Goal: Task Accomplishment & Management: Use online tool/utility

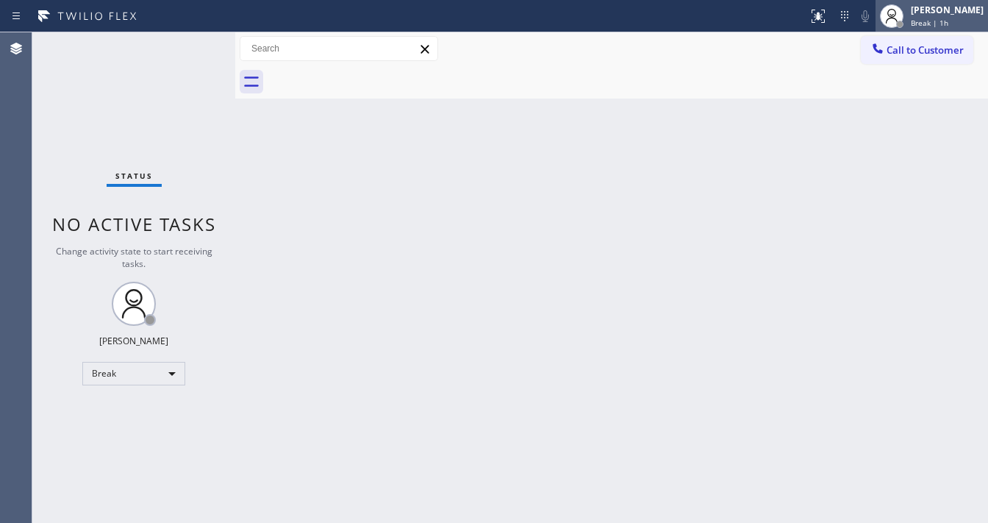
click at [944, 15] on div "[PERSON_NAME]" at bounding box center [947, 10] width 73 height 12
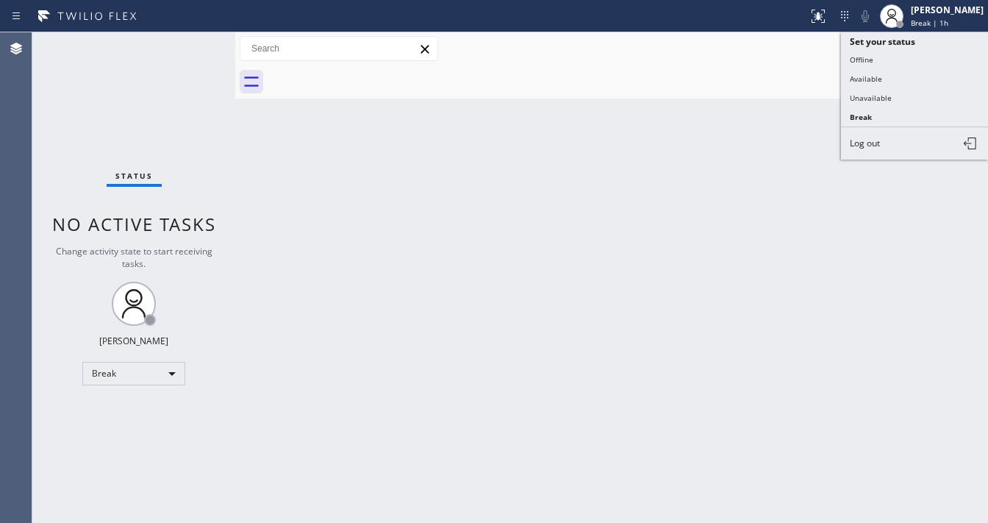
click at [870, 85] on button "Available" at bounding box center [914, 78] width 147 height 19
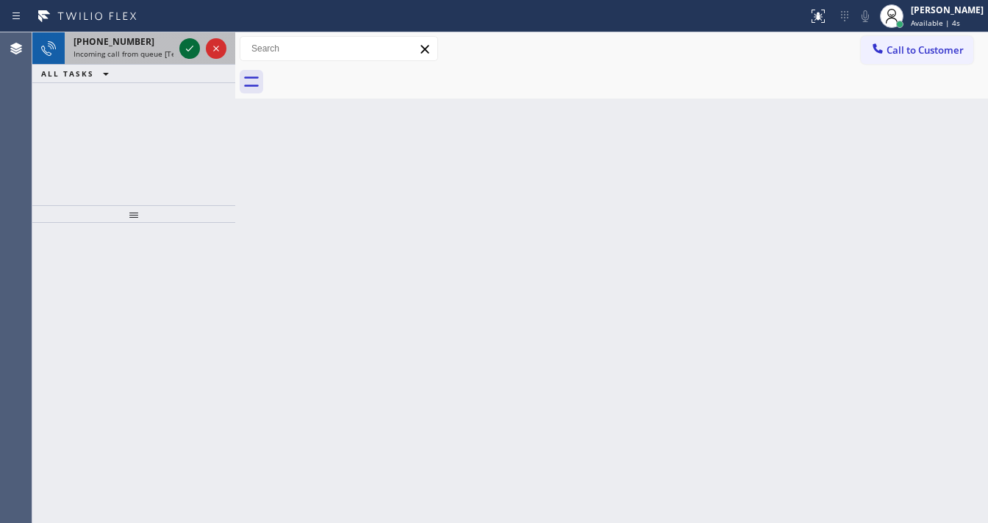
click at [183, 57] on icon at bounding box center [190, 49] width 18 height 18
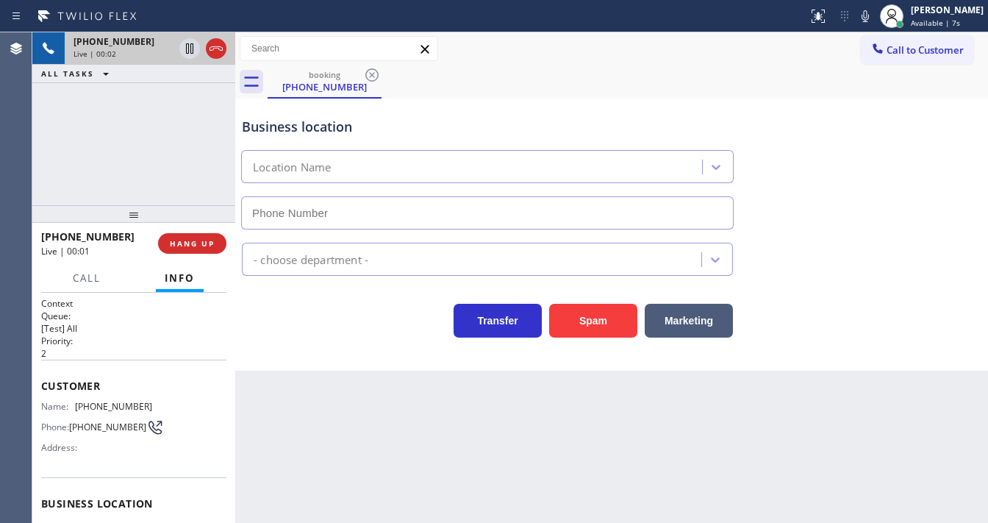
click at [36, 168] on div "+15628220673 Live | 00:02 ALL TASKS ALL TASKS ACTIVE TASKS TASKS IN WRAP UP" at bounding box center [133, 118] width 203 height 173
type input "(562) 418-6312"
click at [46, 176] on div "+15628220673 Live | 00:25 ALL TASKS ALL TASKS ACTIVE TASKS TASKS IN WRAP UP" at bounding box center [133, 118] width 203 height 173
click at [293, 374] on div "Back to Dashboard Change Sender ID Customers Technicians Select a contact Outbo…" at bounding box center [611, 277] width 753 height 490
click at [618, 310] on button "Spam" at bounding box center [593, 321] width 88 height 34
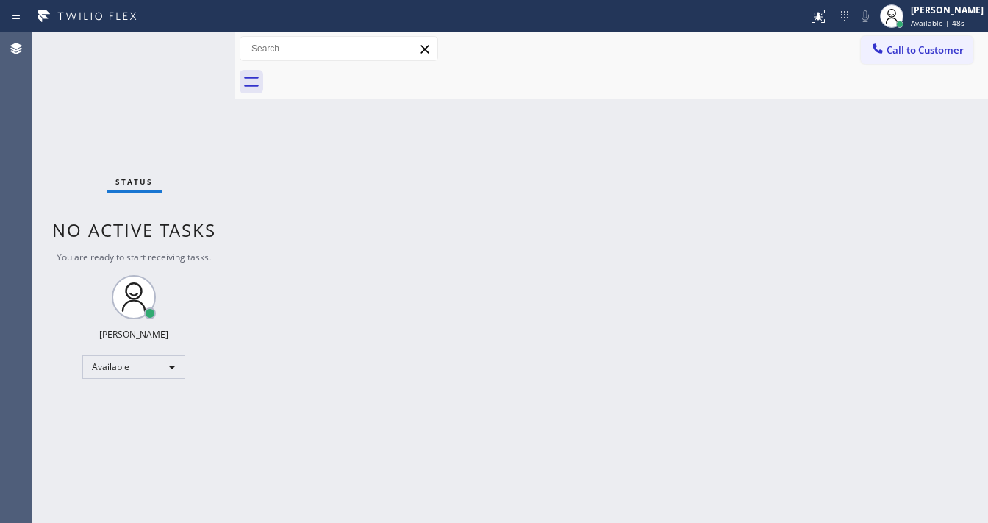
click at [29, 145] on div "Agent Desktop" at bounding box center [16, 277] width 32 height 490
click at [51, 162] on div "Status No active tasks You are ready to start receiving tasks. [PERSON_NAME]" at bounding box center [133, 277] width 203 height 490
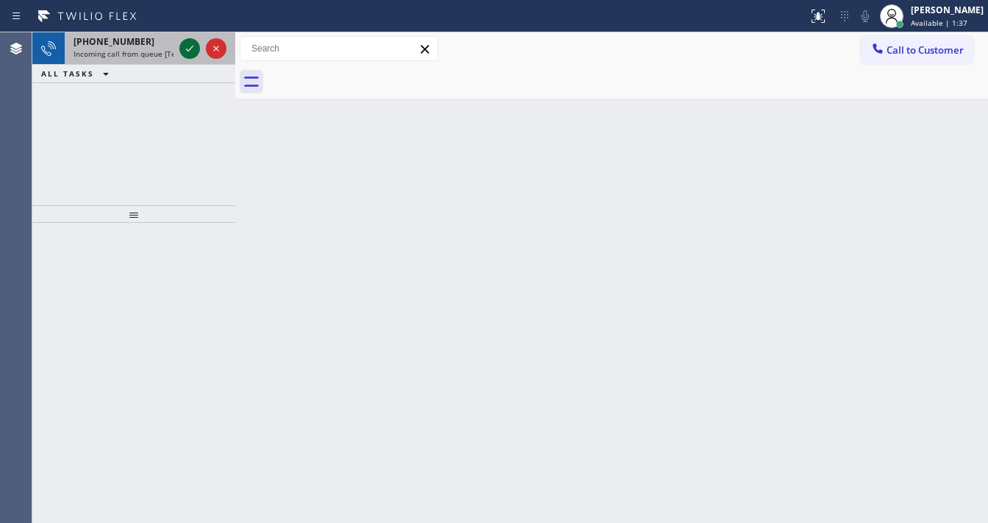
click at [185, 54] on icon at bounding box center [190, 49] width 18 height 18
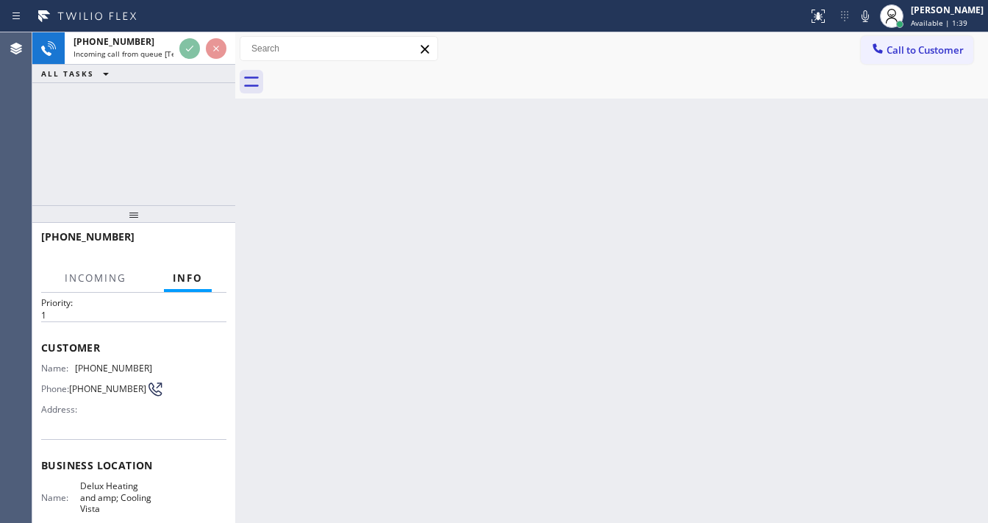
scroll to position [59, 0]
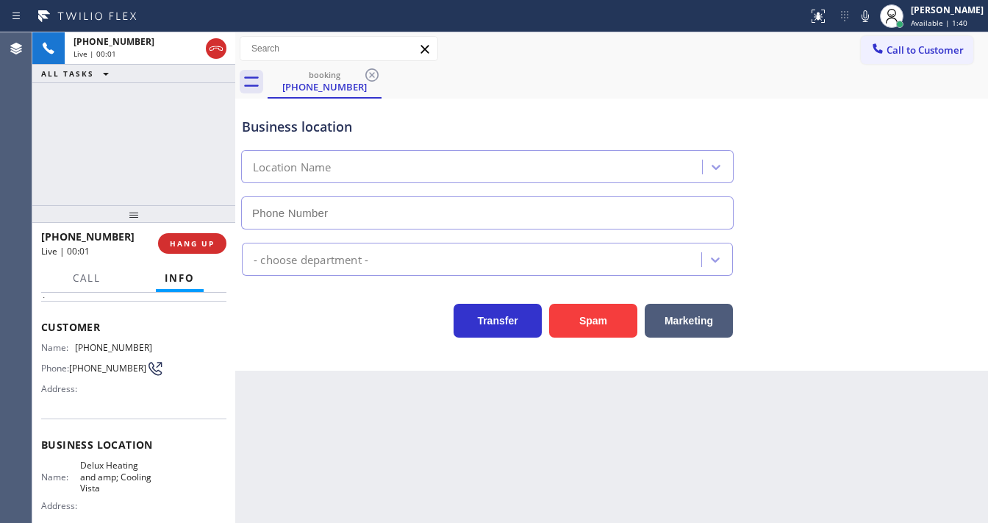
type input "[PHONE_NUMBER]"
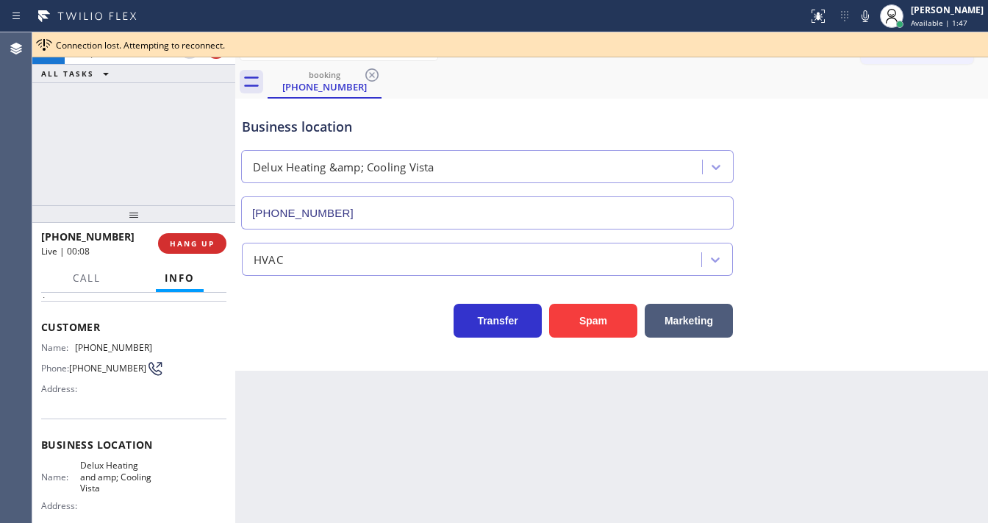
click at [43, 159] on div "+14423274903 Live | 00:08 ALL TASKS ALL TASKS ACTIVE TASKS TASKS IN WRAP UP" at bounding box center [133, 118] width 203 height 173
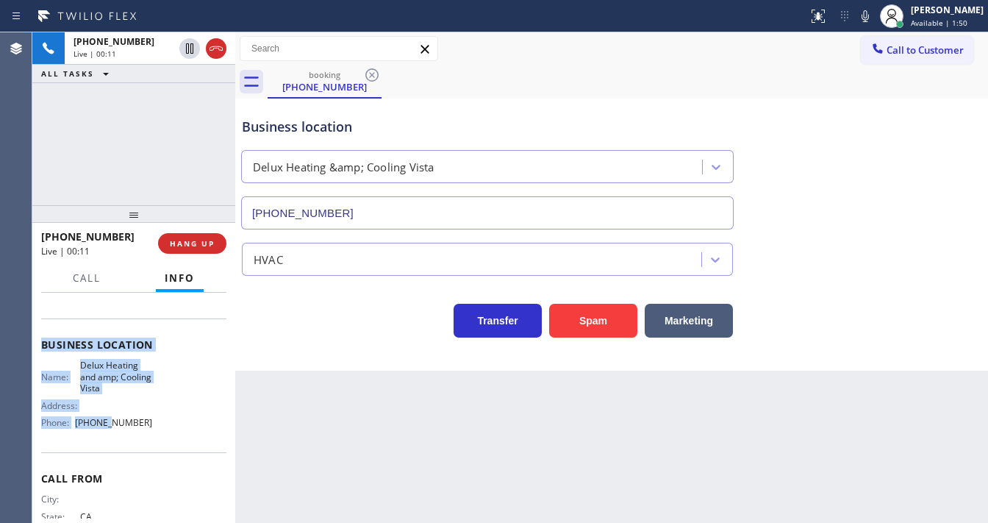
scroll to position [205, 0]
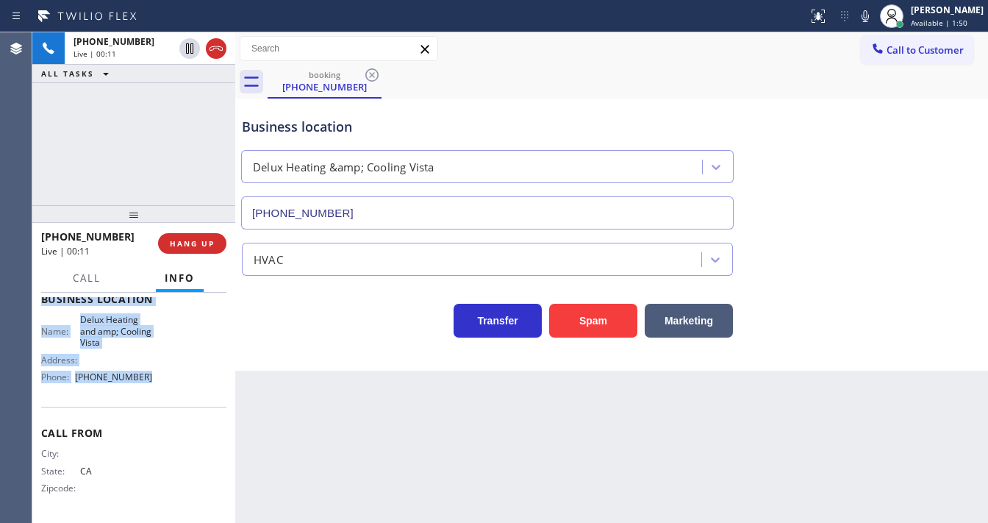
drag, startPoint x: 65, startPoint y: 346, endPoint x: 104, endPoint y: 298, distance: 61.6
click at [165, 379] on div "Context Queue: [Test] All Priority: 1 Customer Name: (442) 327-4903 Phone: (442…" at bounding box center [133, 407] width 203 height 230
copy div "Customer Name: (442) 327-4903 Phone: (442) 327-4903 Address: Business location …"
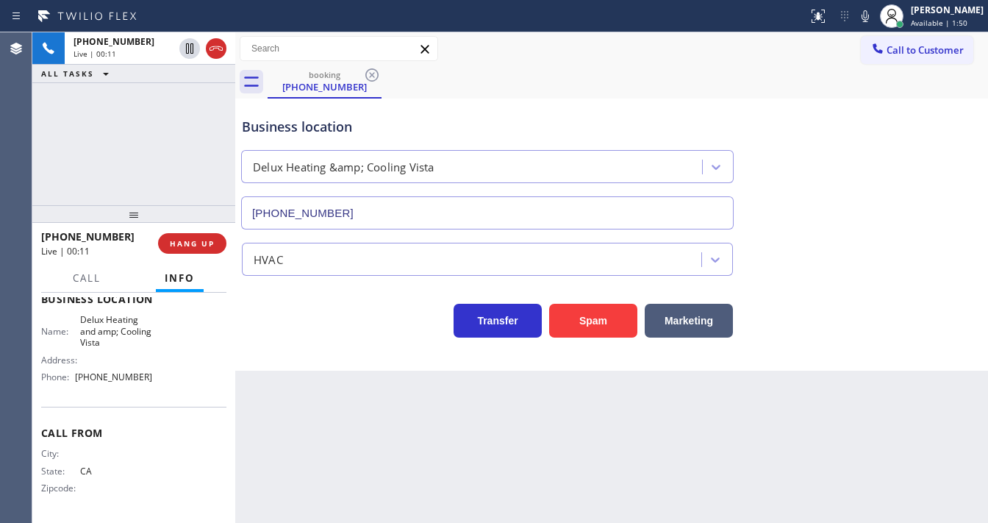
click at [126, 163] on div "+14423274903 Live | 00:11 ALL TASKS ALL TASKS ACTIVE TASKS TASKS IN WRAP UP" at bounding box center [133, 118] width 203 height 173
click at [150, 187] on div "+14423274903 Live | 00:18 ALL TASKS ALL TASKS ACTIVE TASKS TASKS IN WRAP UP" at bounding box center [133, 118] width 203 height 173
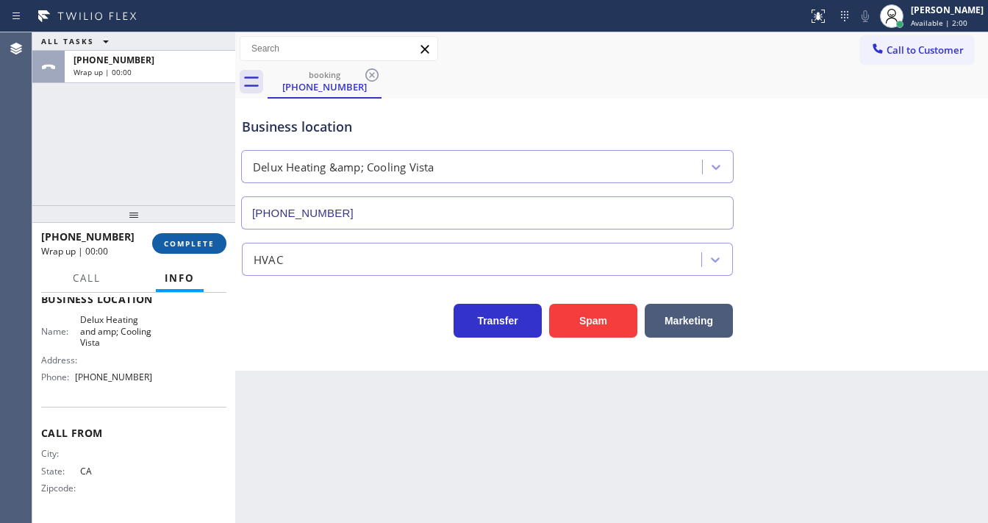
click at [200, 237] on button "COMPLETE" at bounding box center [189, 243] width 74 height 21
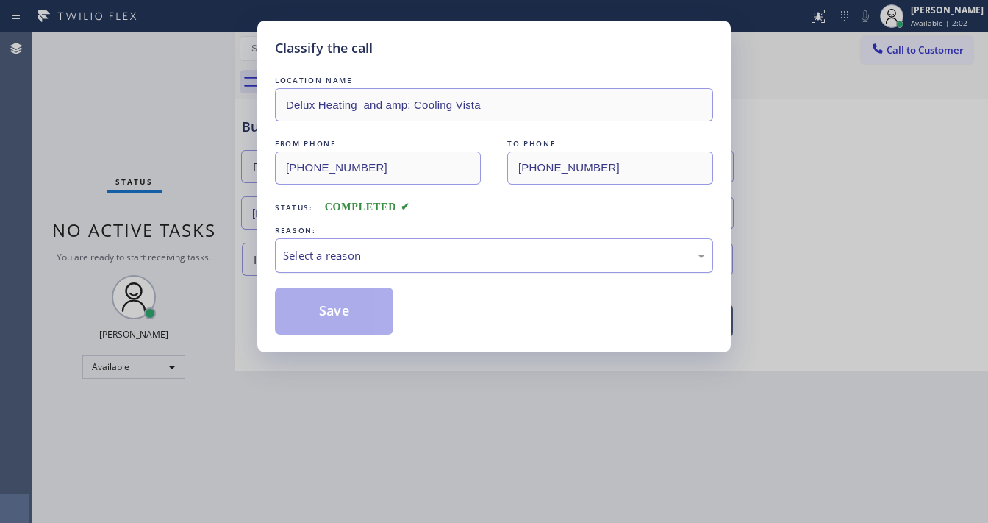
click at [350, 255] on div "Select a reason" at bounding box center [494, 255] width 422 height 17
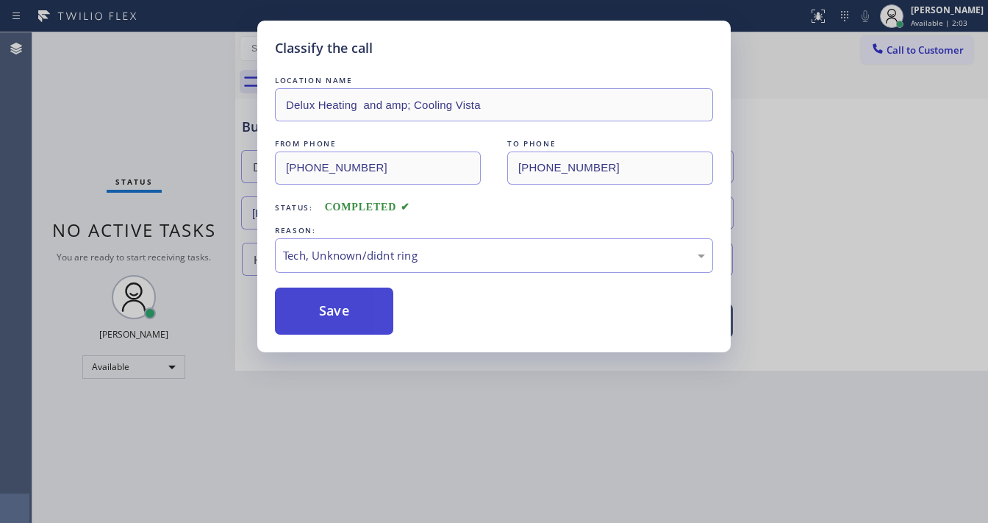
click at [340, 302] on button "Save" at bounding box center [334, 310] width 118 height 47
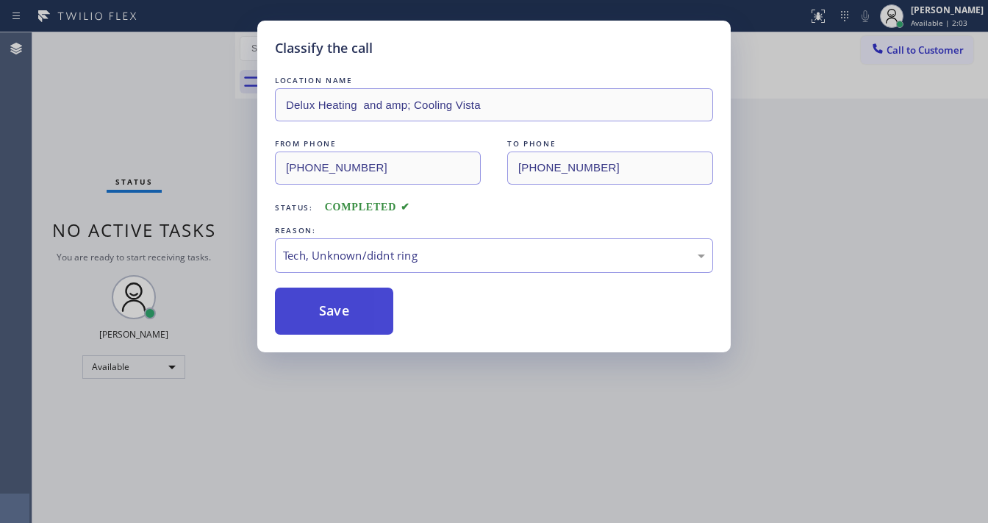
click at [340, 302] on button "Save" at bounding box center [334, 310] width 118 height 47
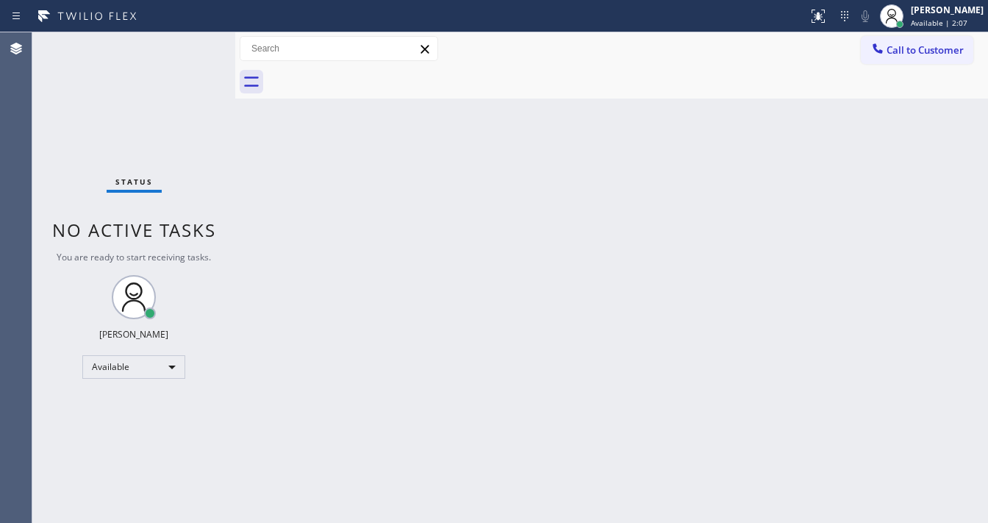
click at [719, 409] on div "Back to Dashboard Change Sender ID Customers Technicians Select a contact Outbo…" at bounding box center [611, 277] width 753 height 490
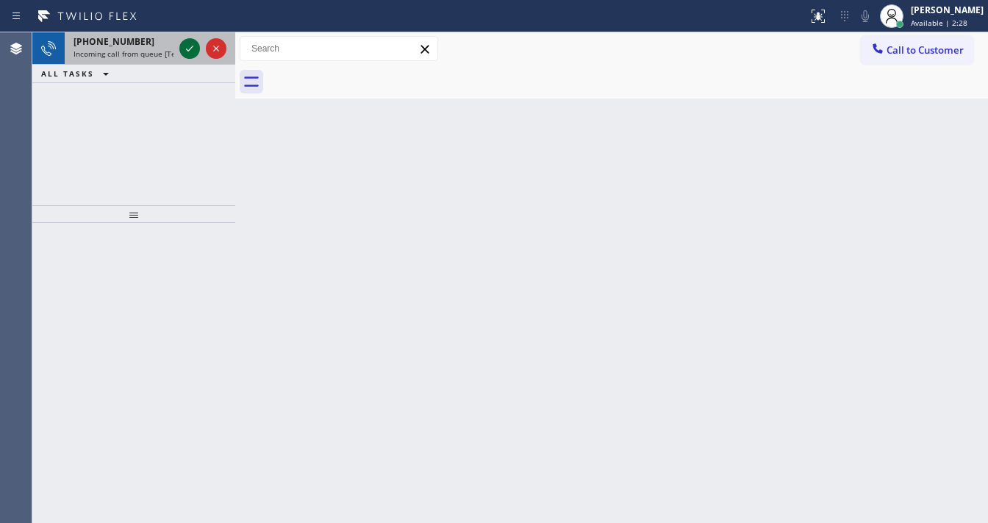
click at [191, 53] on icon at bounding box center [190, 49] width 18 height 18
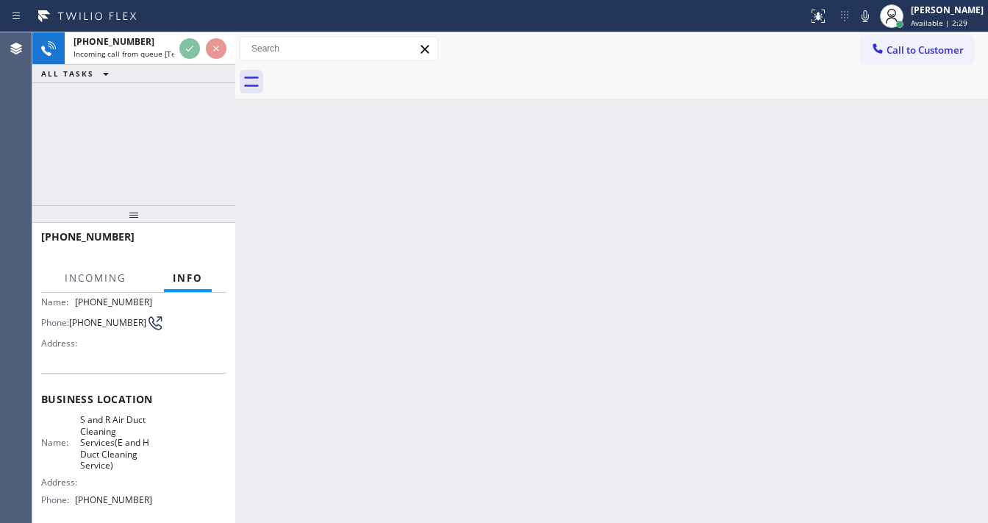
scroll to position [118, 0]
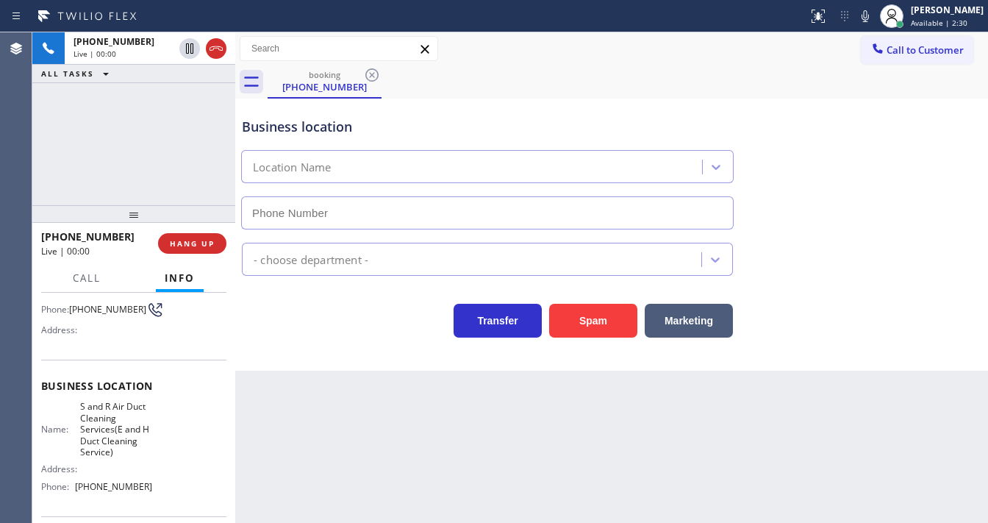
type input "[PHONE_NUMBER]"
click at [592, 317] on button "Spam" at bounding box center [593, 321] width 88 height 34
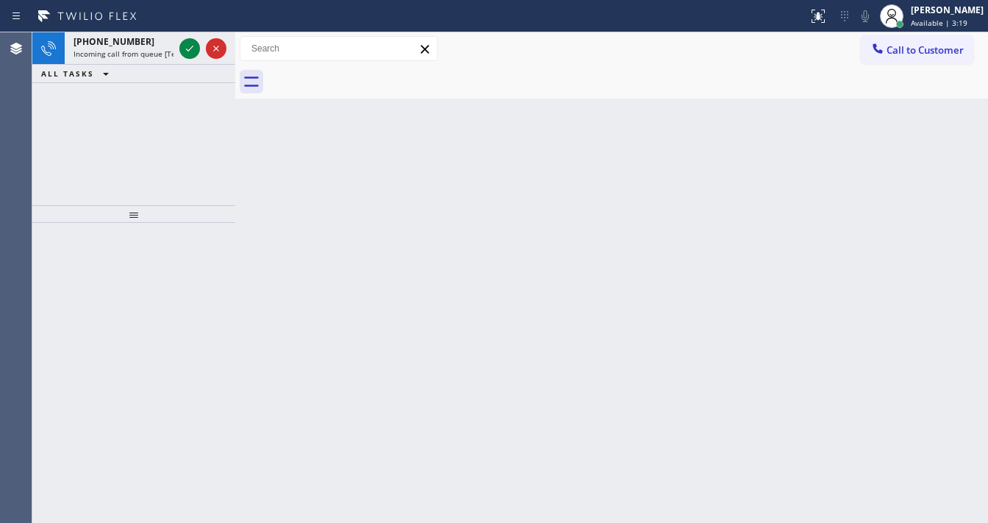
drag, startPoint x: 154, startPoint y: 161, endPoint x: 184, endPoint y: 82, distance: 84.6
click at [162, 141] on div "+17145619782 Incoming call from queue [Test] All ALL TASKS ALL TASKS ACTIVE TAS…" at bounding box center [133, 118] width 203 height 173
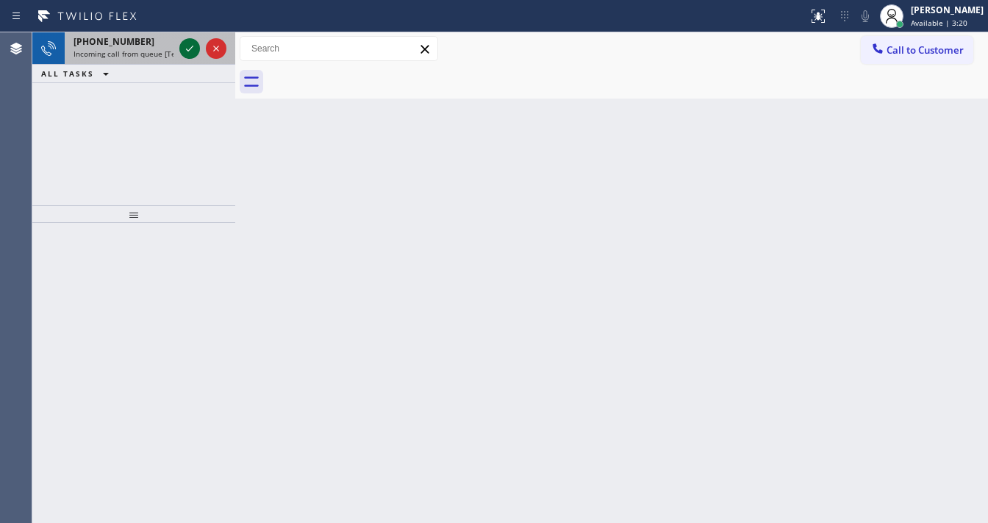
click at [187, 44] on icon at bounding box center [190, 49] width 18 height 18
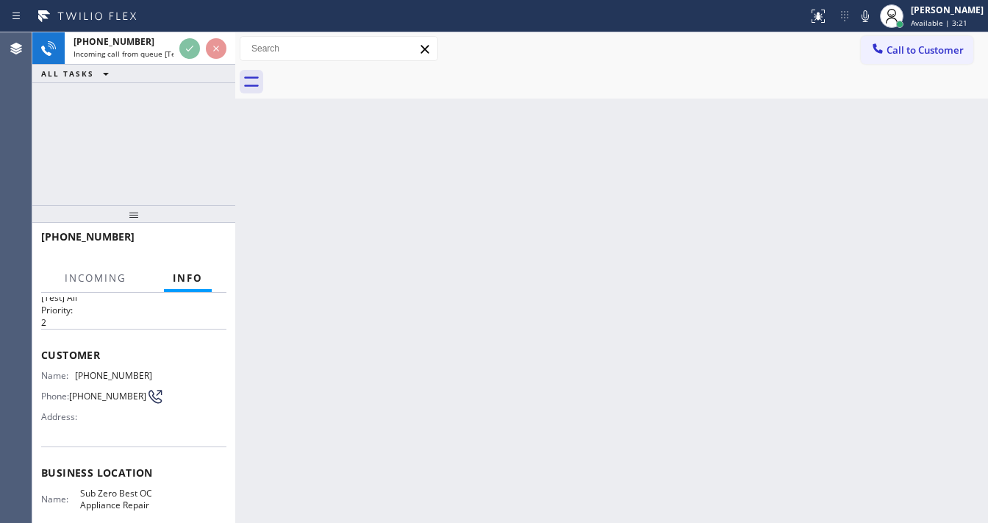
scroll to position [59, 0]
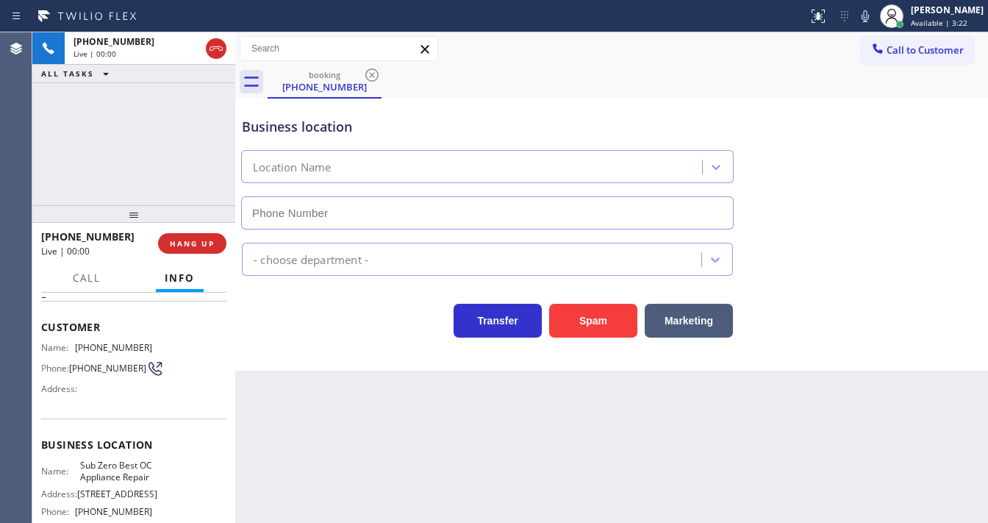
type input "[PHONE_NUMBER]"
click at [172, 188] on div "+17145619782 Live | 00:04 ALL TASKS ALL TASKS ACTIVE TASKS TASKS IN WRAP UP" at bounding box center [133, 118] width 203 height 173
click at [155, 168] on div "+17145619782 Live | 00:15 ALL TASKS ALL TASKS ACTIVE TASKS TASKS IN WRAP UP" at bounding box center [133, 118] width 203 height 173
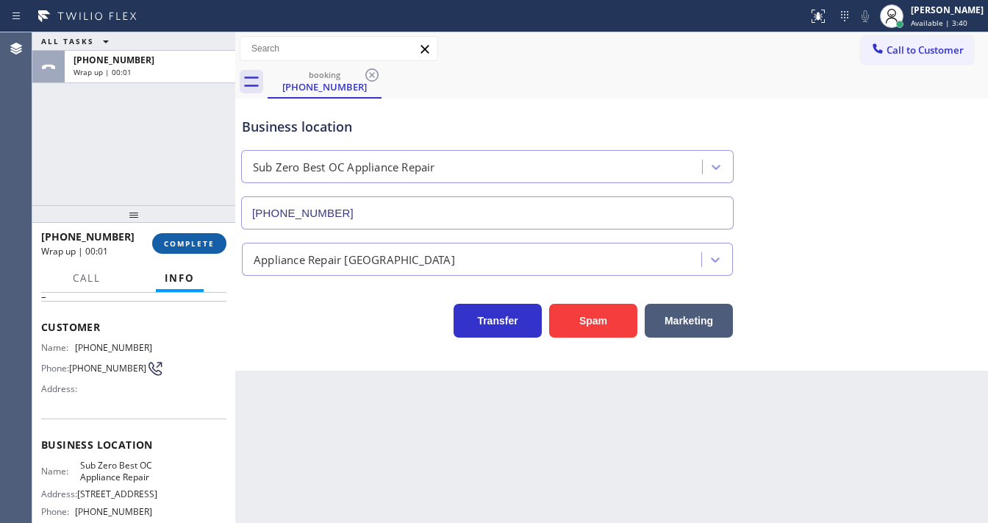
click at [190, 239] on span "COMPLETE" at bounding box center [189, 243] width 51 height 10
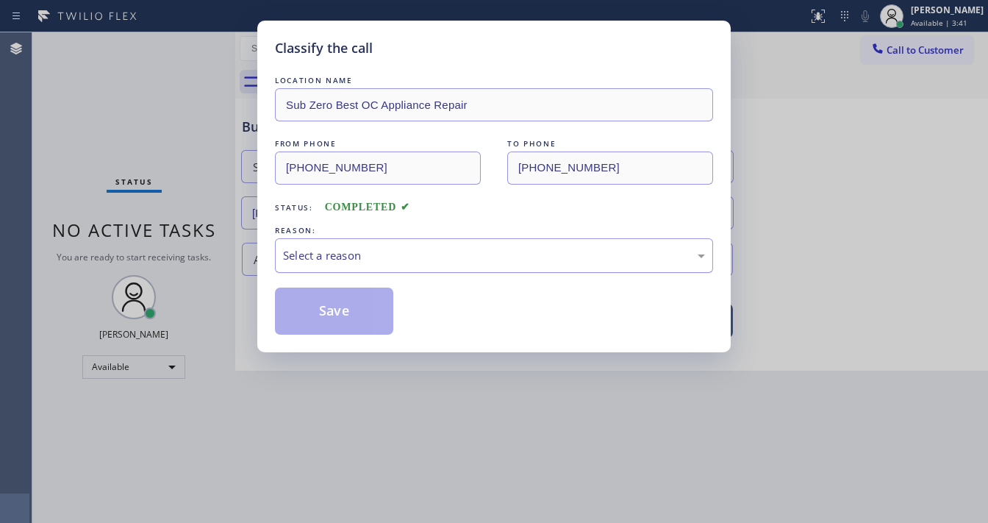
click at [312, 256] on div "Select a reason" at bounding box center [494, 255] width 422 height 17
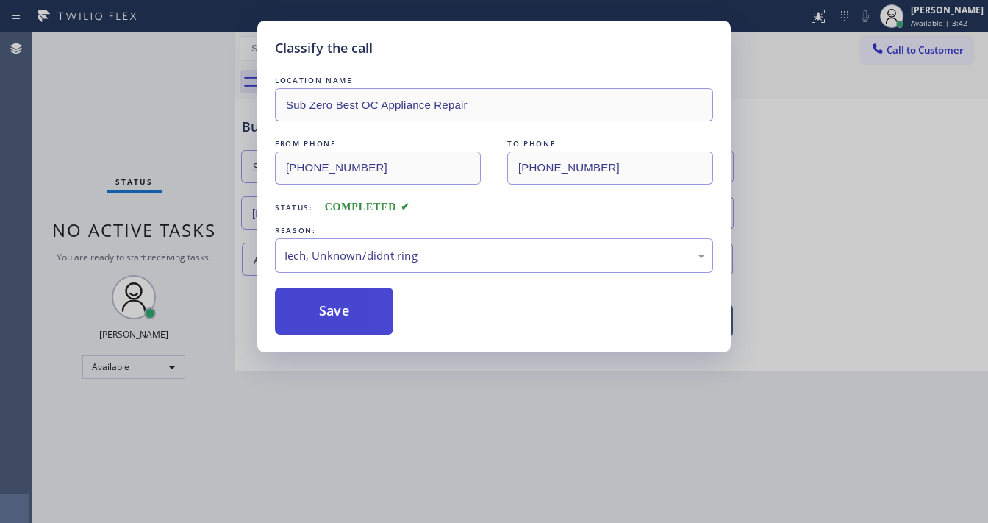
click at [354, 313] on button "Save" at bounding box center [334, 310] width 118 height 47
click at [354, 312] on button "Save" at bounding box center [334, 310] width 118 height 47
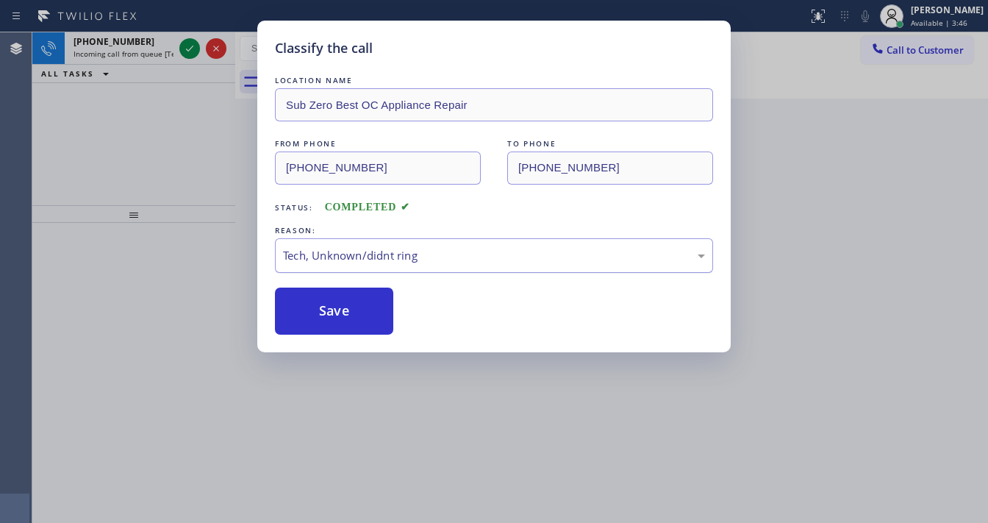
click at [323, 259] on div "Tech, Unknown/didnt ring" at bounding box center [494, 255] width 422 height 17
click at [329, 315] on button "Save" at bounding box center [334, 310] width 118 height 47
click at [329, 315] on div "Back to Dashboard Change Sender ID Customers Technicians Select a contact Outbo…" at bounding box center [611, 277] width 753 height 490
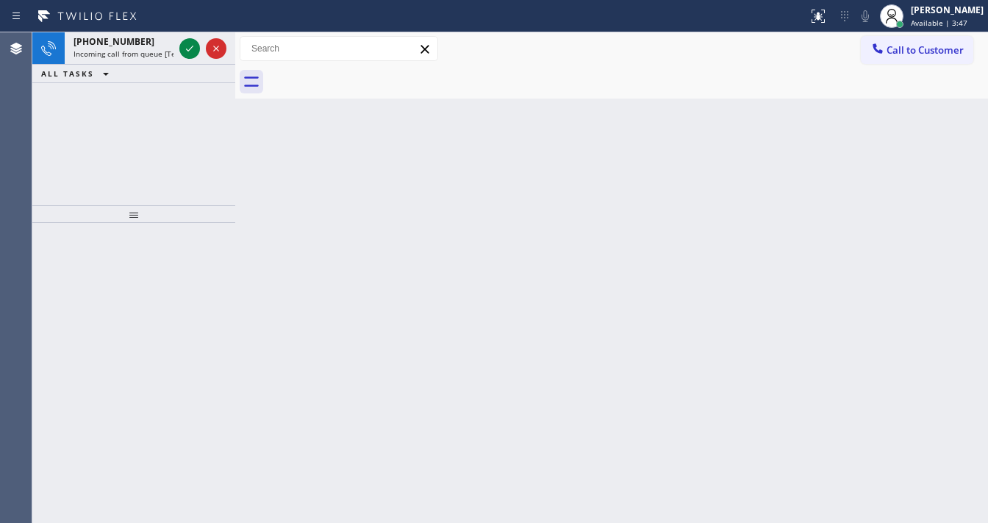
click at [329, 315] on div "Back to Dashboard Change Sender ID Customers Technicians Select a contact Outbo…" at bounding box center [611, 277] width 753 height 490
drag, startPoint x: 121, startPoint y: 169, endPoint x: 156, endPoint y: 110, distance: 68.2
click at [134, 146] on div "+16502748520 Incoming call from queue [Test] All ALL TASKS ALL TASKS ACTIVE TAS…" at bounding box center [133, 118] width 203 height 173
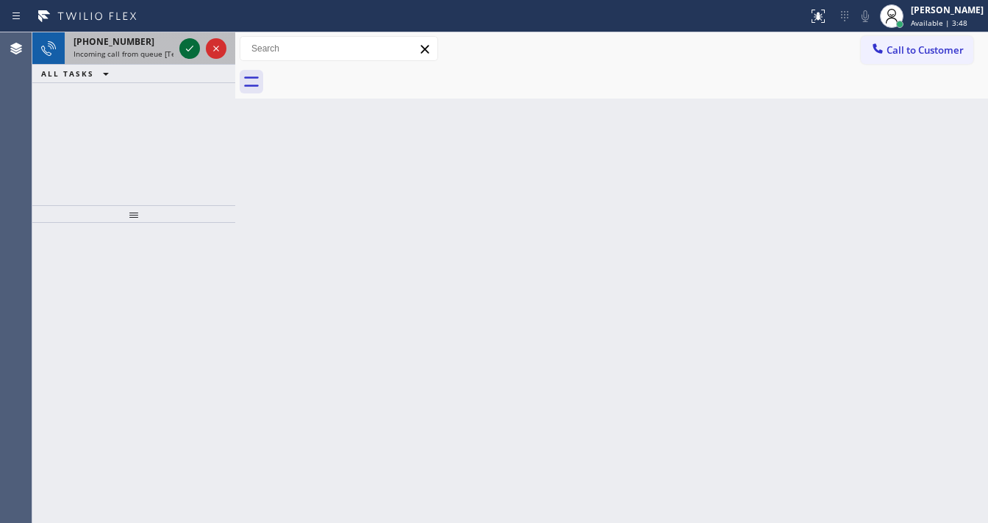
click at [181, 56] on icon at bounding box center [190, 49] width 18 height 18
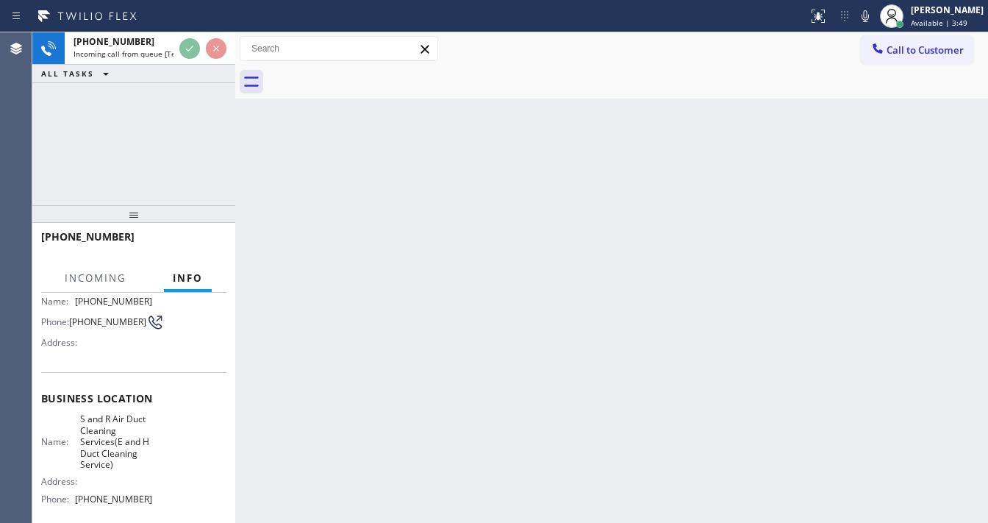
scroll to position [118, 0]
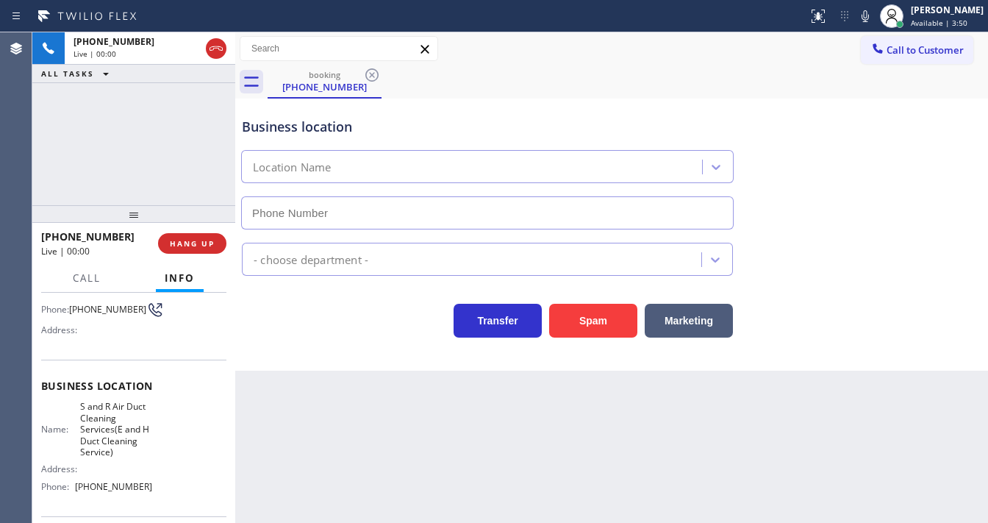
type input "[PHONE_NUMBER]"
click at [128, 172] on div "+16502748520 Live | 00:42 ALL TASKS ALL TASKS ACTIVE TASKS TASKS IN WRAP UP" at bounding box center [133, 118] width 203 height 173
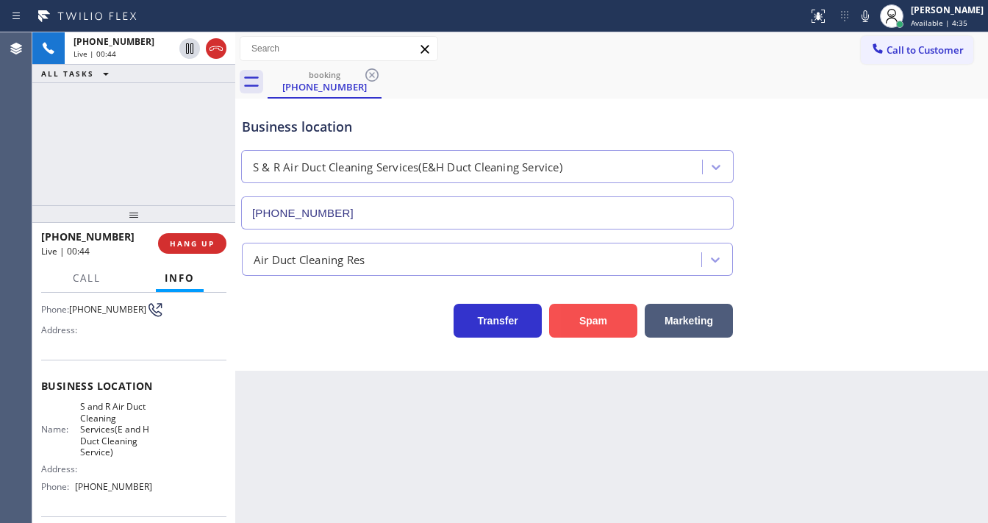
click at [591, 320] on button "Spam" at bounding box center [593, 321] width 88 height 34
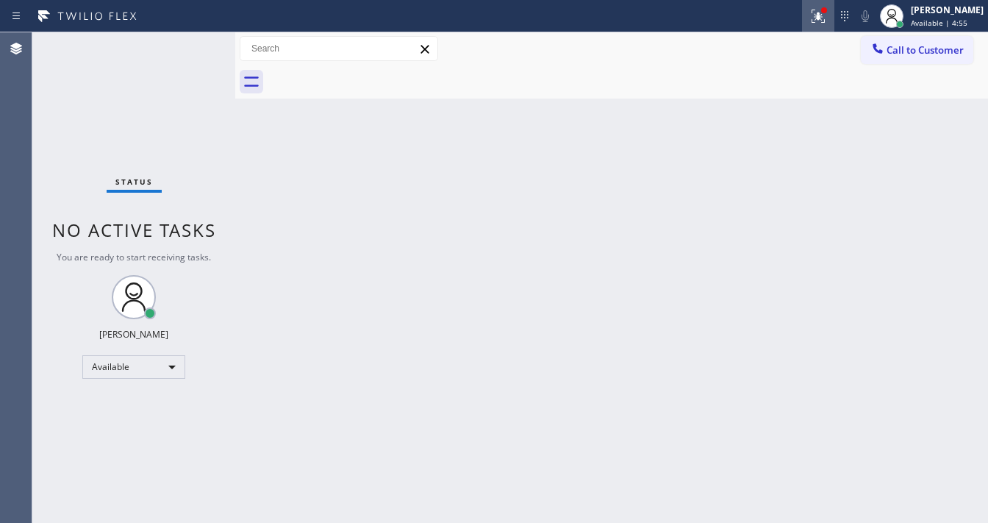
click at [827, 11] on div at bounding box center [824, 10] width 6 height 6
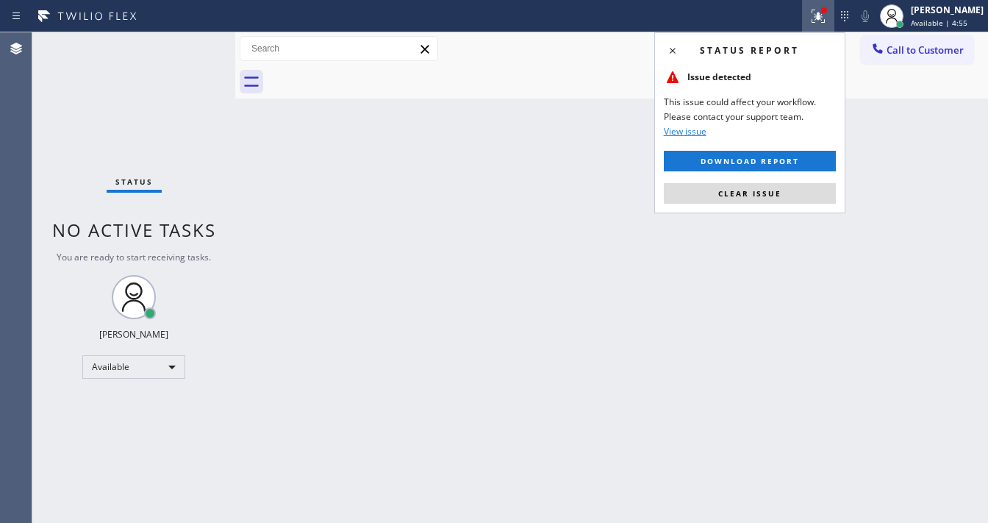
click at [767, 186] on button "Clear issue" at bounding box center [750, 193] width 172 height 21
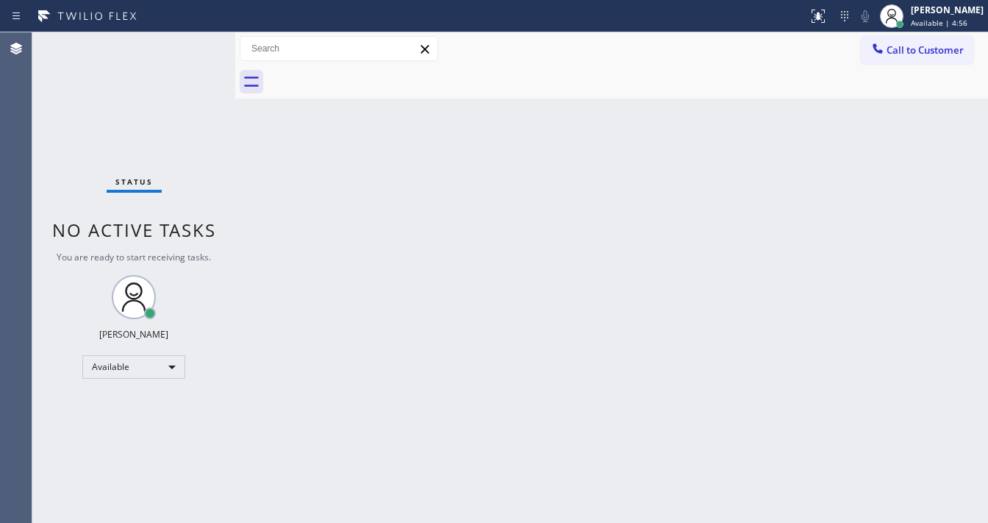
click at [747, 206] on div "Back to Dashboard Change Sender ID Customers Technicians Select a contact Outbo…" at bounding box center [611, 277] width 753 height 490
click at [194, 51] on div "Status No active tasks You are ready to start receiving tasks. [PERSON_NAME]" at bounding box center [133, 277] width 203 height 490
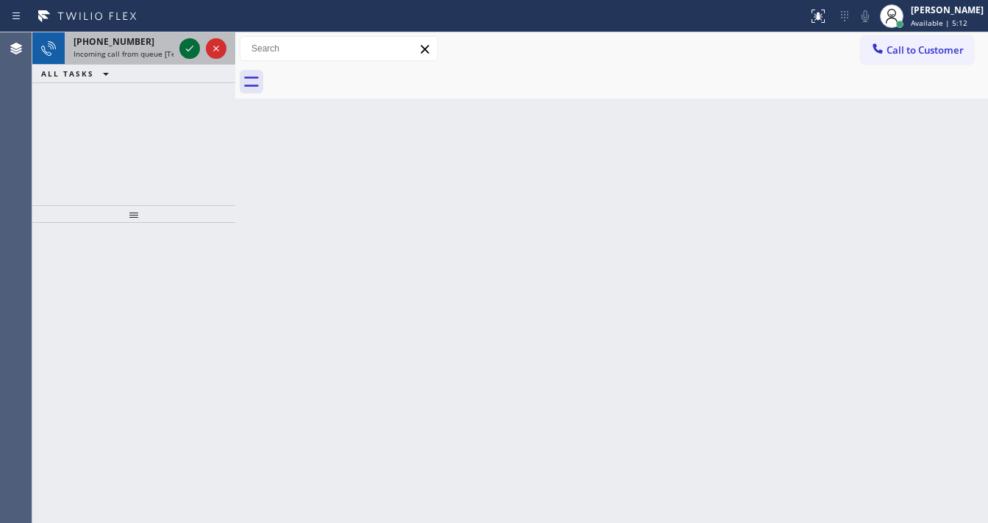
click at [185, 47] on icon at bounding box center [190, 49] width 18 height 18
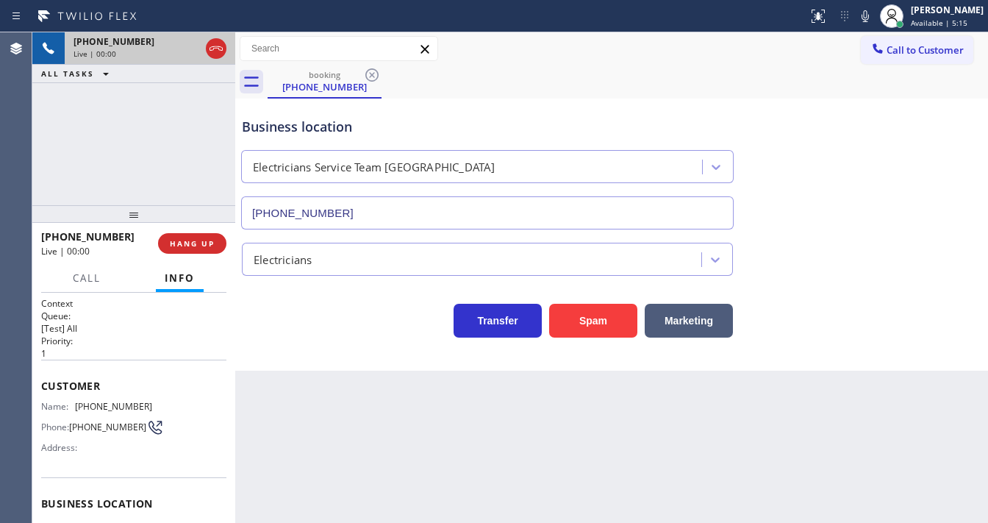
type input "[PHONE_NUMBER]"
click at [99, 130] on div "+12315578016 Live | 00:01 ALL TASKS ALL TASKS ACTIVE TASKS TASKS IN WRAP UP" at bounding box center [133, 118] width 203 height 173
click at [139, 147] on div "+12315578016 Live | 00:02 ALL TASKS ALL TASKS ACTIVE TASKS TASKS IN WRAP UP" at bounding box center [133, 118] width 203 height 173
click at [148, 115] on div "+12315578016 Live | 00:12 ALL TASKS ALL TASKS ACTIVE TASKS TASKS IN WRAP UP" at bounding box center [133, 118] width 203 height 173
click at [144, 150] on div "+12315578016 Live | 00:32 ALL TASKS ALL TASKS ACTIVE TASKS TASKS IN WRAP UP" at bounding box center [133, 118] width 203 height 173
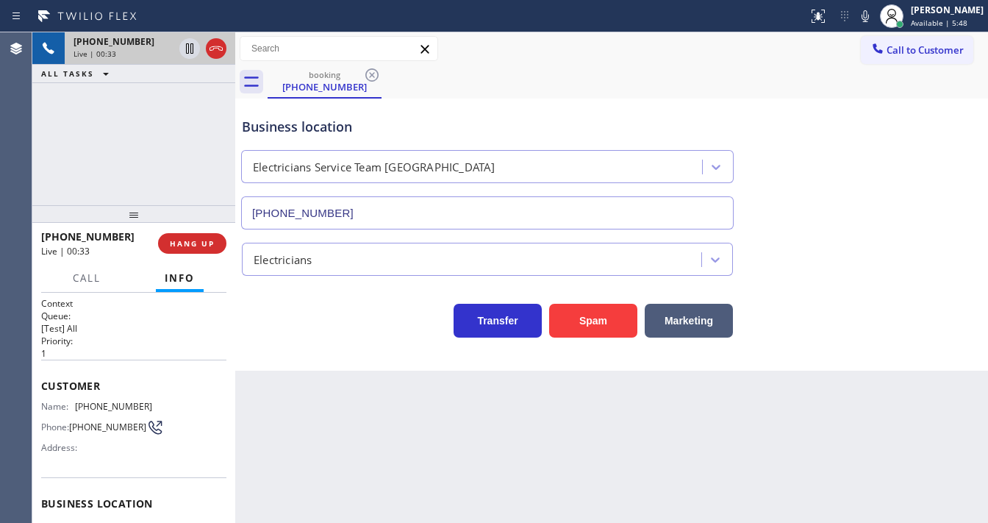
click at [193, 166] on div "+12315578016 Live | 00:33 ALL TASKS ALL TASKS ACTIVE TASKS TASKS IN WRAP UP" at bounding box center [133, 118] width 203 height 173
click at [140, 162] on div "+12315578016 Live | 00:35 ALL TASKS ALL TASKS ACTIVE TASKS TASKS IN WRAP UP" at bounding box center [133, 118] width 203 height 173
click at [171, 159] on div "+12315578016 Live | 01:33 ALL TASKS ALL TASKS ACTIVE TASKS TASKS IN WRAP UP" at bounding box center [133, 118] width 203 height 173
click at [165, 146] on div "+12315578016 Live | 01:35 ALL TASKS ALL TASKS ACTIVE TASKS TASKS IN WRAP UP" at bounding box center [133, 118] width 203 height 173
click at [68, 168] on div "+12315578016 Live | 01:41 ALL TASKS ALL TASKS ACTIVE TASKS TASKS IN WRAP UP" at bounding box center [133, 118] width 203 height 173
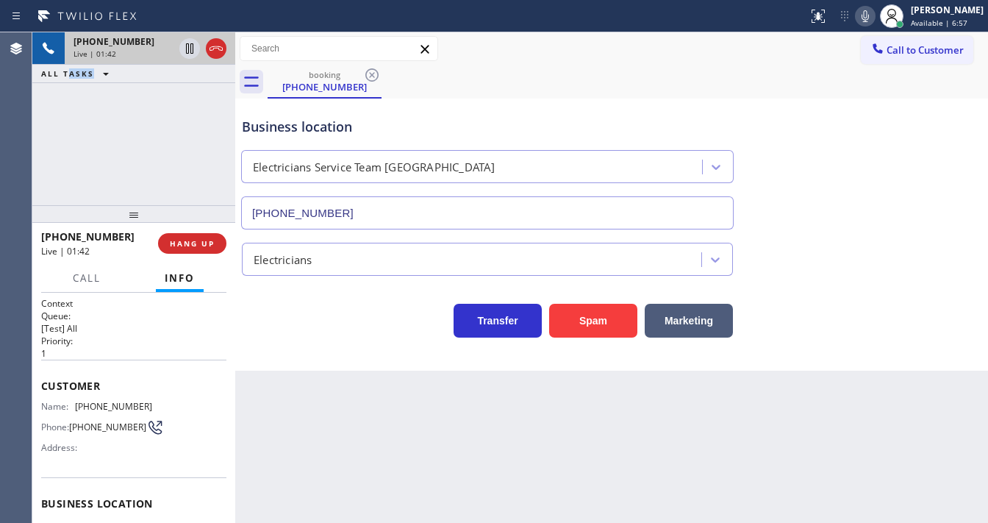
click at [869, 15] on icon at bounding box center [864, 16] width 7 height 12
click at [194, 47] on icon at bounding box center [190, 49] width 18 height 18
click at [46, 157] on div "+12315578016 Live | 02:06 ALL TASKS ALL TASKS ACTIVE TASKS TASKS IN WRAP UP" at bounding box center [133, 118] width 203 height 173
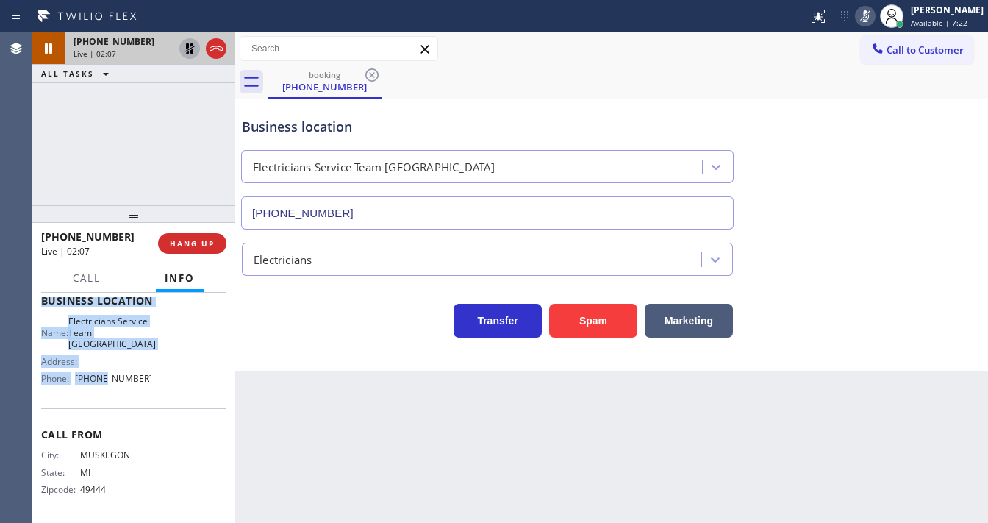
scroll to position [205, 0]
drag, startPoint x: 55, startPoint y: 392, endPoint x: 148, endPoint y: 384, distance: 93.0
click at [148, 384] on div "Context Queue: [Test] All Priority: 1 Customer Name: (231) 557-8016 Phone: (231…" at bounding box center [133, 407] width 203 height 230
copy div "Customer Name: (231) 557-8016 Phone: (231) 557-8016 Address: Business location …"
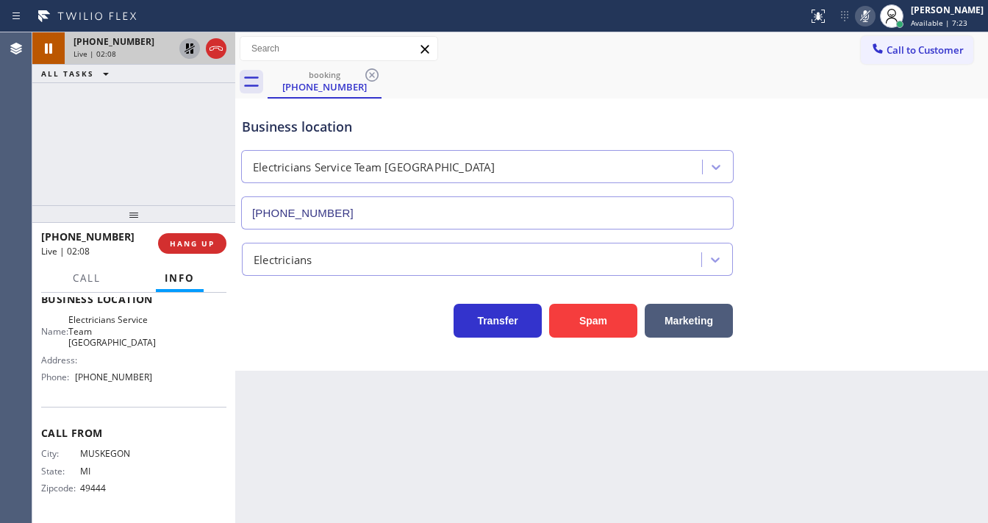
click at [129, 178] on div "+12315578016 Live | 02:08 ALL TASKS ALL TASKS ACTIVE TASKS TASKS IN WRAP UP" at bounding box center [133, 118] width 203 height 173
click at [115, 144] on div "+12315578016 Live | 02:33 ALL TASKS ALL TASKS ACTIVE TASKS TASKS IN WRAP UP" at bounding box center [133, 118] width 203 height 173
click at [52, 162] on div "+12315578016 Live | 02:38 ALL TASKS ALL TASKS ACTIVE TASKS TASKS IN WRAP UP" at bounding box center [133, 118] width 203 height 173
click at [186, 49] on icon at bounding box center [189, 48] width 10 height 10
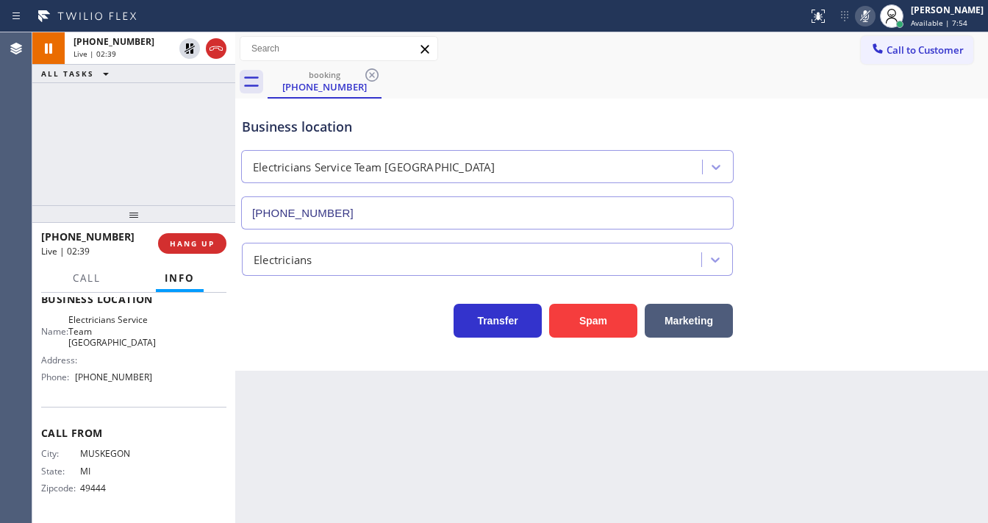
click at [870, 12] on rect at bounding box center [865, 15] width 10 height 10
click at [834, 122] on div "Business location Electricians Service Team West Hollywood (310) 896-4450" at bounding box center [611, 162] width 745 height 133
click at [157, 137] on div "+12315578016 Live | 02:40 ALL TASKS ALL TASKS ACTIVE TASKS TASKS IN WRAP UP" at bounding box center [133, 118] width 203 height 173
click at [51, 171] on div "+12315578016 Live | 02:51 ALL TASKS ALL TASKS ACTIVE TASKS TASKS IN WRAP UP" at bounding box center [133, 118] width 203 height 173
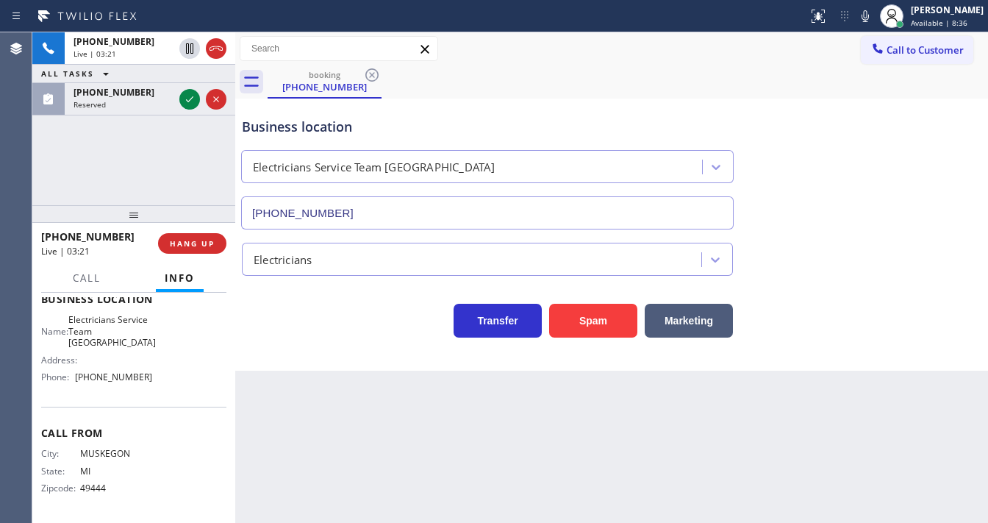
click at [163, 135] on div "+12315578016 Live | 03:21 ALL TASKS ALL TASKS ACTIVE TASKS TASKS IN WRAP UP (21…" at bounding box center [133, 118] width 203 height 173
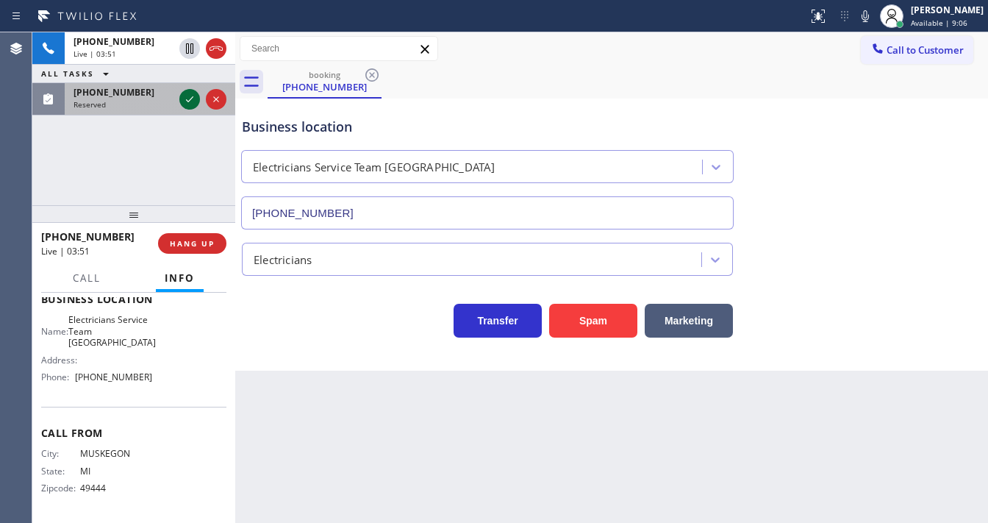
click at [184, 97] on icon at bounding box center [190, 99] width 18 height 18
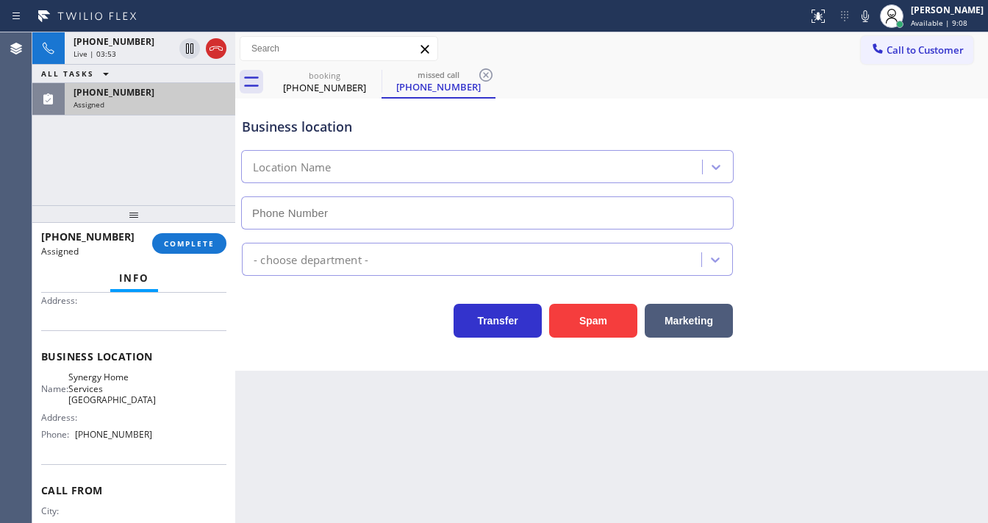
scroll to position [158, 0]
type input "[PHONE_NUMBER]"
click at [197, 244] on span "COMPLETE" at bounding box center [189, 243] width 51 height 10
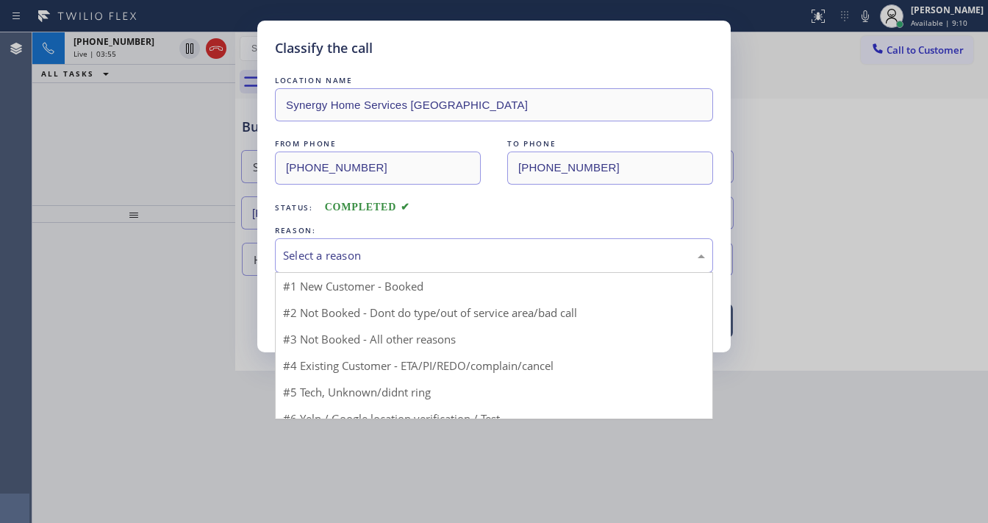
drag, startPoint x: 317, startPoint y: 259, endPoint x: 325, endPoint y: 273, distance: 16.8
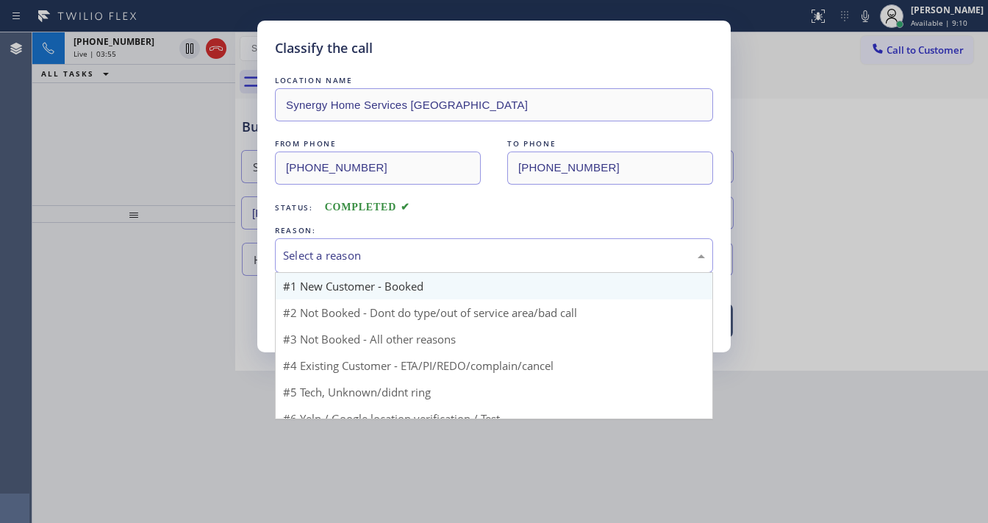
click at [317, 259] on div "Select a reason" at bounding box center [494, 255] width 422 height 17
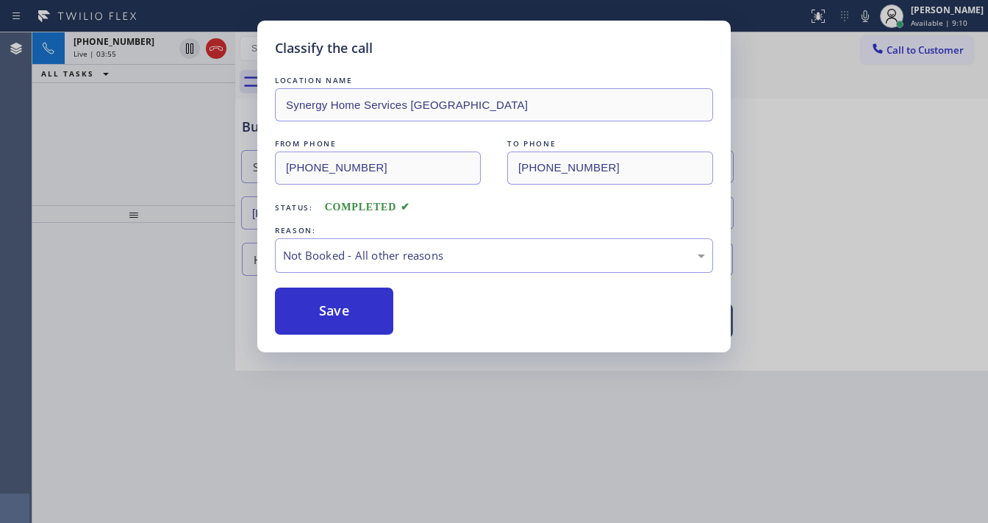
click at [323, 306] on button "Save" at bounding box center [334, 310] width 118 height 47
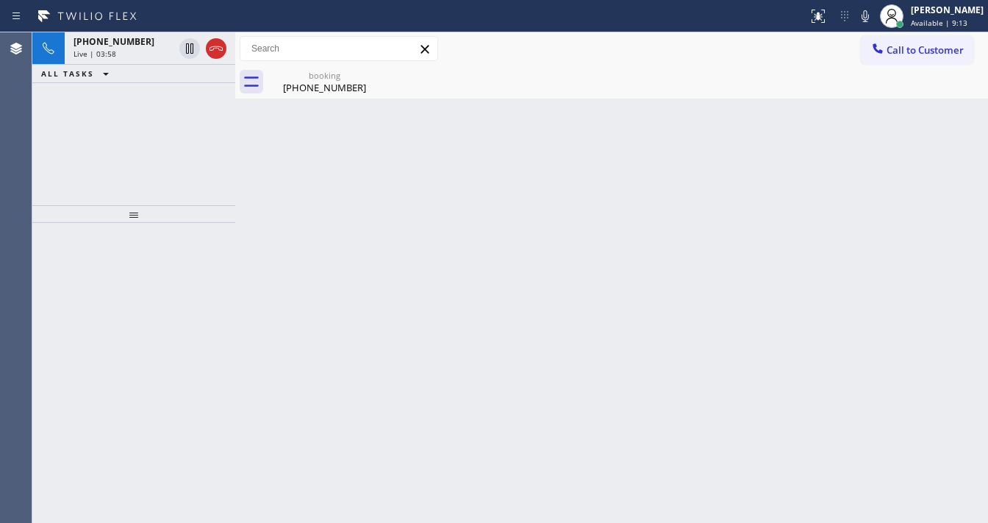
click at [68, 148] on div "+12315578016 Live | 03:58 ALL TASKS ALL TASKS ACTIVE TASKS TASKS IN WRAP UP" at bounding box center [133, 118] width 203 height 173
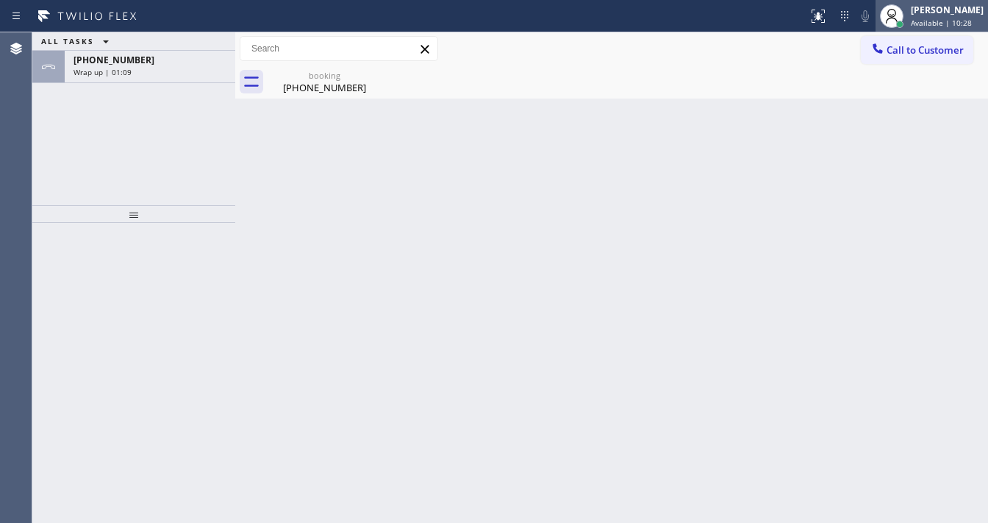
click at [935, 26] on span "Available | 10:28" at bounding box center [941, 23] width 61 height 10
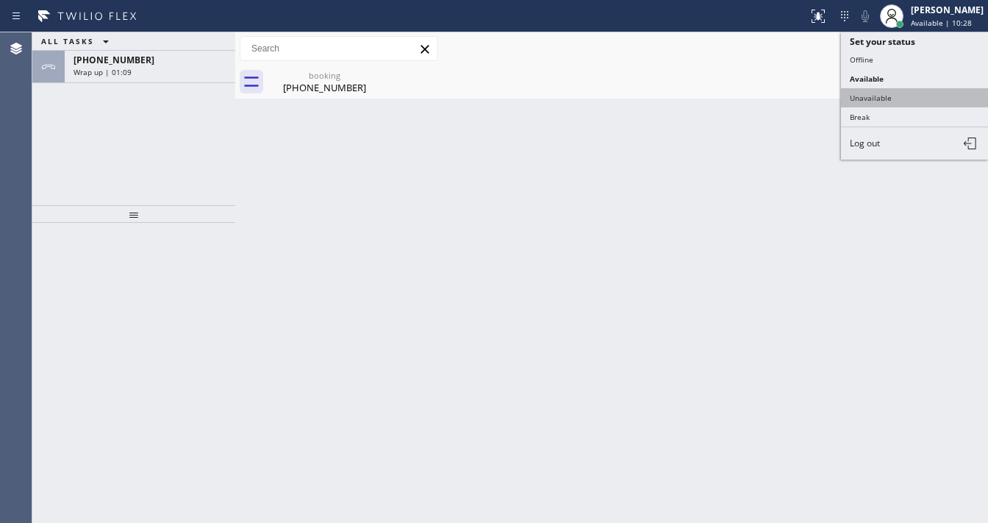
click at [894, 91] on button "Unavailable" at bounding box center [914, 97] width 147 height 19
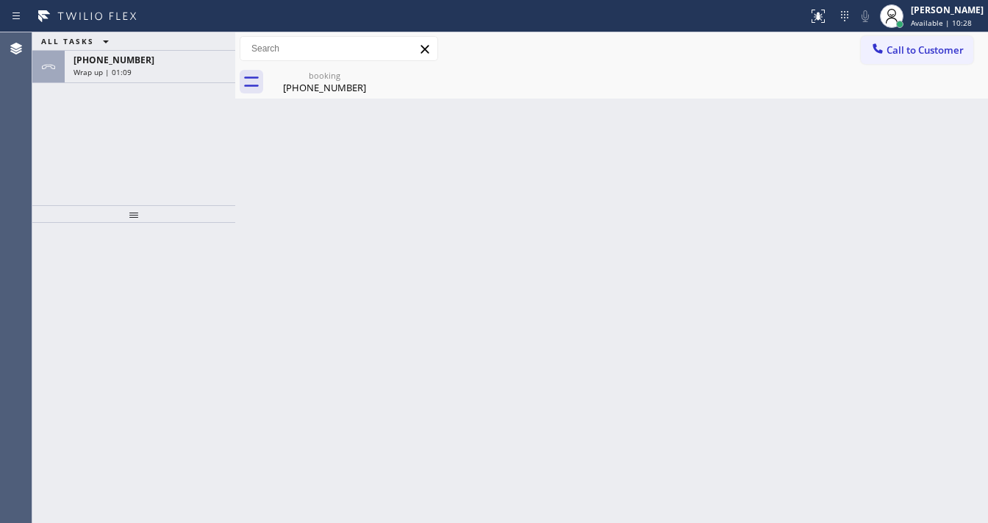
click at [661, 144] on div "Back to Dashboard Change Sender ID Customers Technicians Select a contact Outbo…" at bounding box center [611, 277] width 753 height 490
click at [158, 175] on div "ALL TASKS ALL TASKS ACTIVE TASKS TASKS IN WRAP UP +12315578016 Wrap up | 01:23" at bounding box center [133, 118] width 203 height 173
click at [912, 54] on span "Call to Customer" at bounding box center [924, 49] width 77 height 13
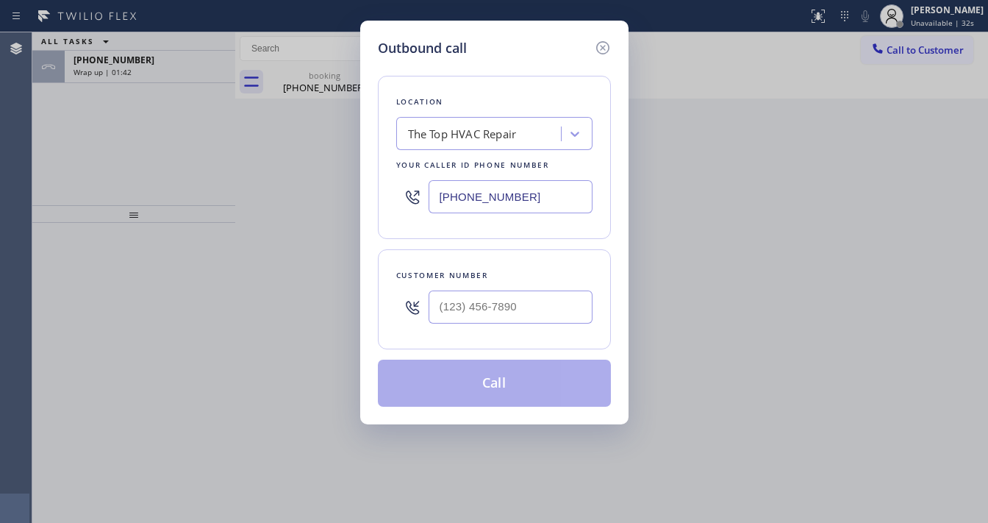
click at [464, 197] on input "[PHONE_NUMBER]" at bounding box center [510, 196] width 164 height 33
paste input "650) 274-8520"
click at [463, 244] on div "Location The Top HVAC Repair Your caller id phone number (650) 274-8520 Custome…" at bounding box center [494, 232] width 233 height 348
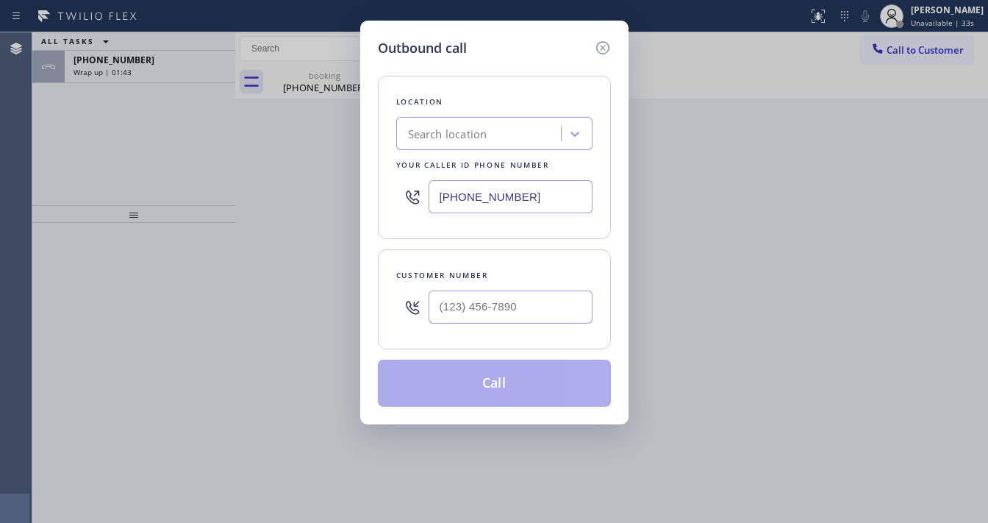
type input "[PHONE_NUMBER]"
click at [456, 309] on input "(___) ___-____" at bounding box center [510, 306] width 164 height 33
paste input "650) 274-8520"
type input "[PHONE_NUMBER]"
click at [473, 256] on div "Customer number (650) 274-8520" at bounding box center [494, 299] width 233 height 100
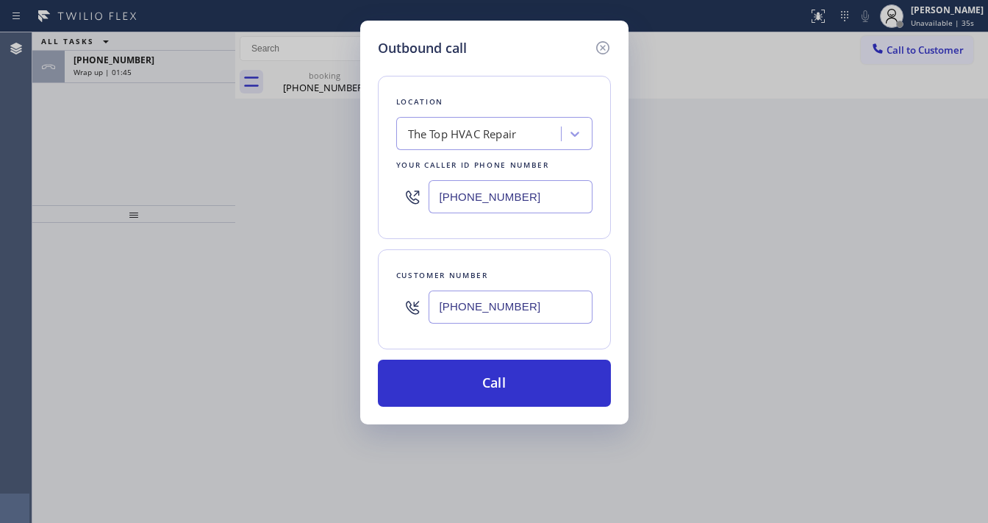
click at [495, 198] on input "[PHONE_NUMBER]" at bounding box center [510, 196] width 164 height 33
paste input "855) 231-3158"
type input "[PHONE_NUMBER]"
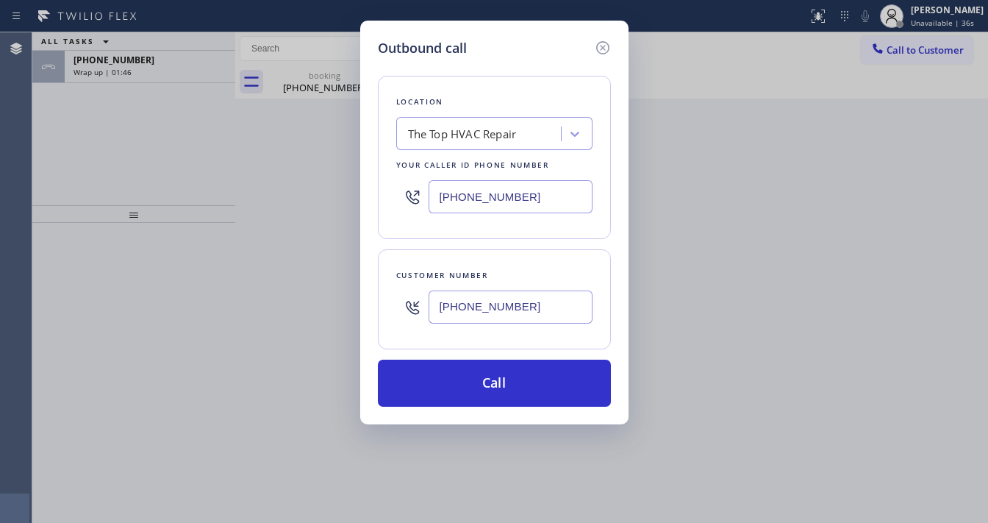
click at [483, 245] on div "Location The Top HVAC Repair Your caller id phone number (855) 231-3158 Custome…" at bounding box center [494, 232] width 233 height 348
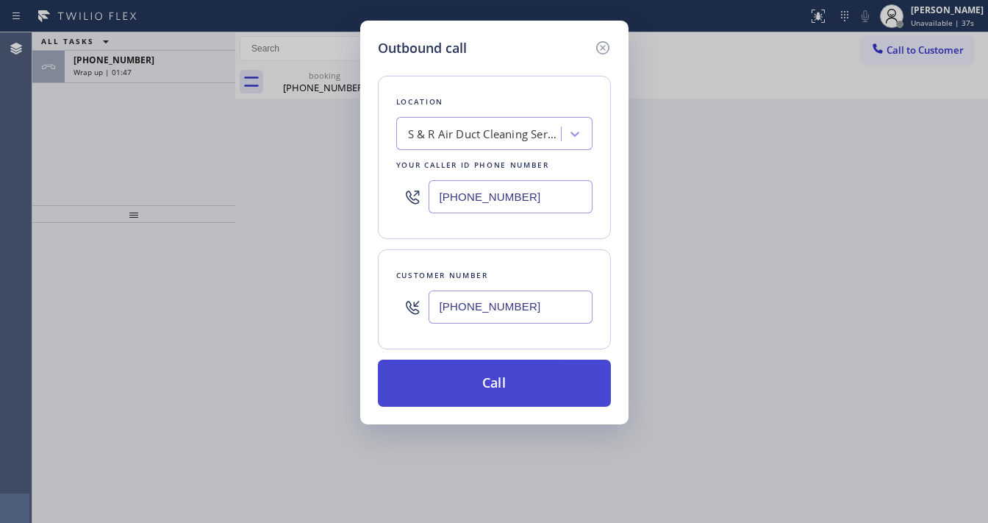
click at [495, 373] on button "Call" at bounding box center [494, 382] width 233 height 47
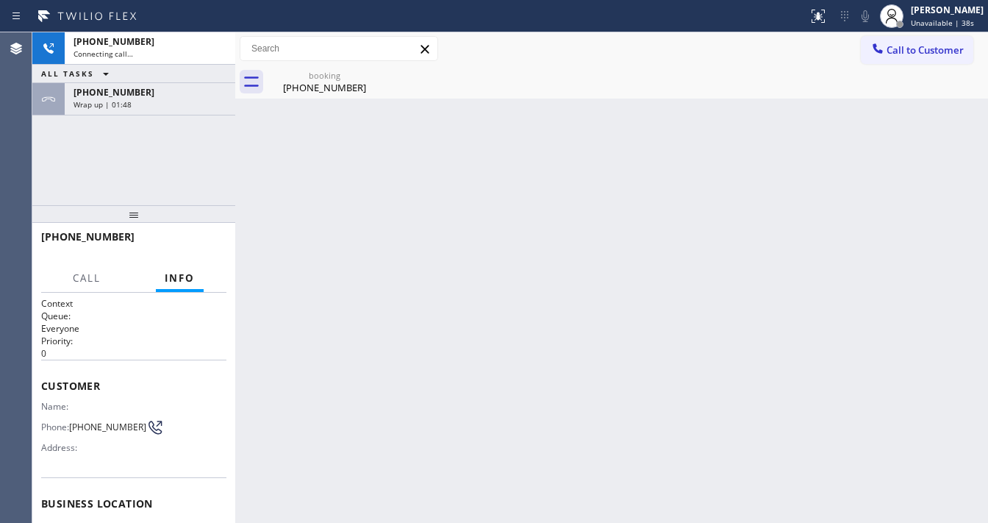
click at [172, 132] on div "+16502748520 Connecting call… ALL TASKS ALL TASKS ACTIVE TASKS TASKS IN WRAP UP…" at bounding box center [133, 118] width 203 height 173
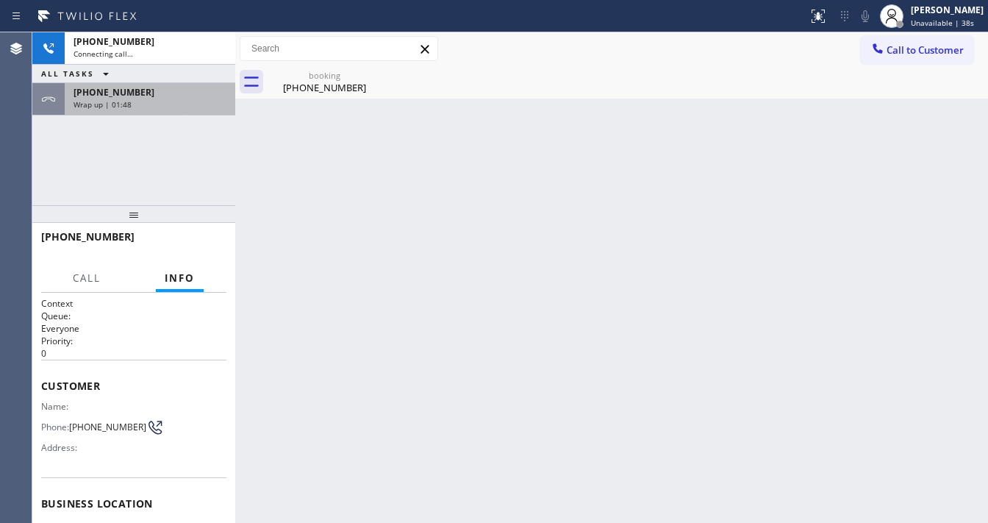
click at [165, 97] on div "[PHONE_NUMBER]" at bounding box center [149, 92] width 153 height 12
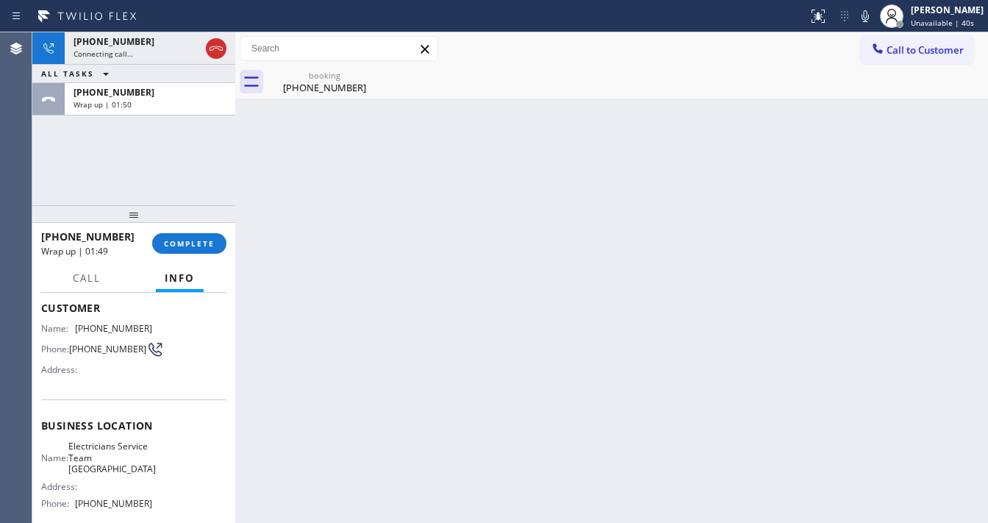
scroll to position [118, 0]
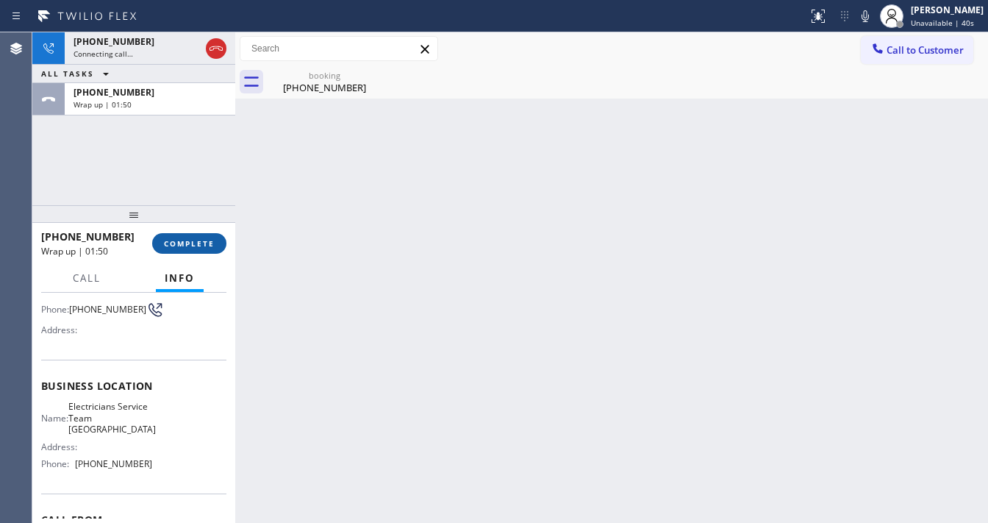
click at [194, 235] on button "COMPLETE" at bounding box center [189, 243] width 74 height 21
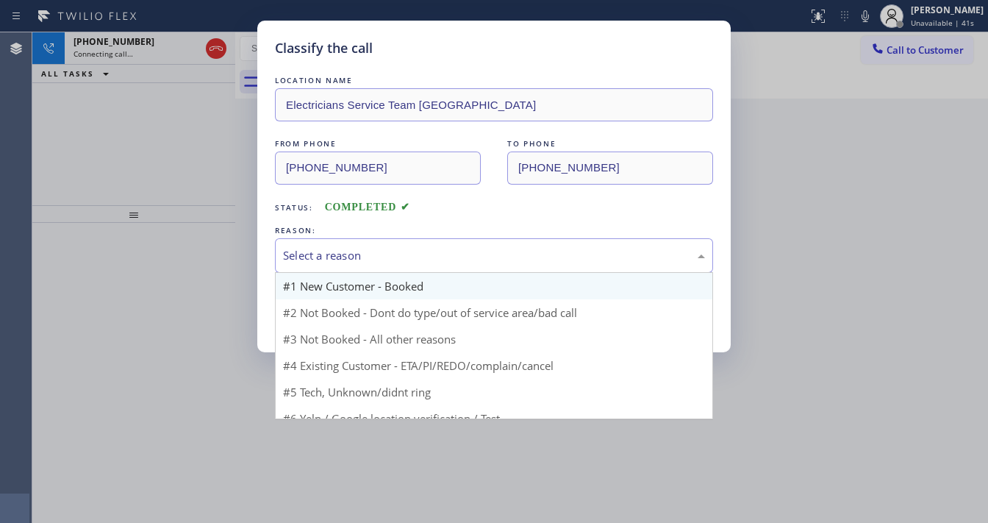
drag, startPoint x: 321, startPoint y: 254, endPoint x: 331, endPoint y: 271, distance: 19.4
click at [325, 255] on div "Select a reason" at bounding box center [494, 255] width 422 height 17
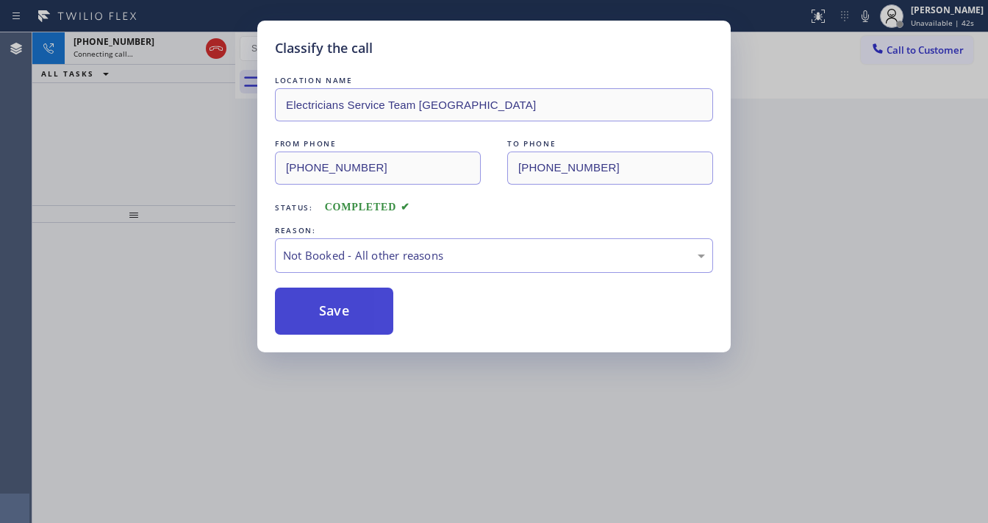
click at [318, 314] on button "Save" at bounding box center [334, 310] width 118 height 47
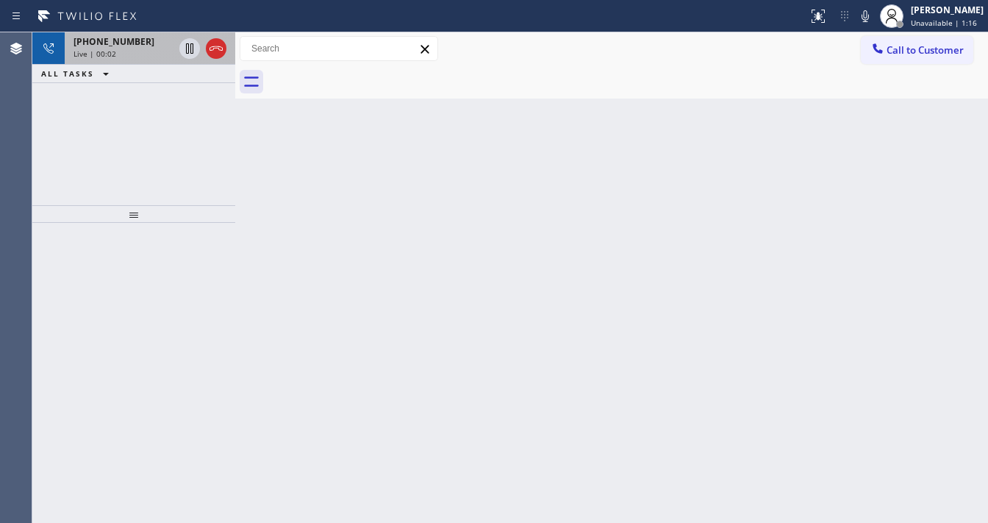
click at [135, 49] on div "Live | 00:02" at bounding box center [123, 54] width 100 height 10
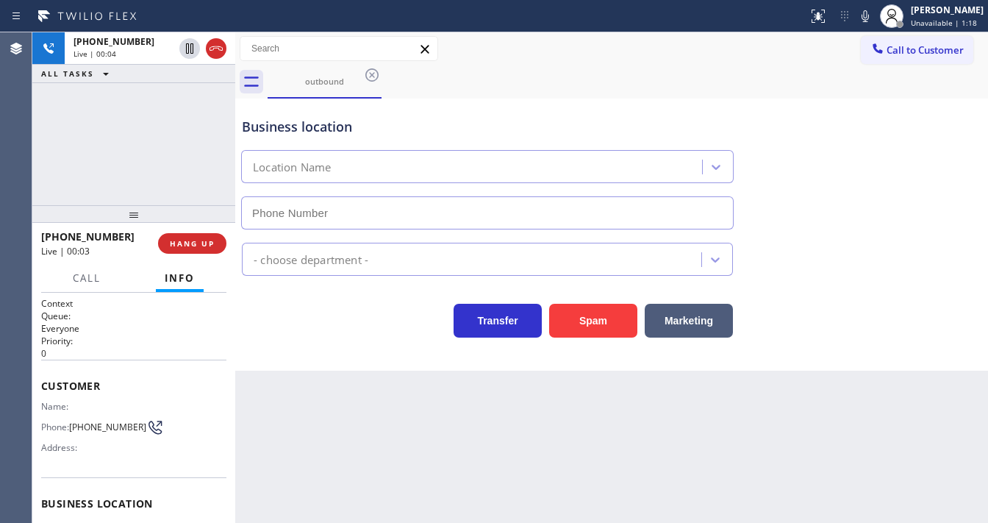
type input "[PHONE_NUMBER]"
click at [140, 161] on div "+16502748520 Live | 00:09 ALL TASKS ALL TASKS ACTIVE TASKS TASKS IN WRAP UP" at bounding box center [133, 118] width 203 height 173
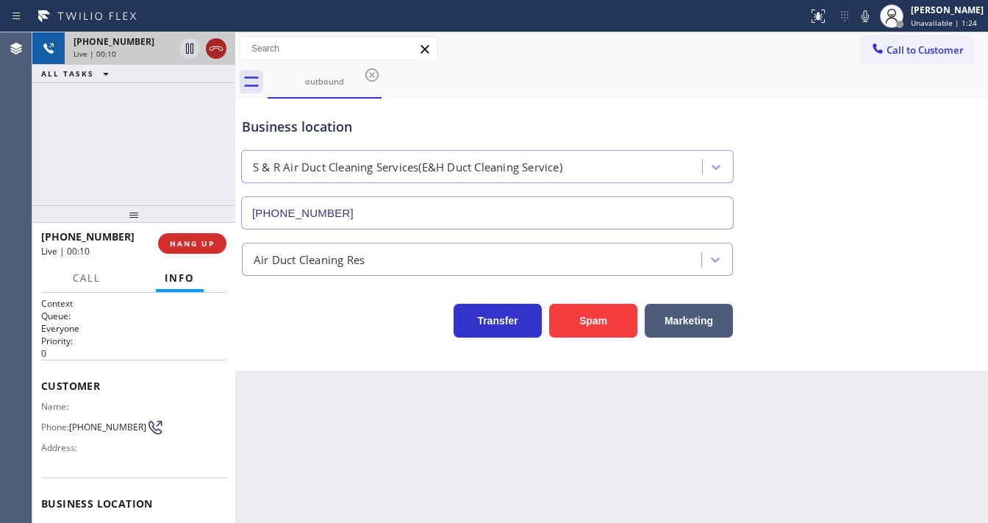
click at [218, 44] on icon at bounding box center [216, 49] width 18 height 18
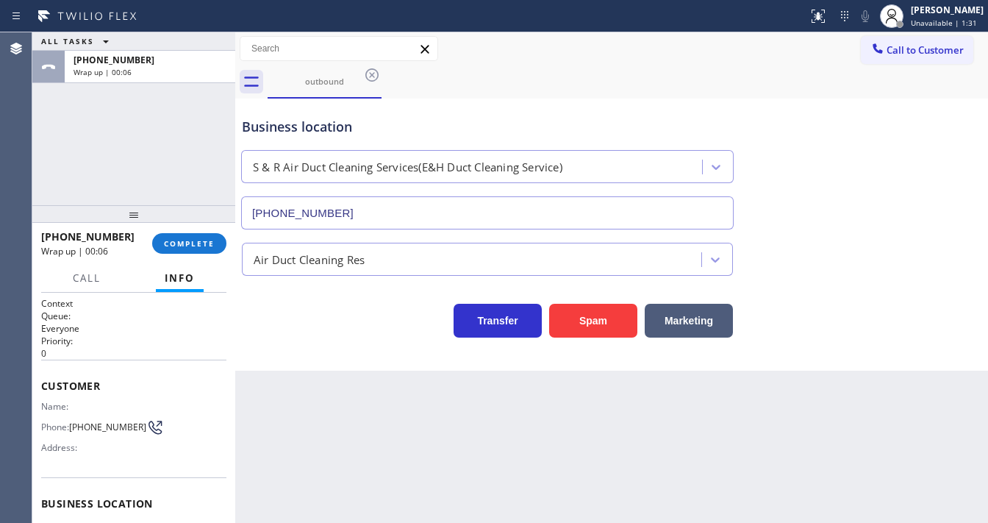
click at [145, 172] on div "ALL TASKS ALL TASKS ACTIVE TASKS TASKS IN WRAP UP +16502748520 Wrap up | 00:06" at bounding box center [133, 118] width 203 height 173
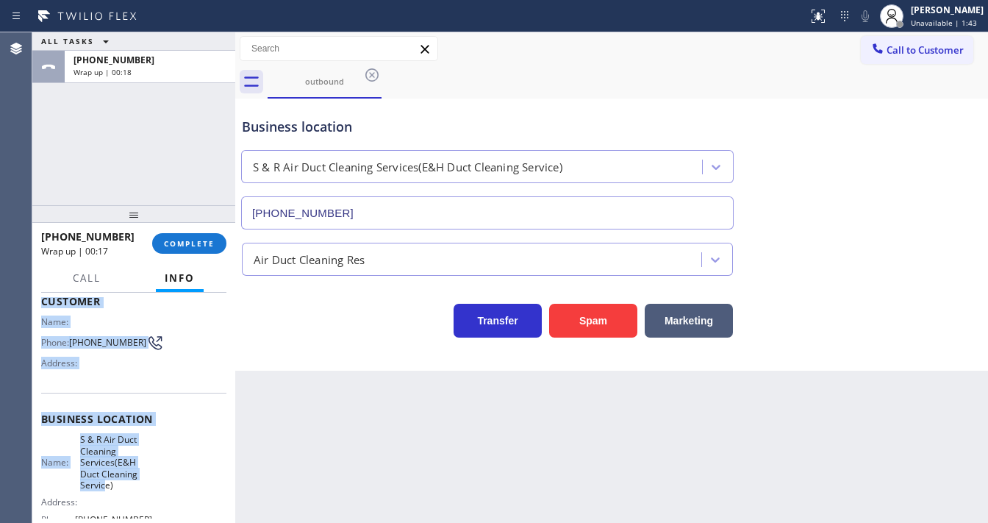
scroll to position [228, 0]
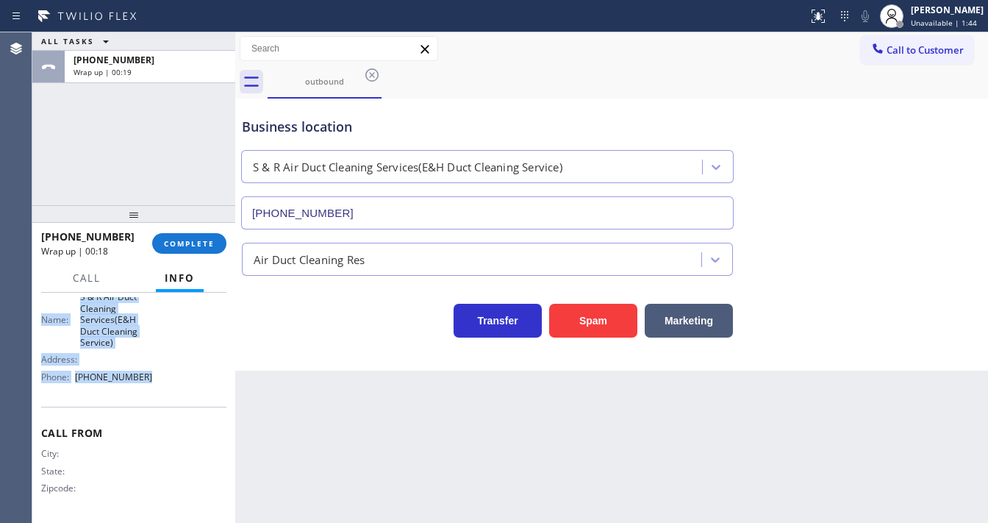
drag, startPoint x: 77, startPoint y: 397, endPoint x: 171, endPoint y: 391, distance: 93.5
click at [171, 391] on div "Context Queue: Everyone Priority: 0 Customer Name: Phone: (650) 274-8520 Addres…" at bounding box center [133, 407] width 203 height 230
copy div "Customer Name: Phone: (650) 274-8520 Address: Business location Name: S & R Air…"
click at [137, 134] on div "ALL TASKS ALL TASKS ACTIVE TASKS TASKS IN WRAP UP +16502748520 Wrap up | 00:19" at bounding box center [133, 118] width 203 height 173
click at [153, 162] on div "ALL TASKS ALL TASKS ACTIVE TASKS TASKS IN WRAP UP +16502748520 Wrap up | 00:27" at bounding box center [133, 118] width 203 height 173
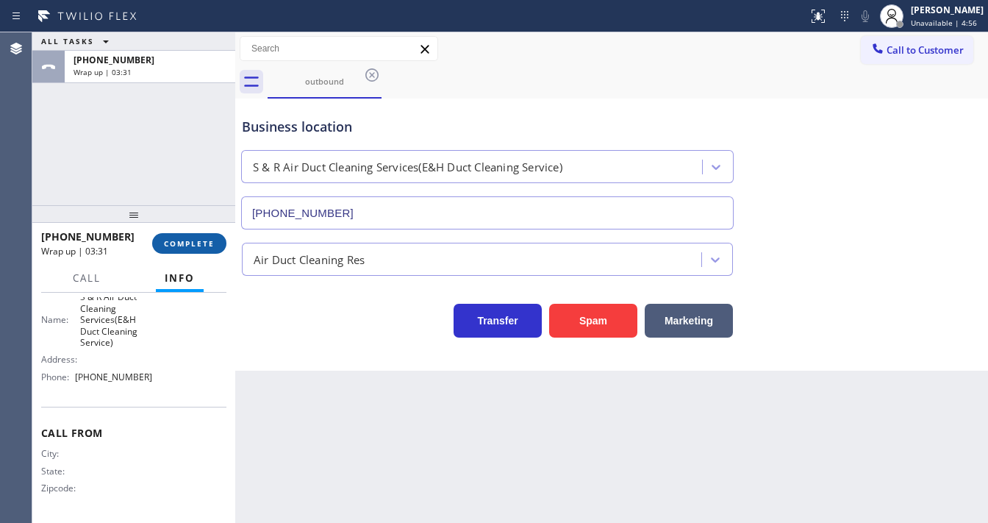
click at [181, 243] on span "COMPLETE" at bounding box center [189, 243] width 51 height 10
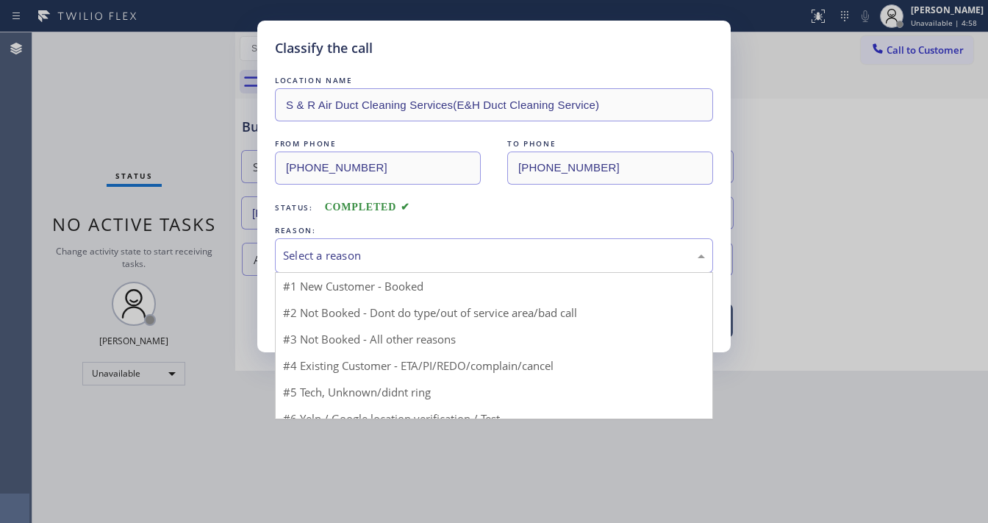
drag, startPoint x: 311, startPoint y: 258, endPoint x: 314, endPoint y: 296, distance: 38.3
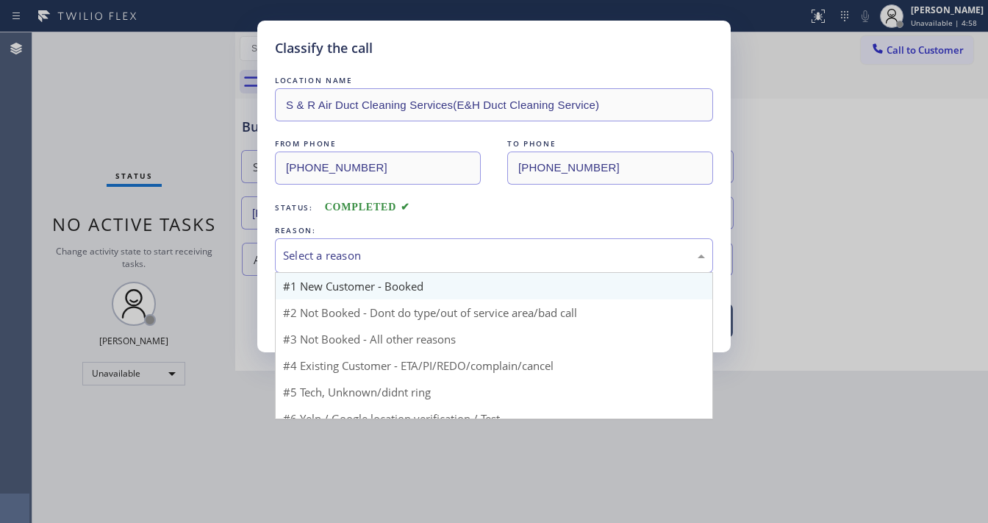
click at [314, 261] on div "Select a reason" at bounding box center [494, 255] width 422 height 17
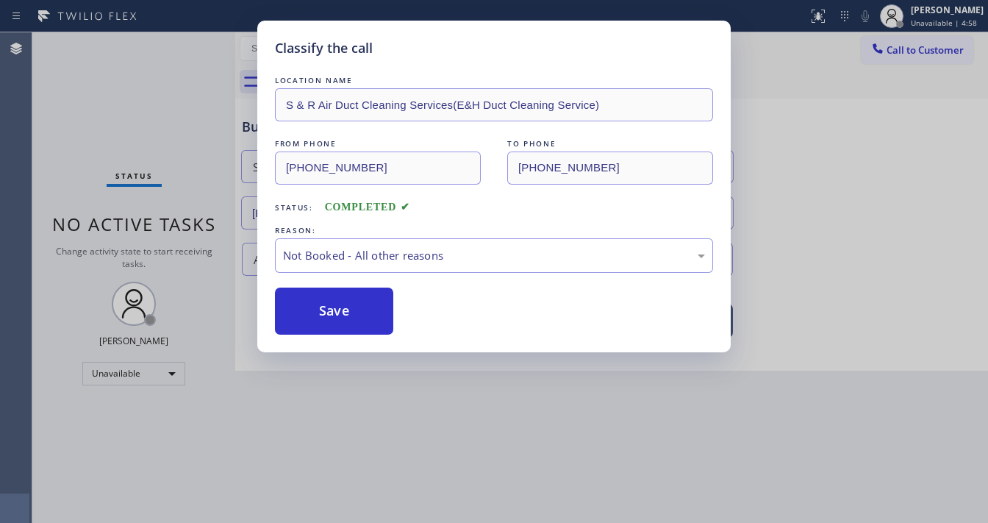
click at [312, 305] on button "Save" at bounding box center [334, 310] width 118 height 47
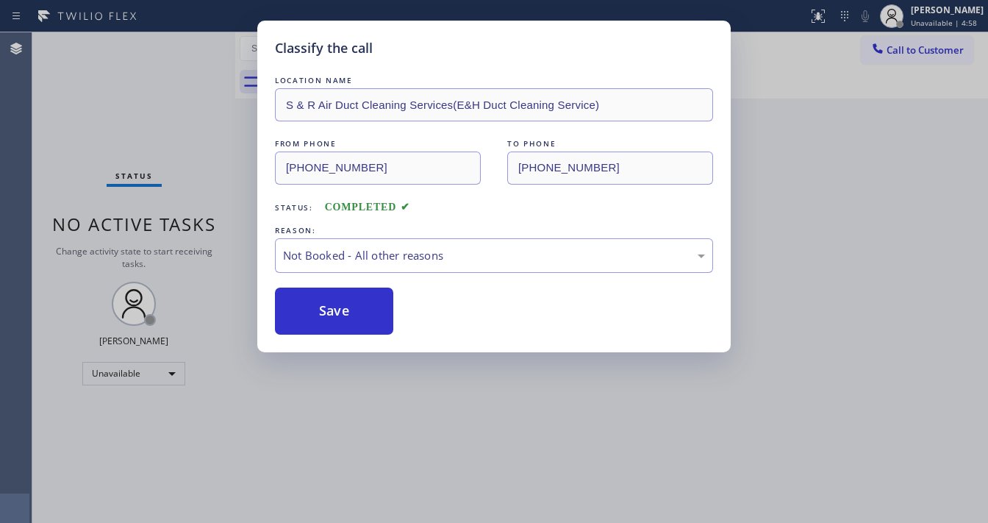
click at [312, 305] on button "Save" at bounding box center [334, 310] width 118 height 47
click at [205, 312] on div "Classify the call LOCATION NAME S & R Air Duct Cleaning Services(E&H Duct Clean…" at bounding box center [494, 261] width 988 height 523
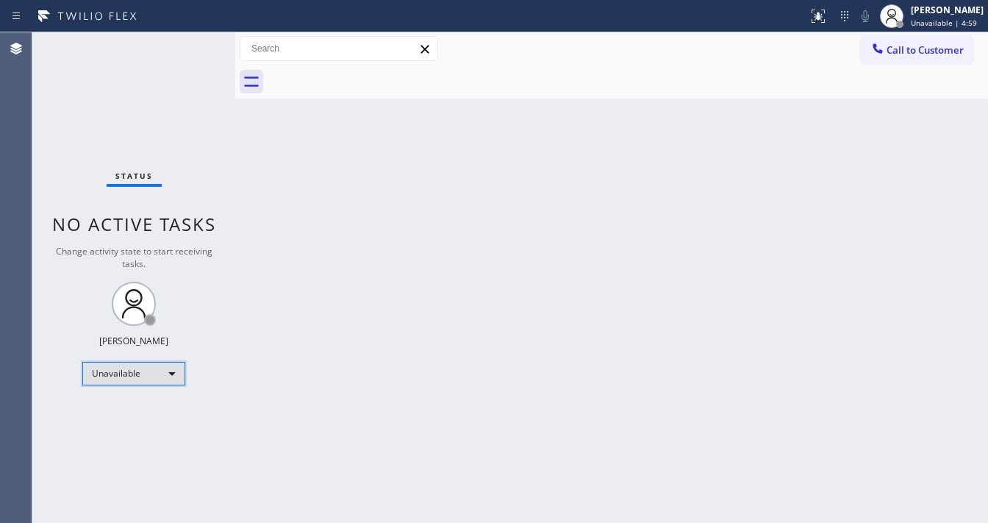
click at [143, 379] on div "Unavailable" at bounding box center [133, 374] width 103 height 24
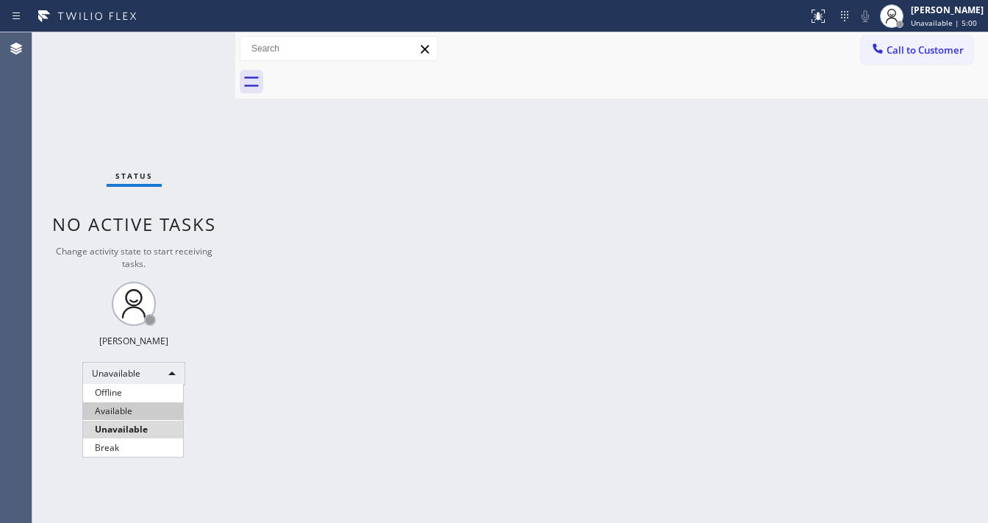
click at [128, 409] on li "Available" at bounding box center [133, 411] width 100 height 18
click at [220, 395] on div "Status No active tasks Change activity state to start receiving tasks. [PERSON_…" at bounding box center [133, 277] width 203 height 490
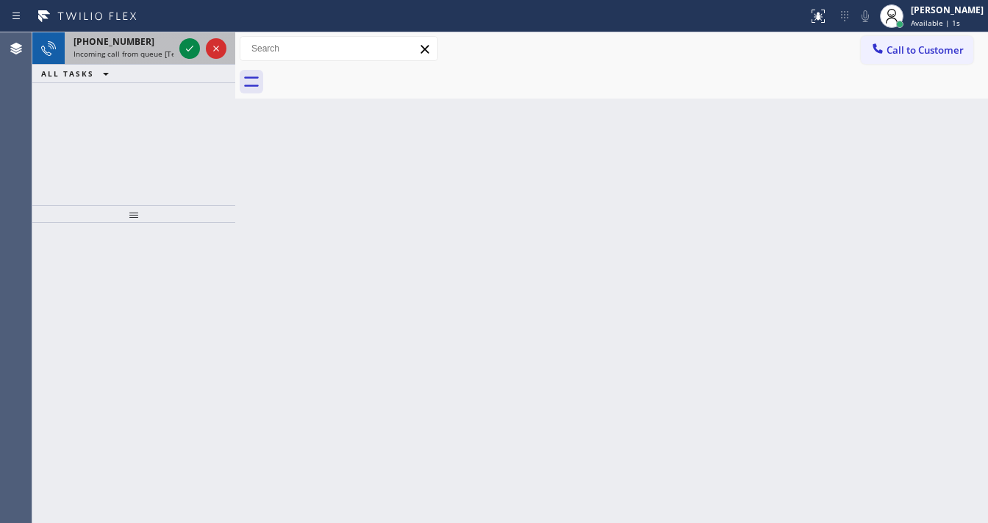
click at [178, 62] on div at bounding box center [202, 48] width 53 height 32
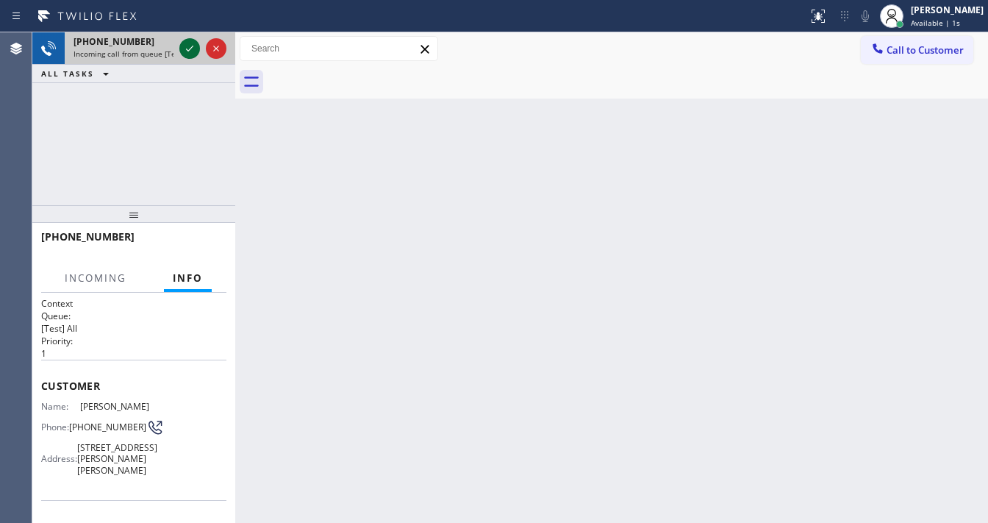
drag, startPoint x: 178, startPoint y: 62, endPoint x: 184, endPoint y: 51, distance: 12.2
click at [182, 55] on div at bounding box center [202, 48] width 53 height 32
click at [185, 50] on icon at bounding box center [190, 49] width 18 height 18
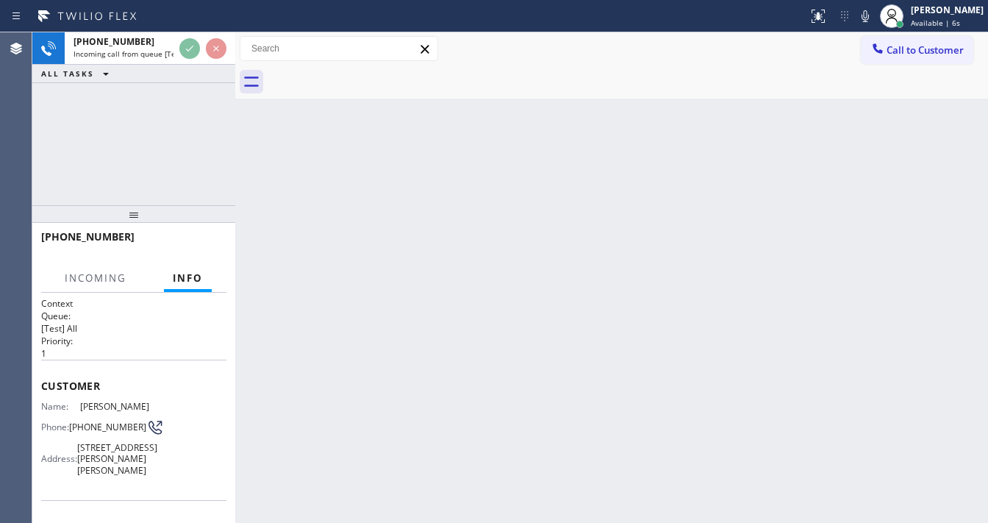
click at [87, 147] on div "+13108310960 Incoming call from queue [Test] All ALL TASKS ALL TASKS ACTIVE TAS…" at bounding box center [133, 118] width 203 height 173
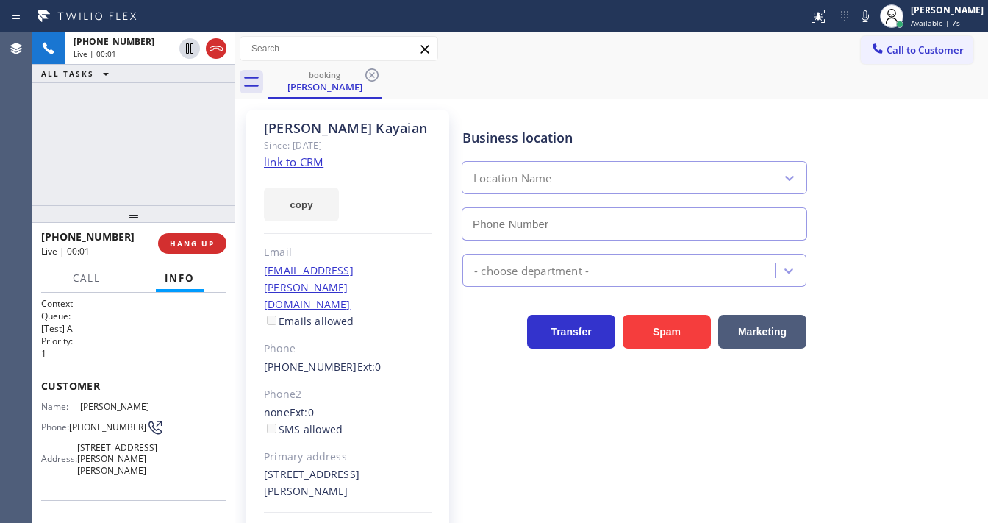
type input "[PHONE_NUMBER]"
click at [297, 167] on link "link to CRM" at bounding box center [294, 161] width 60 height 15
click at [874, 16] on icon at bounding box center [865, 16] width 18 height 18
drag, startPoint x: 241, startPoint y: 134, endPoint x: 202, endPoint y: 73, distance: 72.4
click at [240, 132] on div "Britt Kayaian Since: 20 may 2020 link to CRM copy Email hej.britt@ca.rr.com Ema…" at bounding box center [349, 345] width 220 height 486
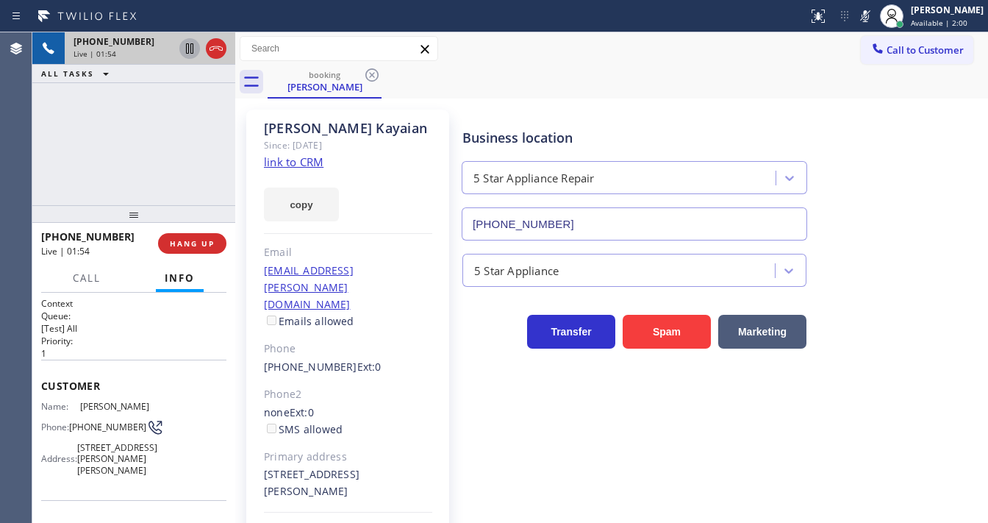
click at [187, 50] on icon at bounding box center [190, 49] width 18 height 18
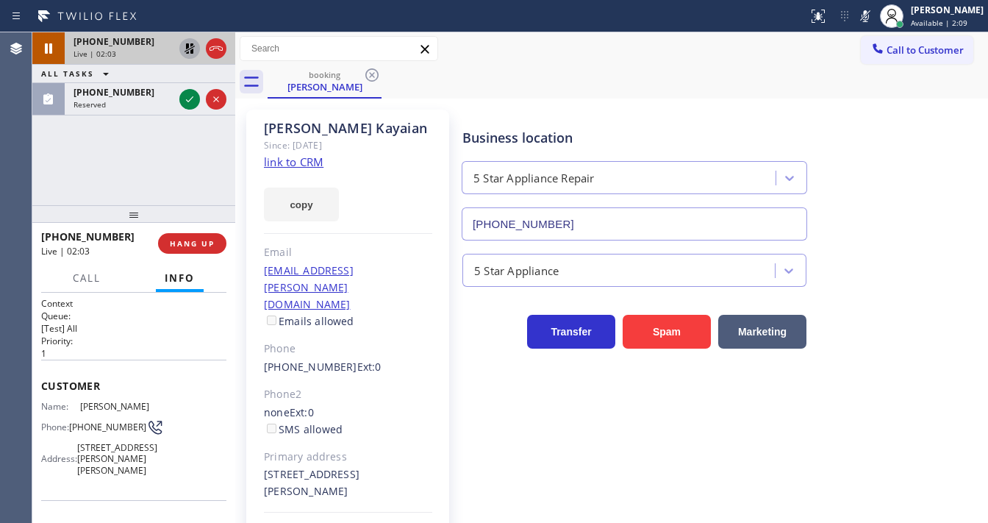
click at [49, 180] on div "+13108310960 Live | 02:03 ALL TASKS ALL TASKS ACTIVE TASKS TASKS IN WRAP UP (31…" at bounding box center [133, 118] width 203 height 173
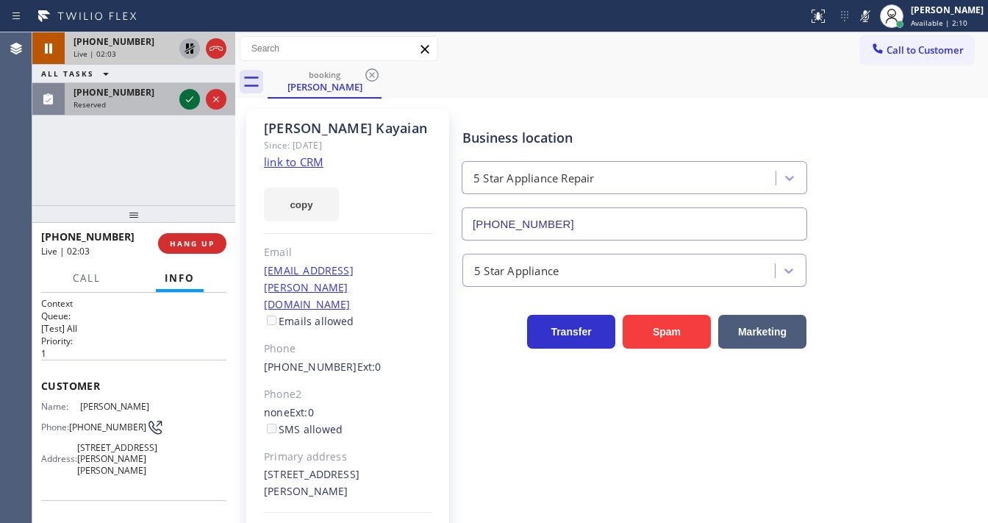
click at [184, 99] on icon at bounding box center [190, 99] width 18 height 18
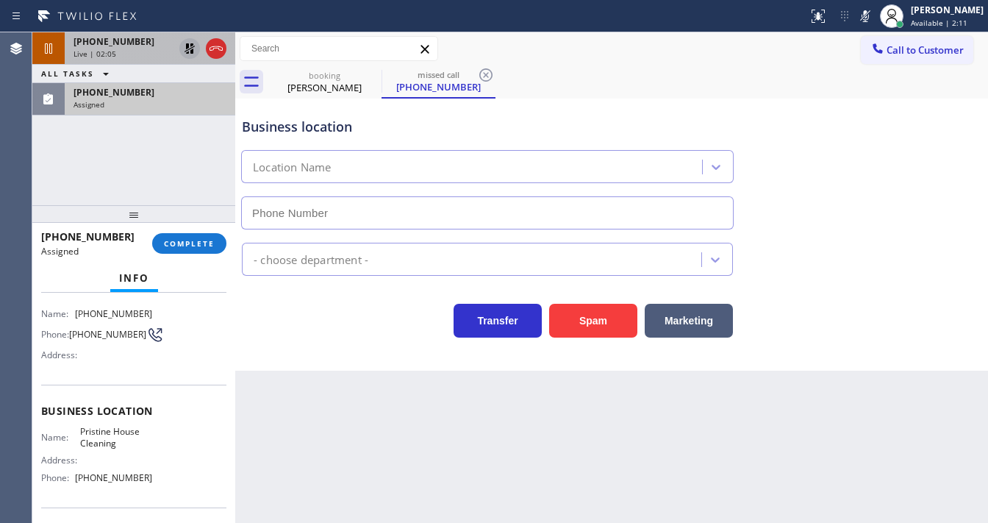
type input "[PHONE_NUMBER]"
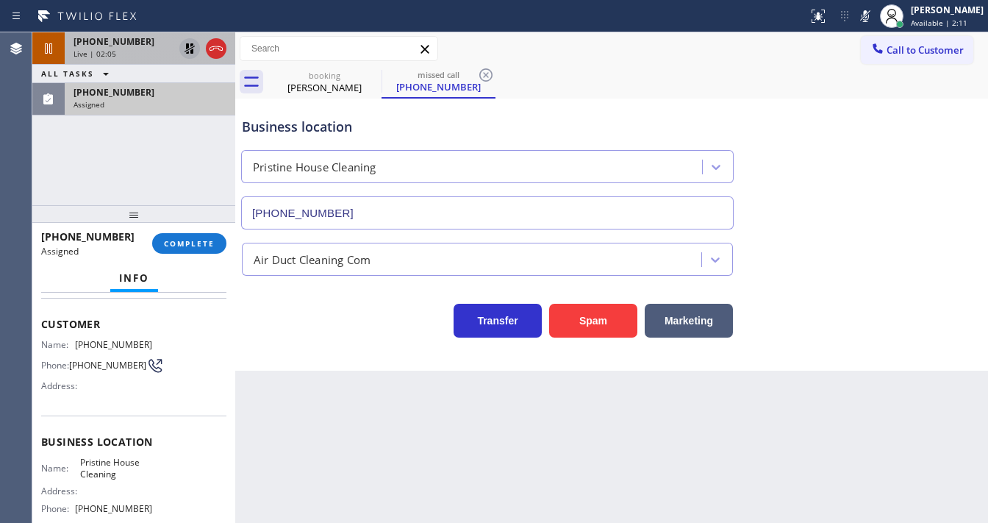
scroll to position [59, 0]
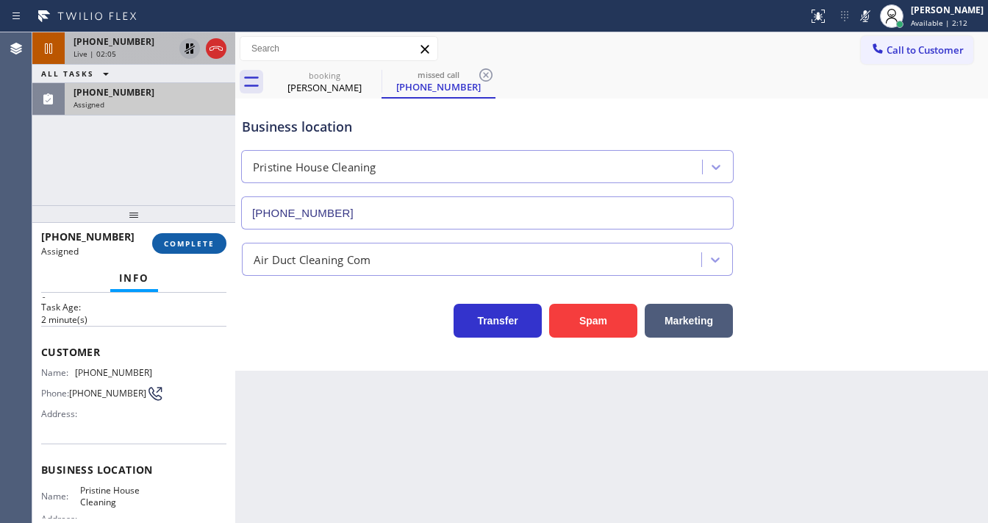
click at [198, 246] on span "COMPLETE" at bounding box center [189, 243] width 51 height 10
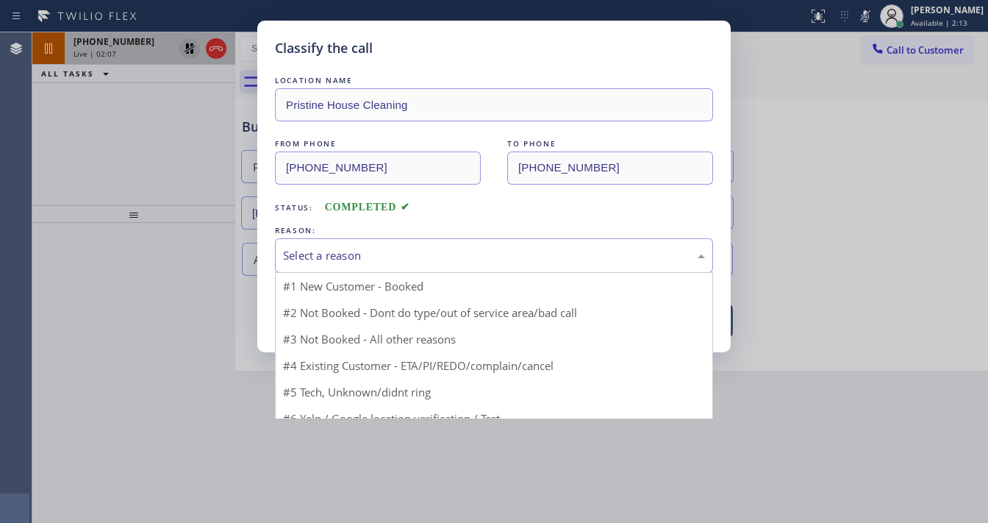
click at [353, 253] on div "Select a reason" at bounding box center [494, 255] width 422 height 17
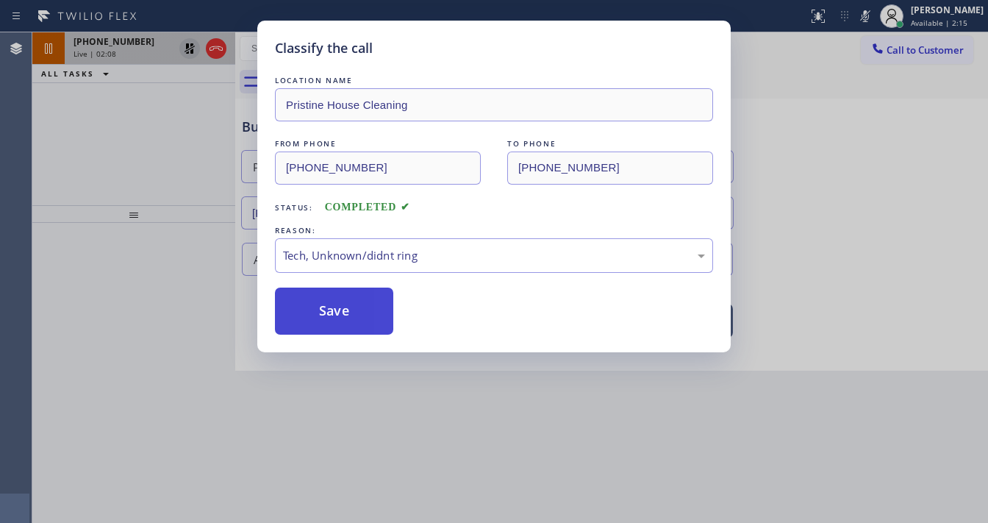
click at [338, 315] on button "Save" at bounding box center [334, 310] width 118 height 47
type input "[PHONE_NUMBER]"
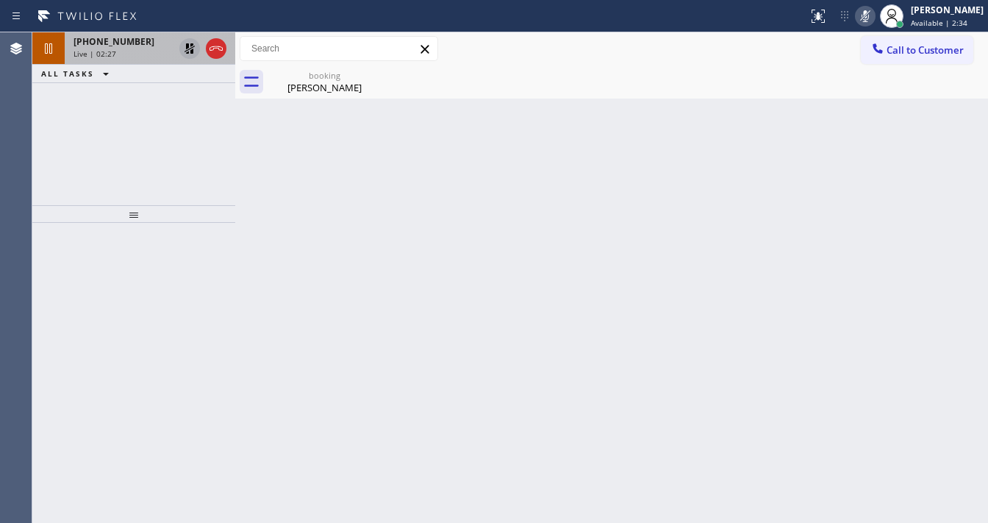
click at [869, 19] on icon at bounding box center [865, 16] width 18 height 18
click at [183, 50] on icon at bounding box center [190, 49] width 18 height 18
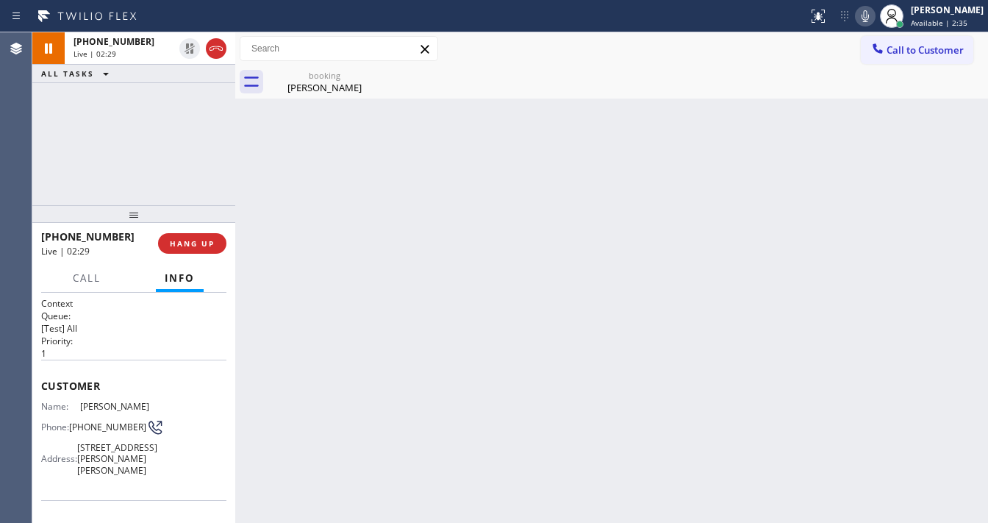
drag, startPoint x: 423, startPoint y: 312, endPoint x: 471, endPoint y: 405, distance: 104.2
click at [429, 315] on div "Back to Dashboard Change Sender ID Customers Technicians Select a contact Outbo…" at bounding box center [611, 277] width 753 height 490
click at [52, 170] on div "+13108310960 Live | 02:31 ALL TASKS ALL TASKS ACTIVE TASKS TASKS IN WRAP UP" at bounding box center [133, 118] width 203 height 173
click at [180, 135] on div "+13108310960 Live | 03:07 ALL TASKS ALL TASKS ACTIVE TASKS TASKS IN WRAP UP" at bounding box center [133, 118] width 203 height 173
click at [294, 86] on div "Britt Kayaian" at bounding box center [324, 87] width 111 height 13
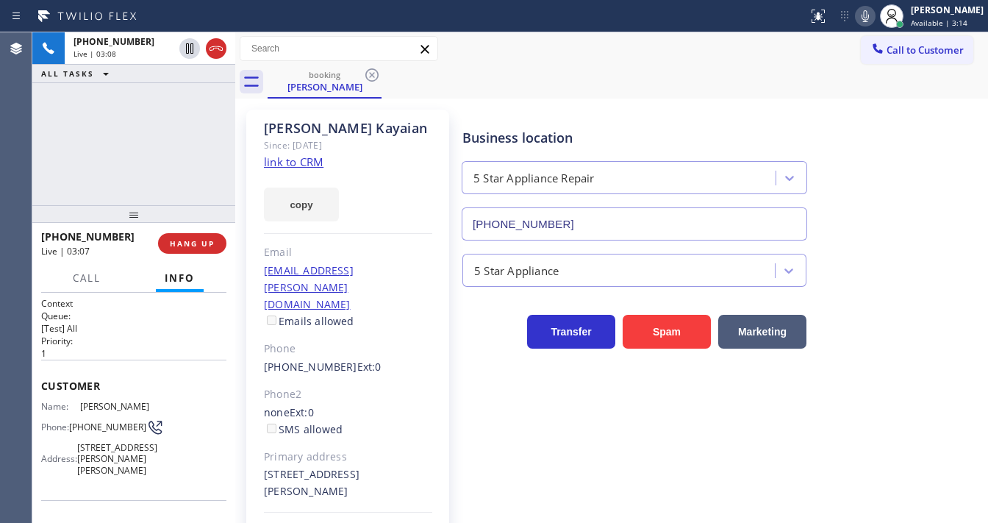
click at [124, 153] on div "+13108310960 Live | 03:08 ALL TASKS ALL TASKS ACTIVE TASKS TASKS IN WRAP UP" at bounding box center [133, 118] width 203 height 173
click at [175, 129] on div "+13108310960 Live | 03:10 ALL TASKS ALL TASKS ACTIVE TASKS TASKS IN WRAP UP" at bounding box center [133, 118] width 203 height 173
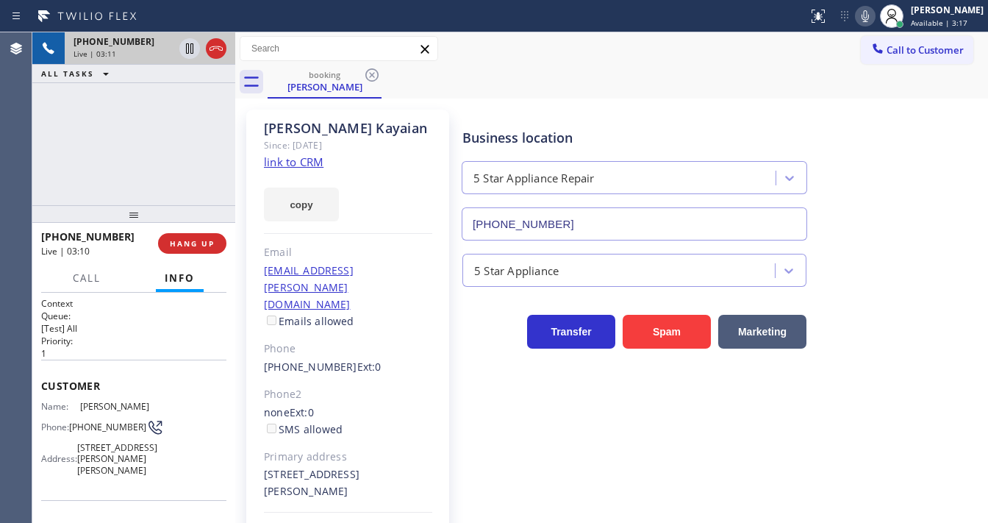
click at [141, 49] on div "Live | 03:11" at bounding box center [123, 54] width 100 height 10
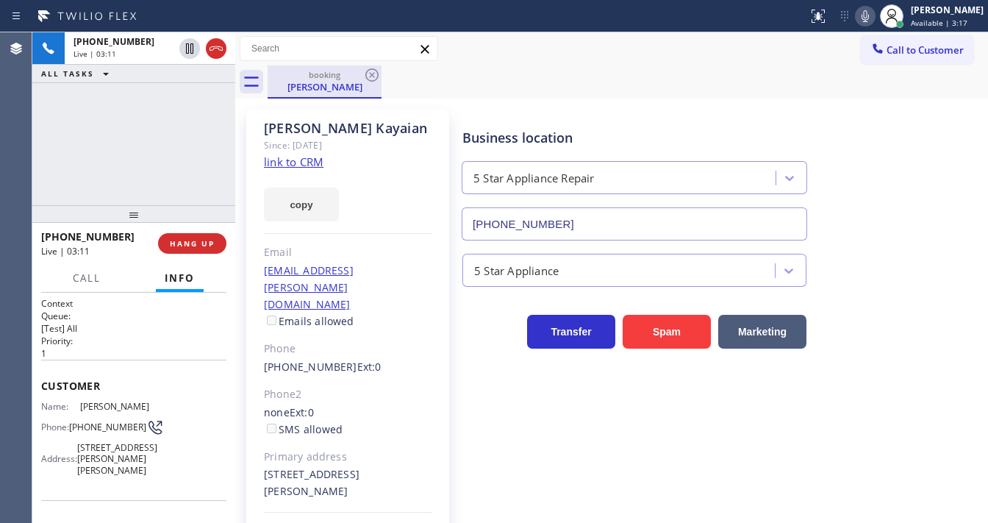
click at [297, 79] on div "booking" at bounding box center [324, 74] width 111 height 11
click at [181, 135] on div "+13108310960 Live | 03:12 ALL TASKS ALL TASKS ACTIVE TASKS TASKS IN WRAP UP" at bounding box center [133, 118] width 203 height 173
click at [18, 150] on div "Agent Desktop" at bounding box center [16, 277] width 32 height 490
click at [168, 171] on div "+13108310960 Live | 03:21 ALL TASKS ALL TASKS ACTIVE TASKS TASKS IN WRAP UP" at bounding box center [133, 118] width 203 height 173
drag, startPoint x: 188, startPoint y: 72, endPoint x: 191, endPoint y: 8, distance: 64.0
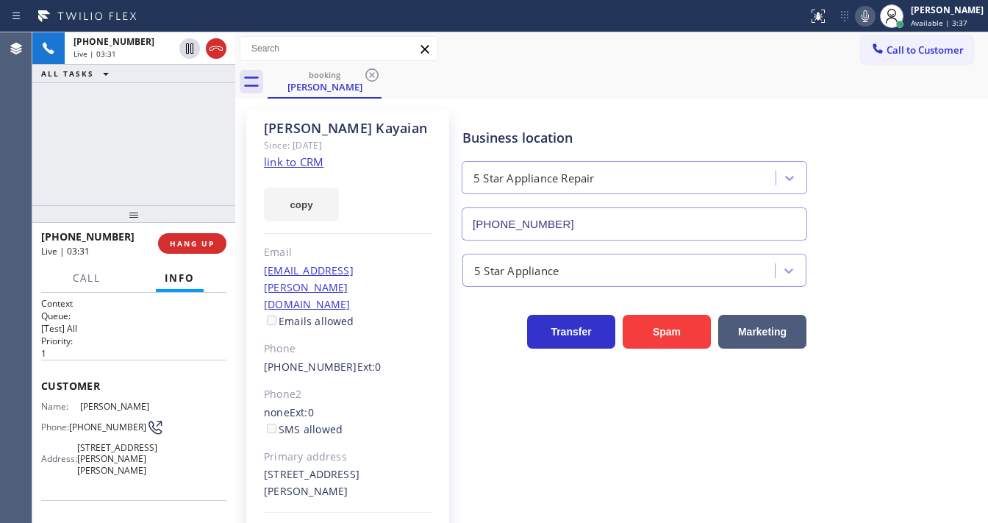
click at [189, 64] on div "+13108310960 Live | 03:31 ALL TASKS ALL TASKS ACTIVE TASKS TASKS IN WRAP UP" at bounding box center [133, 57] width 203 height 51
click at [202, 241] on span "HANG UP" at bounding box center [192, 243] width 45 height 10
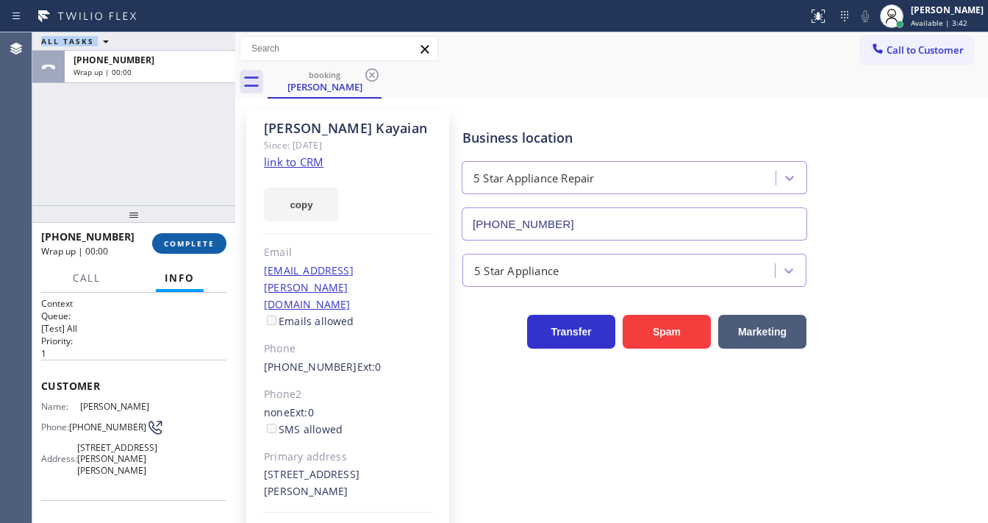
click at [202, 242] on span "COMPLETE" at bounding box center [189, 243] width 51 height 10
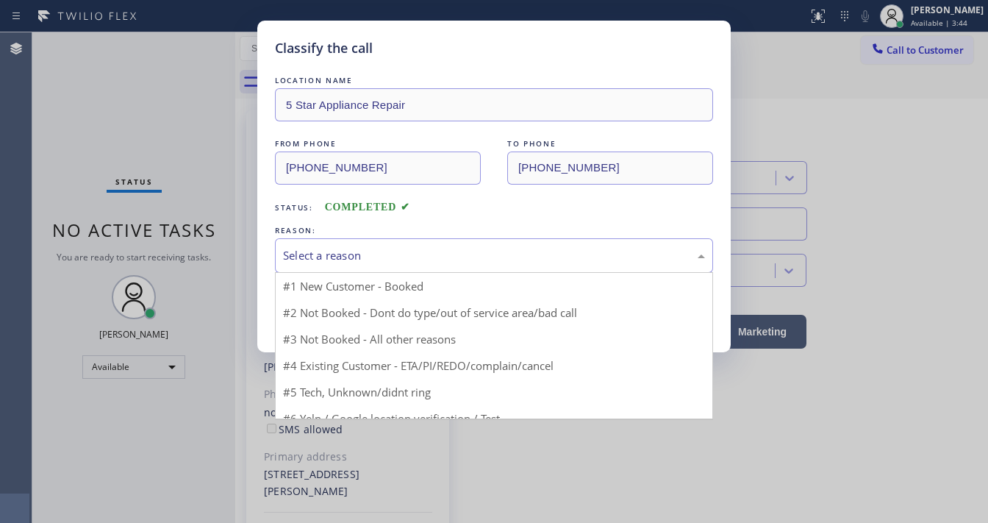
click at [320, 256] on div "Select a reason" at bounding box center [494, 255] width 422 height 17
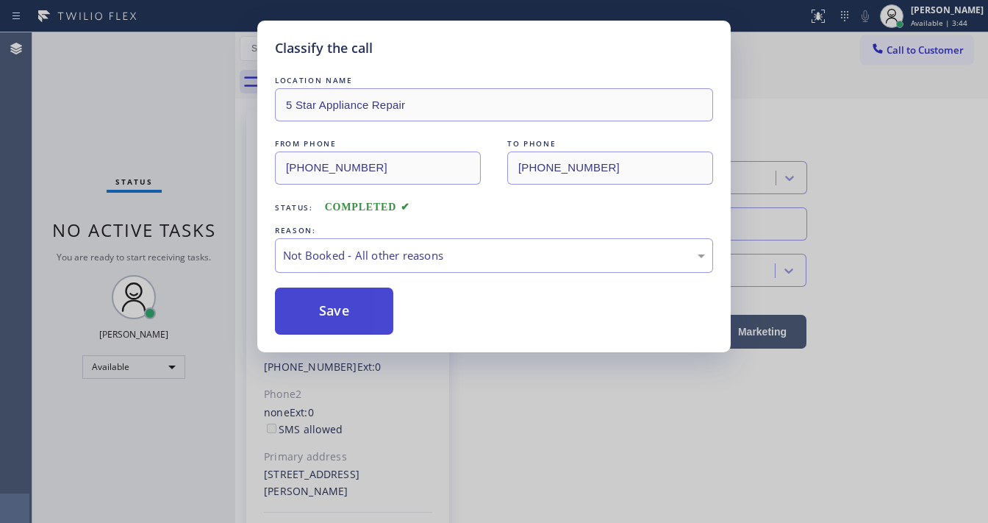
click at [318, 312] on button "Save" at bounding box center [334, 310] width 118 height 47
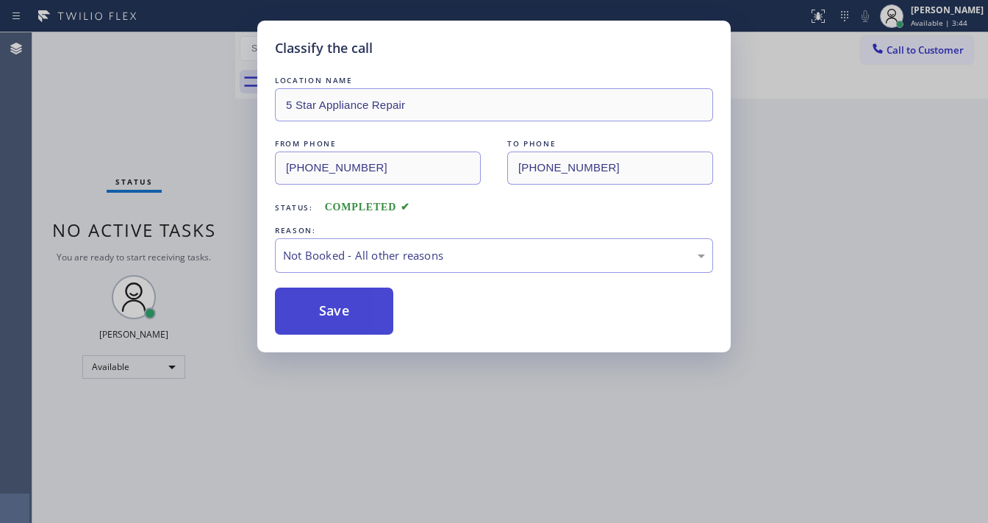
drag, startPoint x: 318, startPoint y: 312, endPoint x: 483, endPoint y: 431, distance: 203.2
click at [320, 312] on button "Save" at bounding box center [334, 310] width 118 height 47
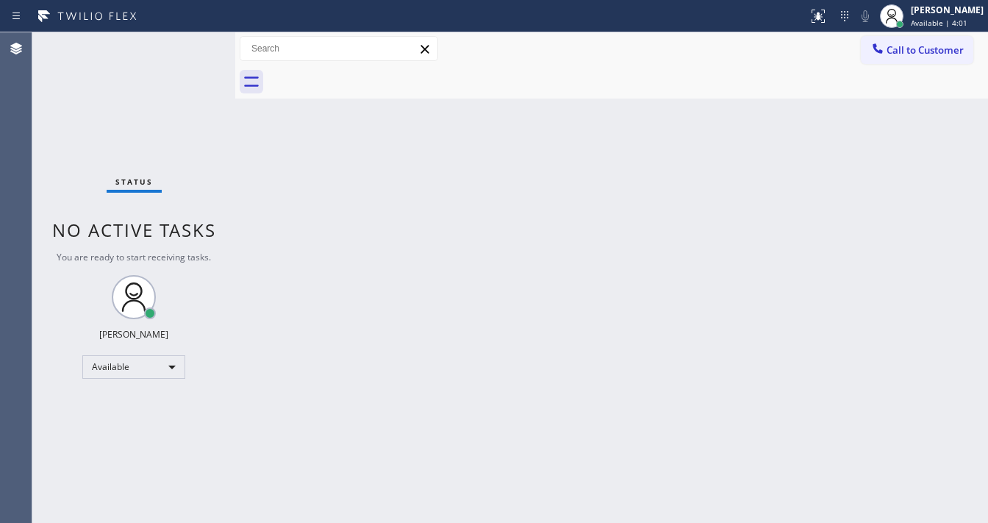
click at [203, 31] on div "Status report No issues detected If you experience an issue, please download th…" at bounding box center [494, 16] width 988 height 32
click at [198, 32] on div "Status No active tasks You are ready to start receiving tasks. [PERSON_NAME]" at bounding box center [133, 277] width 203 height 490
click at [198, 33] on div "Status No active tasks You are ready to start receiving tasks. [PERSON_NAME]" at bounding box center [133, 277] width 203 height 490
click at [198, 37] on div "Status No active tasks You are ready to start receiving tasks. [PERSON_NAME]" at bounding box center [133, 277] width 203 height 490
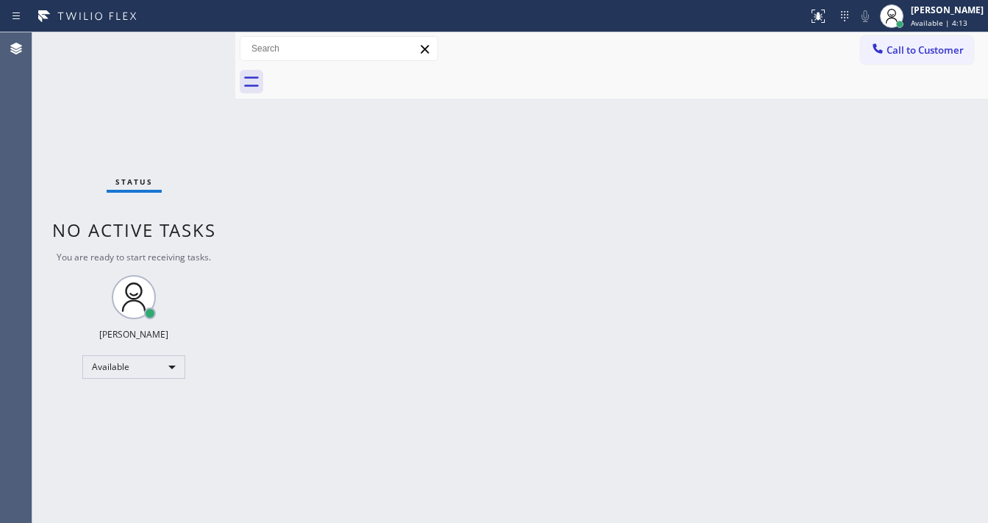
click at [198, 37] on div "Status No active tasks You are ready to start receiving tasks. [PERSON_NAME]" at bounding box center [133, 277] width 203 height 490
click at [197, 38] on div "Status No active tasks You are ready to start receiving tasks. [PERSON_NAME]" at bounding box center [133, 277] width 203 height 490
click at [197, 43] on div "Status No active tasks You are ready to start receiving tasks. [PERSON_NAME]" at bounding box center [133, 277] width 203 height 490
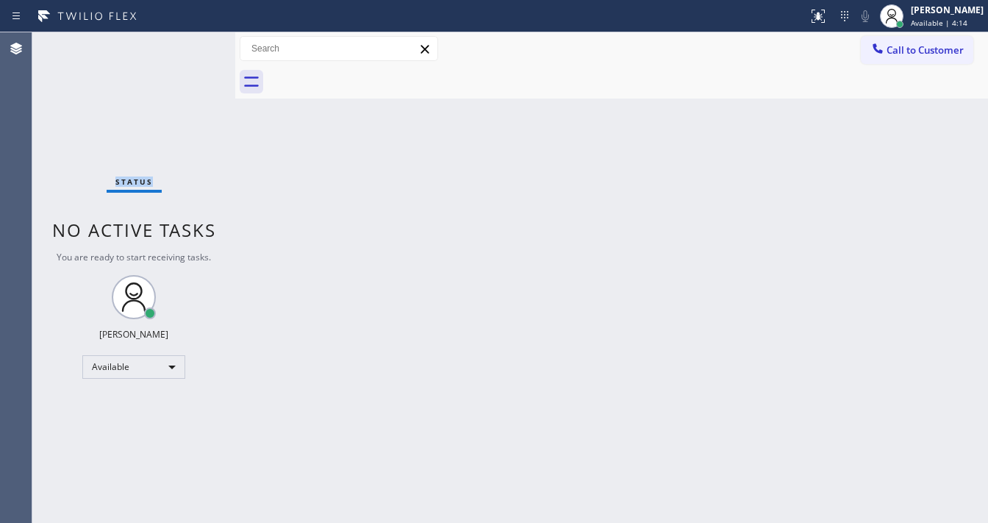
click at [197, 43] on div "Status No active tasks You are ready to start receiving tasks. [PERSON_NAME]" at bounding box center [133, 277] width 203 height 490
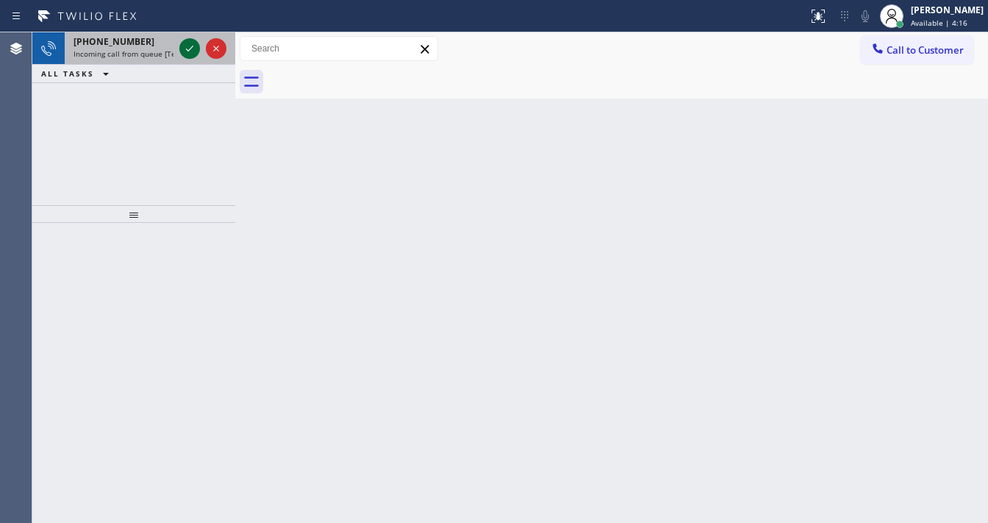
click at [188, 47] on icon at bounding box center [190, 49] width 18 height 18
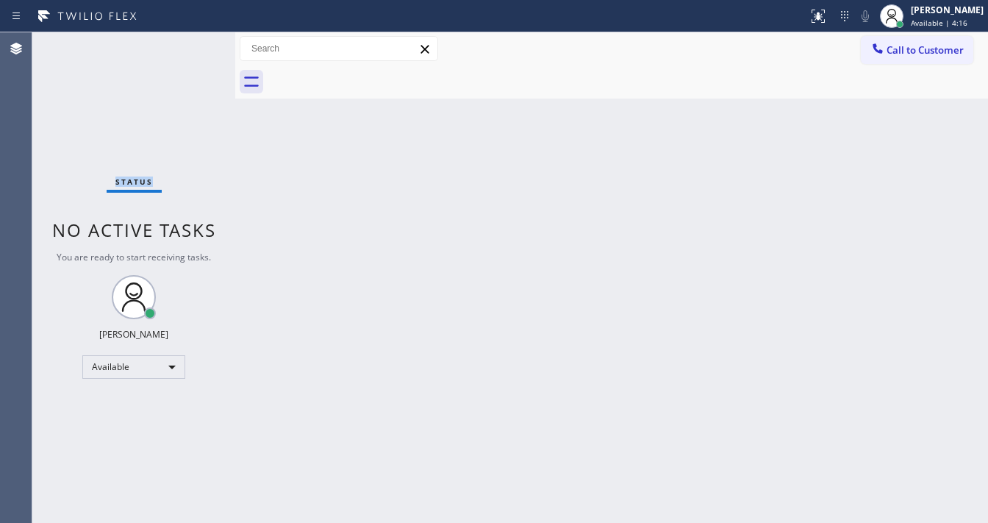
click at [188, 47] on div "Status No active tasks You are ready to start receiving tasks. [PERSON_NAME]" at bounding box center [133, 277] width 203 height 490
click at [827, 22] on icon at bounding box center [818, 16] width 18 height 18
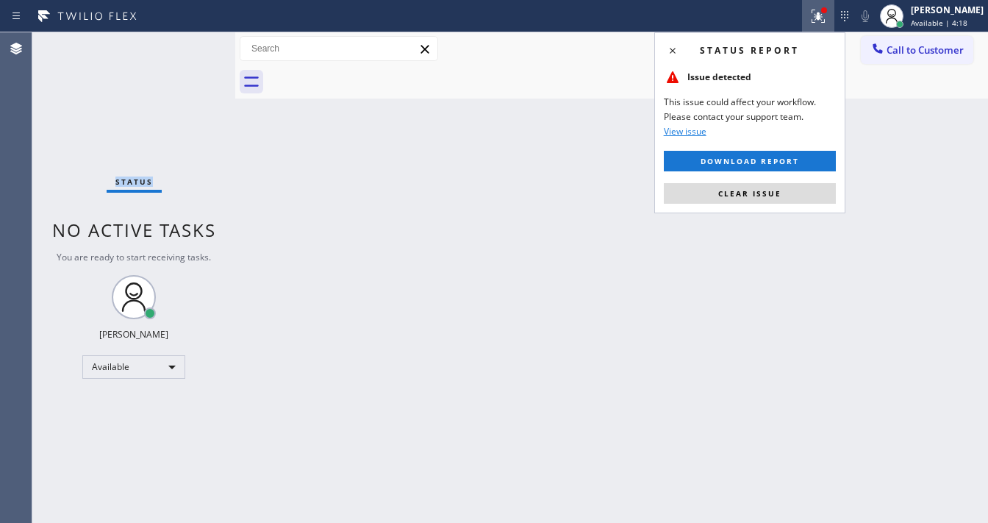
drag, startPoint x: 779, startPoint y: 197, endPoint x: 729, endPoint y: 197, distance: 50.0
click at [779, 197] on span "Clear issue" at bounding box center [749, 193] width 63 height 10
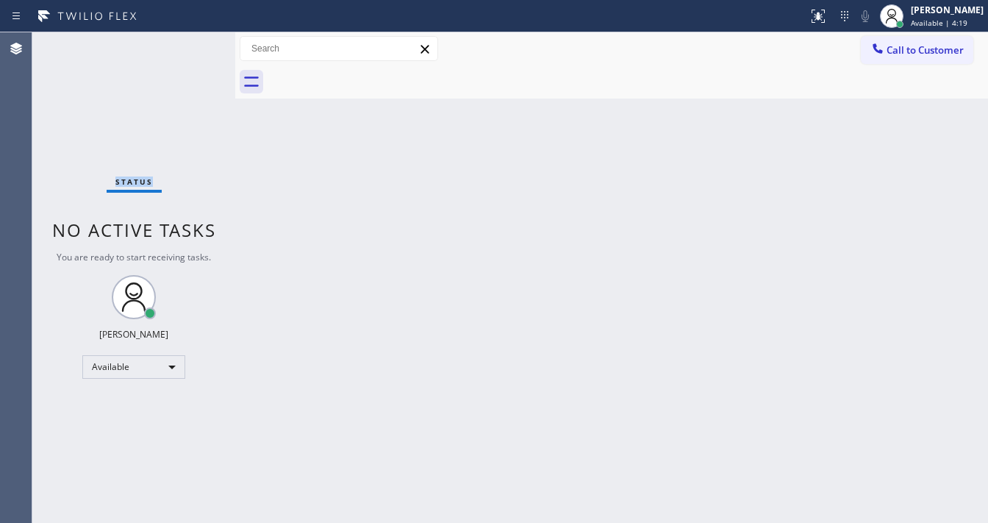
click at [194, 43] on div "Status No active tasks You are ready to start receiving tasks. [PERSON_NAME]" at bounding box center [133, 277] width 203 height 490
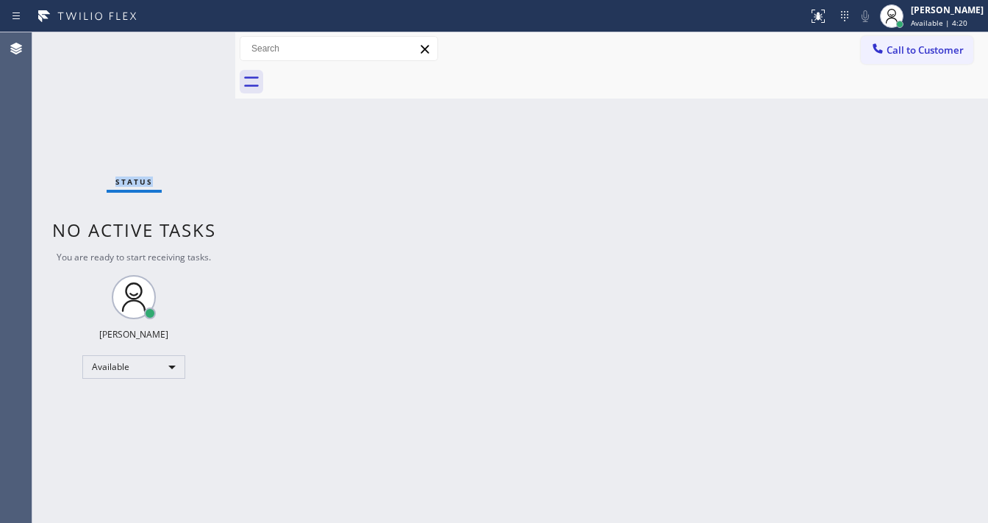
click at [194, 43] on div "Status No active tasks You are ready to start receiving tasks. [PERSON_NAME]" at bounding box center [133, 277] width 203 height 490
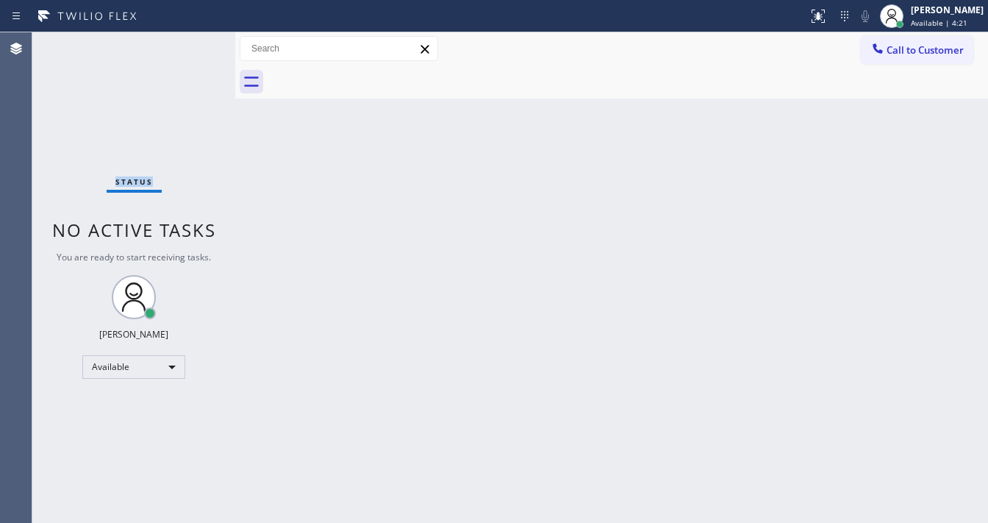
click at [194, 43] on div "Status No active tasks You are ready to start receiving tasks. [PERSON_NAME]" at bounding box center [133, 277] width 203 height 490
click at [526, 151] on div "Back to Dashboard Change Sender ID Customers Technicians Select a contact Outbo…" at bounding box center [611, 277] width 753 height 490
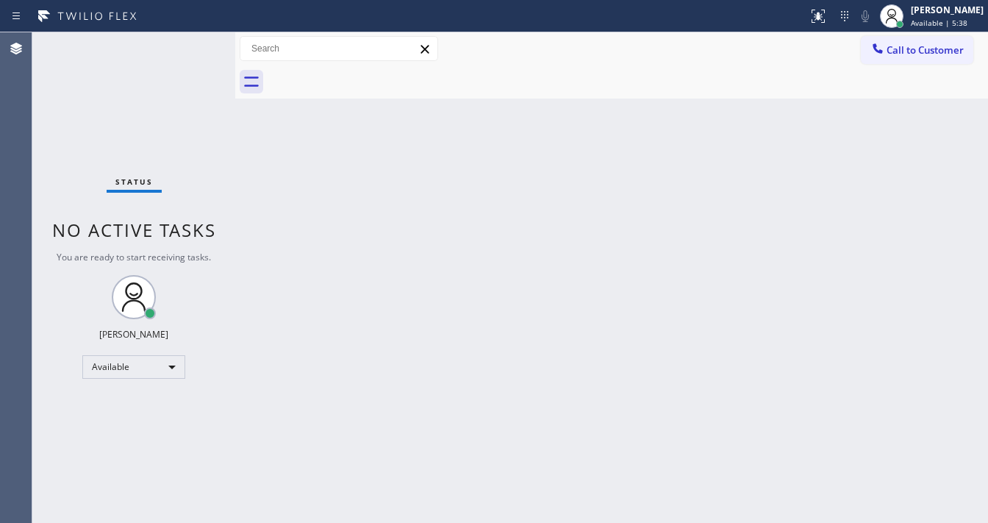
drag, startPoint x: 654, startPoint y: 160, endPoint x: 665, endPoint y: 148, distance: 16.1
click at [658, 159] on div "Back to Dashboard Change Sender ID Customers Technicians Select a contact Outbo…" at bounding box center [611, 277] width 753 height 490
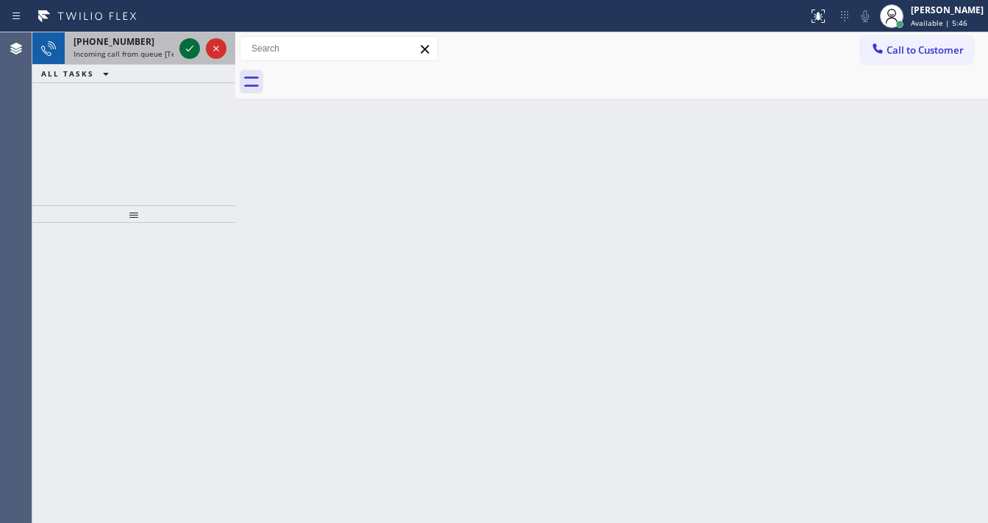
click at [185, 46] on icon at bounding box center [190, 49] width 18 height 18
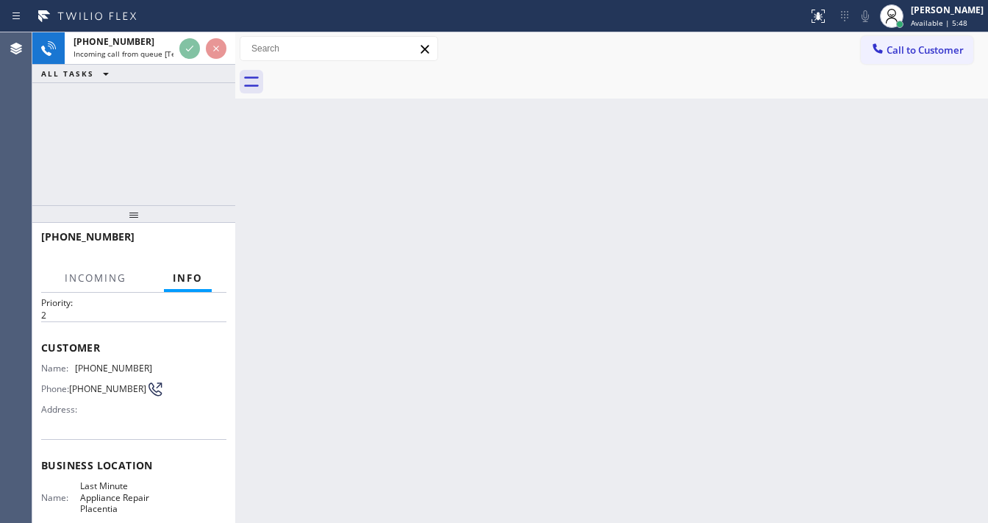
scroll to position [59, 0]
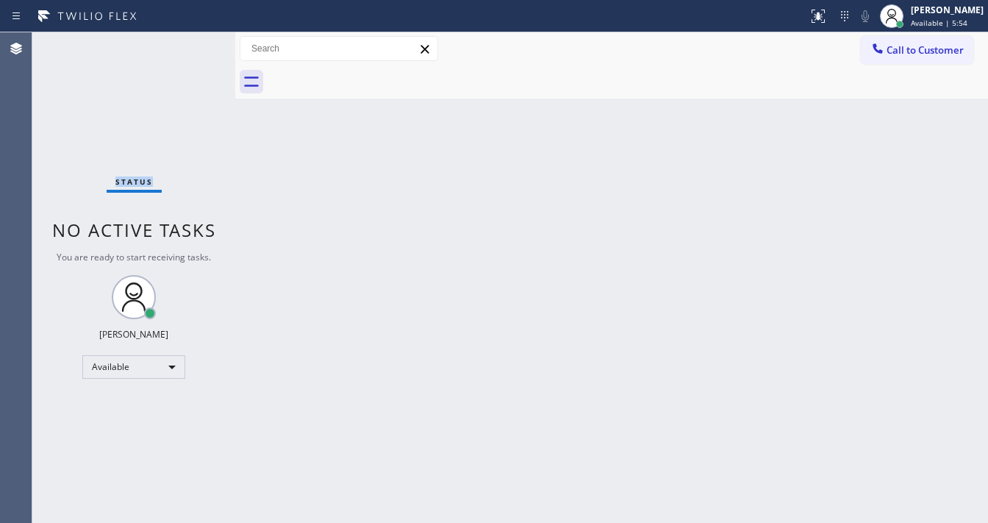
click at [188, 49] on div "Status No active tasks You are ready to start receiving tasks. [PERSON_NAME]" at bounding box center [133, 277] width 203 height 490
drag, startPoint x: 194, startPoint y: 40, endPoint x: 200, endPoint y: 4, distance: 37.2
click at [194, 40] on div "Status No active tasks You are ready to start receiving tasks. [PERSON_NAME]" at bounding box center [133, 277] width 203 height 490
click at [392, 520] on div "Back to Dashboard Change Sender ID Customers Technicians Select a contact Outbo…" at bounding box center [611, 277] width 753 height 490
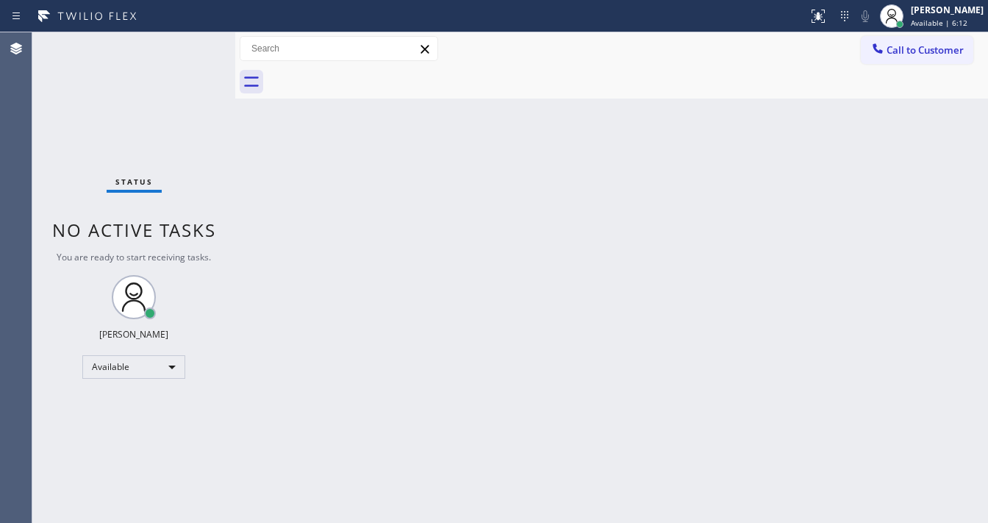
click at [192, 43] on div "Status No active tasks You are ready to start receiving tasks. [PERSON_NAME]" at bounding box center [133, 277] width 203 height 490
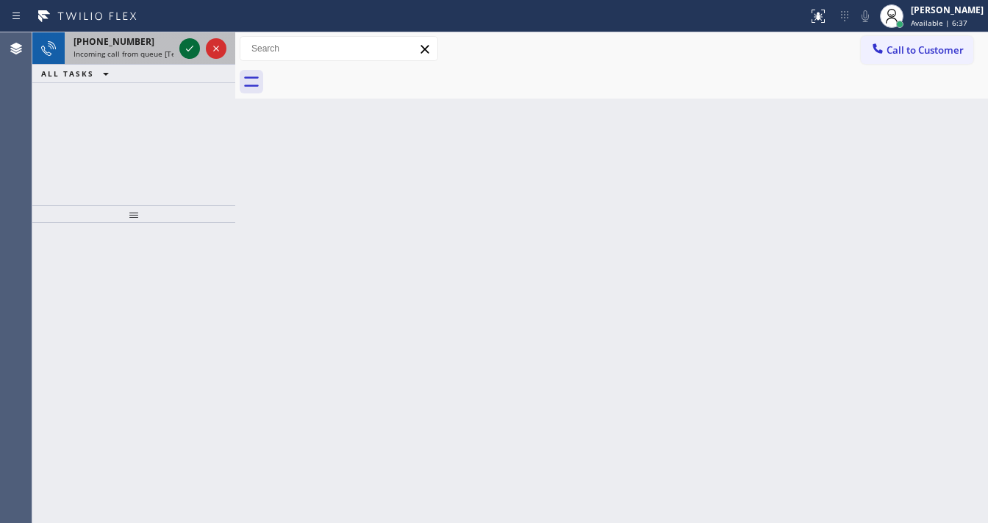
click at [185, 50] on icon at bounding box center [190, 49] width 18 height 18
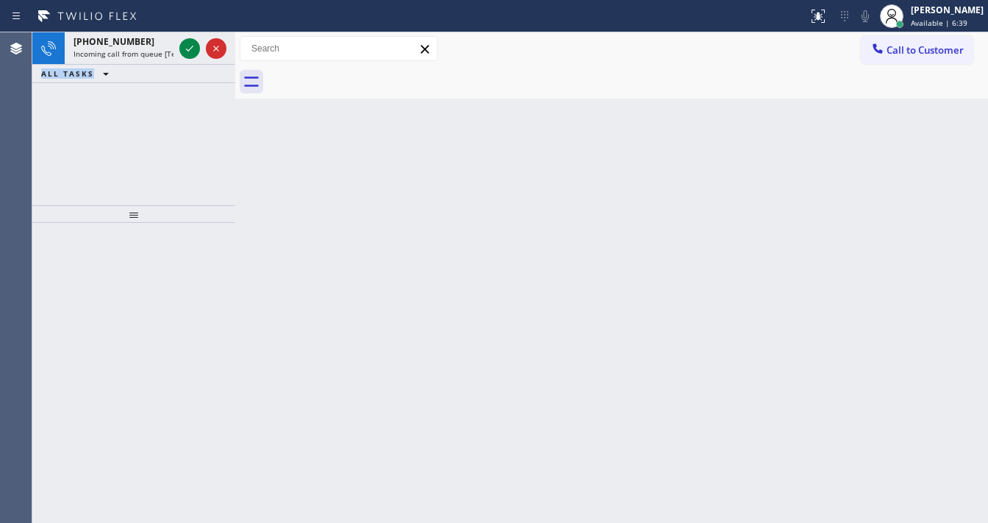
click at [197, 50] on icon at bounding box center [190, 49] width 18 height 18
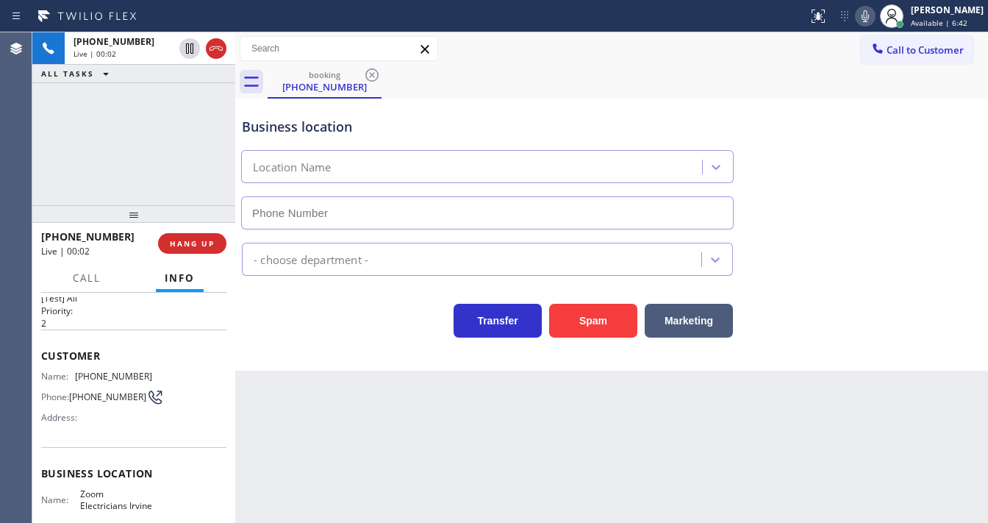
scroll to position [59, 0]
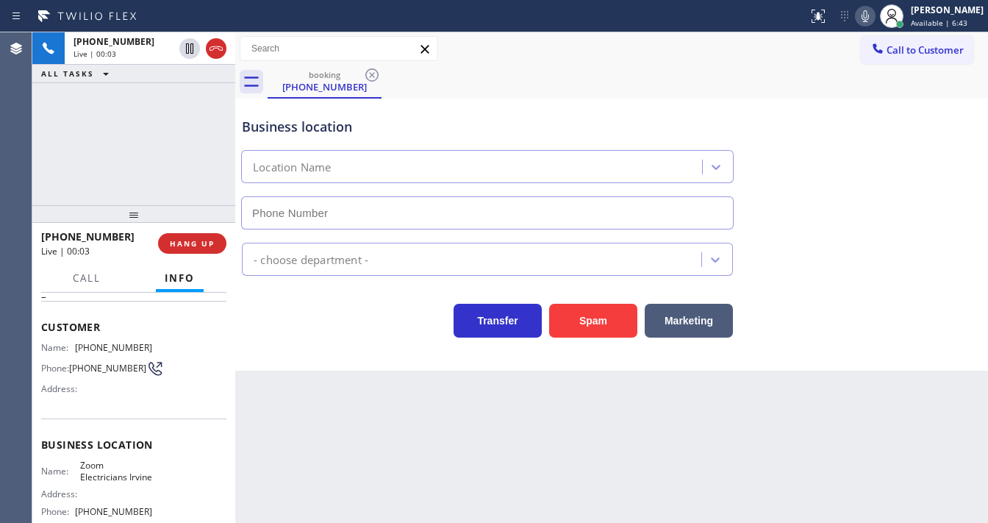
type input "[PHONE_NUMBER]"
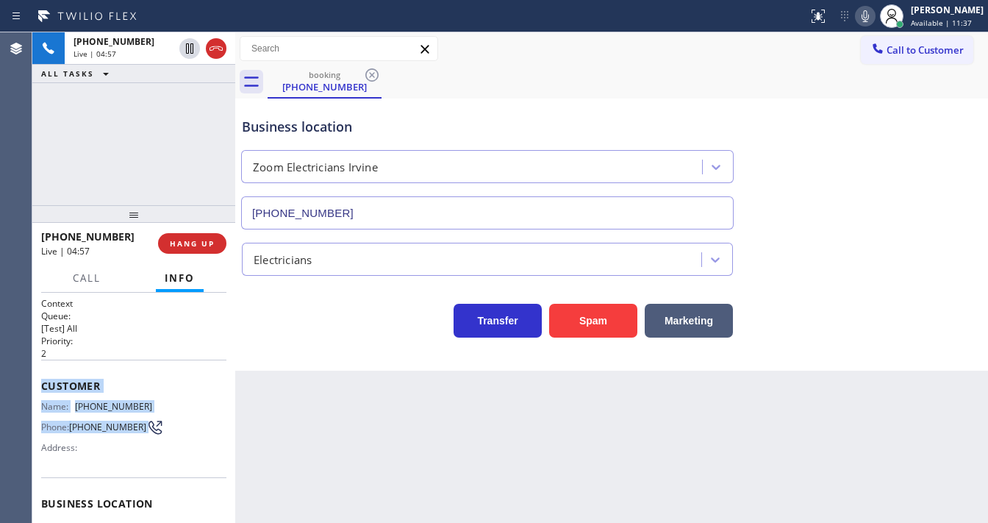
scroll to position [176, 0]
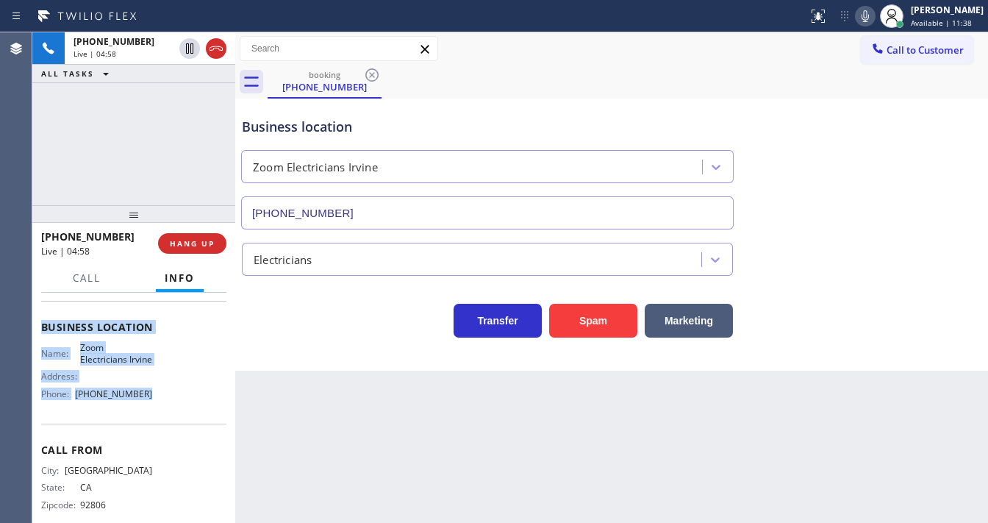
drag, startPoint x: 42, startPoint y: 378, endPoint x: 151, endPoint y: 409, distance: 113.1
click at [151, 409] on div "Context Queue: [Test] All Priority: 2 Customer Name: (949) 285-9099 Phone: (949…" at bounding box center [133, 328] width 185 height 414
copy div "Customer Name: (949) 285-9099 Phone: (949) 285-9099 Address: Business location …"
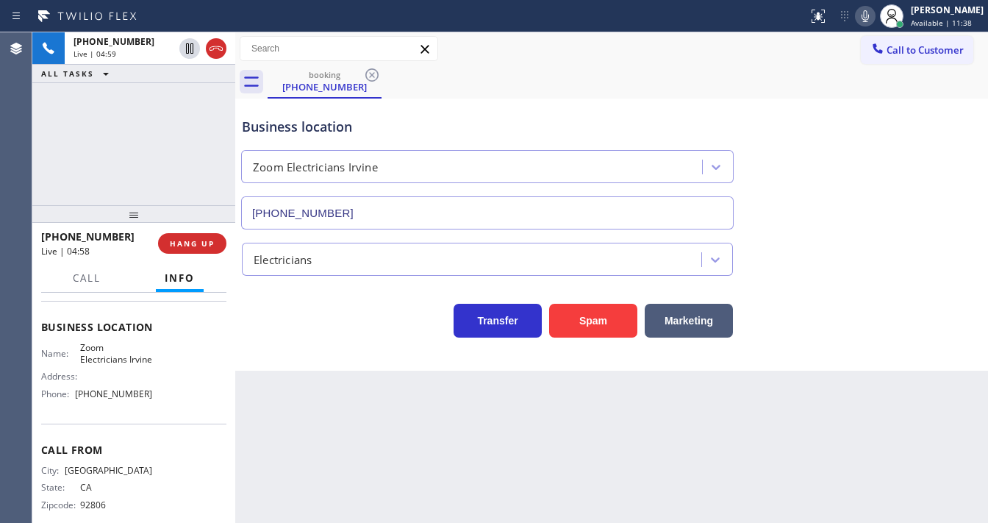
click at [138, 168] on div "+19492859099 Live | 04:59 ALL TASKS ALL TASKS ACTIVE TASKS TASKS IN WRAP UP" at bounding box center [133, 118] width 203 height 173
click at [160, 159] on div "+19492859099 Live | 05:30 ALL TASKS ALL TASKS ACTIVE TASKS TASKS IN WRAP UP" at bounding box center [133, 118] width 203 height 173
click at [57, 165] on div "+19492859099 Live | 05:31 ALL TASKS ALL TASKS ACTIVE TASKS TASKS IN WRAP UP (21…" at bounding box center [133, 118] width 203 height 173
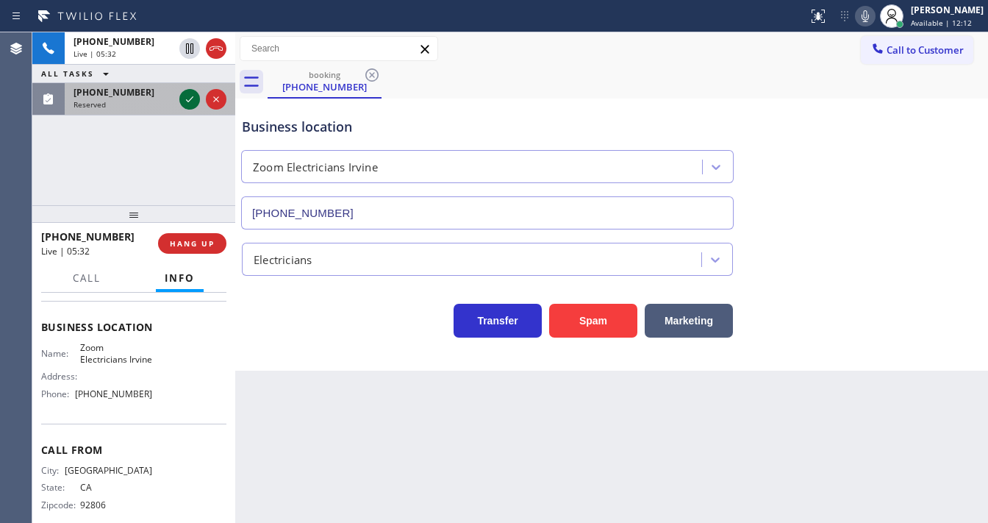
click at [187, 93] on icon at bounding box center [190, 99] width 18 height 18
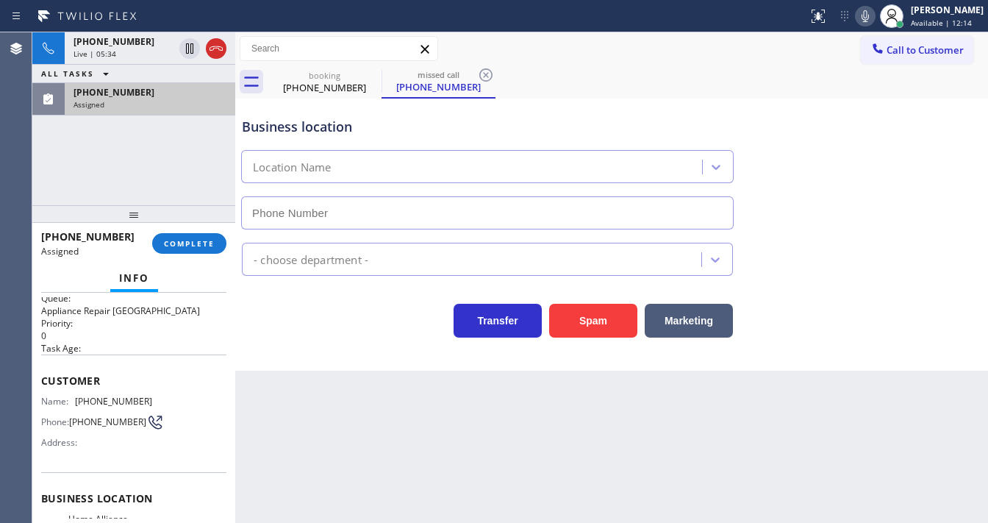
type input "[PHONE_NUMBER]"
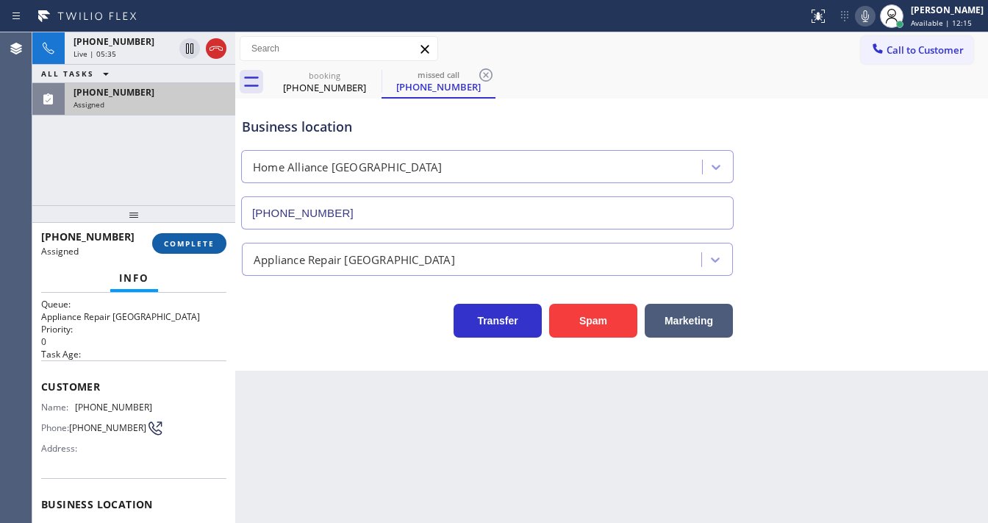
click at [188, 238] on span "COMPLETE" at bounding box center [189, 243] width 51 height 10
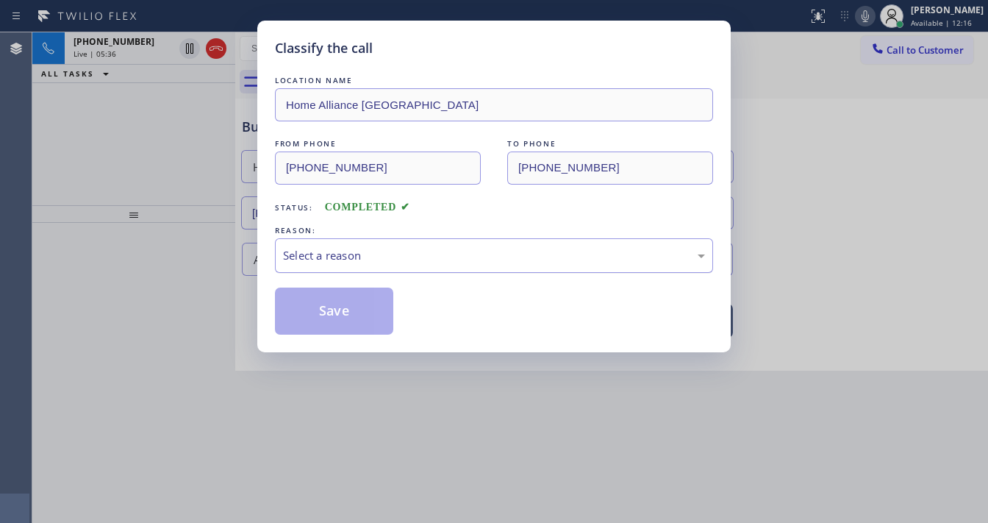
click at [352, 250] on div "Select a reason" at bounding box center [494, 255] width 422 height 17
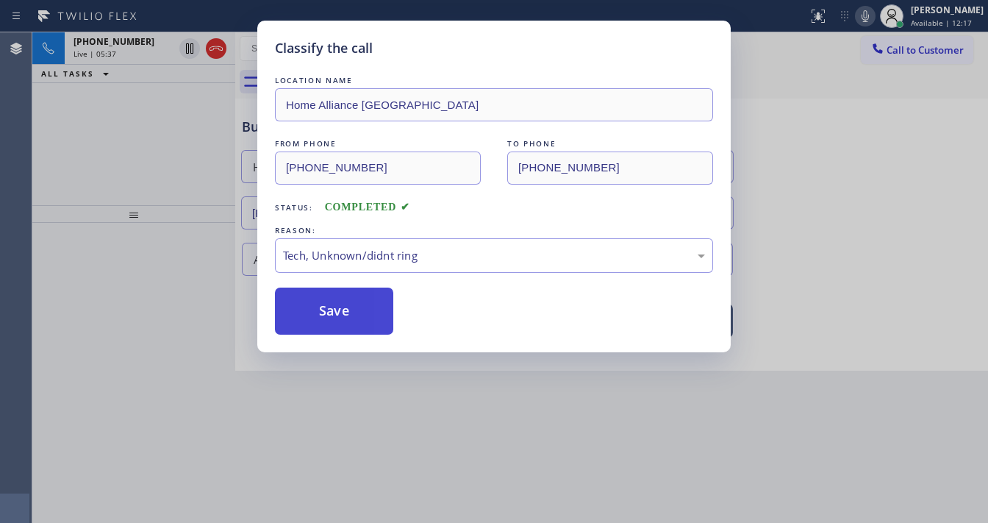
click at [341, 303] on button "Save" at bounding box center [334, 310] width 118 height 47
click at [174, 237] on div "Classify the call LOCATION NAME Home Alliance San Antonio FROM PHONE (210) 505-…" at bounding box center [494, 261] width 988 height 523
drag, startPoint x: 838, startPoint y: 143, endPoint x: 826, endPoint y: 29, distance: 115.2
click at [837, 143] on div "Classify the call LOCATION NAME Home Alliance San Antonio FROM PHONE (210) 505-…" at bounding box center [494, 261] width 988 height 523
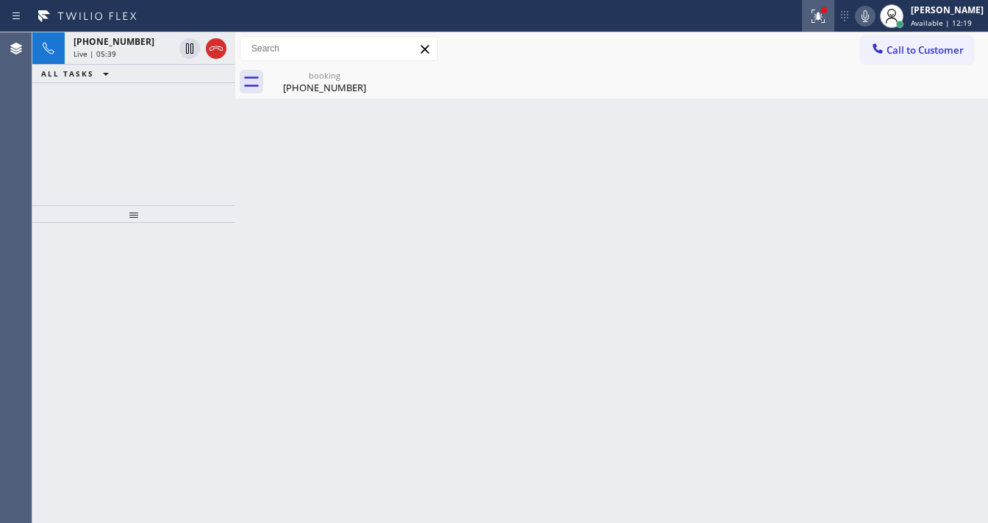
click at [826, 22] on icon at bounding box center [818, 16] width 18 height 18
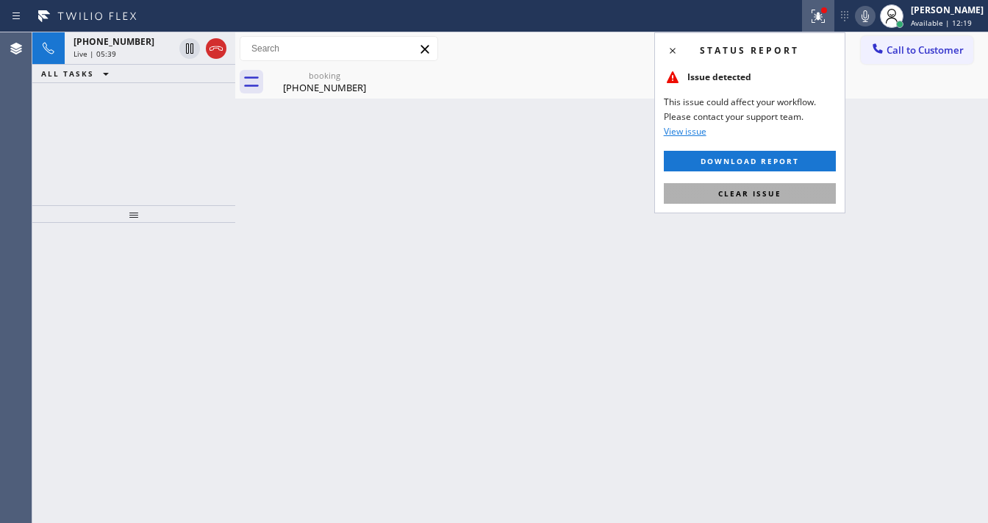
click at [789, 192] on button "Clear issue" at bounding box center [750, 193] width 172 height 21
click at [775, 212] on div "Back to Dashboard Change Sender ID Customers Technicians Select a contact Outbo…" at bounding box center [611, 277] width 753 height 490
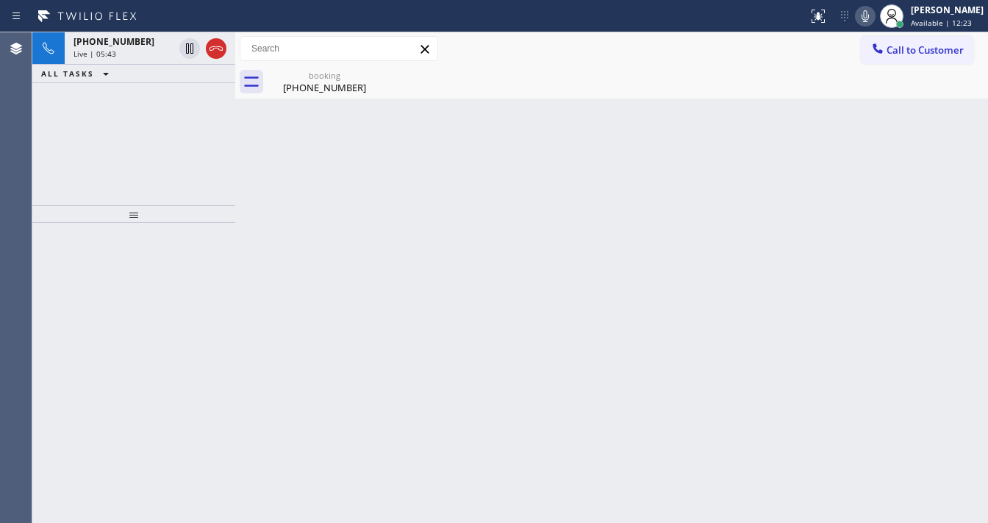
click at [871, 14] on icon at bounding box center [865, 16] width 18 height 18
click at [873, 9] on icon at bounding box center [865, 16] width 18 height 18
drag, startPoint x: 875, startPoint y: 13, endPoint x: 700, endPoint y: 76, distance: 186.0
click at [874, 14] on icon at bounding box center [865, 16] width 18 height 18
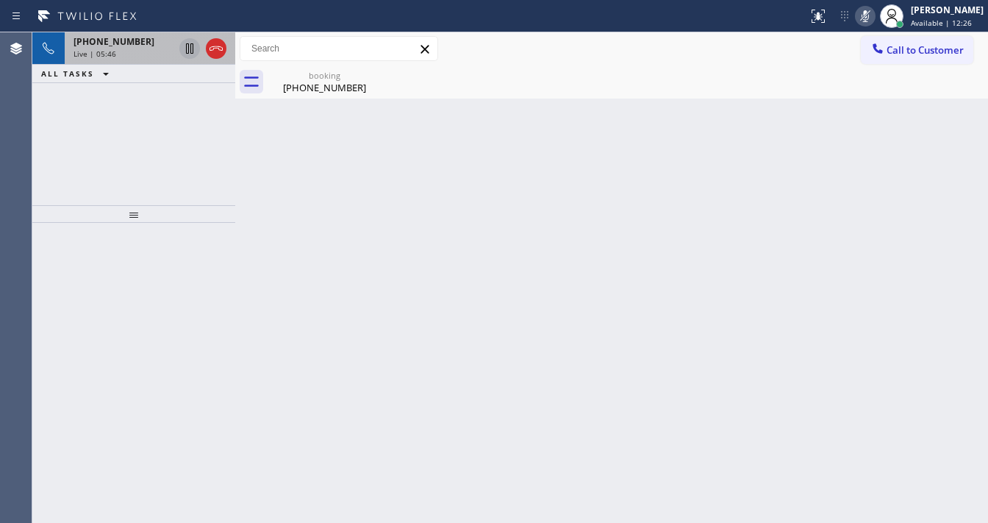
click at [197, 50] on icon at bounding box center [190, 49] width 18 height 18
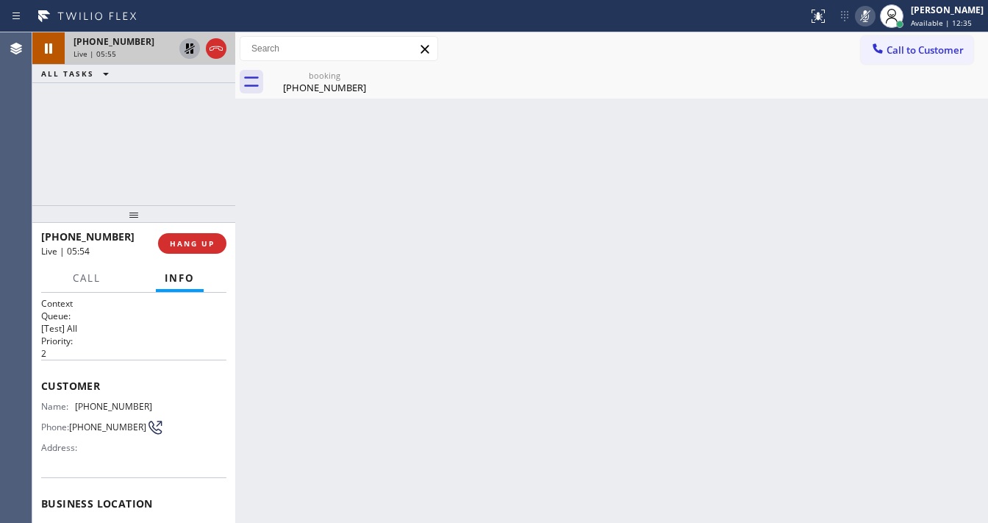
click at [96, 130] on div "+19492859099 Live | 05:55 ALL TASKS ALL TASKS ACTIVE TASKS TASKS IN WRAP UP" at bounding box center [133, 118] width 203 height 173
click at [919, 306] on div "Back to Dashboard Change Sender ID Customers Technicians Select a contact Outbo…" at bounding box center [611, 277] width 753 height 490
click at [871, 12] on icon at bounding box center [865, 16] width 18 height 18
click at [188, 48] on icon at bounding box center [190, 49] width 18 height 18
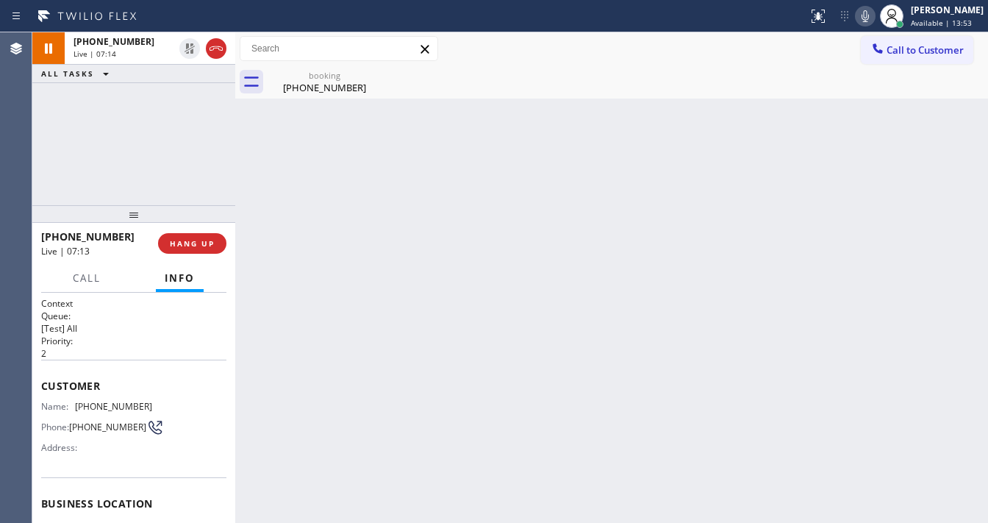
click at [190, 137] on div "+19492859099 Live | 07:14 ALL TASKS ALL TASKS ACTIVE TASKS TASKS IN WRAP UP" at bounding box center [133, 118] width 203 height 173
click at [26, 174] on div "Agent Desktop" at bounding box center [16, 277] width 32 height 490
click at [625, 53] on div "Call to Customer Outbound call Location S & R Air Duct Cleaning Services(E&H Du…" at bounding box center [611, 49] width 753 height 26
click at [874, 20] on icon at bounding box center [865, 16] width 18 height 18
click at [872, 20] on icon at bounding box center [865, 16] width 18 height 18
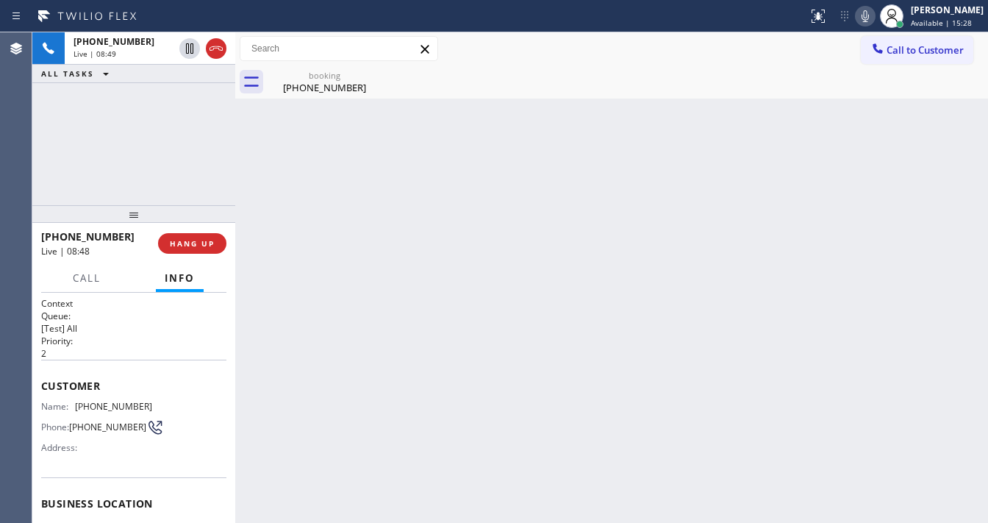
click at [717, 197] on div "Back to Dashboard Change Sender ID Customers Technicians Select a contact Outbo…" at bounding box center [611, 277] width 753 height 490
click at [874, 18] on icon at bounding box center [865, 16] width 18 height 18
click at [871, 21] on icon at bounding box center [865, 16] width 18 height 18
click at [786, 103] on div "Back to Dashboard Change Sender ID Customers Technicians Select a contact Outbo…" at bounding box center [611, 277] width 753 height 490
click at [478, 451] on div "Back to Dashboard Change Sender ID Customers Technicians Select a contact Outbo…" at bounding box center [611, 277] width 753 height 490
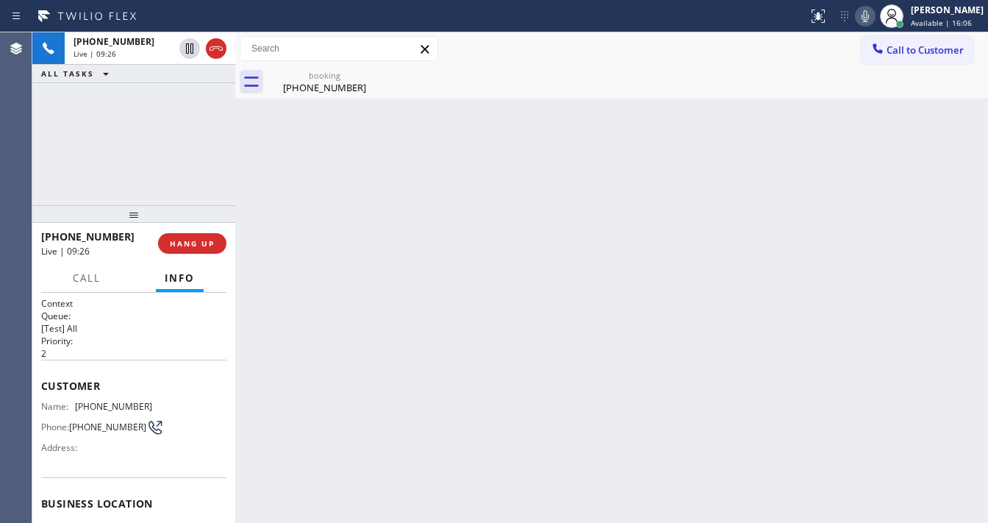
click at [869, 18] on icon at bounding box center [865, 16] width 18 height 18
click at [874, 14] on icon at bounding box center [865, 16] width 18 height 18
drag, startPoint x: 817, startPoint y: 123, endPoint x: 566, endPoint y: 297, distance: 305.4
click at [815, 123] on div "Back to Dashboard Change Sender ID Customers Technicians Select a contact Outbo…" at bounding box center [611, 277] width 753 height 490
click at [35, 164] on div "+19492859099 Live | 11:01 ALL TASKS ALL TASKS ACTIVE TASKS TASKS IN WRAP UP" at bounding box center [133, 118] width 203 height 173
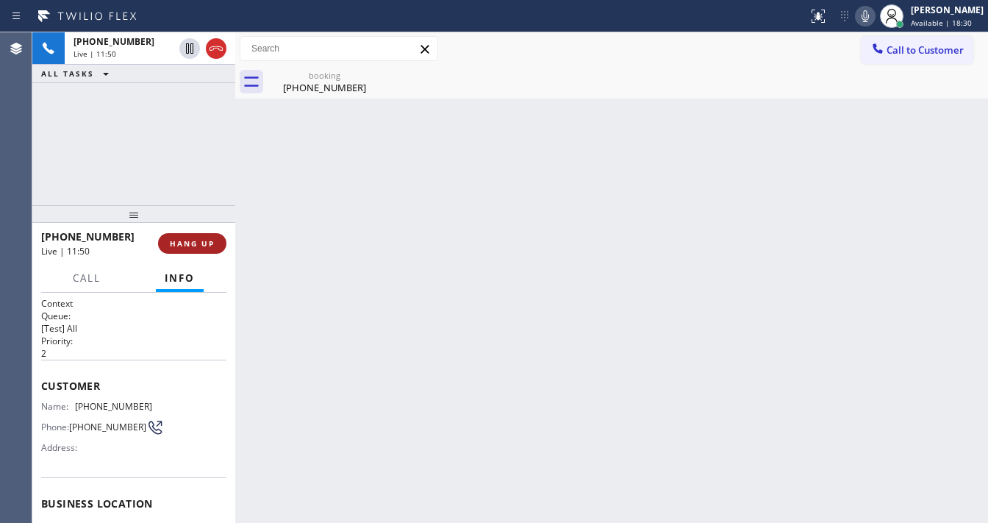
click at [217, 238] on button "HANG UP" at bounding box center [192, 243] width 68 height 21
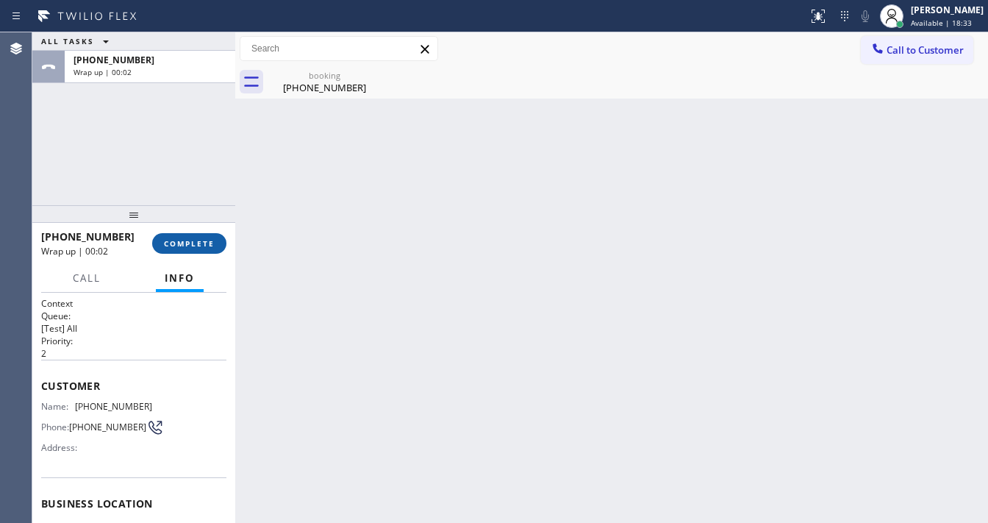
click at [208, 243] on span "COMPLETE" at bounding box center [189, 243] width 51 height 10
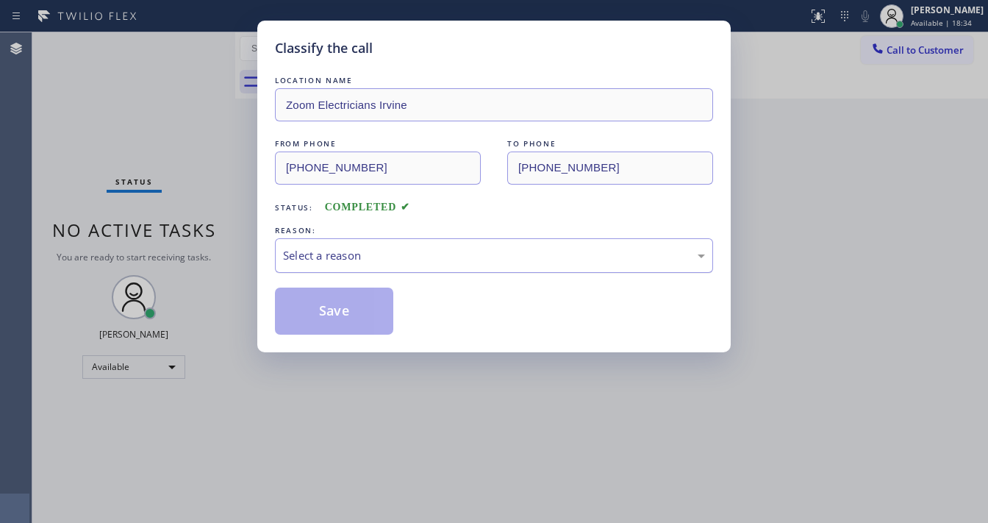
drag, startPoint x: 327, startPoint y: 256, endPoint x: 329, endPoint y: 268, distance: 12.0
click at [327, 259] on div "Select a reason" at bounding box center [494, 255] width 422 height 17
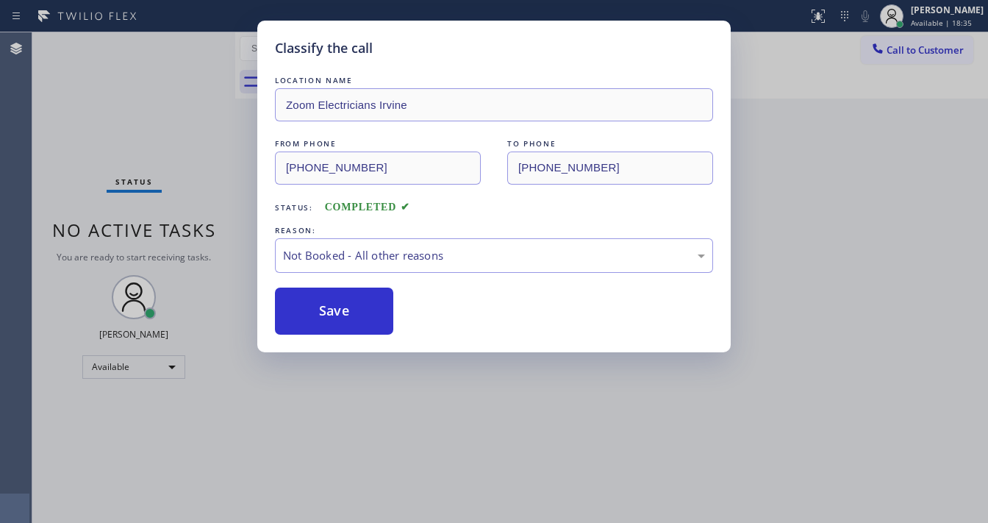
click at [328, 301] on button "Save" at bounding box center [334, 310] width 118 height 47
click at [327, 301] on button "Save" at bounding box center [334, 310] width 118 height 47
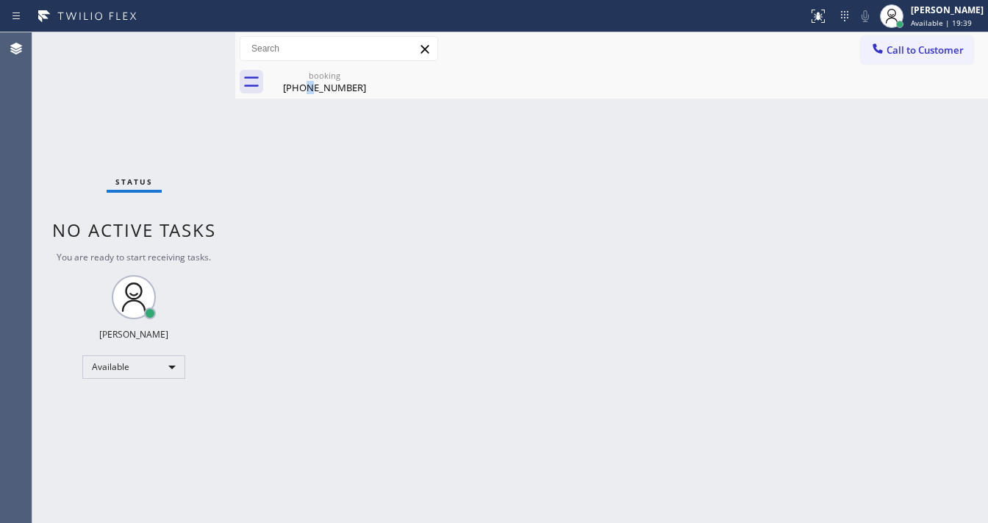
drag, startPoint x: 311, startPoint y: 110, endPoint x: 312, endPoint y: 98, distance: 11.0
click at [311, 108] on div "Back to Dashboard Change Sender ID Customers Technicians Select a contact Outbo…" at bounding box center [611, 277] width 753 height 490
drag, startPoint x: 341, startPoint y: 82, endPoint x: 369, endPoint y: 76, distance: 28.5
click at [361, 79] on div "booking (949) 285-9099" at bounding box center [324, 81] width 111 height 33
click at [373, 73] on div "booking (949) 285-9099" at bounding box center [628, 81] width 720 height 33
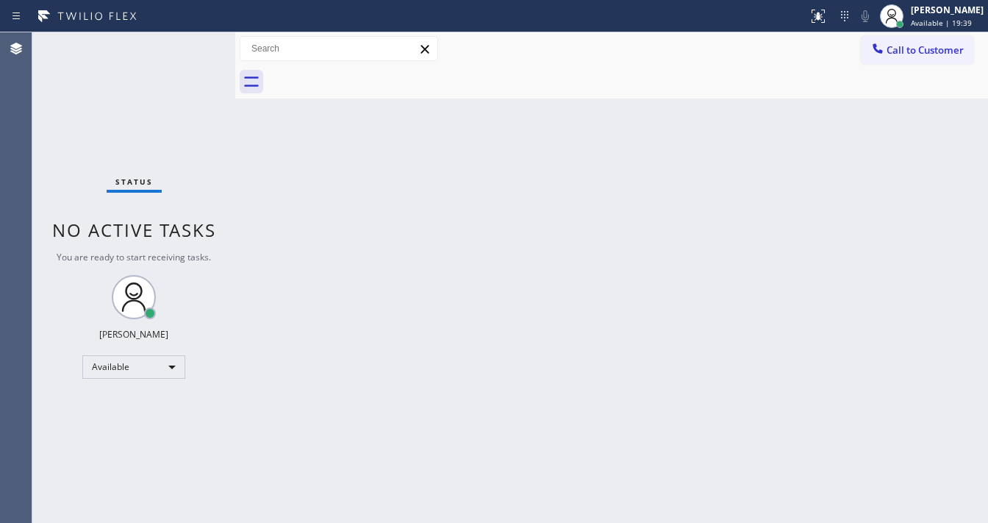
drag, startPoint x: 373, startPoint y: 73, endPoint x: 373, endPoint y: 146, distance: 72.0
click at [376, 82] on div at bounding box center [628, 81] width 720 height 33
click at [373, 146] on div "Back to Dashboard Change Sender ID Customers Technicians Select a contact Outbo…" at bounding box center [611, 277] width 753 height 490
click at [54, 122] on div "Status No active tasks You are ready to start receiving tasks. [PERSON_NAME]" at bounding box center [133, 277] width 203 height 490
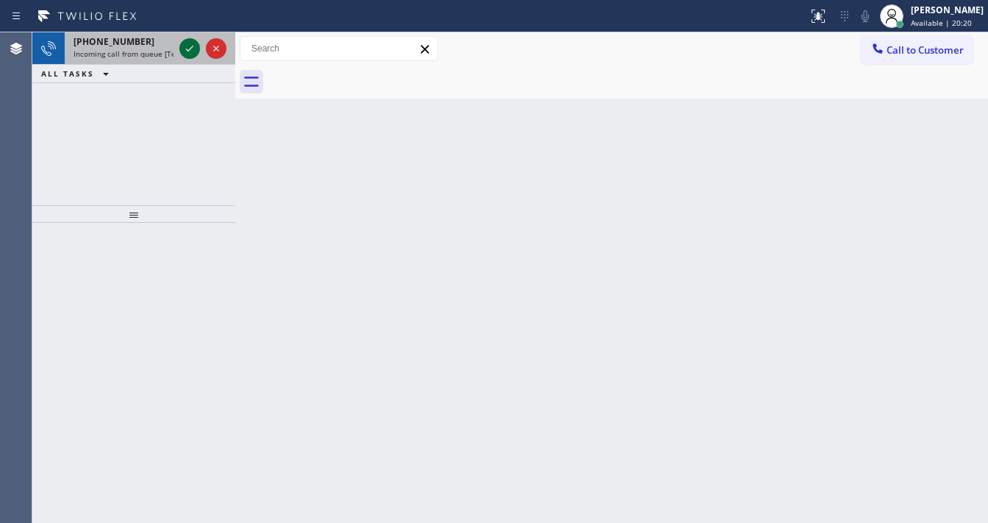
click at [187, 54] on icon at bounding box center [190, 49] width 18 height 18
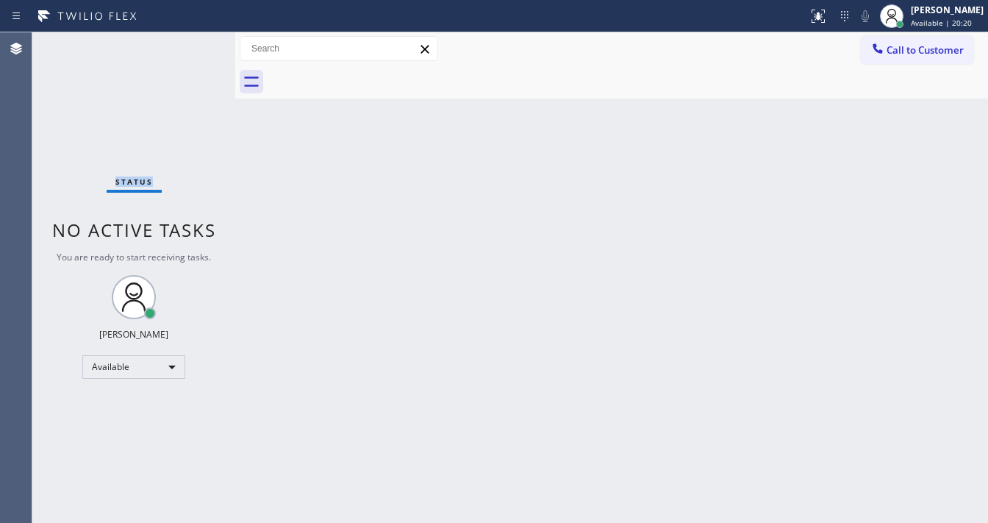
click at [187, 54] on div "Status No active tasks You are ready to start receiving tasks. [PERSON_NAME]" at bounding box center [133, 277] width 203 height 490
click at [834, 21] on div at bounding box center [818, 16] width 32 height 18
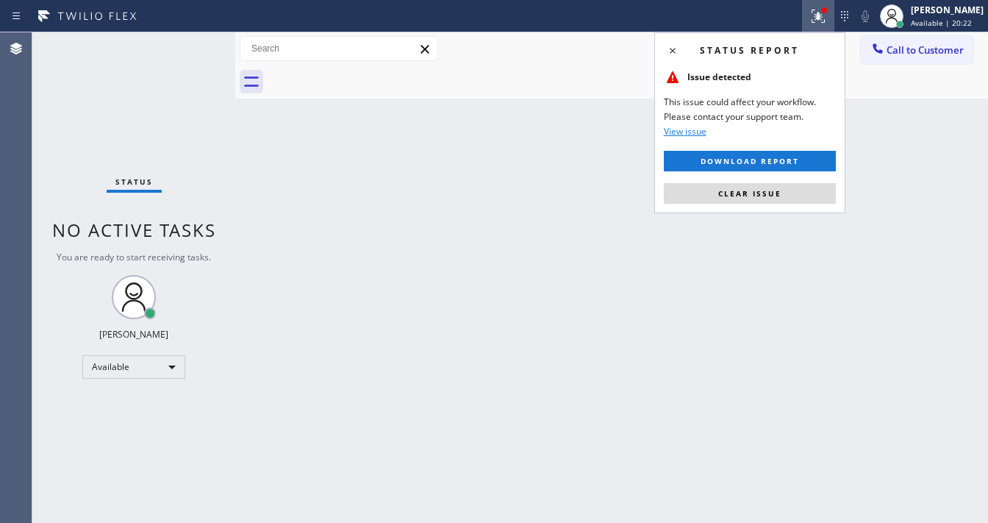
click at [774, 204] on div "Status report Issue detected This issue could affect your workflow. Please cont…" at bounding box center [749, 122] width 191 height 181
click at [783, 197] on button "Clear issue" at bounding box center [750, 193] width 172 height 21
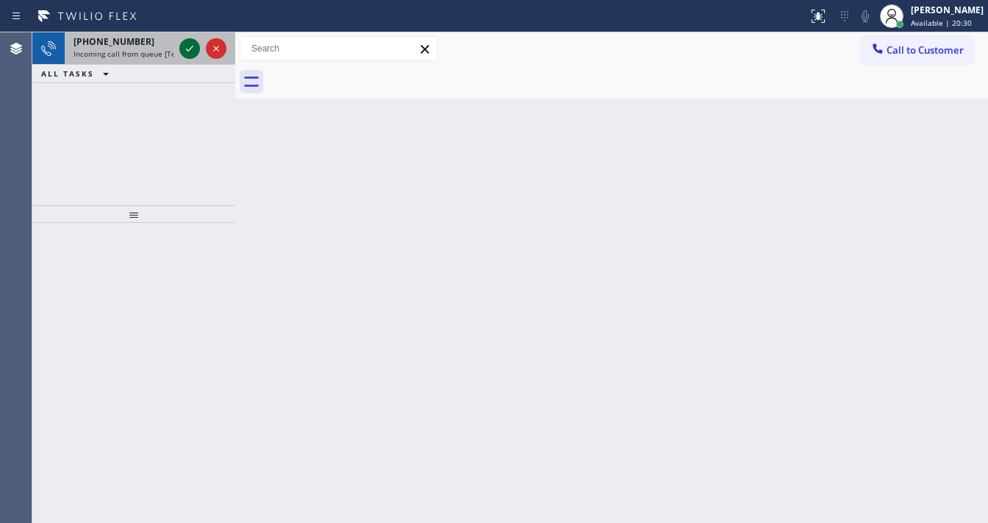
click at [183, 57] on div at bounding box center [202, 48] width 53 height 32
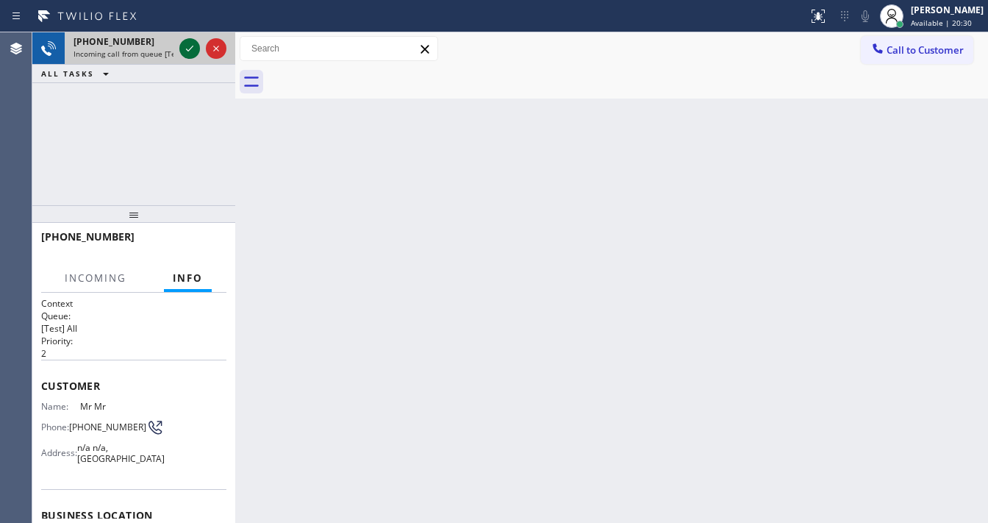
click at [186, 54] on icon at bounding box center [190, 49] width 18 height 18
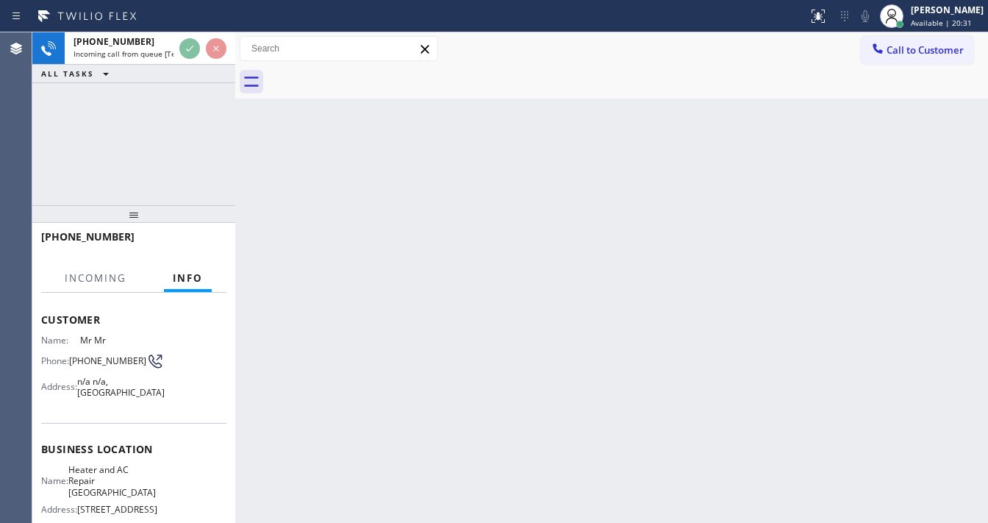
scroll to position [118, 0]
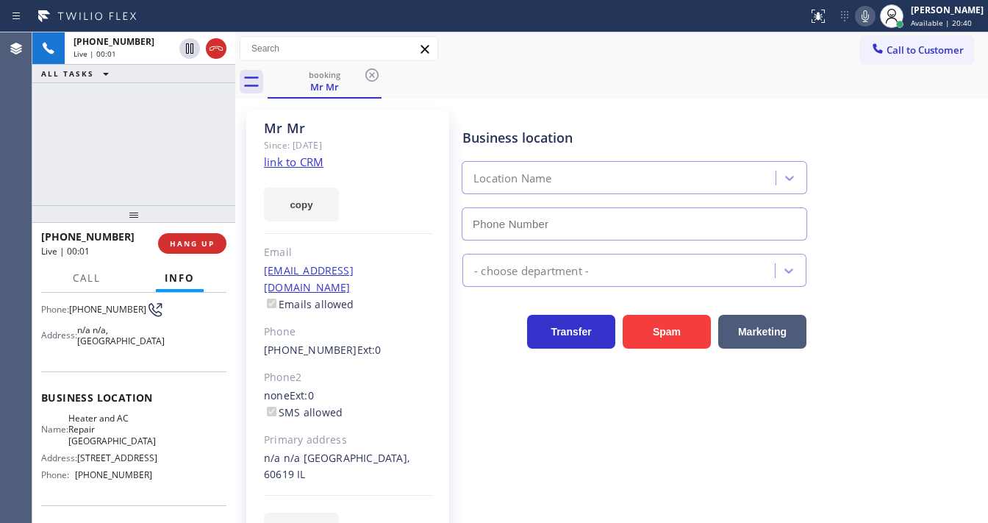
type input "[PHONE_NUMBER]"
click at [286, 158] on link "link to CRM" at bounding box center [294, 161] width 60 height 15
click at [192, 244] on span "HANG UP" at bounding box center [192, 243] width 45 height 10
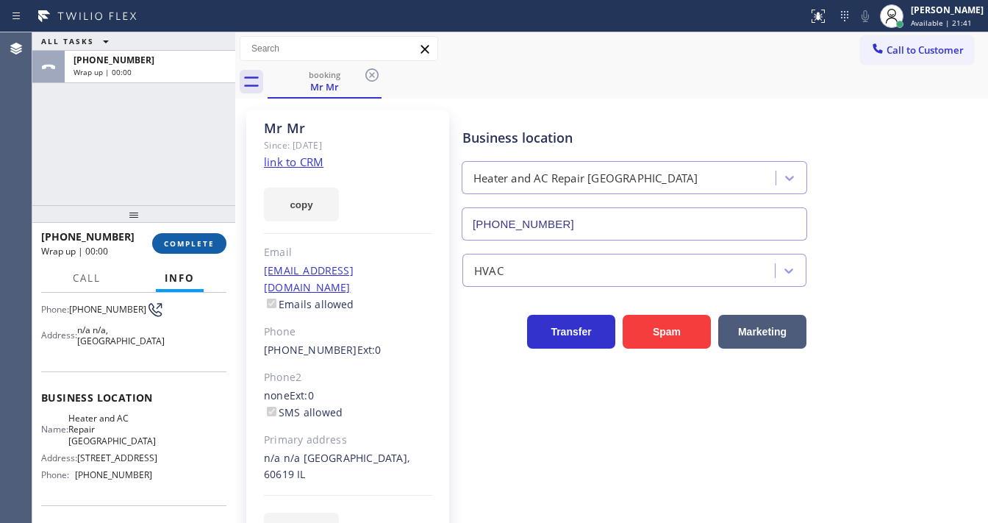
drag, startPoint x: 192, startPoint y: 243, endPoint x: 195, endPoint y: 231, distance: 13.0
click at [193, 241] on span "COMPLETE" at bounding box center [189, 243] width 51 height 10
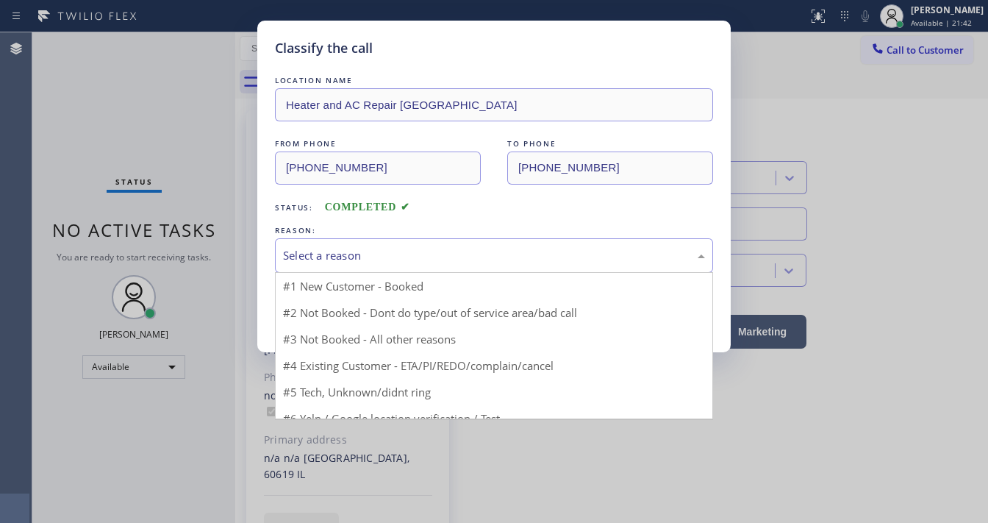
click at [326, 247] on div "Select a reason" at bounding box center [494, 255] width 422 height 17
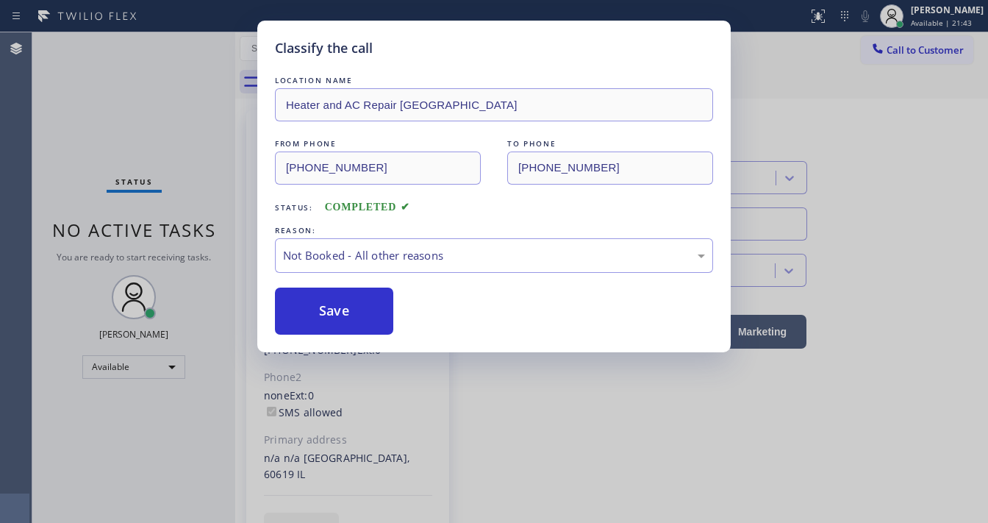
click at [339, 309] on button "Save" at bounding box center [334, 310] width 118 height 47
click at [333, 339] on div "Classify the call LOCATION NAME Heater and AC Repair Wellington FROM PHONE (833…" at bounding box center [493, 186] width 473 height 331
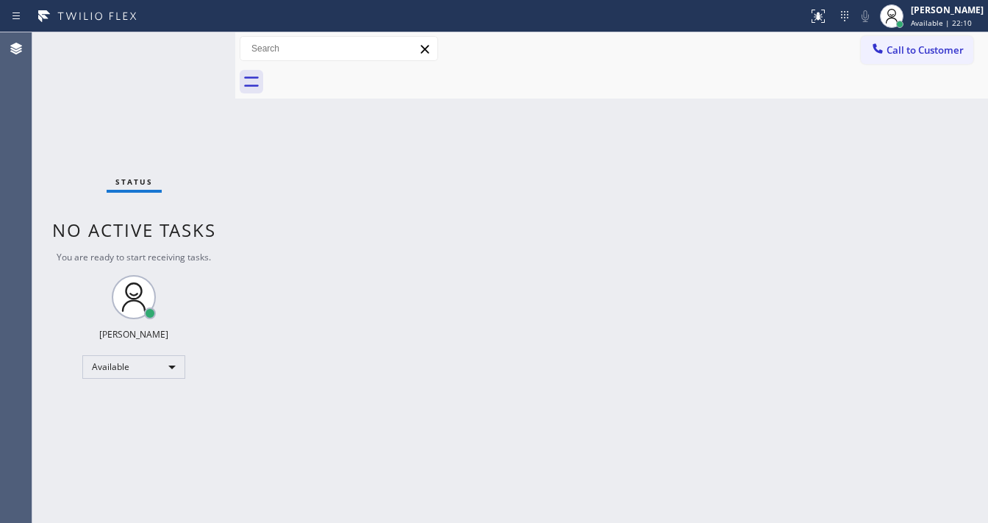
click at [188, 46] on div "Status No active tasks You are ready to start receiving tasks. [PERSON_NAME]" at bounding box center [133, 277] width 203 height 490
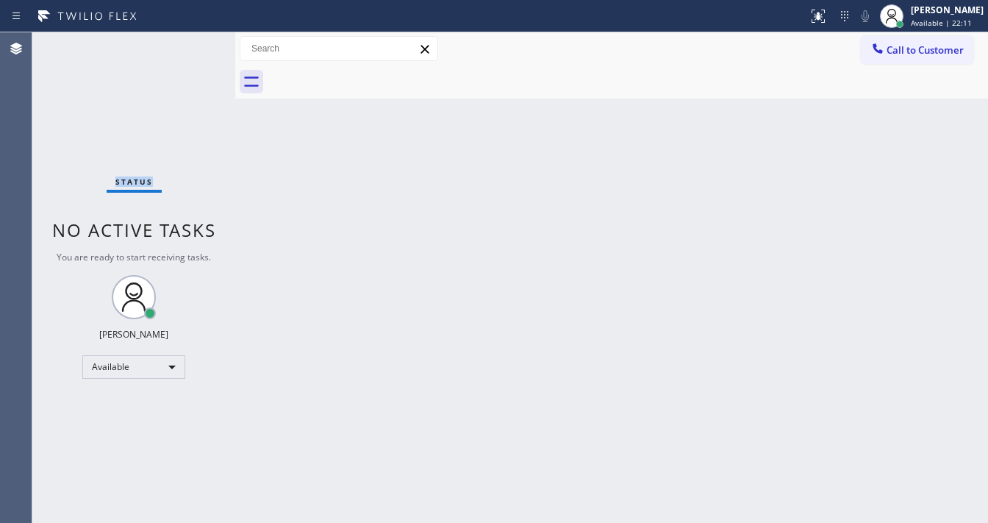
click at [188, 46] on div "Status No active tasks You are ready to start receiving tasks. [PERSON_NAME]" at bounding box center [133, 277] width 203 height 490
click at [194, 49] on div "Status No active tasks You are ready to start receiving tasks. [PERSON_NAME]" at bounding box center [133, 277] width 203 height 490
click at [195, 47] on div "Status No active tasks You are ready to start receiving tasks. [PERSON_NAME]" at bounding box center [133, 277] width 203 height 490
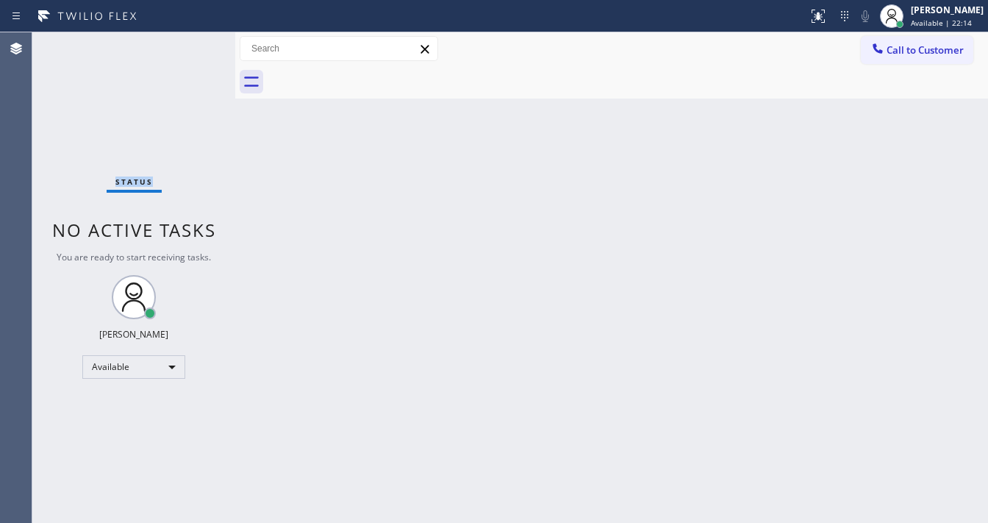
click at [194, 47] on div "Status No active tasks You are ready to start receiving tasks. [PERSON_NAME]" at bounding box center [133, 277] width 203 height 490
click at [193, 46] on div "Status No active tasks You are ready to start receiving tasks. [PERSON_NAME]" at bounding box center [133, 277] width 203 height 490
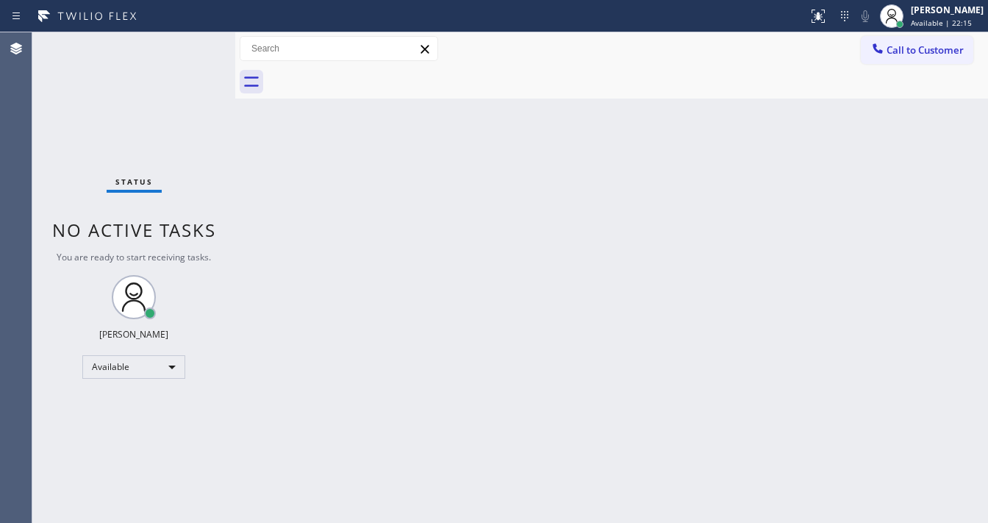
click at [193, 46] on div "Status No active tasks You are ready to start receiving tasks. [PERSON_NAME]" at bounding box center [133, 277] width 203 height 490
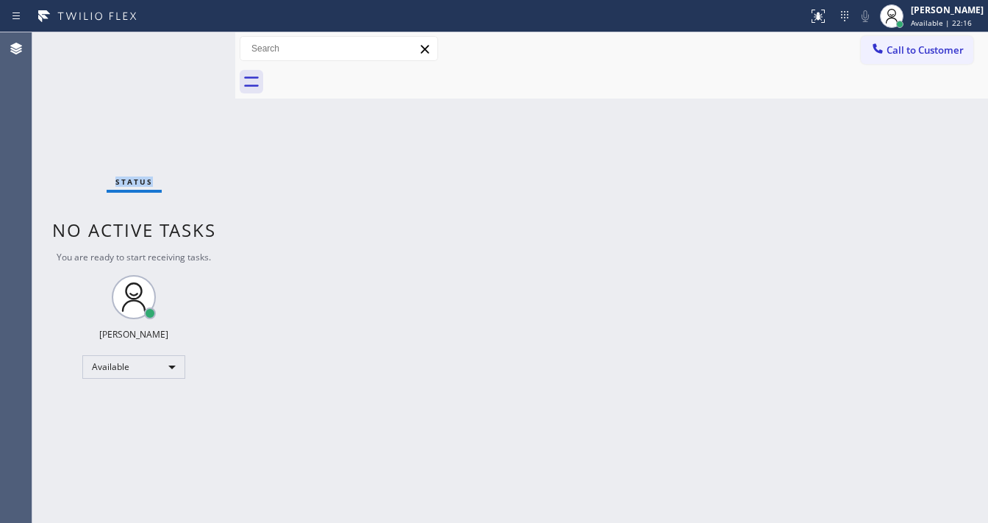
click at [193, 46] on div "Status No active tasks You are ready to start receiving tasks. [PERSON_NAME]" at bounding box center [133, 277] width 203 height 490
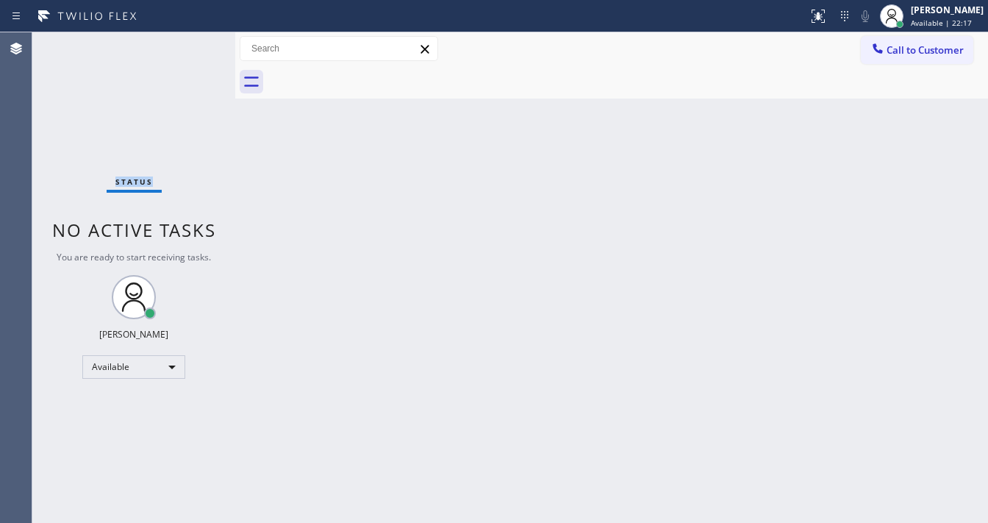
click at [193, 46] on div "Status No active tasks You are ready to start receiving tasks. [PERSON_NAME]" at bounding box center [133, 277] width 203 height 490
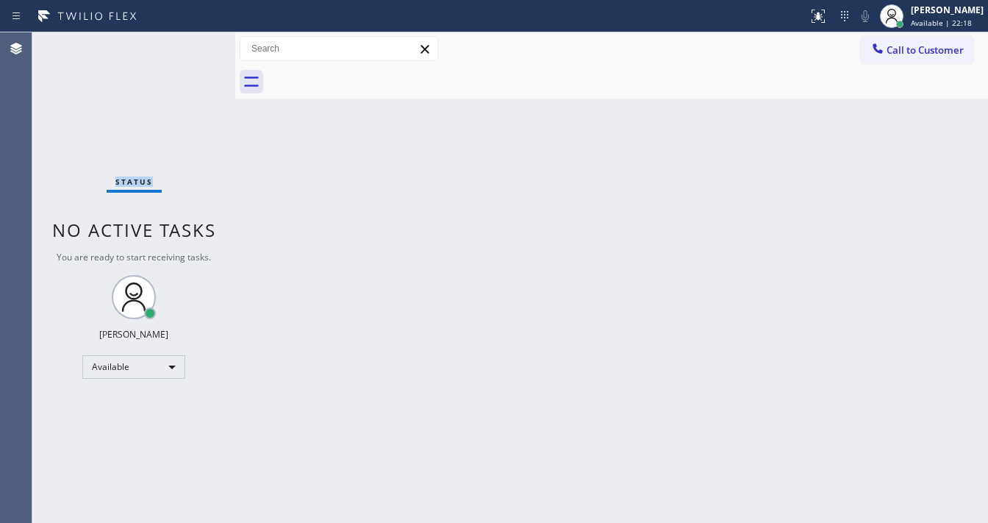
click at [193, 46] on div "Status No active tasks You are ready to start receiving tasks. [PERSON_NAME]" at bounding box center [133, 277] width 203 height 490
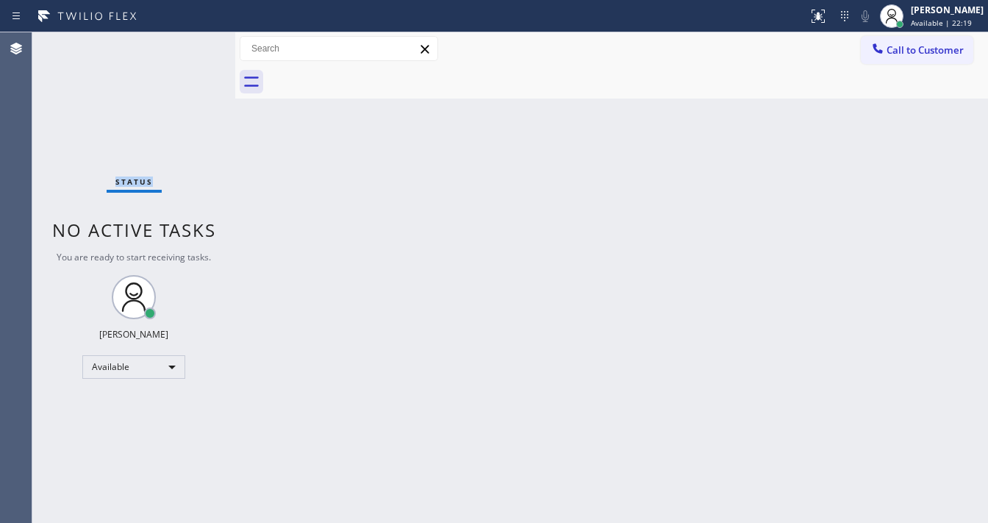
click at [193, 46] on div "Status No active tasks You are ready to start receiving tasks. [PERSON_NAME]" at bounding box center [133, 277] width 203 height 490
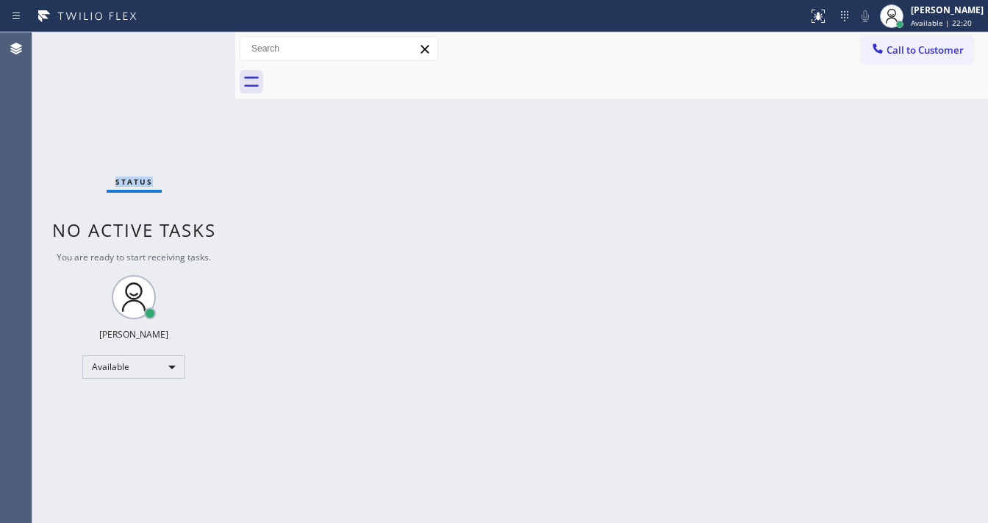
click at [193, 46] on div "Status No active tasks You are ready to start receiving tasks. [PERSON_NAME]" at bounding box center [133, 277] width 203 height 490
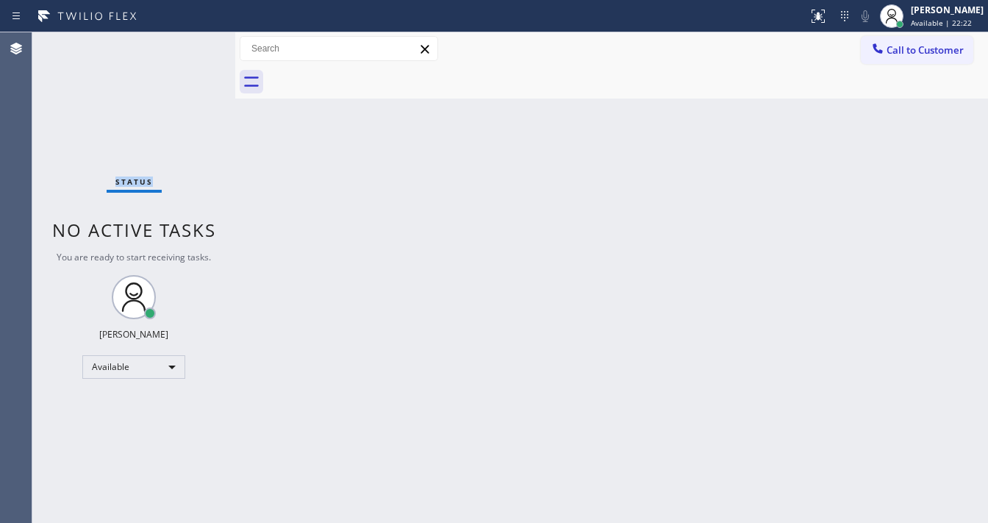
click at [193, 46] on div "Status No active tasks You are ready to start receiving tasks. [PERSON_NAME]" at bounding box center [133, 277] width 203 height 490
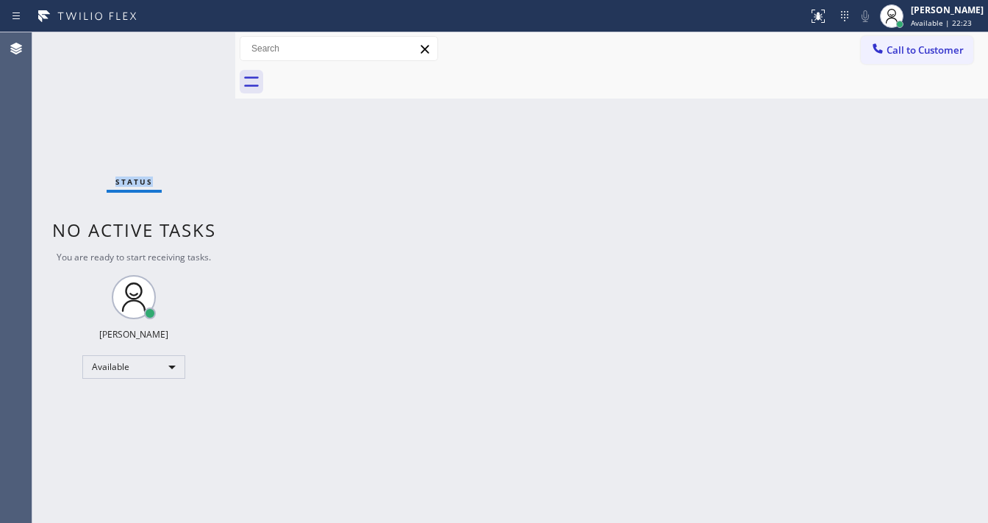
click at [193, 46] on div "Status No active tasks You are ready to start receiving tasks. [PERSON_NAME]" at bounding box center [133, 277] width 203 height 490
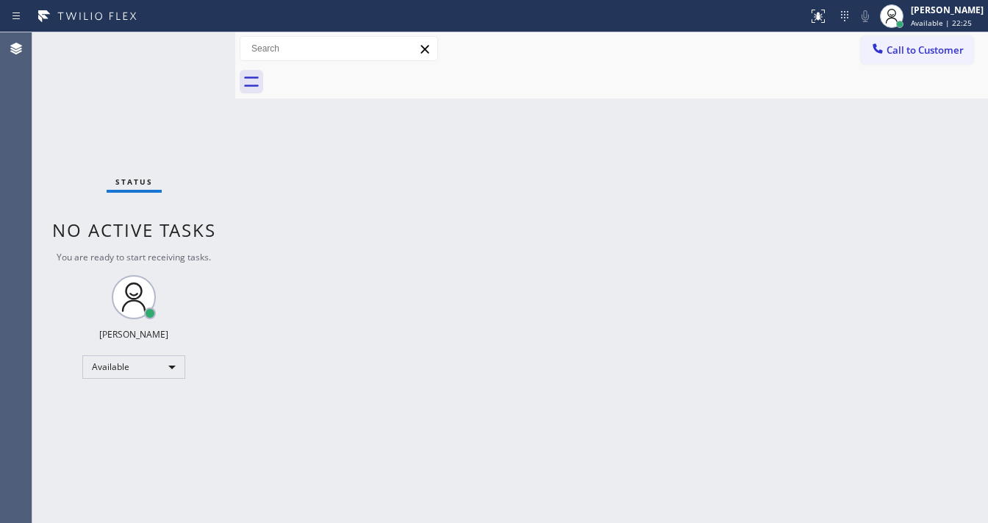
click at [193, 46] on div "Status No active tasks You are ready to start receiving tasks. [PERSON_NAME]" at bounding box center [133, 277] width 203 height 490
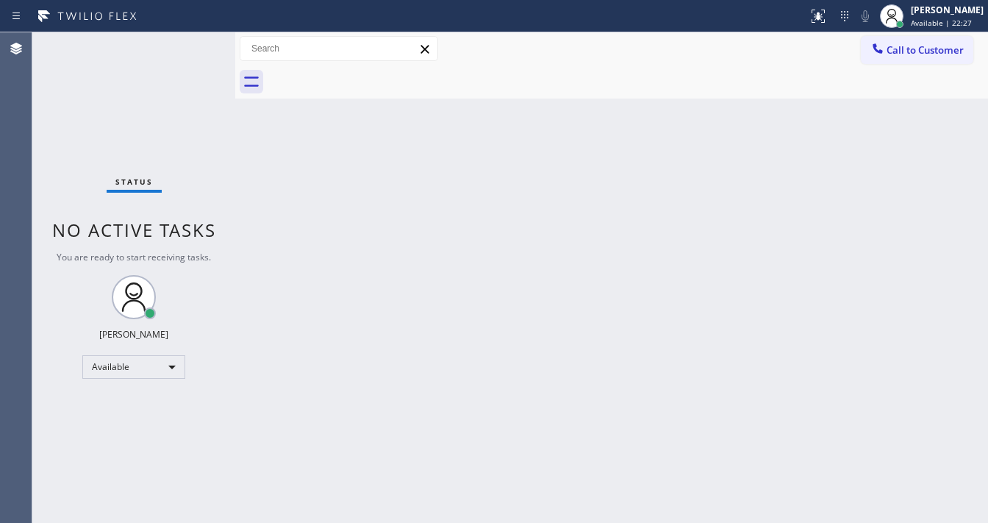
click at [193, 46] on div "Status No active tasks You are ready to start receiving tasks. [PERSON_NAME]" at bounding box center [133, 277] width 203 height 490
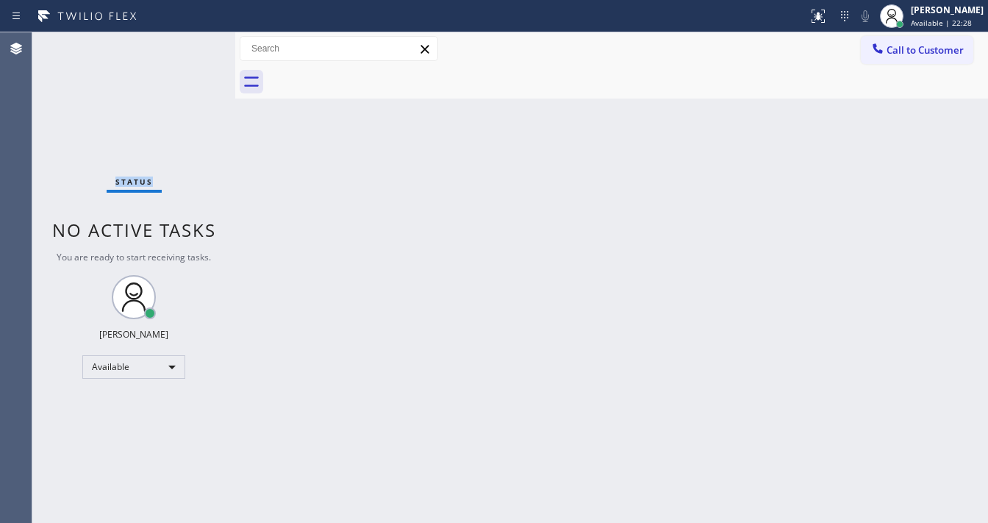
click at [193, 46] on div "Status No active tasks You are ready to start receiving tasks. [PERSON_NAME]" at bounding box center [133, 277] width 203 height 490
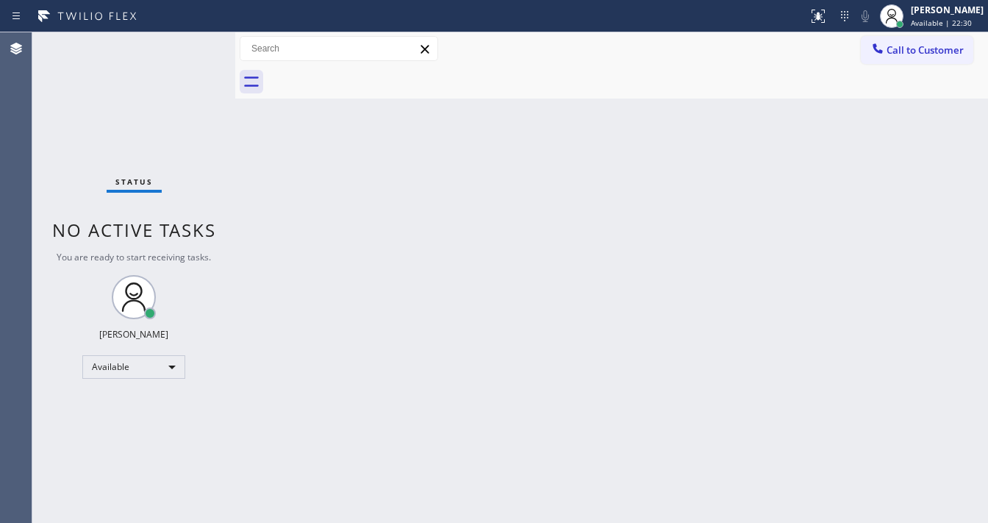
click at [193, 46] on div "Status No active tasks You are ready to start receiving tasks. [PERSON_NAME]" at bounding box center [133, 277] width 203 height 490
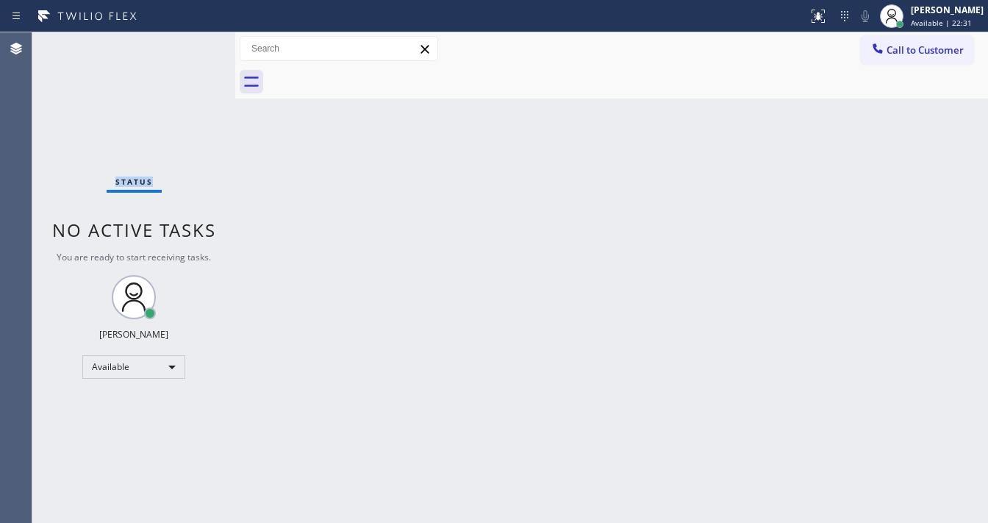
click at [193, 46] on div "Status No active tasks You are ready to start receiving tasks. [PERSON_NAME]" at bounding box center [133, 277] width 203 height 490
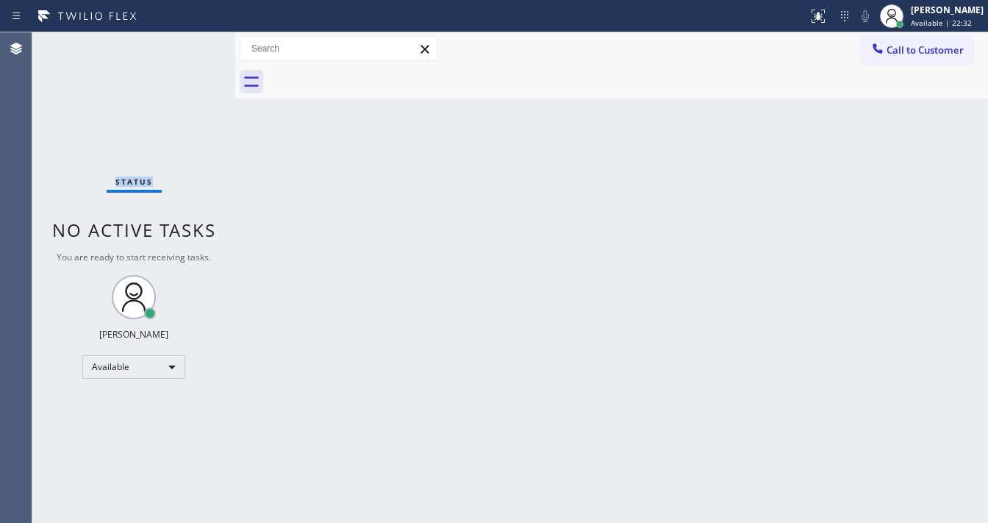
click at [193, 46] on div "Status No active tasks You are ready to start receiving tasks. [PERSON_NAME]" at bounding box center [133, 277] width 203 height 490
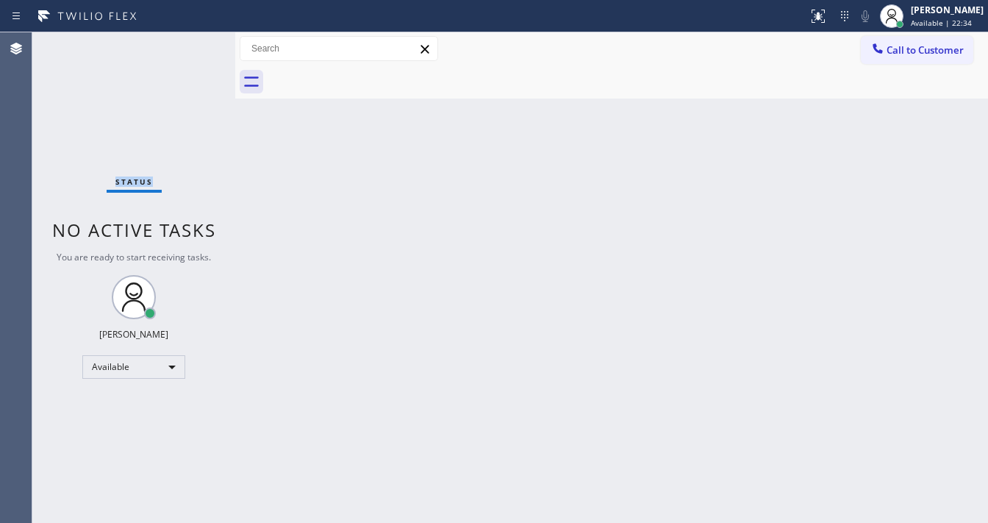
click at [193, 46] on div "Status No active tasks You are ready to start receiving tasks. [PERSON_NAME]" at bounding box center [133, 277] width 203 height 490
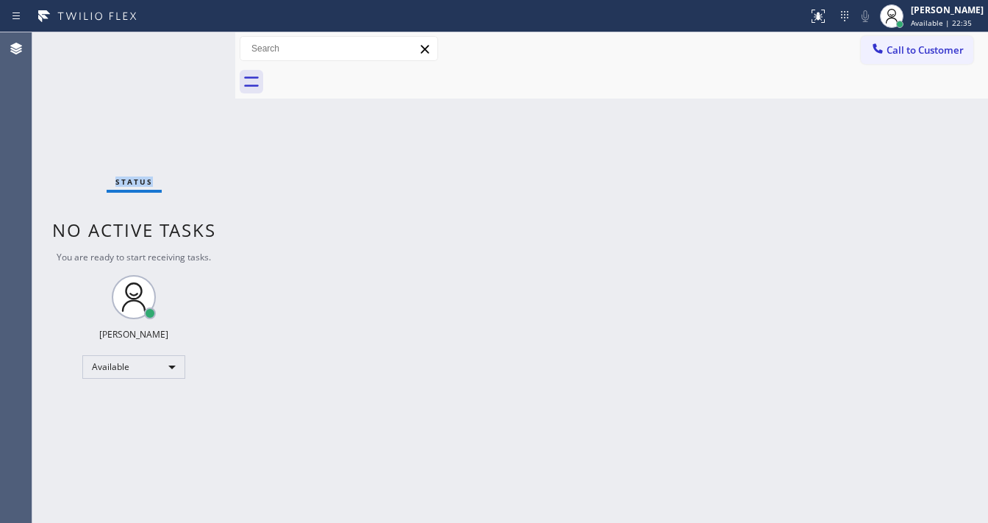
click at [193, 46] on div "Status No active tasks You are ready to start receiving tasks. [PERSON_NAME]" at bounding box center [133, 277] width 203 height 490
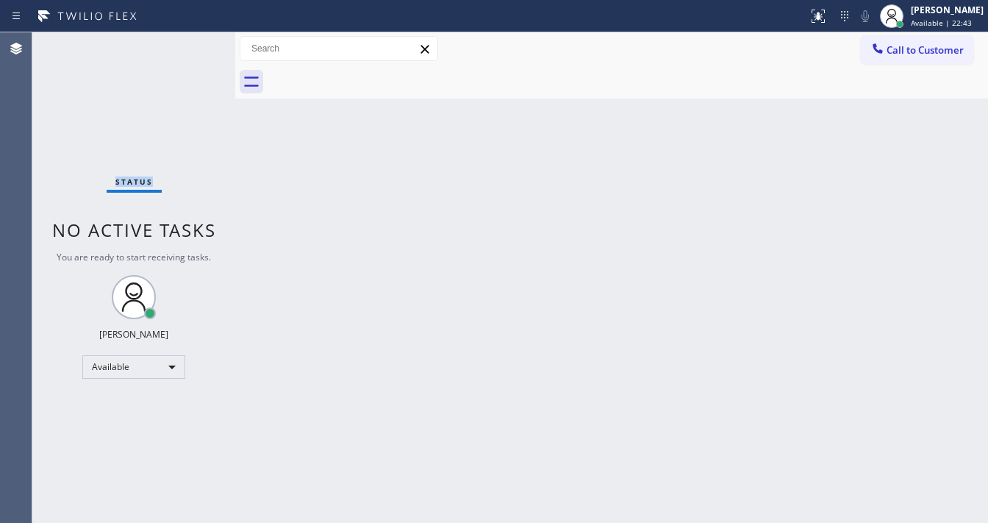
click at [193, 46] on div "Status No active tasks You are ready to start receiving tasks. [PERSON_NAME]" at bounding box center [133, 277] width 203 height 490
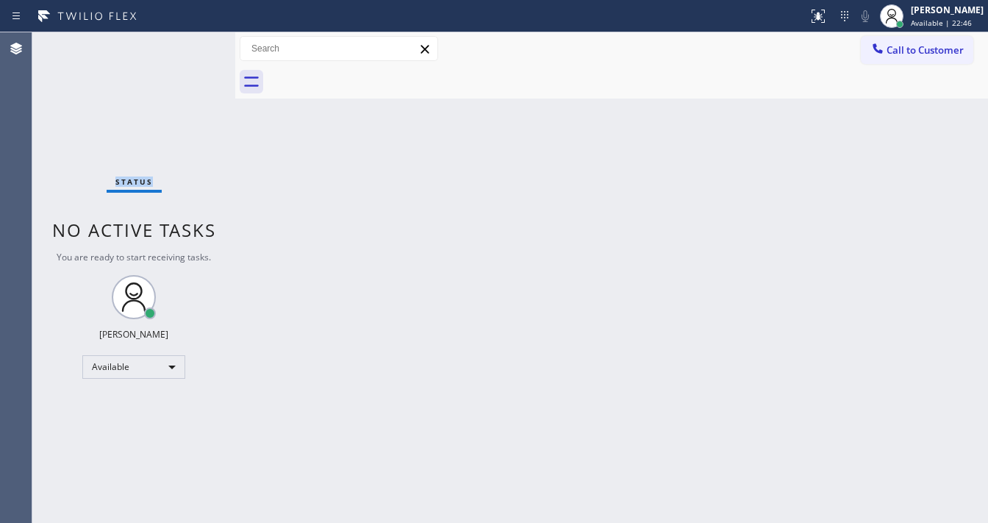
click at [193, 46] on div "Status No active tasks You are ready to start receiving tasks. [PERSON_NAME]" at bounding box center [133, 277] width 203 height 490
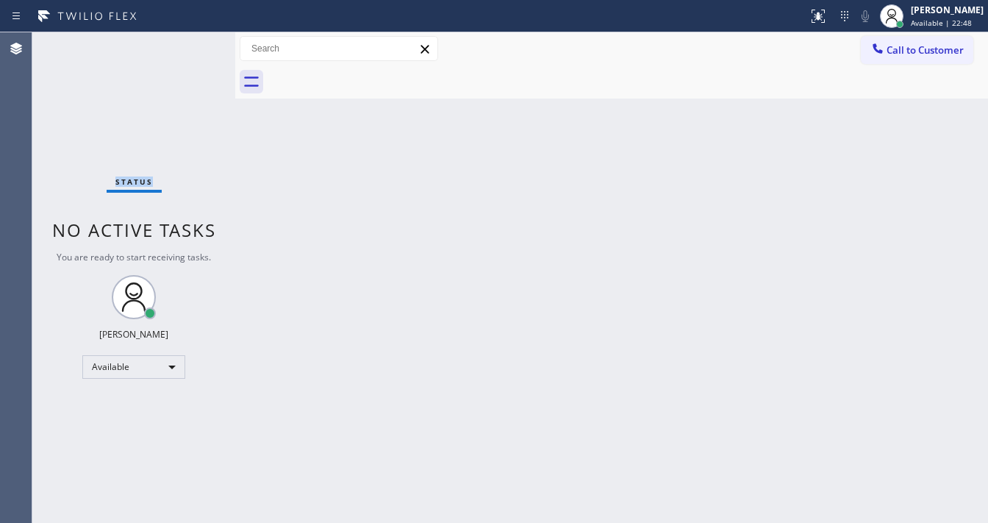
click at [193, 46] on div "Status No active tasks You are ready to start receiving tasks. [PERSON_NAME]" at bounding box center [133, 277] width 203 height 490
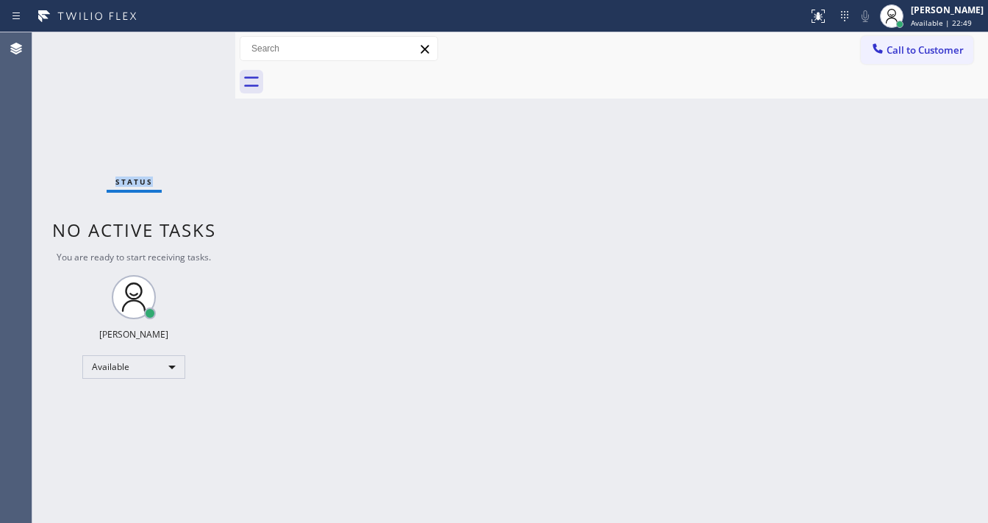
click at [193, 46] on div "Status No active tasks You are ready to start receiving tasks. [PERSON_NAME]" at bounding box center [133, 277] width 203 height 490
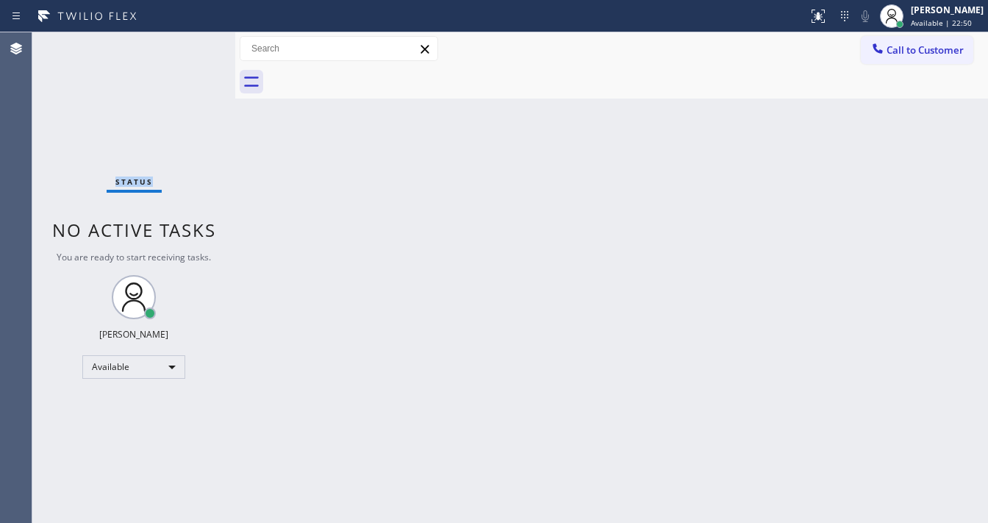
click at [193, 46] on div "Status No active tasks You are ready to start receiving tasks. [PERSON_NAME]" at bounding box center [133, 277] width 203 height 490
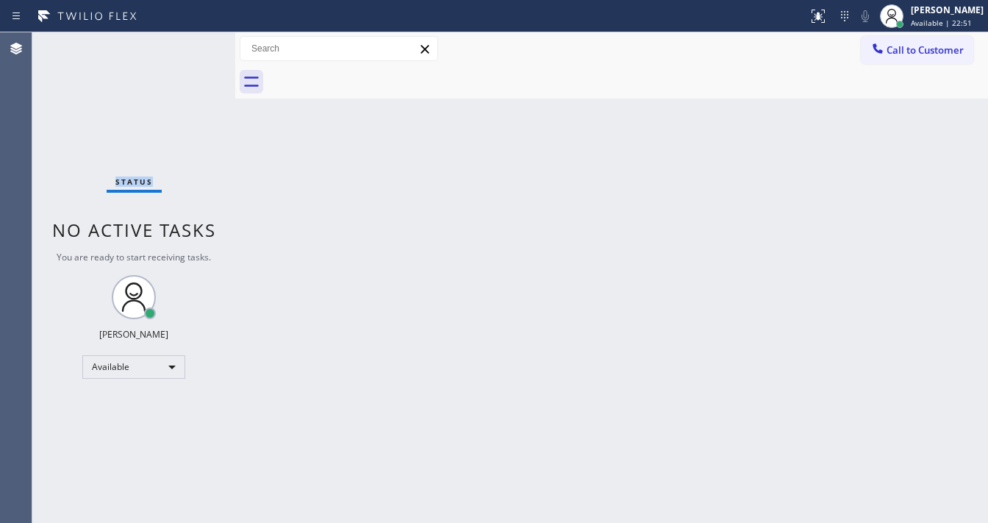
click at [193, 46] on div "Status No active tasks You are ready to start receiving tasks. [PERSON_NAME]" at bounding box center [133, 277] width 203 height 490
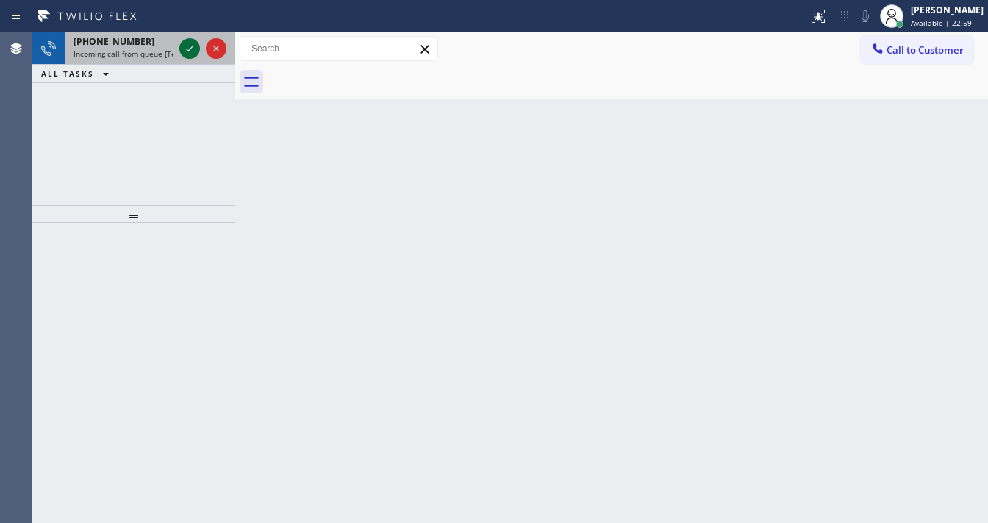
click at [193, 46] on icon at bounding box center [190, 49] width 18 height 18
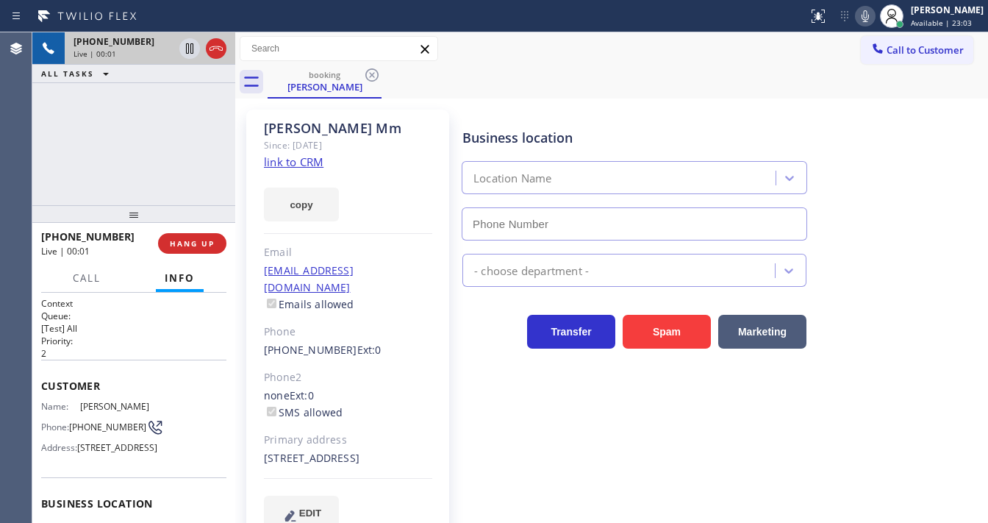
type input "[PHONE_NUMBER]"
click at [270, 165] on link "link to CRM" at bounding box center [294, 161] width 60 height 15
click at [503, 40] on div "Call to Customer Outbound call Location S & R Air Duct Cleaning Services(E&H Du…" at bounding box center [611, 49] width 753 height 26
click at [491, 44] on div "Call to Customer Outbound call Location S & R Air Duct Cleaning Services(E&H Du…" at bounding box center [611, 49] width 753 height 26
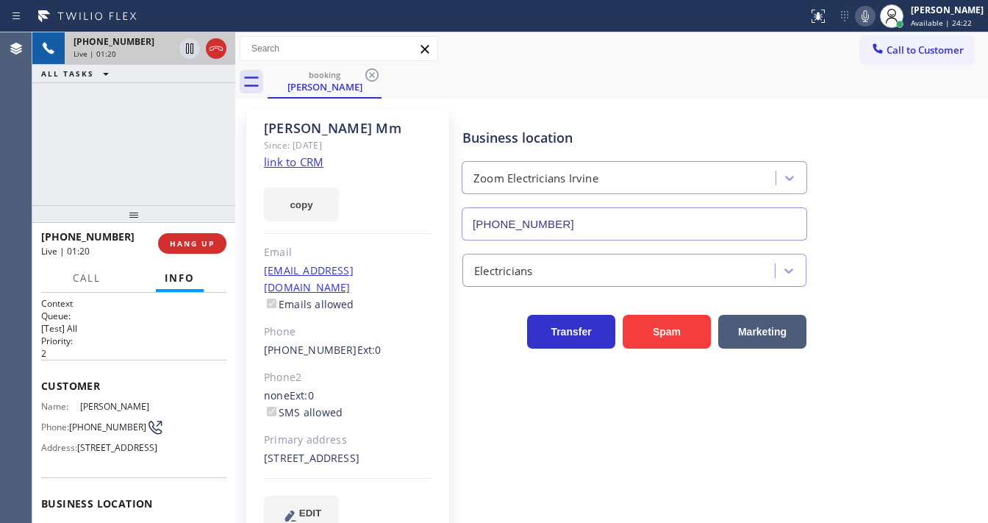
click at [491, 44] on div "Call to Customer Outbound call Location S & R Air Duct Cleaning Services(E&H Du…" at bounding box center [611, 49] width 753 height 26
click at [64, 153] on div "+19492859099 Live | 02:18 ALL TASKS ALL TASKS ACTIVE TASKS TASKS IN WRAP UP" at bounding box center [133, 118] width 203 height 173
click at [129, 147] on div "+19492859099 Live | 02:22 ALL TASKS ALL TASKS ACTIVE TASKS TASKS IN WRAP UP" at bounding box center [133, 118] width 203 height 173
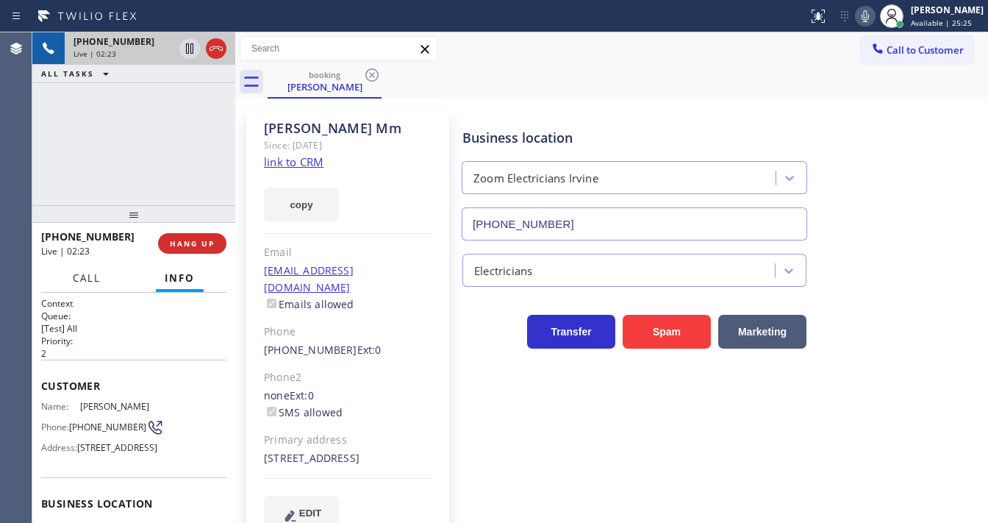
click at [90, 282] on span "Call" at bounding box center [87, 277] width 28 height 13
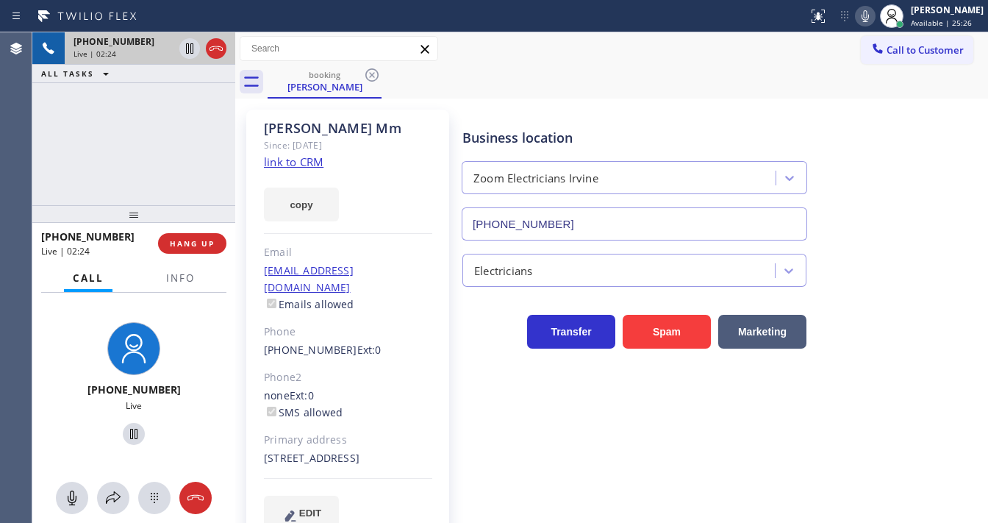
click at [151, 163] on div "+19492859099 Live | 02:24 ALL TASKS ALL TASKS ACTIVE TASKS TASKS IN WRAP UP" at bounding box center [133, 118] width 203 height 173
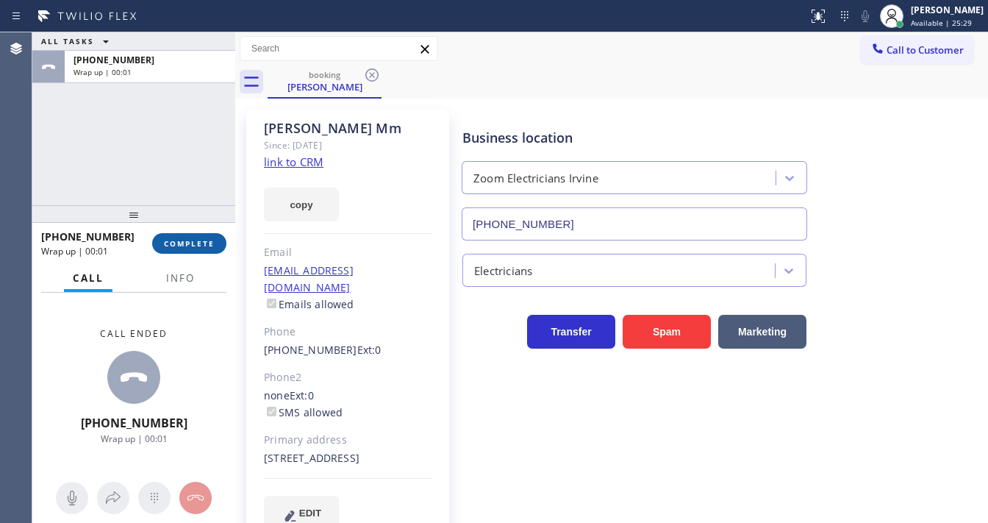
click at [190, 233] on button "COMPLETE" at bounding box center [189, 243] width 74 height 21
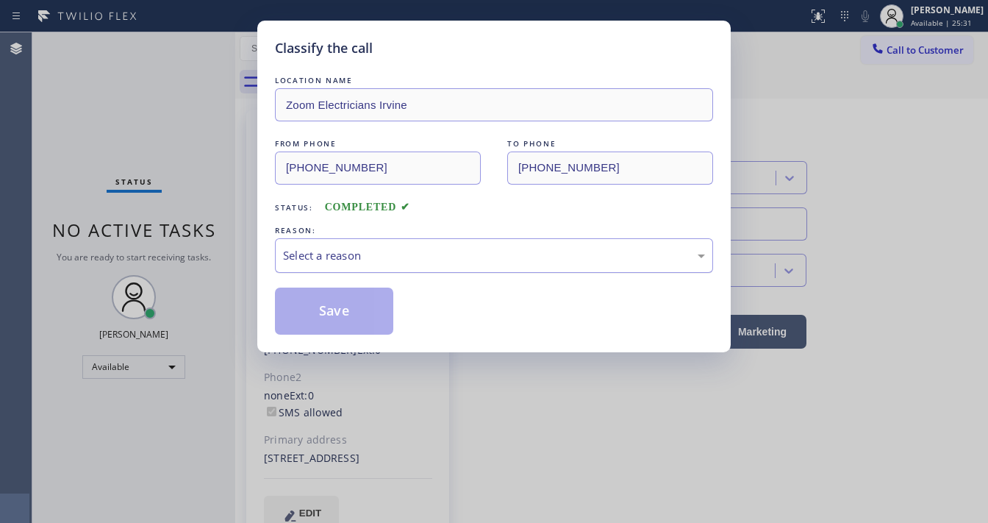
click at [347, 265] on div "Select a reason" at bounding box center [494, 255] width 438 height 35
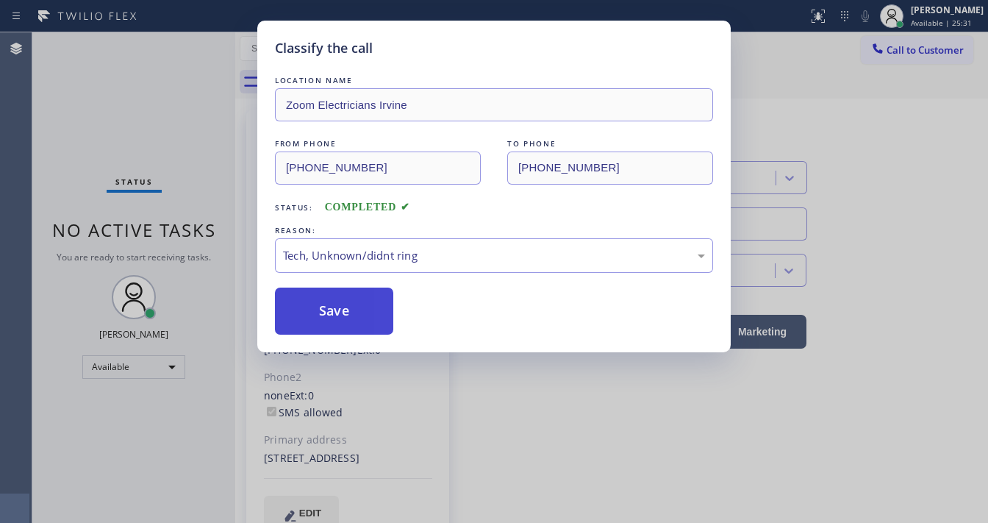
click at [338, 302] on button "Save" at bounding box center [334, 310] width 118 height 47
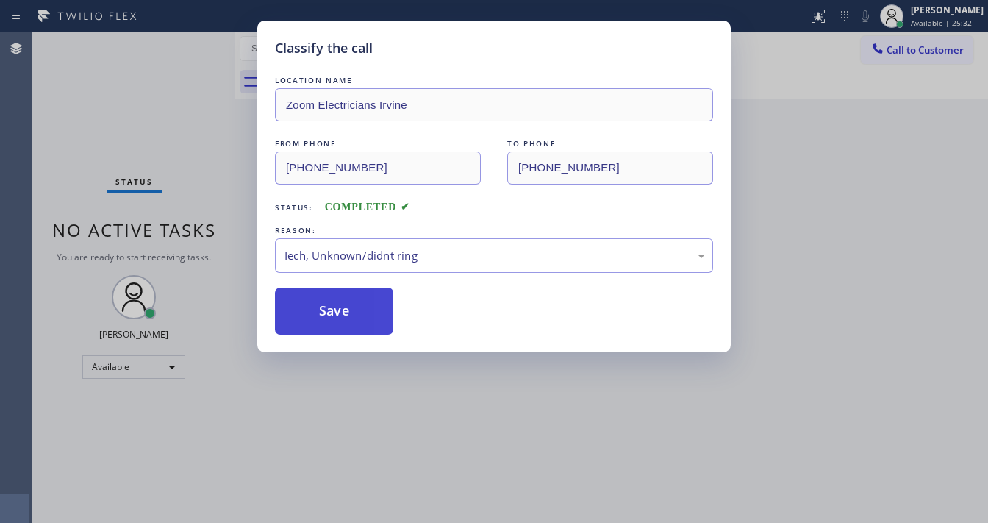
click at [338, 302] on button "Save" at bounding box center [334, 310] width 118 height 47
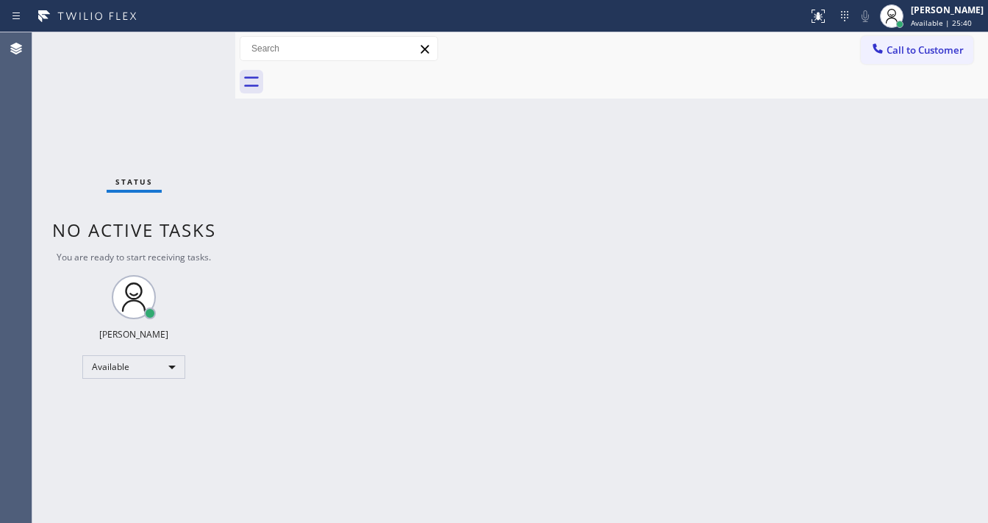
click at [191, 45] on div "Status No active tasks You are ready to start receiving tasks. [PERSON_NAME]" at bounding box center [133, 277] width 203 height 490
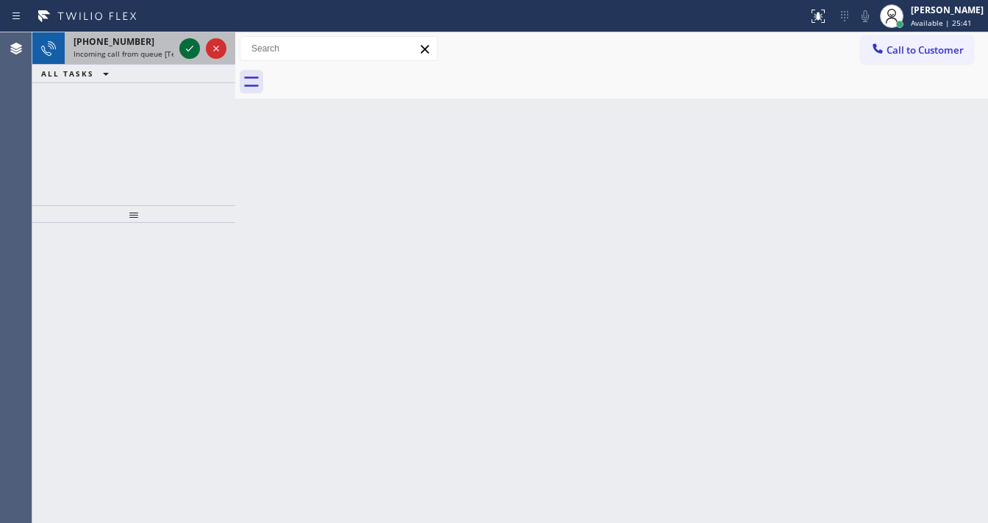
click at [186, 53] on icon at bounding box center [190, 49] width 18 height 18
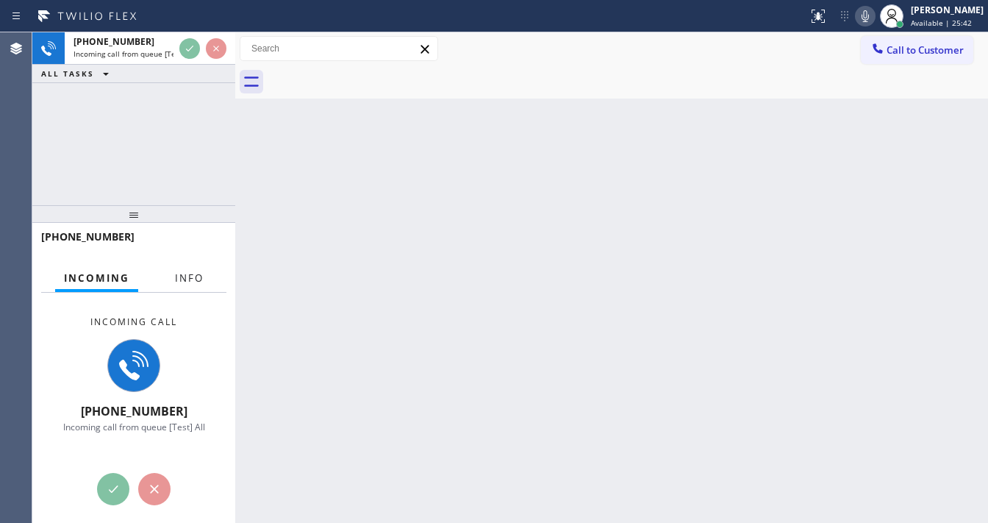
click at [197, 276] on span "Info" at bounding box center [189, 277] width 29 height 13
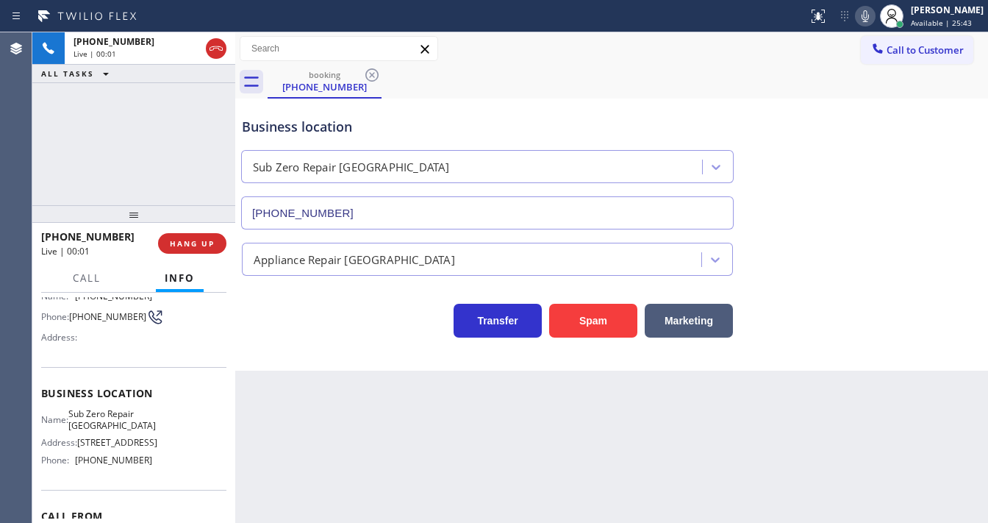
type input "(714) 942-1242"
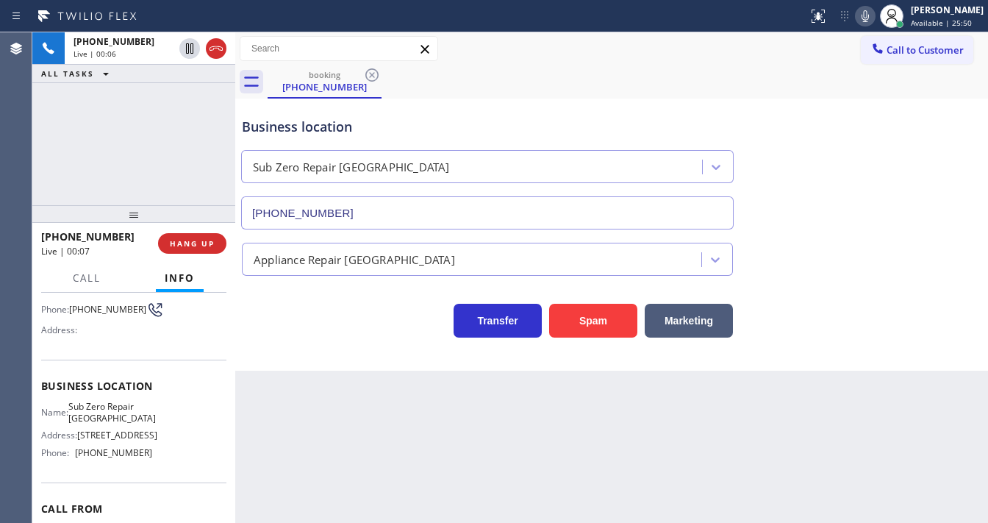
click at [874, 18] on icon at bounding box center [865, 16] width 18 height 18
click at [575, 313] on button "Spam" at bounding box center [593, 321] width 88 height 34
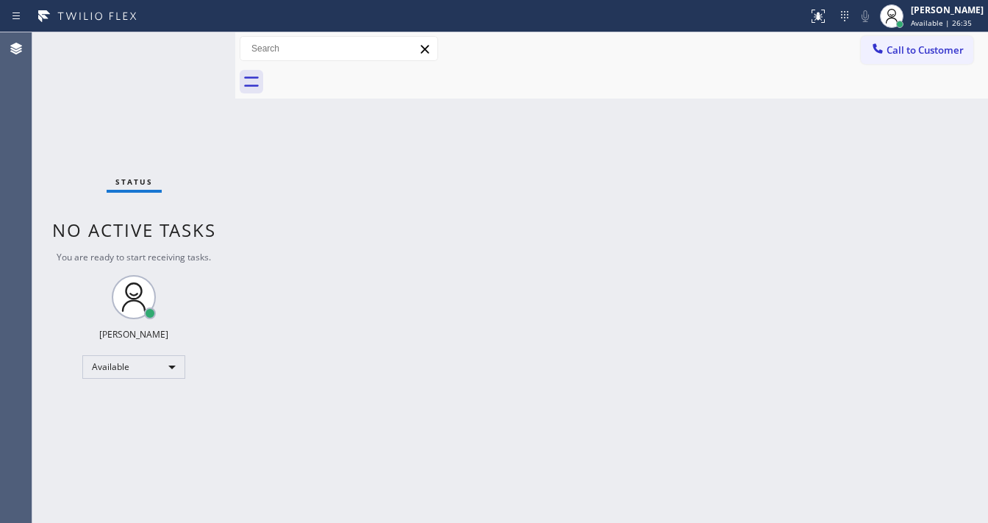
click at [200, 47] on div "Status No active tasks You are ready to start receiving tasks. [PERSON_NAME]" at bounding box center [133, 277] width 203 height 490
click at [187, 47] on div "Status No active tasks You are ready to start receiving tasks. [PERSON_NAME]" at bounding box center [133, 277] width 203 height 490
click at [193, 50] on div "Status No active tasks You are ready to start receiving tasks. [PERSON_NAME]" at bounding box center [133, 277] width 203 height 490
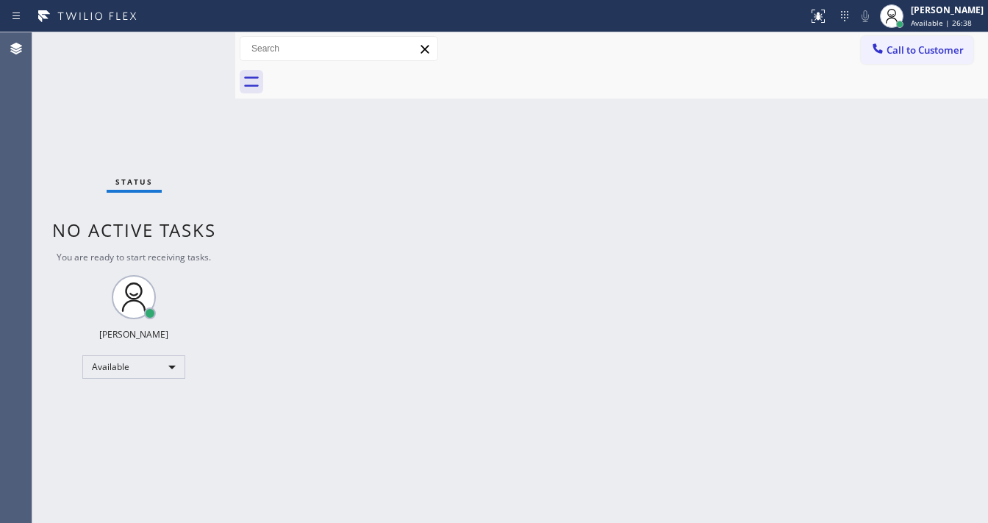
click at [193, 50] on div "Status No active tasks You are ready to start receiving tasks. [PERSON_NAME]" at bounding box center [133, 277] width 203 height 490
click at [194, 50] on div "Status No active tasks You are ready to start receiving tasks. [PERSON_NAME]" at bounding box center [133, 277] width 203 height 490
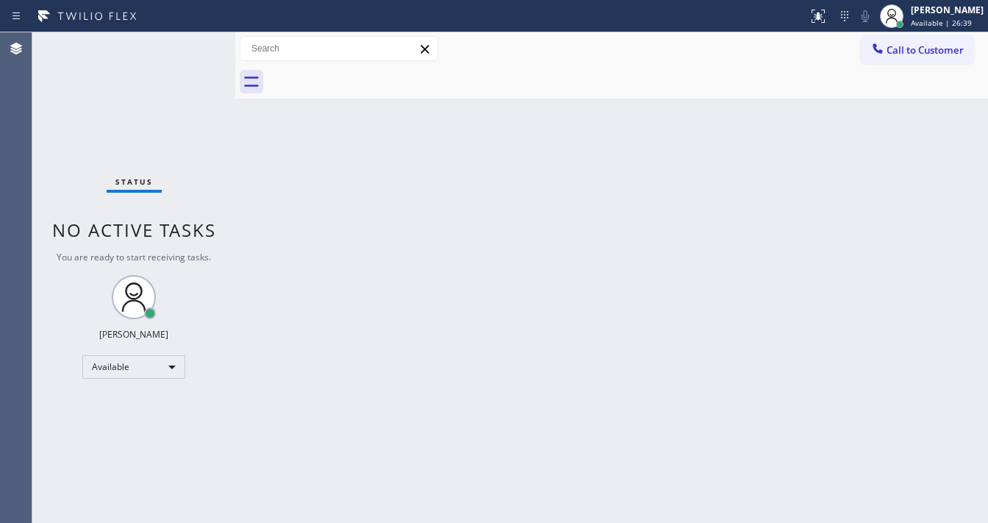
click at [195, 49] on div "Status No active tasks You are ready to start receiving tasks. [PERSON_NAME]" at bounding box center [133, 277] width 203 height 490
drag, startPoint x: 195, startPoint y: 49, endPoint x: 198, endPoint y: 40, distance: 9.3
click at [196, 42] on div "Status No active tasks You are ready to start receiving tasks. [PERSON_NAME]" at bounding box center [133, 277] width 203 height 490
click at [195, 50] on div "Status No active tasks You are ready to start receiving tasks. [PERSON_NAME]" at bounding box center [133, 277] width 203 height 490
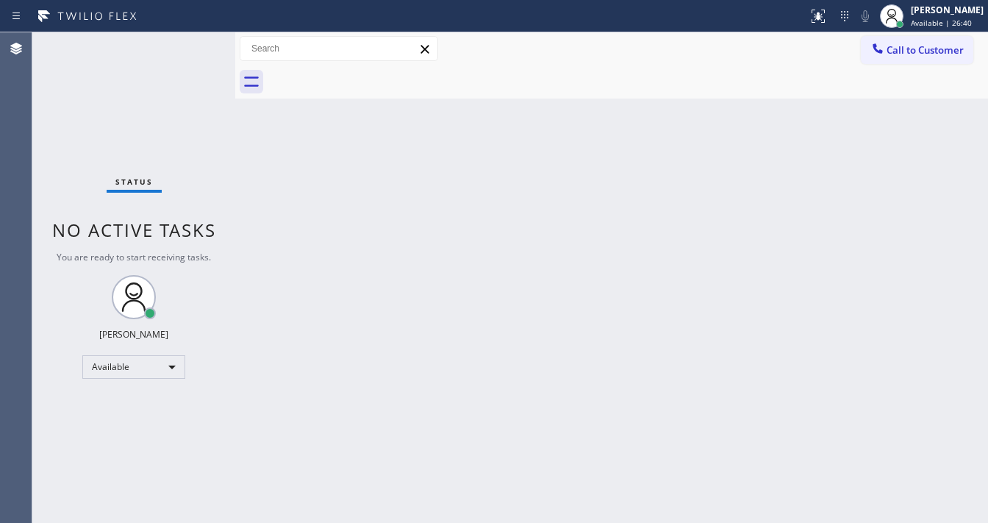
click at [195, 47] on div "Status No active tasks You are ready to start receiving tasks. [PERSON_NAME]" at bounding box center [133, 277] width 203 height 490
click at [195, 46] on div "Status No active tasks You are ready to start receiving tasks. [PERSON_NAME]" at bounding box center [133, 277] width 203 height 490
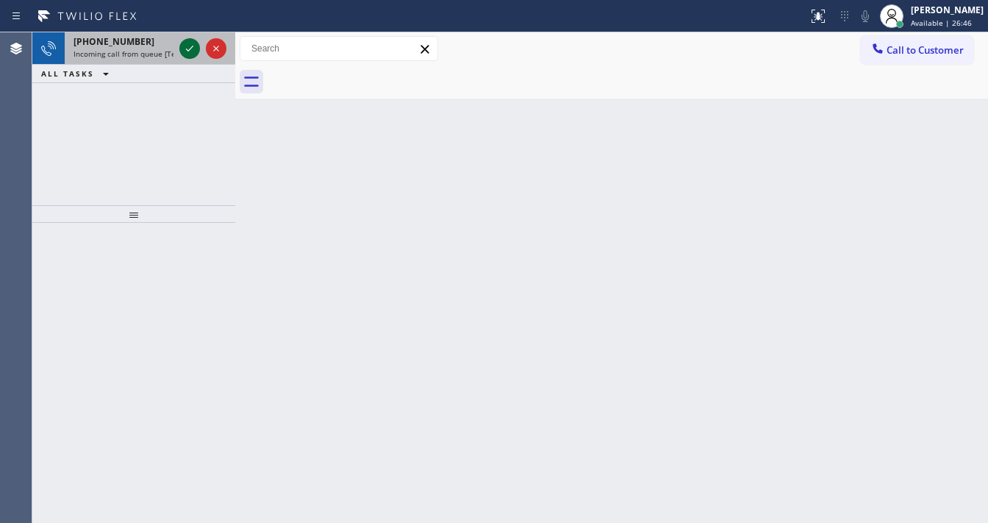
click at [197, 46] on icon at bounding box center [190, 49] width 18 height 18
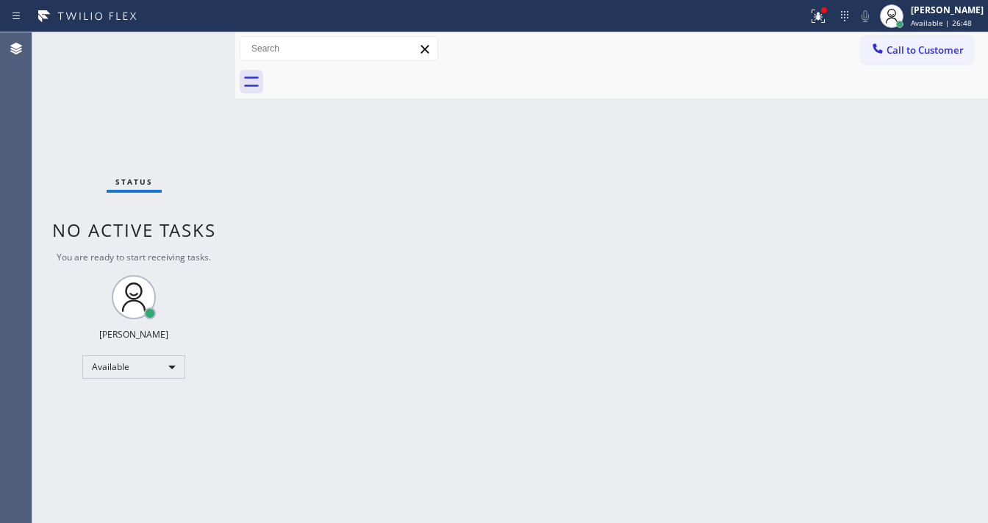
click at [191, 46] on div "Status No active tasks You are ready to start receiving tasks. [PERSON_NAME]" at bounding box center [133, 277] width 203 height 490
click at [822, 18] on icon at bounding box center [818, 16] width 18 height 18
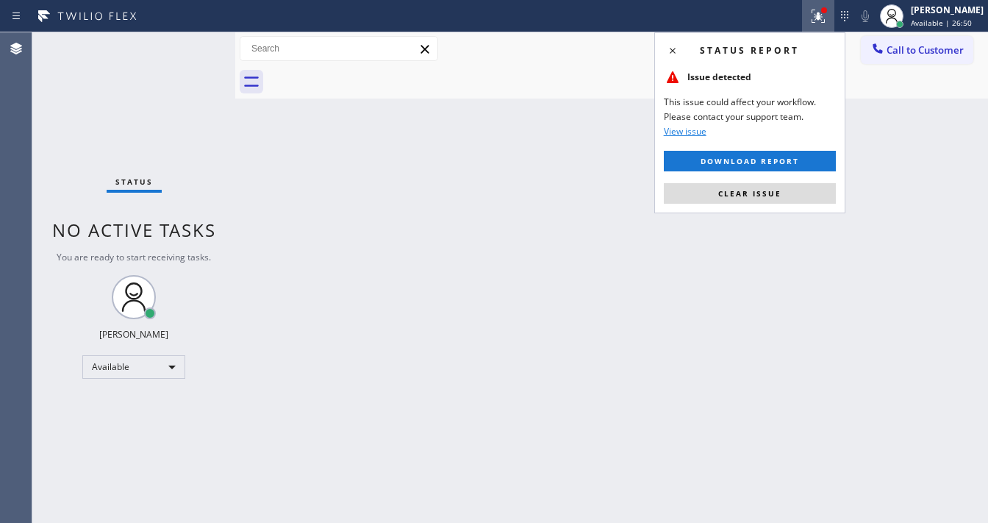
click at [736, 188] on span "Clear issue" at bounding box center [749, 193] width 63 height 10
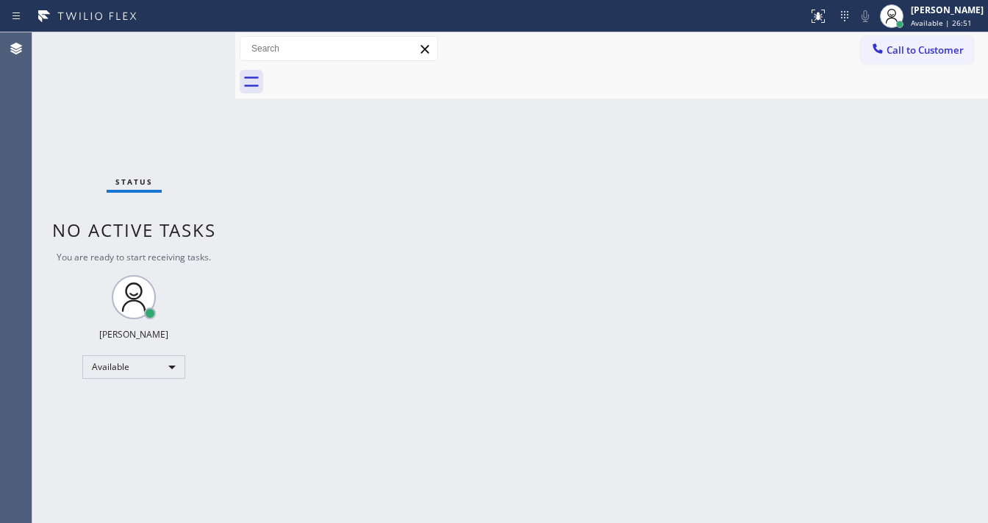
click at [194, 52] on div "Status No active tasks You are ready to start receiving tasks. [PERSON_NAME]" at bounding box center [133, 277] width 203 height 490
click at [194, 50] on div "Status No active tasks You are ready to start receiving tasks. [PERSON_NAME]" at bounding box center [133, 277] width 203 height 490
click at [195, 47] on div "Status No active tasks You are ready to start receiving tasks. [PERSON_NAME]" at bounding box center [133, 277] width 203 height 490
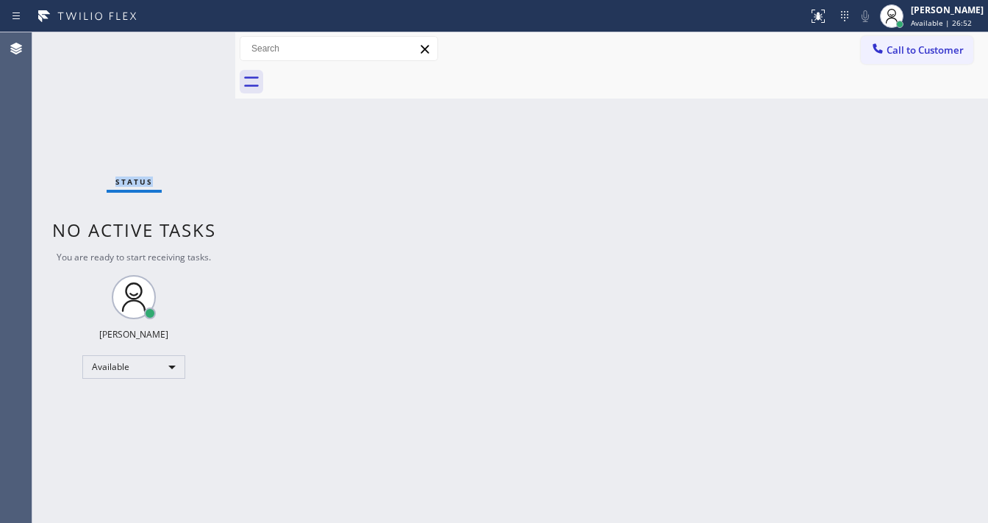
click at [195, 47] on div "Status No active tasks You are ready to start receiving tasks. [PERSON_NAME]" at bounding box center [133, 277] width 203 height 490
click at [195, 43] on div "Status No active tasks You are ready to start receiving tasks. [PERSON_NAME]" at bounding box center [133, 277] width 203 height 490
click at [193, 43] on div "Status No active tasks You are ready to start receiving tasks. [PERSON_NAME]" at bounding box center [133, 277] width 203 height 490
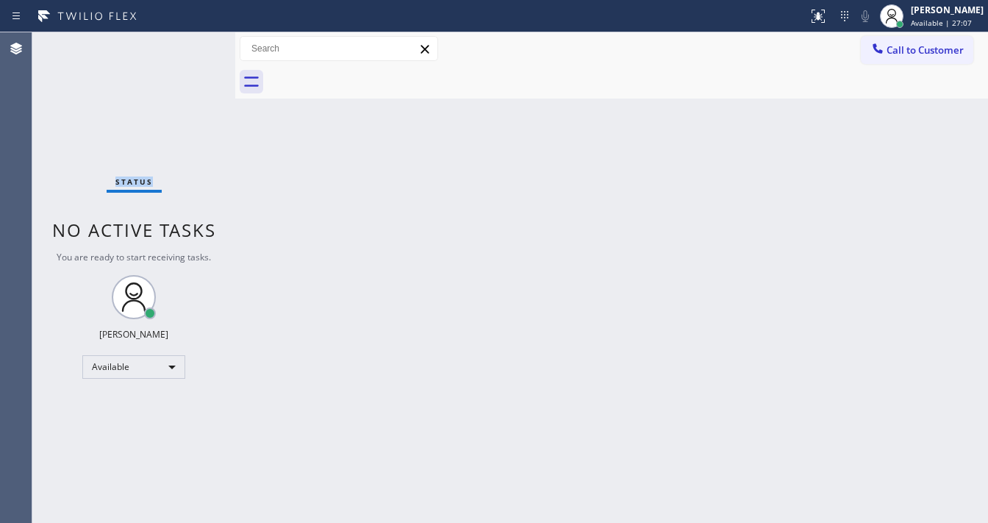
click at [193, 43] on div "Status No active tasks You are ready to start receiving tasks. [PERSON_NAME]" at bounding box center [133, 277] width 203 height 490
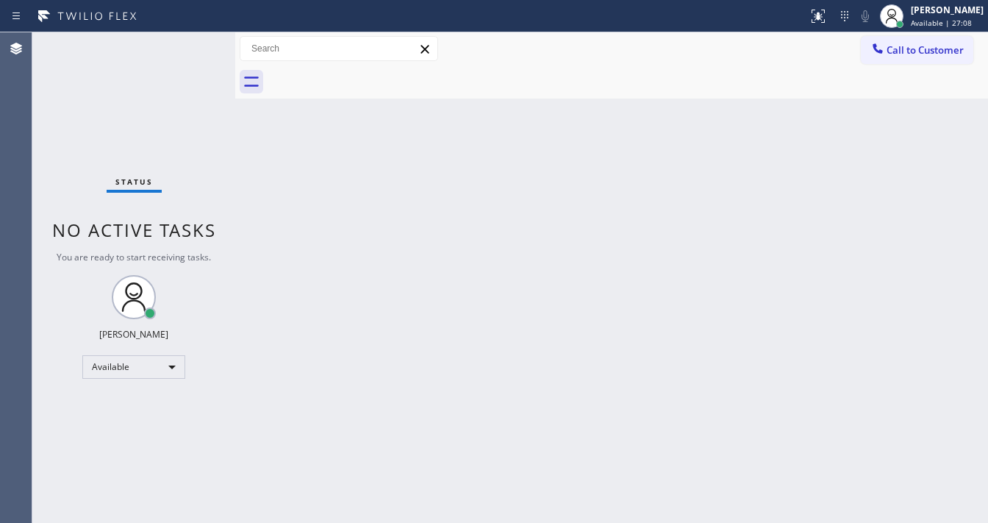
click at [193, 43] on div "Status No active tasks You are ready to start receiving tasks. [PERSON_NAME]" at bounding box center [133, 277] width 203 height 490
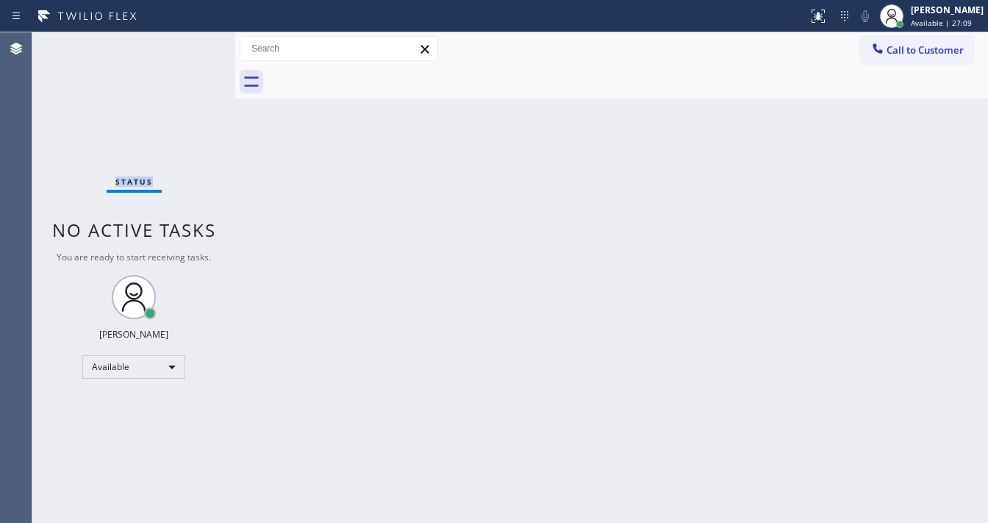
click at [193, 43] on div "Status No active tasks You are ready to start receiving tasks. [PERSON_NAME]" at bounding box center [133, 277] width 203 height 490
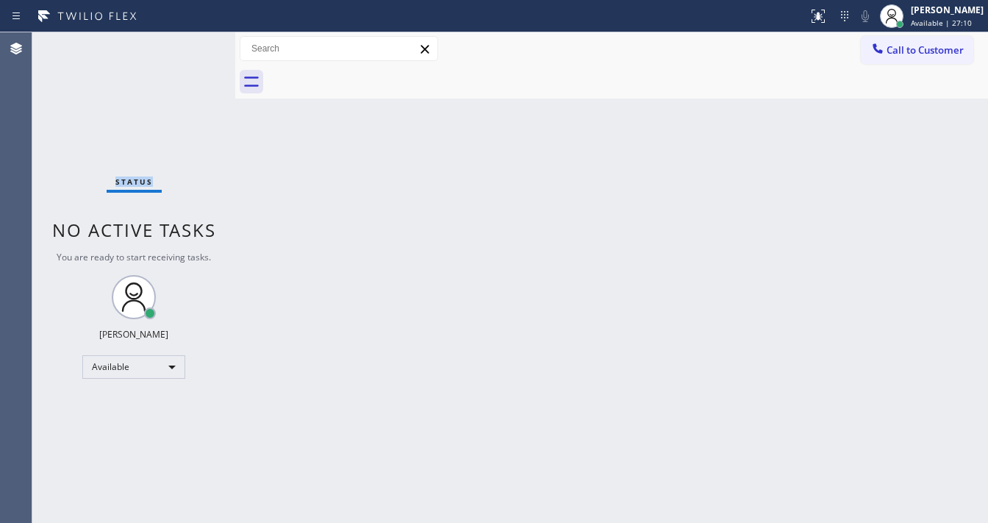
click at [193, 43] on div "Status No active tasks You are ready to start receiving tasks. [PERSON_NAME]" at bounding box center [133, 277] width 203 height 490
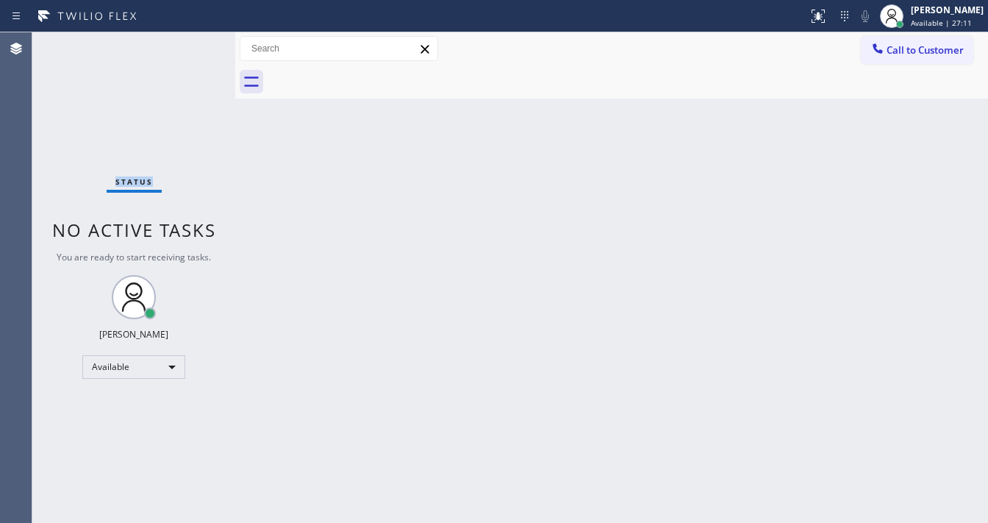
click at [193, 43] on div "Status No active tasks You are ready to start receiving tasks. [PERSON_NAME]" at bounding box center [133, 277] width 203 height 490
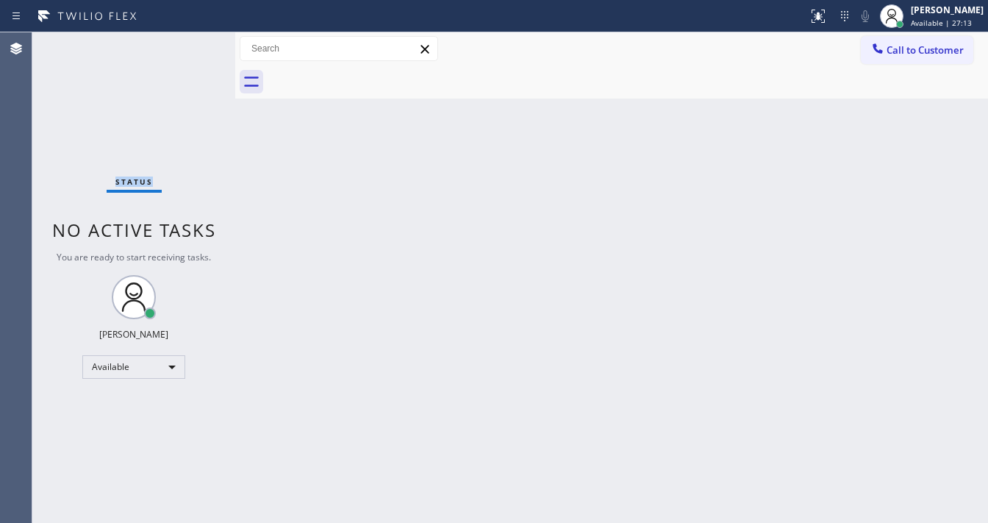
click at [193, 43] on div "Status No active tasks You are ready to start receiving tasks. [PERSON_NAME]" at bounding box center [133, 277] width 203 height 490
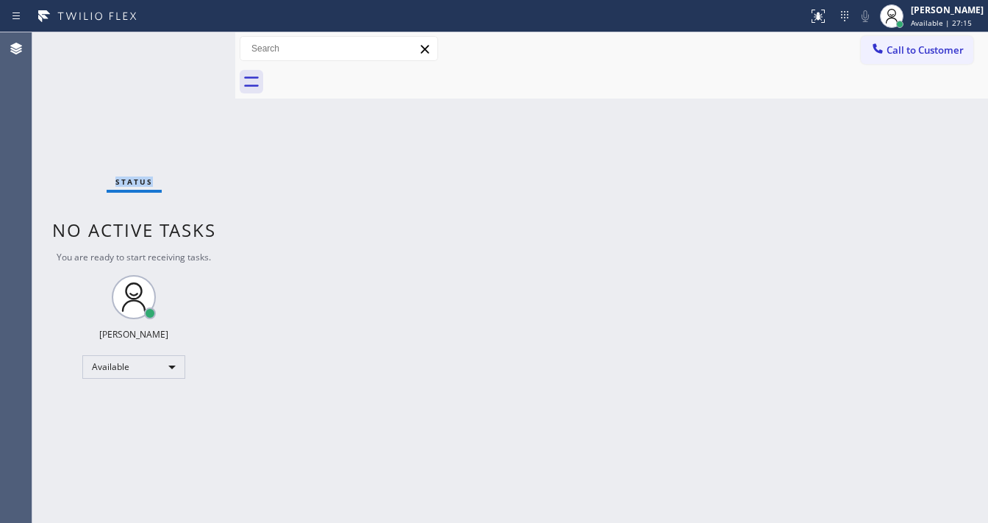
click at [193, 43] on div "Status No active tasks You are ready to start receiving tasks. [PERSON_NAME]" at bounding box center [133, 277] width 203 height 490
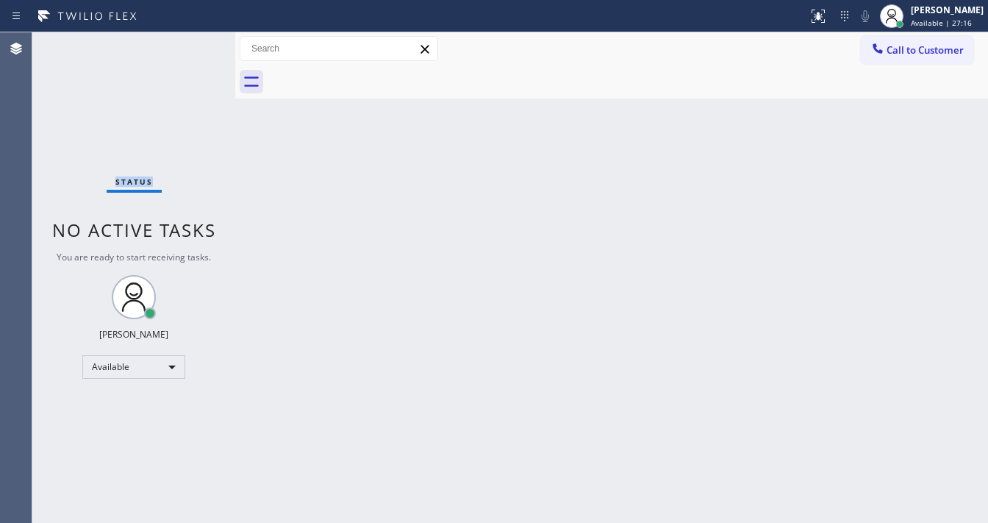
click at [193, 43] on div "Status No active tasks You are ready to start receiving tasks. [PERSON_NAME]" at bounding box center [133, 277] width 203 height 490
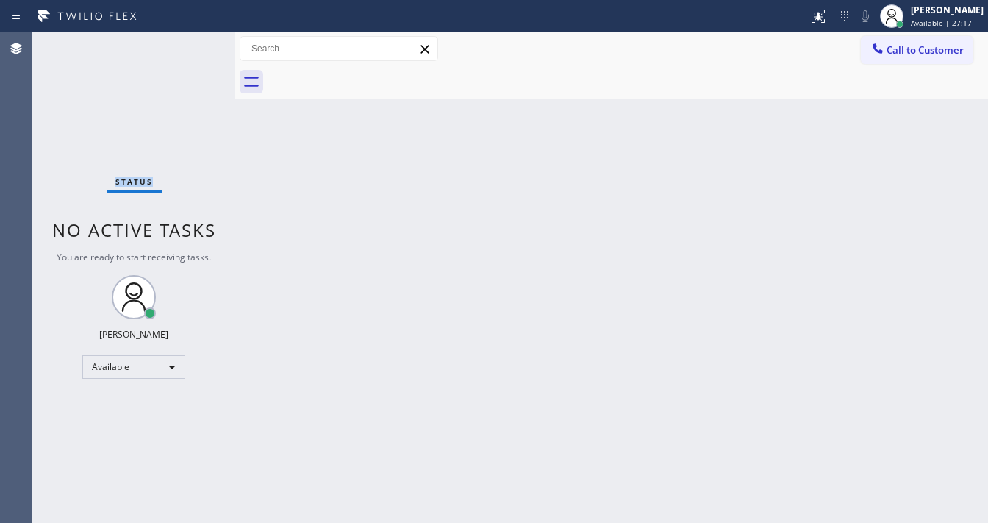
click at [193, 43] on div "Status No active tasks You are ready to start receiving tasks. [PERSON_NAME]" at bounding box center [133, 277] width 203 height 490
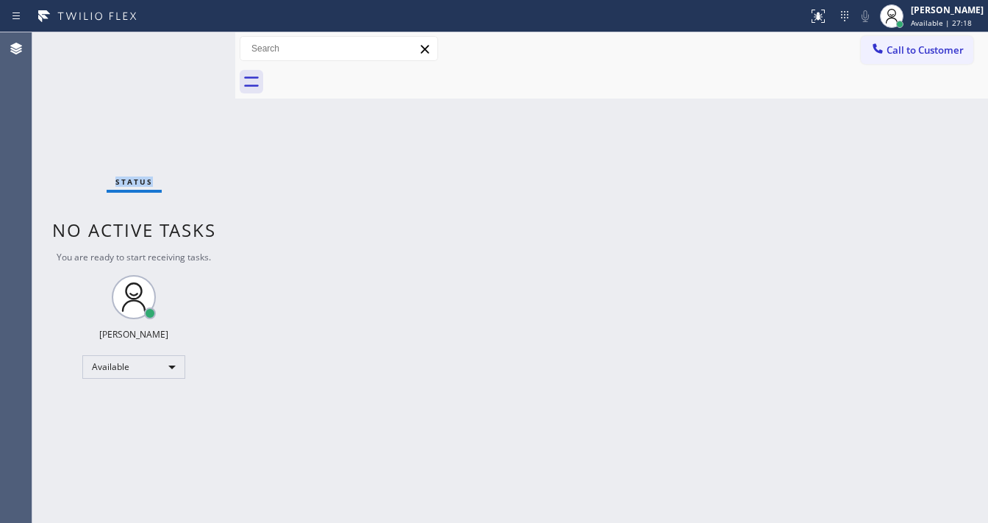
click at [193, 43] on div "Status No active tasks You are ready to start receiving tasks. [PERSON_NAME]" at bounding box center [133, 277] width 203 height 490
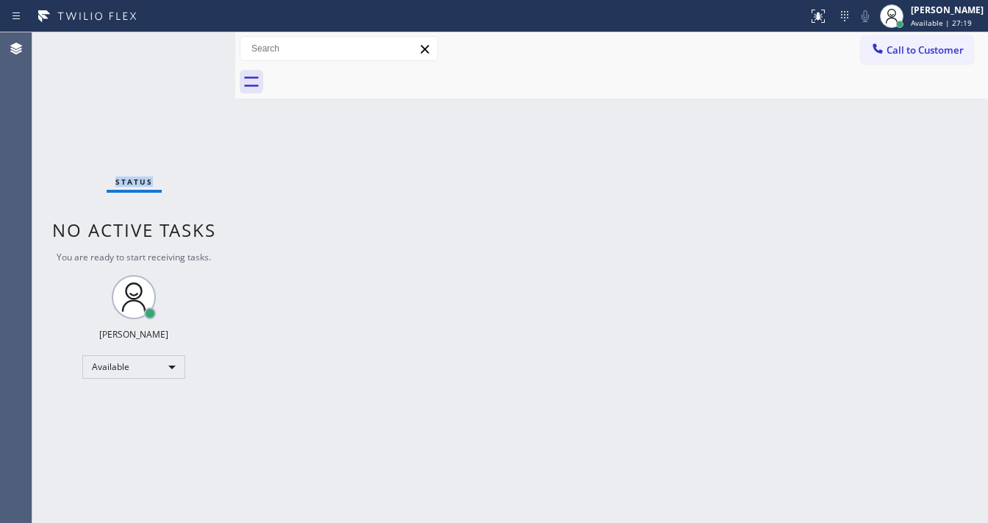
click at [193, 43] on div "Status No active tasks You are ready to start receiving tasks. [PERSON_NAME]" at bounding box center [133, 277] width 203 height 490
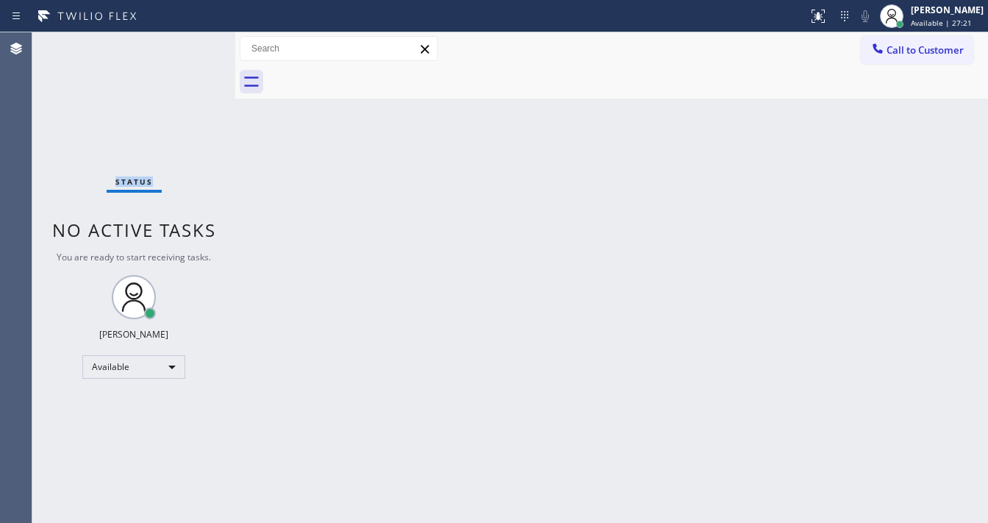
click at [193, 43] on div "Status No active tasks You are ready to start receiving tasks. [PERSON_NAME]" at bounding box center [133, 277] width 203 height 490
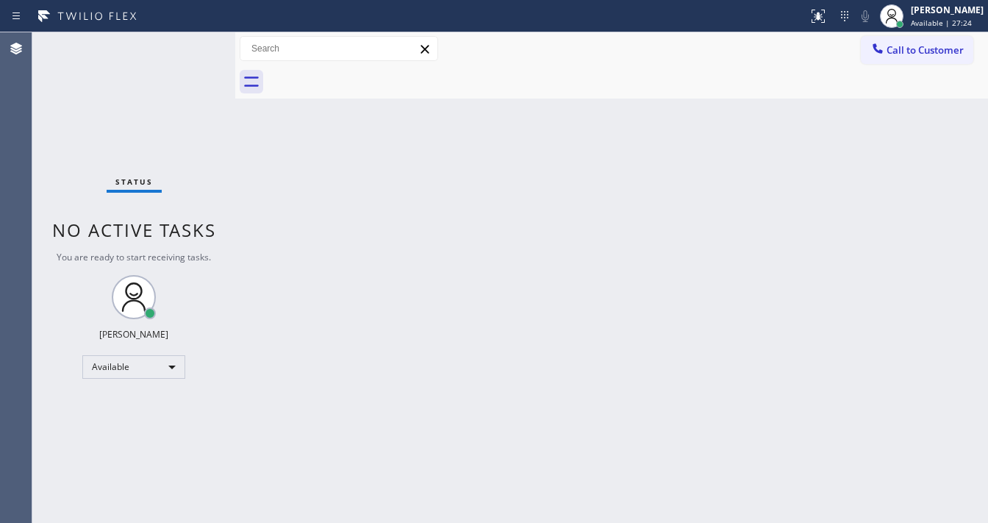
click at [193, 43] on div "Status No active tasks You are ready to start receiving tasks. [PERSON_NAME]" at bounding box center [133, 277] width 203 height 490
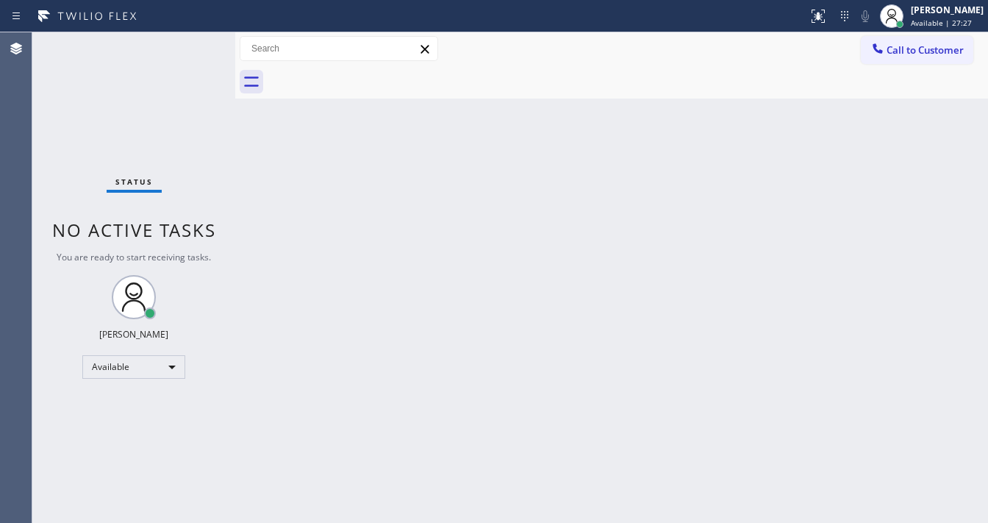
click at [193, 43] on div "Status No active tasks You are ready to start receiving tasks. [PERSON_NAME]" at bounding box center [133, 277] width 203 height 490
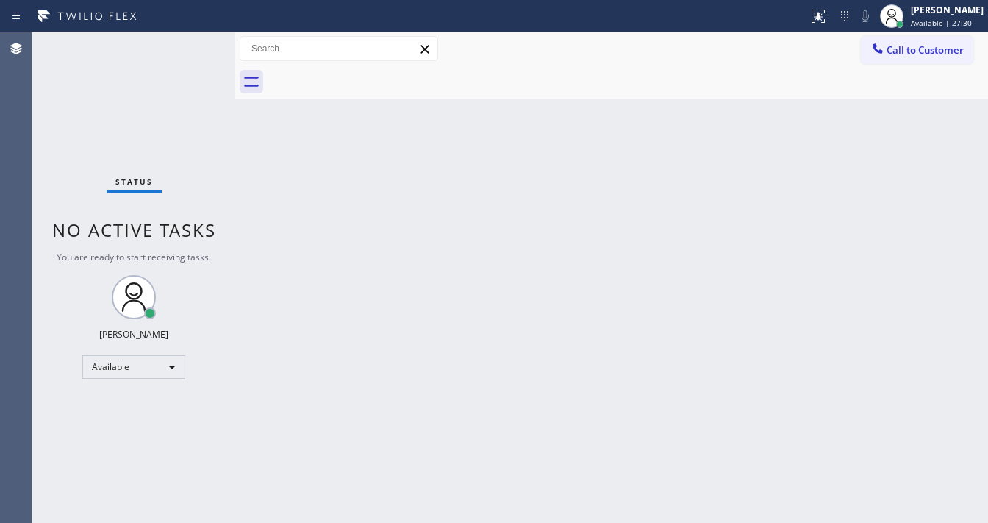
click at [193, 43] on div "Status No active tasks You are ready to start receiving tasks. [PERSON_NAME]" at bounding box center [133, 277] width 203 height 490
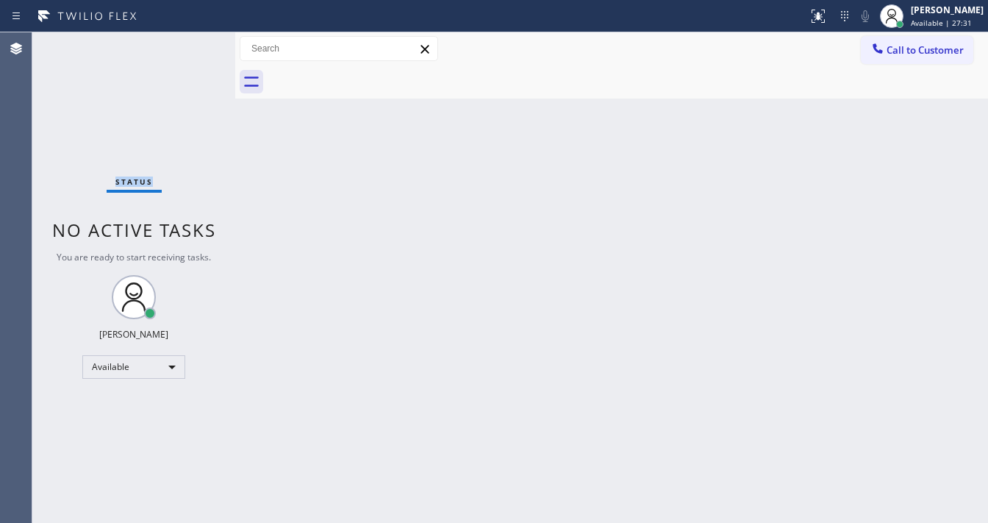
click at [193, 43] on div "Status No active tasks You are ready to start receiving tasks. [PERSON_NAME]" at bounding box center [133, 277] width 203 height 490
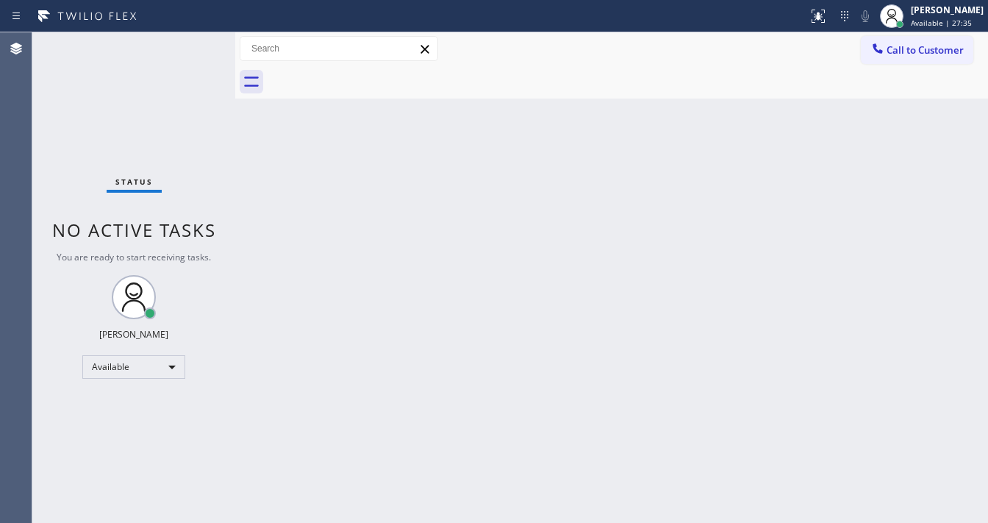
click at [193, 43] on div "Status No active tasks You are ready to start receiving tasks. [PERSON_NAME]" at bounding box center [133, 277] width 203 height 490
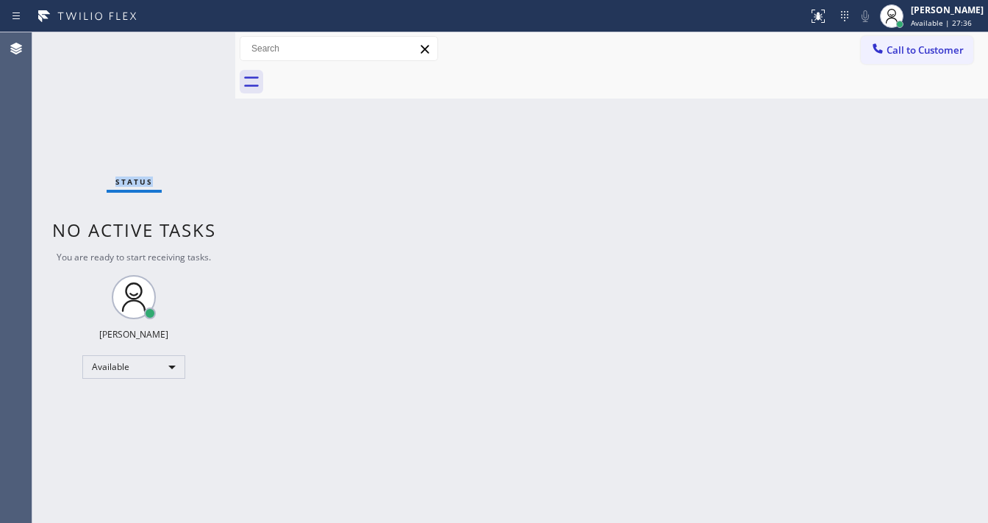
click at [193, 43] on div "Status No active tasks You are ready to start receiving tasks. [PERSON_NAME]" at bounding box center [133, 277] width 203 height 490
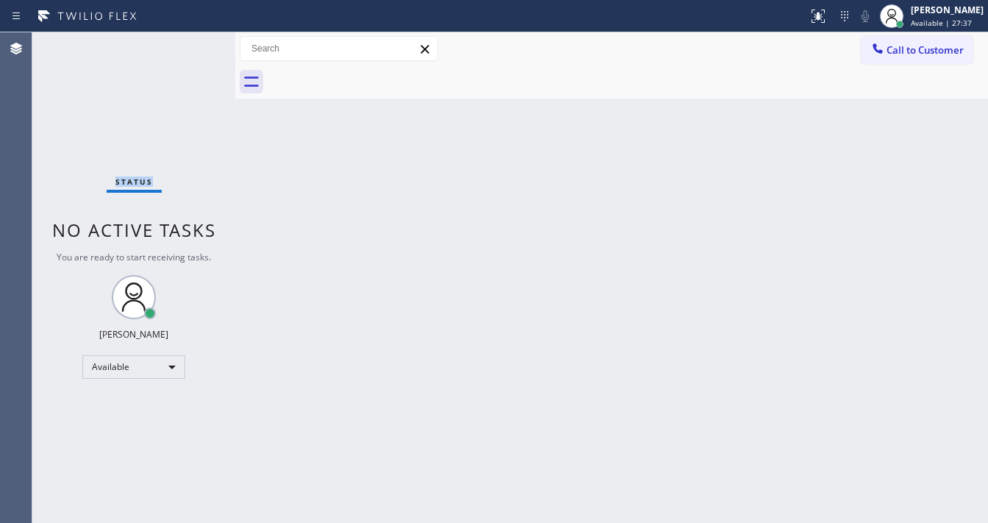
click at [193, 43] on div "Status No active tasks You are ready to start receiving tasks. [PERSON_NAME]" at bounding box center [133, 277] width 203 height 490
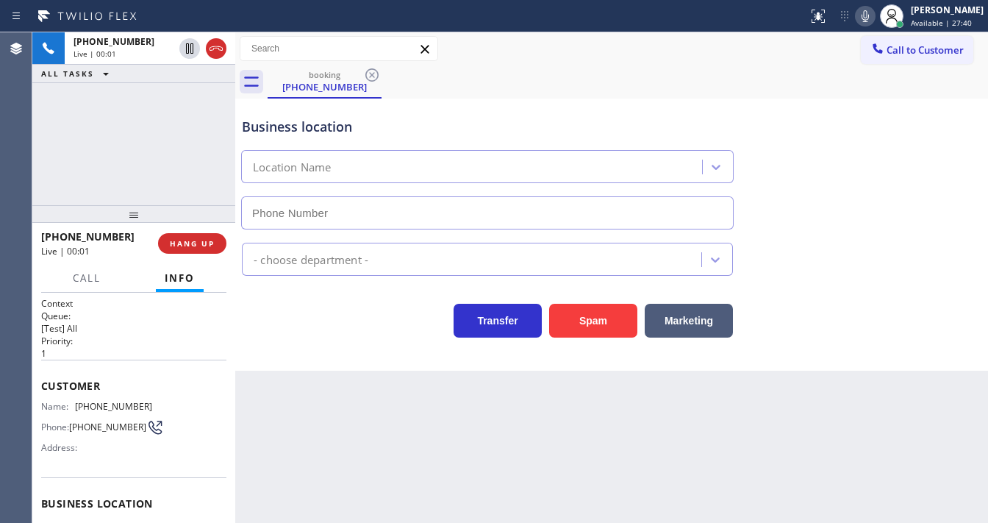
type input "[PHONE_NUMBER]"
click at [102, 367] on div "Customer Name: (415) 535-3008 Phone: (415) 535-3008 Address:" at bounding box center [133, 418] width 185 height 118
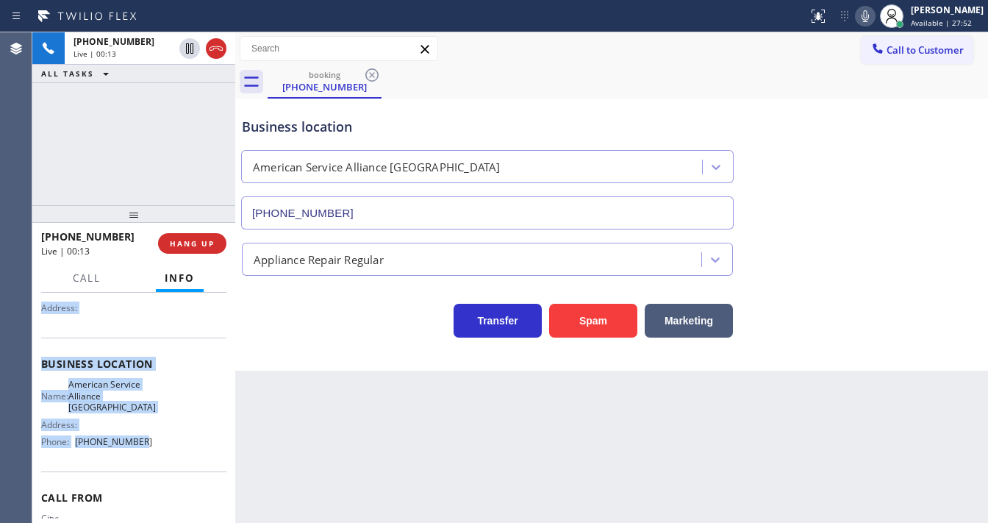
scroll to position [205, 0]
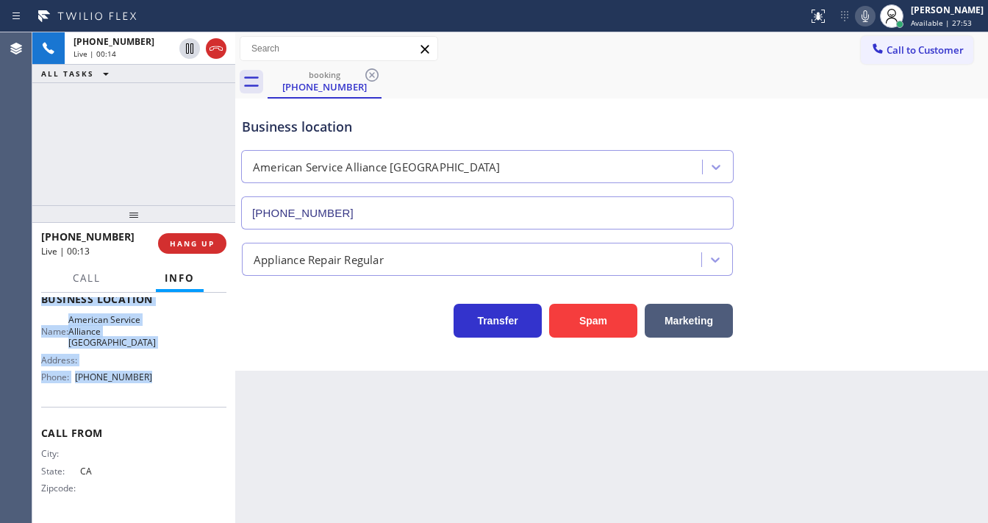
drag, startPoint x: 36, startPoint y: 381, endPoint x: 152, endPoint y: 376, distance: 116.2
click at [147, 392] on div "Context Queue: [Test] All Priority: 1 Customer Name: (415) 535-3008 Phone: (415…" at bounding box center [133, 407] width 203 height 230
copy div "Customer Name: (415) 535-3008 Phone: (415) 535-3008 Address: Business location …"
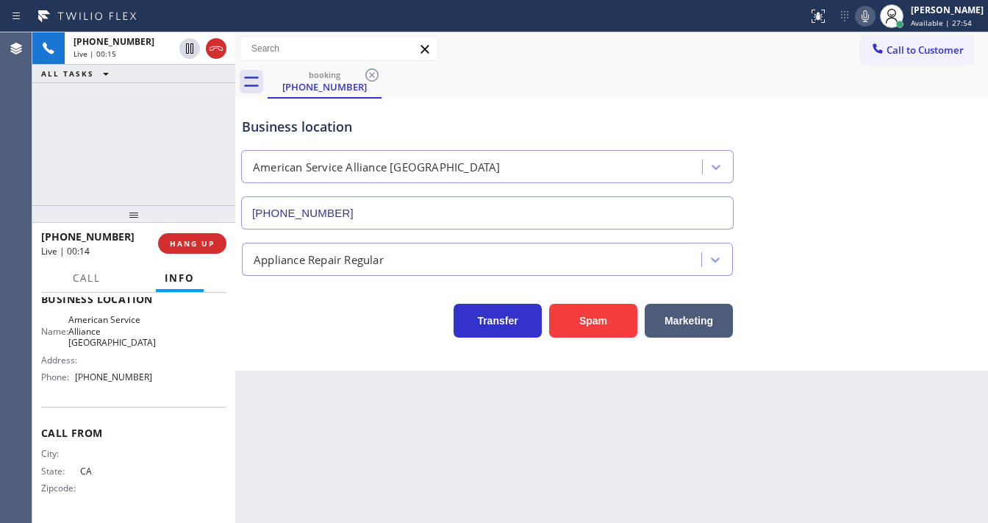
click at [189, 163] on div "+14155353008 Live | 00:15 ALL TASKS ALL TASKS ACTIVE TASKS TASKS IN WRAP UP" at bounding box center [133, 118] width 203 height 173
click at [867, 16] on div at bounding box center [865, 16] width 21 height 18
click at [869, 18] on icon at bounding box center [865, 16] width 18 height 18
click at [753, 76] on div "booking (415) 535-3008" at bounding box center [628, 81] width 720 height 33
click at [218, 240] on button "HANG UP" at bounding box center [192, 243] width 68 height 21
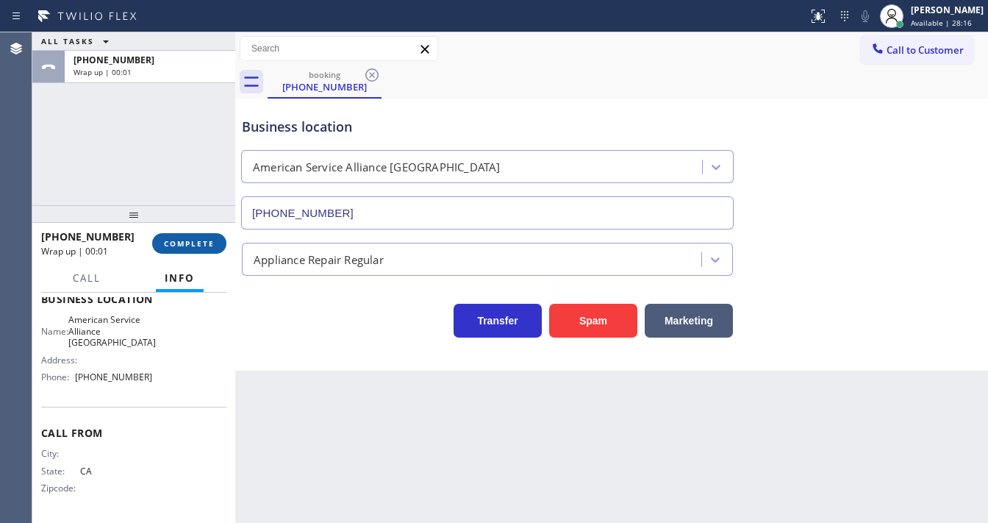
click at [218, 240] on button "COMPLETE" at bounding box center [189, 243] width 74 height 21
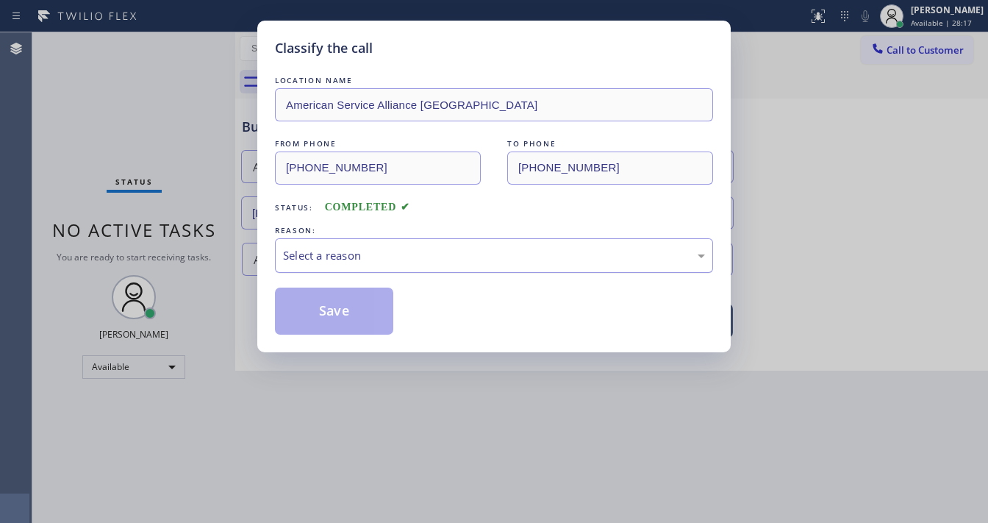
click at [351, 265] on div "Select a reason" at bounding box center [494, 255] width 438 height 35
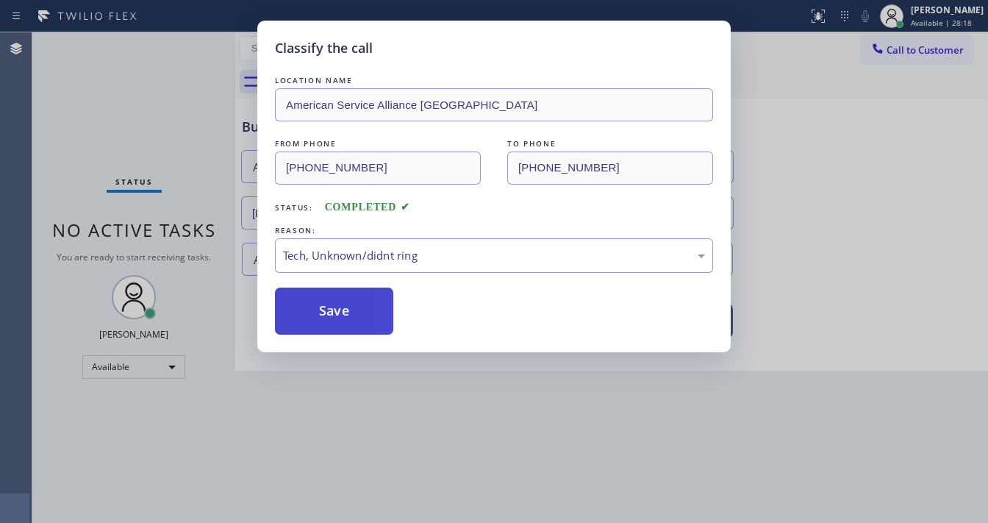
click at [338, 307] on button "Save" at bounding box center [334, 310] width 118 height 47
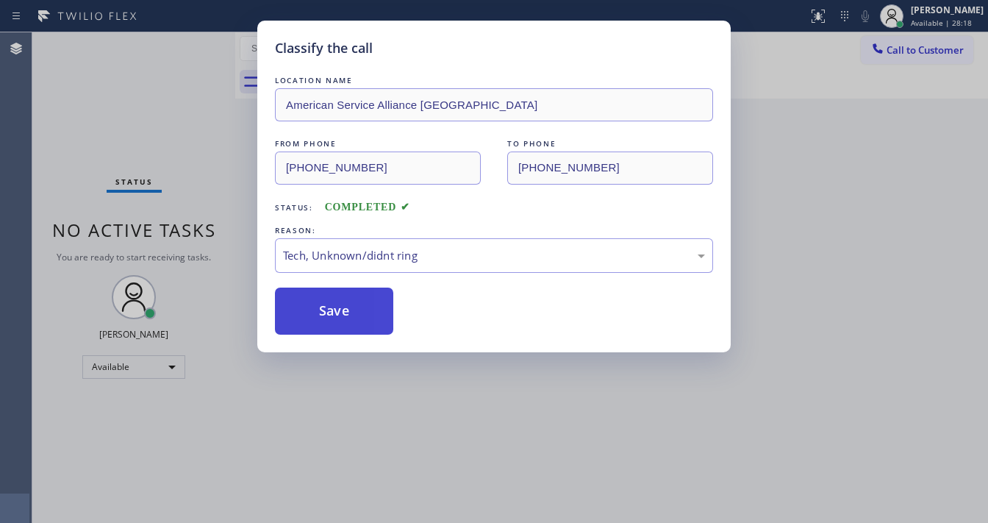
click at [338, 307] on button "Save" at bounding box center [334, 310] width 118 height 47
click at [378, 518] on div "Classify the call LOCATION NAME American Service Alliance San Leandro FROM PHON…" at bounding box center [494, 261] width 988 height 523
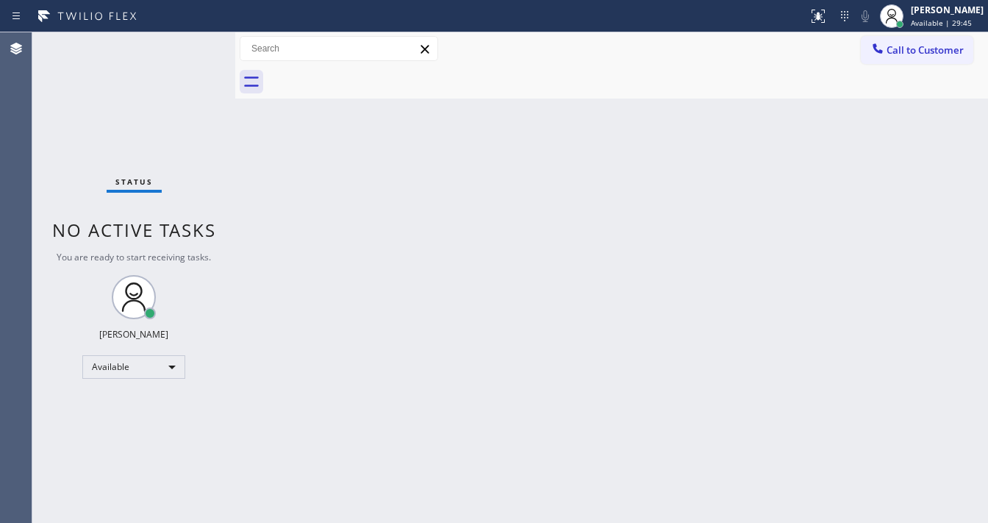
click at [197, 47] on div "Status No active tasks You are ready to start receiving tasks. [PERSON_NAME]" at bounding box center [133, 277] width 203 height 490
click at [197, 40] on div "Status No active tasks You are ready to start receiving tasks. [PERSON_NAME]" at bounding box center [133, 277] width 203 height 490
click at [191, 44] on div "Status No active tasks You are ready to start receiving tasks. [PERSON_NAME]" at bounding box center [133, 277] width 203 height 490
click at [191, 43] on div "Status No active tasks You are ready to start receiving tasks. [PERSON_NAME]" at bounding box center [133, 277] width 203 height 490
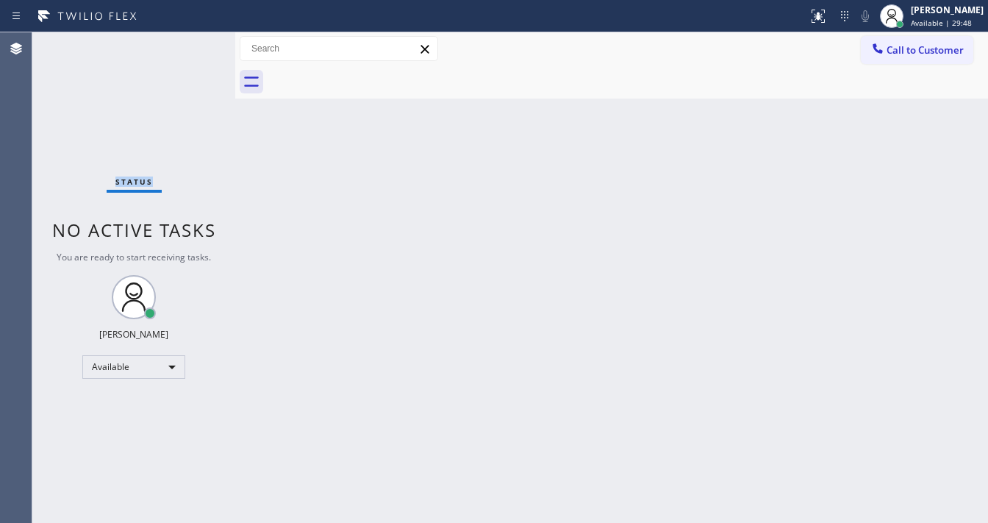
click at [191, 40] on div "Status No active tasks You are ready to start receiving tasks. [PERSON_NAME]" at bounding box center [133, 277] width 203 height 490
click at [193, 40] on div "Status No active tasks You are ready to start receiving tasks. [PERSON_NAME]" at bounding box center [133, 277] width 203 height 490
click at [194, 40] on div "Status No active tasks You are ready to start receiving tasks. [PERSON_NAME]" at bounding box center [133, 277] width 203 height 490
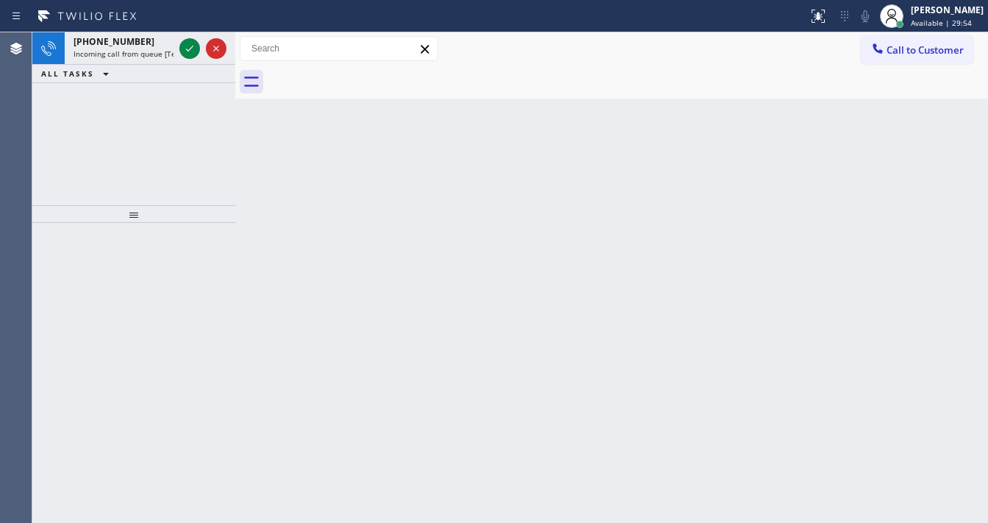
click at [182, 43] on icon at bounding box center [190, 49] width 18 height 18
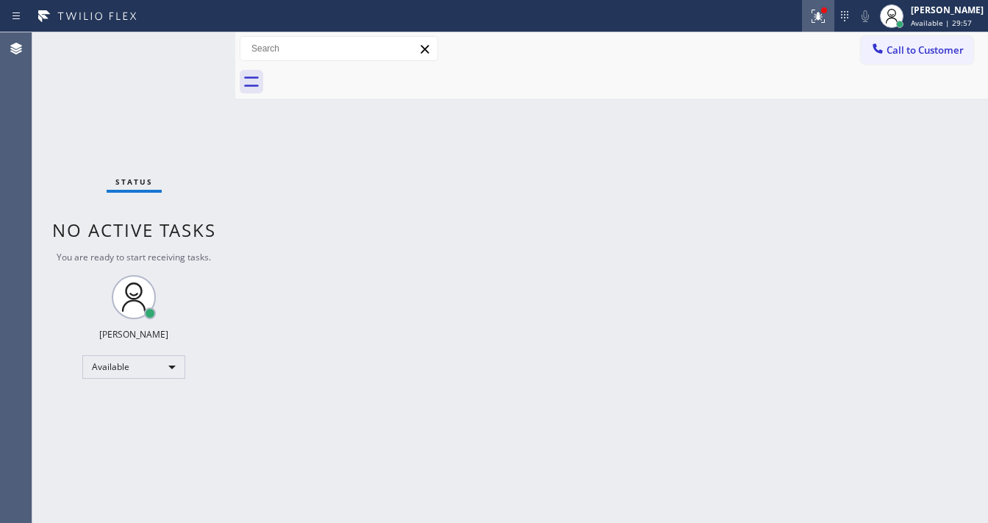
click at [825, 18] on icon at bounding box center [818, 16] width 18 height 18
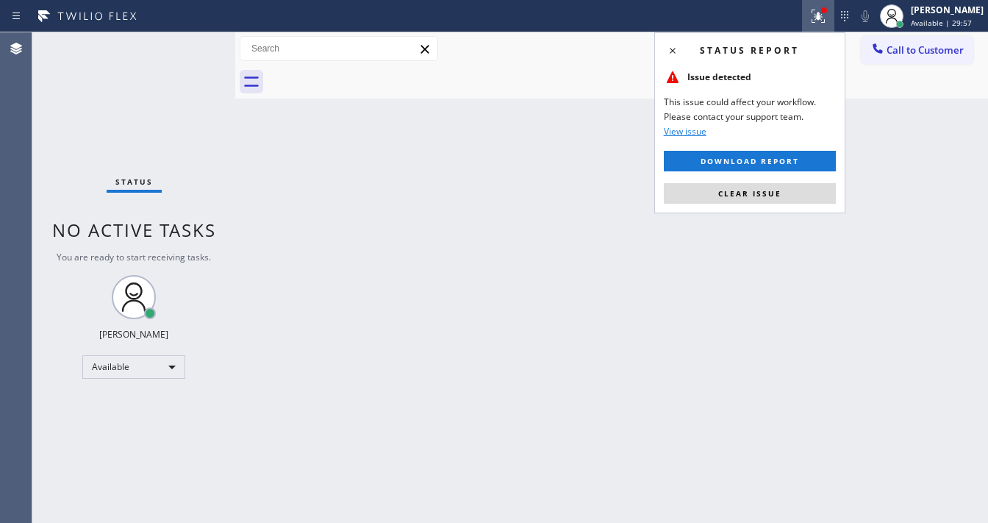
click at [778, 188] on span "Clear issue" at bounding box center [749, 193] width 63 height 10
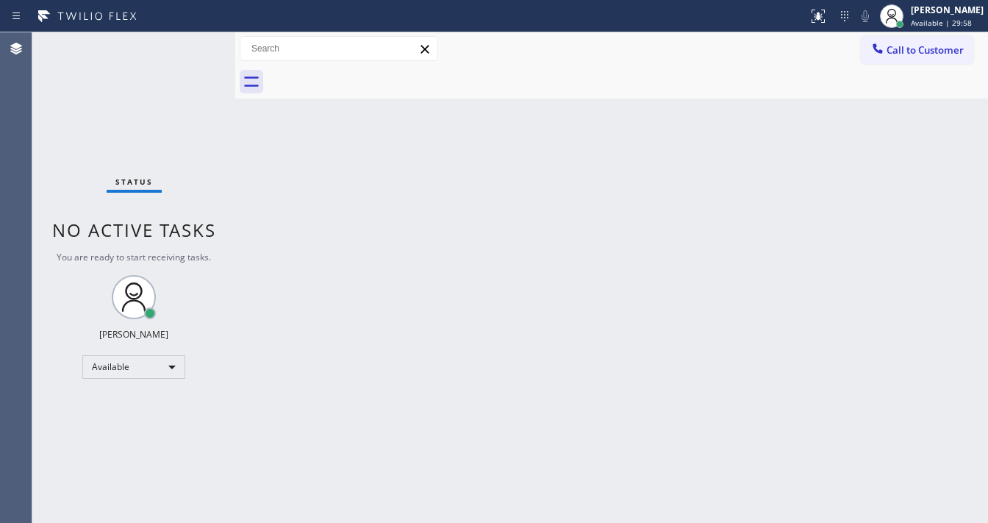
click at [310, 146] on div "Back to Dashboard Change Sender ID Customers Technicians Select a contact Outbo…" at bounding box center [611, 277] width 753 height 490
click at [182, 46] on div "Status No active tasks You are ready to start receiving tasks. [PERSON_NAME]" at bounding box center [133, 277] width 203 height 490
click at [185, 44] on div "Status No active tasks You are ready to start receiving tasks. [PERSON_NAME]" at bounding box center [133, 277] width 203 height 490
click at [190, 45] on div "Status No active tasks You are ready to start receiving tasks. [PERSON_NAME]" at bounding box center [133, 277] width 203 height 490
click at [192, 46] on div "Status No active tasks You are ready to start receiving tasks. [PERSON_NAME]" at bounding box center [133, 277] width 203 height 490
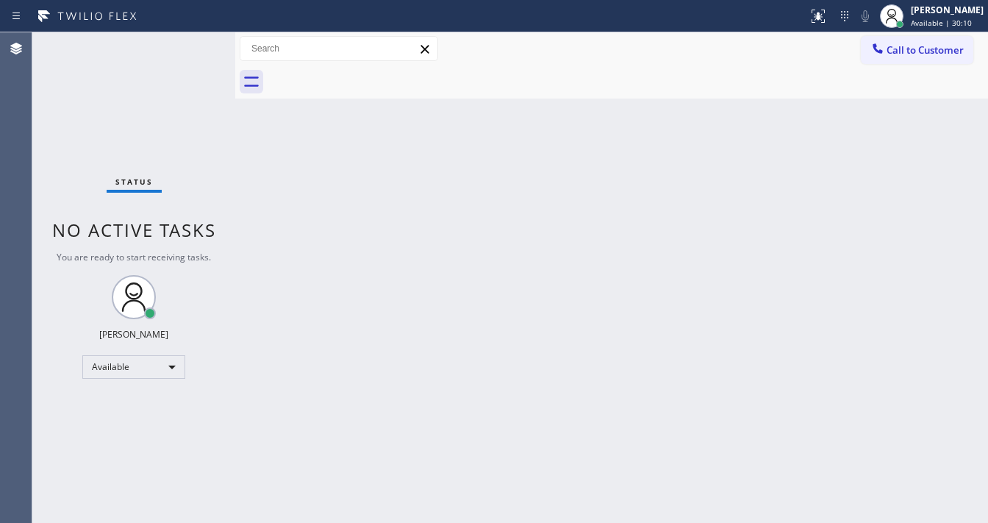
click at [192, 46] on div "Status No active tasks You are ready to start receiving tasks. [PERSON_NAME]" at bounding box center [133, 277] width 203 height 490
click at [194, 46] on div "Status No active tasks You are ready to start receiving tasks. [PERSON_NAME]" at bounding box center [133, 277] width 203 height 490
click at [195, 46] on div "Status No active tasks You are ready to start receiving tasks. [PERSON_NAME]" at bounding box center [133, 277] width 203 height 490
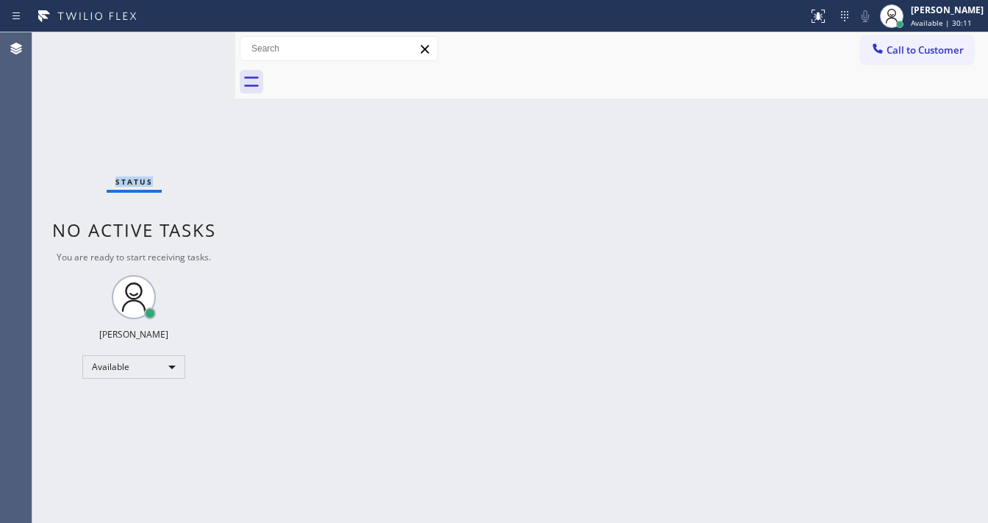
click at [195, 46] on div "Status No active tasks You are ready to start receiving tasks. [PERSON_NAME]" at bounding box center [133, 277] width 203 height 490
click at [193, 40] on div "Status No active tasks You are ready to start receiving tasks. [PERSON_NAME]" at bounding box center [133, 277] width 203 height 490
click at [191, 40] on div "Status No active tasks You are ready to start receiving tasks. [PERSON_NAME]" at bounding box center [133, 277] width 203 height 490
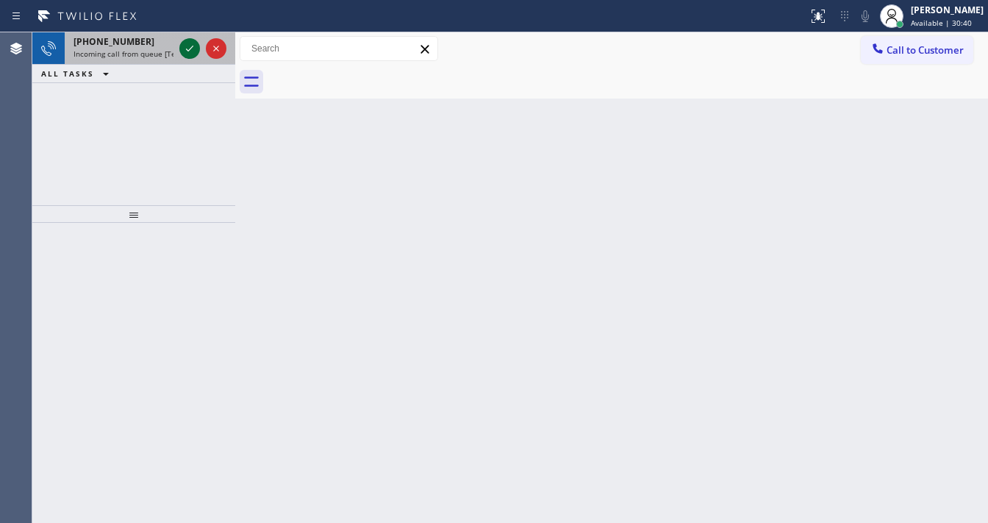
click at [184, 40] on icon at bounding box center [190, 49] width 18 height 18
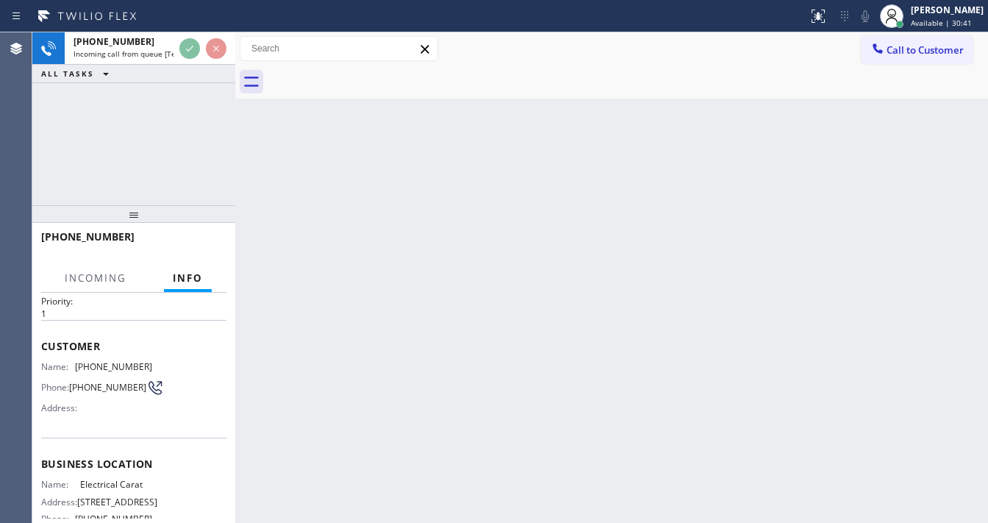
scroll to position [59, 0]
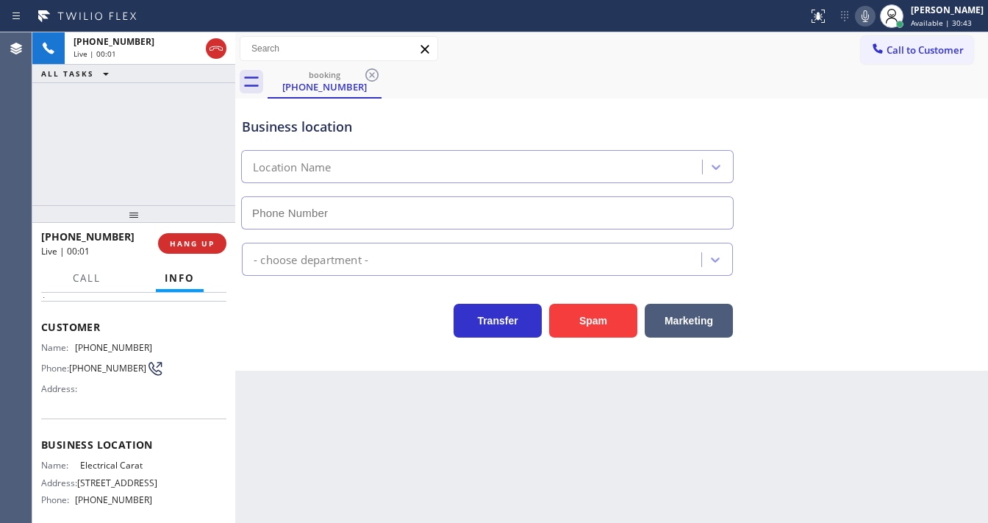
type input "(720) 605-2691"
click at [21, 153] on div "Agent Desktop" at bounding box center [16, 277] width 32 height 490
click at [582, 309] on button "Spam" at bounding box center [593, 321] width 88 height 34
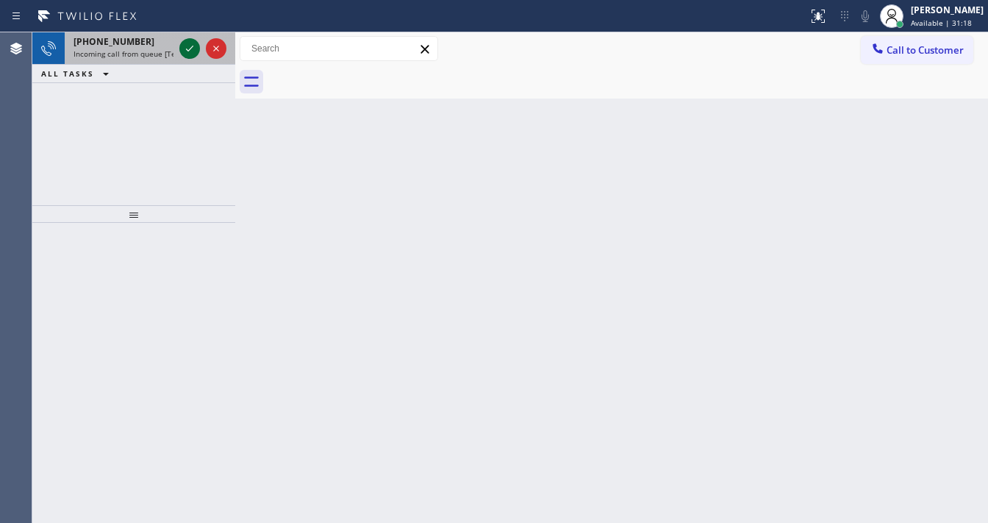
click at [187, 38] on div at bounding box center [202, 48] width 53 height 32
click at [187, 38] on button at bounding box center [189, 48] width 21 height 21
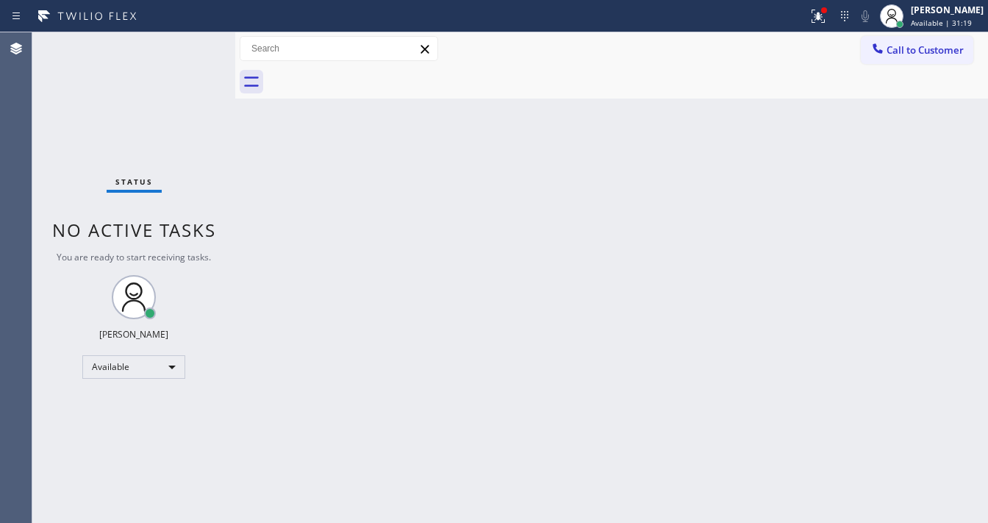
click at [187, 40] on div "Status No active tasks You are ready to start receiving tasks. [PERSON_NAME]" at bounding box center [133, 277] width 203 height 490
drag, startPoint x: 824, startPoint y: 24, endPoint x: 823, endPoint y: 90, distance: 66.9
click at [825, 24] on icon at bounding box center [818, 16] width 18 height 18
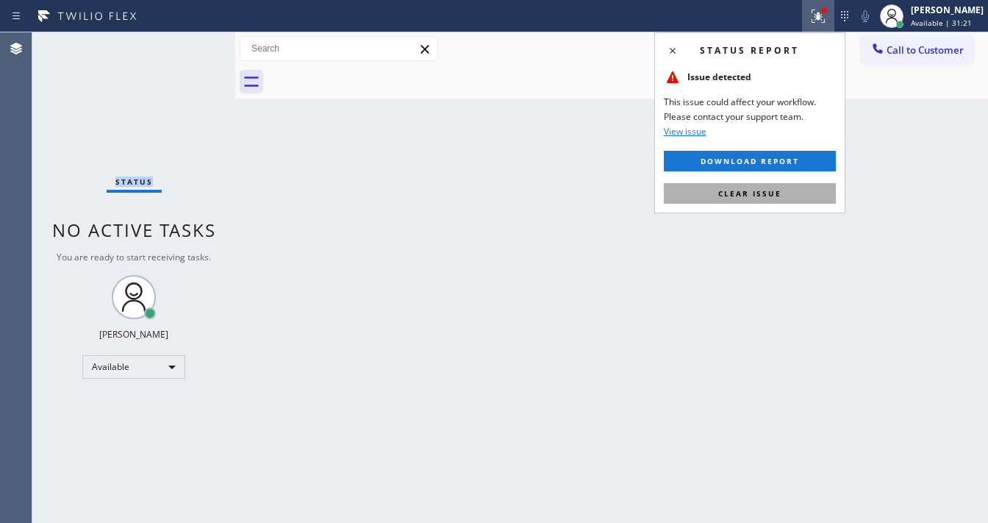
click at [784, 191] on button "Clear issue" at bounding box center [750, 193] width 172 height 21
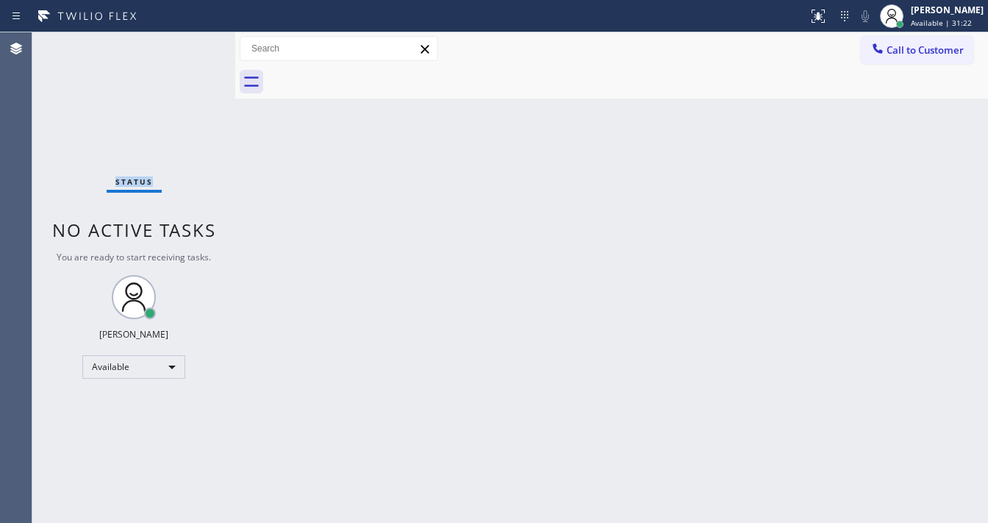
click at [191, 43] on div "Status No active tasks You are ready to start receiving tasks. [PERSON_NAME]" at bounding box center [133, 277] width 203 height 490
click at [191, 44] on div "Status No active tasks You are ready to start receiving tasks. [PERSON_NAME]" at bounding box center [133, 277] width 203 height 490
click at [192, 44] on div "Status No active tasks You are ready to start receiving tasks. [PERSON_NAME]" at bounding box center [133, 277] width 203 height 490
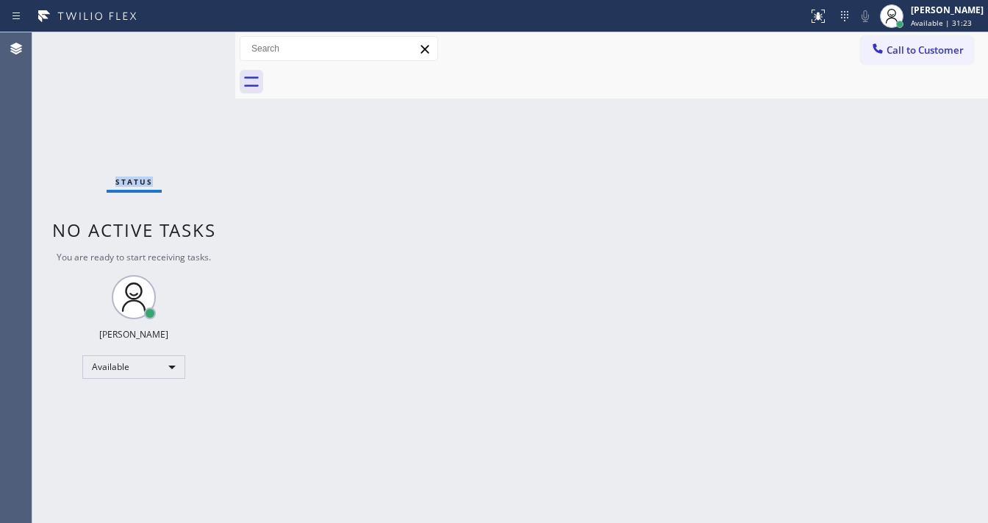
click at [194, 43] on div "Status No active tasks You are ready to start receiving tasks. [PERSON_NAME]" at bounding box center [133, 277] width 203 height 490
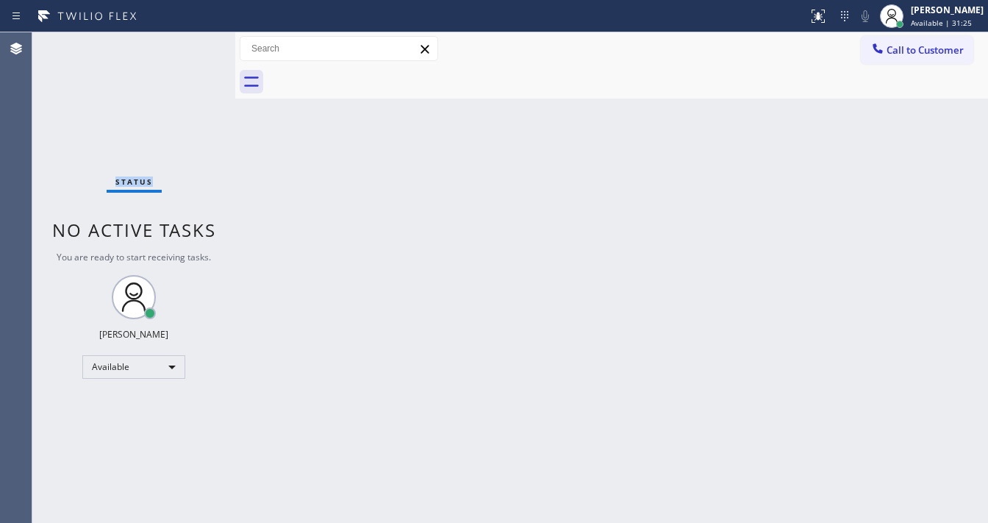
click at [194, 43] on div "Status No active tasks You are ready to start receiving tasks. [PERSON_NAME]" at bounding box center [133, 277] width 203 height 490
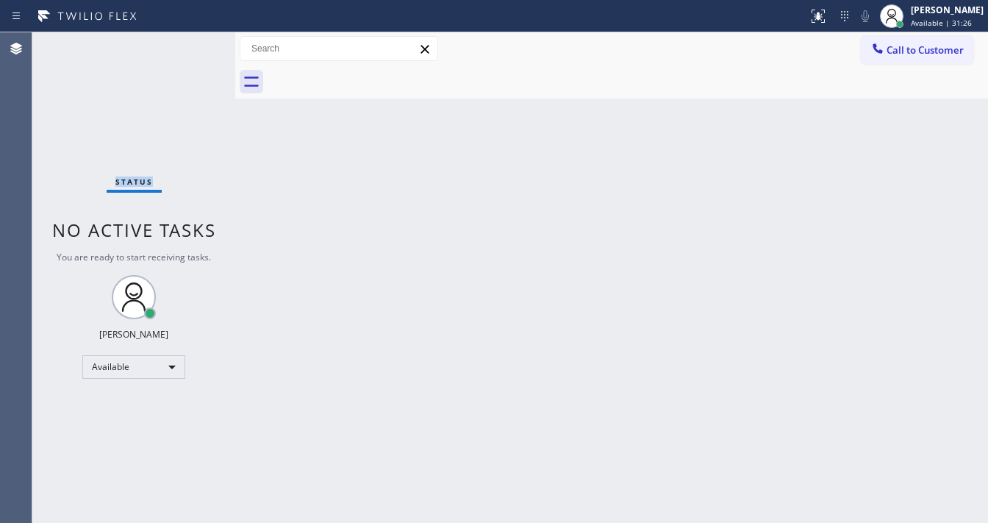
click at [194, 43] on div "Status No active tasks You are ready to start receiving tasks. [PERSON_NAME]" at bounding box center [133, 277] width 203 height 490
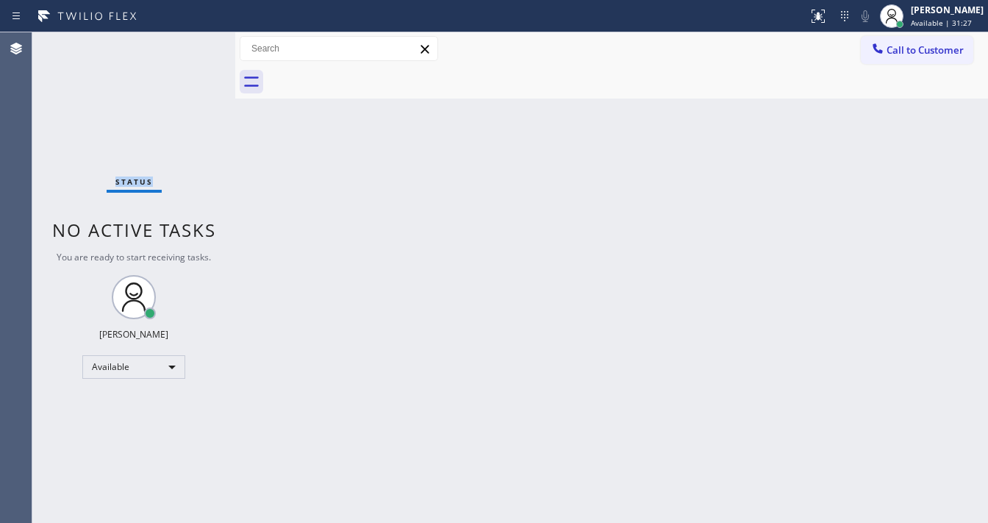
click at [194, 43] on div "Status No active tasks You are ready to start receiving tasks. [PERSON_NAME]" at bounding box center [133, 277] width 203 height 490
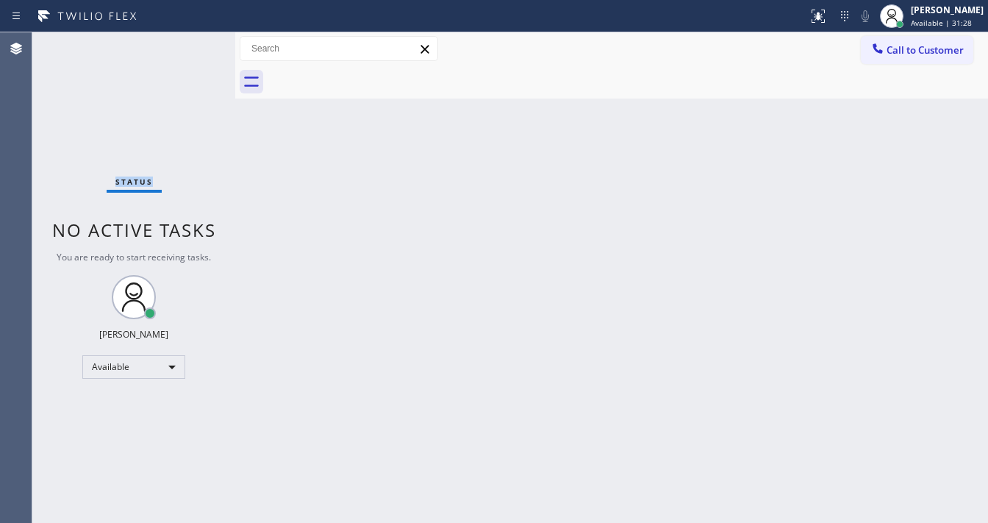
click at [194, 43] on div "Status No active tasks You are ready to start receiving tasks. [PERSON_NAME]" at bounding box center [133, 277] width 203 height 490
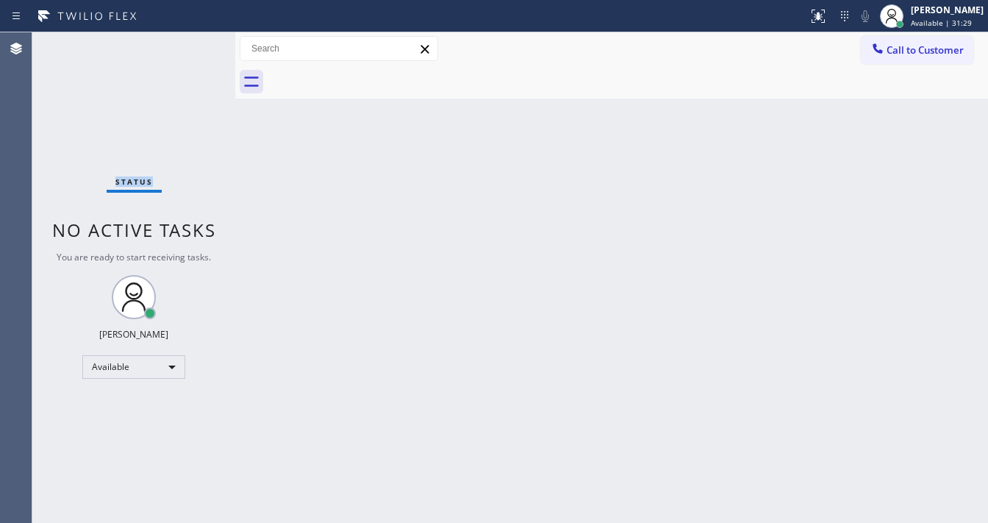
click at [194, 43] on div "Status No active tasks You are ready to start receiving tasks. [PERSON_NAME]" at bounding box center [133, 277] width 203 height 490
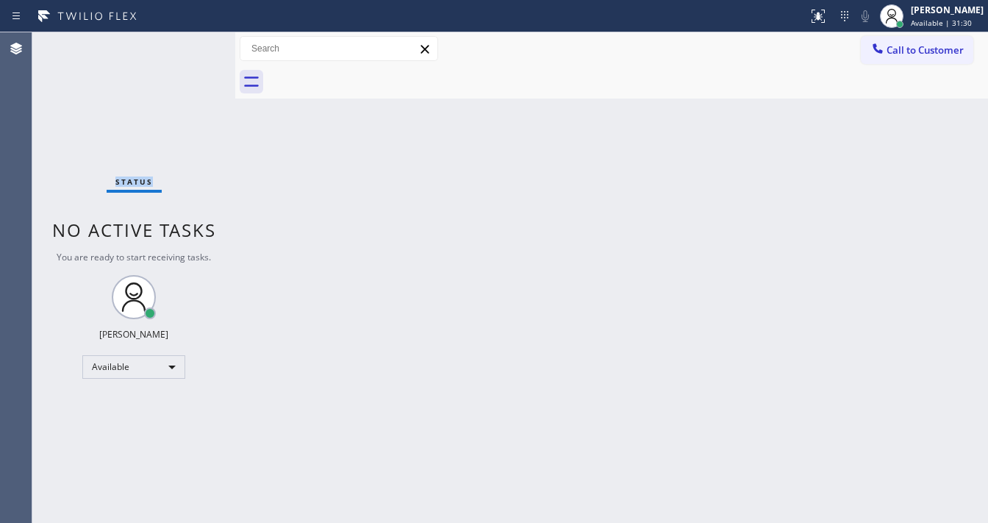
click at [194, 43] on div "Status No active tasks You are ready to start receiving tasks. [PERSON_NAME]" at bounding box center [133, 277] width 203 height 490
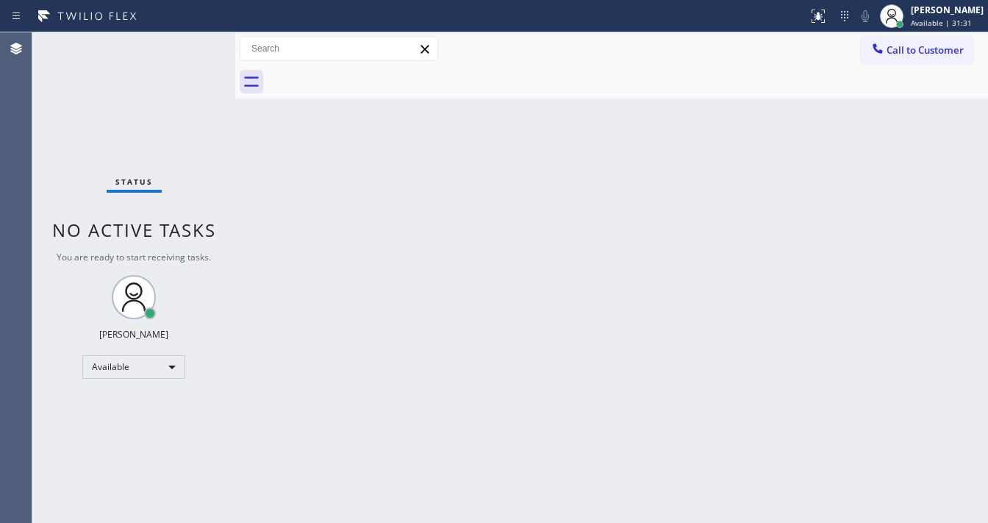
click at [194, 43] on div "Status No active tasks You are ready to start receiving tasks. [PERSON_NAME]" at bounding box center [133, 277] width 203 height 490
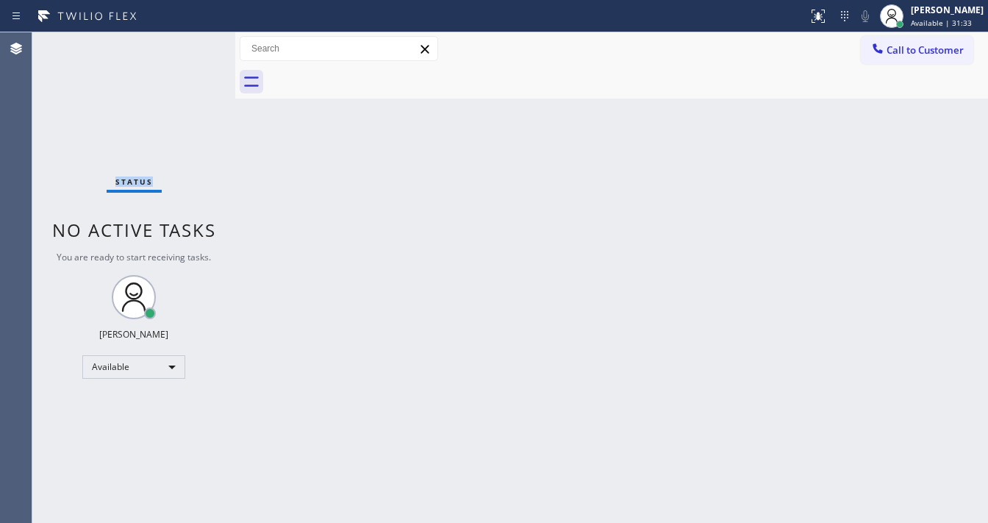
click at [194, 43] on div "Status No active tasks You are ready to start receiving tasks. [PERSON_NAME]" at bounding box center [133, 277] width 203 height 490
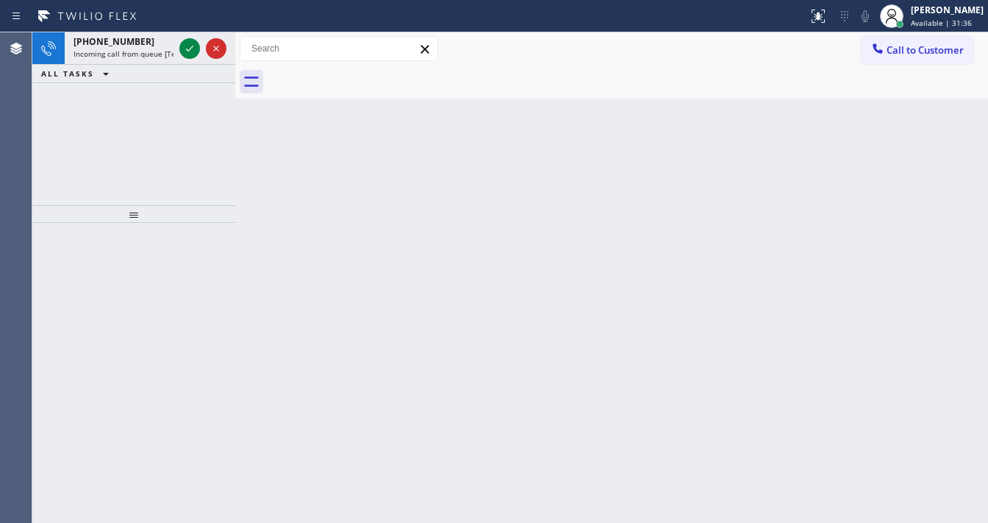
click at [194, 43] on icon at bounding box center [190, 49] width 18 height 18
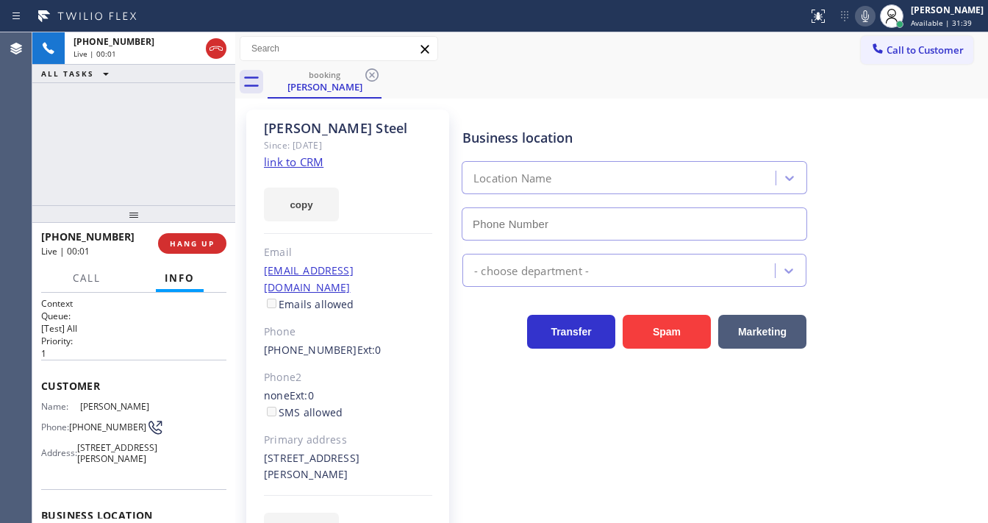
type input "[PHONE_NUMBER]"
click at [282, 154] on link "link to CRM" at bounding box center [294, 161] width 60 height 15
click at [198, 142] on div "+14159990051 Live | 00:16 ALL TASKS ALL TASKS ACTIVE TASKS TASKS IN WRAP UP" at bounding box center [133, 118] width 203 height 173
click at [202, 168] on div "+14159990051 Live | 00:56 ALL TASKS ALL TASKS ACTIVE TASKS TASKS IN WRAP UP" at bounding box center [133, 118] width 203 height 173
click at [194, 156] on div "+14159990051 Live | 00:59 ALL TASKS ALL TASKS ACTIVE TASKS TASKS IN WRAP UP" at bounding box center [133, 118] width 203 height 173
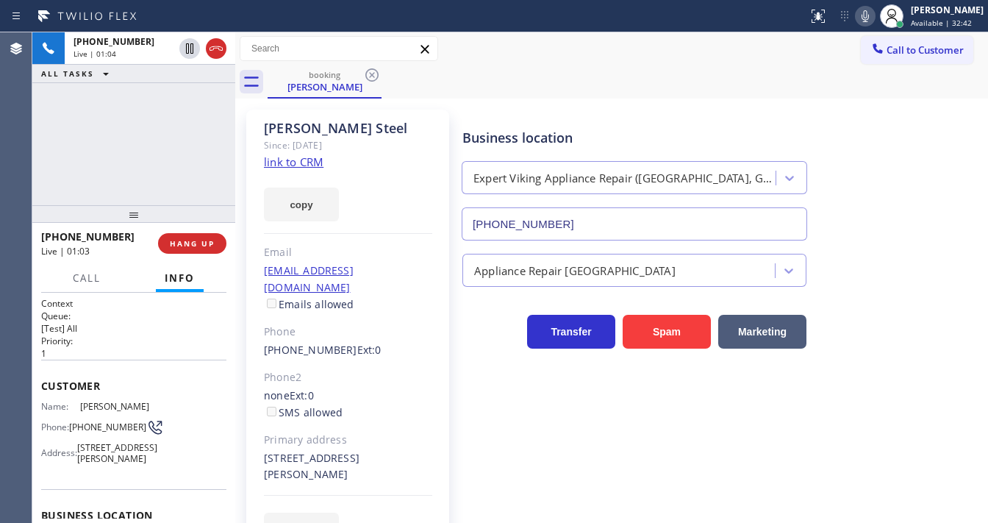
click at [306, 163] on link "link to CRM" at bounding box center [294, 161] width 60 height 15
click at [872, 18] on icon at bounding box center [865, 16] width 18 height 18
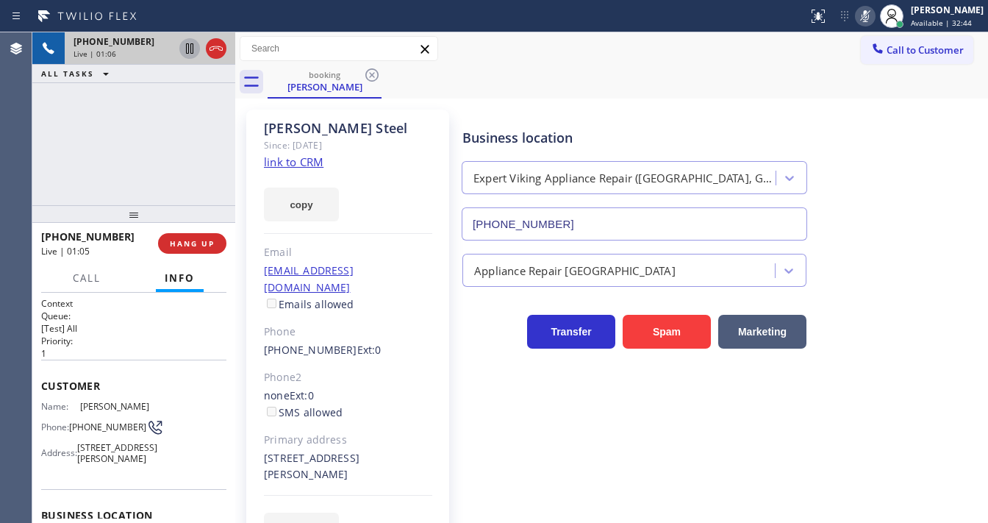
click at [194, 47] on icon at bounding box center [190, 49] width 18 height 18
click at [188, 49] on icon at bounding box center [189, 48] width 10 height 10
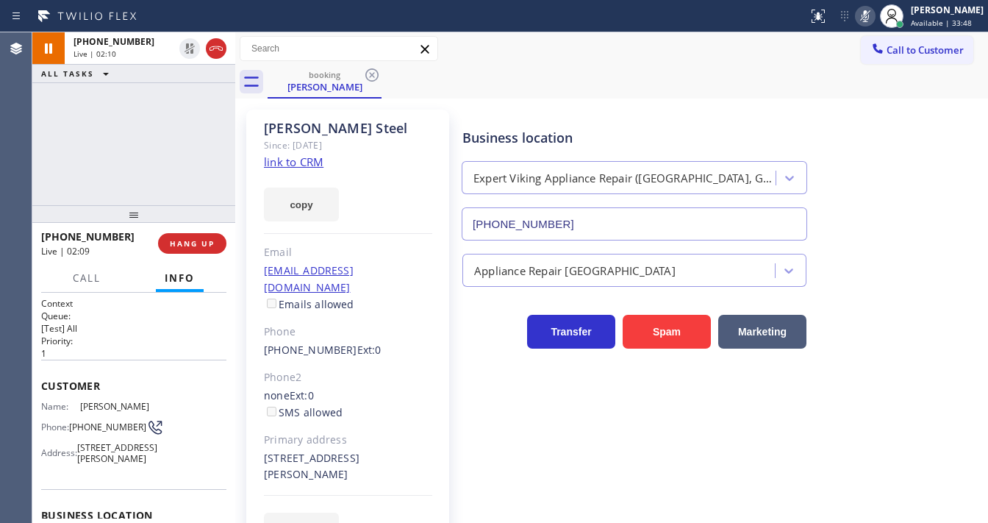
click at [869, 10] on icon at bounding box center [865, 16] width 18 height 18
click at [149, 129] on div "+14159990051 Live | 02:43 ALL TASKS ALL TASKS ACTIVE TASKS TASKS IN WRAP UP" at bounding box center [133, 118] width 203 height 173
click at [667, 34] on div "Call to Customer Outbound call Location S & R Air Duct Cleaning Services(E&H Du…" at bounding box center [611, 48] width 753 height 33
click at [872, 20] on icon at bounding box center [865, 16] width 18 height 18
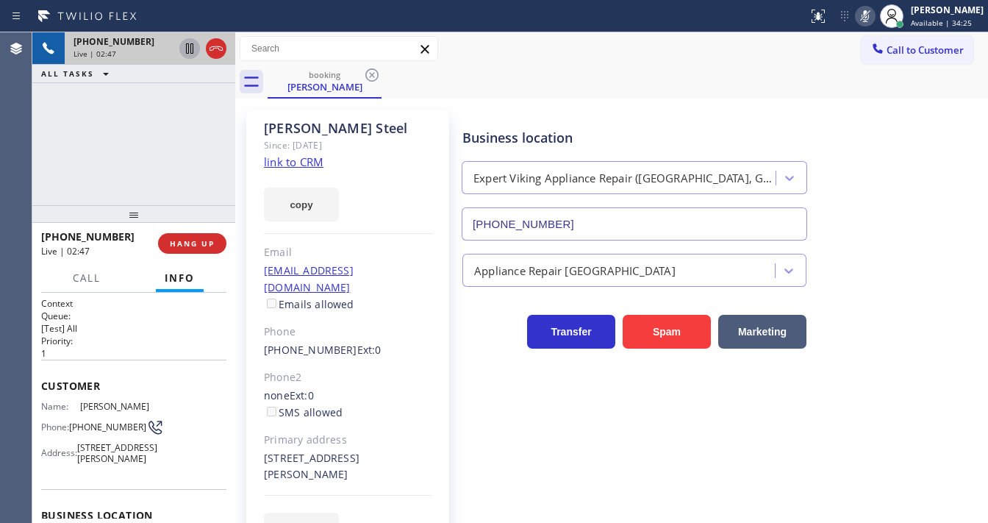
click at [189, 51] on icon at bounding box center [190, 49] width 18 height 18
click at [191, 49] on icon at bounding box center [190, 49] width 18 height 18
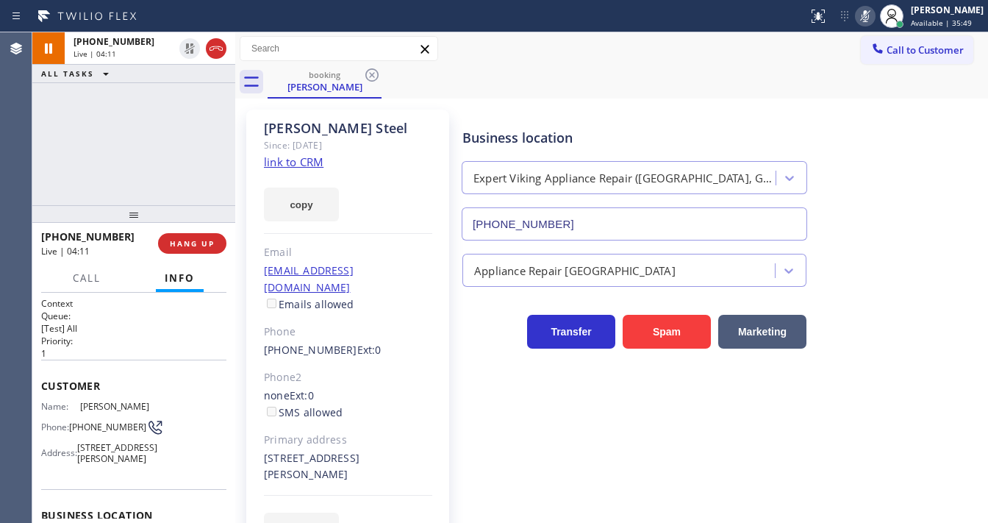
click at [874, 21] on icon at bounding box center [865, 16] width 18 height 18
click at [156, 120] on div "+14159990051 Live | 04:12 ALL TASKS ALL TASKS ACTIVE TASKS TASKS IN WRAP UP" at bounding box center [133, 118] width 203 height 173
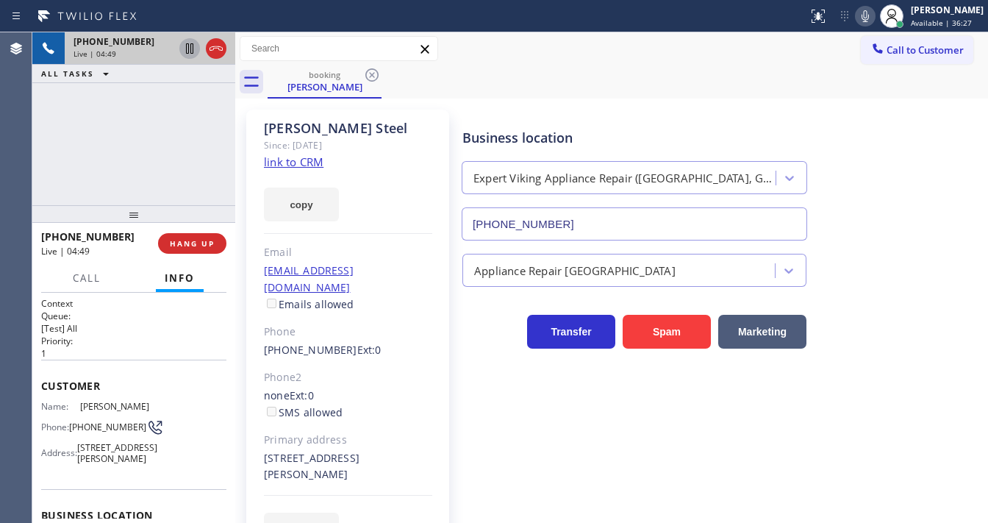
click at [193, 49] on icon at bounding box center [190, 49] width 18 height 18
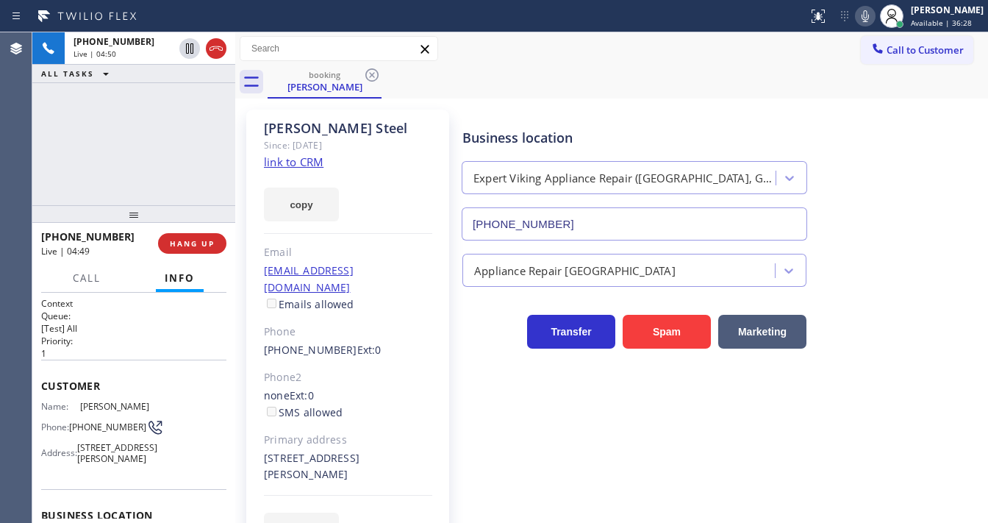
click at [874, 15] on icon at bounding box center [865, 16] width 18 height 18
click at [810, 71] on div "booking Susan Steel" at bounding box center [628, 81] width 720 height 33
click at [62, 148] on div "+14159990051 Live | 04:55 ALL TASKS ALL TASKS ACTIVE TASKS TASKS IN WRAP UP" at bounding box center [133, 118] width 203 height 173
drag, startPoint x: 49, startPoint y: 159, endPoint x: 162, endPoint y: 6, distance: 189.8
click at [49, 159] on div "+14159990051 Live | 05:23 ALL TASKS ALL TASKS ACTIVE TASKS TASKS IN WRAP UP" at bounding box center [133, 118] width 203 height 173
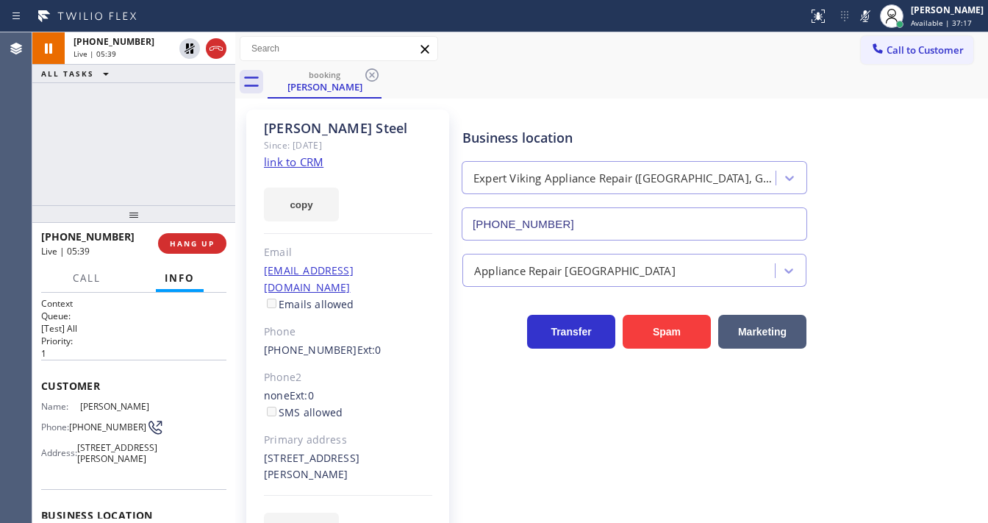
click at [52, 115] on div "+14159990051 Live | 05:39 ALL TASKS ALL TASKS ACTIVE TASKS TASKS IN WRAP UP" at bounding box center [133, 118] width 203 height 173
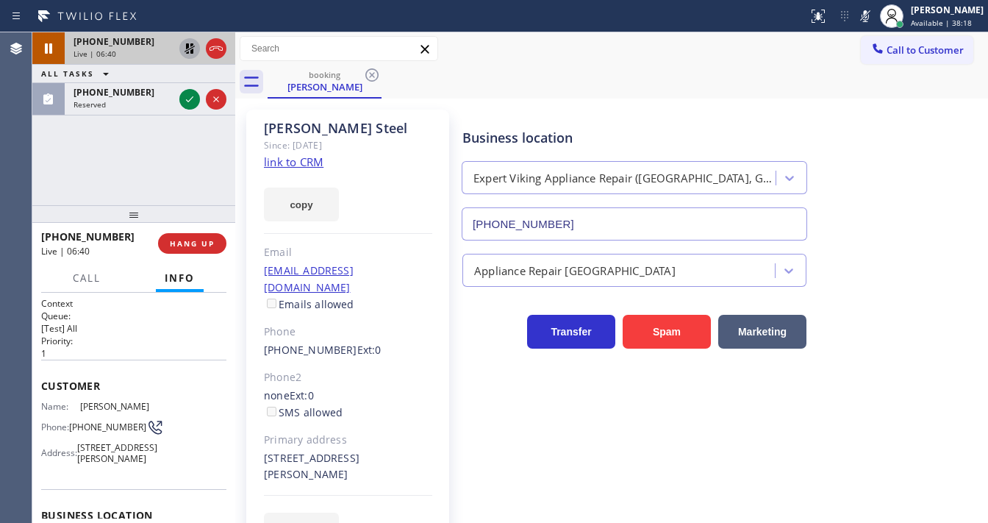
click at [183, 46] on icon at bounding box center [190, 49] width 18 height 18
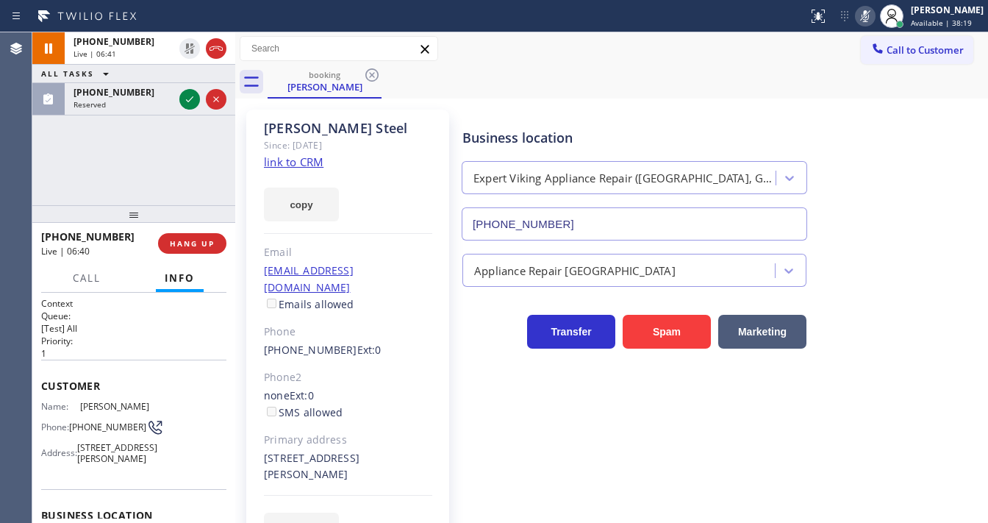
click at [869, 18] on icon at bounding box center [864, 16] width 7 height 12
click at [147, 155] on div "+14159990051 Live | 06:41 ALL TASKS ALL TASKS ACTIVE TASKS TASKS IN WRAP UP (92…" at bounding box center [133, 118] width 203 height 173
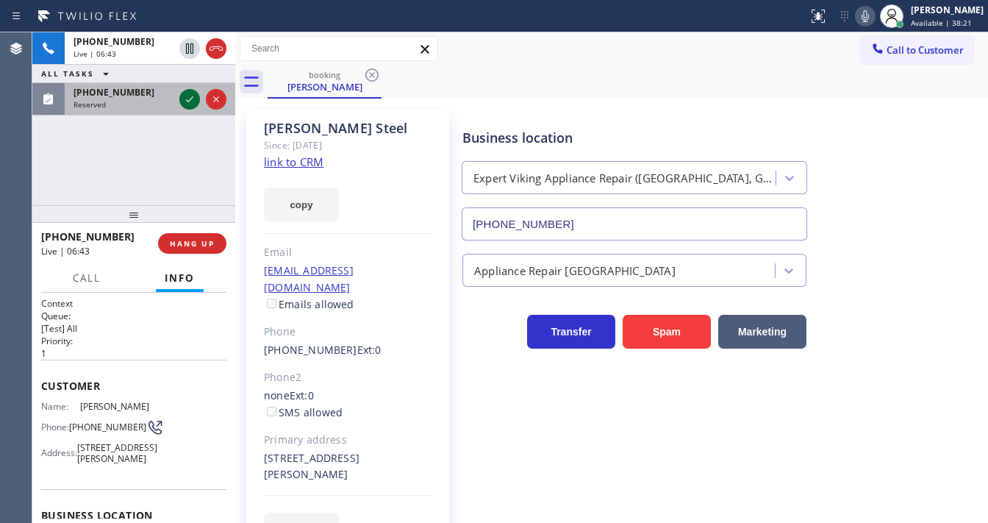
click at [185, 100] on icon at bounding box center [190, 99] width 18 height 18
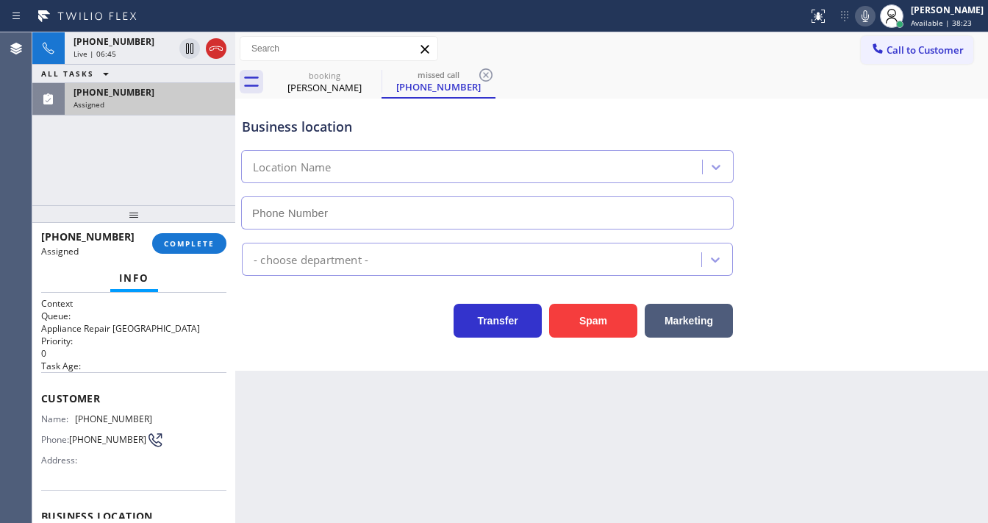
type input "[PHONE_NUMBER]"
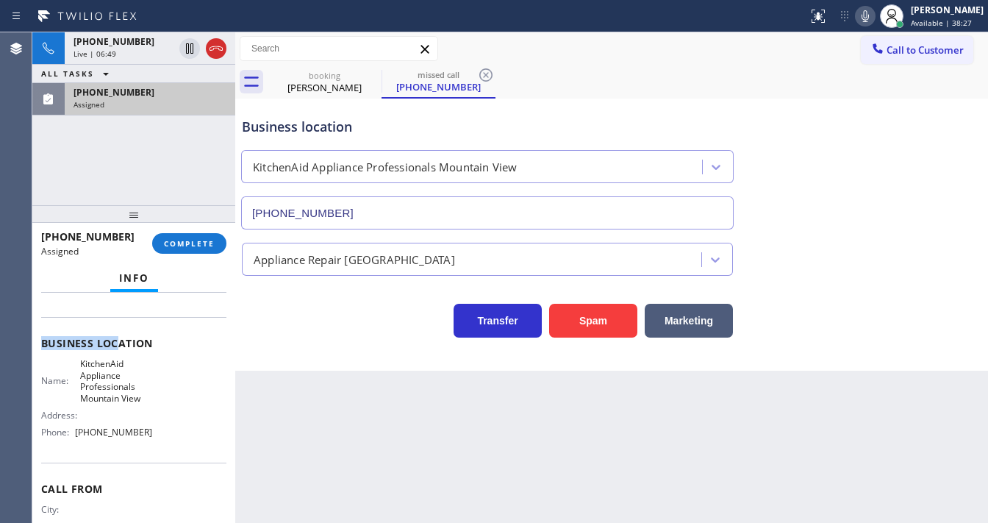
scroll to position [176, 0]
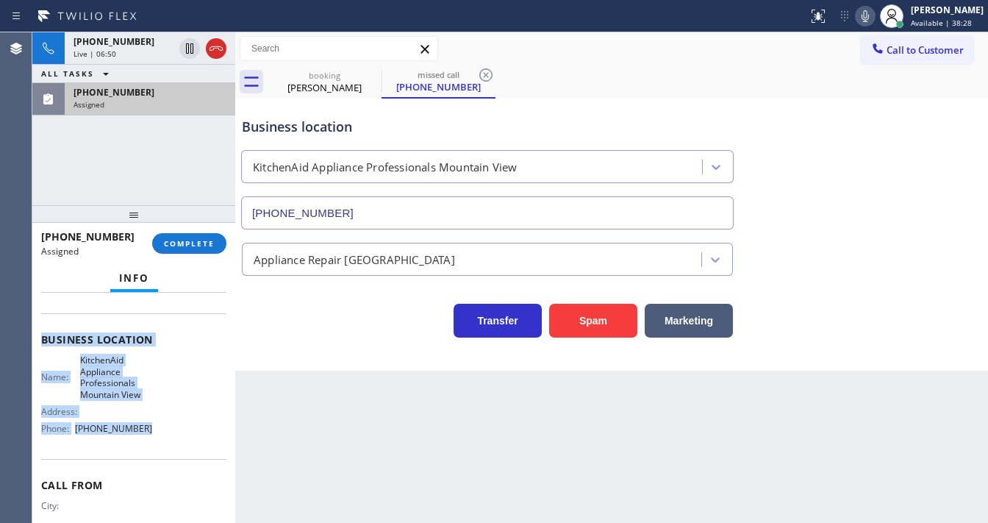
drag, startPoint x: 43, startPoint y: 332, endPoint x: 168, endPoint y: 421, distance: 154.0
click at [168, 421] on div "Context Queue: Appliance Repair High End Priority: 0 Task Age: Customer Name: (…" at bounding box center [133, 345] width 185 height 449
copy div "Customer Name: (929) 676-9398 Phone: (929) 676-9398 Address: Business location …"
click at [203, 238] on span "COMPLETE" at bounding box center [189, 243] width 51 height 10
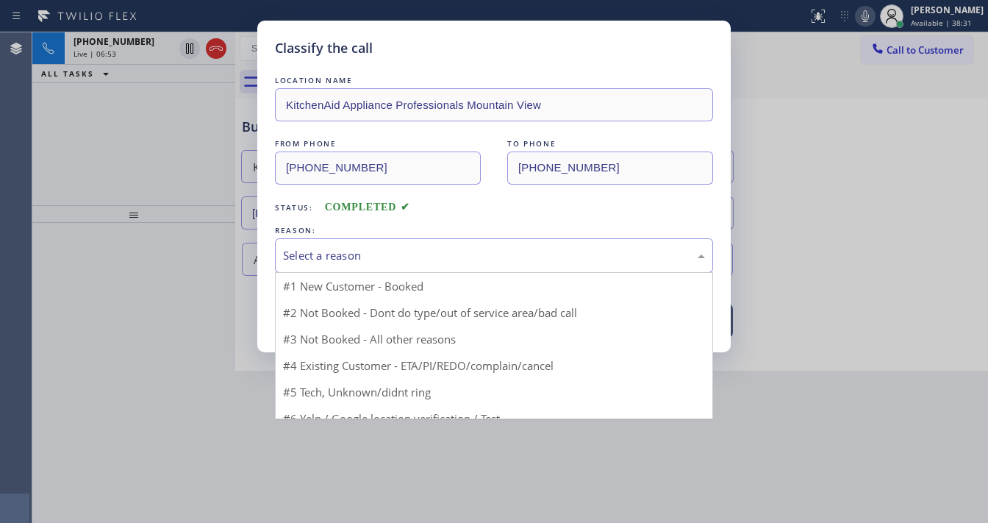
click at [382, 256] on div "Select a reason" at bounding box center [494, 255] width 422 height 17
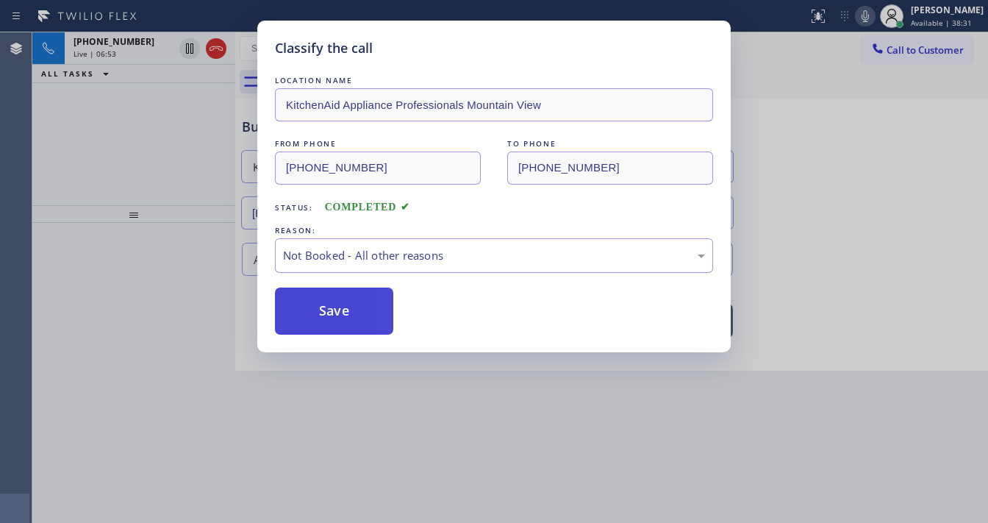
click at [341, 312] on button "Save" at bounding box center [334, 310] width 118 height 47
type input "[PHONE_NUMBER]"
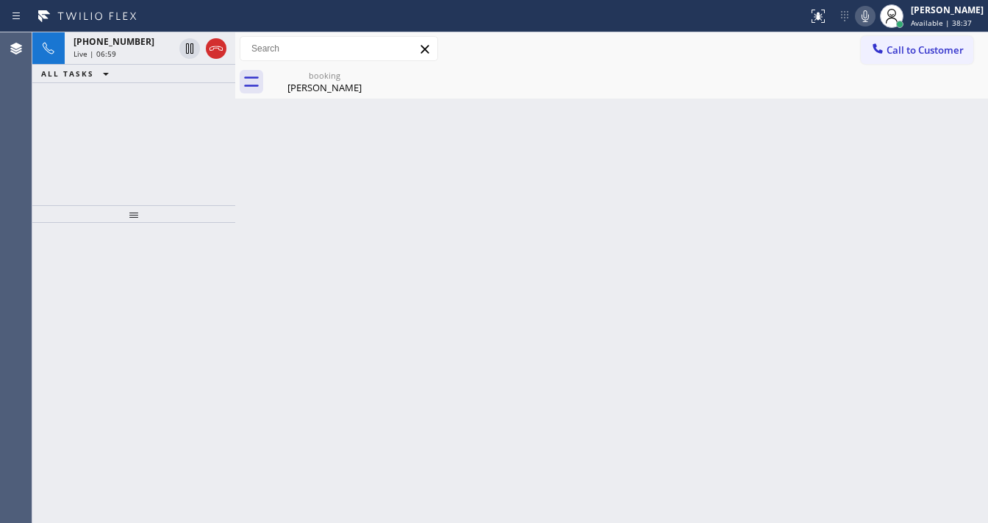
click at [129, 160] on div "+14159990051 Live | 06:59 ALL TASKS ALL TASKS ACTIVE TASKS TASKS IN WRAP UP" at bounding box center [133, 118] width 203 height 173
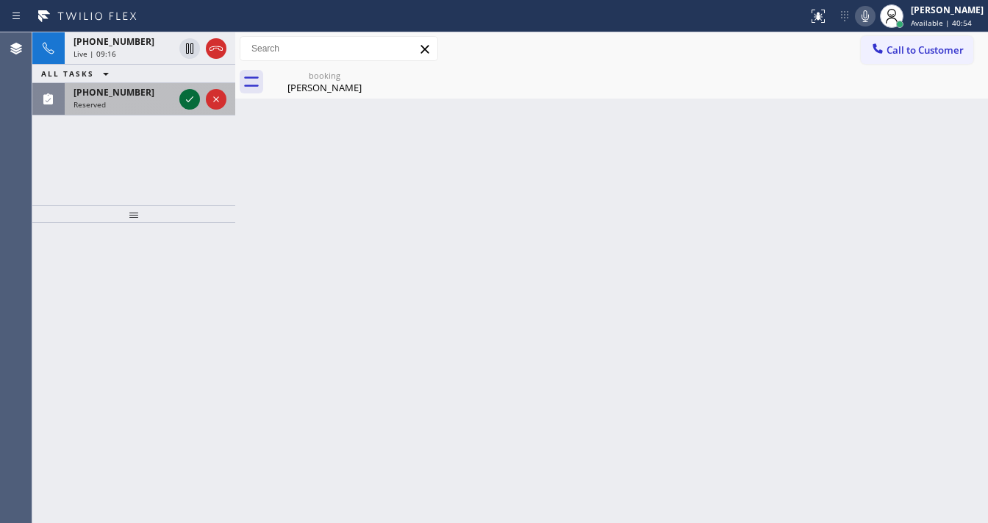
click at [182, 93] on icon at bounding box center [190, 99] width 18 height 18
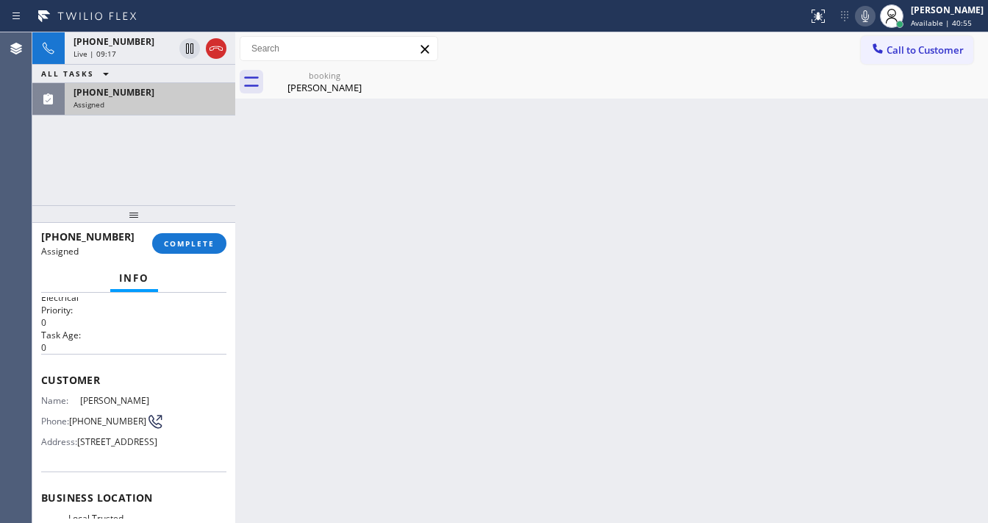
scroll to position [59, 0]
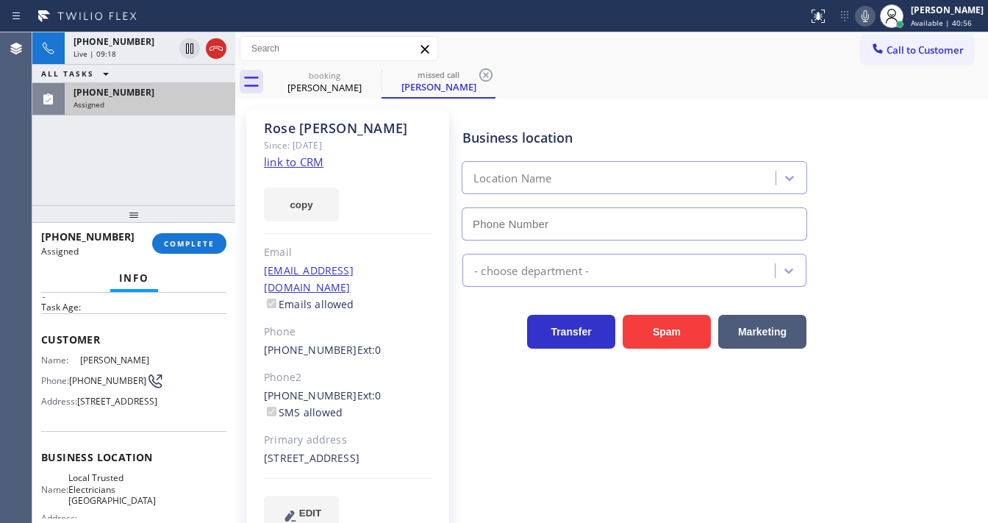
type input "[PHONE_NUMBER]"
click at [296, 162] on link "link to CRM" at bounding box center [294, 161] width 60 height 15
click at [210, 240] on span "COMPLETE" at bounding box center [189, 243] width 51 height 10
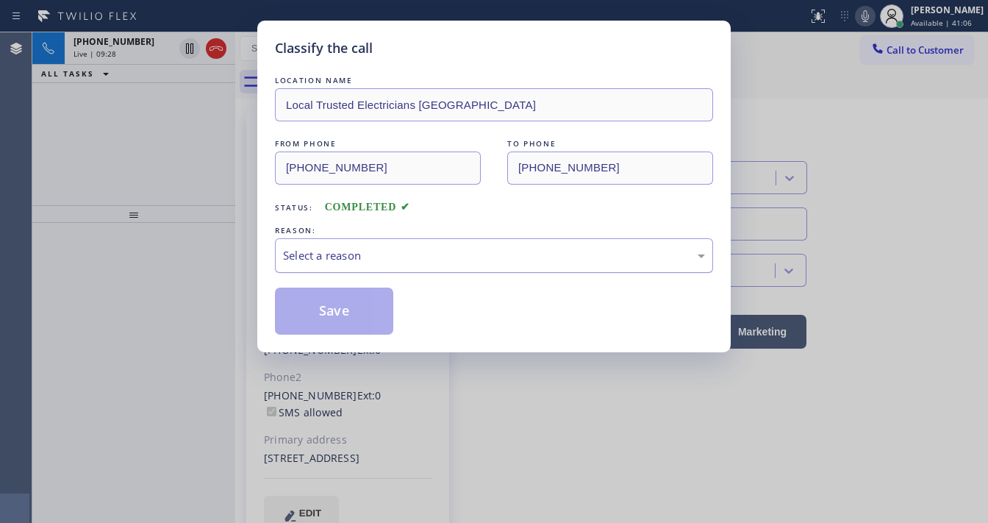
click at [320, 245] on div "Select a reason" at bounding box center [494, 255] width 438 height 35
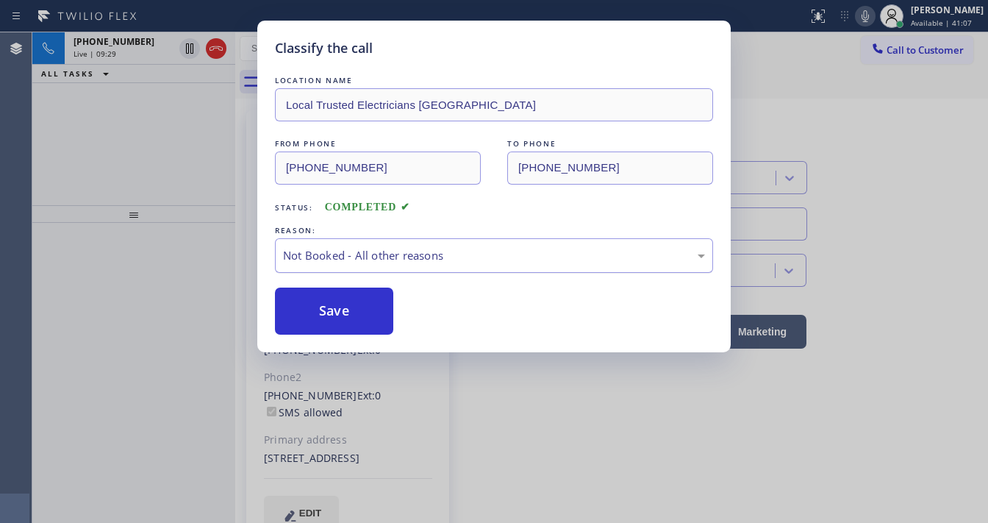
click at [340, 301] on button "Save" at bounding box center [334, 310] width 118 height 47
type input "[PHONE_NUMBER]"
click at [340, 301] on button "Save" at bounding box center [334, 310] width 118 height 47
click at [190, 188] on div "Classify the call LOCATION NAME Local Trusted Electricians Long Beach FROM PHON…" at bounding box center [494, 261] width 988 height 523
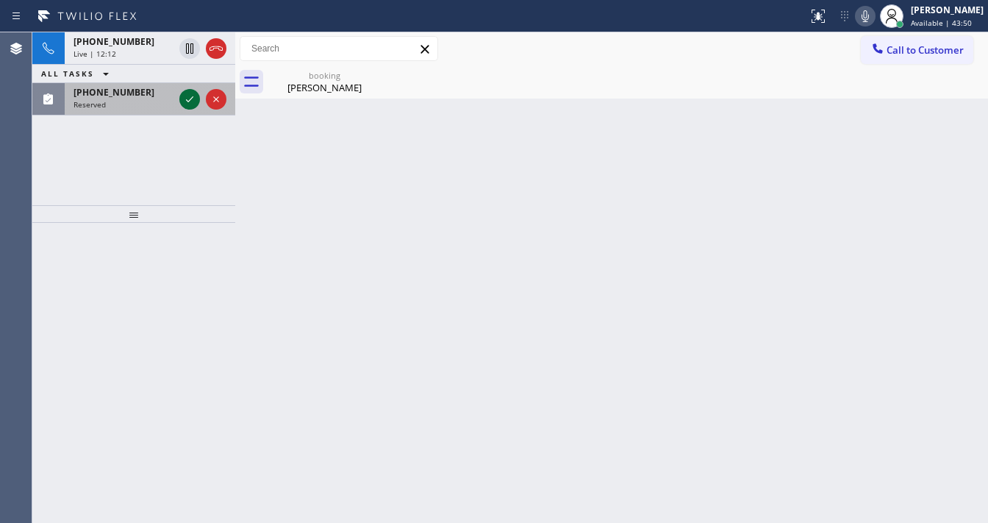
click at [192, 103] on icon at bounding box center [190, 99] width 18 height 18
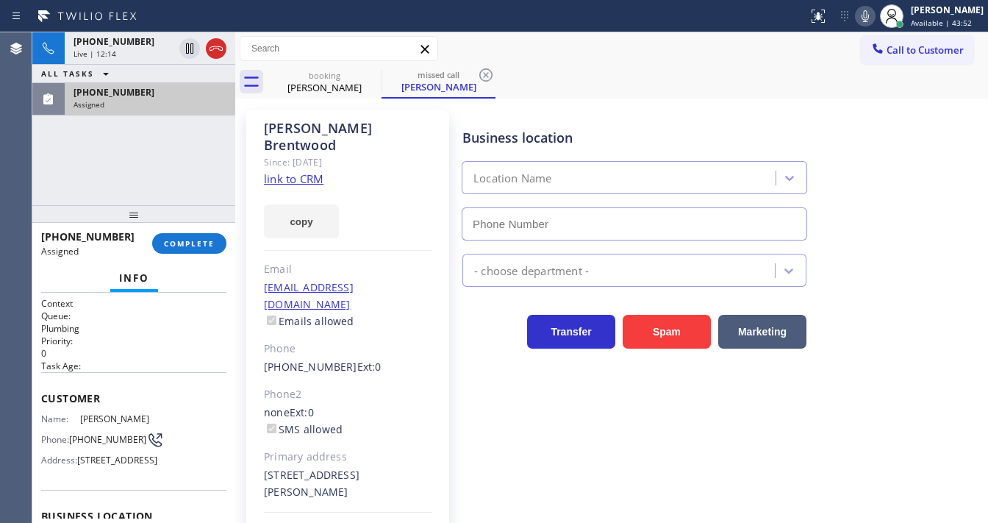
type input "[PHONE_NUMBER]"
click at [292, 171] on link "link to CRM" at bounding box center [294, 178] width 60 height 15
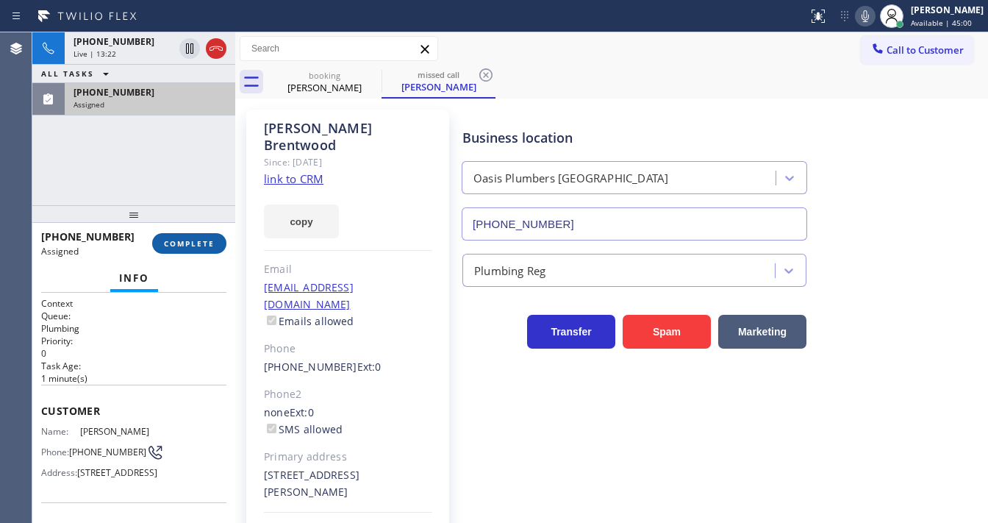
click at [205, 245] on span "COMPLETE" at bounding box center [189, 243] width 51 height 10
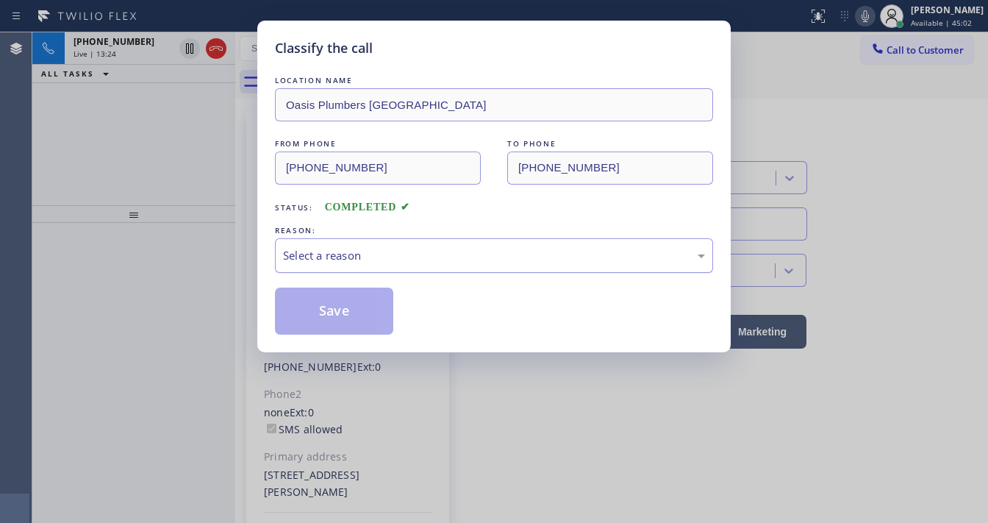
drag, startPoint x: 316, startPoint y: 253, endPoint x: 342, endPoint y: 262, distance: 27.4
click at [316, 254] on div "Select a reason" at bounding box center [494, 255] width 422 height 17
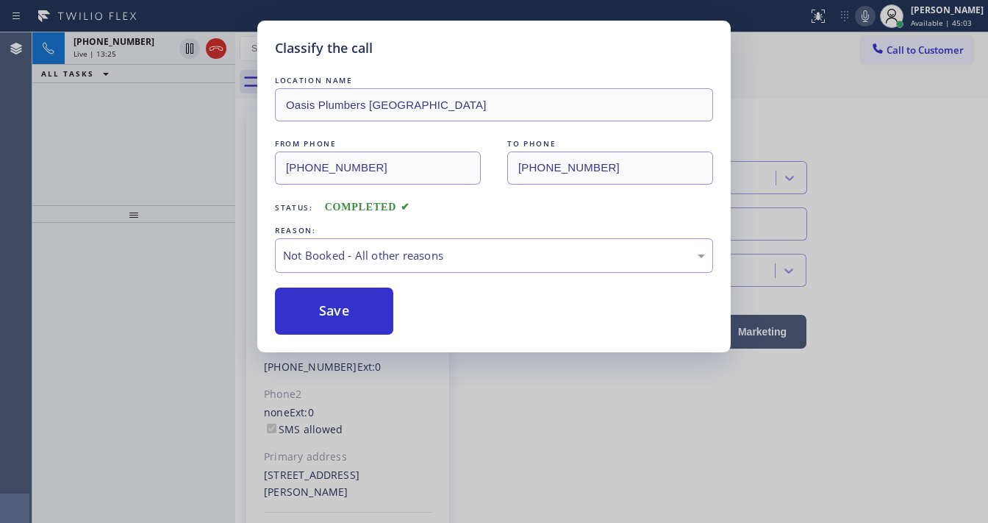
click at [323, 312] on button "Save" at bounding box center [334, 310] width 118 height 47
type input "[PHONE_NUMBER]"
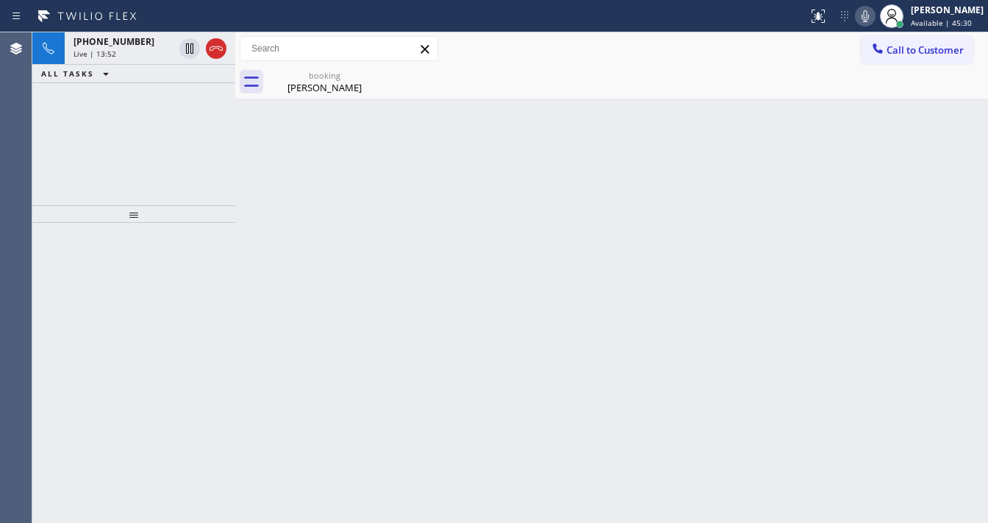
click at [134, 54] on div "Live | 13:52" at bounding box center [123, 54] width 100 height 10
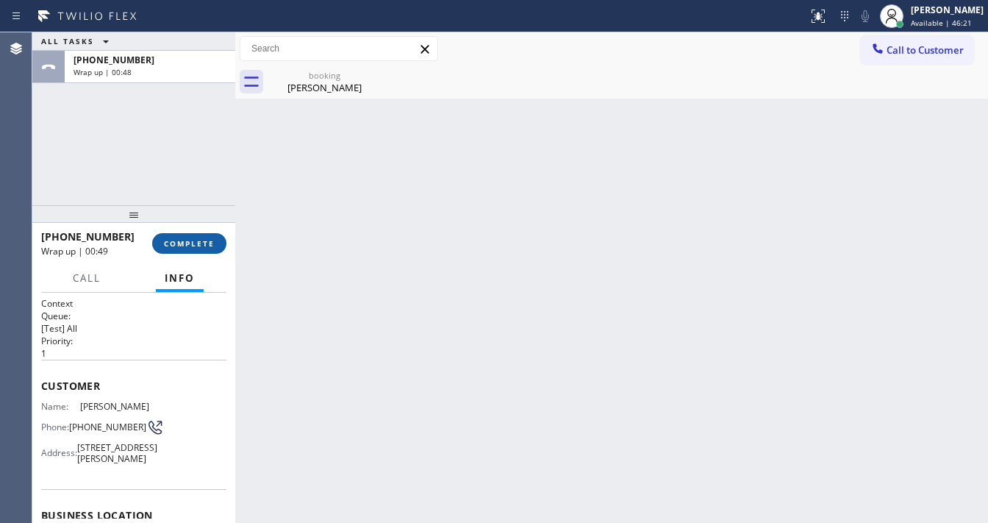
click at [200, 237] on button "COMPLETE" at bounding box center [189, 243] width 74 height 21
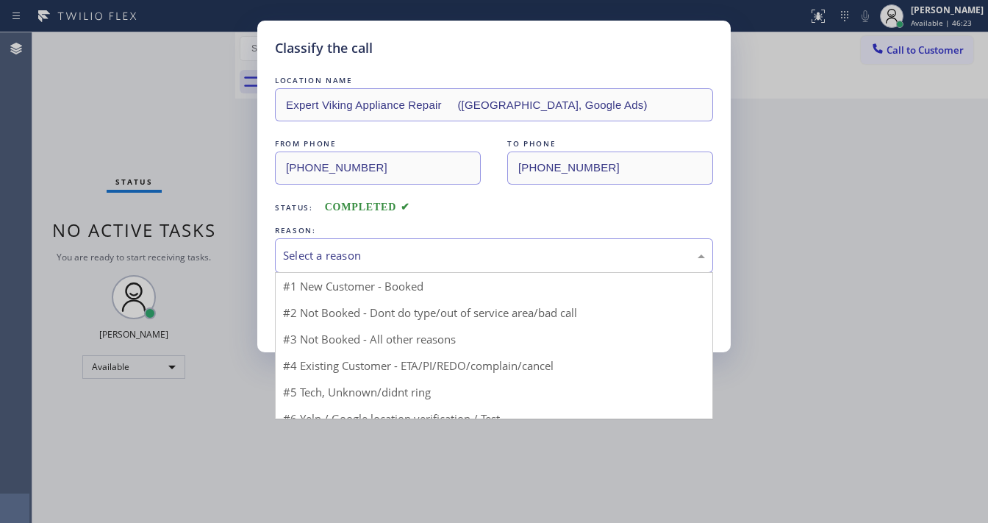
click at [342, 259] on div "Select a reason" at bounding box center [494, 255] width 422 height 17
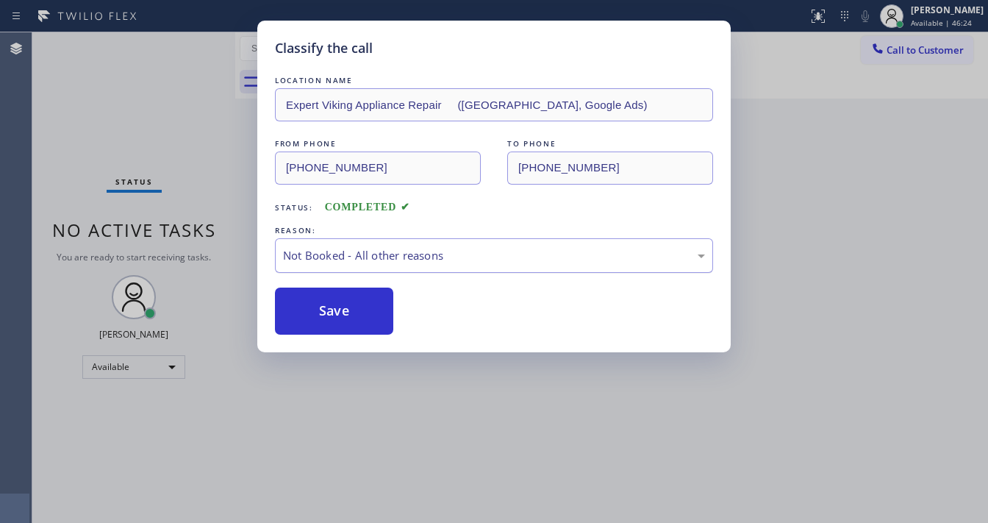
click at [332, 261] on div "Not Booked - All other reasons" at bounding box center [494, 255] width 422 height 17
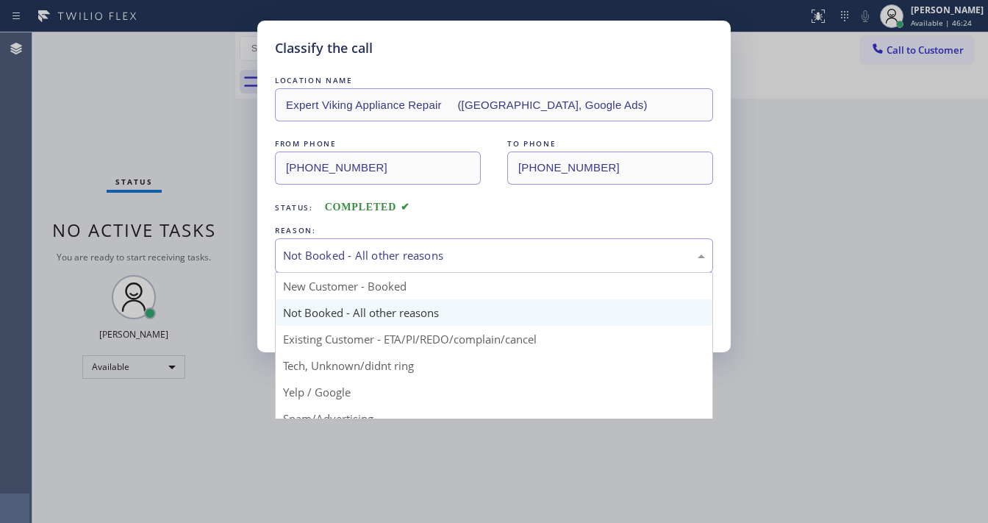
drag, startPoint x: 326, startPoint y: 282, endPoint x: 327, endPoint y: 290, distance: 7.4
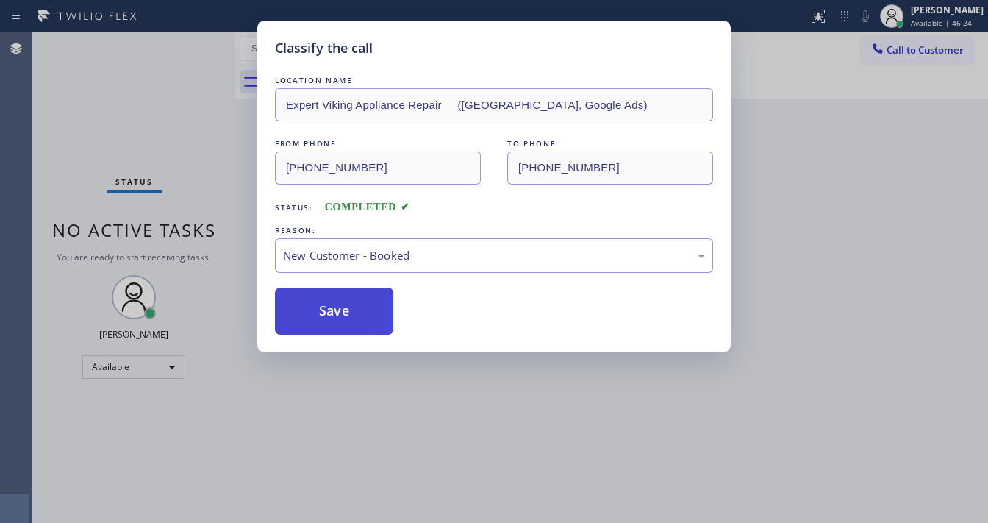
click at [329, 302] on button "Save" at bounding box center [334, 310] width 118 height 47
click at [329, 303] on button "Save" at bounding box center [334, 310] width 118 height 47
click at [329, 304] on button "Save" at bounding box center [334, 310] width 118 height 47
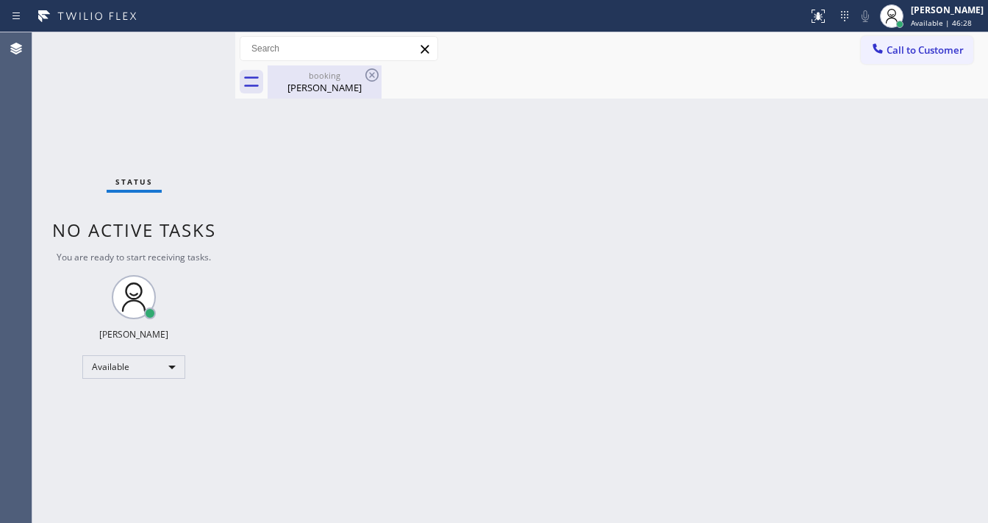
click at [309, 82] on div "Susan Steel" at bounding box center [324, 87] width 111 height 13
drag, startPoint x: 370, startPoint y: 76, endPoint x: 365, endPoint y: 85, distance: 11.2
click at [370, 77] on div at bounding box center [628, 81] width 720 height 33
click at [323, 212] on div "Back to Dashboard Change Sender ID Customers Technicians Select a contact Outbo…" at bounding box center [611, 277] width 753 height 490
click at [902, 51] on span "Call to Customer" at bounding box center [924, 49] width 77 height 13
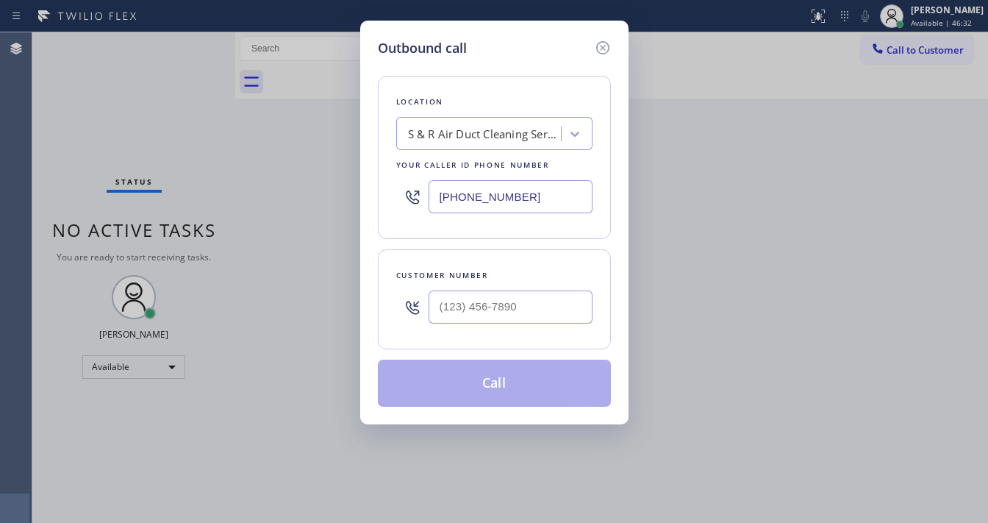
click at [473, 314] on input "text" at bounding box center [510, 306] width 164 height 33
paste input "929) 676-9398"
type input "[PHONE_NUMBER]"
click at [543, 197] on input "[PHONE_NUMBER]" at bounding box center [510, 196] width 164 height 33
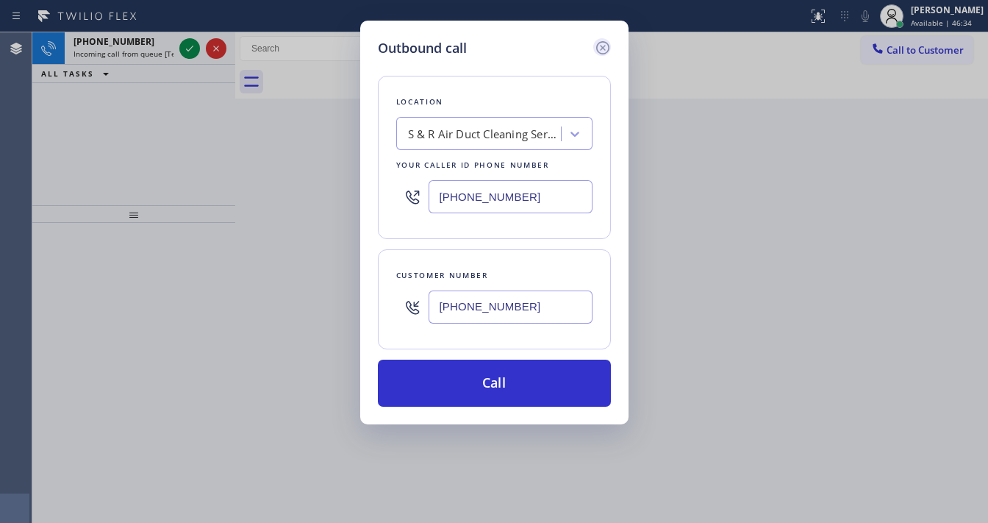
click at [598, 46] on icon at bounding box center [603, 48] width 18 height 18
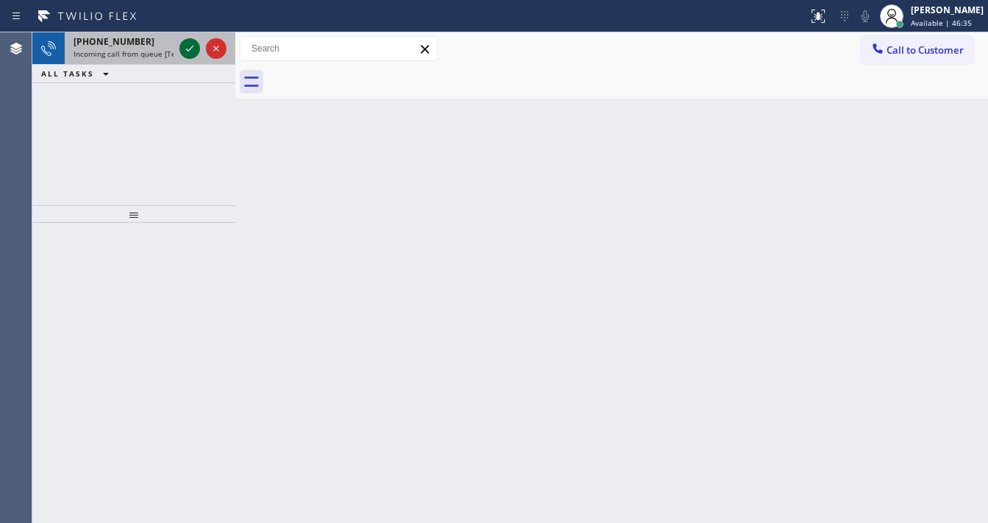
click at [194, 47] on icon at bounding box center [190, 49] width 18 height 18
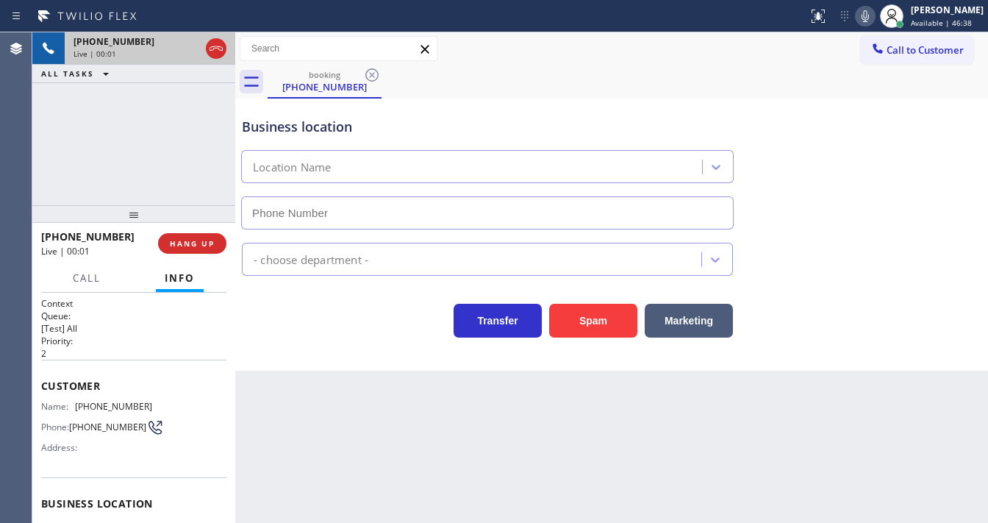
type input "[PHONE_NUMBER]"
click at [138, 170] on div "+13235633522 Live | 00:04 ALL TASKS ALL TASKS ACTIVE TASKS TASKS IN WRAP UP" at bounding box center [133, 118] width 203 height 173
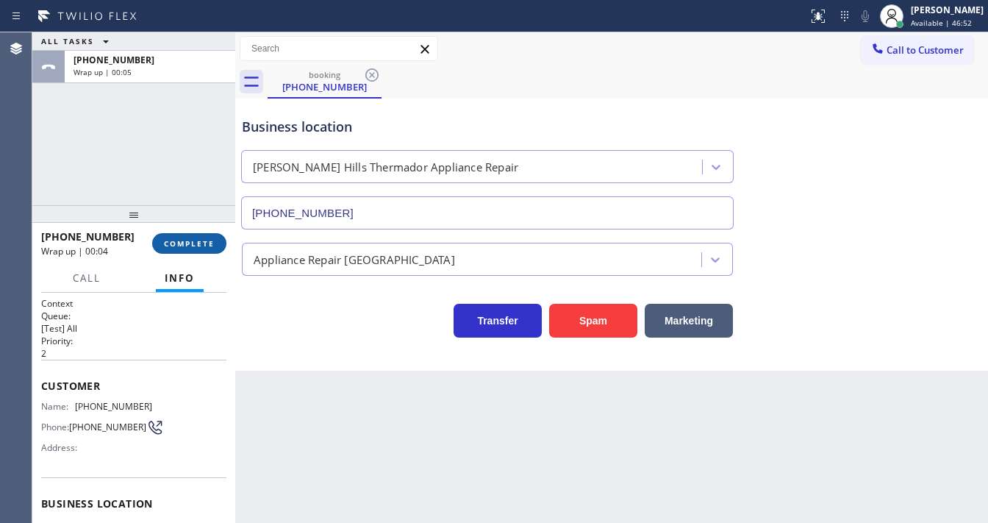
click at [207, 251] on button "COMPLETE" at bounding box center [189, 243] width 74 height 21
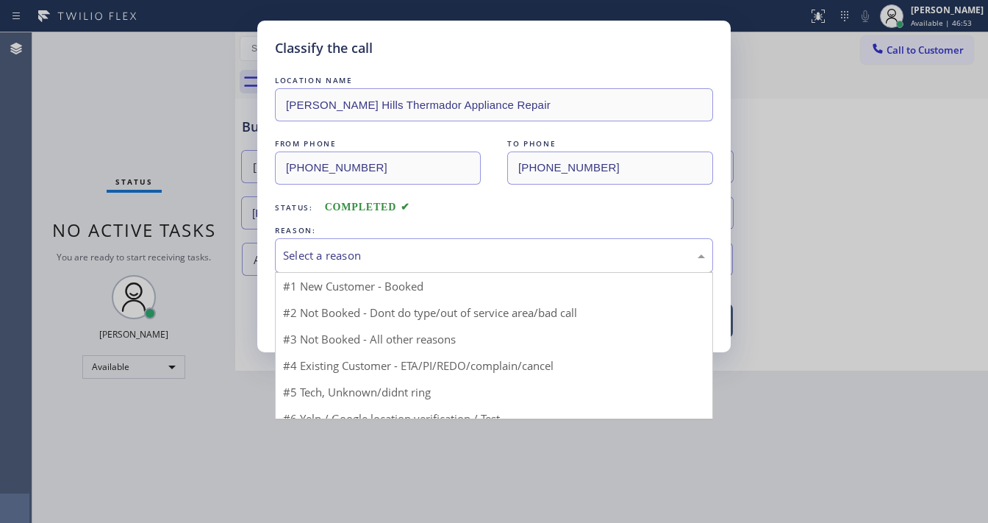
click at [341, 257] on div "Select a reason" at bounding box center [494, 255] width 422 height 17
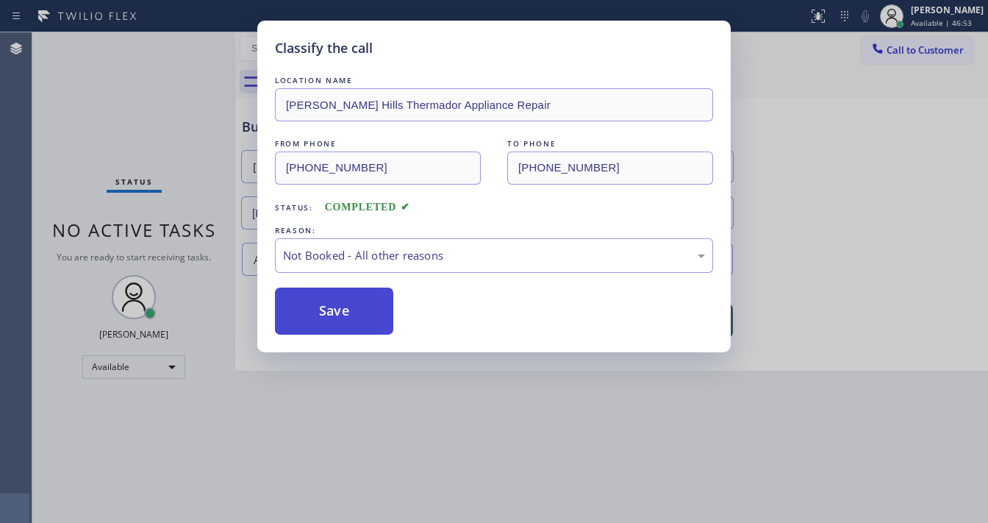
click at [334, 311] on button "Save" at bounding box center [334, 310] width 118 height 47
drag, startPoint x: 334, startPoint y: 311, endPoint x: 354, endPoint y: 306, distance: 21.2
click at [334, 309] on button "Save" at bounding box center [334, 310] width 118 height 47
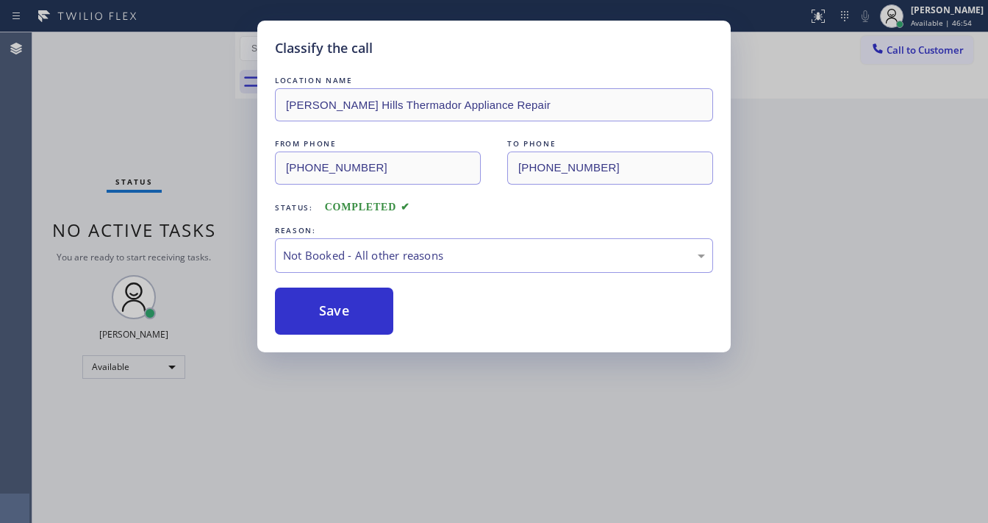
click at [911, 54] on span "Call to Customer" at bounding box center [924, 49] width 77 height 13
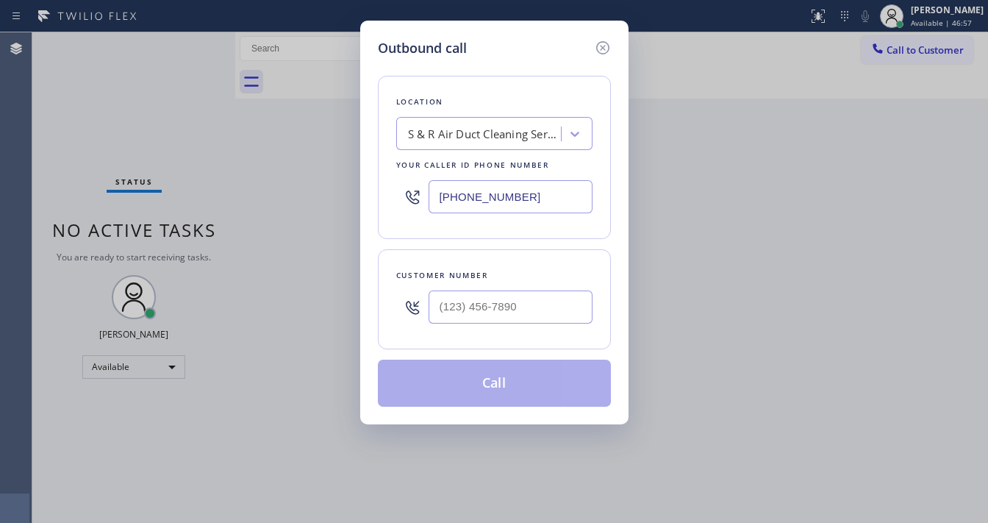
click at [466, 291] on div at bounding box center [510, 307] width 164 height 48
click at [465, 303] on input "(___) ___-____" at bounding box center [510, 306] width 164 height 33
paste input "929) 676-9398"
type input "[PHONE_NUMBER]"
click at [491, 245] on div "Location S & R Air Duct Cleaning Services(E&H Duct Cleaning Service) Your calle…" at bounding box center [494, 232] width 233 height 348
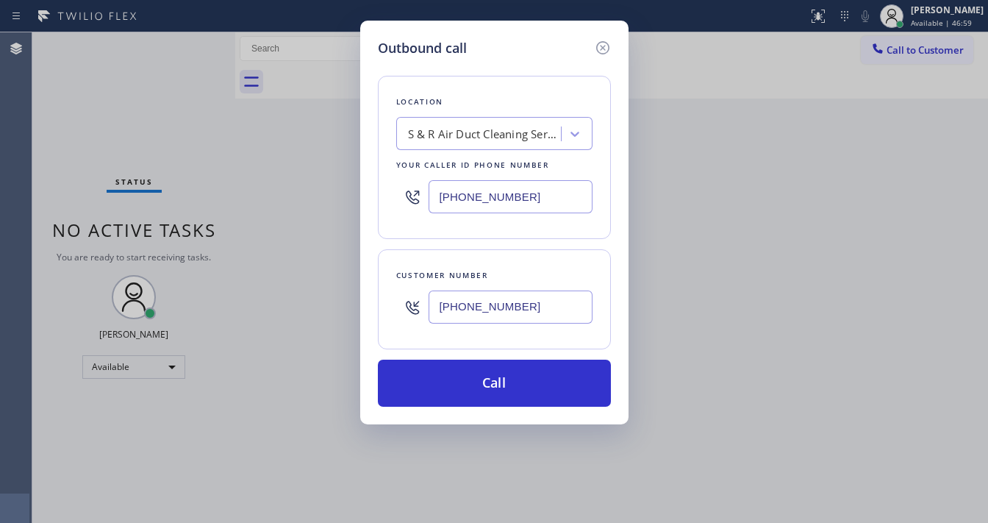
click at [470, 200] on input "[PHONE_NUMBER]" at bounding box center [510, 196] width 164 height 33
paste input "650) 200-2355"
click at [470, 200] on input "[PHONE_NUMBER]" at bounding box center [510, 196] width 164 height 33
type input "[PHONE_NUMBER]"
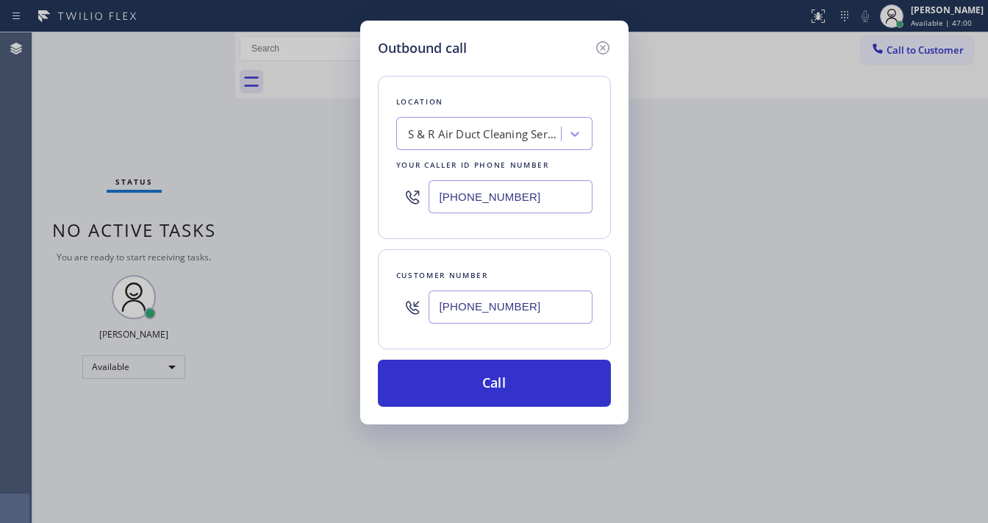
click at [464, 247] on div "Location S & R Air Duct Cleaning Services(E&H Duct Cleaning Service) Your calle…" at bounding box center [494, 232] width 233 height 348
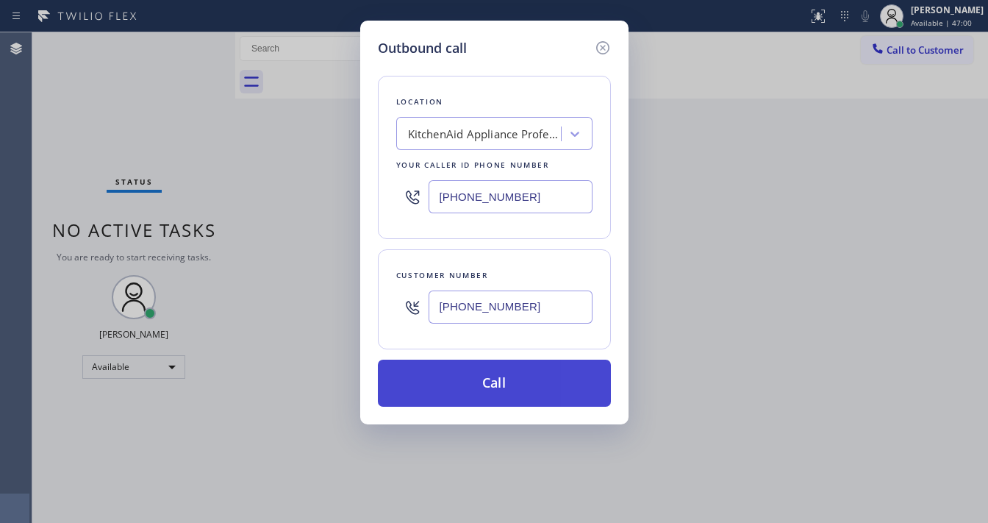
click at [491, 367] on button "Call" at bounding box center [494, 382] width 233 height 47
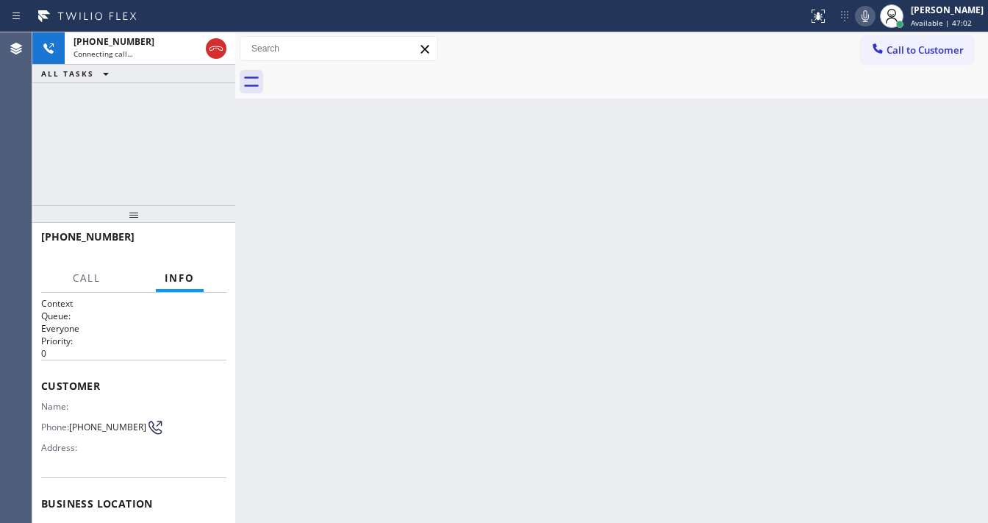
click at [118, 199] on div "+19296769398 Connecting call… ALL TASKS ALL TASKS ACTIVE TASKS TASKS IN WRAP UP" at bounding box center [133, 118] width 203 height 173
click at [62, 170] on div "+19296769398 Connecting call… ALL TASKS ALL TASKS ACTIVE TASKS TASKS IN WRAP UP" at bounding box center [133, 118] width 203 height 173
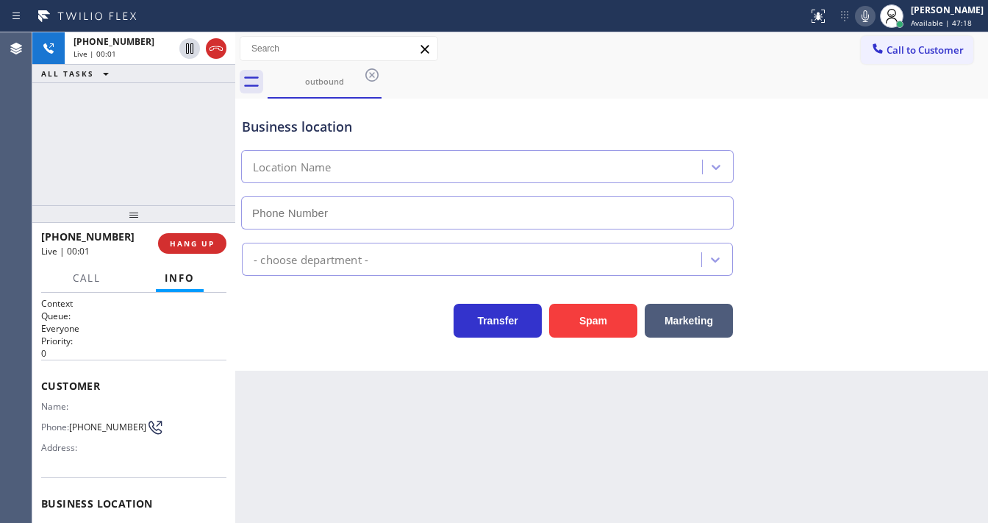
type input "[PHONE_NUMBER]"
click at [164, 144] on div "+19296769398 Live | 00:20 ALL TASKS ALL TASKS ACTIVE TASKS TASKS IN WRAP UP" at bounding box center [133, 118] width 203 height 173
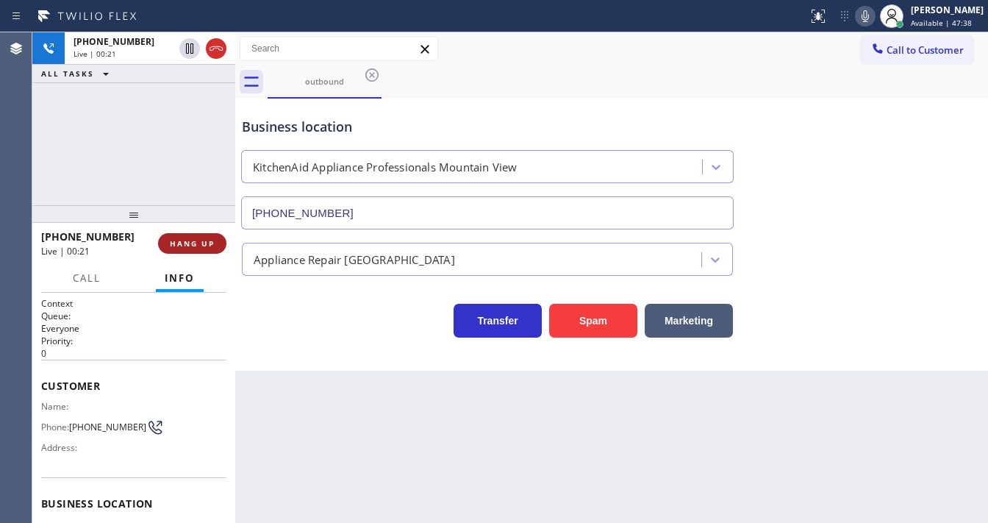
click at [197, 250] on button "HANG UP" at bounding box center [192, 243] width 68 height 21
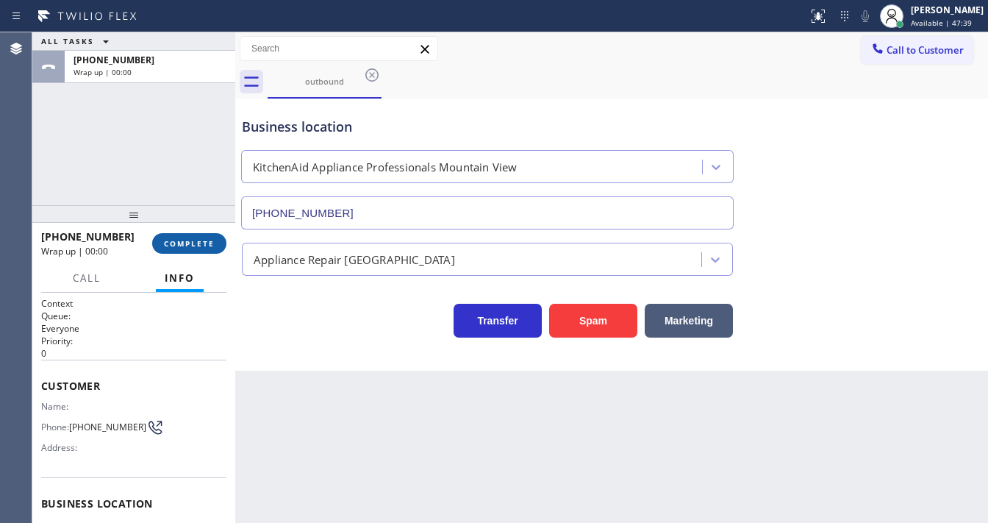
click at [197, 250] on button "COMPLETE" at bounding box center [189, 243] width 74 height 21
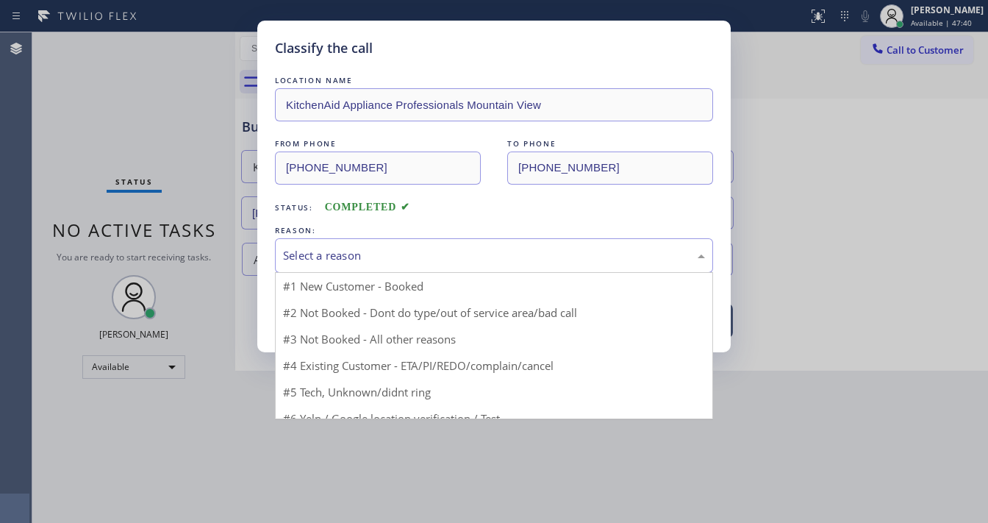
click at [348, 267] on div "Select a reason" at bounding box center [494, 255] width 438 height 35
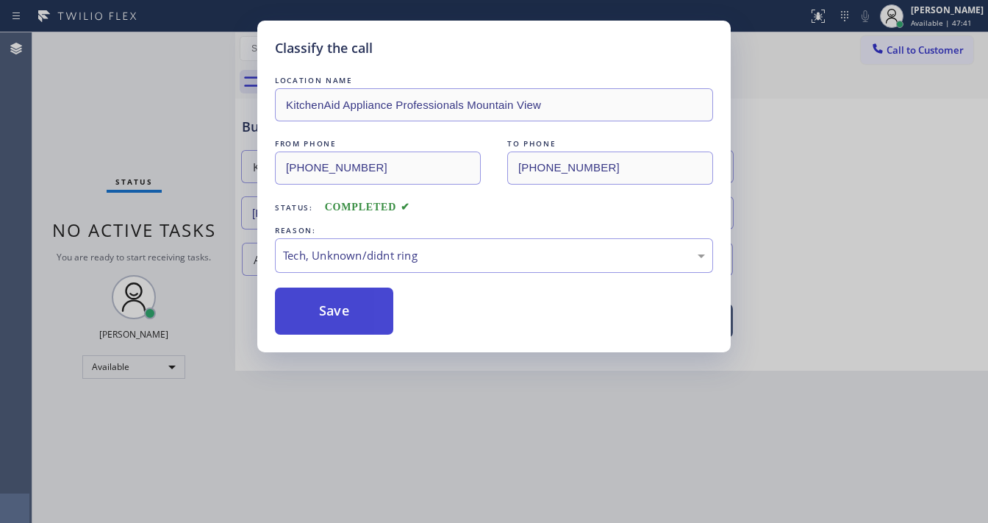
click at [334, 316] on button "Save" at bounding box center [334, 310] width 118 height 47
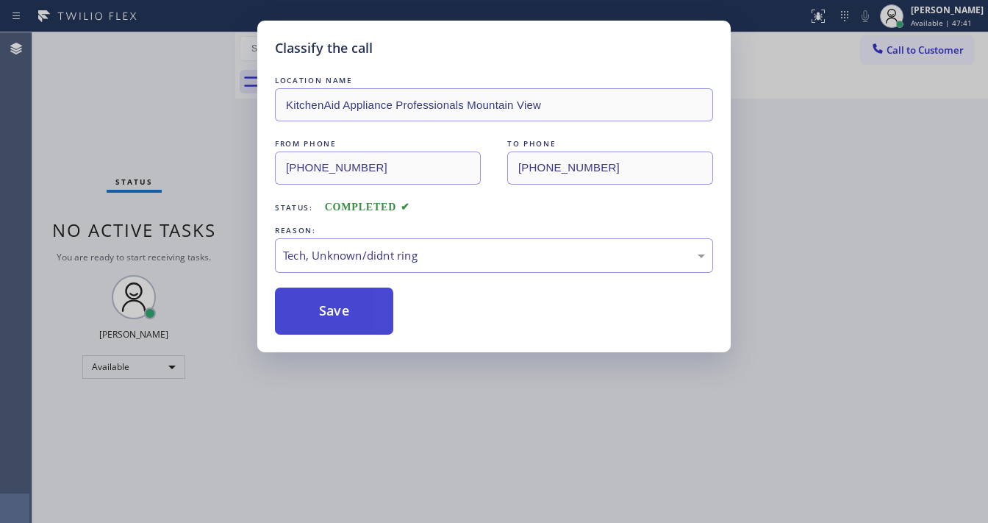
click at [334, 316] on button "Save" at bounding box center [334, 310] width 118 height 47
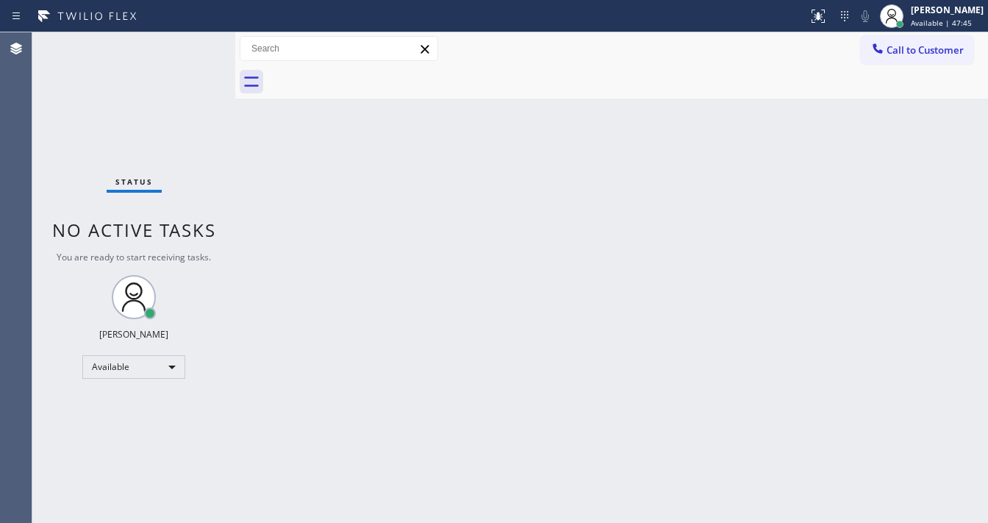
click at [168, 47] on div "Status No active tasks You are ready to start receiving tasks. [PERSON_NAME]" at bounding box center [133, 277] width 203 height 490
click at [187, 43] on div "Status No active tasks You are ready to start receiving tasks. [PERSON_NAME]" at bounding box center [133, 277] width 203 height 490
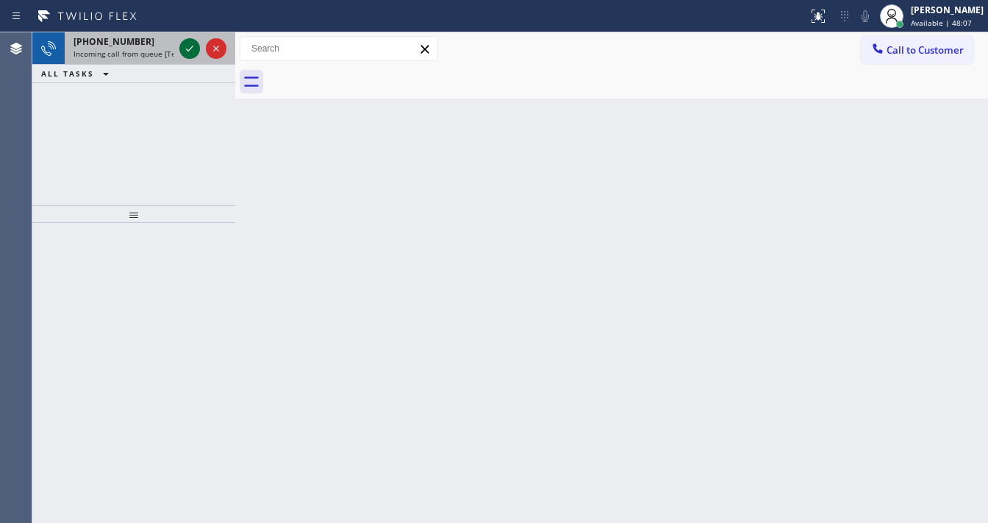
drag, startPoint x: 176, startPoint y: 53, endPoint x: 184, endPoint y: 49, distance: 8.2
click at [179, 52] on div at bounding box center [202, 48] width 53 height 32
click at [184, 49] on icon at bounding box center [190, 49] width 18 height 18
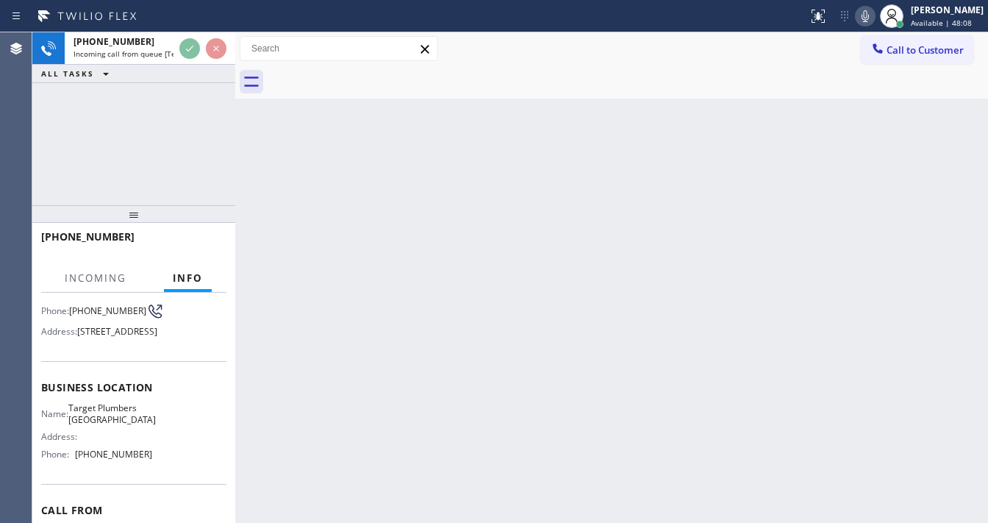
scroll to position [118, 0]
click at [201, 254] on div "+12133586774 Live | 00:00 HANG UP" at bounding box center [133, 243] width 185 height 38
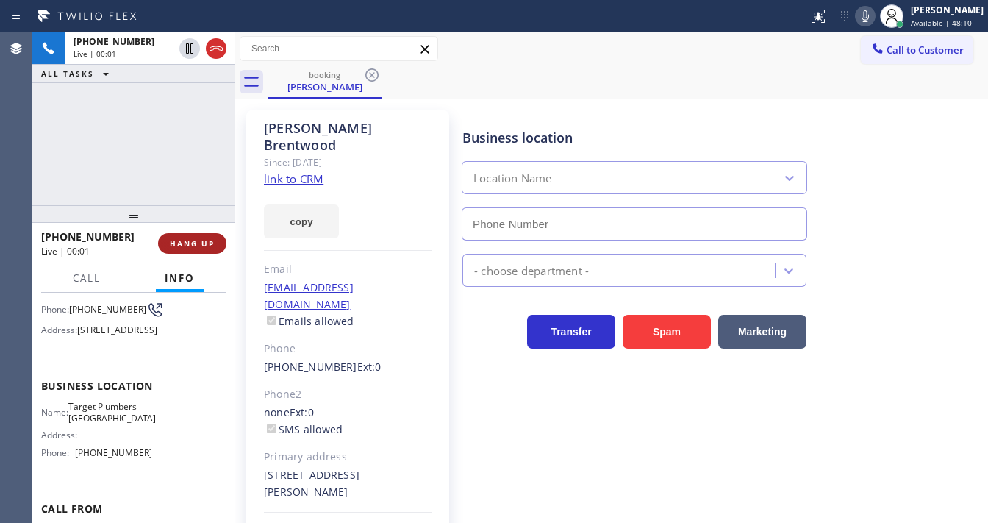
click at [203, 250] on button "HANG UP" at bounding box center [192, 243] width 68 height 21
type input "[PHONE_NUMBER]"
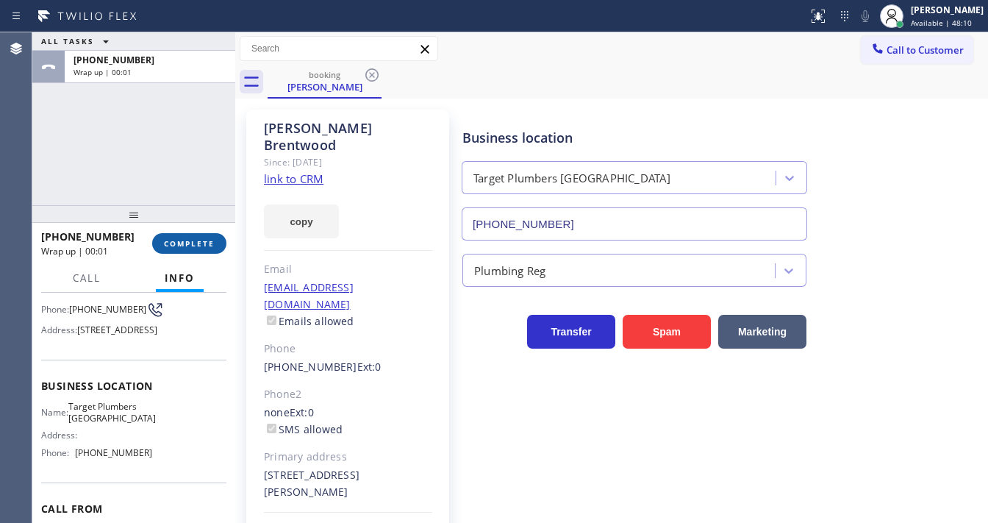
click at [208, 248] on button "COMPLETE" at bounding box center [189, 243] width 74 height 21
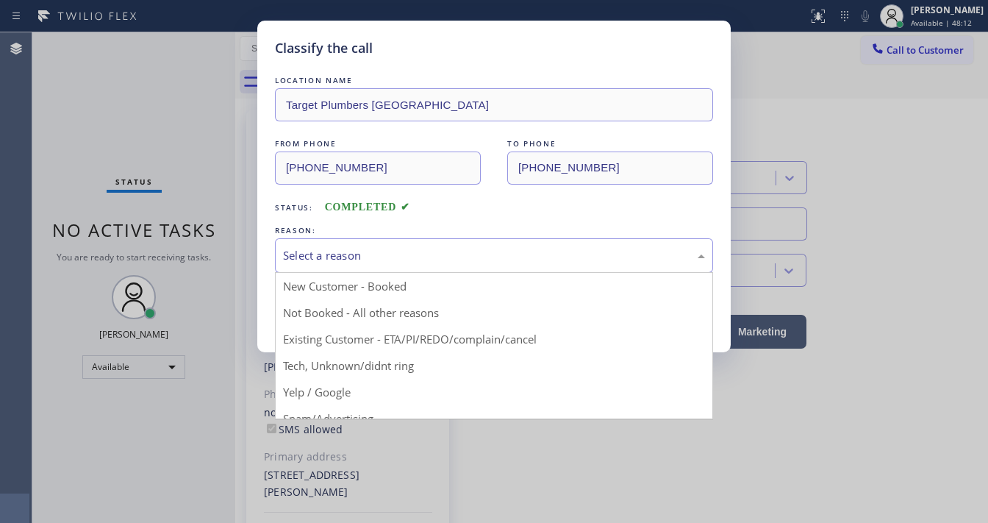
click at [351, 256] on div "Select a reason" at bounding box center [494, 255] width 422 height 17
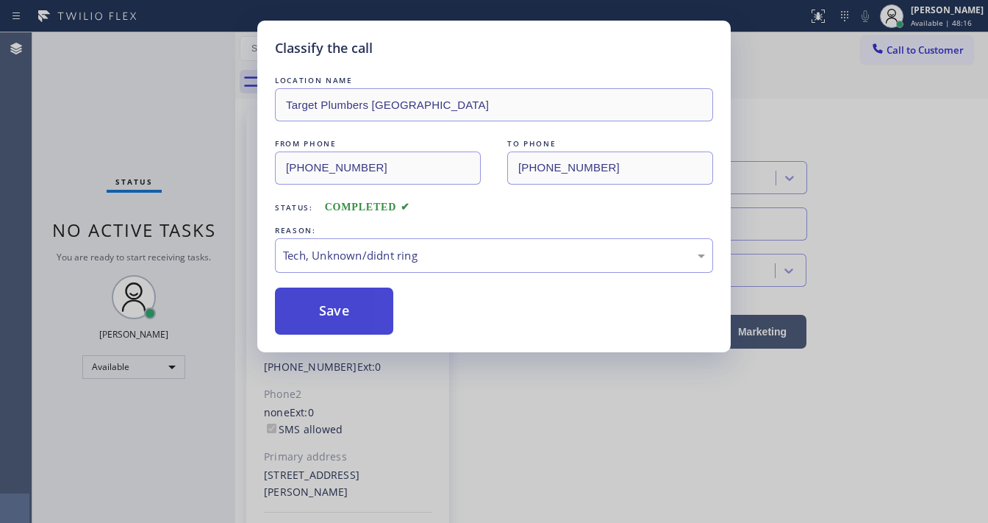
click at [350, 306] on button "Save" at bounding box center [334, 310] width 118 height 47
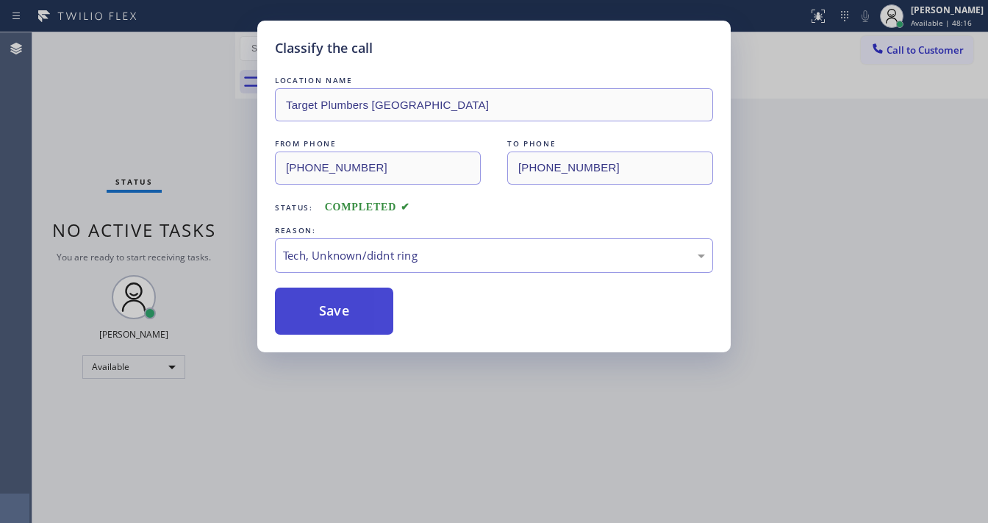
click at [350, 305] on button "Save" at bounding box center [334, 310] width 118 height 47
click at [351, 306] on button "Save" at bounding box center [334, 310] width 118 height 47
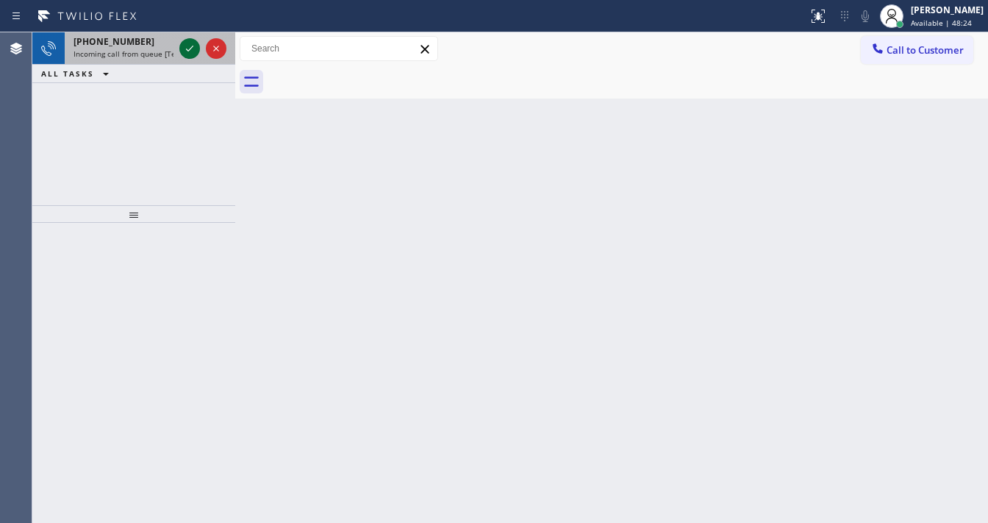
drag, startPoint x: 157, startPoint y: 44, endPoint x: 187, endPoint y: 49, distance: 29.7
click at [157, 47] on div "+18059630358 Incoming call from queue [Test] All" at bounding box center [121, 48] width 112 height 32
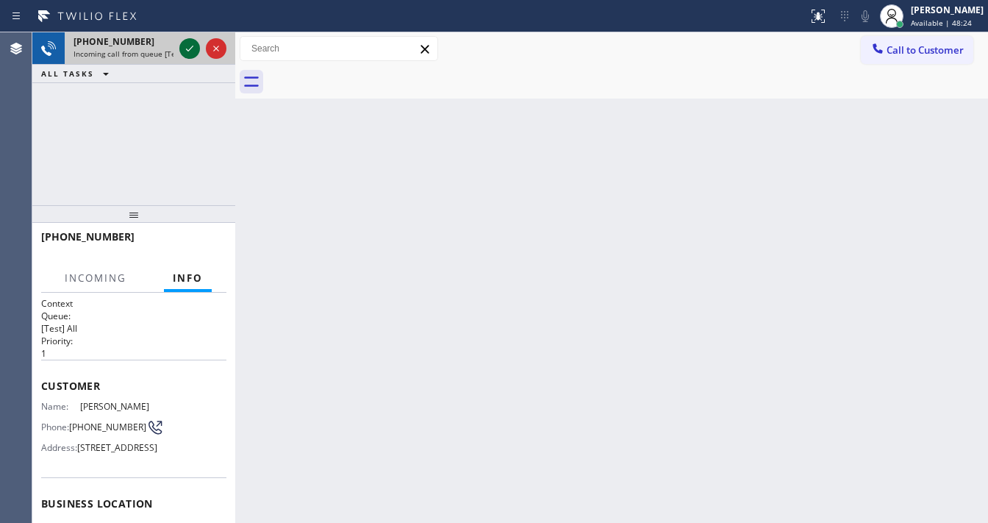
click at [190, 49] on icon at bounding box center [189, 49] width 7 height 6
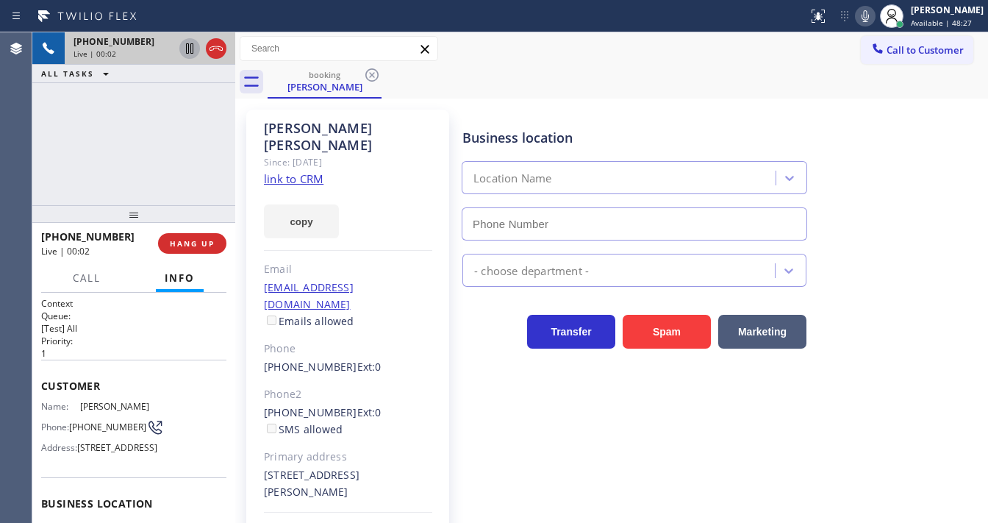
type input "[PHONE_NUMBER]"
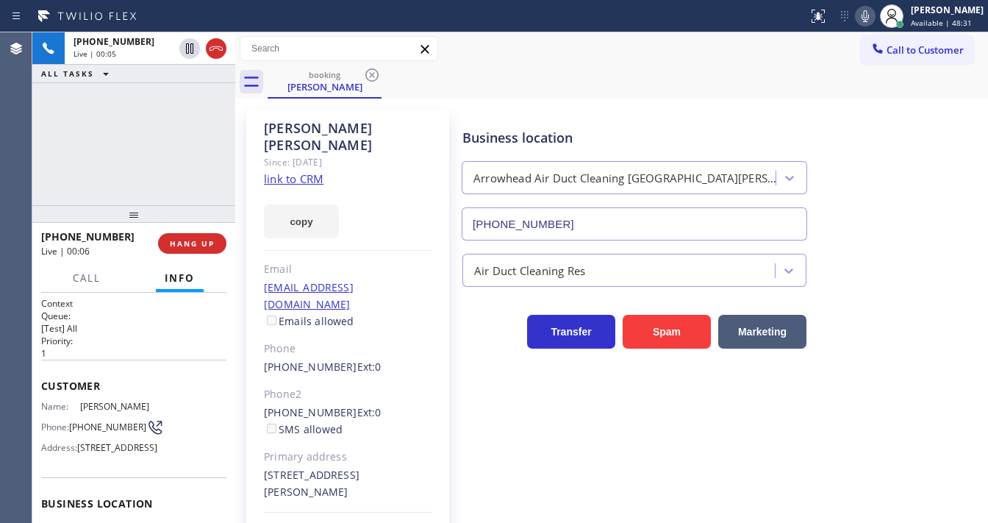
click at [297, 171] on link "link to CRM" at bounding box center [294, 178] width 60 height 15
click at [204, 242] on span "HANG UP" at bounding box center [192, 243] width 45 height 10
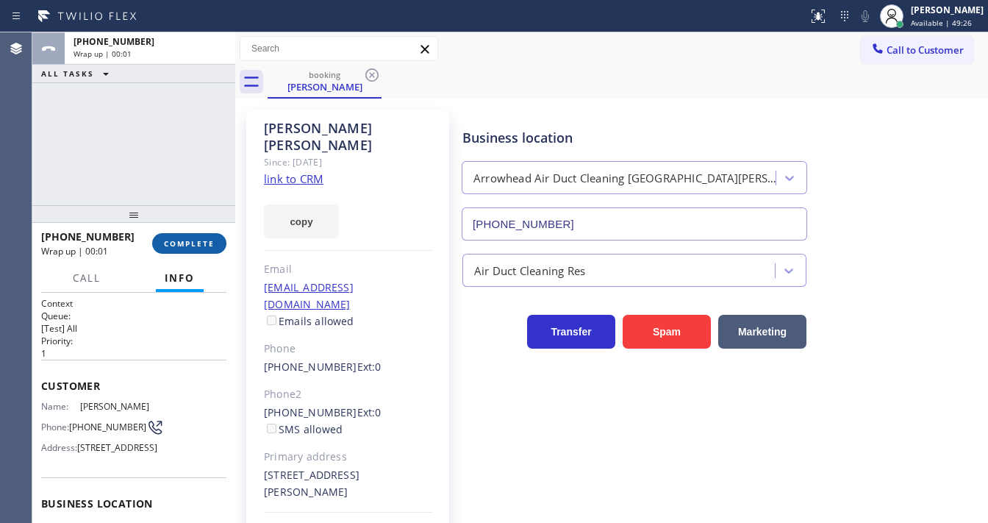
click at [204, 242] on span "COMPLETE" at bounding box center [189, 243] width 51 height 10
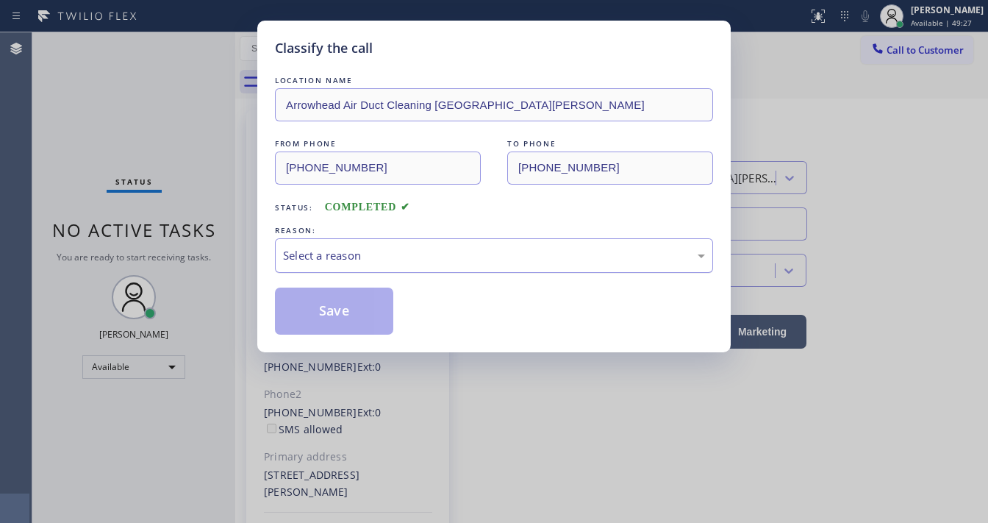
click at [332, 259] on div "Select a reason" at bounding box center [494, 255] width 422 height 17
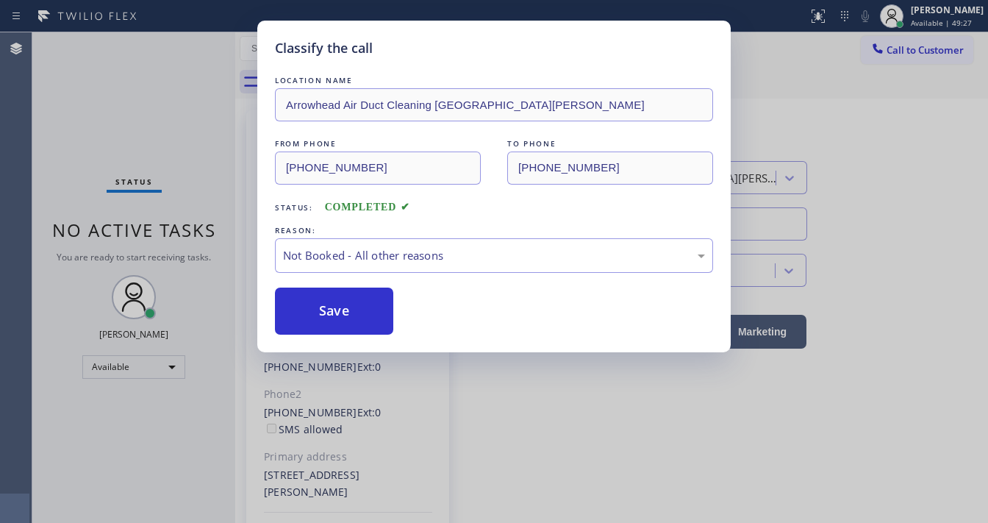
click at [325, 301] on button "Save" at bounding box center [334, 310] width 118 height 47
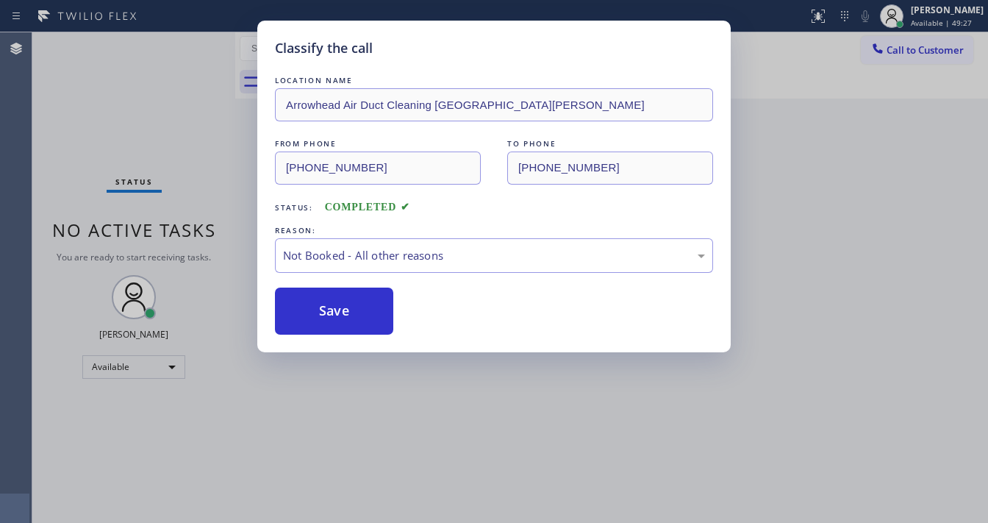
click at [325, 301] on button "Save" at bounding box center [334, 310] width 118 height 47
click at [166, 160] on div "Classify the call LOCATION NAME Arrowhead Air Duct Cleaning Santa Barbara FROM …" at bounding box center [494, 261] width 988 height 523
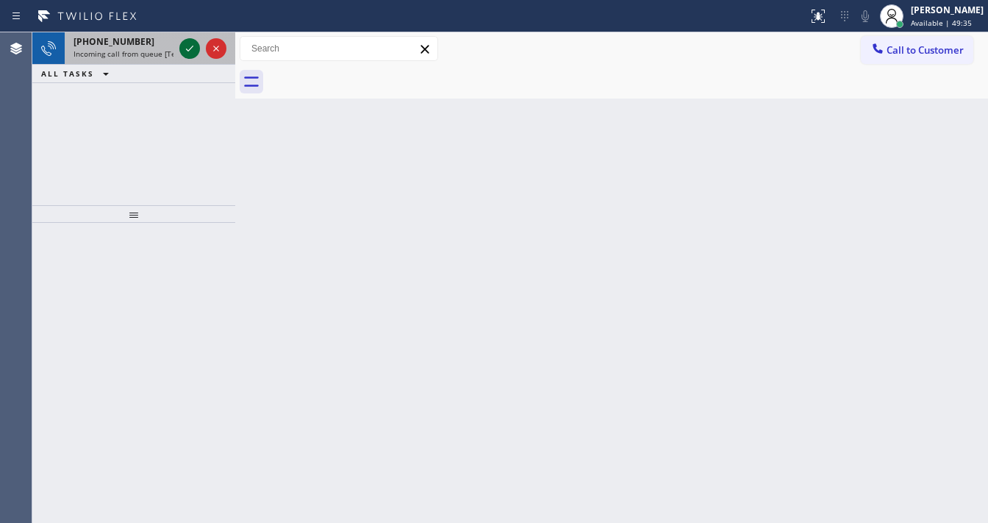
click at [191, 45] on icon at bounding box center [190, 49] width 18 height 18
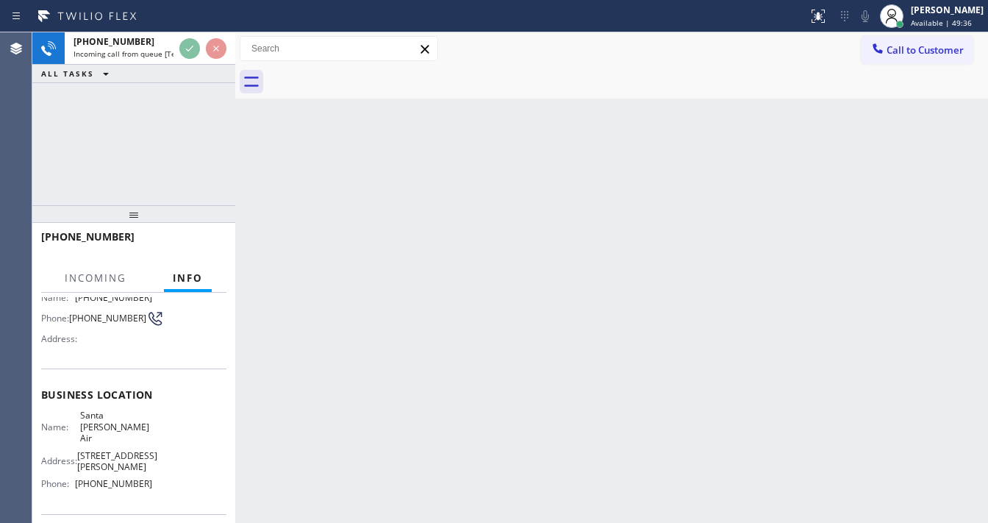
scroll to position [118, 0]
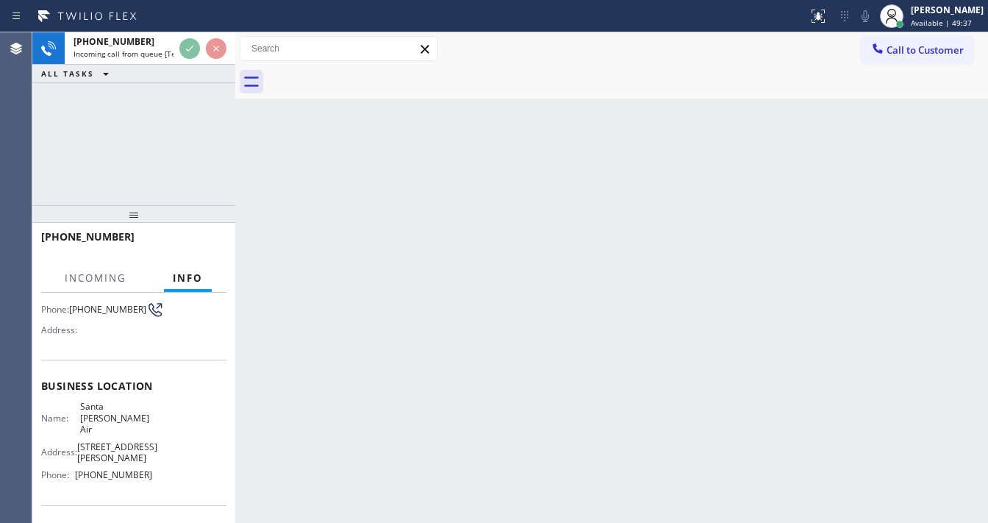
click at [168, 149] on div "+16269228546 Incoming call from queue [Test] All ALL TASKS ALL TASKS ACTIVE TAS…" at bounding box center [133, 118] width 203 height 173
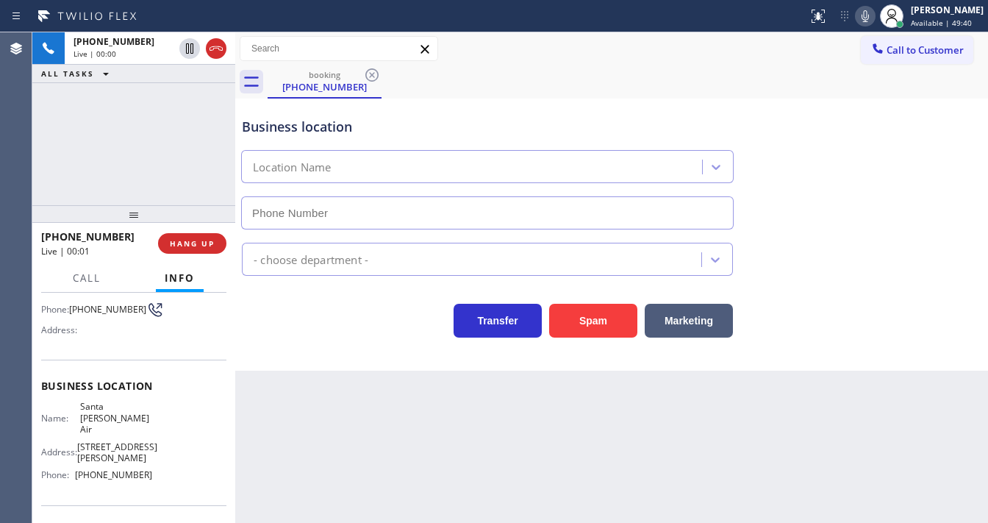
click at [53, 153] on div "+16269228546 Live | 00:00 ALL TASKS ALL TASKS ACTIVE TASKS TASKS IN WRAP UP" at bounding box center [133, 118] width 203 height 173
type input "[PHONE_NUMBER]"
click at [65, 165] on div "+16269228546 Live | 00:43 ALL TASKS ALL TASKS ACTIVE TASKS TASKS IN WRAP UP" at bounding box center [133, 118] width 203 height 173
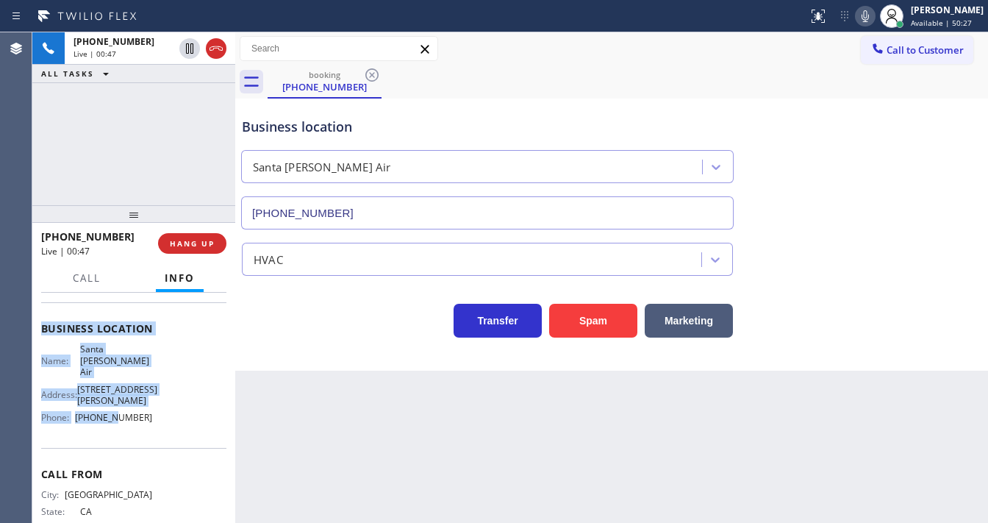
scroll to position [176, 0]
drag, startPoint x: 42, startPoint y: 374, endPoint x: 168, endPoint y: 427, distance: 136.4
click at [168, 427] on div "Context Queue: [Test] All Priority: 1 Customer Name: (626) 922-8546 Phone: (626…" at bounding box center [133, 339] width 185 height 437
copy div "Customer Name: (626) 922-8546 Phone: (626) 922-8546 Address: Business location …"
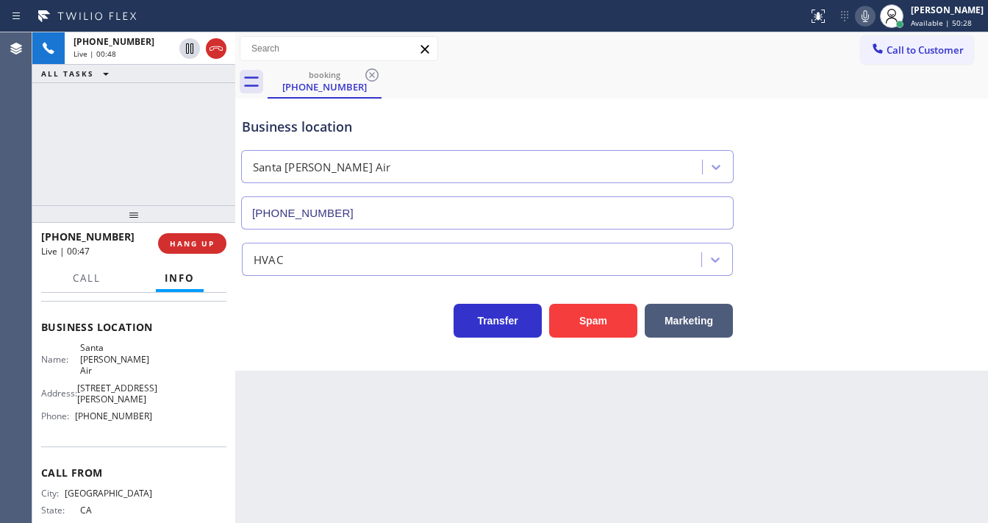
click at [140, 129] on div "+16269228546 Live | 00:48 ALL TASKS ALL TASKS ACTIVE TASKS TASKS IN WRAP UP" at bounding box center [133, 118] width 203 height 173
click at [140, 129] on div "+16269228546 Live | 01:00 ALL TASKS ALL TASKS ACTIVE TASKS TASKS IN WRAP UP" at bounding box center [133, 118] width 203 height 173
click at [129, 165] on div "+16269228546 Live | 01:06 ALL TASKS ALL TASKS ACTIVE TASKS TASKS IN WRAP UP" at bounding box center [133, 118] width 203 height 173
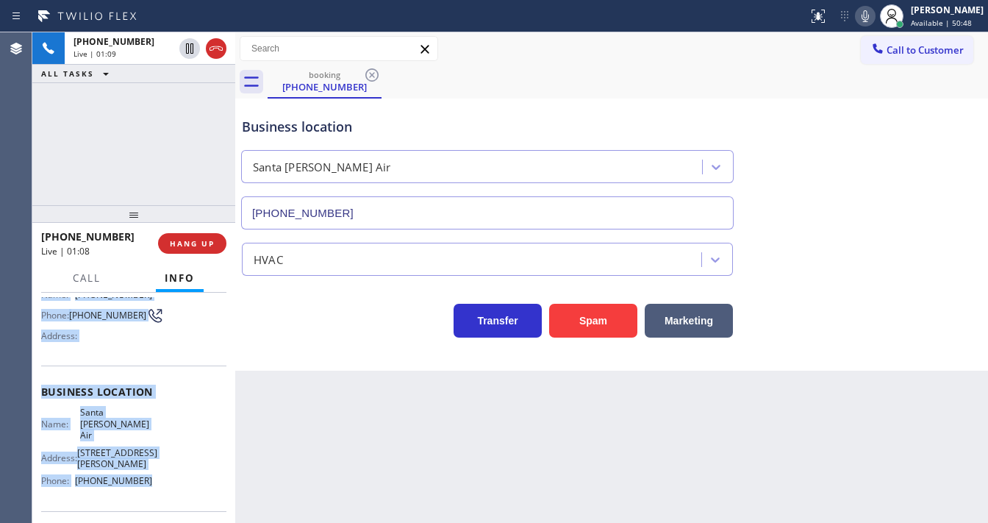
scroll to position [205, 0]
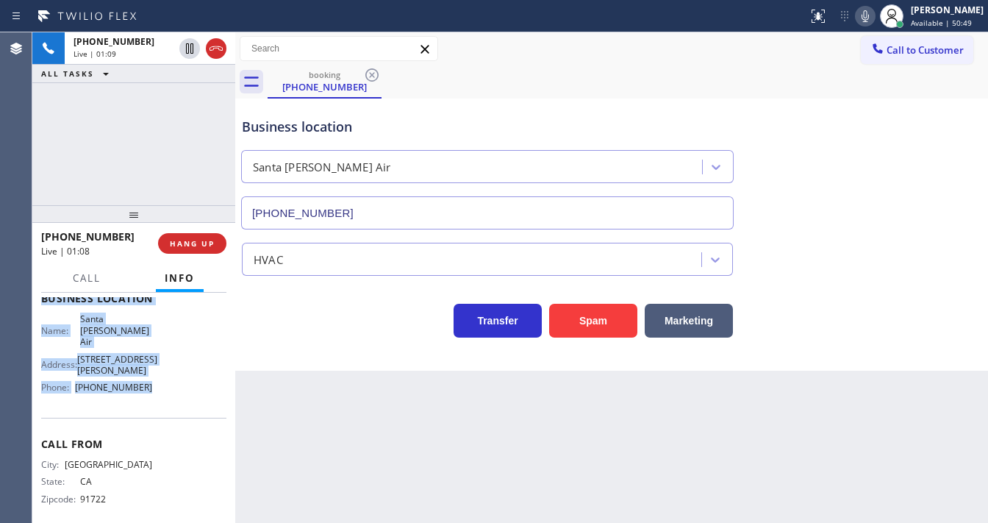
drag, startPoint x: 40, startPoint y: 323, endPoint x: 150, endPoint y: 391, distance: 129.1
click at [150, 391] on div "Context Queue: [Test] All Priority: 1 Customer Name: (626) 922-8546 Phone: (626…" at bounding box center [133, 407] width 203 height 230
copy div "Customer Name: (626) 922-8546 Phone: (626) 922-8546 Address: Business location …"
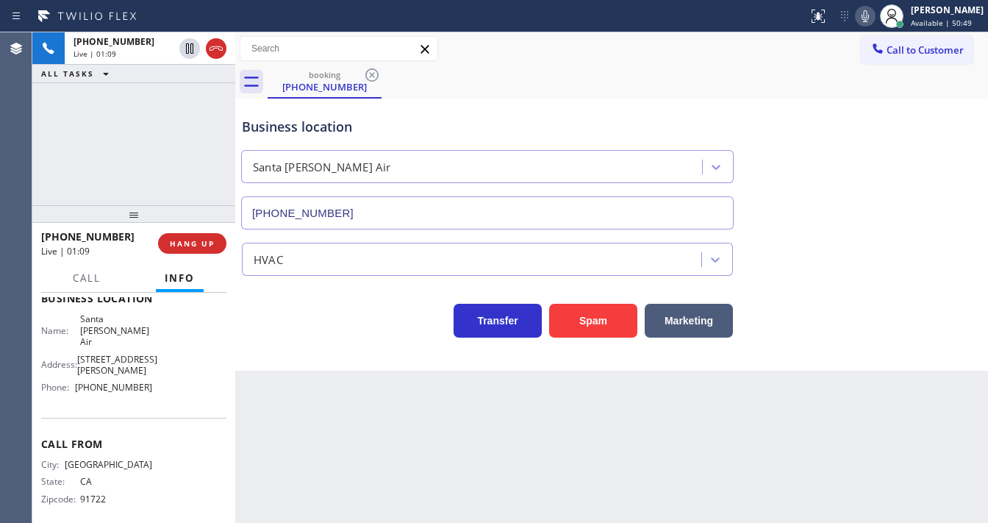
click at [137, 141] on div "+16269228546 Live | 01:09 ALL TASKS ALL TASKS ACTIVE TASKS TASKS IN WRAP UP" at bounding box center [133, 118] width 203 height 173
click at [112, 123] on div "+16269228546 Live | 01:12 ALL TASKS ALL TASKS ACTIVE TASKS TASKS IN WRAP UP" at bounding box center [133, 118] width 203 height 173
drag, startPoint x: 232, startPoint y: 151, endPoint x: 168, endPoint y: 151, distance: 63.9
click at [168, 151] on div "+16269228546 Live | 01:17 ALL TASKS ALL TASKS ACTIVE TASKS TASKS IN WRAP UP +16…" at bounding box center [509, 277] width 955 height 490
click at [146, 174] on div "+16269228546 Live | 01:54 ALL TASKS ALL TASKS ACTIVE TASKS TASKS IN WRAP UP" at bounding box center [133, 118] width 203 height 173
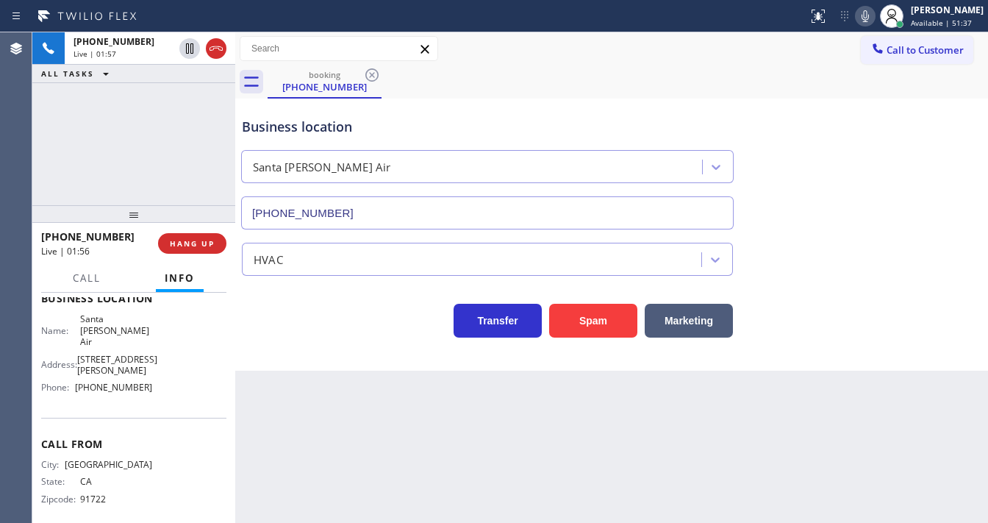
click at [155, 143] on div "+16269228546 Live | 01:57 ALL TASKS ALL TASKS ACTIVE TASKS TASKS IN WRAP UP" at bounding box center [133, 118] width 203 height 173
click at [140, 150] on div "+16269228546 Live | 02:26 ALL TASKS ALL TASKS ACTIVE TASKS TASKS IN WRAP UP" at bounding box center [133, 118] width 203 height 173
click at [198, 247] on span "HANG UP" at bounding box center [192, 243] width 45 height 10
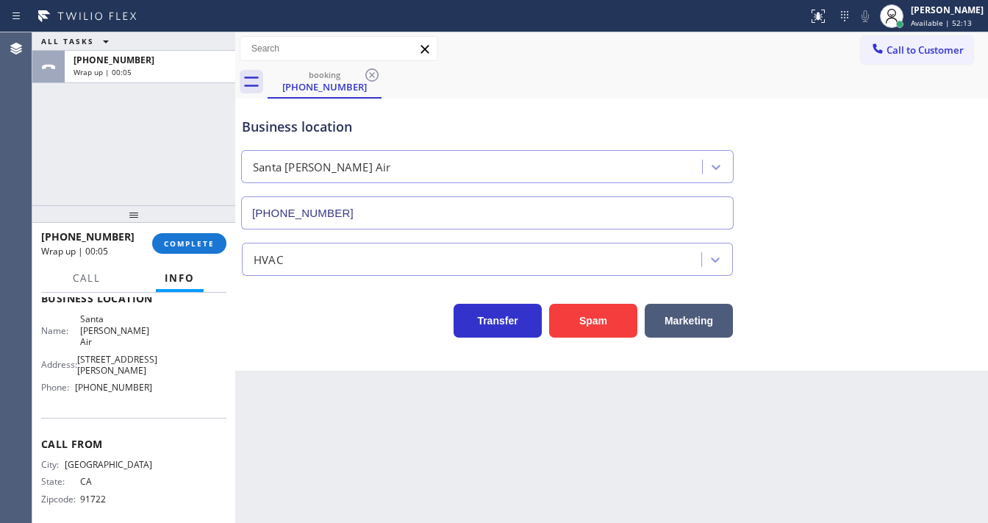
click at [154, 148] on div "ALL TASKS ALL TASKS ACTIVE TASKS TASKS IN WRAP UP +16269228546 Wrap up | 00:05" at bounding box center [133, 118] width 203 height 173
click at [25, 169] on div "Agent Desktop" at bounding box center [16, 277] width 32 height 490
click at [196, 238] on span "COMPLETE" at bounding box center [189, 243] width 51 height 10
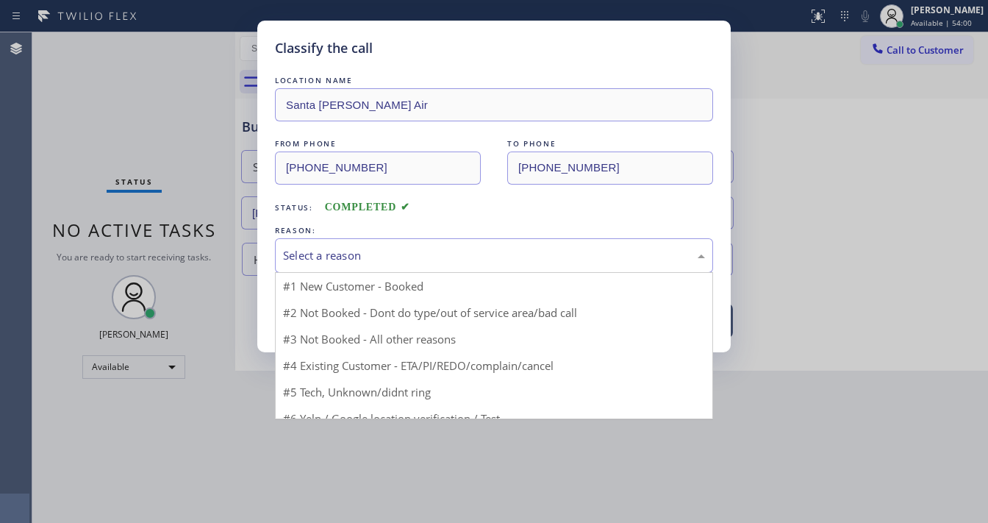
click at [342, 258] on div "Select a reason" at bounding box center [494, 255] width 422 height 17
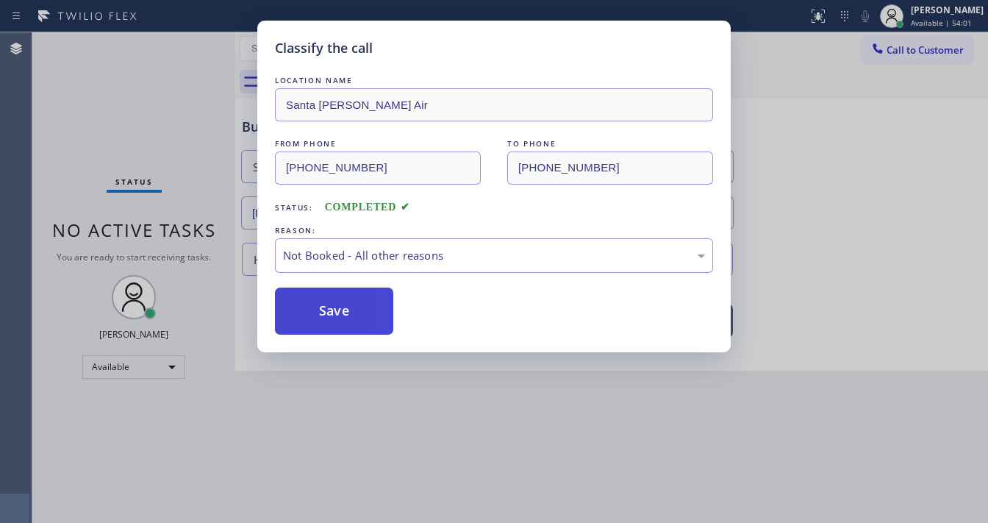
click at [329, 315] on button "Save" at bounding box center [334, 310] width 118 height 47
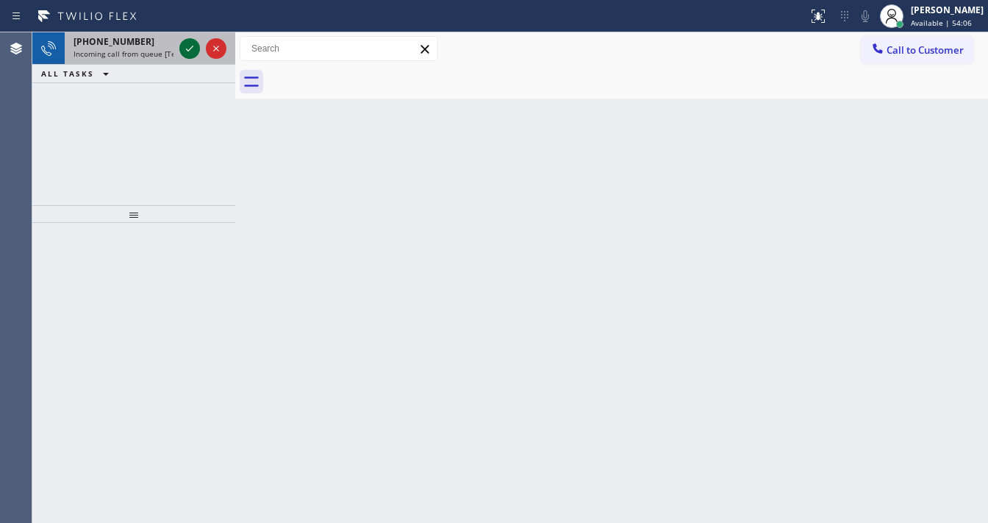
click at [185, 49] on icon at bounding box center [190, 49] width 18 height 18
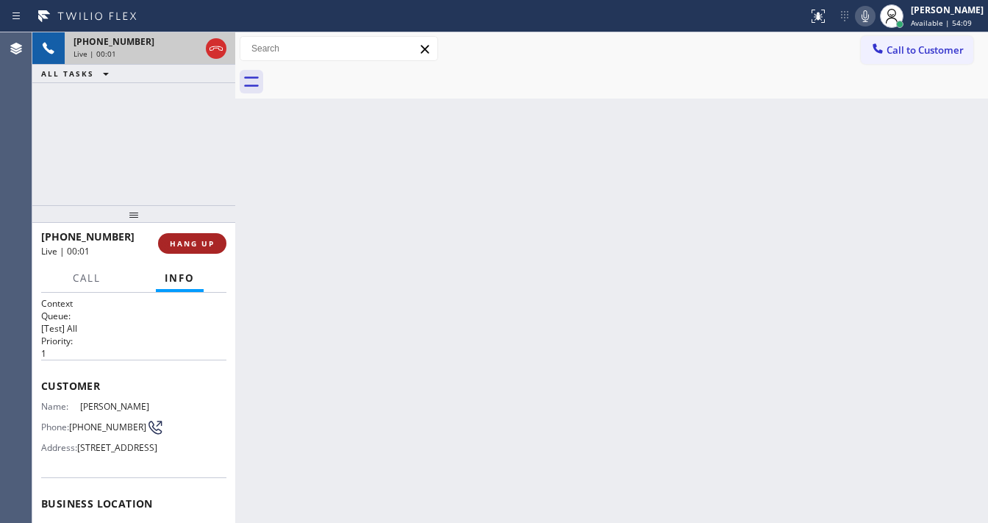
click at [208, 244] on span "HANG UP" at bounding box center [192, 243] width 45 height 10
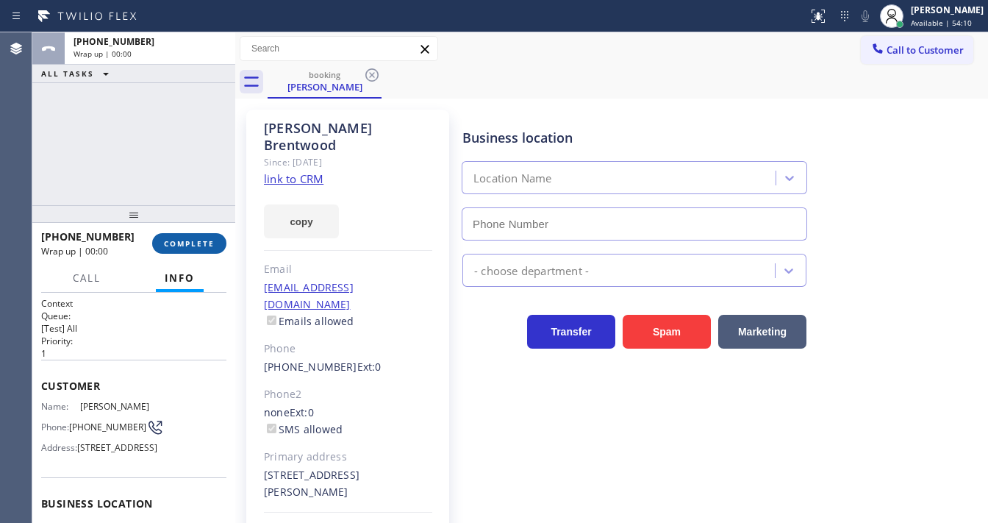
type input "[PHONE_NUMBER]"
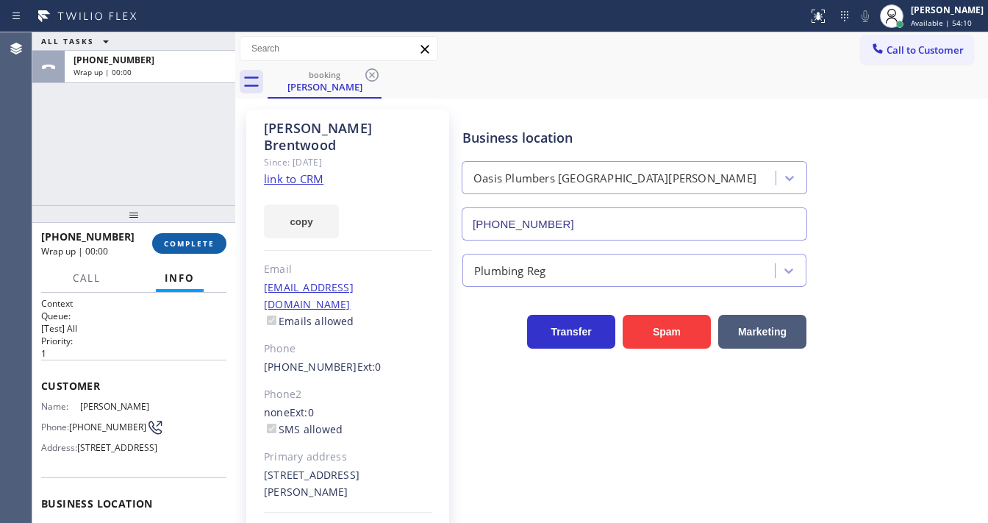
click at [207, 244] on span "COMPLETE" at bounding box center [189, 243] width 51 height 10
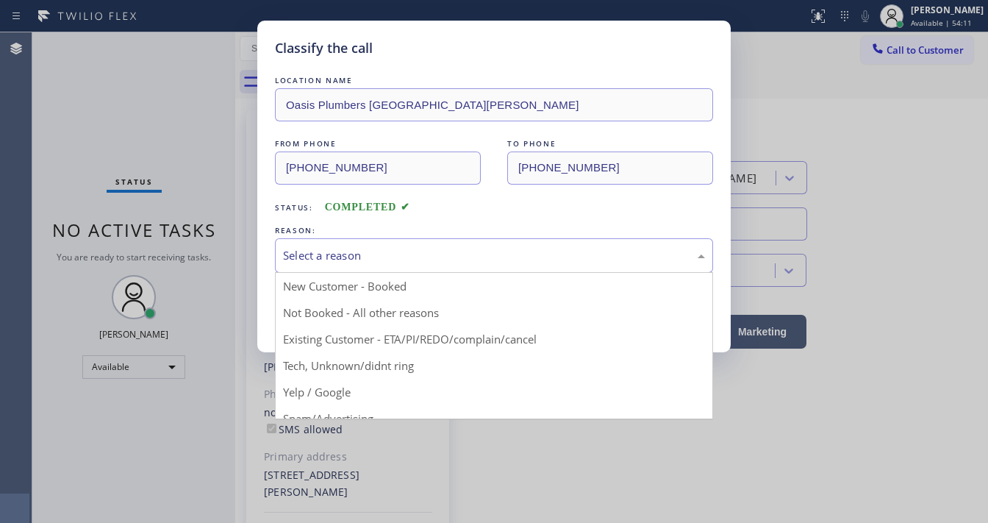
click at [352, 259] on div "Select a reason" at bounding box center [494, 255] width 422 height 17
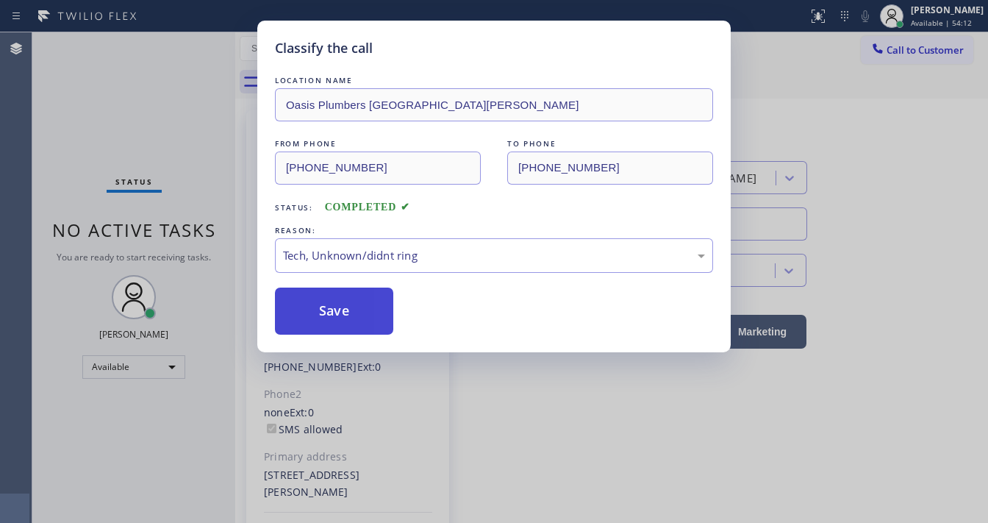
click at [335, 326] on button "Save" at bounding box center [334, 310] width 118 height 47
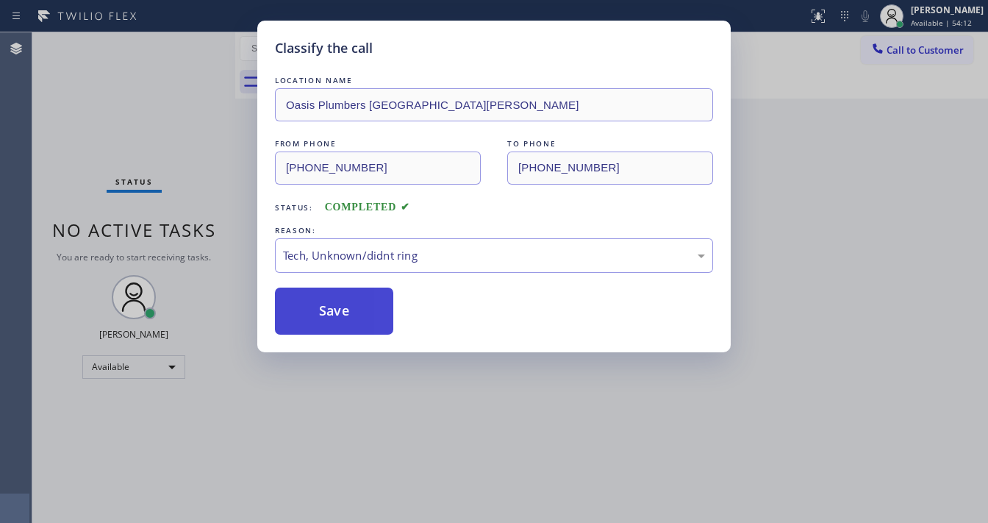
click at [335, 326] on button "Save" at bounding box center [334, 310] width 118 height 47
click at [127, 117] on div "Classify the call LOCATION NAME Oasis Plumbers Santa Monica FROM PHONE (213) 35…" at bounding box center [494, 261] width 988 height 523
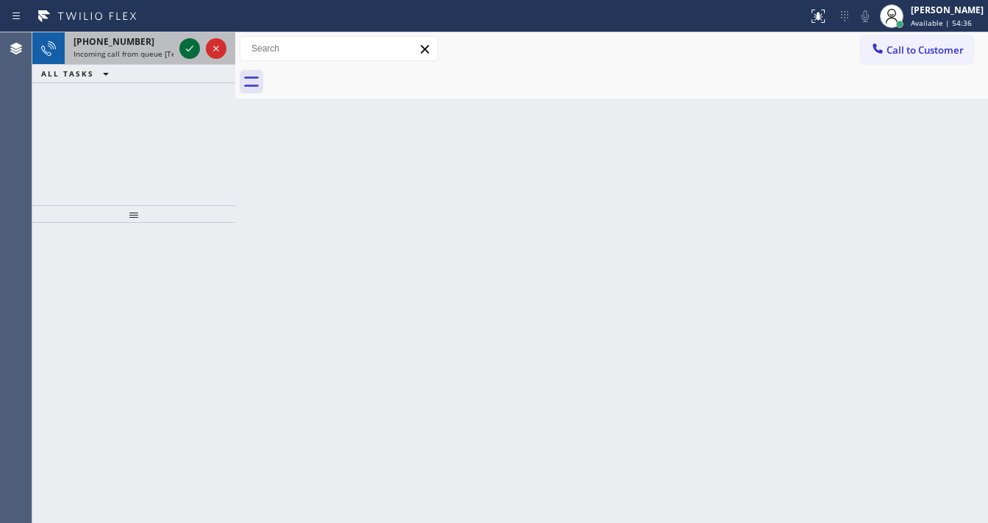
click at [193, 50] on icon at bounding box center [190, 49] width 18 height 18
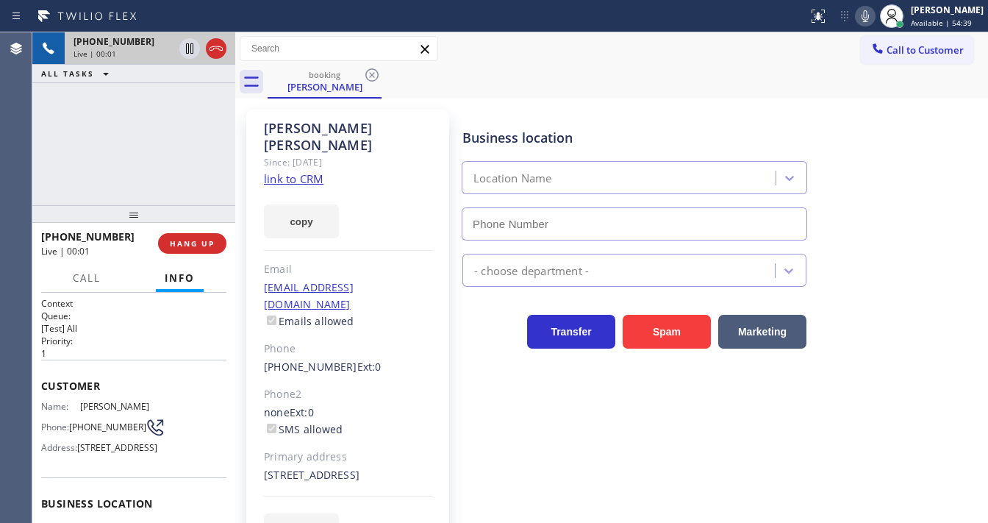
type input "[PHONE_NUMBER]"
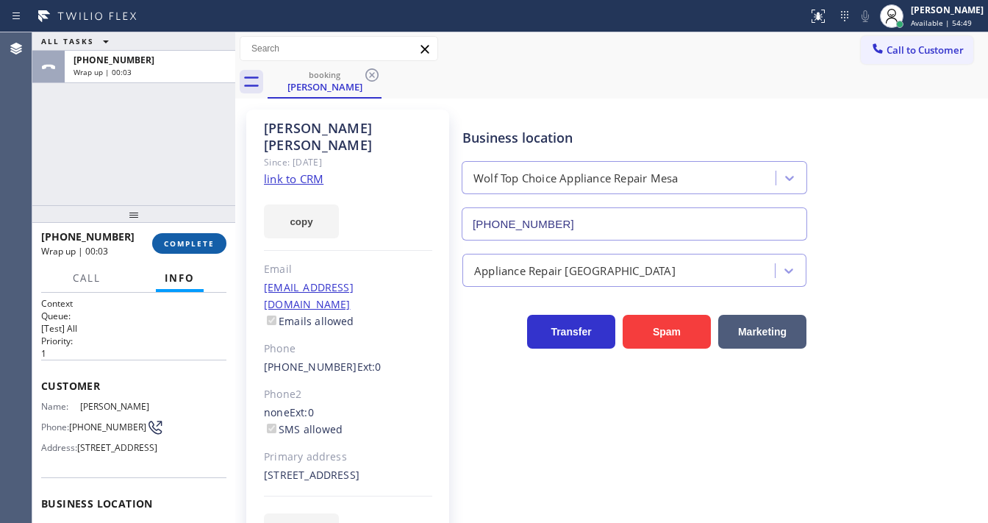
click at [203, 241] on span "COMPLETE" at bounding box center [189, 243] width 51 height 10
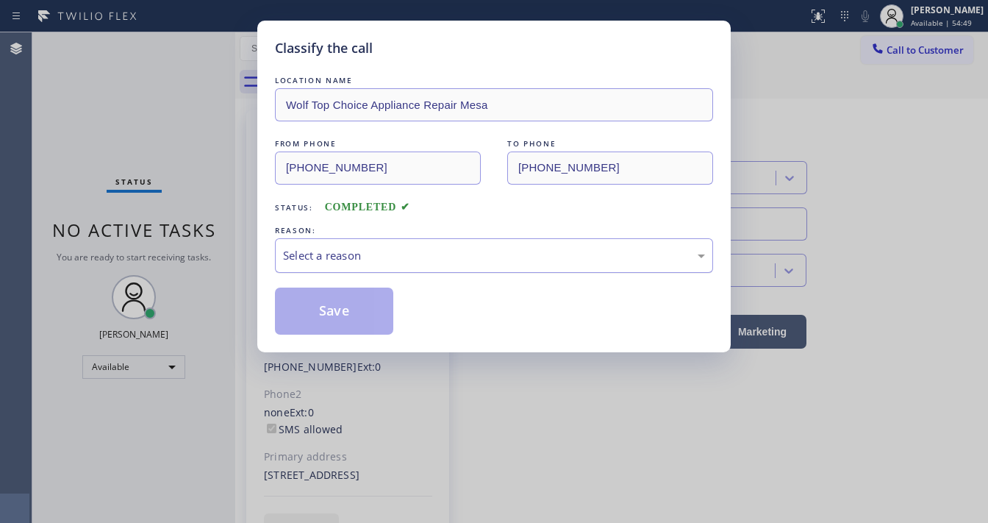
click at [356, 268] on div "Select a reason" at bounding box center [494, 255] width 438 height 35
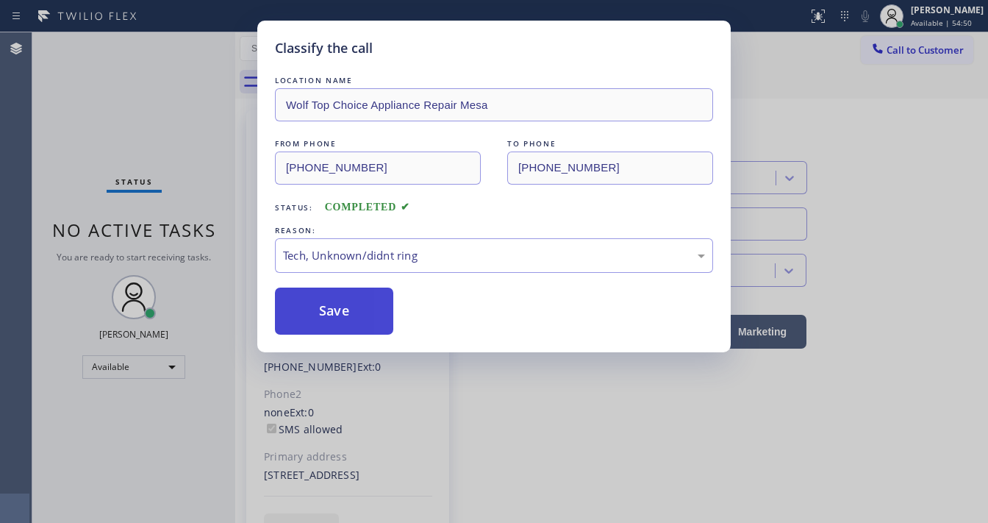
click at [347, 321] on button "Save" at bounding box center [334, 310] width 118 height 47
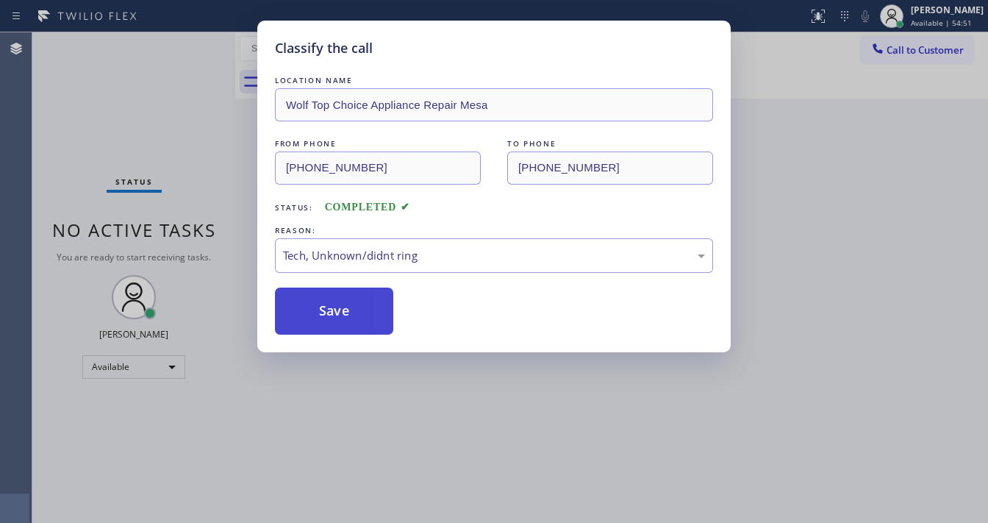
click at [347, 321] on button "Save" at bounding box center [334, 310] width 118 height 47
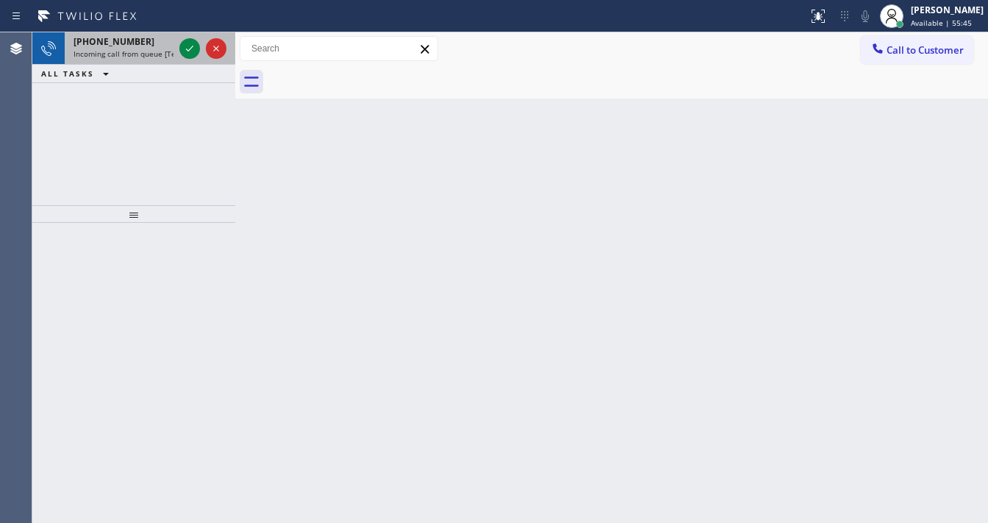
click at [107, 46] on span "+14806007255" at bounding box center [113, 41] width 81 height 12
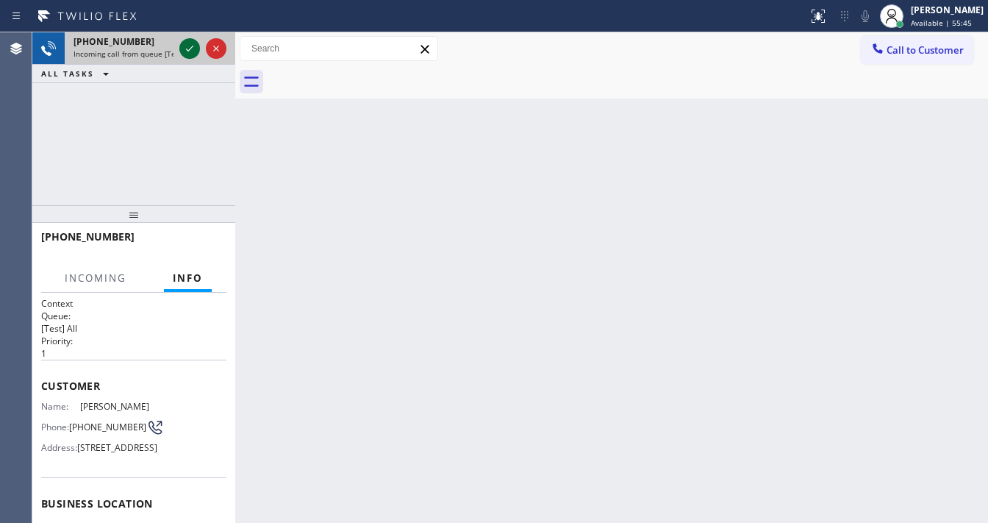
click at [179, 49] on div at bounding box center [189, 49] width 21 height 18
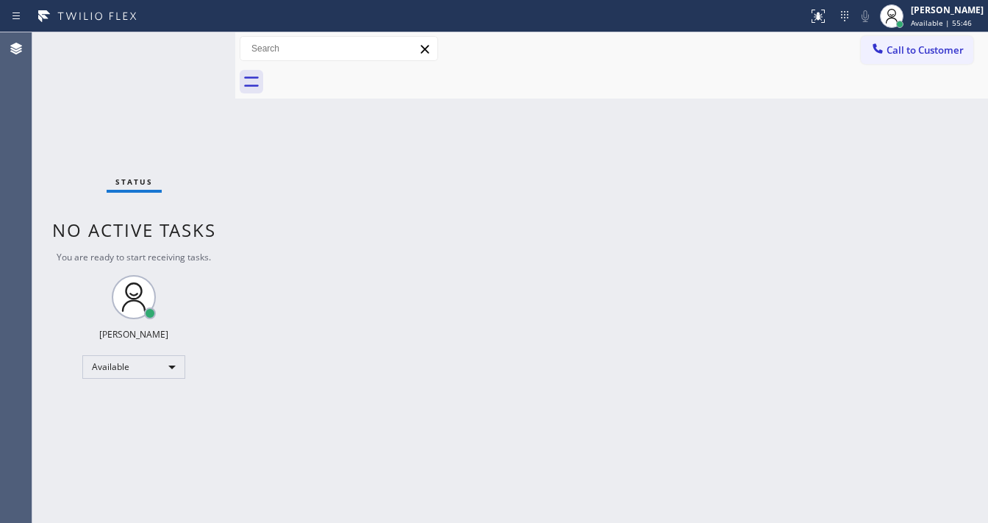
click at [182, 47] on div "Status No active tasks You are ready to start receiving tasks. [PERSON_NAME]" at bounding box center [133, 277] width 203 height 490
click at [827, 14] on icon at bounding box center [818, 16] width 18 height 18
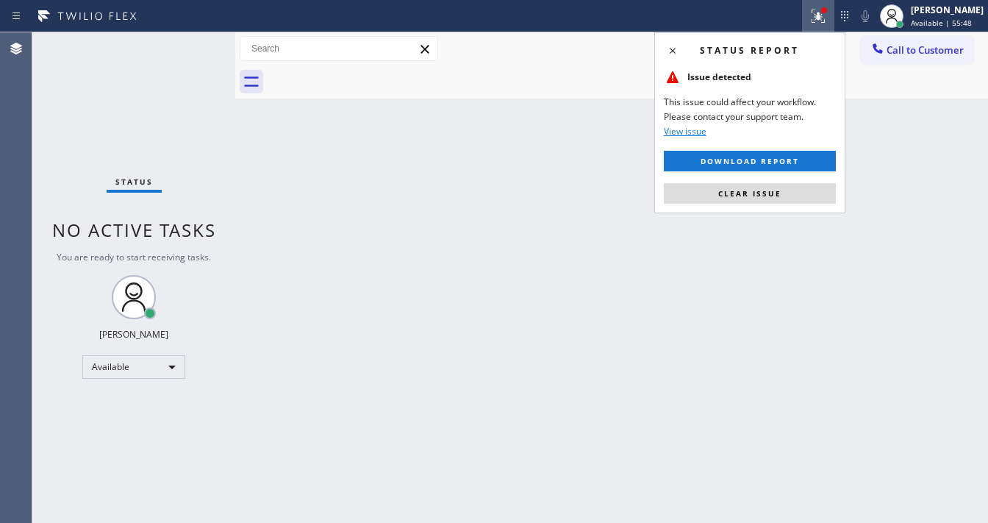
click at [773, 204] on div "Status report Issue detected This issue could affect your workflow. Please cont…" at bounding box center [749, 122] width 191 height 181
click at [764, 190] on span "Clear issue" at bounding box center [749, 193] width 63 height 10
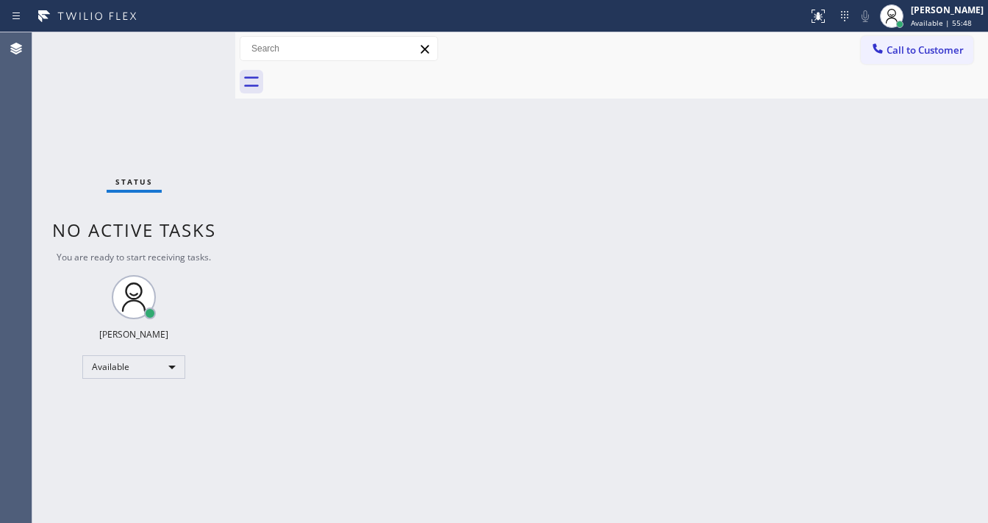
click at [474, 320] on div "Back to Dashboard Change Sender ID Customers Technicians Select a contact Outbo…" at bounding box center [611, 277] width 753 height 490
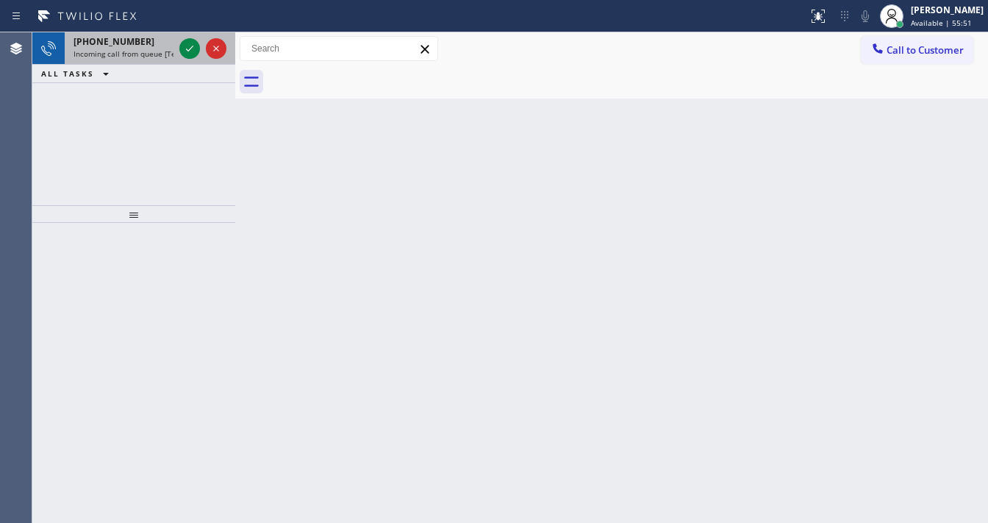
click at [127, 40] on span "+14806007255" at bounding box center [113, 41] width 81 height 12
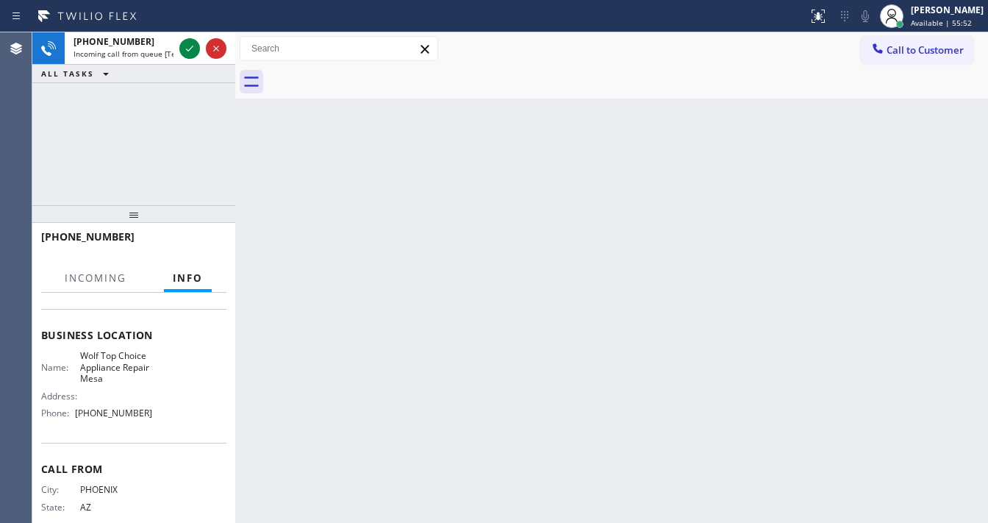
scroll to position [176, 0]
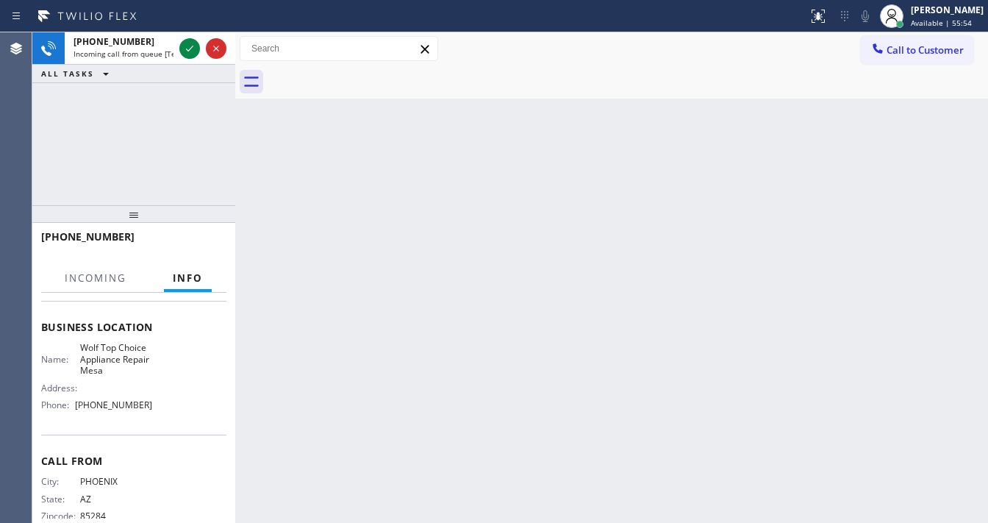
drag, startPoint x: 166, startPoint y: 141, endPoint x: 138, endPoint y: 66, distance: 80.0
click at [165, 136] on div "+14806007255 Incoming call from queue [Test] All ALL TASKS ALL TASKS ACTIVE TAS…" at bounding box center [133, 118] width 203 height 173
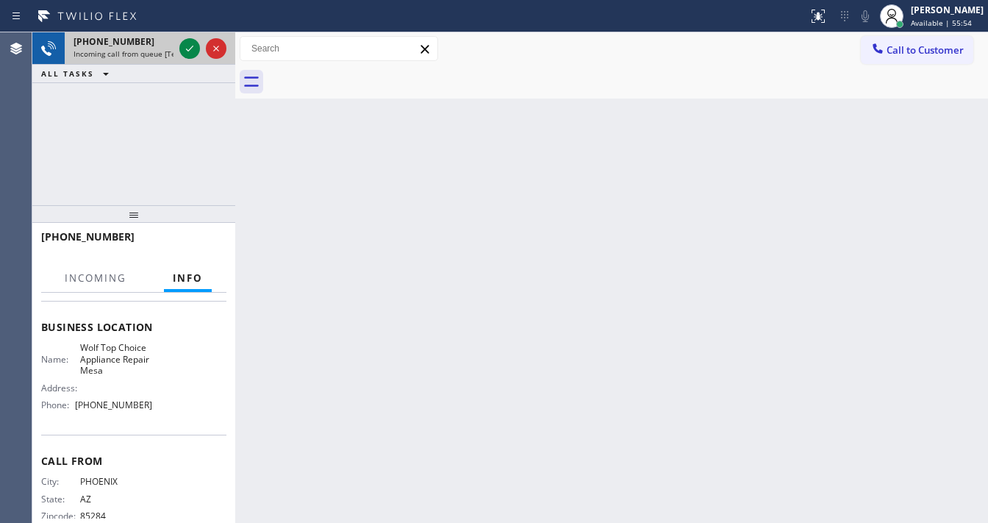
click at [135, 49] on span "Incoming call from queue [Test] All" at bounding box center [134, 54] width 122 height 10
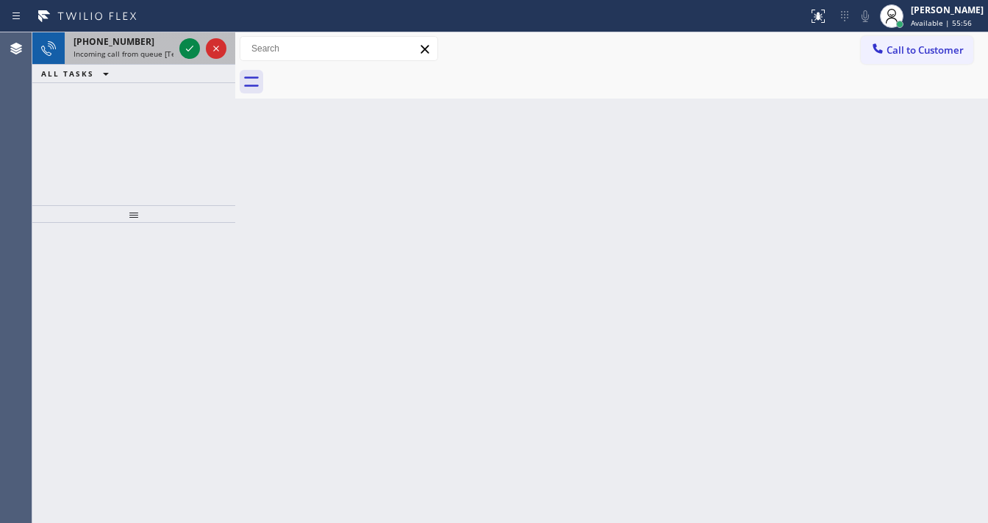
click at [130, 40] on span "+14806007255" at bounding box center [113, 41] width 81 height 12
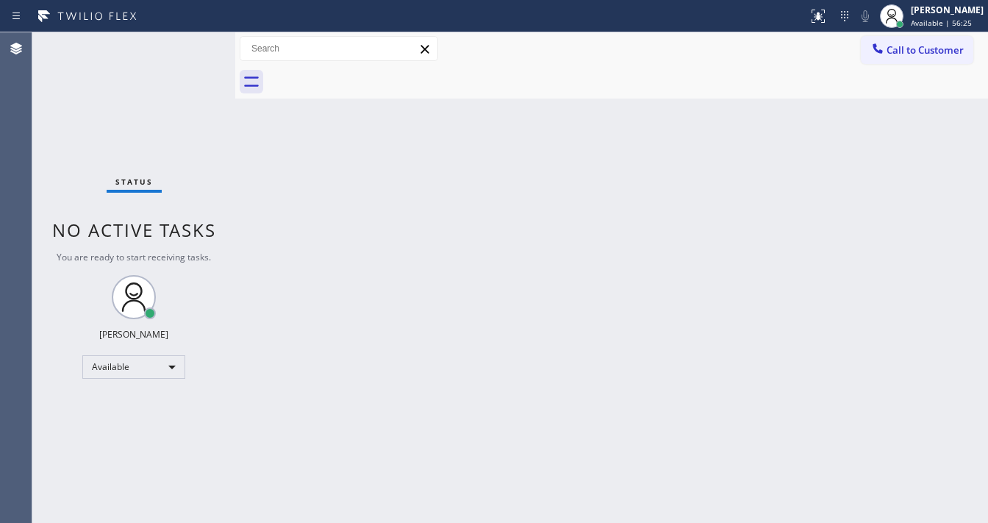
click at [194, 43] on div "Status No active tasks You are ready to start receiving tasks. [PERSON_NAME]" at bounding box center [133, 277] width 203 height 490
click at [194, 41] on div "Status No active tasks You are ready to start receiving tasks. [PERSON_NAME]" at bounding box center [133, 277] width 203 height 490
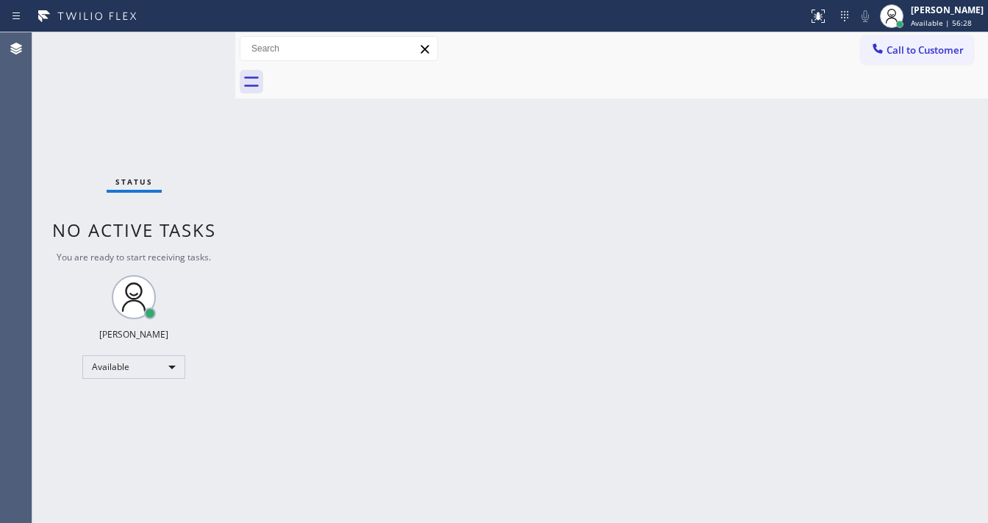
click at [194, 41] on div "Status No active tasks You are ready to start receiving tasks. [PERSON_NAME]" at bounding box center [133, 277] width 203 height 490
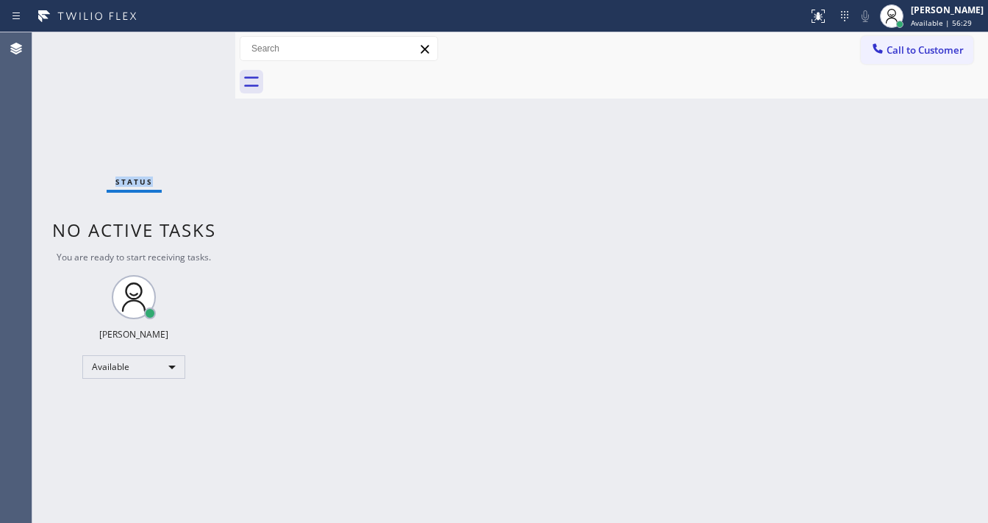
click at [194, 41] on div "Status No active tasks You are ready to start receiving tasks. [PERSON_NAME]" at bounding box center [133, 277] width 203 height 490
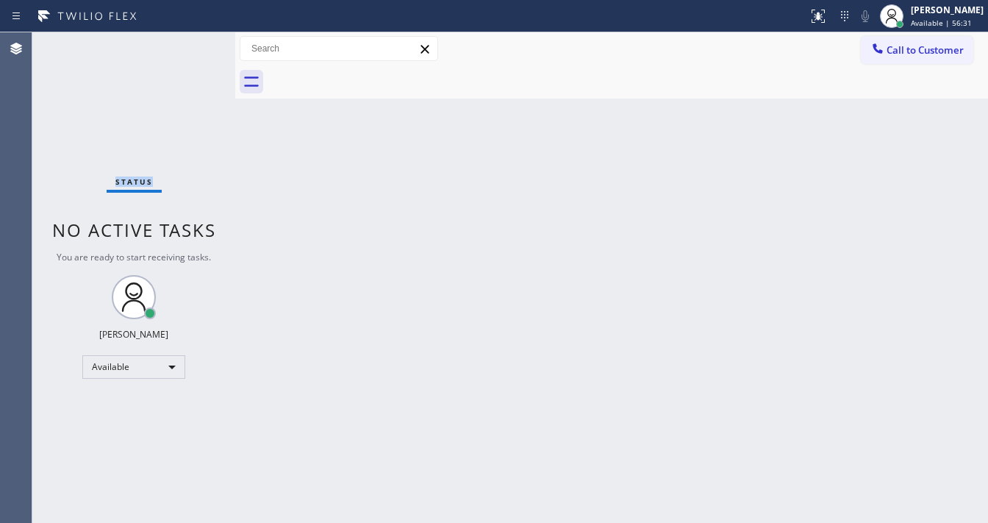
click at [194, 41] on div "Status No active tasks You are ready to start receiving tasks. [PERSON_NAME]" at bounding box center [133, 277] width 203 height 490
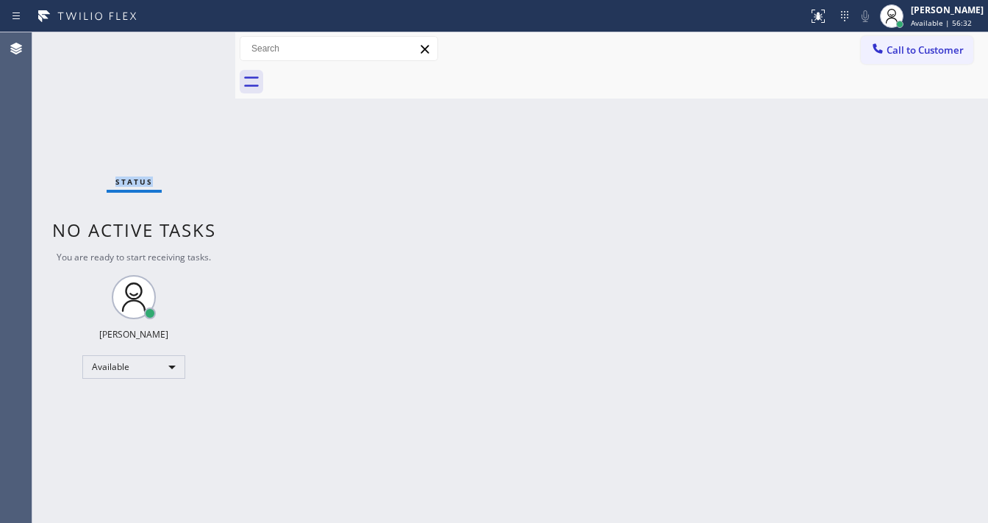
click at [194, 41] on div "Status No active tasks You are ready to start receiving tasks. [PERSON_NAME]" at bounding box center [133, 277] width 203 height 490
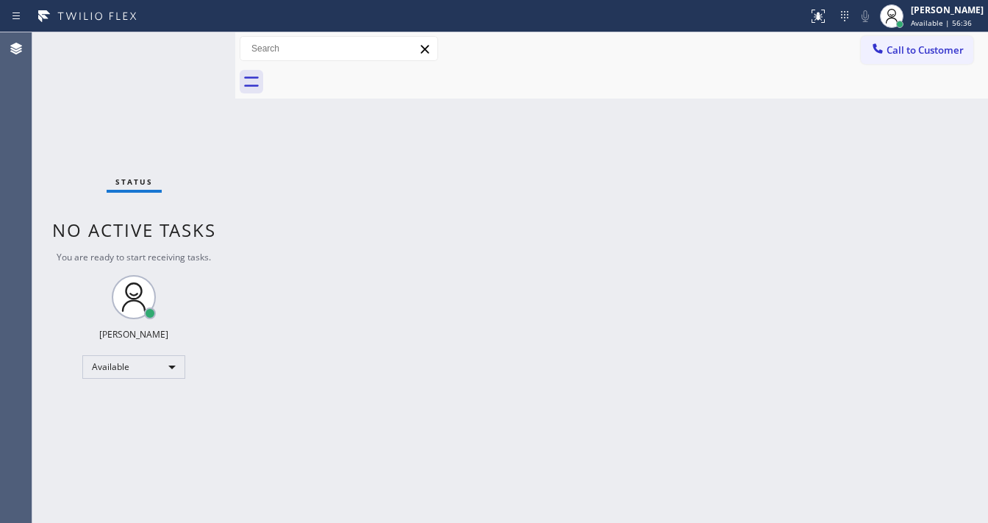
click at [194, 41] on div "Status No active tasks You are ready to start receiving tasks. [PERSON_NAME]" at bounding box center [133, 277] width 203 height 490
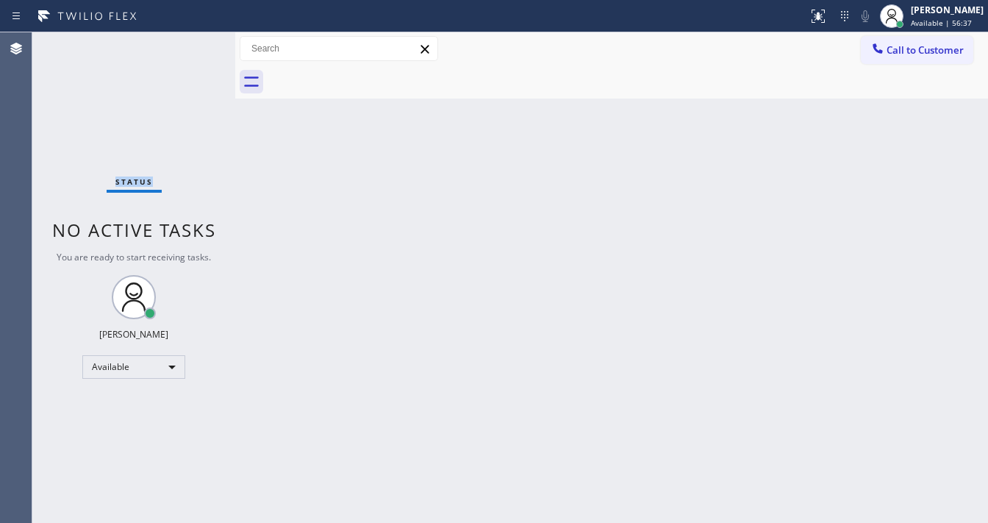
click at [194, 41] on div "Status No active tasks You are ready to start receiving tasks. [PERSON_NAME]" at bounding box center [133, 277] width 203 height 490
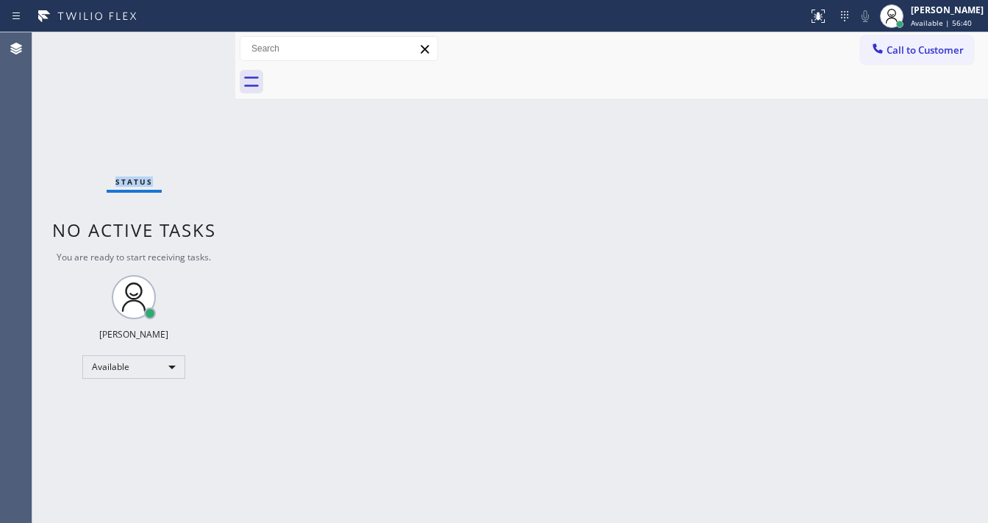
click at [194, 41] on div "Status No active tasks You are ready to start receiving tasks. [PERSON_NAME]" at bounding box center [133, 277] width 203 height 490
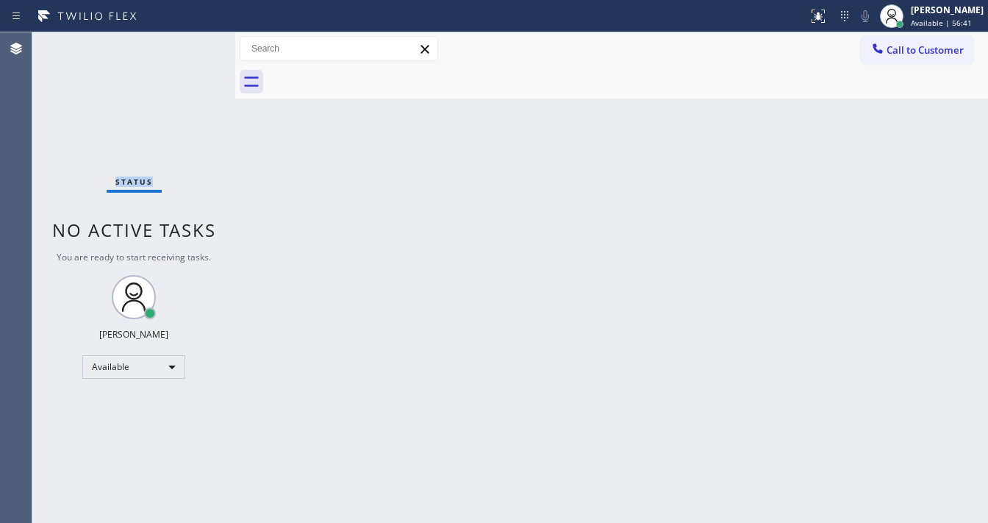
click at [194, 41] on div "Status No active tasks You are ready to start receiving tasks. [PERSON_NAME]" at bounding box center [133, 277] width 203 height 490
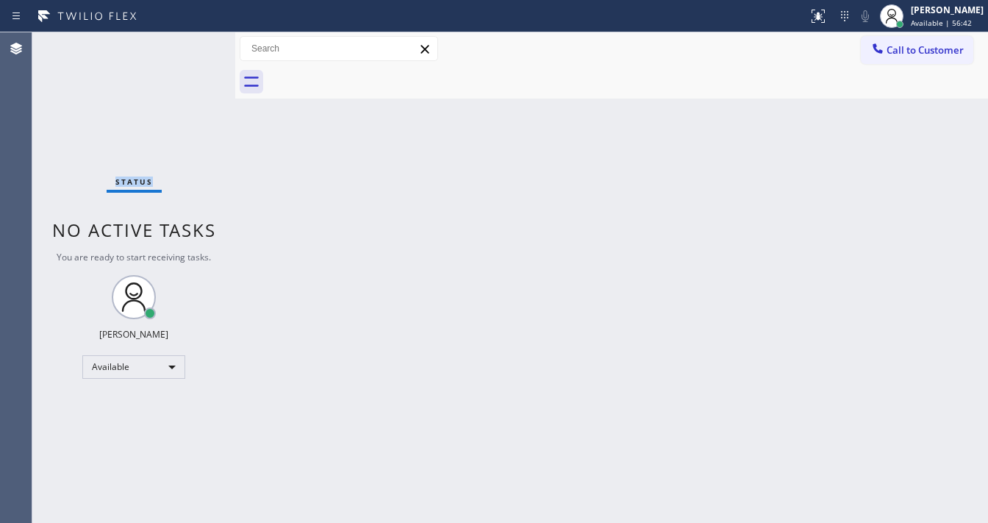
click at [194, 41] on div "Status No active tasks You are ready to start receiving tasks. [PERSON_NAME]" at bounding box center [133, 277] width 203 height 490
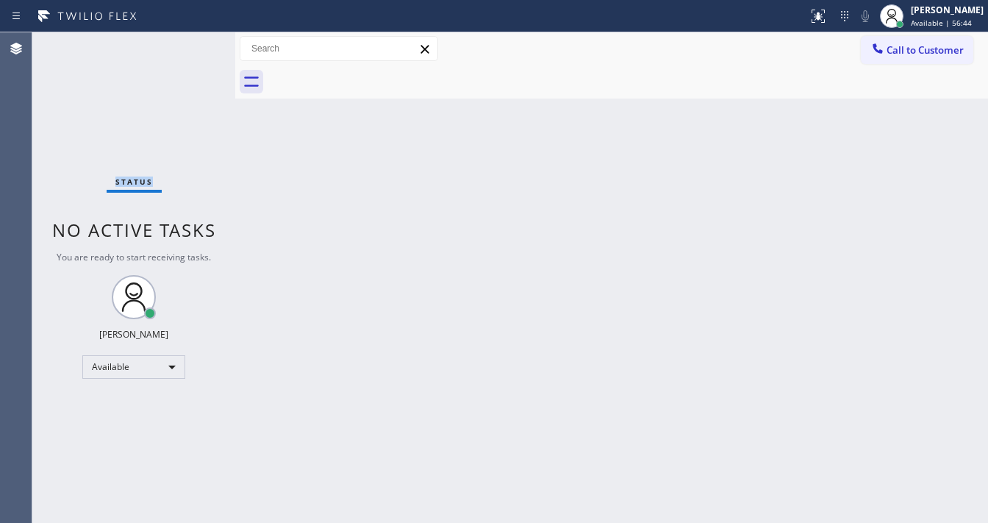
click at [194, 41] on div "Status No active tasks You are ready to start receiving tasks. [PERSON_NAME]" at bounding box center [133, 277] width 203 height 490
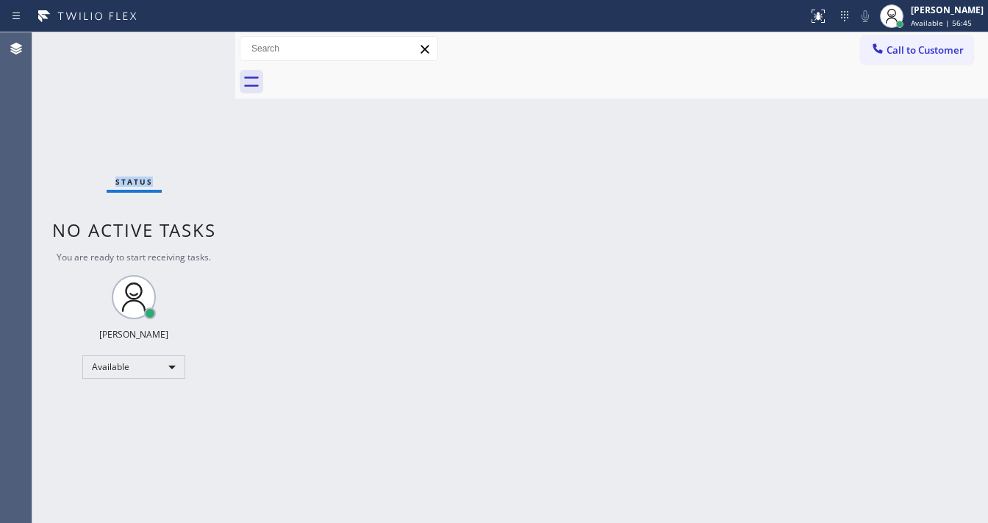
click at [194, 41] on div "Status No active tasks You are ready to start receiving tasks. [PERSON_NAME]" at bounding box center [133, 277] width 203 height 490
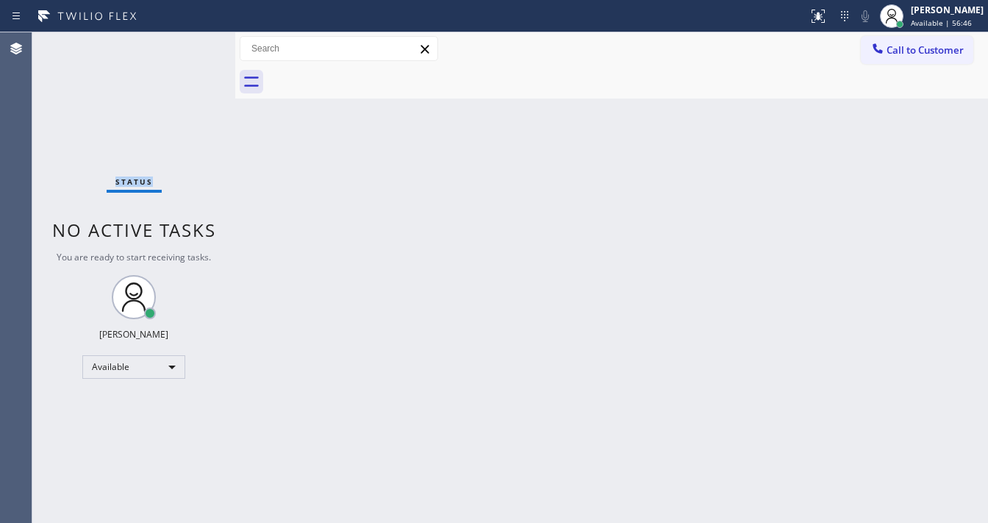
click at [194, 41] on div "Status No active tasks You are ready to start receiving tasks. [PERSON_NAME]" at bounding box center [133, 277] width 203 height 490
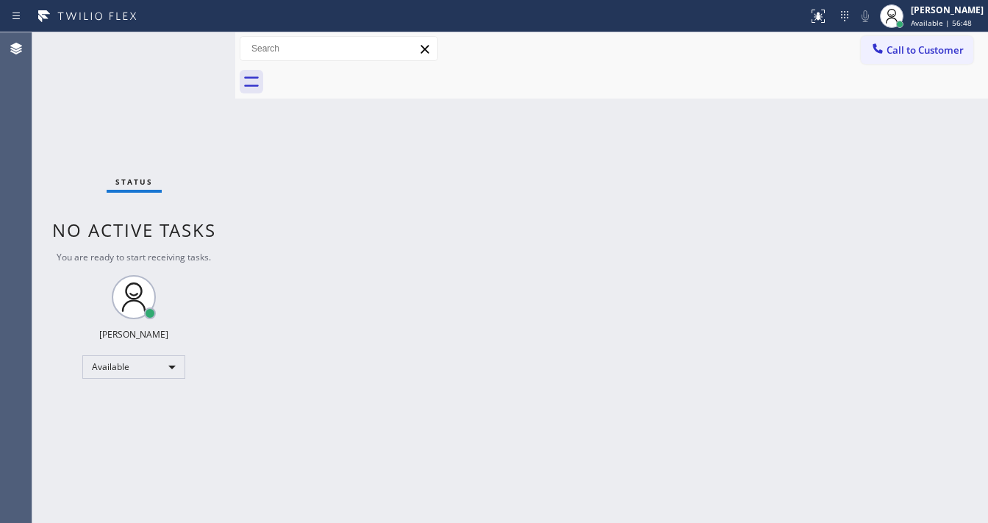
click at [194, 41] on div "Status No active tasks You are ready to start receiving tasks. [PERSON_NAME]" at bounding box center [133, 277] width 203 height 490
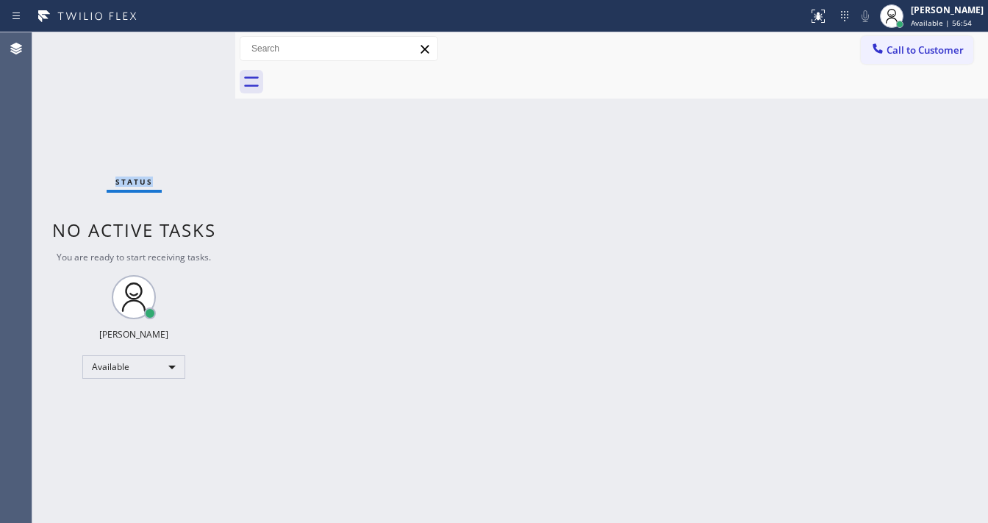
click at [194, 41] on div "Status No active tasks You are ready to start receiving tasks. [PERSON_NAME]" at bounding box center [133, 277] width 203 height 490
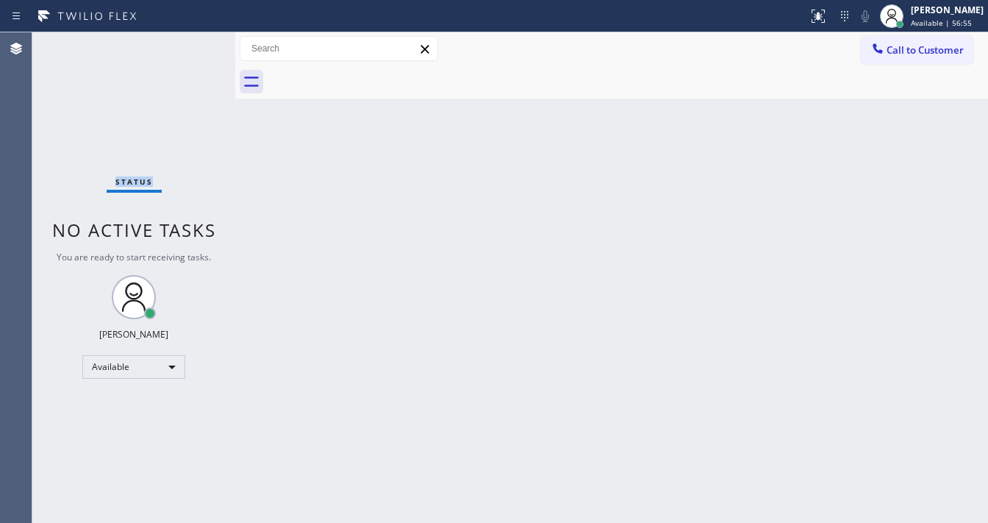
click at [194, 41] on div "Status No active tasks You are ready to start receiving tasks. [PERSON_NAME]" at bounding box center [133, 277] width 203 height 490
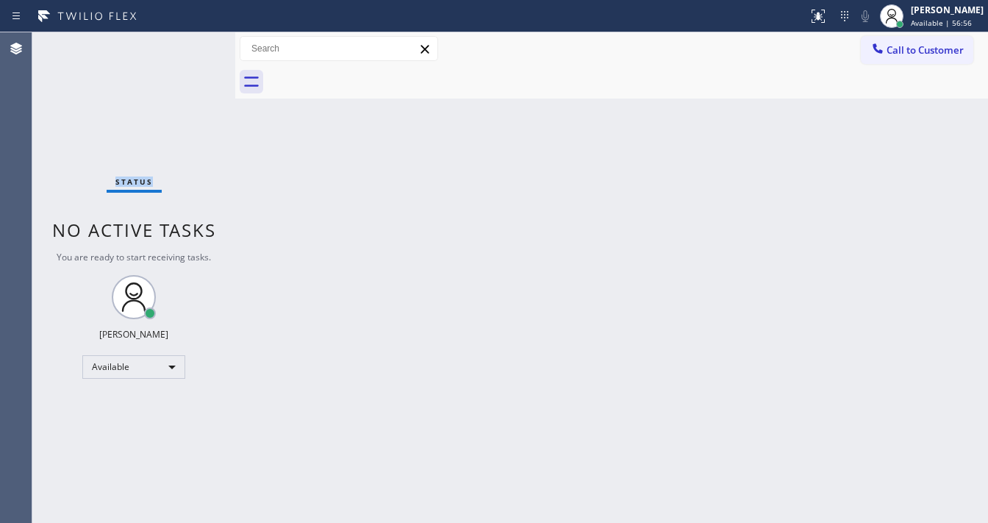
click at [194, 41] on div "Status No active tasks You are ready to start receiving tasks. [PERSON_NAME]" at bounding box center [133, 277] width 203 height 490
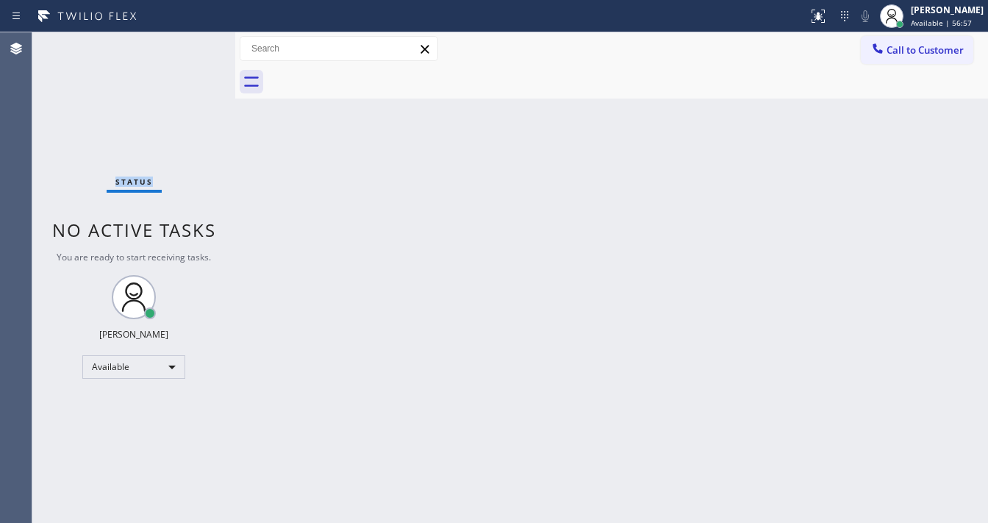
click at [194, 41] on div "Status No active tasks You are ready to start receiving tasks. [PERSON_NAME]" at bounding box center [133, 277] width 203 height 490
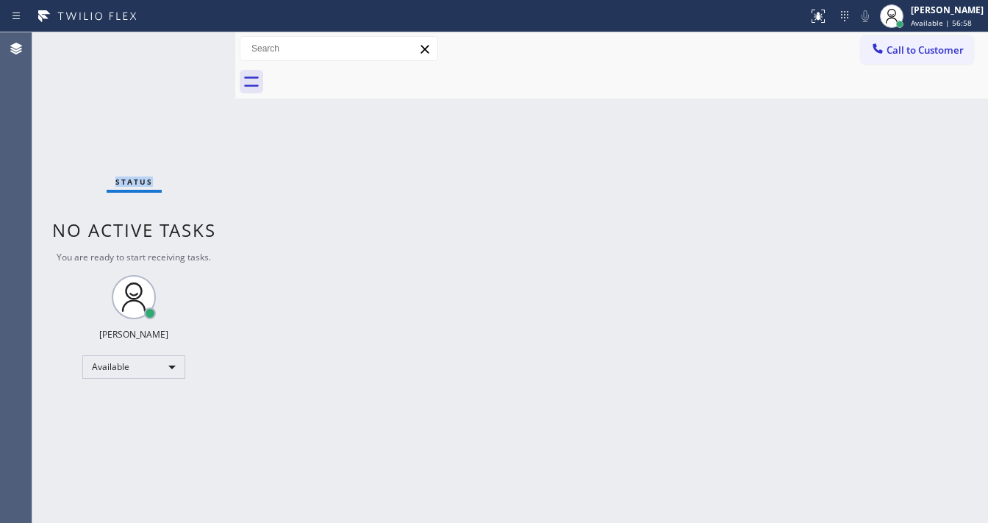
click at [194, 41] on div "Status No active tasks You are ready to start receiving tasks. [PERSON_NAME]" at bounding box center [133, 277] width 203 height 490
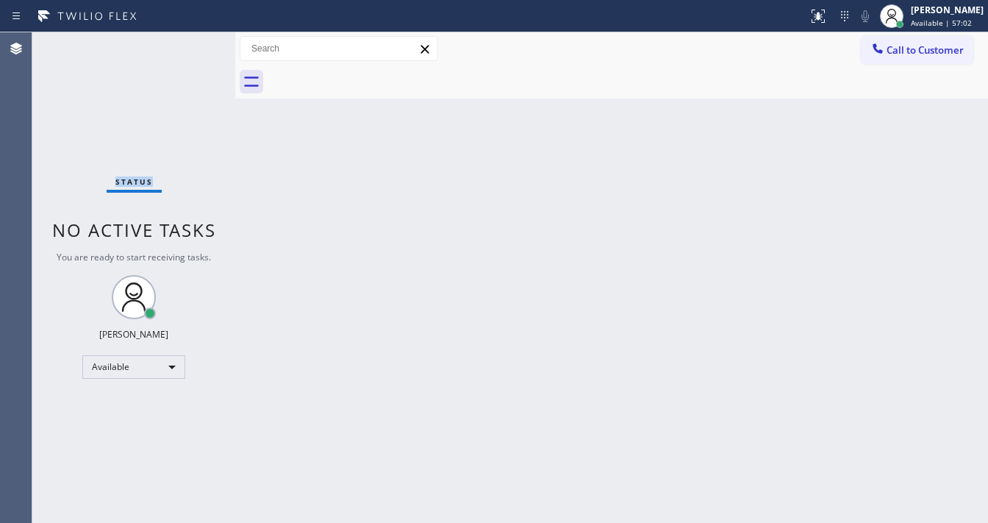
click at [194, 41] on div "Status No active tasks You are ready to start receiving tasks. [PERSON_NAME]" at bounding box center [133, 277] width 203 height 490
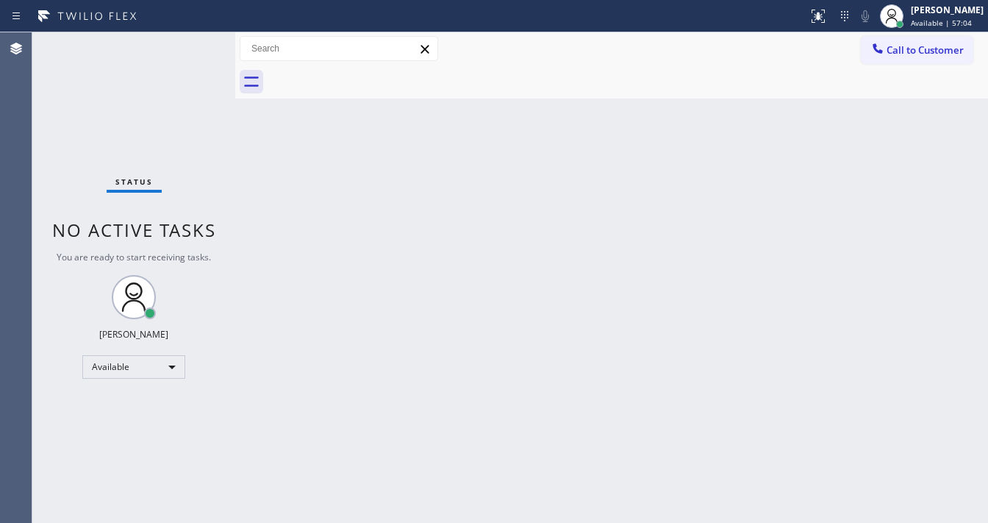
click at [194, 41] on div "Status No active tasks You are ready to start receiving tasks. [PERSON_NAME]" at bounding box center [133, 277] width 203 height 490
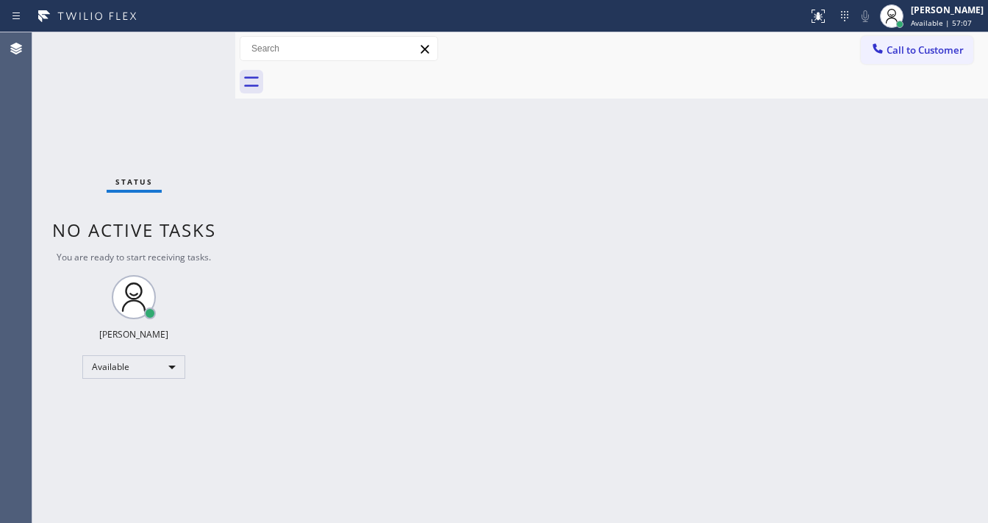
click at [194, 41] on div "Status No active tasks You are ready to start receiving tasks. [PERSON_NAME]" at bounding box center [133, 277] width 203 height 490
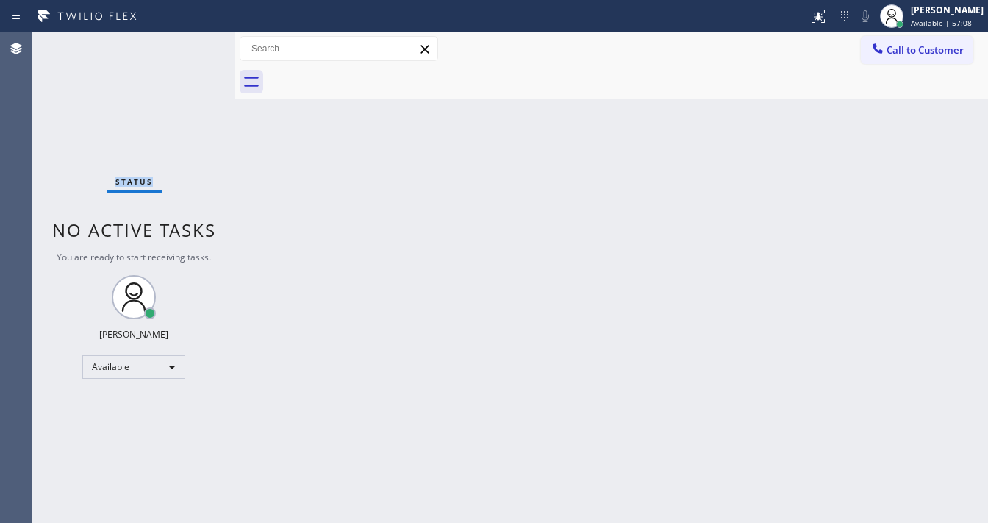
click at [194, 41] on div "Status No active tasks You are ready to start receiving tasks. [PERSON_NAME]" at bounding box center [133, 277] width 203 height 490
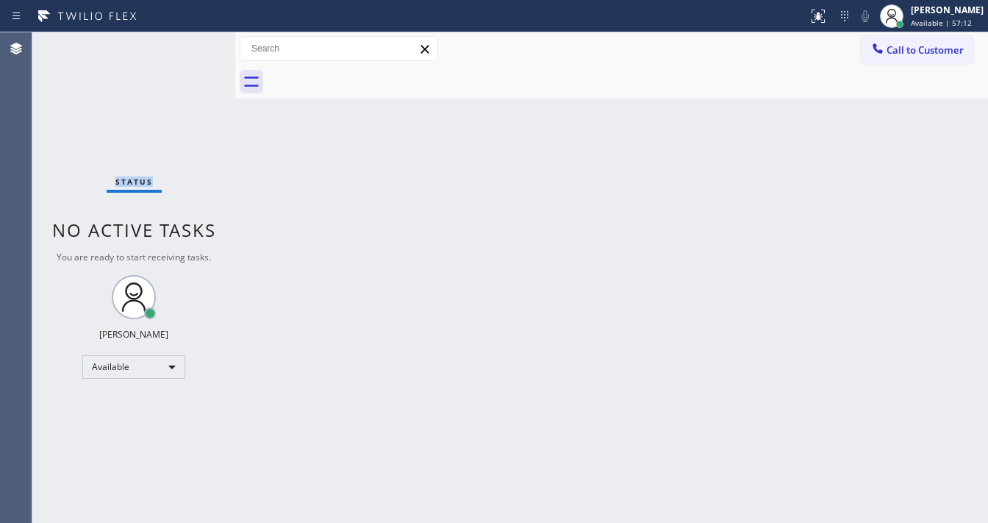
click at [194, 41] on div "Status No active tasks You are ready to start receiving tasks. [PERSON_NAME]" at bounding box center [133, 277] width 203 height 490
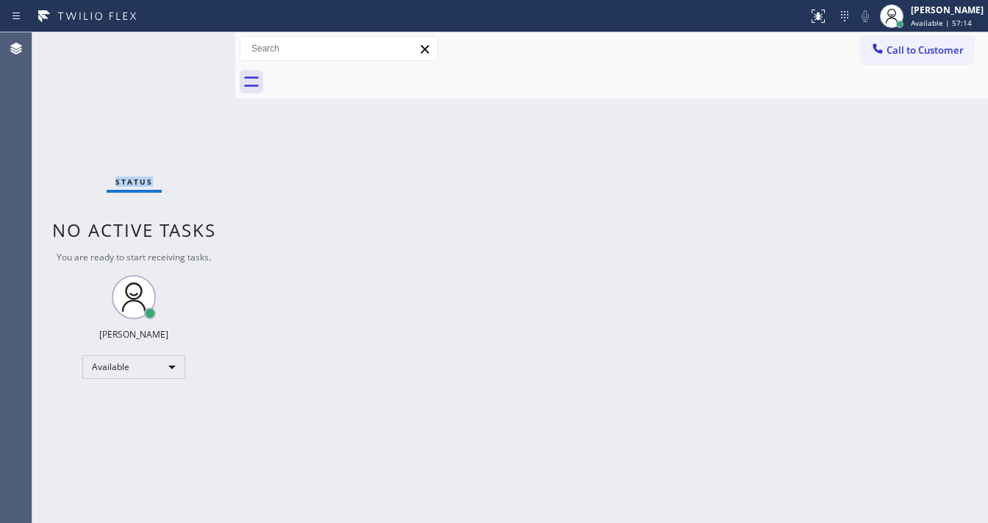
click at [194, 41] on div "Status No active tasks You are ready to start receiving tasks. [PERSON_NAME]" at bounding box center [133, 277] width 203 height 490
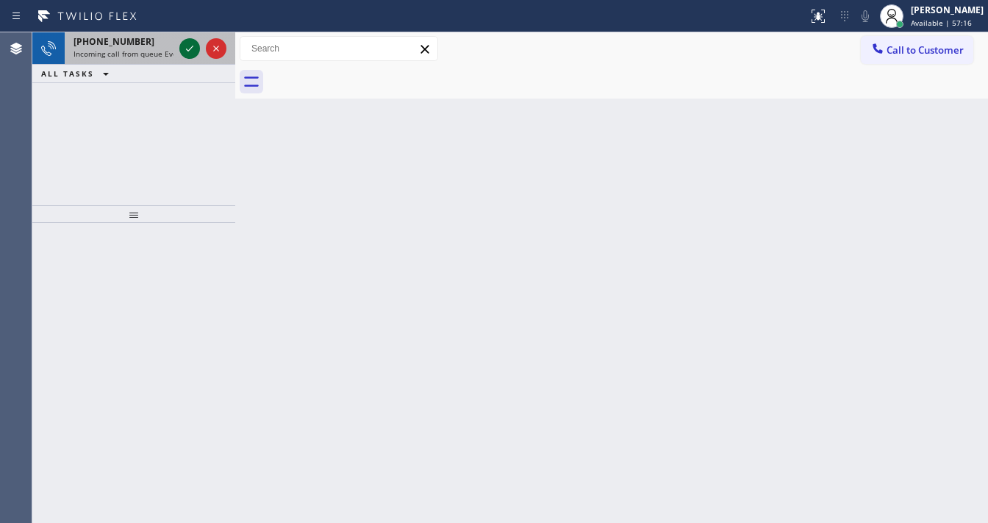
click at [194, 41] on icon at bounding box center [190, 49] width 18 height 18
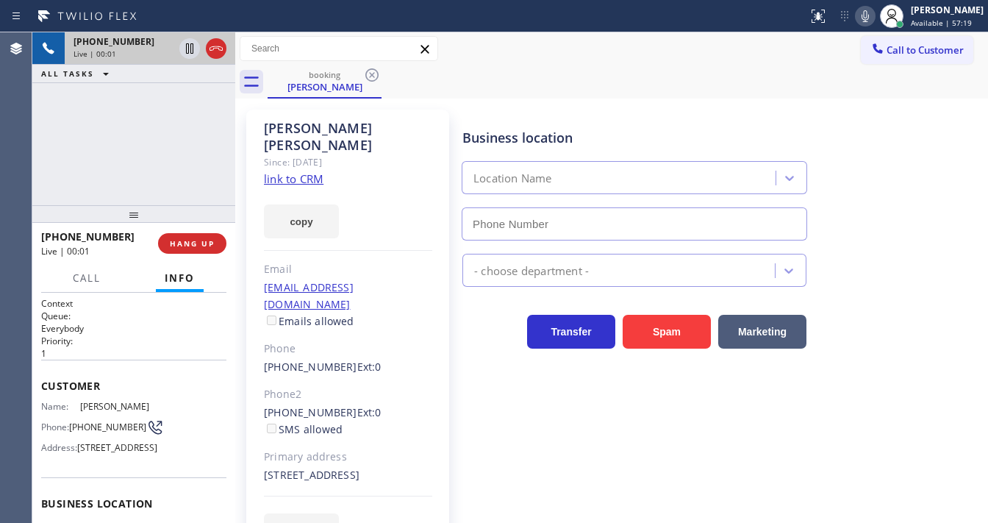
type input "[PHONE_NUMBER]"
click at [274, 171] on link "link to CRM" at bounding box center [294, 178] width 60 height 15
click at [140, 179] on div "+13107505214 Live | 02:16 ALL TASKS ALL TASKS ACTIVE TASKS TASKS IN WRAP UP" at bounding box center [133, 118] width 203 height 173
click at [873, 10] on icon at bounding box center [865, 16] width 18 height 18
click at [192, 43] on icon at bounding box center [189, 48] width 7 height 10
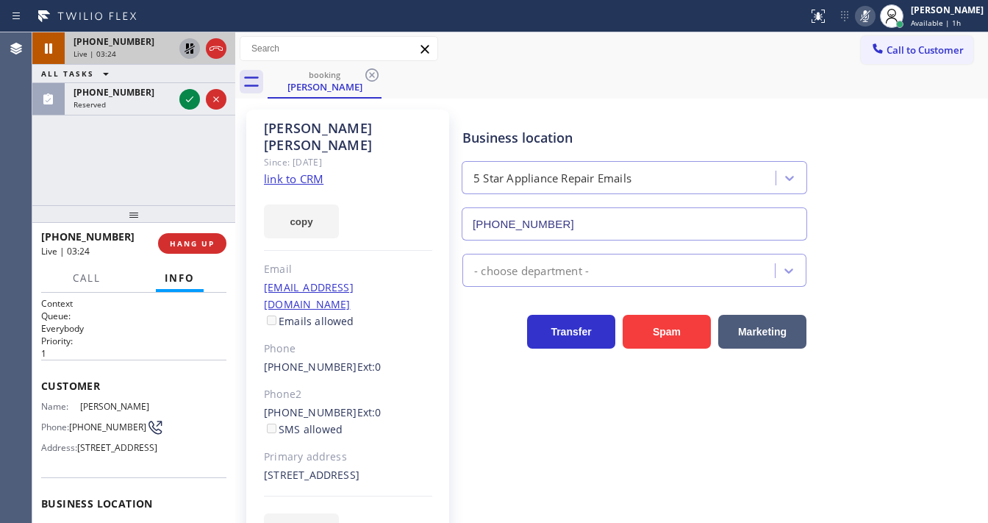
click at [65, 163] on div "+13107505214 Live | 03:24 ALL TASKS ALL TASKS ACTIVE TASKS TASKS IN WRAP UP (21…" at bounding box center [133, 118] width 203 height 173
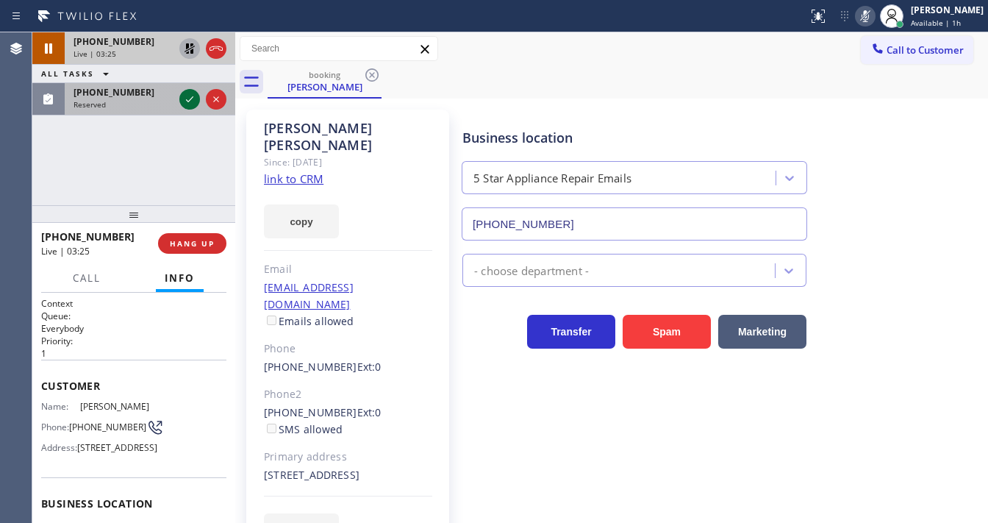
click at [188, 102] on icon at bounding box center [190, 99] width 18 height 18
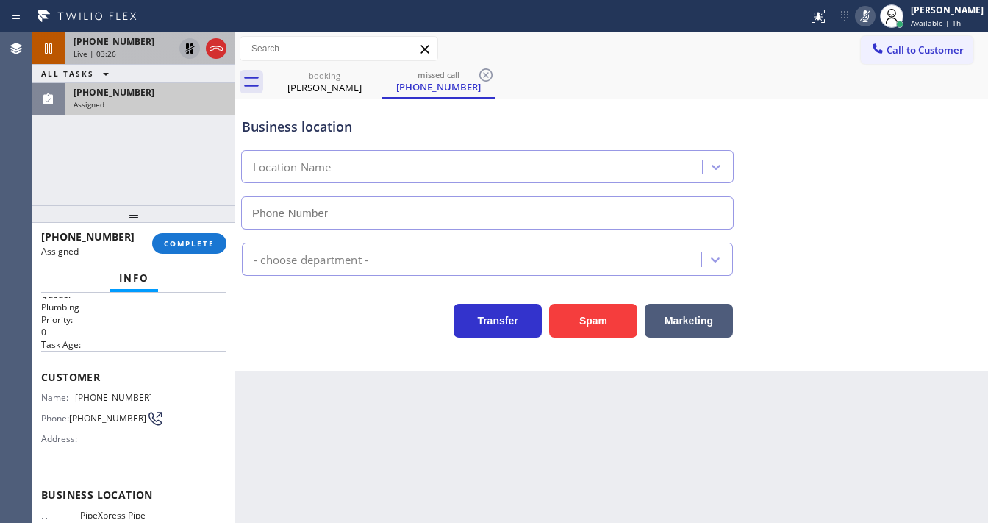
scroll to position [118, 0]
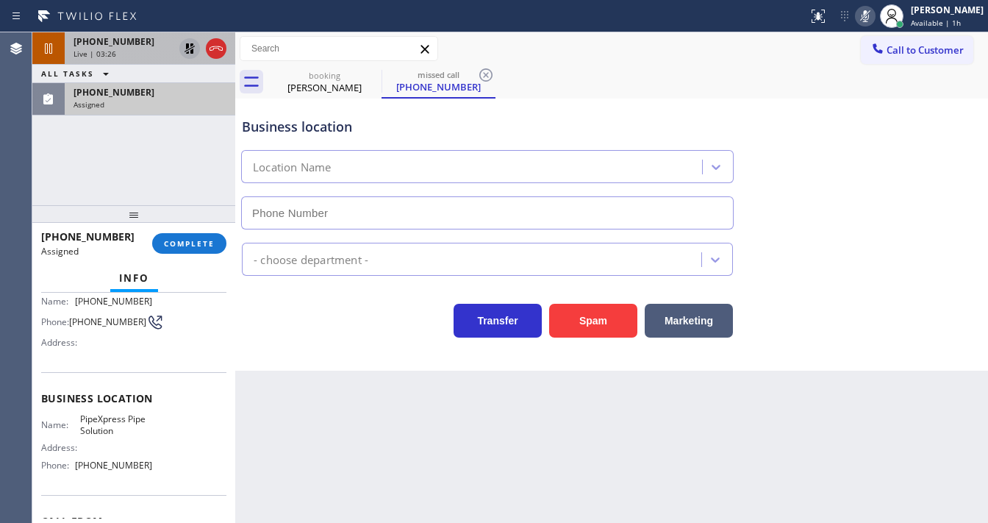
type input "[PHONE_NUMBER]"
click at [195, 244] on span "COMPLETE" at bounding box center [189, 243] width 51 height 10
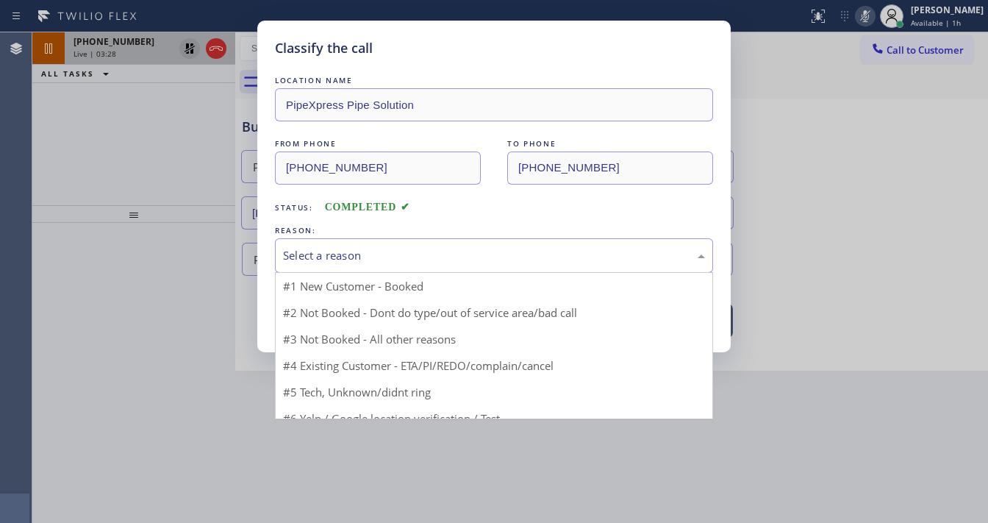
drag, startPoint x: 345, startPoint y: 250, endPoint x: 351, endPoint y: 266, distance: 17.2
click at [347, 249] on div "Select a reason" at bounding box center [494, 255] width 422 height 17
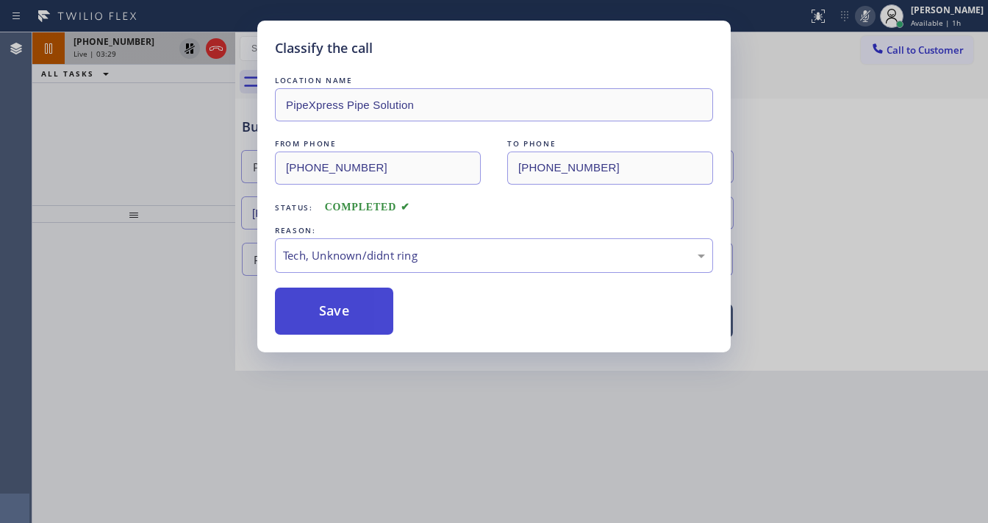
click at [346, 309] on button "Save" at bounding box center [334, 310] width 118 height 47
type input "[PHONE_NUMBER]"
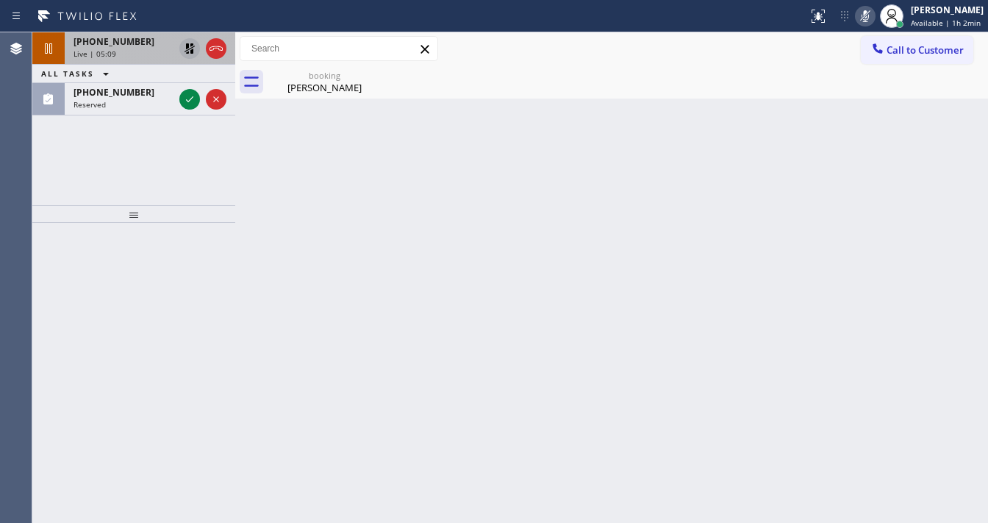
click at [67, 168] on div "+13107505214 Live | 05:09 ALL TASKS ALL TASKS ACTIVE TASKS TASKS IN WRAP UP (41…" at bounding box center [133, 118] width 203 height 173
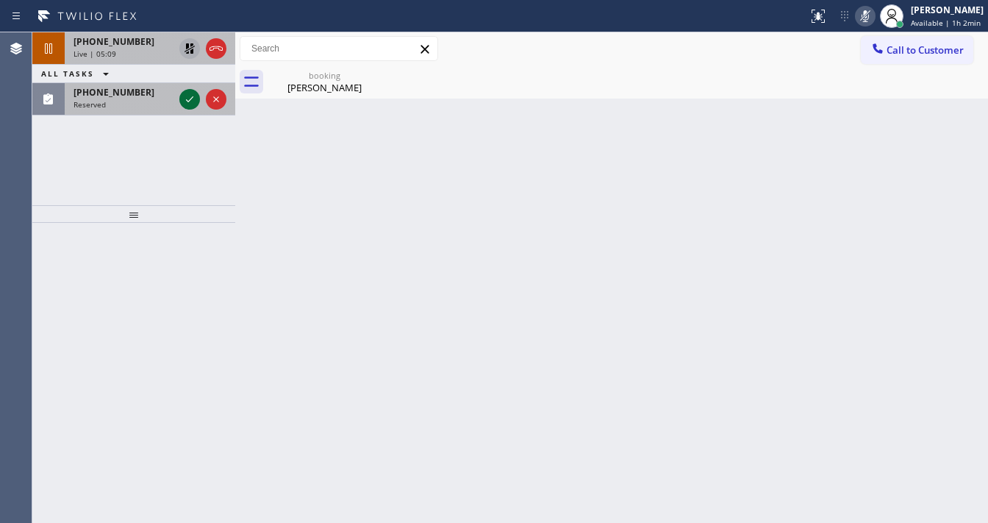
click at [188, 100] on icon at bounding box center [190, 99] width 18 height 18
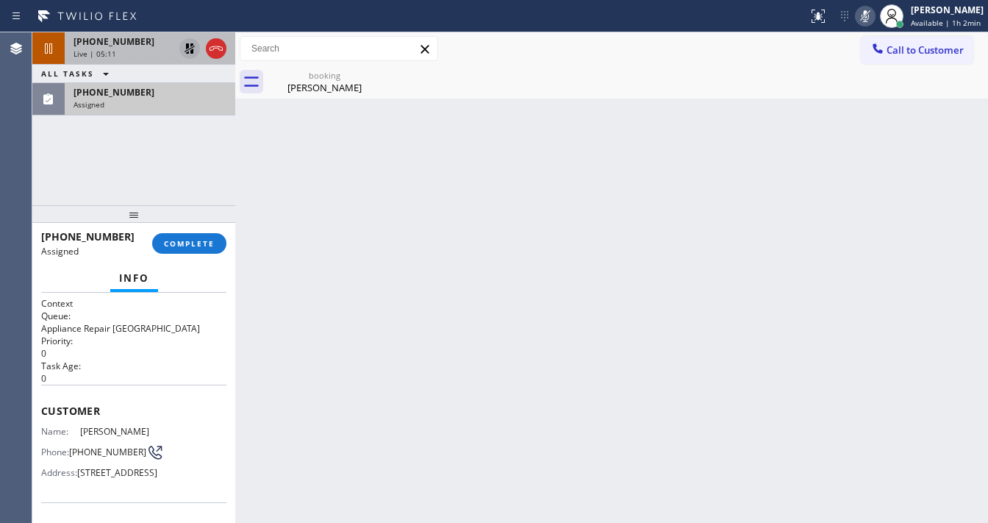
scroll to position [59, 0]
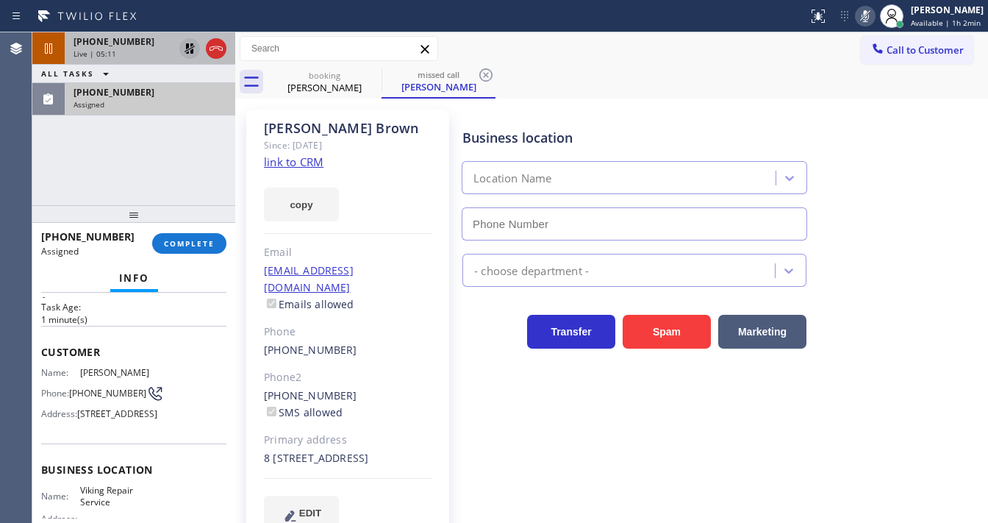
type input "[PHONE_NUMBER]"
click at [309, 159] on link "link to CRM" at bounding box center [294, 161] width 60 height 15
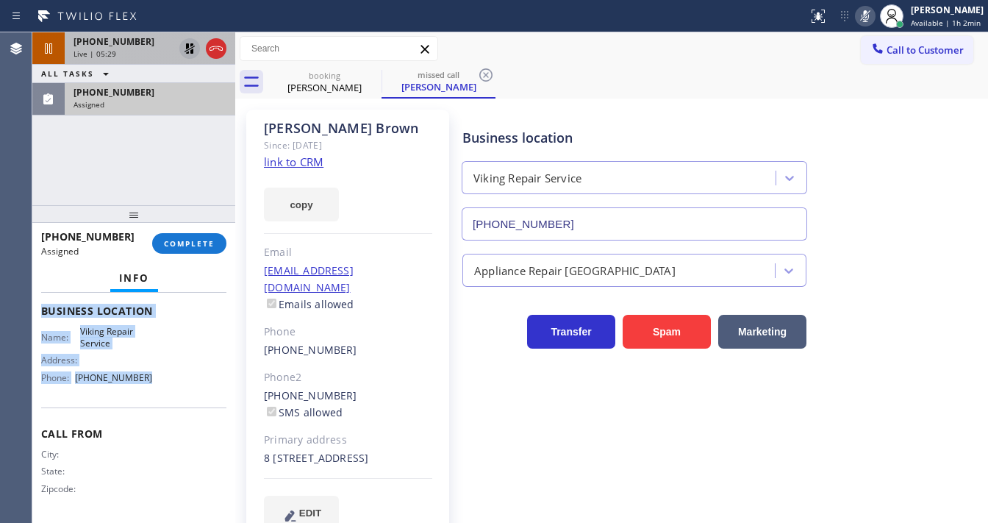
scroll to position [235, 0]
drag, startPoint x: 41, startPoint y: 344, endPoint x: 182, endPoint y: 401, distance: 152.0
click at [182, 401] on div "Context Queue: Appliance Repair High End Priority: 0 Task Age: 1 minute(s) Cust…" at bounding box center [133, 298] width 185 height 439
copy div "Customer Name: Deborah Brown Phone: (415) 833-2000 Address: 1451 13th St 8, Oak…"
click at [209, 247] on span "COMPLETE" at bounding box center [189, 243] width 51 height 10
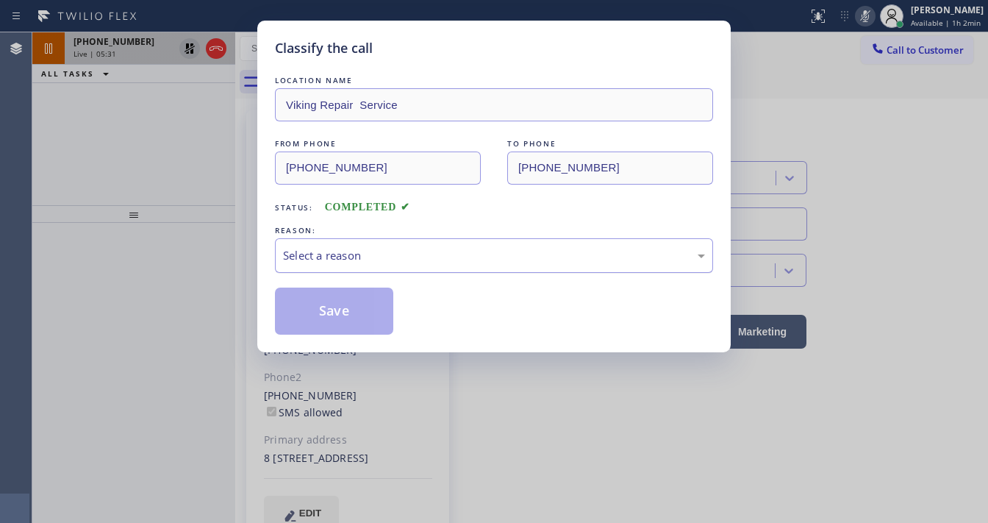
click at [367, 250] on div "Select a reason" at bounding box center [494, 255] width 422 height 17
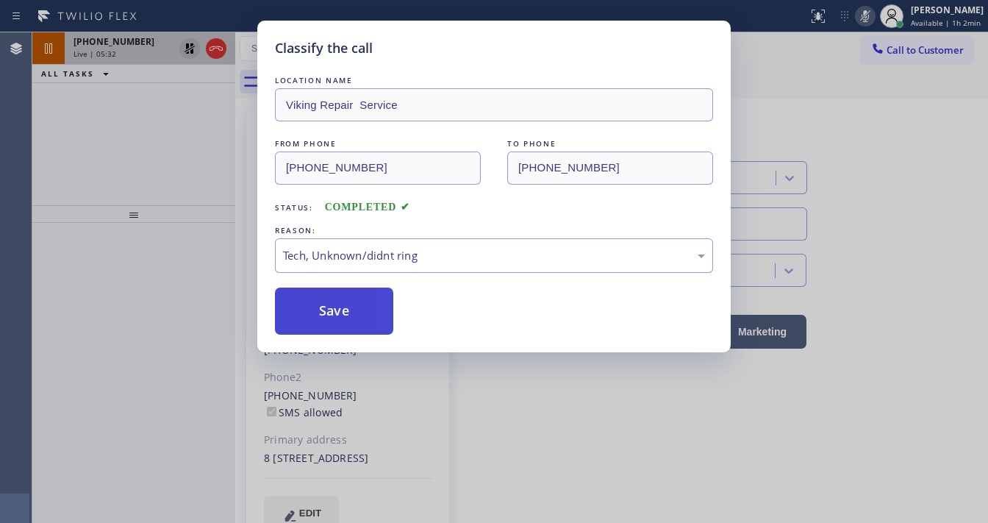
click at [350, 315] on button "Save" at bounding box center [334, 310] width 118 height 47
click at [350, 313] on button "Save" at bounding box center [334, 310] width 118 height 47
type input "[PHONE_NUMBER]"
click at [350, 313] on button "Save" at bounding box center [334, 310] width 118 height 47
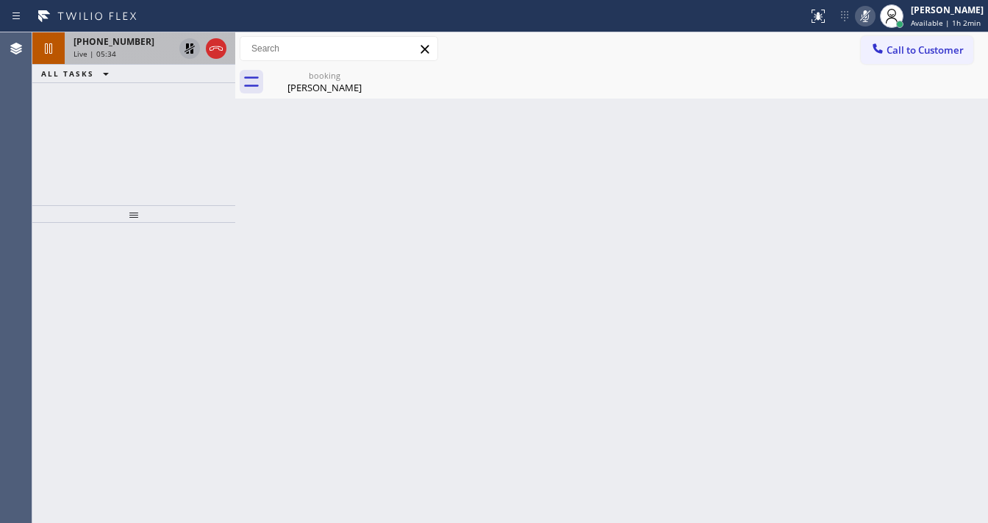
click at [87, 146] on div "+13107505214 Live | 05:34 ALL TASKS ALL TASKS ACTIVE TASKS TASKS IN WRAP UP" at bounding box center [133, 118] width 203 height 173
click at [185, 51] on icon at bounding box center [189, 48] width 10 height 10
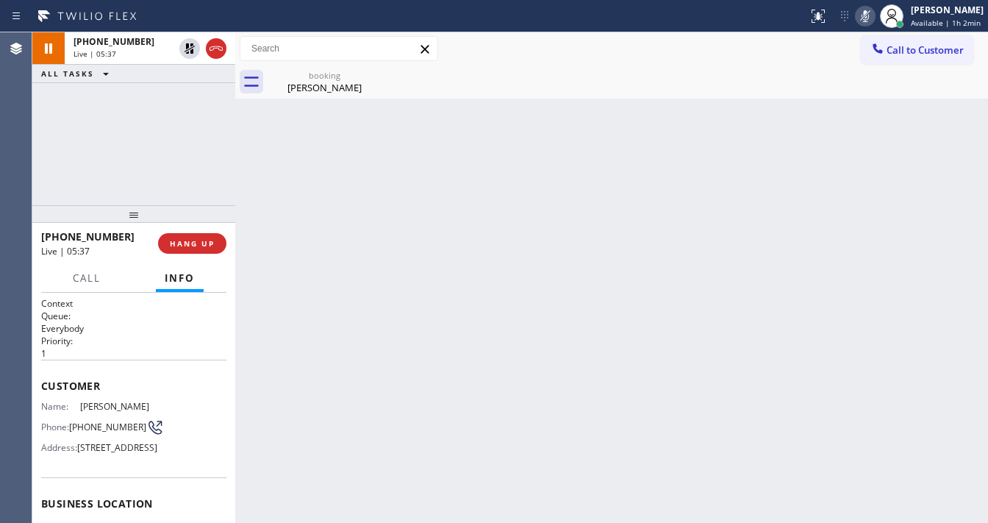
click at [861, 15] on div "Status report No issues detected If you experience an issue, please download th…" at bounding box center [895, 16] width 186 height 32
click at [786, 91] on div "booking John Matheson" at bounding box center [628, 81] width 720 height 33
click at [869, 19] on icon at bounding box center [864, 16] width 7 height 12
click at [803, 87] on div "booking John Matheson" at bounding box center [628, 81] width 720 height 33
click at [171, 167] on div "[PHONE_NUMBER] Live | 11:22 ALL TASKS ALL TASKS ACTIVE TASKS TASKS IN WRAP UP" at bounding box center [133, 118] width 203 height 173
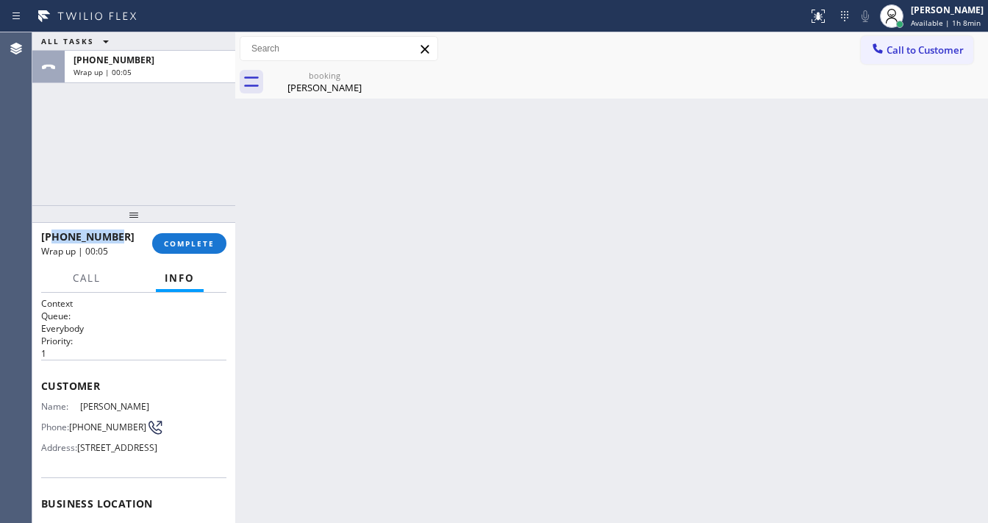
drag, startPoint x: 122, startPoint y: 235, endPoint x: 54, endPoint y: 240, distance: 68.5
click at [54, 240] on div "[PHONE_NUMBER]" at bounding box center [91, 236] width 101 height 14
copy span "3107505214"
click at [197, 244] on span "COMPLETE" at bounding box center [189, 243] width 51 height 10
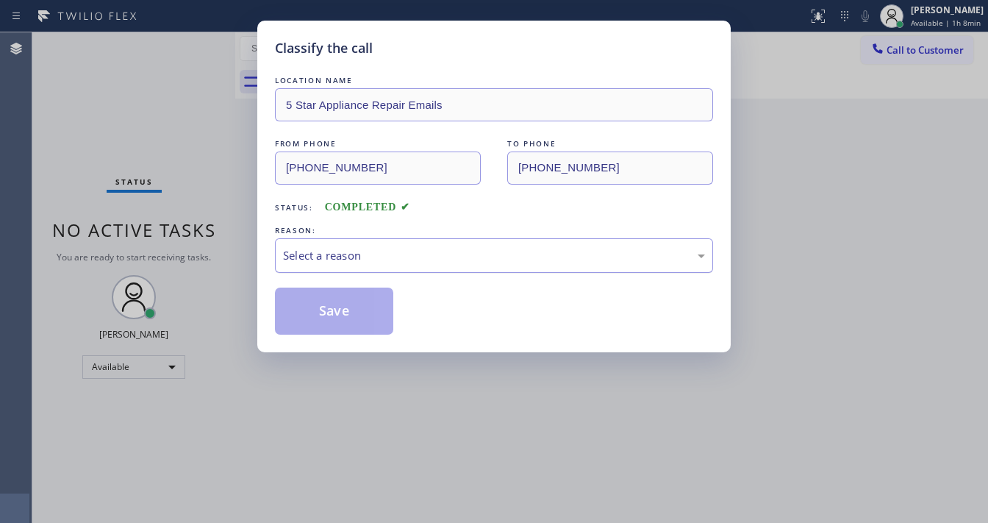
click at [332, 248] on div "Select a reason" at bounding box center [494, 255] width 422 height 17
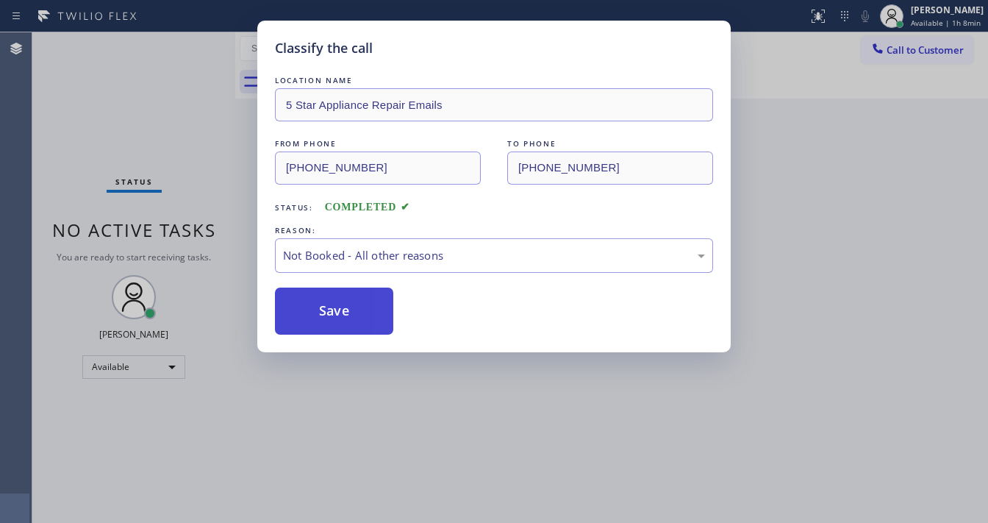
click at [334, 312] on button "Save" at bounding box center [334, 310] width 118 height 47
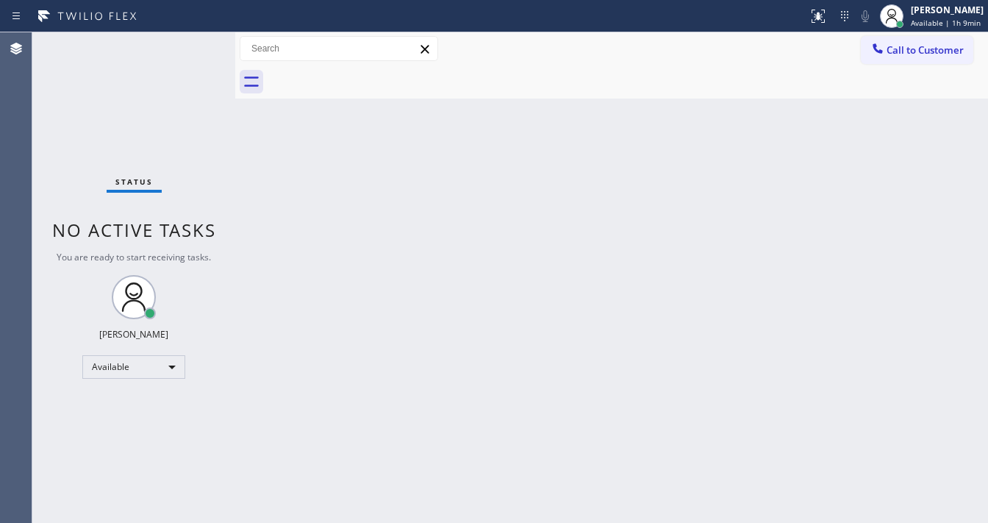
click at [184, 46] on div "Status No active tasks You are ready to start receiving tasks. [PERSON_NAME]" at bounding box center [133, 277] width 203 height 490
click at [210, 40] on div "Status No active tasks You are ready to start receiving tasks. [PERSON_NAME]" at bounding box center [133, 277] width 203 height 490
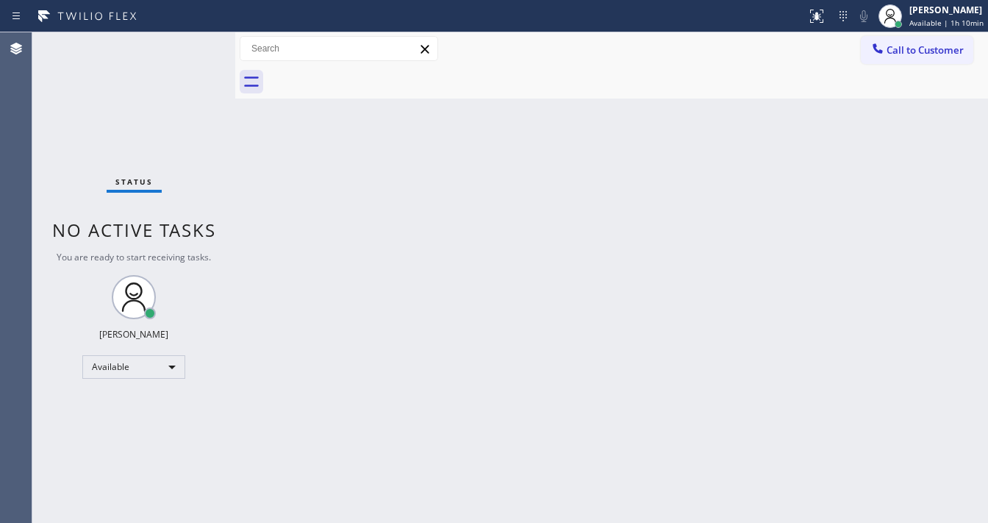
click at [193, 50] on div "Status No active tasks You are ready to start receiving tasks. [PERSON_NAME]" at bounding box center [133, 277] width 203 height 490
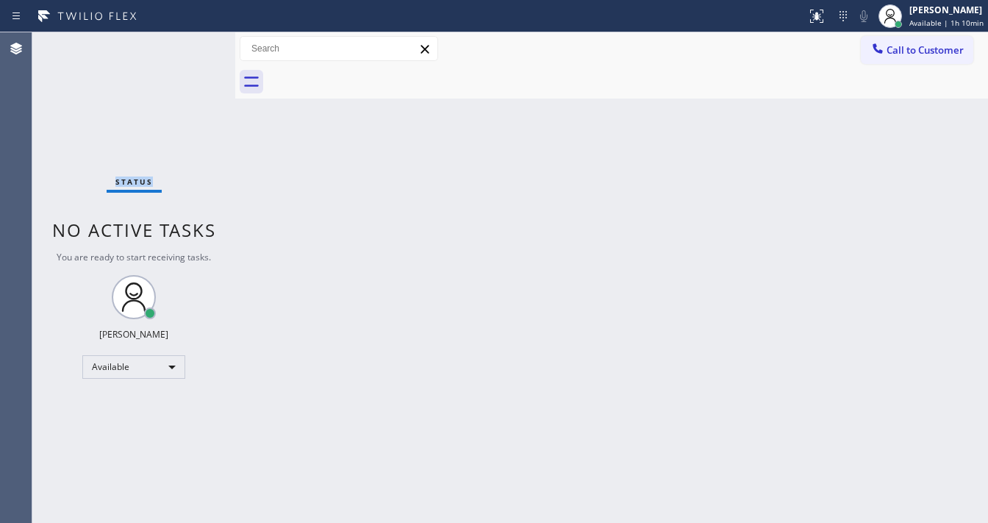
click at [193, 50] on div "Status No active tasks You are ready to start receiving tasks. [PERSON_NAME]" at bounding box center [133, 277] width 203 height 490
click at [193, 45] on div "Status No active tasks You are ready to start receiving tasks. [PERSON_NAME]" at bounding box center [133, 277] width 203 height 490
drag, startPoint x: 193, startPoint y: 45, endPoint x: 419, endPoint y: 6, distance: 229.7
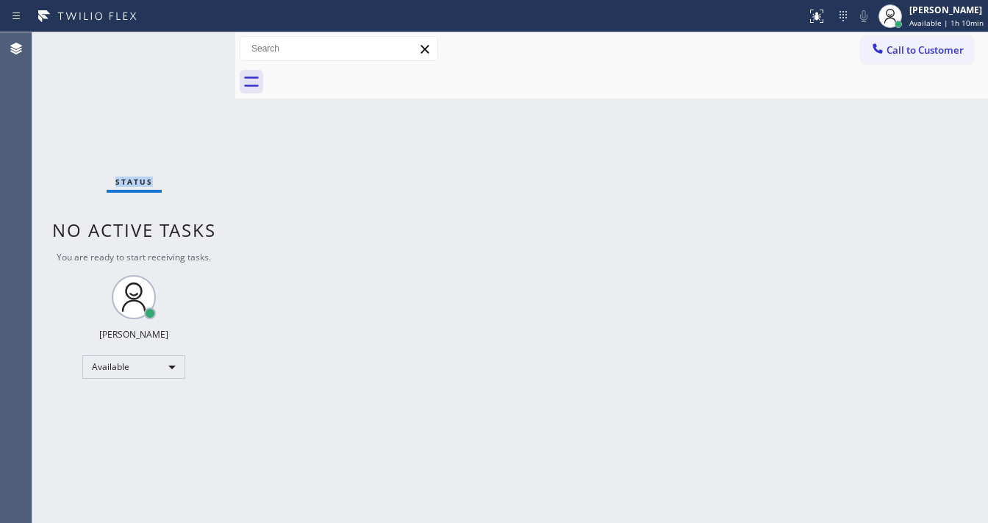
click at [195, 46] on div "Status No active tasks You are ready to start receiving tasks. [PERSON_NAME]" at bounding box center [133, 277] width 203 height 490
click at [51, 163] on div "Status No active tasks You are ready to start receiving tasks. [PERSON_NAME]" at bounding box center [133, 277] width 203 height 490
click at [192, 47] on div "Status No active tasks You are ready to start receiving tasks. [PERSON_NAME]" at bounding box center [133, 277] width 203 height 490
click at [188, 44] on div "Status No active tasks You are ready to start receiving tasks. [PERSON_NAME]" at bounding box center [133, 277] width 203 height 490
click at [188, 43] on div "Status No active tasks You are ready to start receiving tasks. [PERSON_NAME]" at bounding box center [133, 277] width 203 height 490
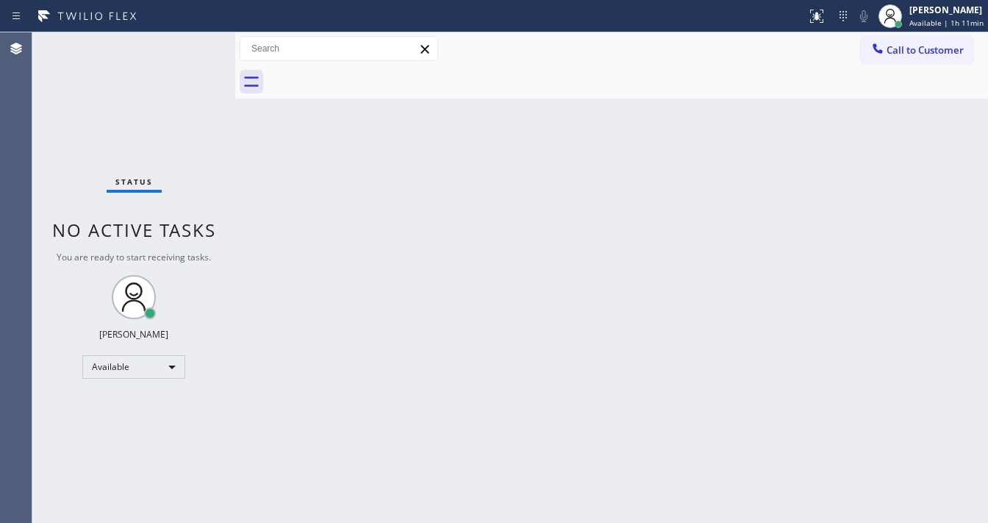
click at [188, 43] on div "Status No active tasks You are ready to start receiving tasks. [PERSON_NAME]" at bounding box center [133, 277] width 203 height 490
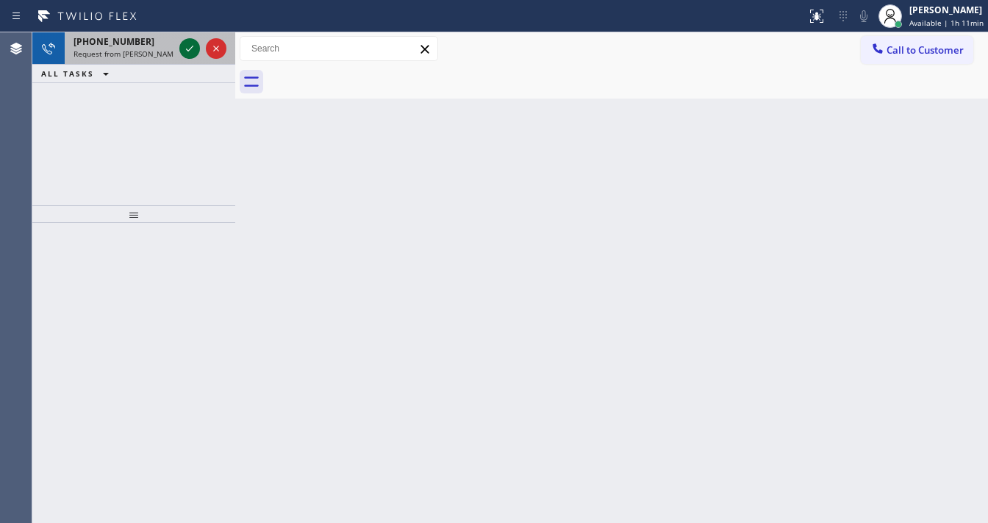
click at [188, 43] on icon at bounding box center [190, 49] width 18 height 18
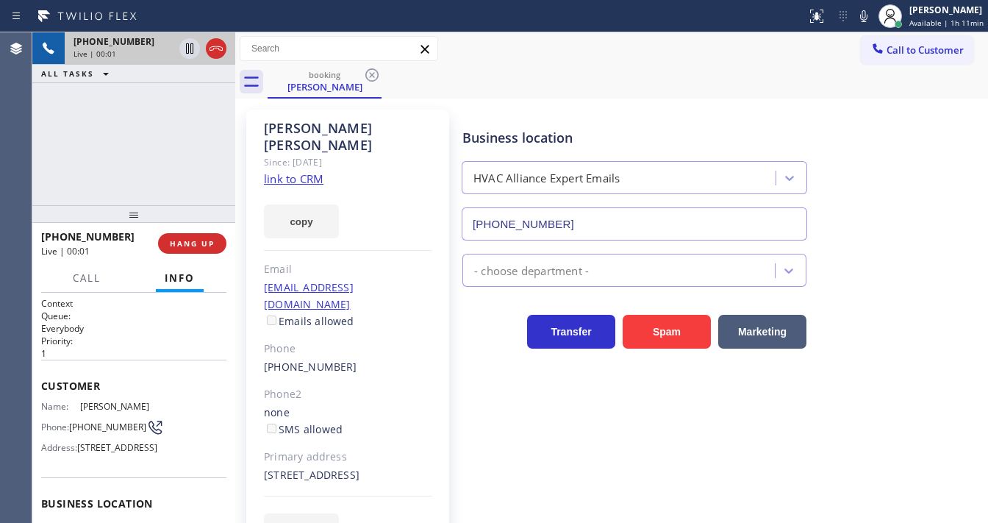
type input "[PHONE_NUMBER]"
click at [273, 171] on link "link to CRM" at bounding box center [294, 178] width 60 height 15
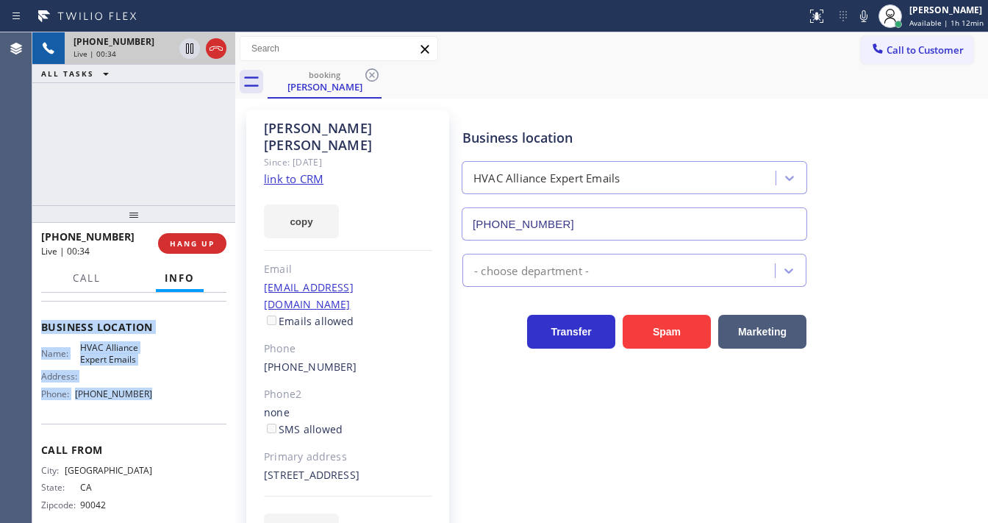
drag, startPoint x: 65, startPoint y: 394, endPoint x: 158, endPoint y: 424, distance: 97.4
click at [158, 424] on div "Context Queue: Everybody Priority: 1 Customer Name: [PERSON_NAME] Phone: [PHONE…" at bounding box center [133, 407] width 203 height 230
copy div "Customer Name: [PERSON_NAME] Phone: [PHONE_NUMBER] Address: [STREET_ADDRESS] Bu…"
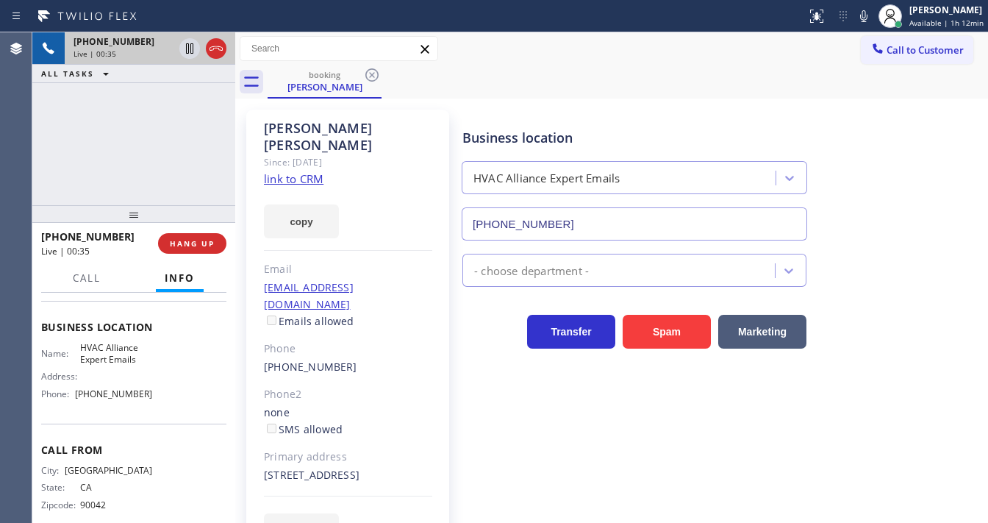
click at [146, 190] on div "[PHONE_NUMBER] Live | 00:35 ALL TASKS ALL TASKS ACTIVE TASKS TASKS IN WRAP UP" at bounding box center [133, 118] width 203 height 173
click at [41, 153] on div "[PHONE_NUMBER] Live | 00:45 ALL TASKS ALL TASKS ACTIVE TASKS TASKS IN WRAP UP" at bounding box center [133, 118] width 203 height 173
click at [185, 50] on icon at bounding box center [190, 49] width 18 height 18
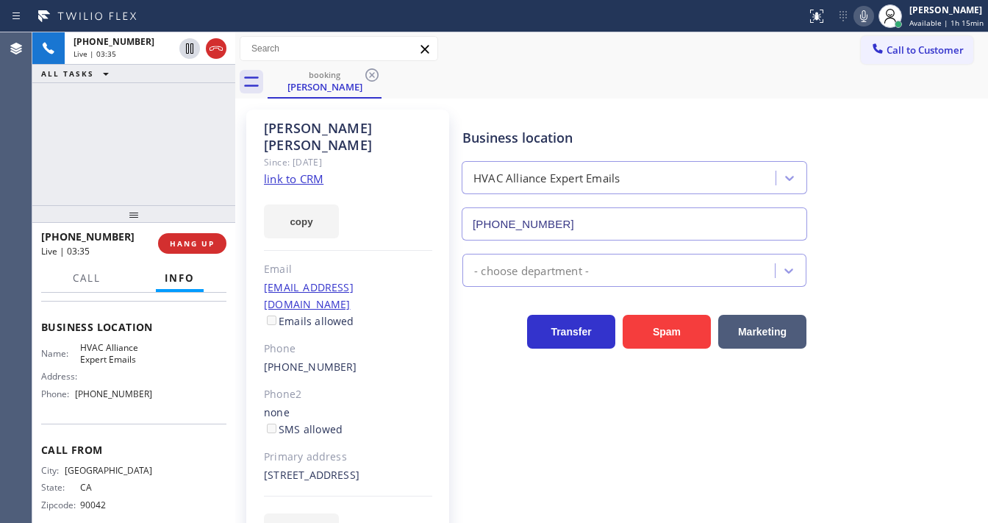
drag, startPoint x: 864, startPoint y: 21, endPoint x: 837, endPoint y: 76, distance: 61.5
click at [864, 22] on icon at bounding box center [864, 16] width 18 height 18
click at [837, 76] on div "booking [PERSON_NAME]" at bounding box center [628, 81] width 720 height 33
click at [50, 149] on div "[PHONE_NUMBER] Live | 05:05 ALL TASKS ALL TASKS ACTIVE TASKS TASKS IN WRAP UP" at bounding box center [133, 118] width 203 height 173
click at [41, 156] on div "[PHONE_NUMBER] Live | 05:14 ALL TASKS ALL TASKS ACTIVE TASKS TASKS IN WRAP UP" at bounding box center [133, 118] width 203 height 173
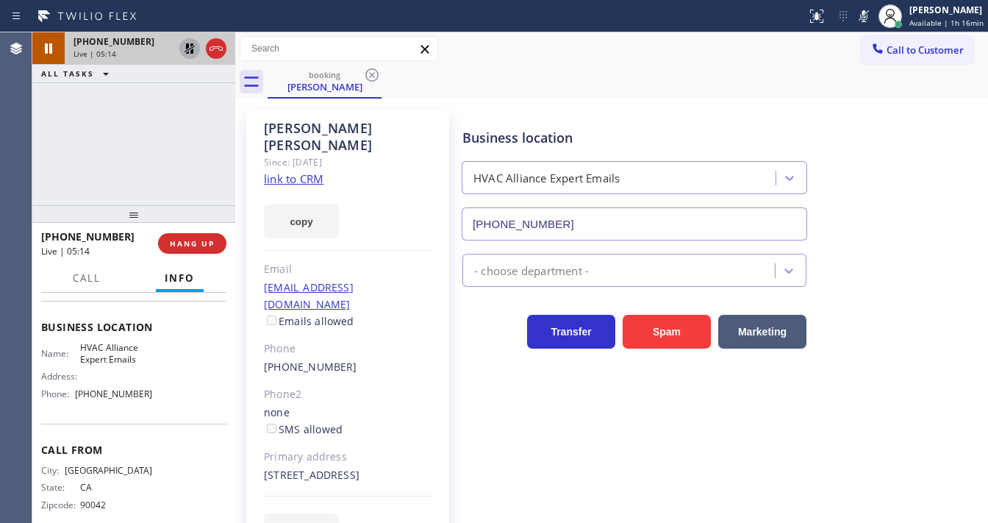
click at [189, 52] on icon at bounding box center [190, 49] width 18 height 18
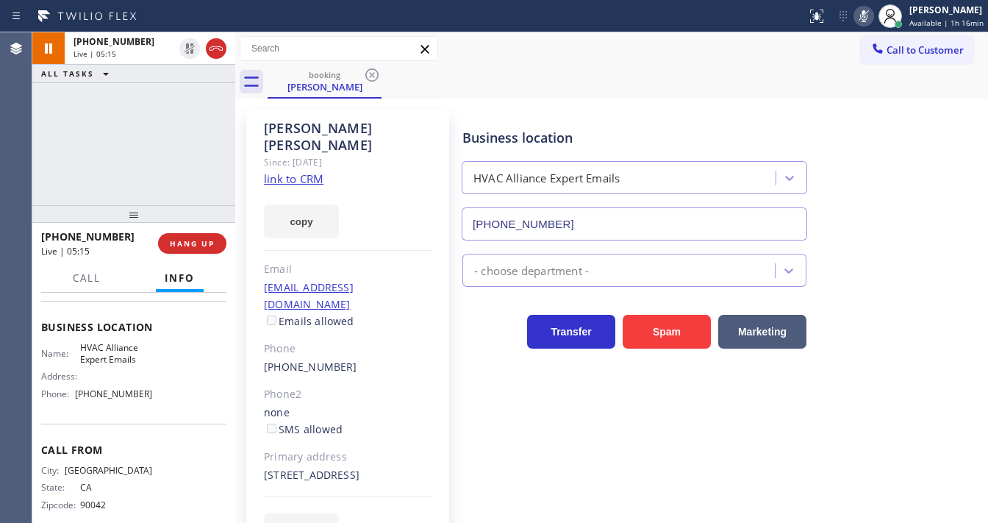
click at [869, 12] on icon at bounding box center [864, 16] width 18 height 18
click at [828, 72] on div "booking [PERSON_NAME]" at bounding box center [628, 81] width 720 height 33
click at [41, 179] on div "[PHONE_NUMBER] Live | 05:17 ALL TASKS ALL TASKS ACTIVE TASKS TASKS IN WRAP UP" at bounding box center [133, 118] width 203 height 173
click at [78, 190] on div "[PHONE_NUMBER] Live | 05:31 ALL TASKS ALL TASKS ACTIVE TASKS TASKS IN WRAP UP" at bounding box center [133, 118] width 203 height 173
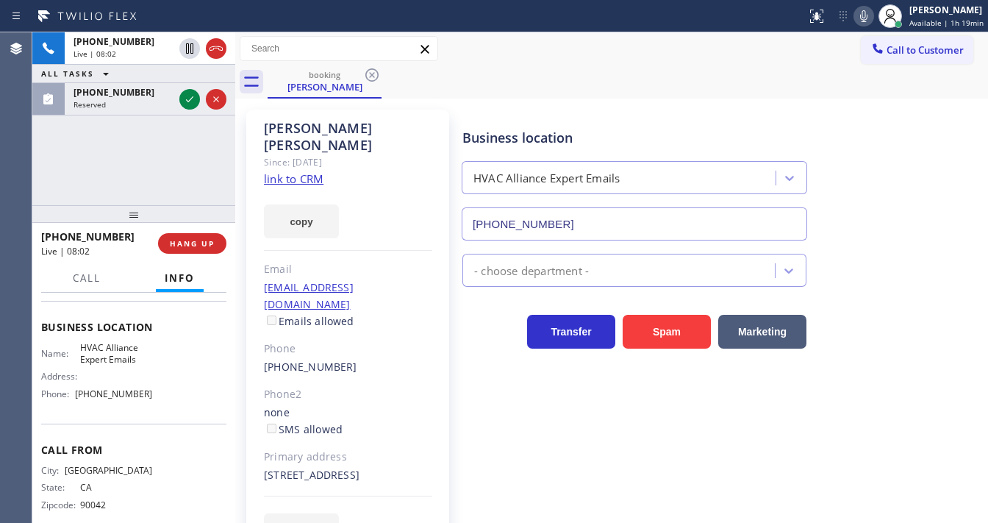
click at [165, 162] on div "[PHONE_NUMBER] Live | 08:02 ALL TASKS ALL TASKS ACTIVE TASKS TASKS IN WRAP UP […" at bounding box center [133, 118] width 203 height 173
click at [197, 244] on span "HANG UP" at bounding box center [192, 243] width 45 height 10
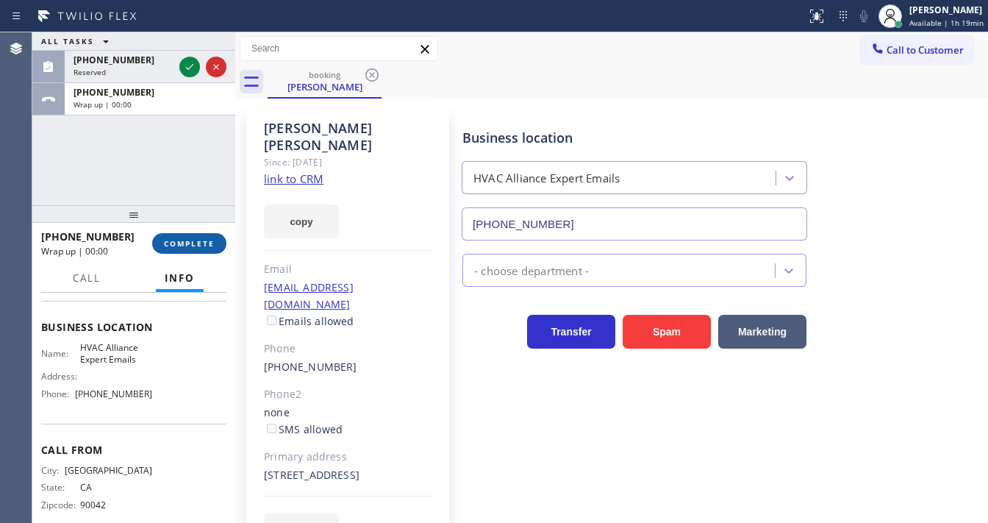
click at [197, 244] on span "COMPLETE" at bounding box center [189, 243] width 51 height 10
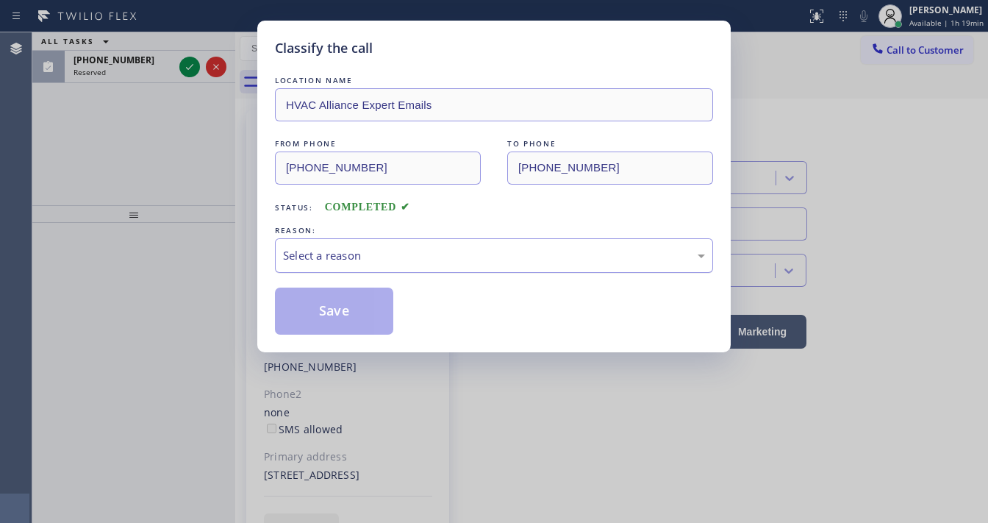
click at [329, 256] on div "Select a reason" at bounding box center [494, 255] width 422 height 17
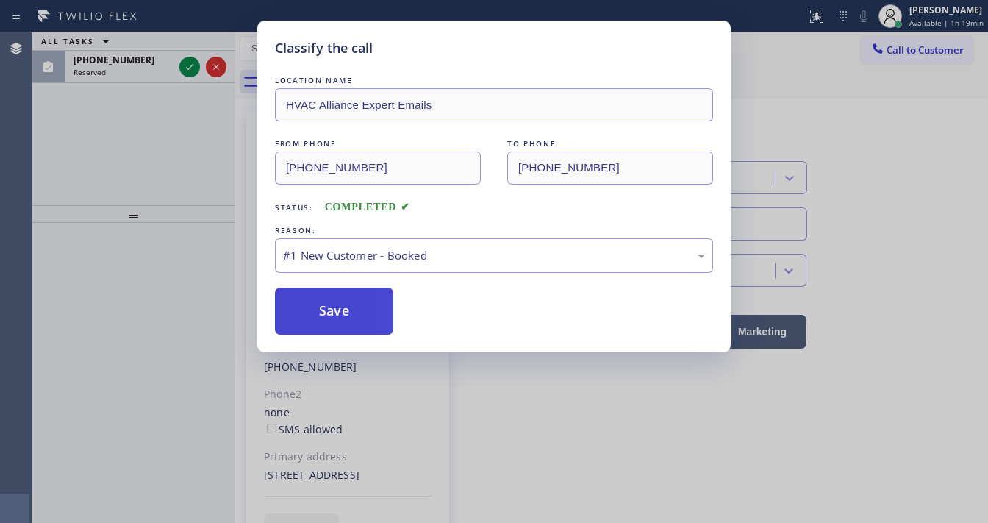
click at [320, 296] on button "Save" at bounding box center [334, 310] width 118 height 47
click at [320, 298] on button "Save" at bounding box center [334, 310] width 118 height 47
click at [320, 299] on button "Save" at bounding box center [334, 310] width 118 height 47
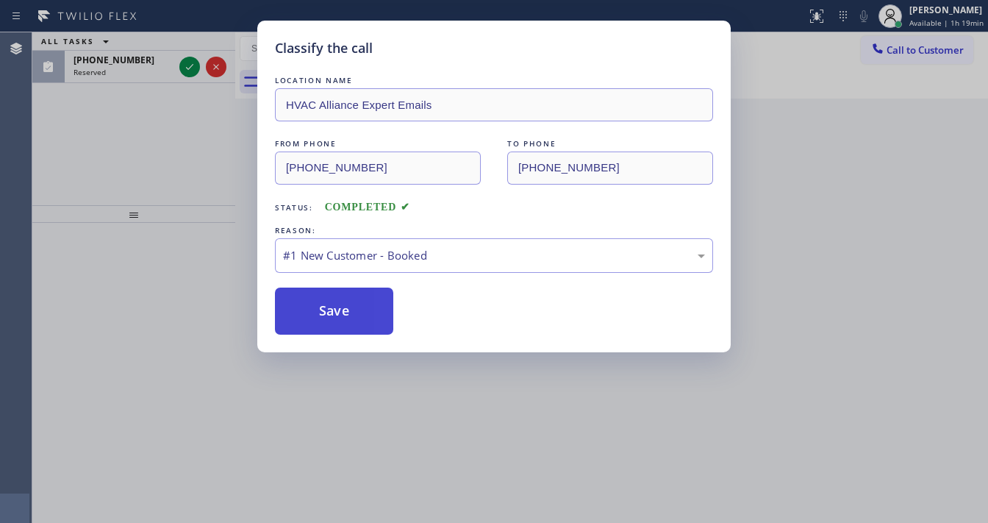
click at [319, 299] on button "Save" at bounding box center [334, 310] width 118 height 47
drag, startPoint x: 184, startPoint y: 203, endPoint x: 194, endPoint y: 129, distance: 74.1
click at [180, 197] on div "Classify the call LOCATION NAME HVAC Alliance Expert Emails FROM PHONE [PHONE_N…" at bounding box center [494, 261] width 988 height 523
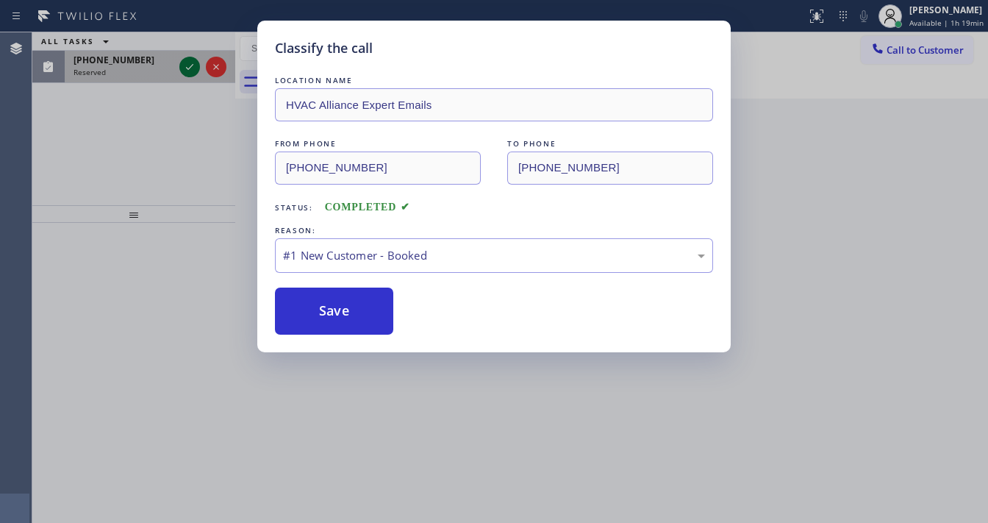
click at [187, 67] on icon at bounding box center [190, 67] width 18 height 18
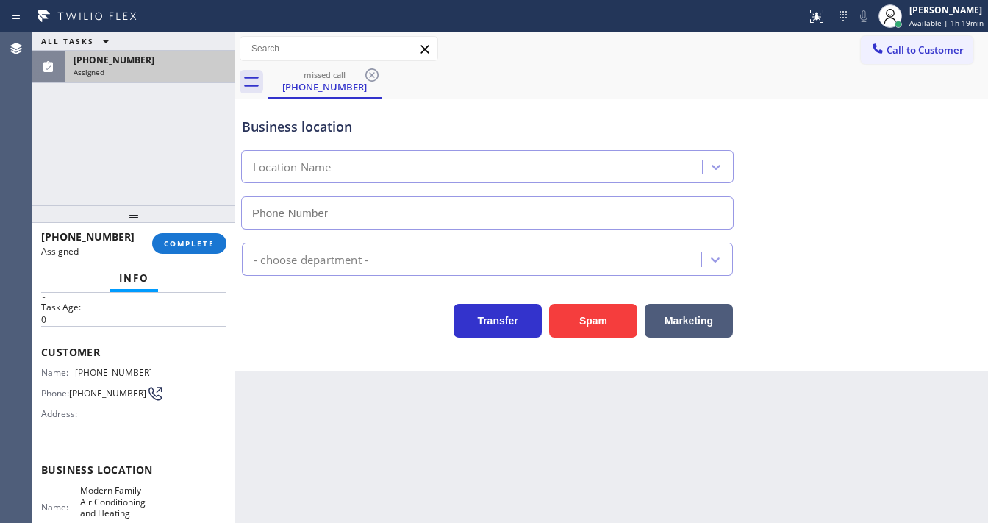
type input "[PHONE_NUMBER]"
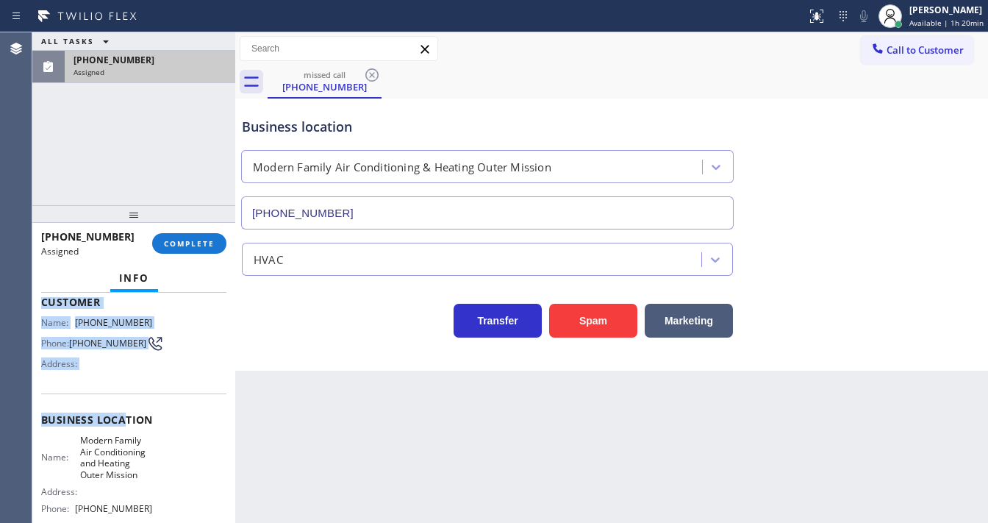
scroll to position [176, 0]
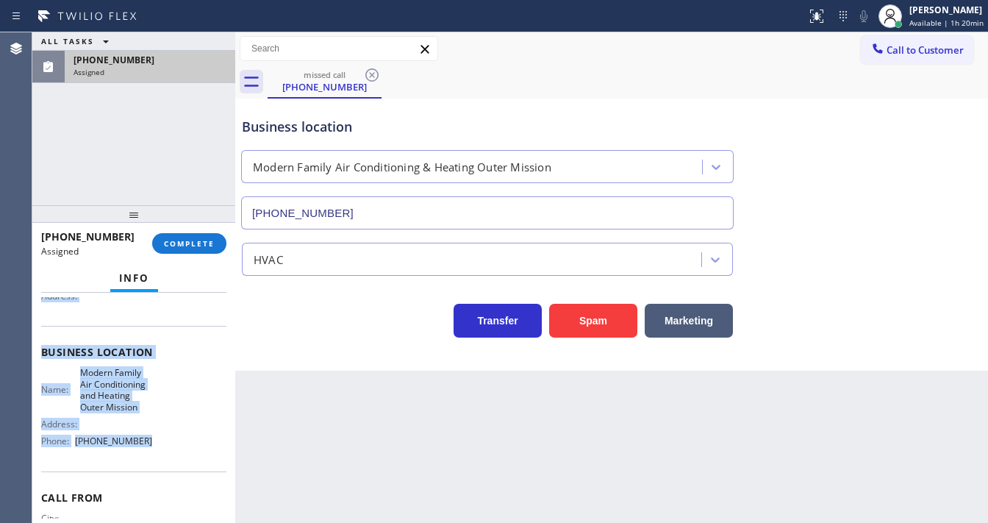
drag, startPoint x: 43, startPoint y: 345, endPoint x: 165, endPoint y: 404, distance: 136.4
click at [150, 442] on div "Context Queue: HVAC Priority: 0 Task Age: [DEMOGRAPHIC_DATA] minute(s) Customer…" at bounding box center [133, 352] width 185 height 462
copy div "Customer Name: [PHONE_NUMBER] Phone: [PHONE_NUMBER] Address: Business location …"
click at [198, 234] on button "COMPLETE" at bounding box center [189, 243] width 74 height 21
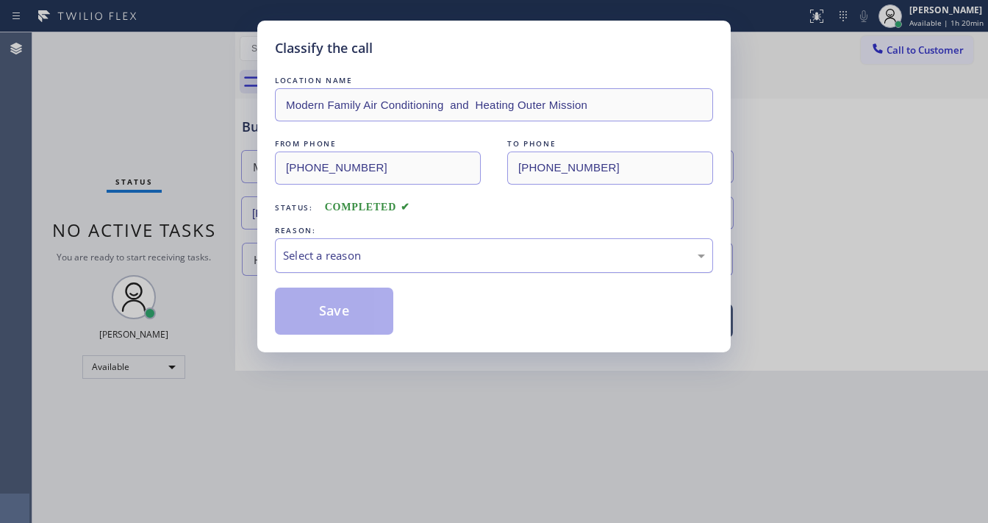
click at [345, 260] on div "Select a reason" at bounding box center [494, 255] width 422 height 17
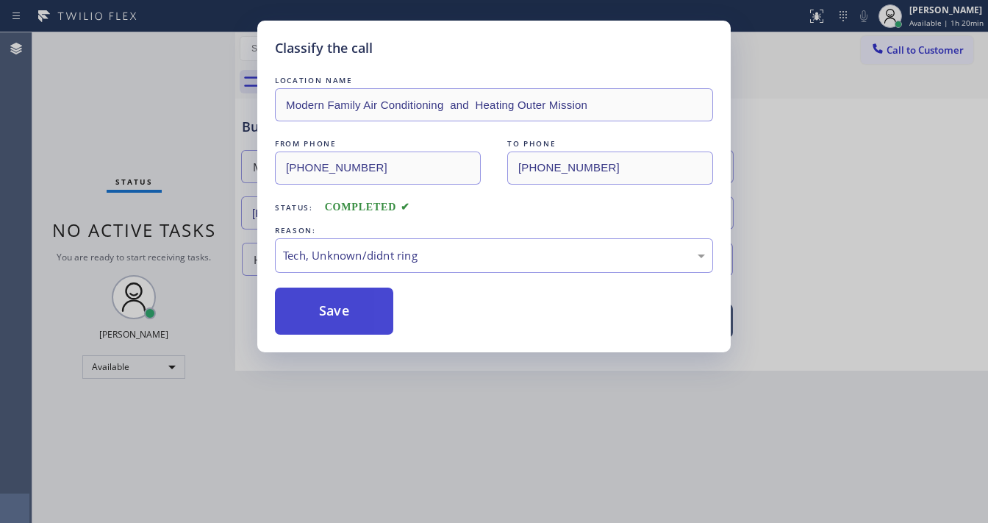
click at [337, 309] on button "Save" at bounding box center [334, 310] width 118 height 47
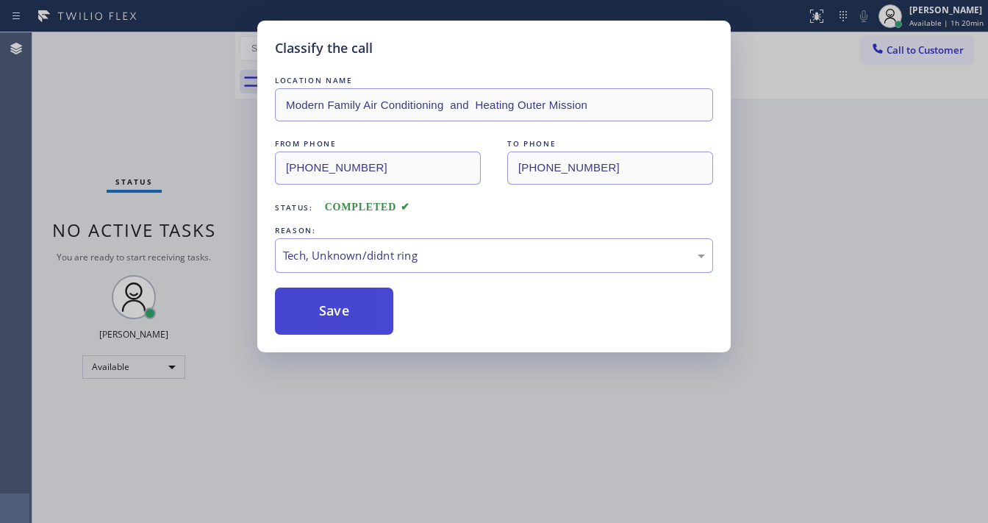
click at [338, 307] on button "Save" at bounding box center [334, 310] width 118 height 47
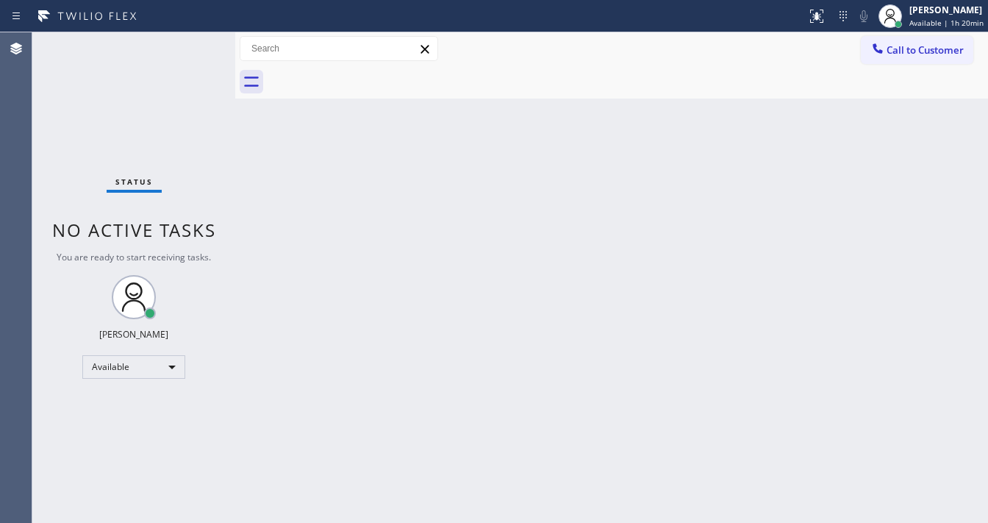
click at [124, 150] on div "Status No active tasks You are ready to start receiving tasks. [PERSON_NAME]" at bounding box center [133, 277] width 203 height 490
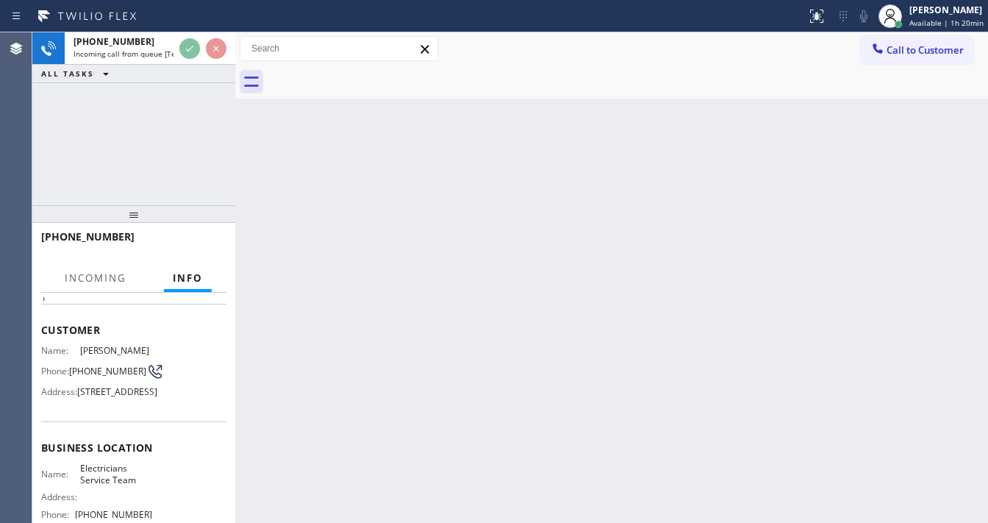
scroll to position [118, 0]
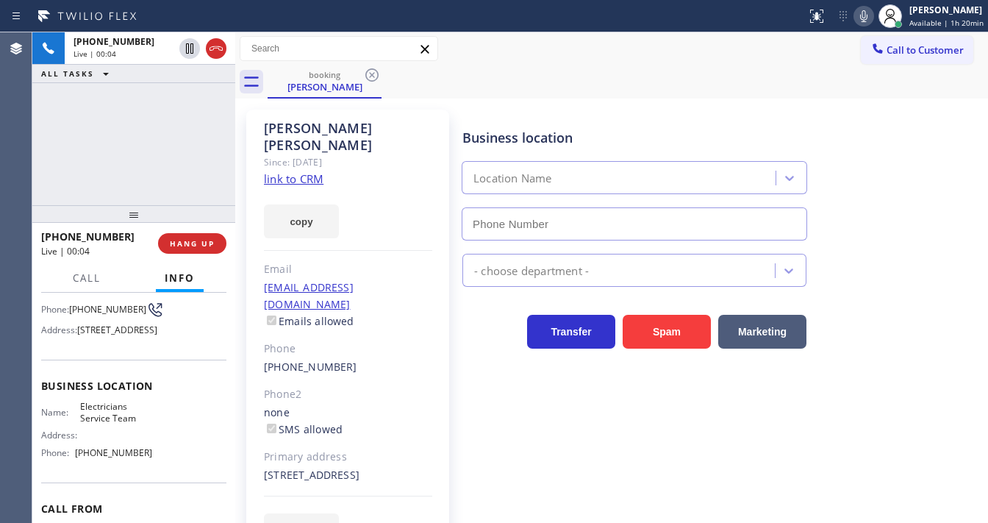
type input "[PHONE_NUMBER]"
click at [279, 171] on link "link to CRM" at bounding box center [294, 178] width 60 height 15
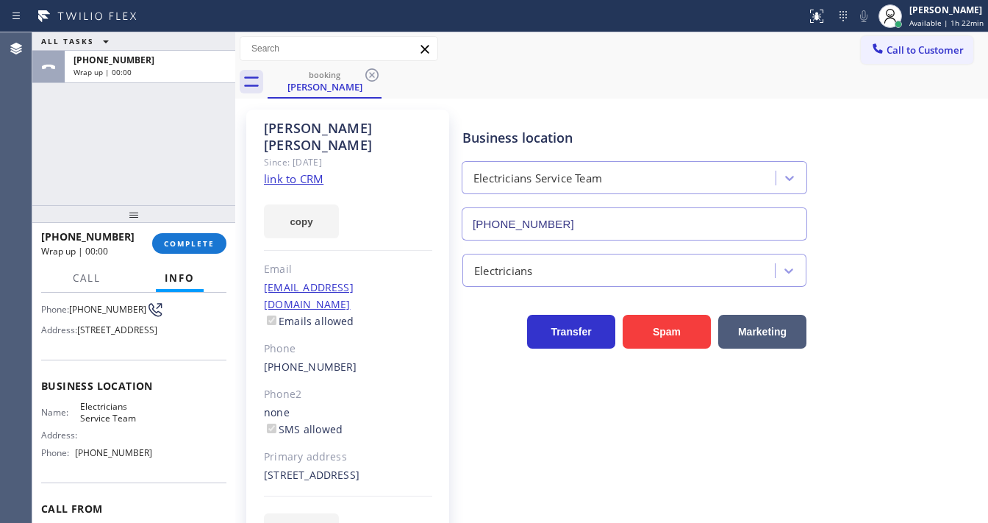
drag, startPoint x: 217, startPoint y: 51, endPoint x: 213, endPoint y: 215, distance: 163.9
click at [206, 245] on span "COMPLETE" at bounding box center [189, 243] width 51 height 10
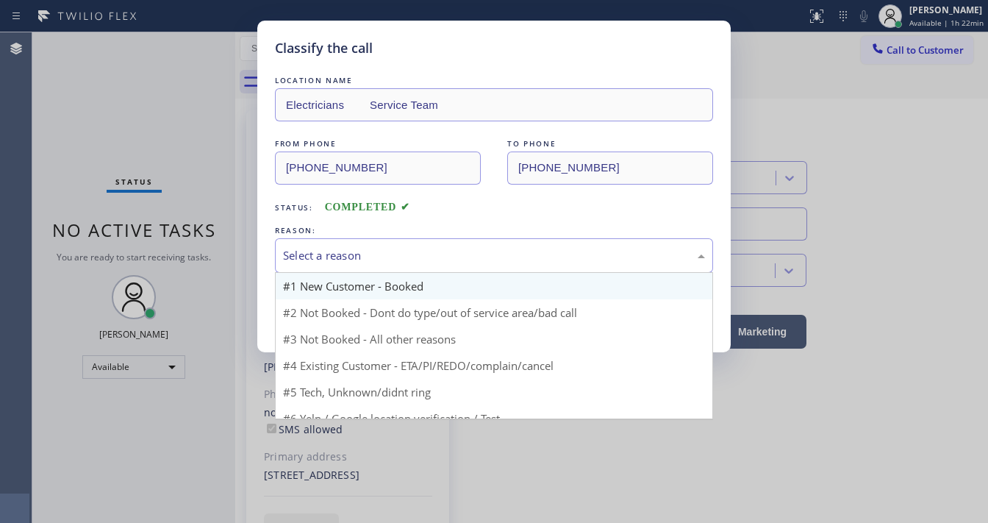
drag, startPoint x: 296, startPoint y: 264, endPoint x: 344, endPoint y: 288, distance: 53.6
click at [298, 265] on div "Select a reason" at bounding box center [494, 255] width 438 height 35
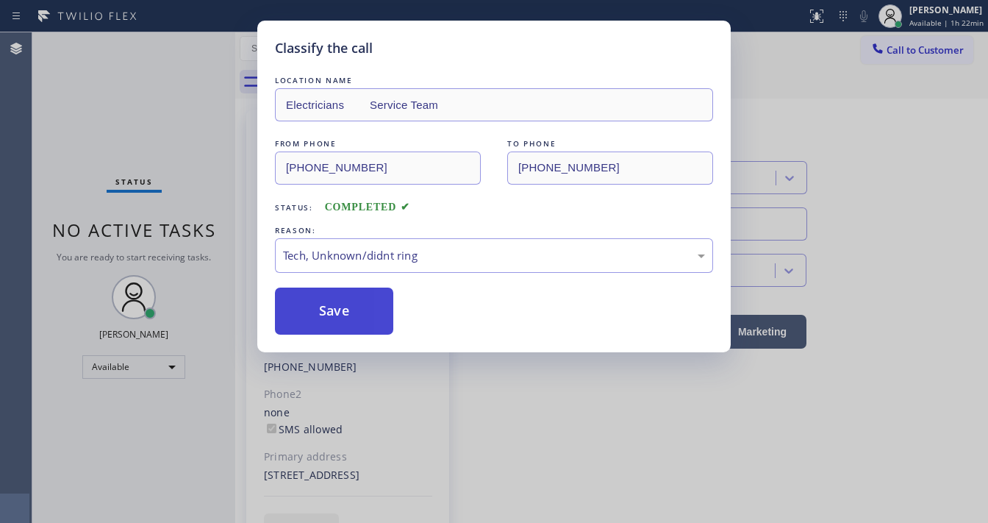
click at [337, 310] on button "Save" at bounding box center [334, 310] width 118 height 47
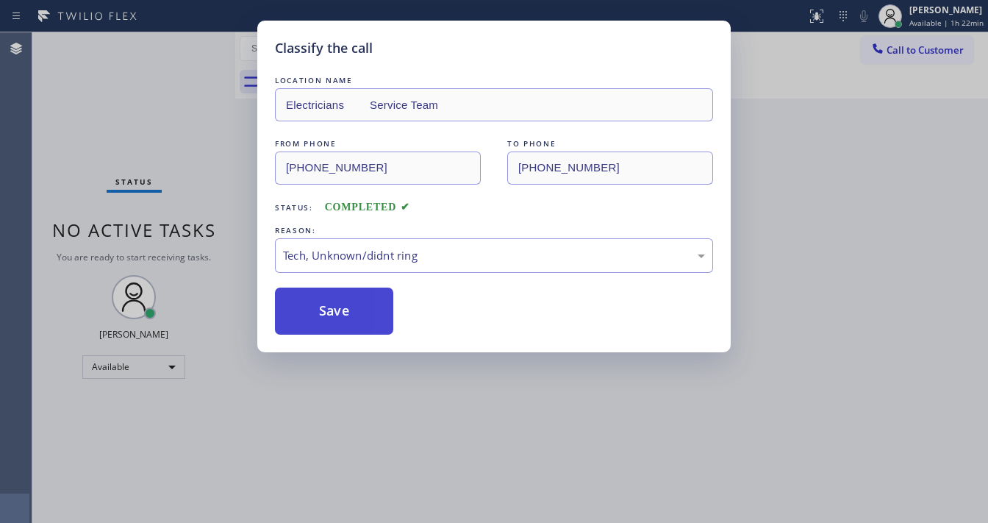
click at [337, 310] on button "Save" at bounding box center [334, 310] width 118 height 47
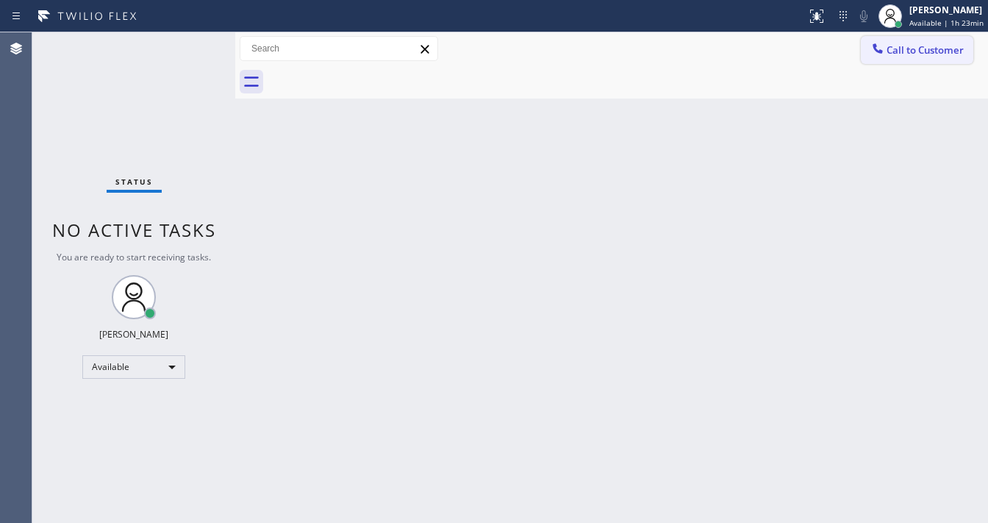
click at [920, 53] on span "Call to Customer" at bounding box center [924, 49] width 77 height 13
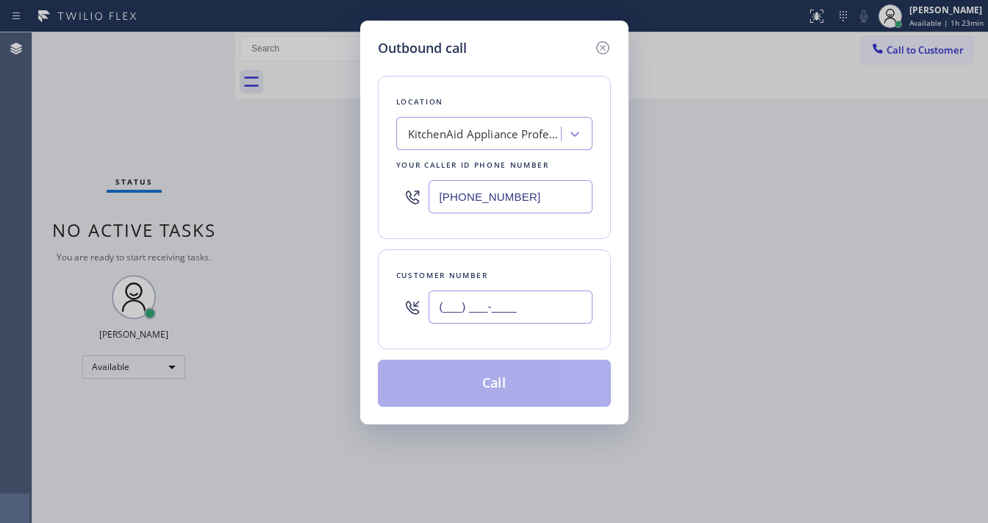
click at [476, 303] on input "(___) ___-____" at bounding box center [510, 306] width 164 height 33
paste input "415) 322-1099"
type input "[PHONE_NUMBER]"
click at [533, 203] on input "[PHONE_NUMBER]" at bounding box center [510, 196] width 164 height 33
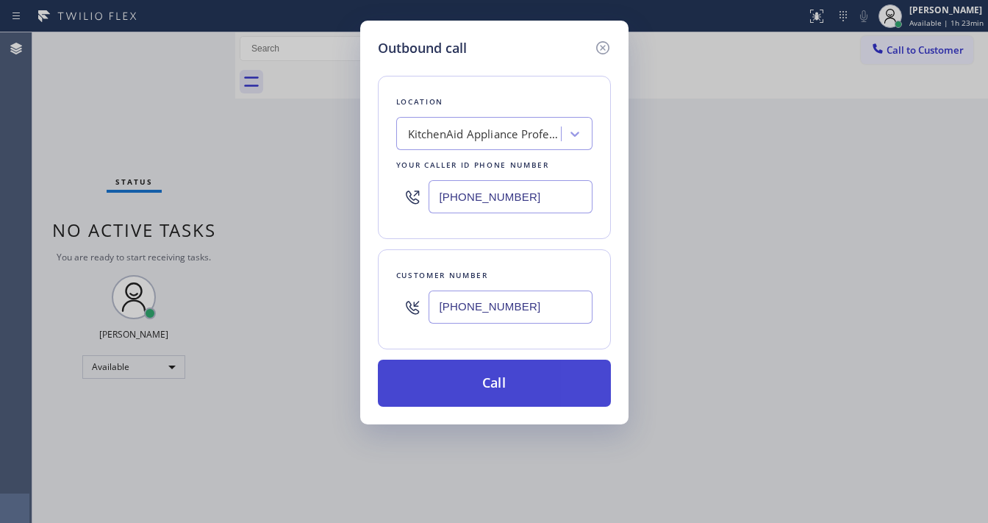
paste input "415) 842-1606"
type input "[PHONE_NUMBER]"
click at [486, 384] on button "Call" at bounding box center [494, 382] width 233 height 47
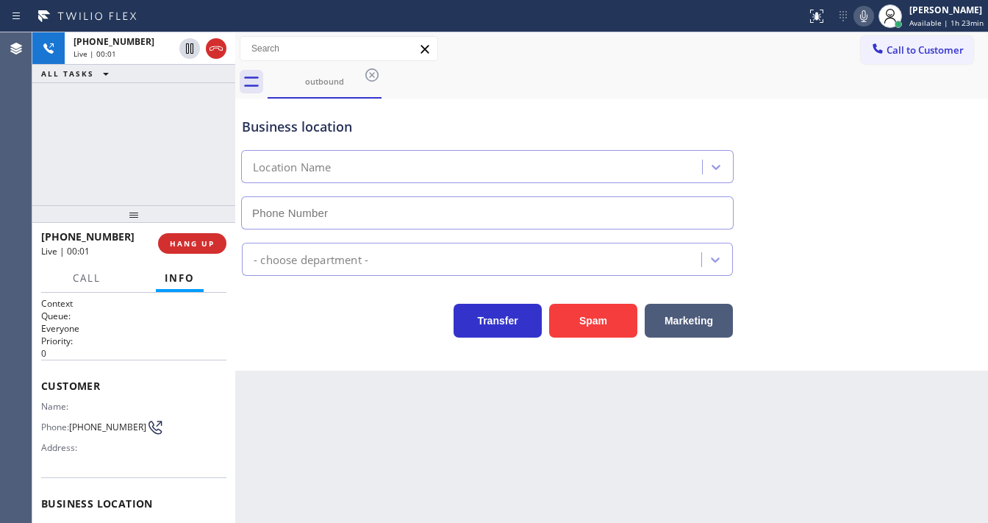
type input "[PHONE_NUMBER]"
click at [192, 247] on span "HANG UP" at bounding box center [192, 243] width 45 height 10
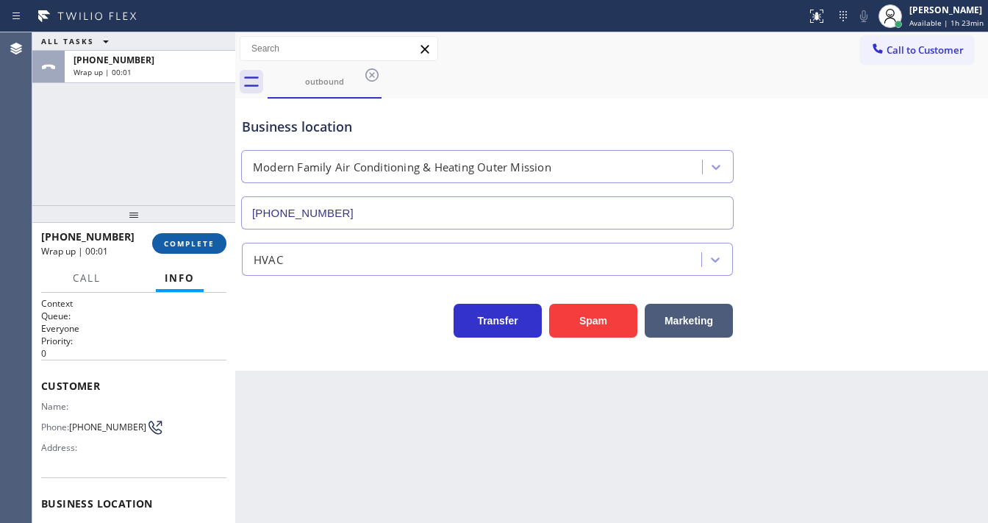
click at [192, 247] on span "COMPLETE" at bounding box center [189, 243] width 51 height 10
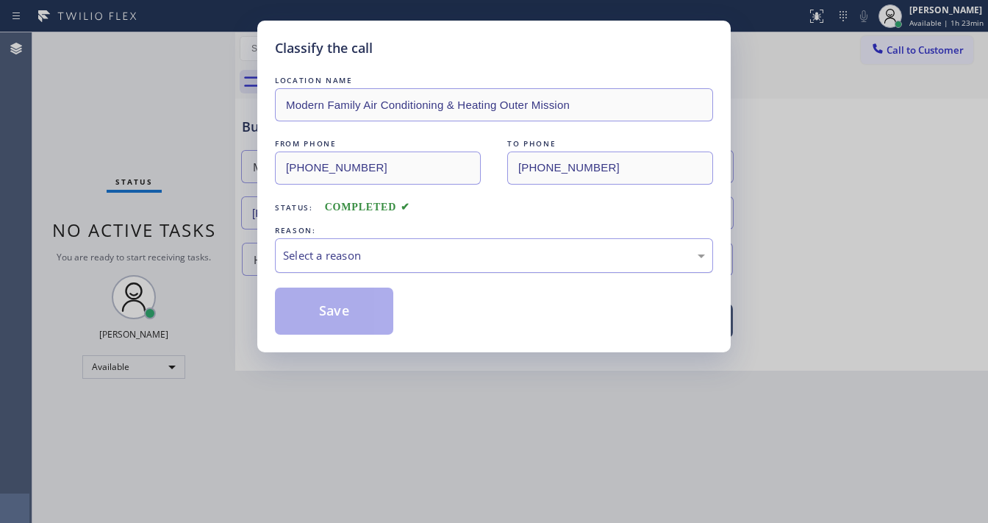
click at [353, 243] on div "Select a reason" at bounding box center [494, 255] width 438 height 35
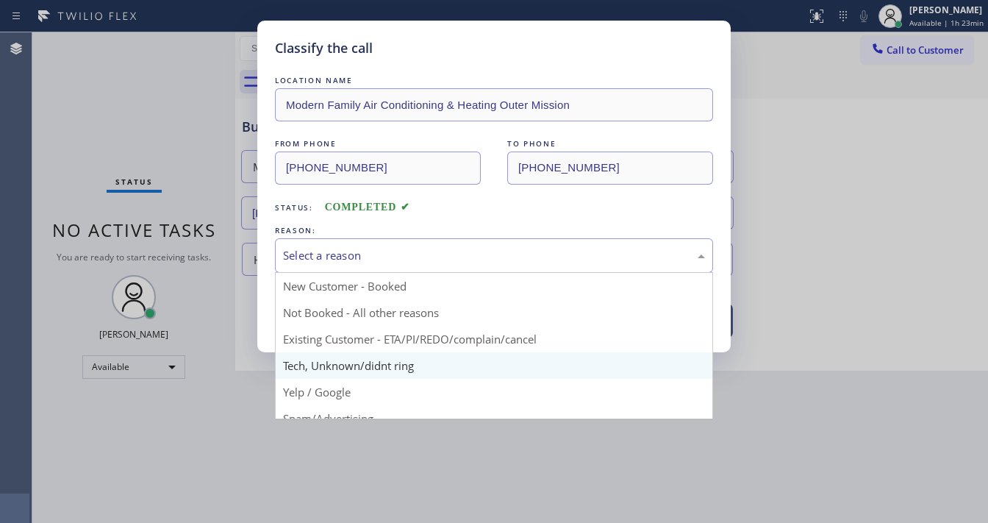
scroll to position [59, 0]
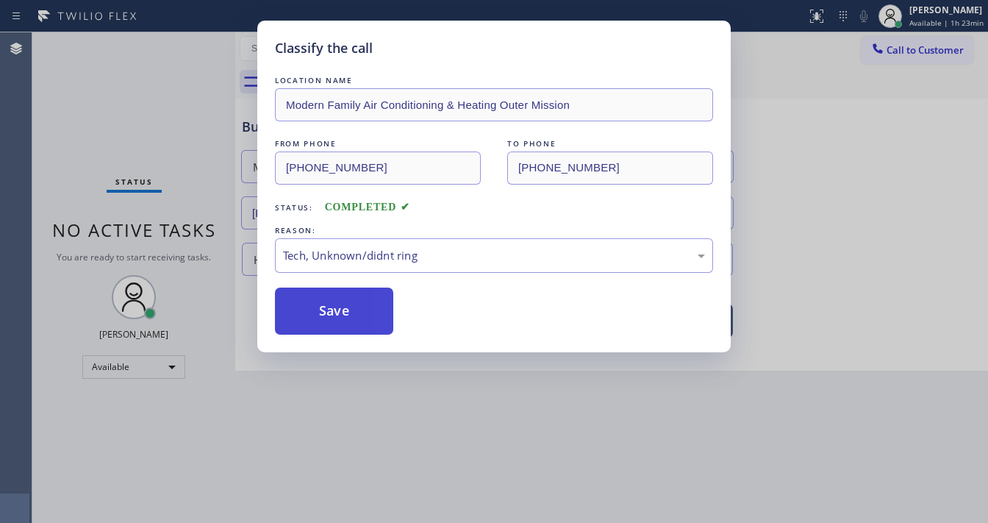
click at [361, 294] on button "Save" at bounding box center [334, 310] width 118 height 47
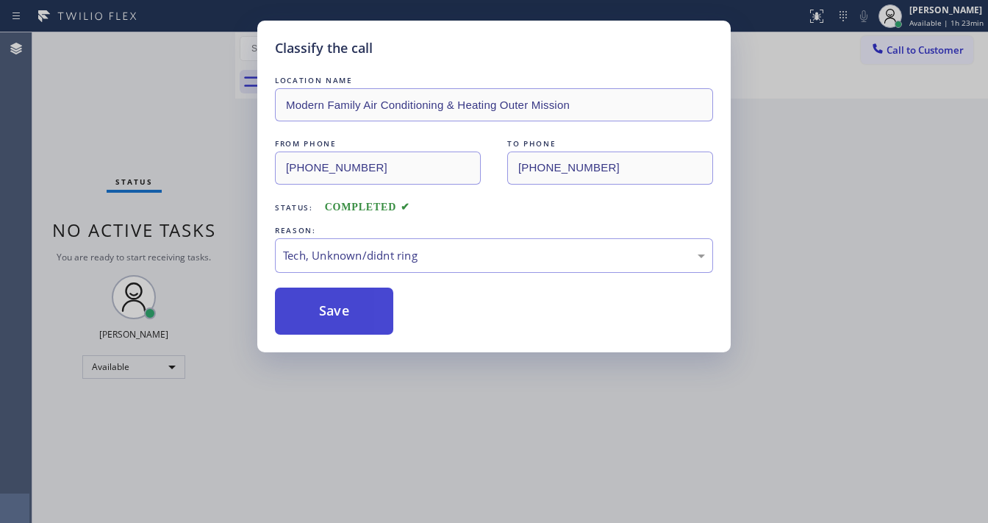
click at [361, 294] on button "Save" at bounding box center [334, 310] width 118 height 47
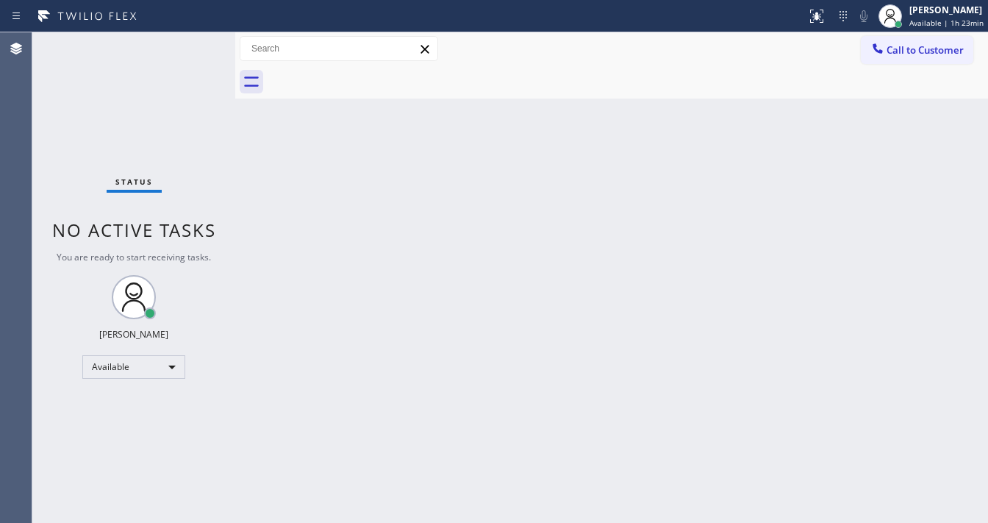
click at [197, 45] on div "Status No active tasks You are ready to start receiving tasks. [PERSON_NAME]" at bounding box center [133, 277] width 203 height 490
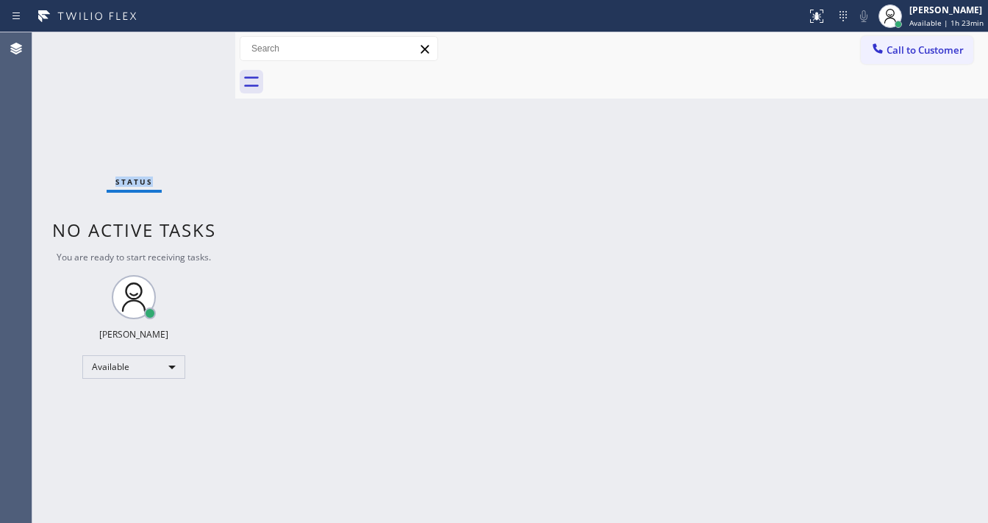
click at [197, 45] on div "Status No active tasks You are ready to start receiving tasks. [PERSON_NAME]" at bounding box center [133, 277] width 203 height 490
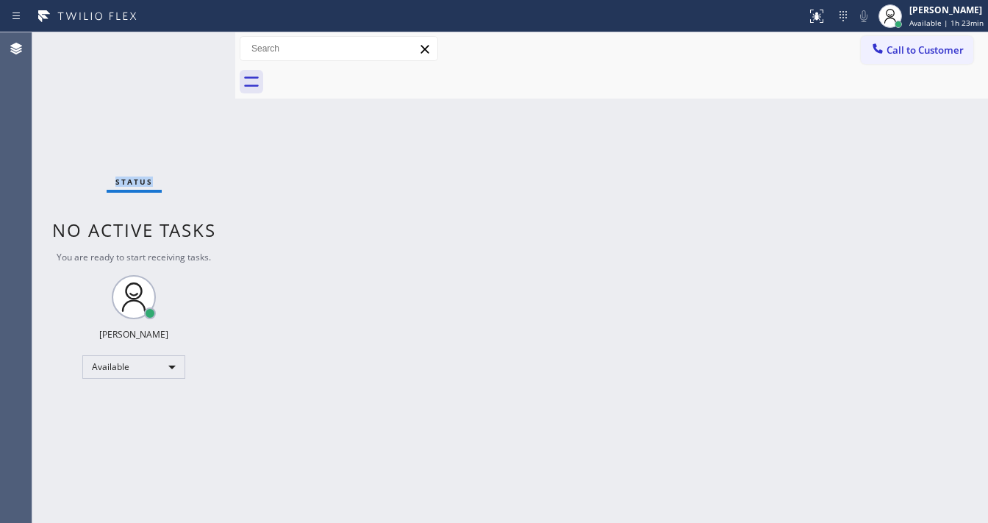
click at [197, 45] on div "Status No active tasks You are ready to start receiving tasks. [PERSON_NAME]" at bounding box center [133, 277] width 203 height 490
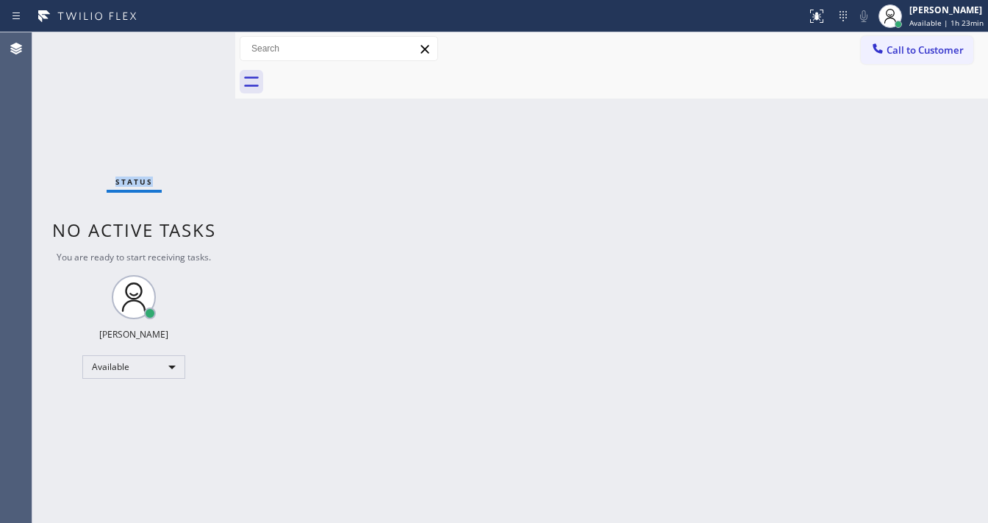
click at [197, 45] on div "Status No active tasks You are ready to start receiving tasks. [PERSON_NAME]" at bounding box center [133, 277] width 203 height 490
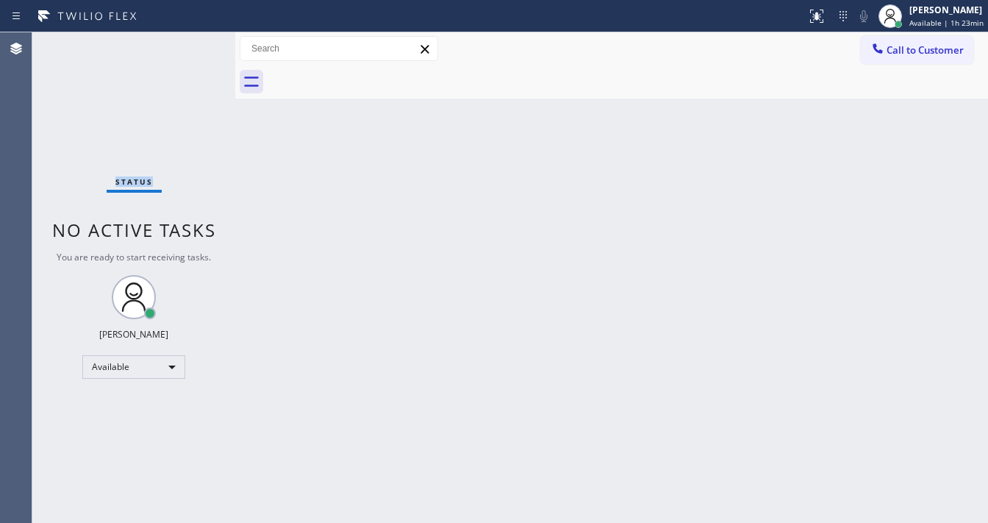
click at [197, 45] on div "Status No active tasks You are ready to start receiving tasks. [PERSON_NAME]" at bounding box center [133, 277] width 203 height 490
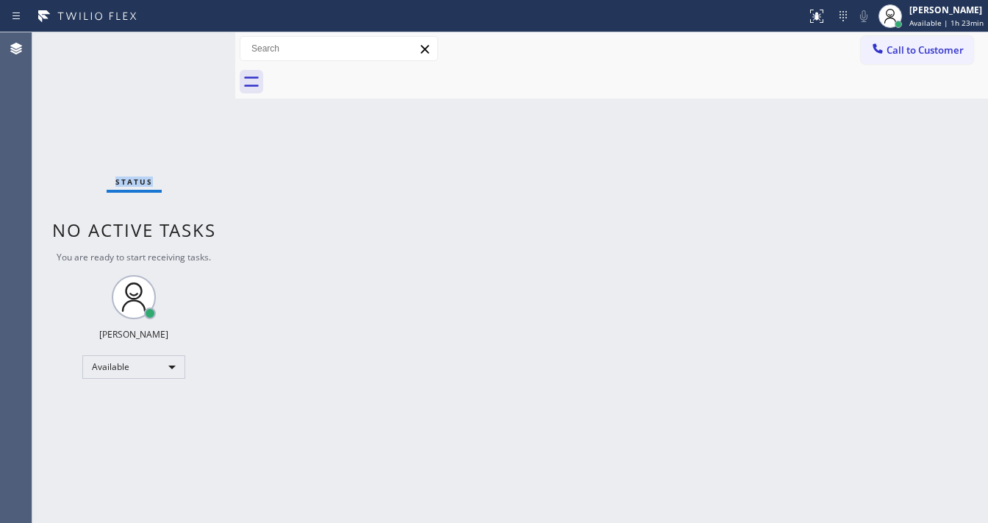
click at [197, 45] on div "Status No active tasks You are ready to start receiving tasks. [PERSON_NAME]" at bounding box center [133, 277] width 203 height 490
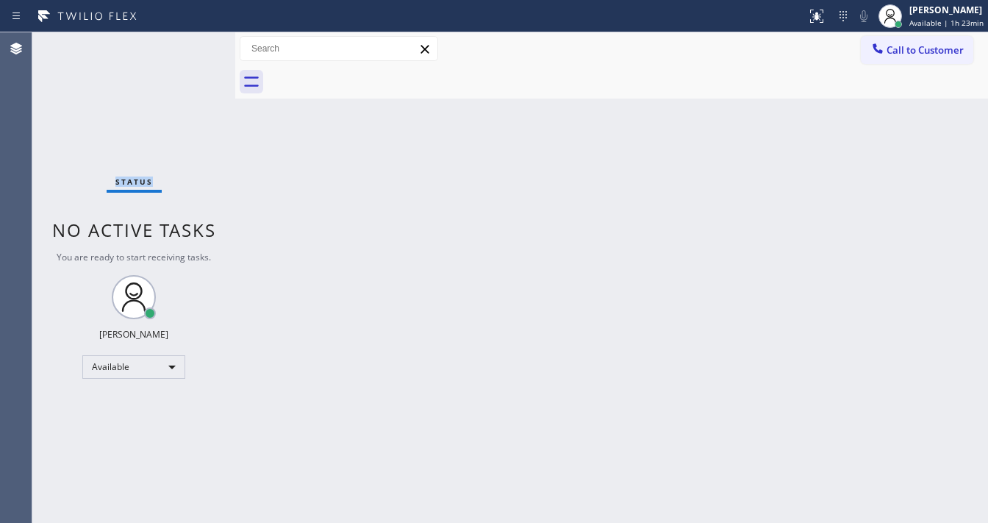
click at [197, 45] on div "Status No active tasks You are ready to start receiving tasks. [PERSON_NAME]" at bounding box center [133, 277] width 203 height 490
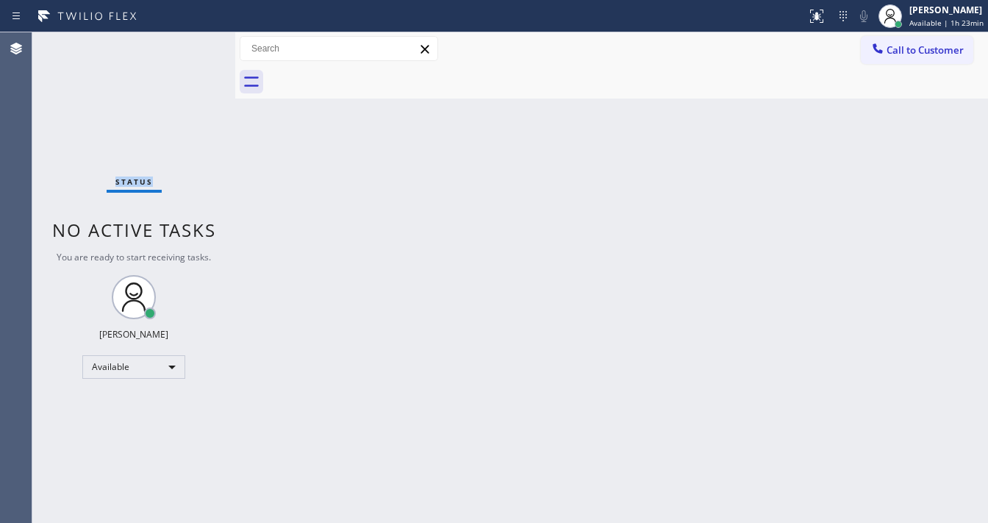
click at [197, 45] on div "Status No active tasks You are ready to start receiving tasks. [PERSON_NAME]" at bounding box center [133, 277] width 203 height 490
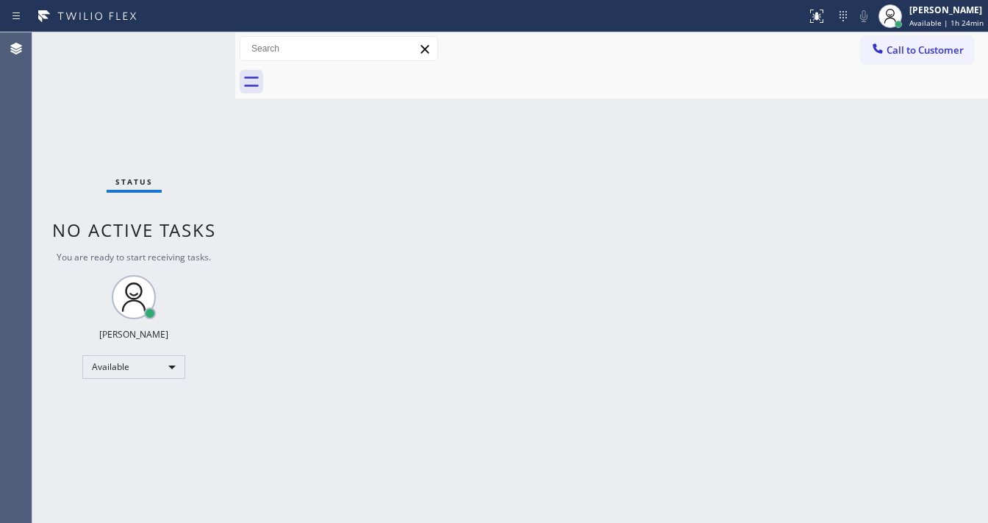
click at [197, 45] on div "Status No active tasks You are ready to start receiving tasks. [PERSON_NAME]" at bounding box center [133, 277] width 203 height 490
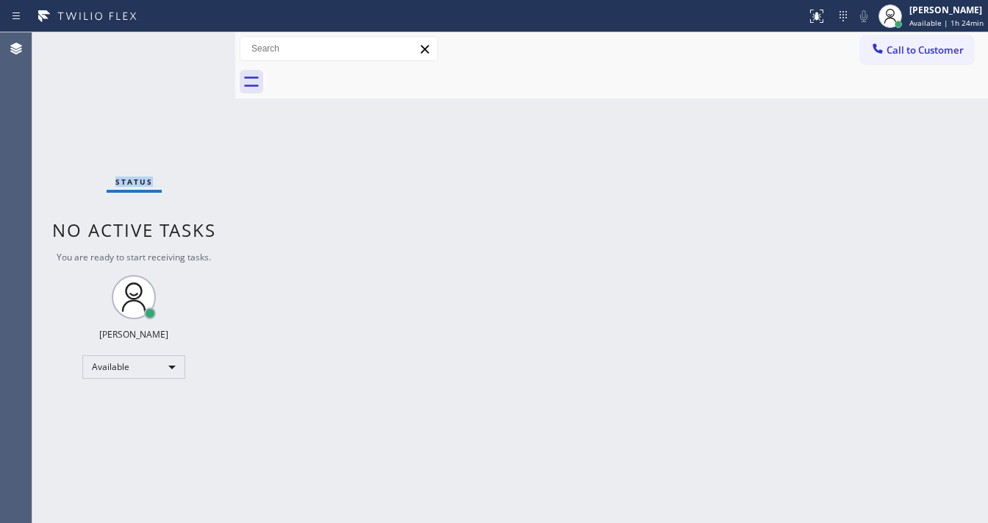
click at [197, 45] on div "Status No active tasks You are ready to start receiving tasks. [PERSON_NAME]" at bounding box center [133, 277] width 203 height 490
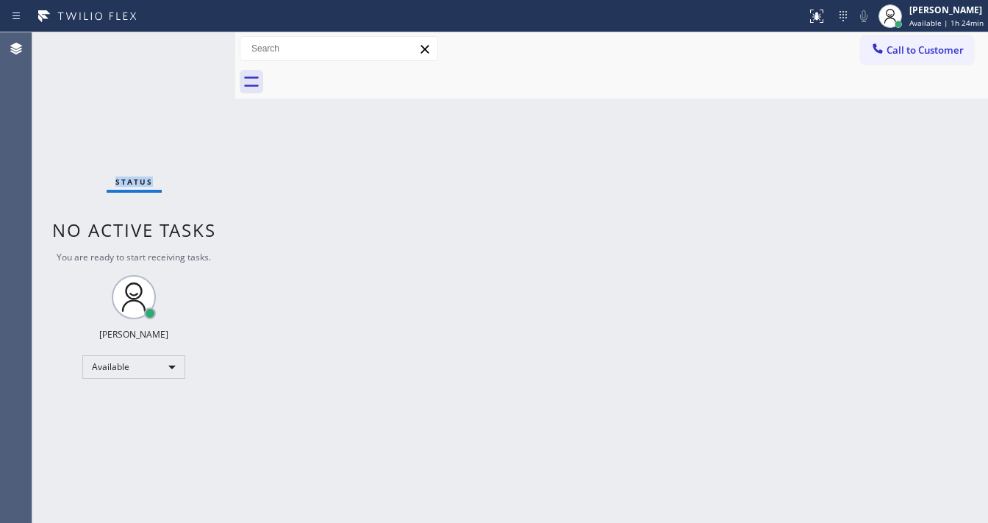
click at [197, 45] on div "Status No active tasks You are ready to start receiving tasks. [PERSON_NAME]" at bounding box center [133, 277] width 203 height 490
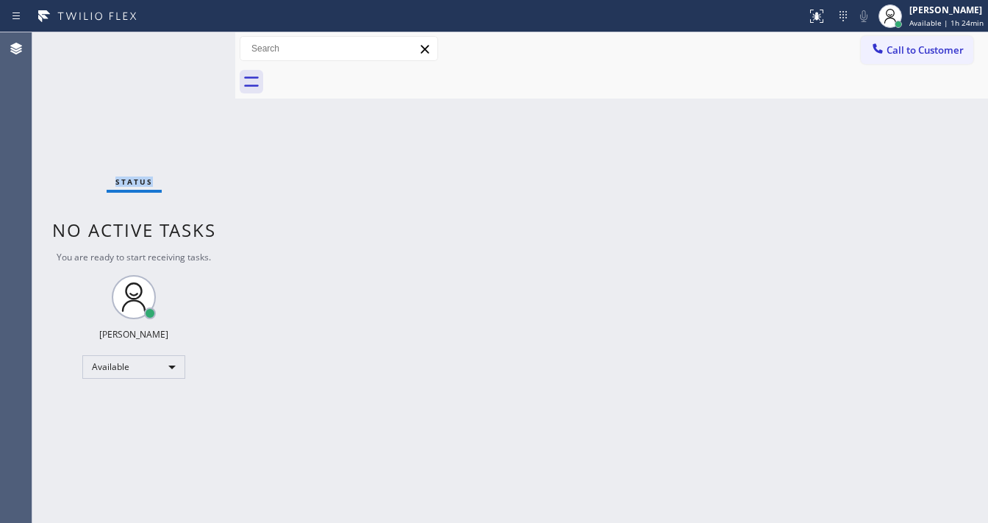
click at [197, 45] on div "Status No active tasks You are ready to start receiving tasks. [PERSON_NAME]" at bounding box center [133, 277] width 203 height 490
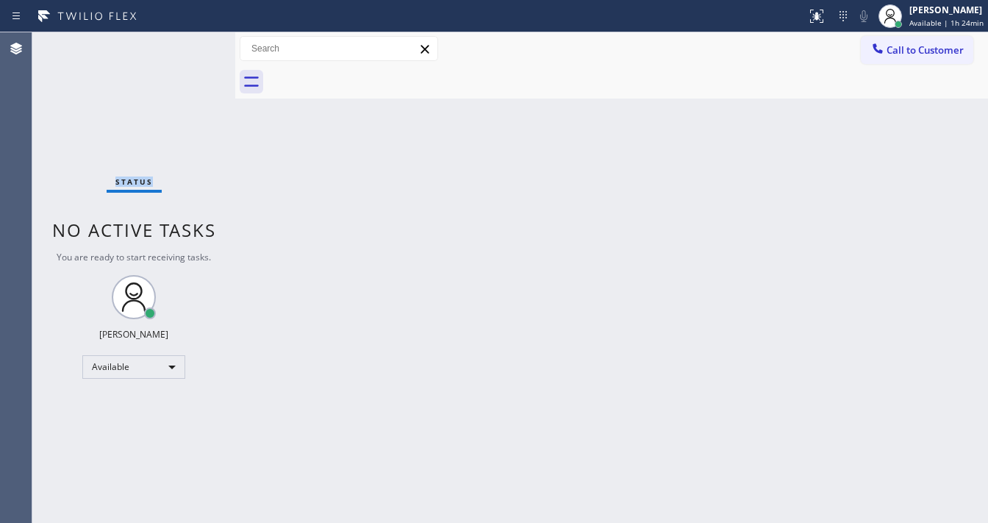
click at [197, 45] on div "Status No active tasks You are ready to start receiving tasks. [PERSON_NAME]" at bounding box center [133, 277] width 203 height 490
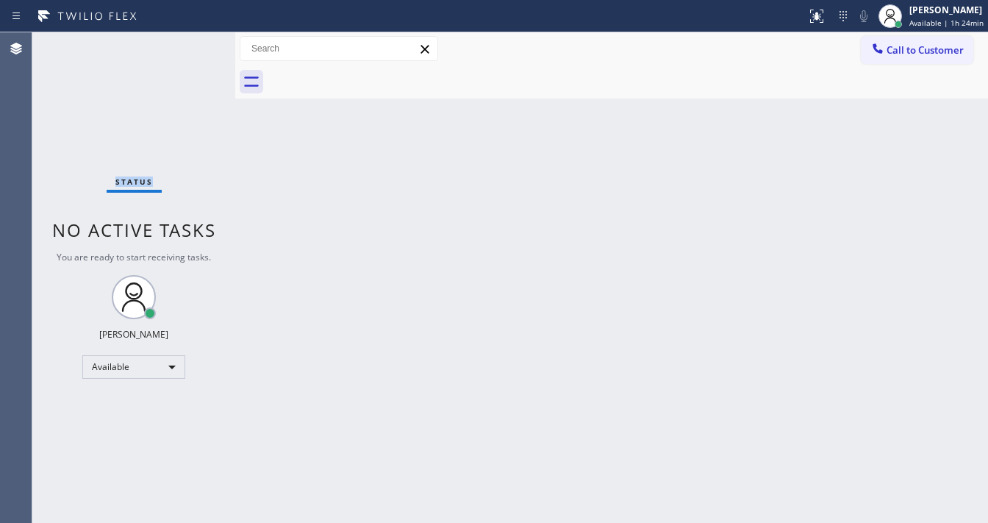
click at [197, 45] on div "Status No active tasks You are ready to start receiving tasks. [PERSON_NAME]" at bounding box center [133, 277] width 203 height 490
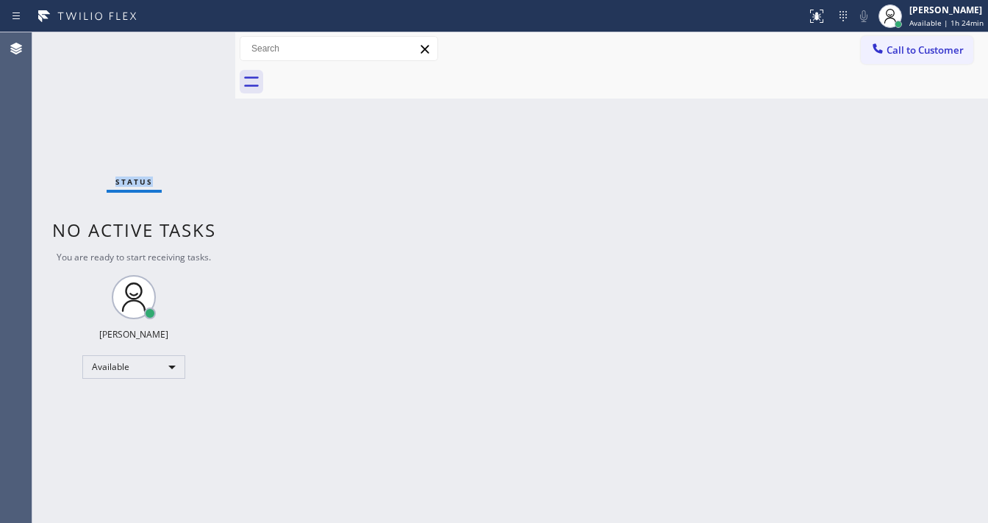
click at [197, 45] on div "Status No active tasks You are ready to start receiving tasks. [PERSON_NAME]" at bounding box center [133, 277] width 203 height 490
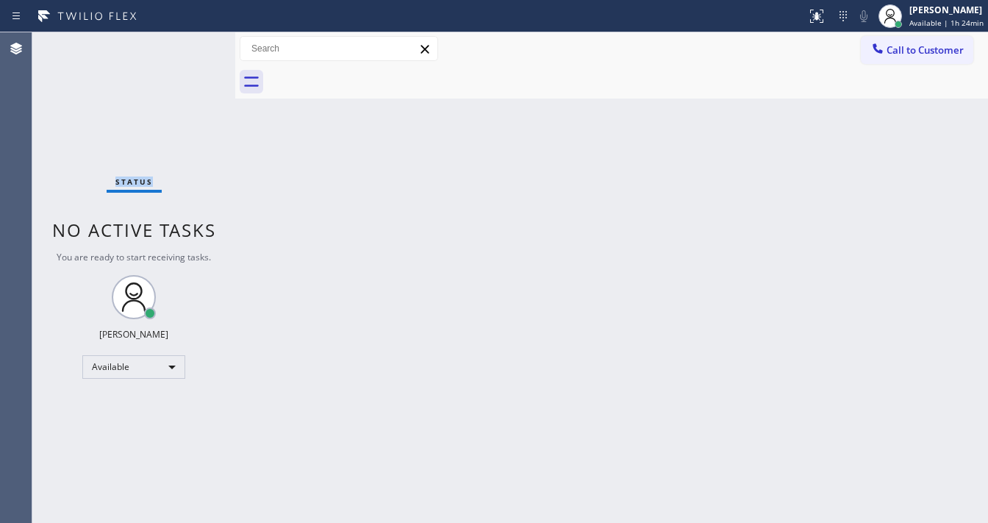
click at [197, 45] on div "Status No active tasks You are ready to start receiving tasks. [PERSON_NAME]" at bounding box center [133, 277] width 203 height 490
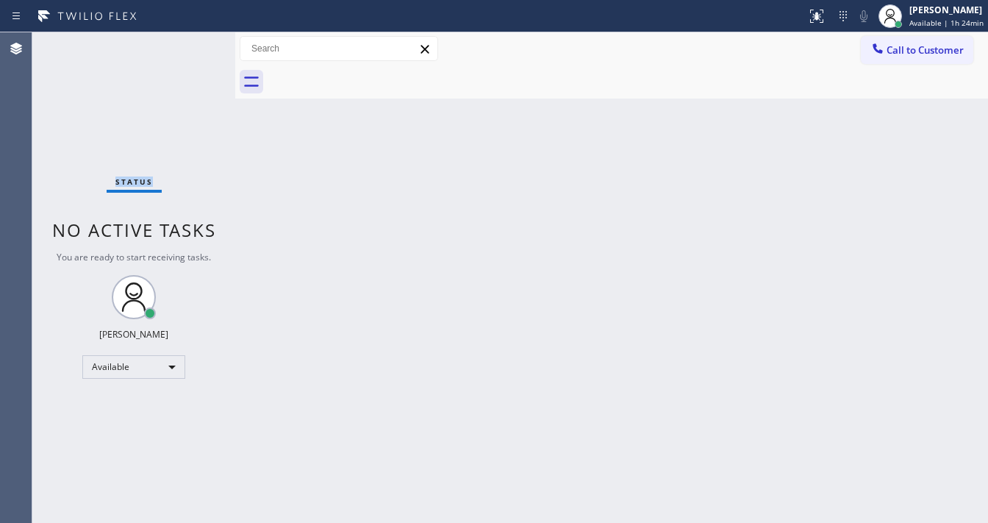
click at [197, 45] on div "Status No active tasks You are ready to start receiving tasks. [PERSON_NAME]" at bounding box center [133, 277] width 203 height 490
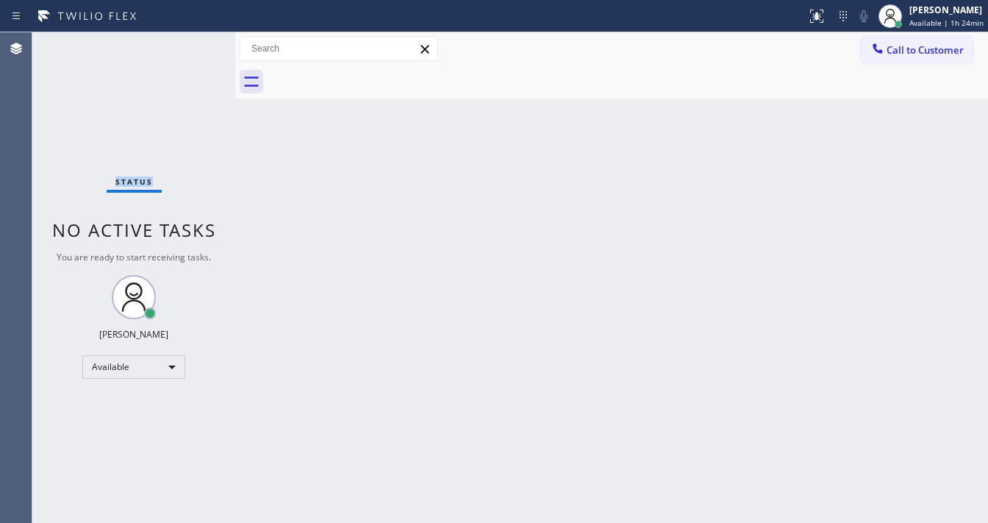
click at [197, 45] on div "Status No active tasks You are ready to start receiving tasks. [PERSON_NAME]" at bounding box center [133, 277] width 203 height 490
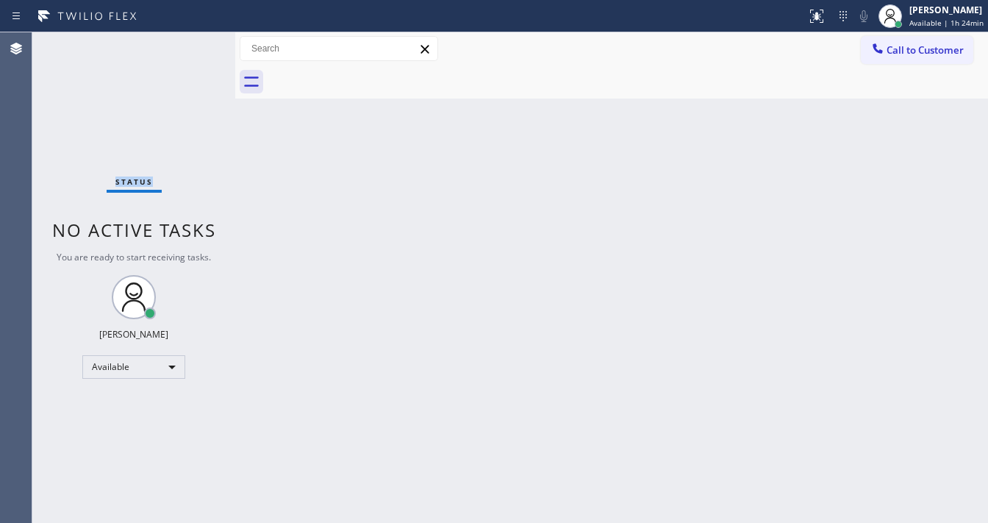
click at [197, 45] on div "Status No active tasks You are ready to start receiving tasks. [PERSON_NAME]" at bounding box center [133, 277] width 203 height 490
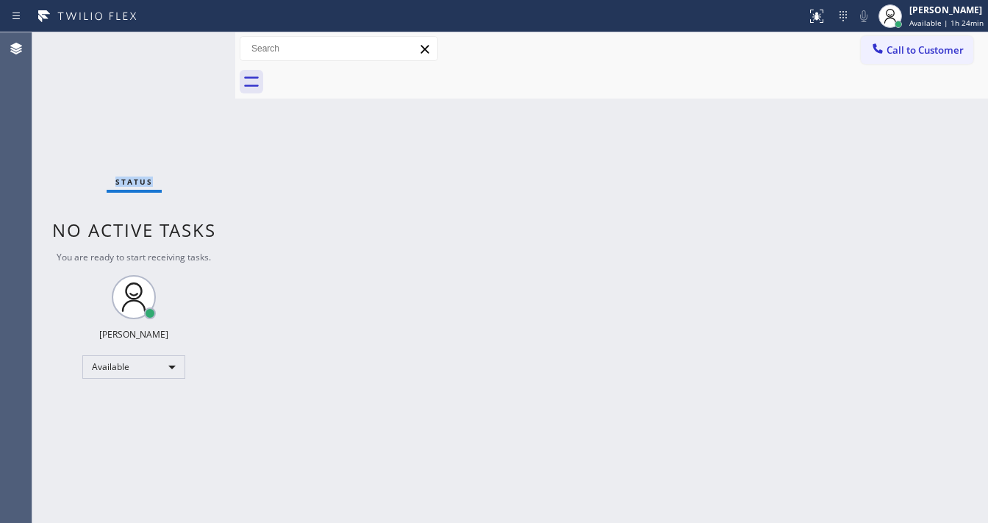
click at [197, 45] on div "Status No active tasks You are ready to start receiving tasks. [PERSON_NAME]" at bounding box center [133, 277] width 203 height 490
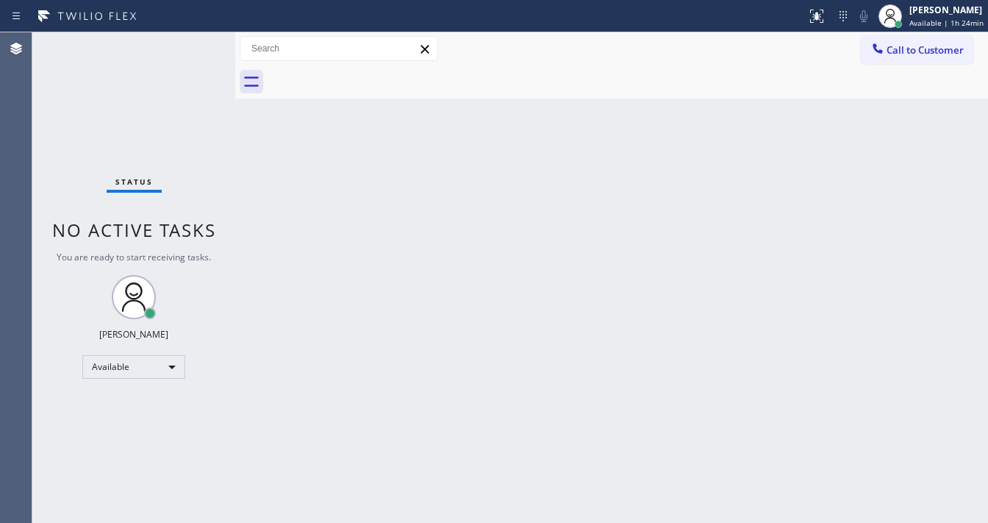
click at [197, 45] on div "Status No active tasks You are ready to start receiving tasks. [PERSON_NAME]" at bounding box center [133, 277] width 203 height 490
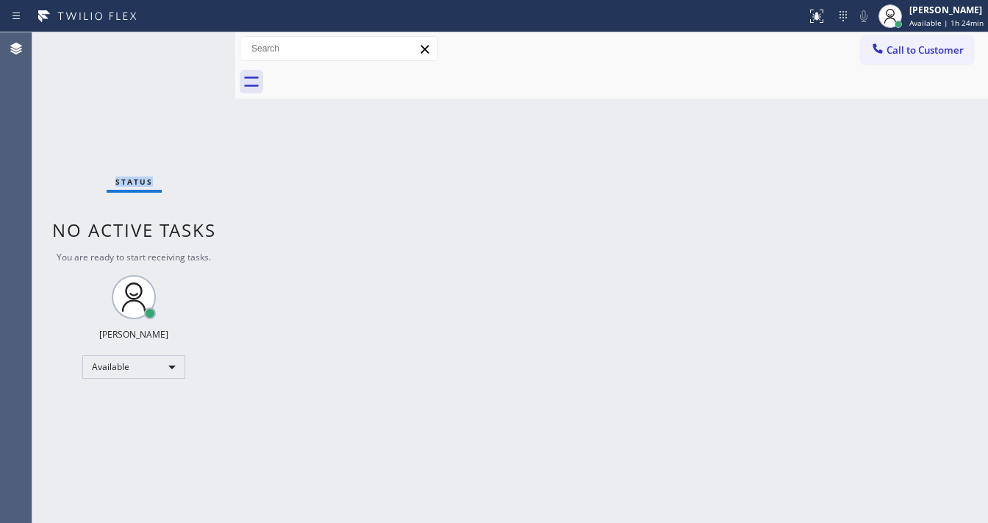
click at [197, 45] on div "Status No active tasks You are ready to start receiving tasks. [PERSON_NAME]" at bounding box center [133, 277] width 203 height 490
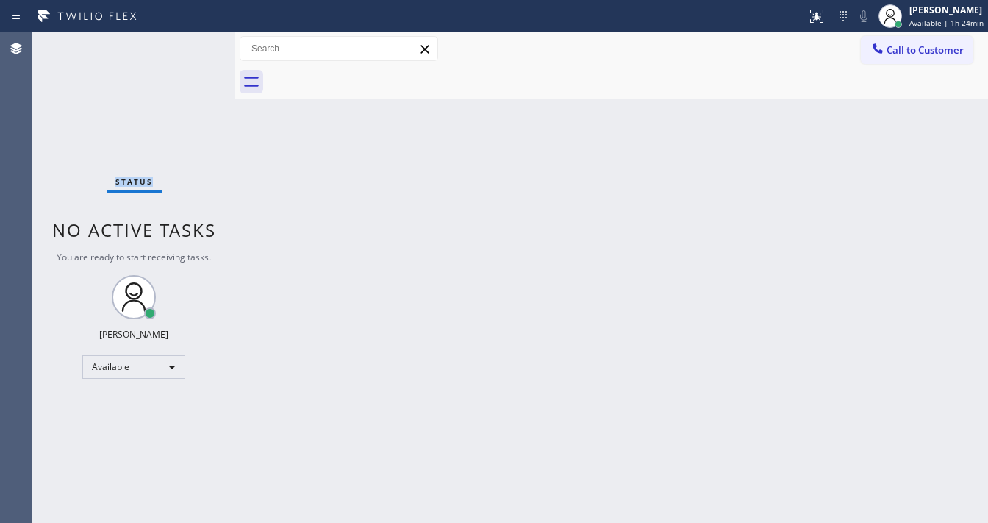
click at [197, 45] on div "Status No active tasks You are ready to start receiving tasks. [PERSON_NAME]" at bounding box center [133, 277] width 203 height 490
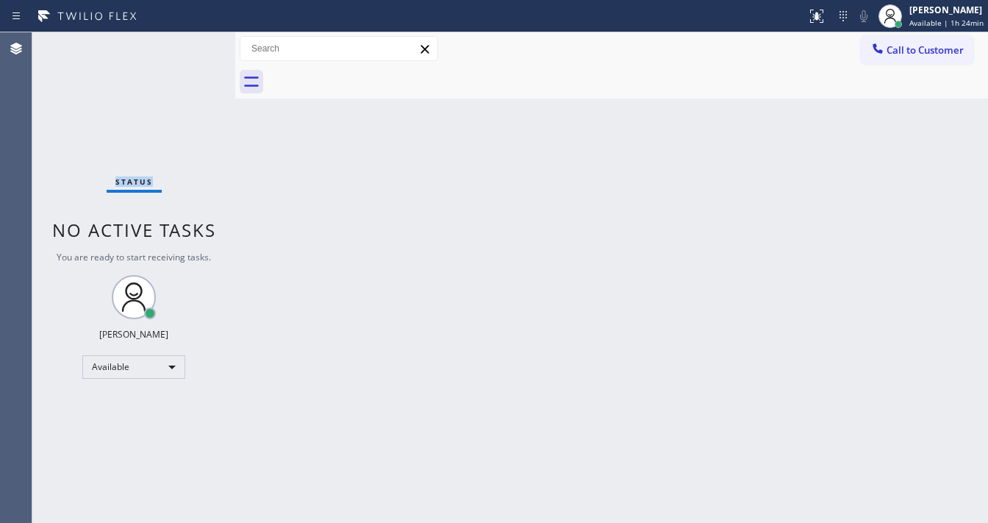
click at [197, 45] on div "Status No active tasks You are ready to start receiving tasks. [PERSON_NAME]" at bounding box center [133, 277] width 203 height 490
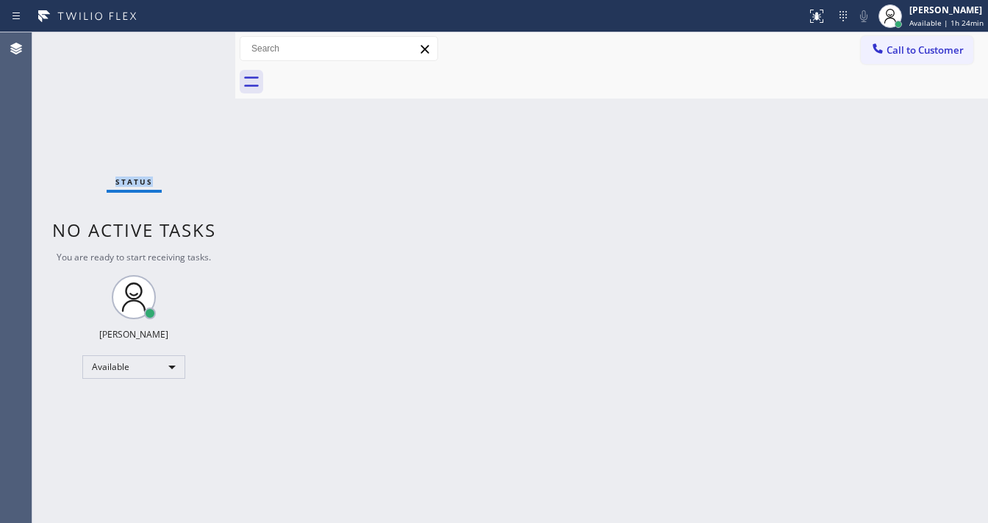
click at [197, 45] on div "Status No active tasks You are ready to start receiving tasks. [PERSON_NAME]" at bounding box center [133, 277] width 203 height 490
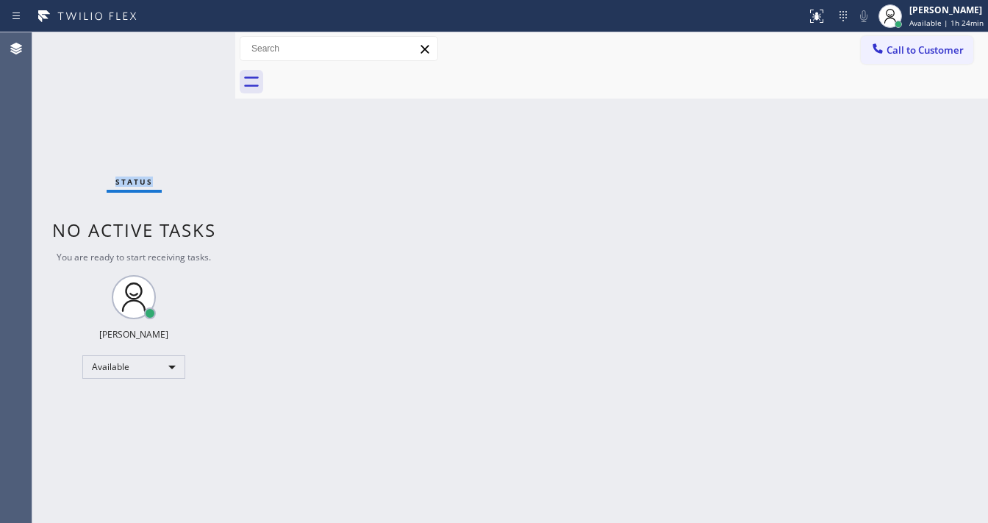
click at [197, 45] on div "Status No active tasks You are ready to start receiving tasks. [PERSON_NAME]" at bounding box center [133, 277] width 203 height 490
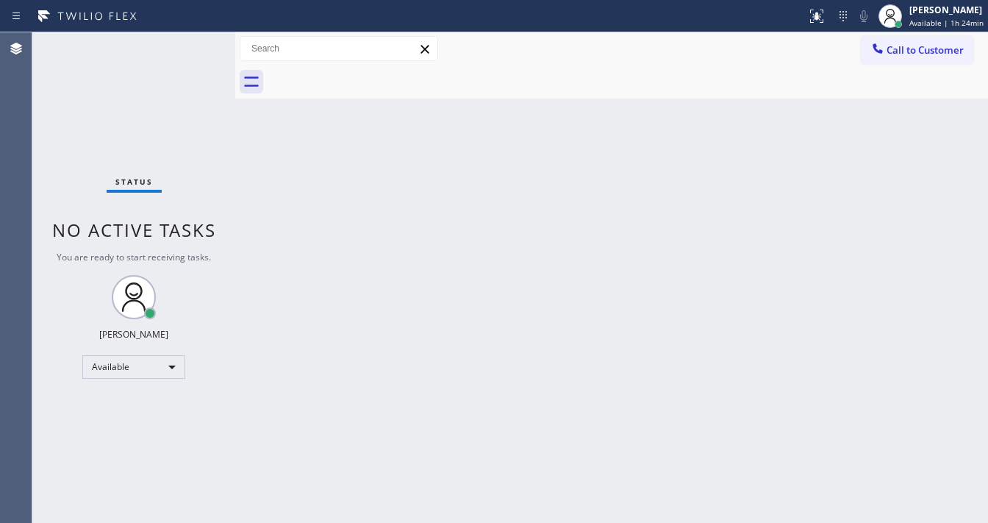
click at [197, 45] on div "Status No active tasks You are ready to start receiving tasks. [PERSON_NAME]" at bounding box center [133, 277] width 203 height 490
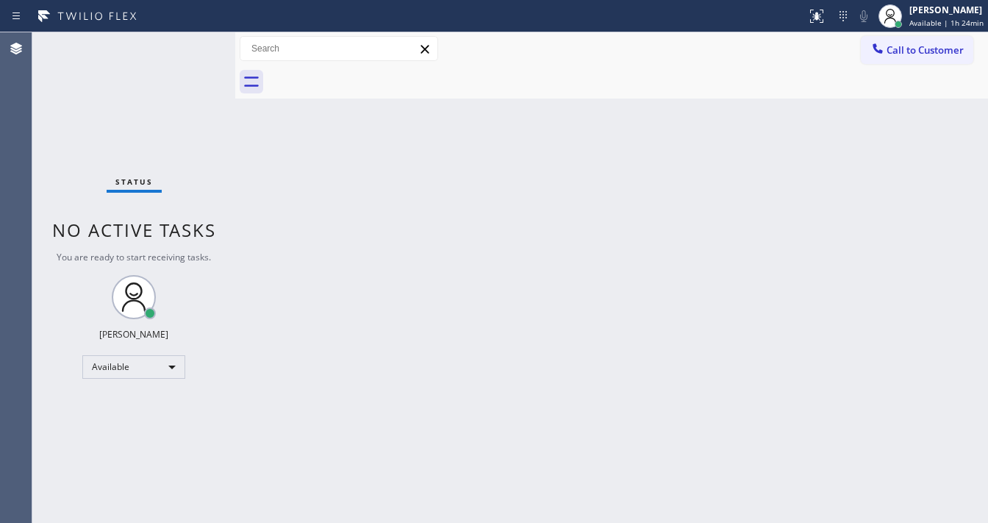
click at [197, 45] on div "Status No active tasks You are ready to start receiving tasks. [PERSON_NAME]" at bounding box center [133, 277] width 203 height 490
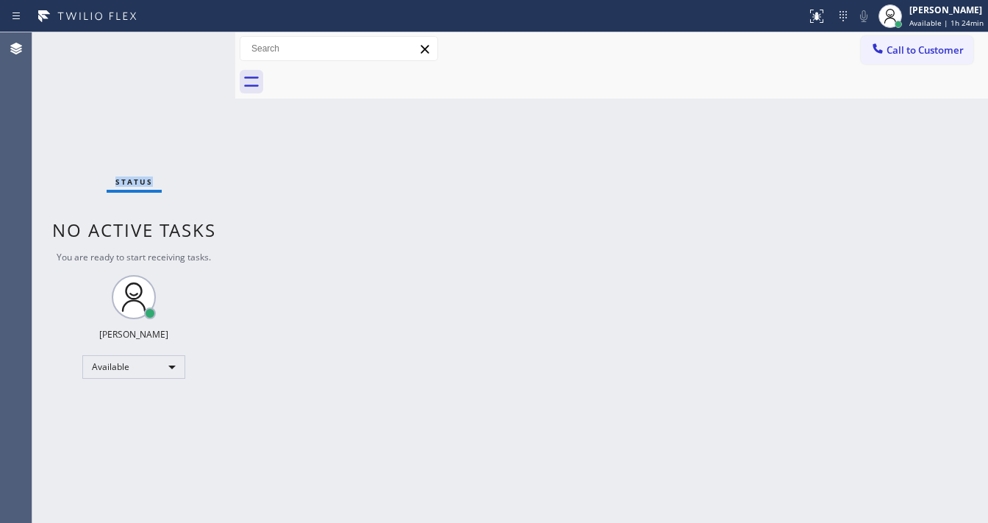
click at [197, 45] on div "Status No active tasks You are ready to start receiving tasks. [PERSON_NAME]" at bounding box center [133, 277] width 203 height 490
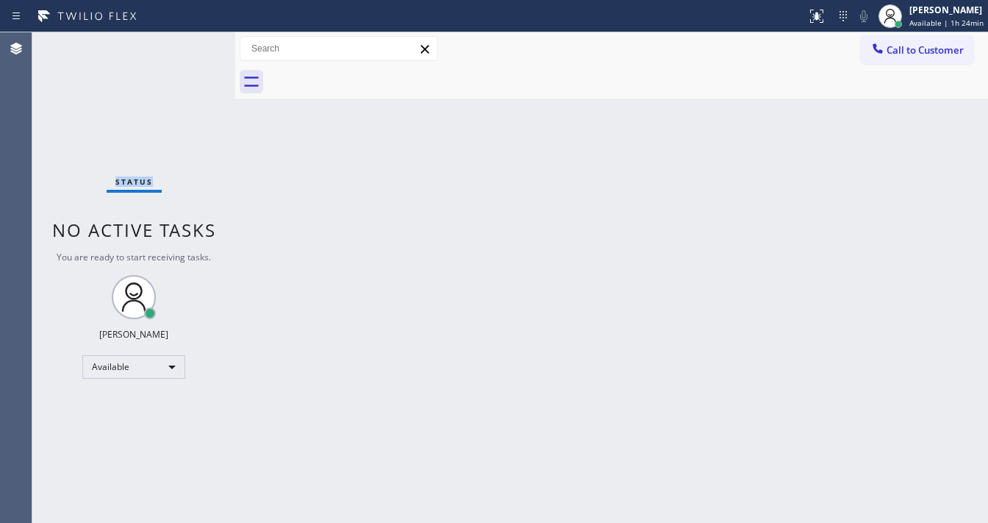
click at [197, 45] on div "Status No active tasks You are ready to start receiving tasks. [PERSON_NAME]" at bounding box center [133, 277] width 203 height 490
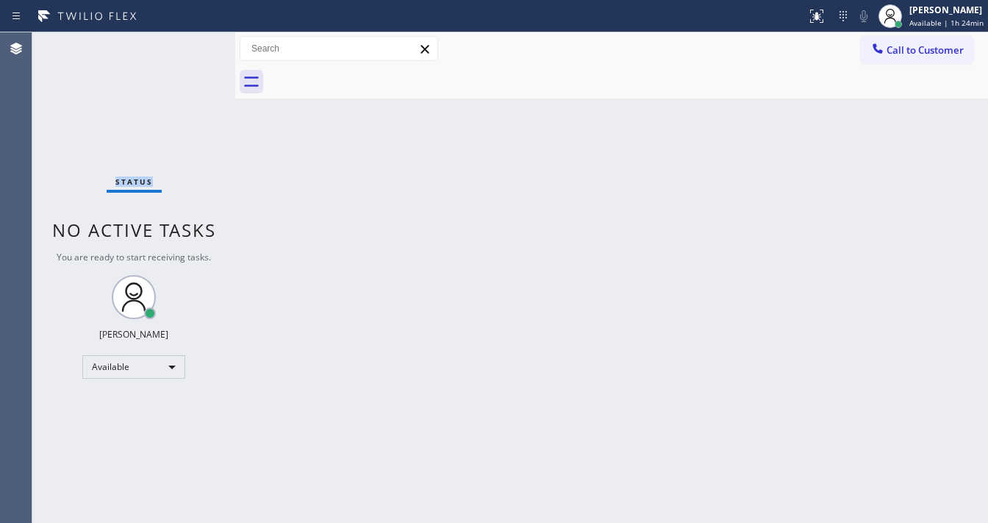
click at [197, 45] on div "Status No active tasks You are ready to start receiving tasks. [PERSON_NAME]" at bounding box center [133, 277] width 203 height 490
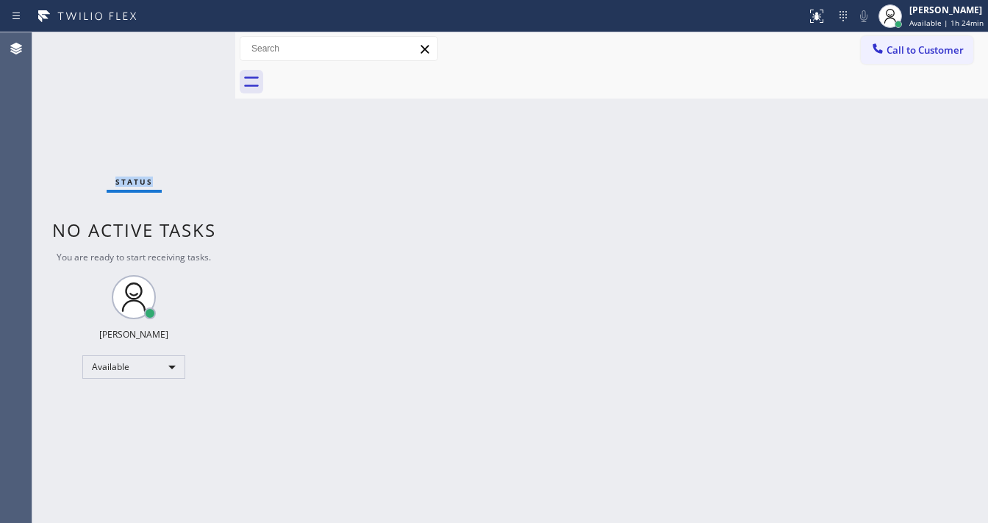
click at [197, 45] on div "Status No active tasks You are ready to start receiving tasks. [PERSON_NAME]" at bounding box center [133, 277] width 203 height 490
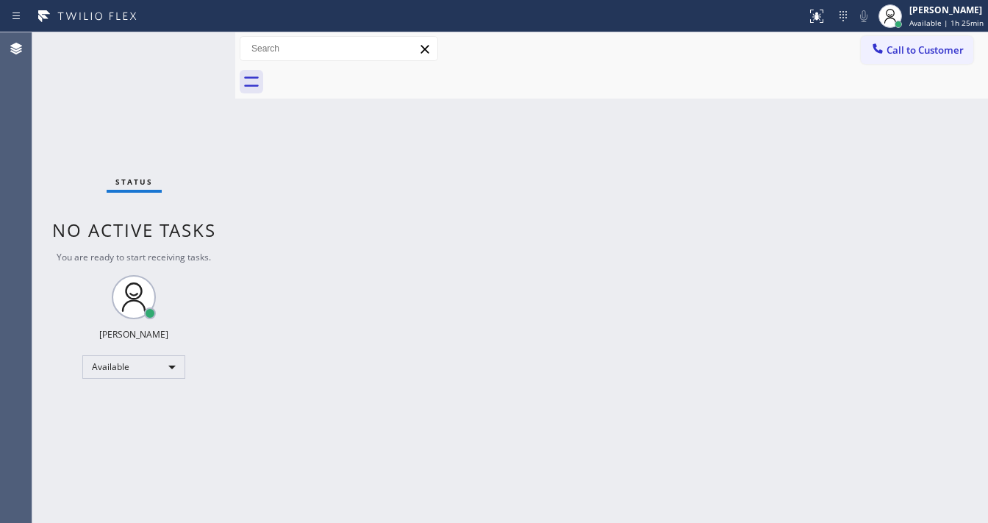
click at [197, 45] on div "Status No active tasks You are ready to start receiving tasks. [PERSON_NAME]" at bounding box center [133, 277] width 203 height 490
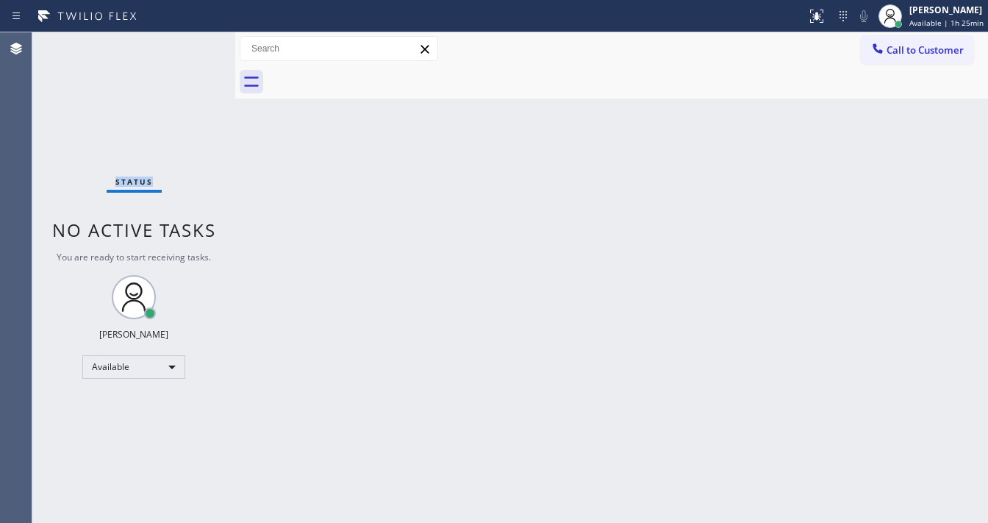
click at [197, 45] on div "Status No active tasks You are ready to start receiving tasks. [PERSON_NAME]" at bounding box center [133, 277] width 203 height 490
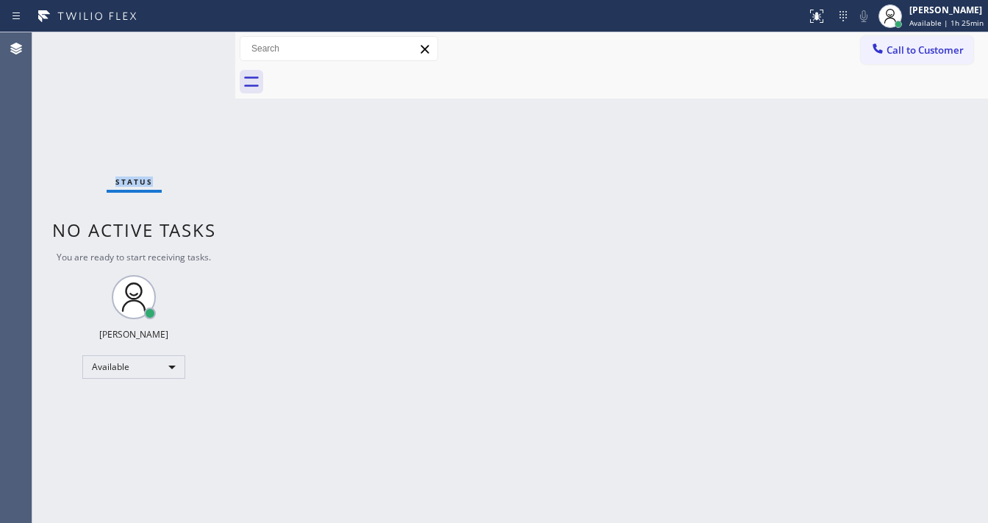
click at [197, 45] on div "Status No active tasks You are ready to start receiving tasks. [PERSON_NAME]" at bounding box center [133, 277] width 203 height 490
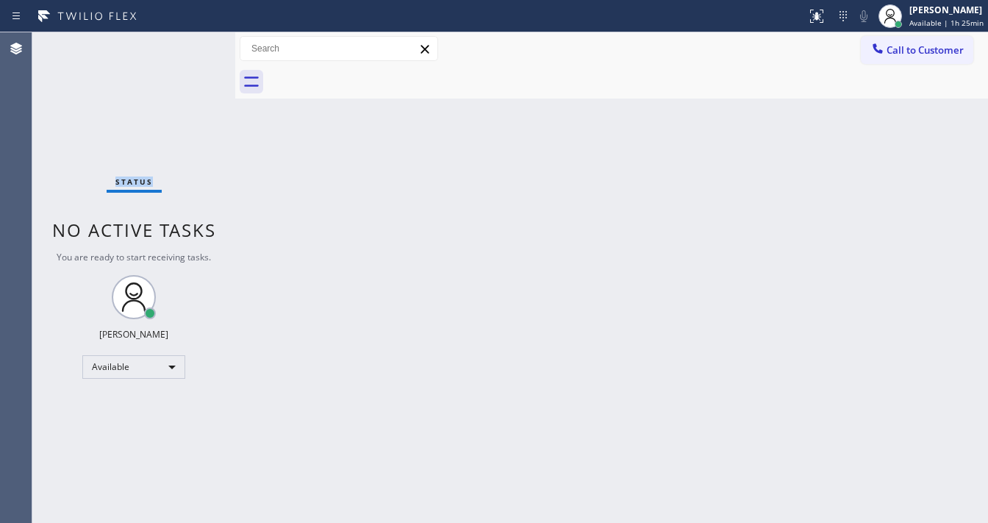
click at [197, 45] on div "Status No active tasks You are ready to start receiving tasks. [PERSON_NAME]" at bounding box center [133, 277] width 203 height 490
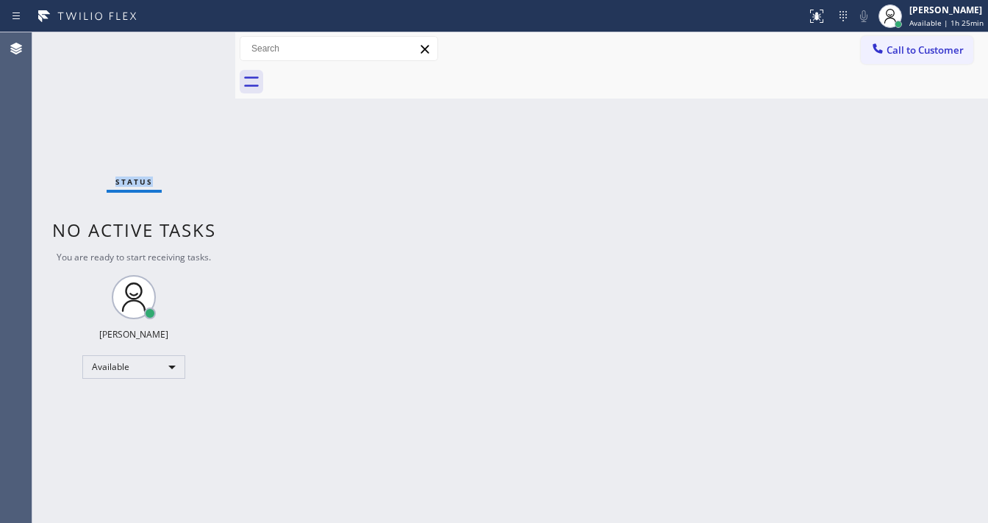
click at [197, 45] on div "Status No active tasks You are ready to start receiving tasks. [PERSON_NAME]" at bounding box center [133, 277] width 203 height 490
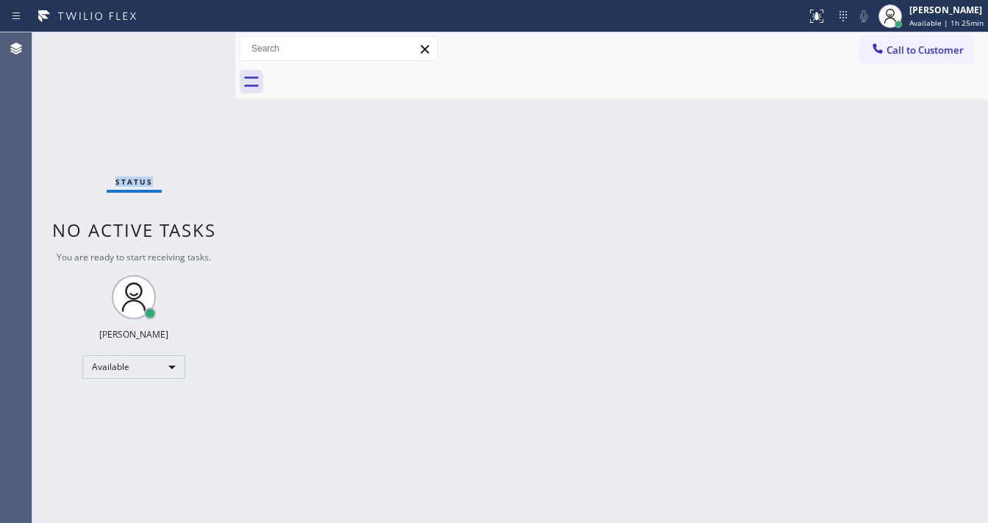
click at [197, 45] on div "Status No active tasks You are ready to start receiving tasks. [PERSON_NAME]" at bounding box center [133, 277] width 203 height 490
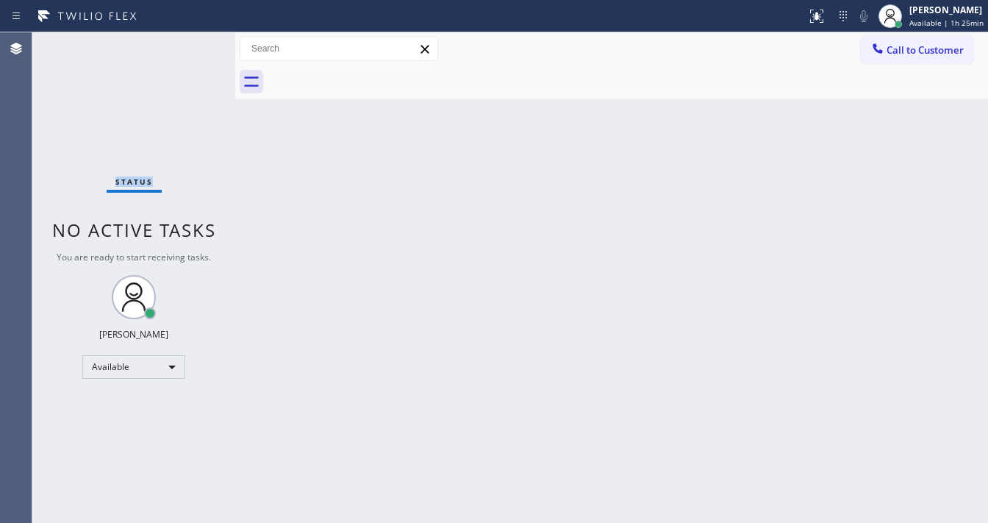
click at [197, 45] on div "Status No active tasks You are ready to start receiving tasks. [PERSON_NAME]" at bounding box center [133, 277] width 203 height 490
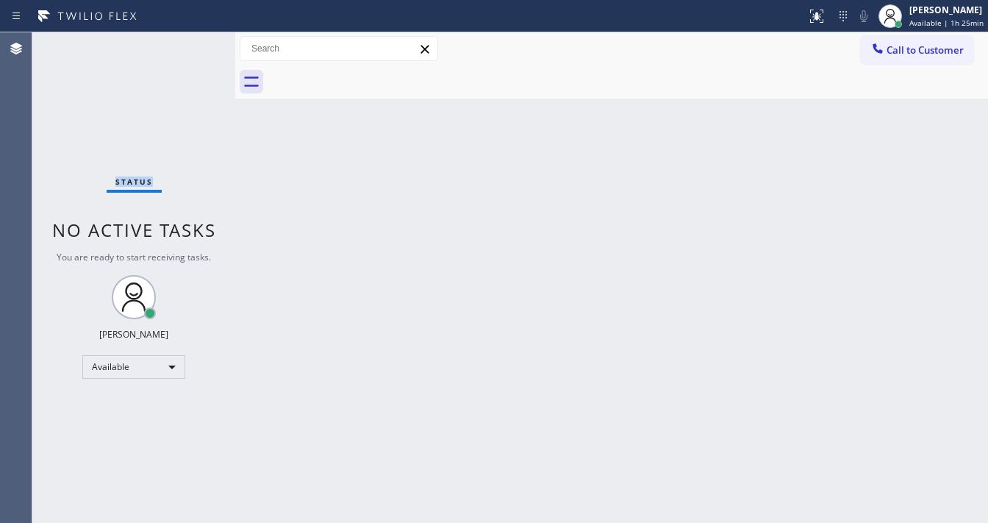
click at [197, 45] on div "Status No active tasks You are ready to start receiving tasks. [PERSON_NAME]" at bounding box center [133, 277] width 203 height 490
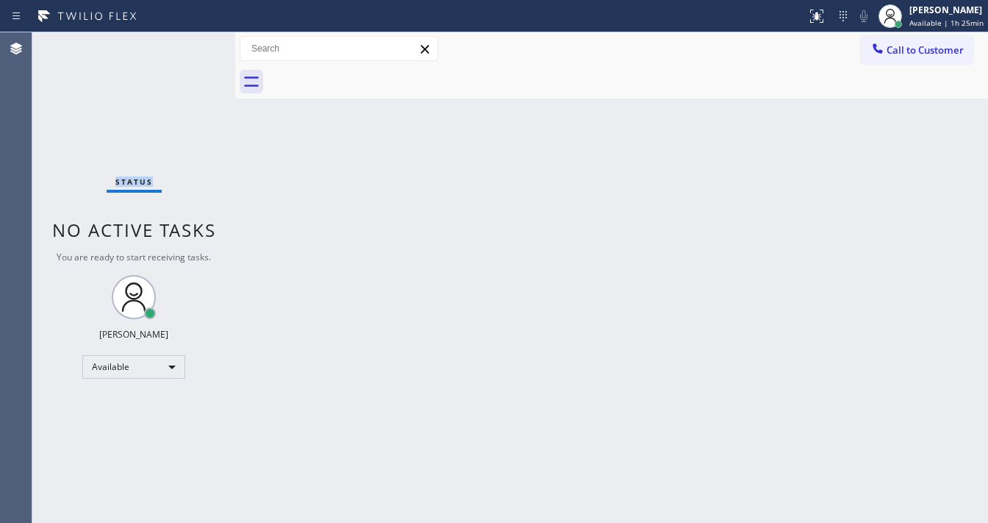
click at [197, 45] on div "Status No active tasks You are ready to start receiving tasks. [PERSON_NAME]" at bounding box center [133, 277] width 203 height 490
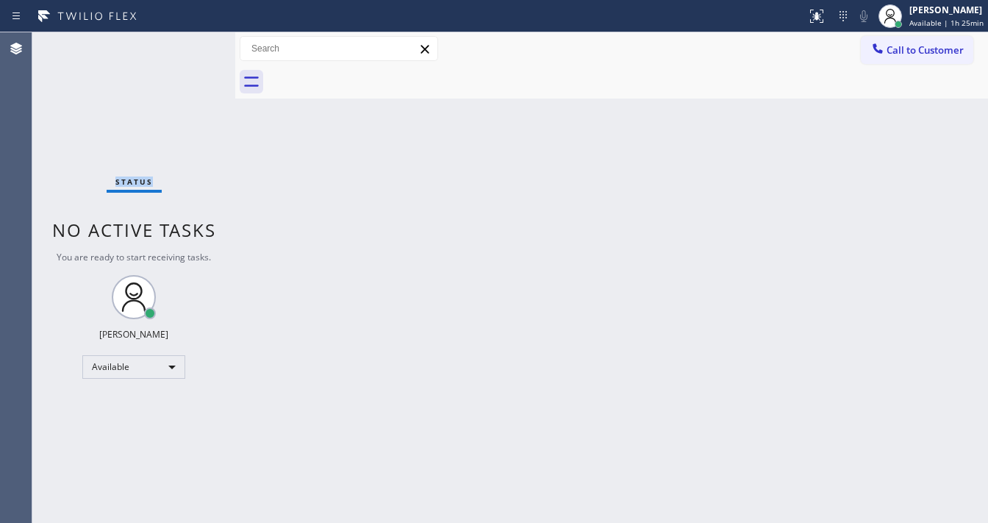
click at [197, 45] on div "Status No active tasks You are ready to start receiving tasks. [PERSON_NAME]" at bounding box center [133, 277] width 203 height 490
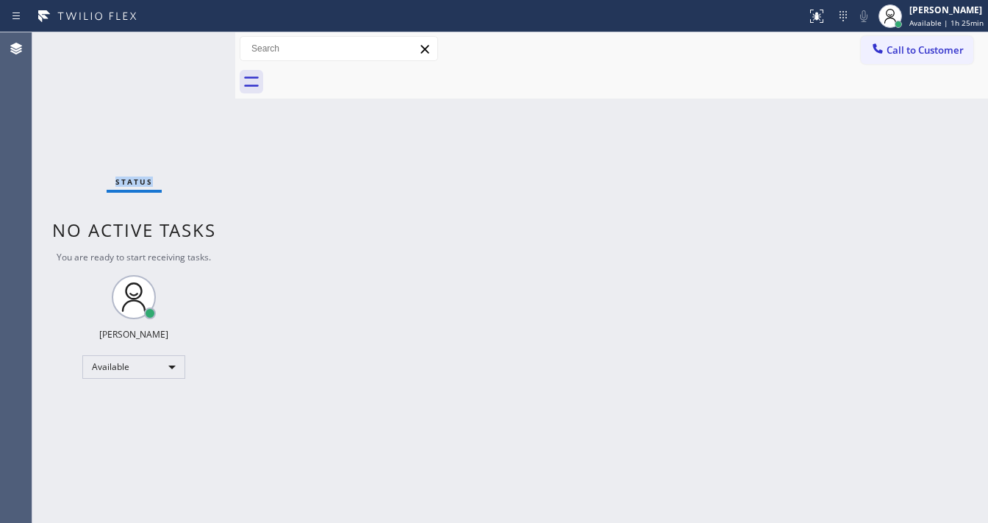
click at [197, 45] on div "Status No active tasks You are ready to start receiving tasks. [PERSON_NAME]" at bounding box center [133, 277] width 203 height 490
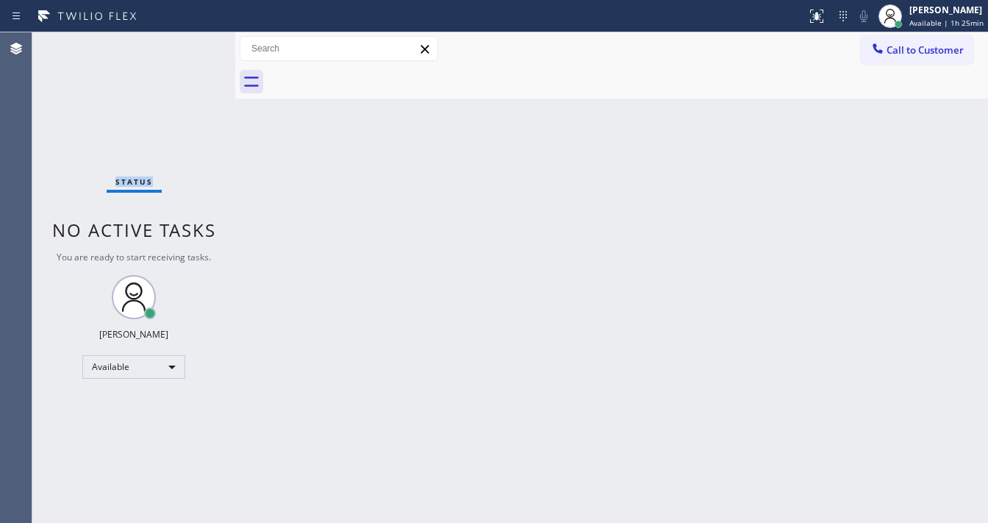
click at [197, 45] on div "Status No active tasks You are ready to start receiving tasks. [PERSON_NAME]" at bounding box center [133, 277] width 203 height 490
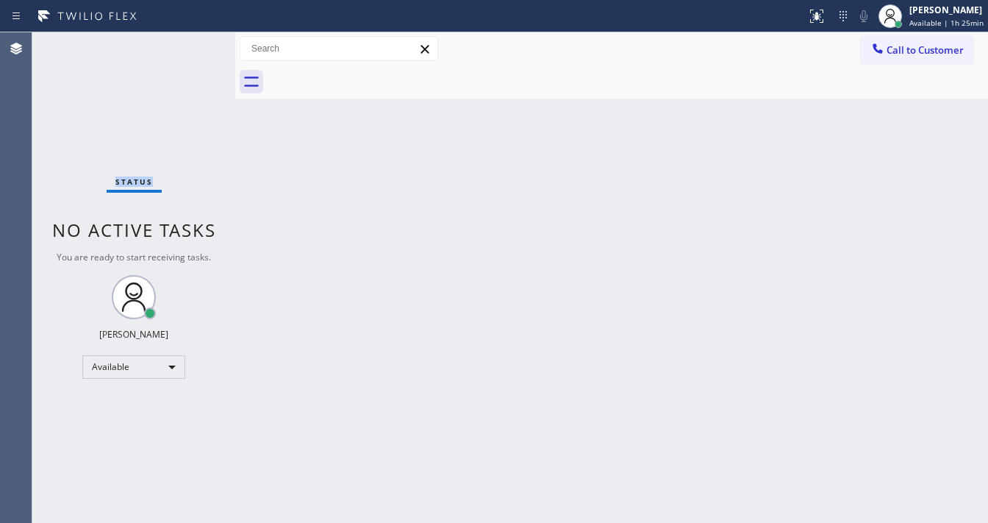
click at [197, 45] on div "Status No active tasks You are ready to start receiving tasks. [PERSON_NAME]" at bounding box center [133, 277] width 203 height 490
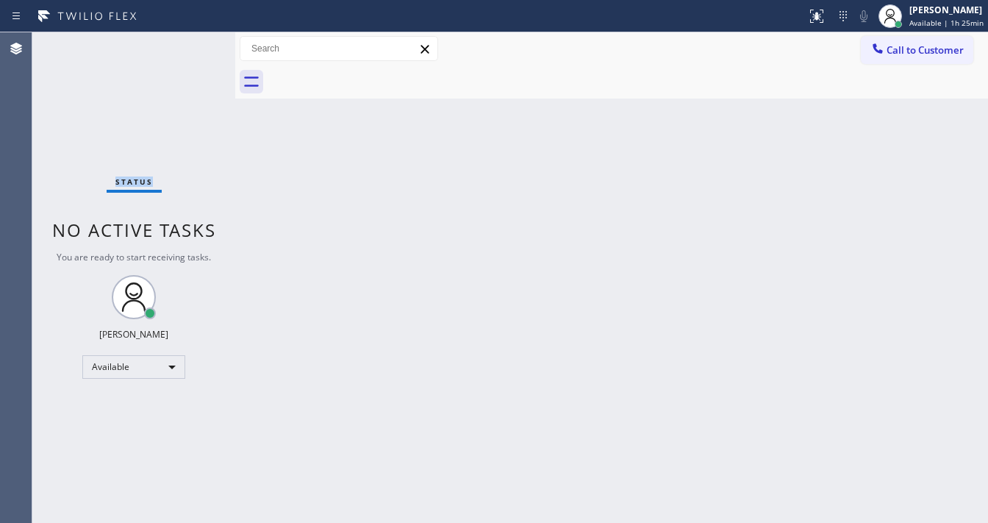
click at [197, 45] on div "Status No active tasks You are ready to start receiving tasks. [PERSON_NAME]" at bounding box center [133, 277] width 203 height 490
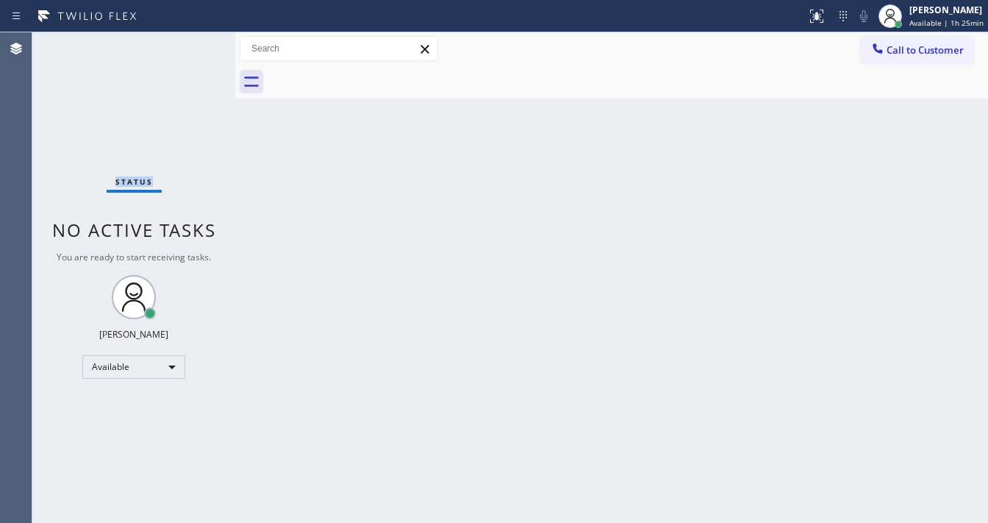
click at [197, 45] on div "Status No active tasks You are ready to start receiving tasks. [PERSON_NAME]" at bounding box center [133, 277] width 203 height 490
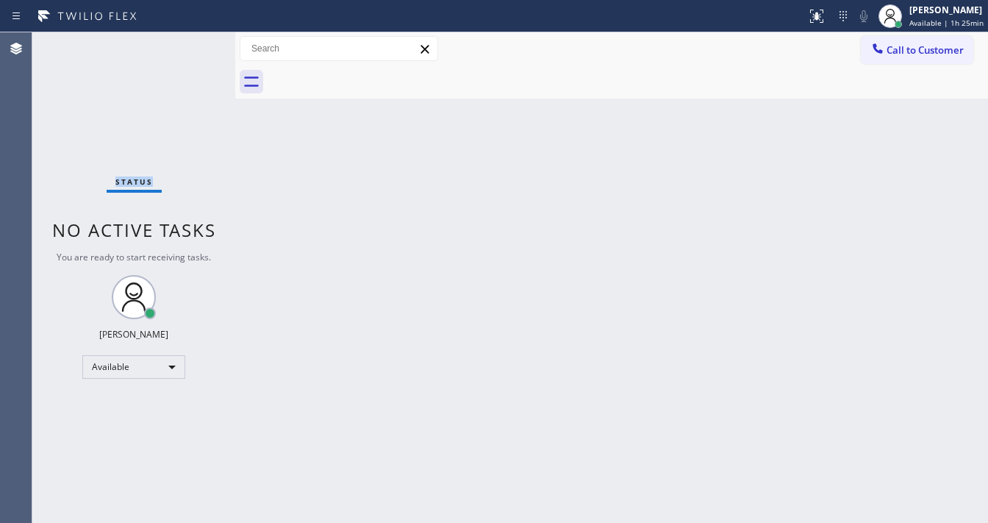
click at [197, 45] on div "Status No active tasks You are ready to start receiving tasks. [PERSON_NAME]" at bounding box center [133, 277] width 203 height 490
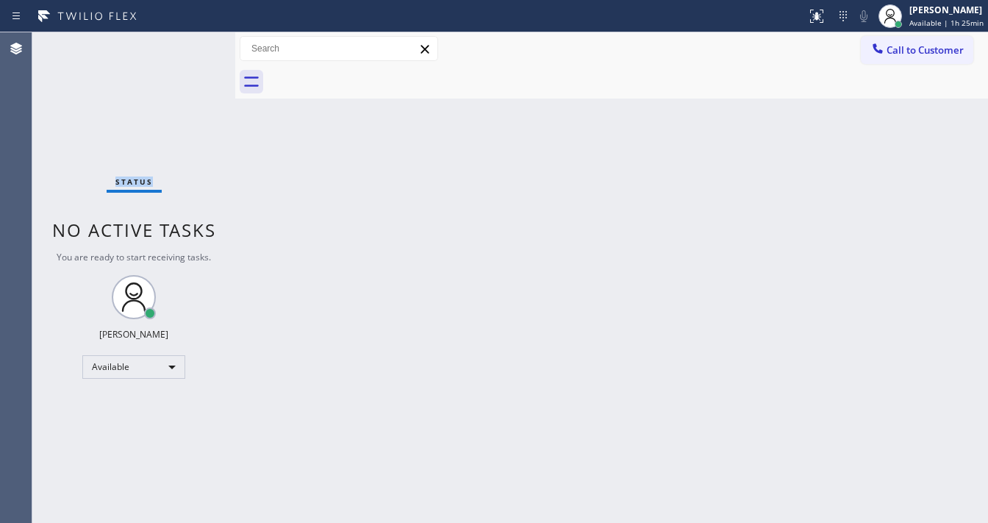
click at [197, 45] on div "Status No active tasks You are ready to start receiving tasks. [PERSON_NAME]" at bounding box center [133, 277] width 203 height 490
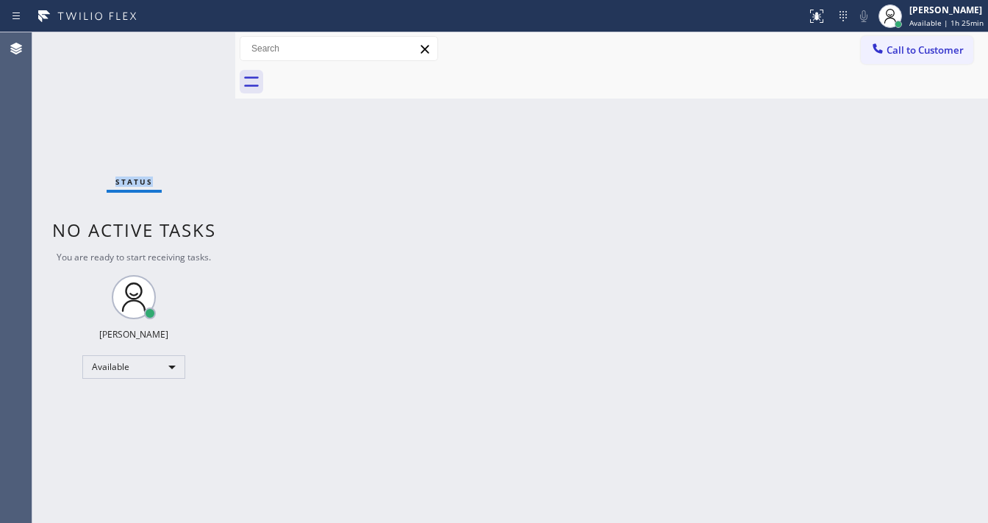
click at [197, 45] on div "Status No active tasks You are ready to start receiving tasks. [PERSON_NAME]" at bounding box center [133, 277] width 203 height 490
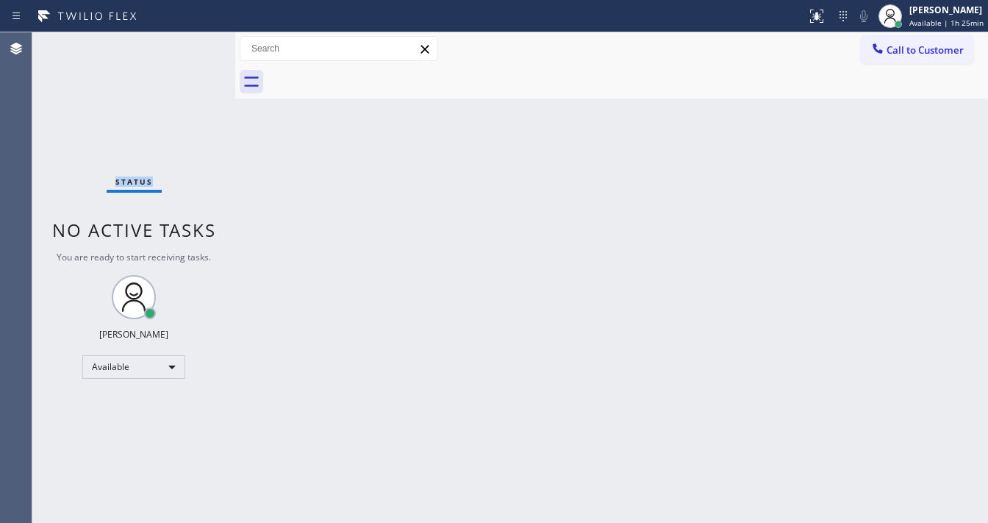
click at [197, 45] on div "Status No active tasks You are ready to start receiving tasks. [PERSON_NAME]" at bounding box center [133, 277] width 203 height 490
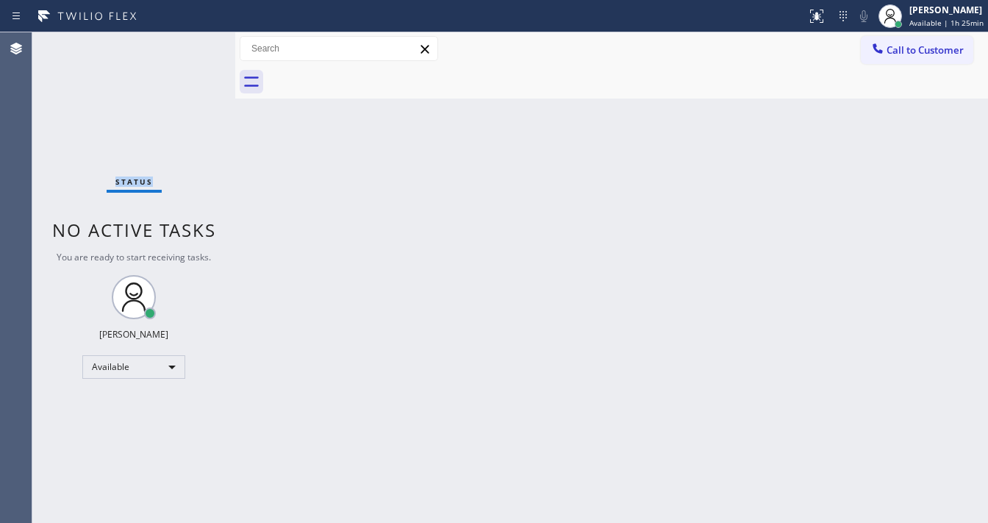
click at [197, 45] on div "Status No active tasks You are ready to start receiving tasks. [PERSON_NAME]" at bounding box center [133, 277] width 203 height 490
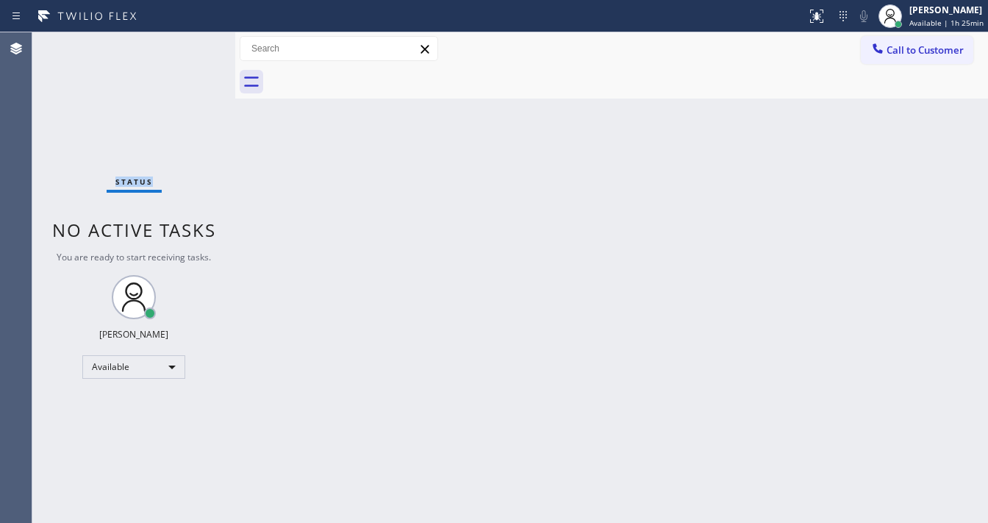
click at [197, 45] on div "Status No active tasks You are ready to start receiving tasks. [PERSON_NAME]" at bounding box center [133, 277] width 203 height 490
click at [523, 427] on div "Back to Dashboard Change Sender ID Customers Technicians Select a contact Outbo…" at bounding box center [611, 277] width 753 height 490
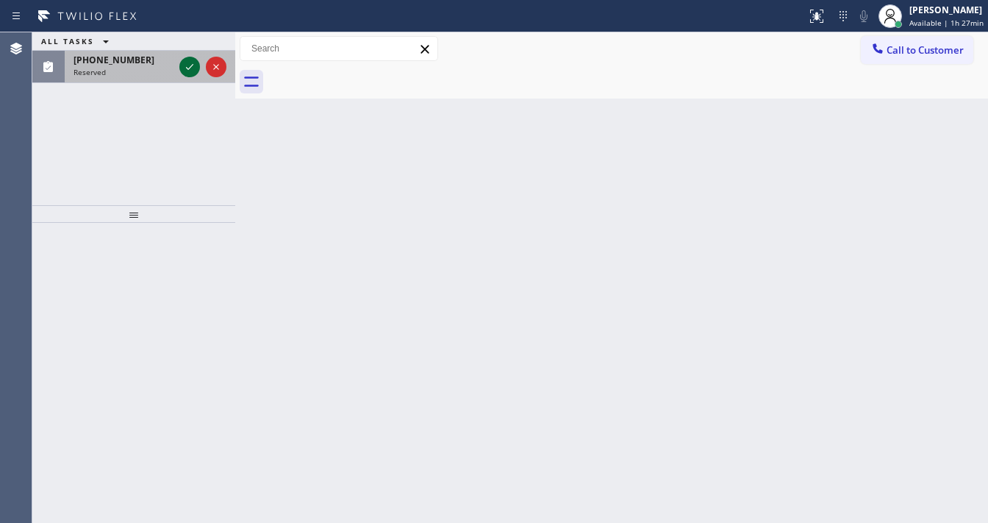
click at [185, 54] on div at bounding box center [202, 67] width 53 height 32
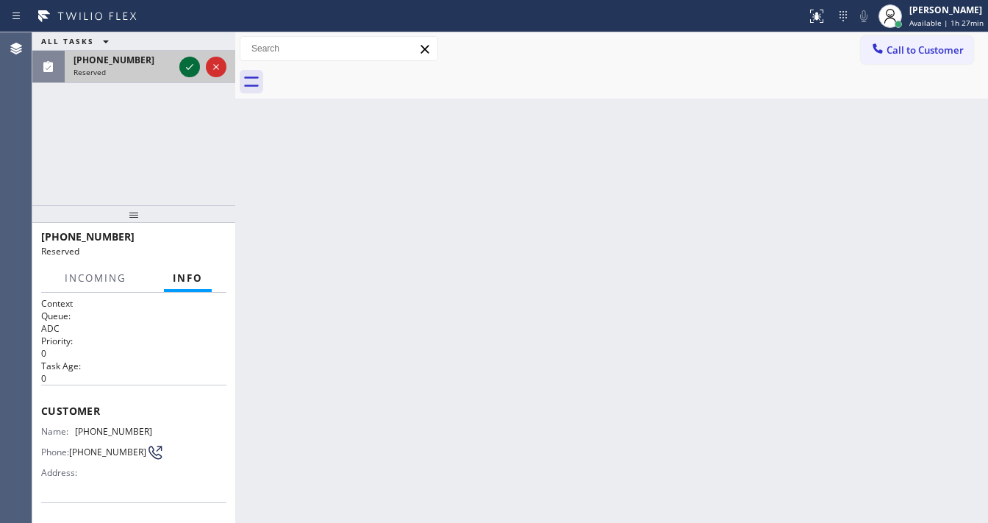
click at [185, 59] on icon at bounding box center [190, 67] width 18 height 18
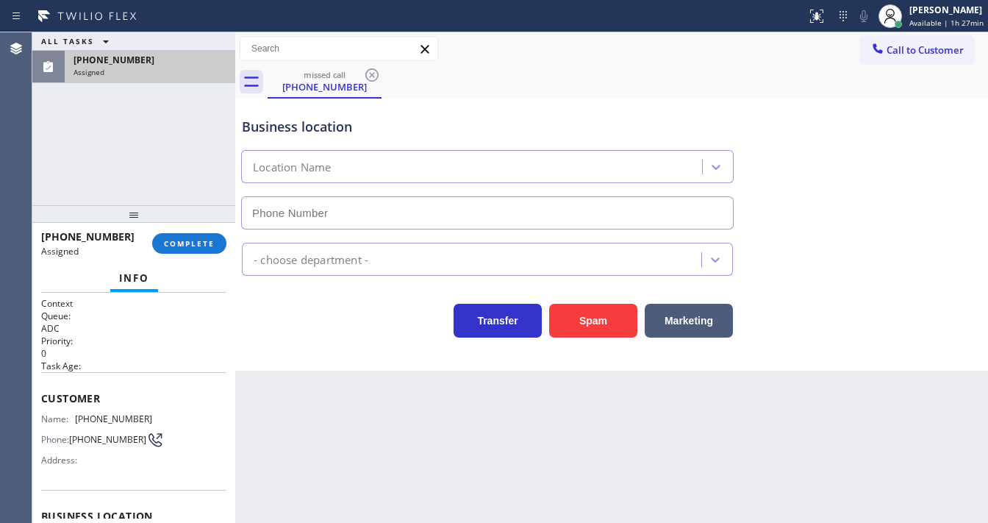
type input "[PHONE_NUMBER]"
click at [189, 235] on button "COMPLETE" at bounding box center [189, 243] width 74 height 21
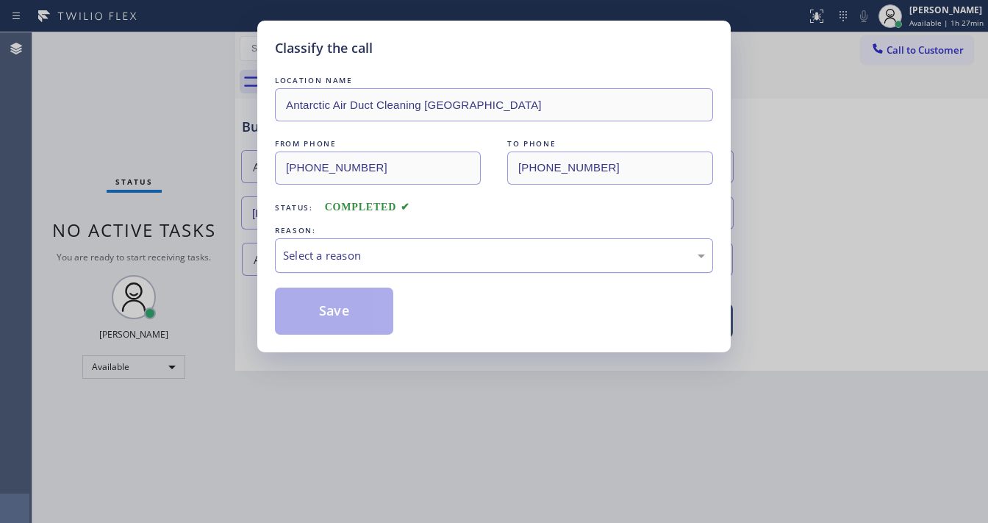
click at [341, 242] on div "Select a reason" at bounding box center [494, 255] width 438 height 35
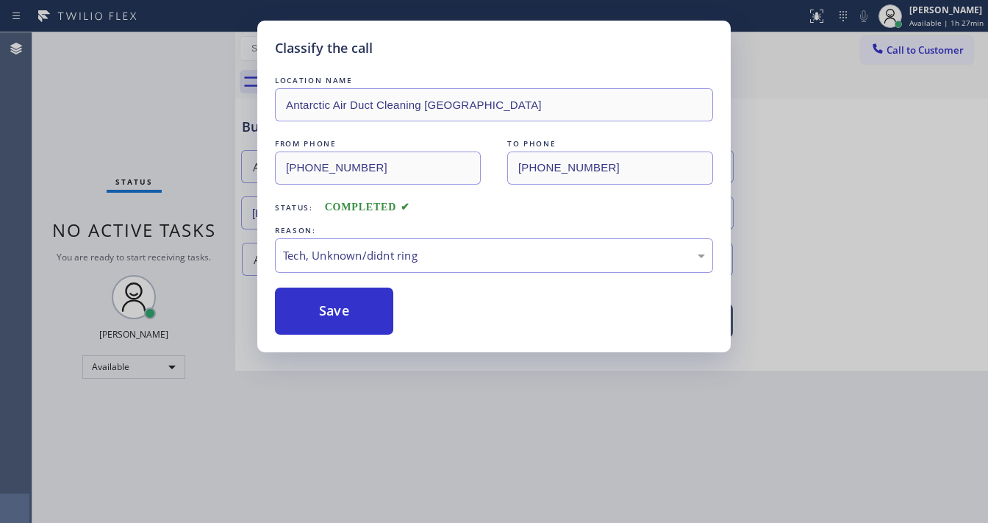
click at [328, 365] on div "Classify the call LOCATION NAME Antarctic Air Duct Cleaning Montecito FROM PHON…" at bounding box center [494, 261] width 988 height 523
click at [327, 312] on button "Save" at bounding box center [334, 310] width 118 height 47
drag, startPoint x: 327, startPoint y: 312, endPoint x: 326, endPoint y: 299, distance: 12.6
click at [326, 303] on button "Save" at bounding box center [334, 310] width 118 height 47
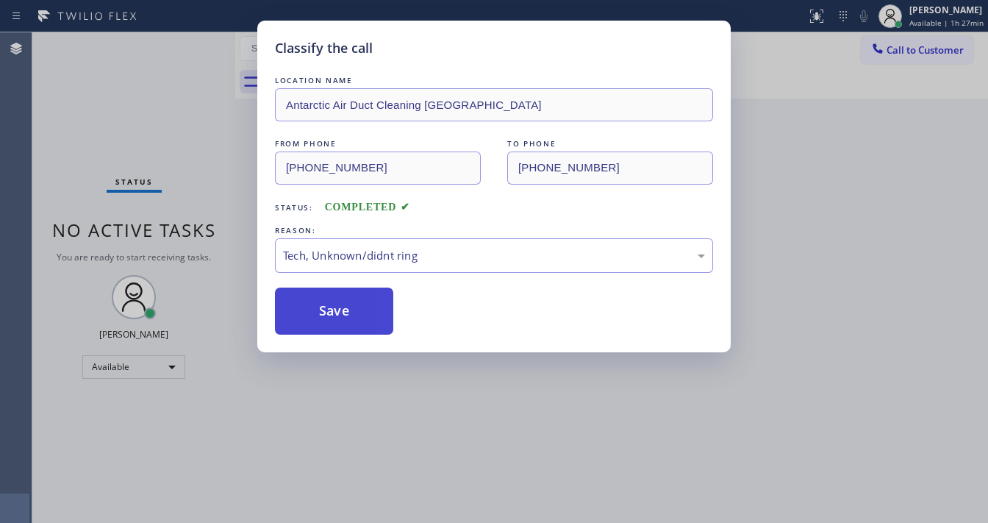
click at [326, 299] on button "Save" at bounding box center [334, 310] width 118 height 47
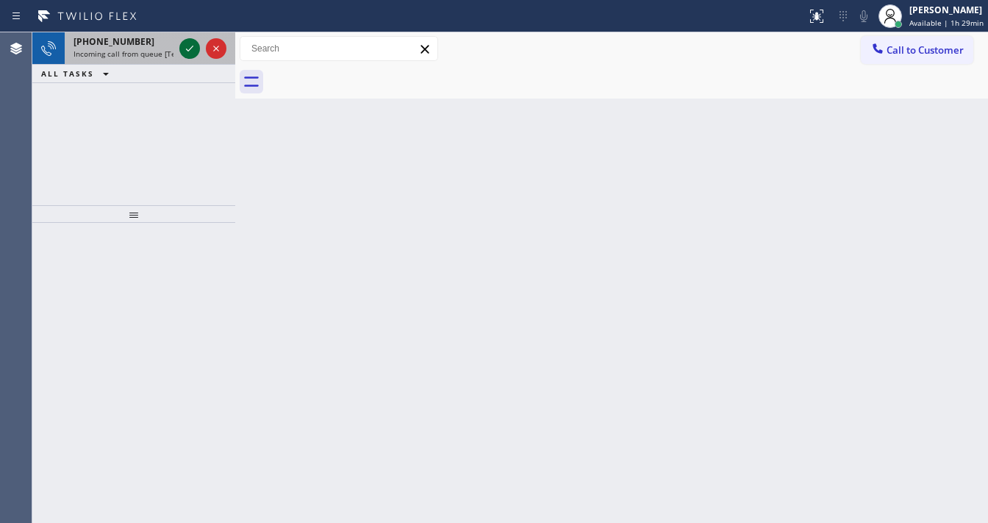
click at [185, 46] on icon at bounding box center [190, 49] width 18 height 18
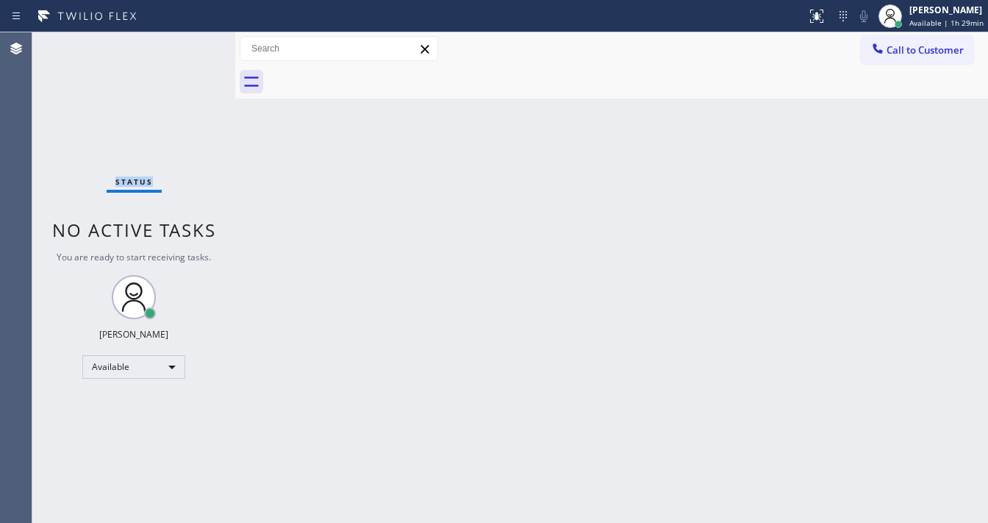
click at [185, 46] on div "Status No active tasks You are ready to start receiving tasks. [PERSON_NAME]" at bounding box center [133, 277] width 203 height 490
click at [820, 14] on icon at bounding box center [816, 14] width 9 height 5
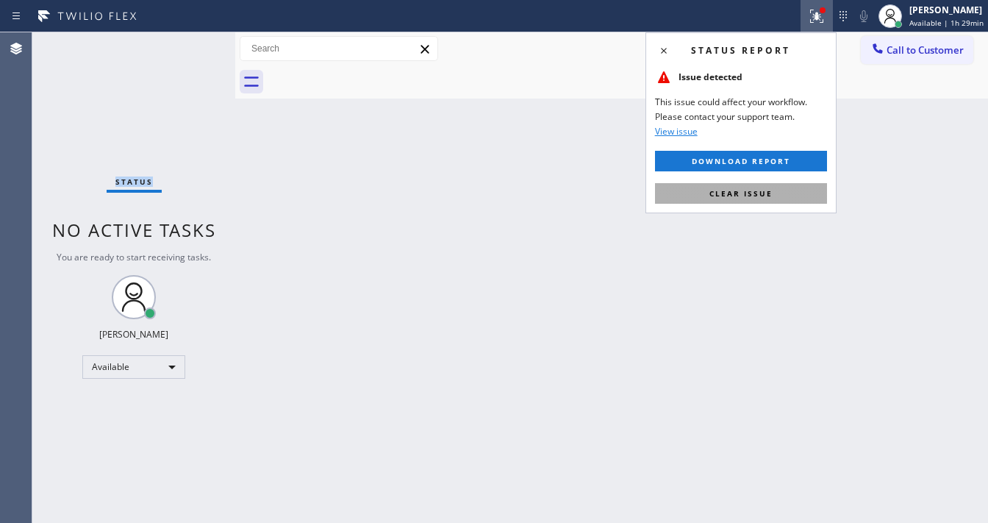
click at [763, 185] on button "Clear issue" at bounding box center [741, 193] width 172 height 21
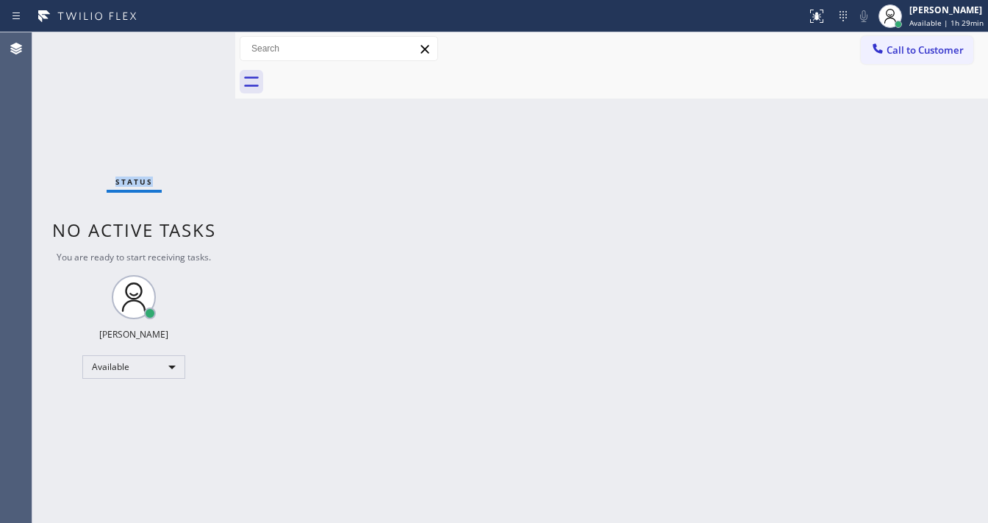
click at [197, 47] on div "Status No active tasks You are ready to start receiving tasks. [PERSON_NAME]" at bounding box center [133, 277] width 203 height 490
click at [193, 46] on div "Status No active tasks You are ready to start receiving tasks. [PERSON_NAME]" at bounding box center [133, 277] width 203 height 490
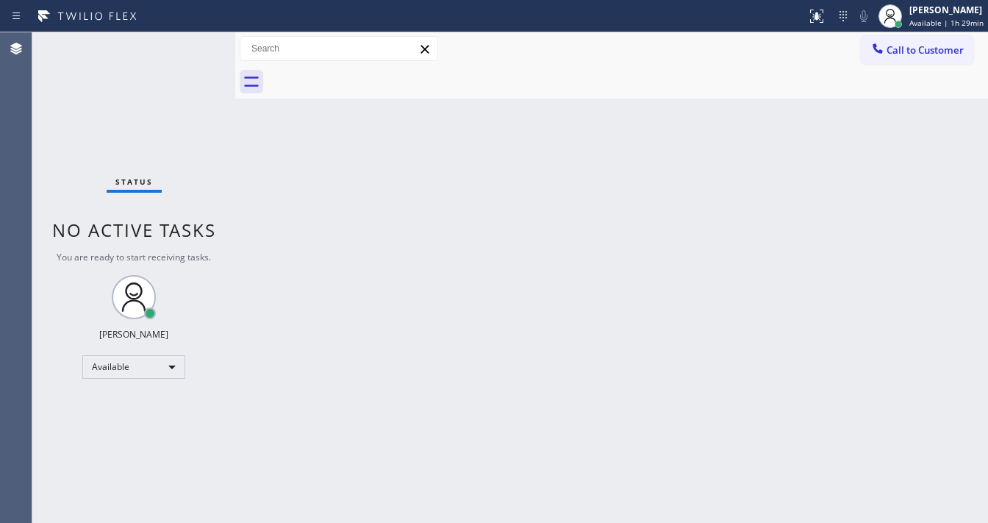
click at [193, 46] on div "Status No active tasks You are ready to start receiving tasks. [PERSON_NAME]" at bounding box center [133, 277] width 203 height 490
click at [194, 46] on div "Status No active tasks You are ready to start receiving tasks. [PERSON_NAME]" at bounding box center [133, 277] width 203 height 490
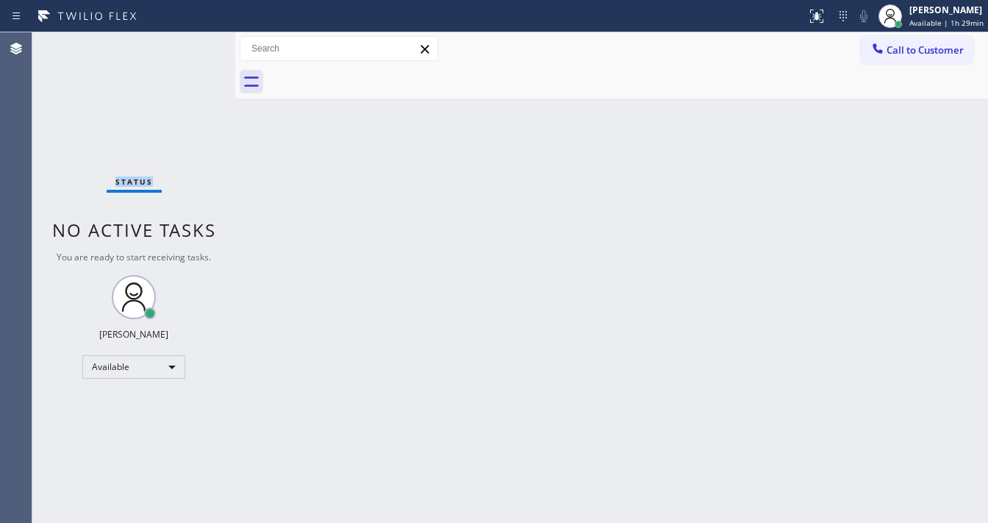
click at [194, 46] on div "Status No active tasks You are ready to start receiving tasks. [PERSON_NAME]" at bounding box center [133, 277] width 203 height 490
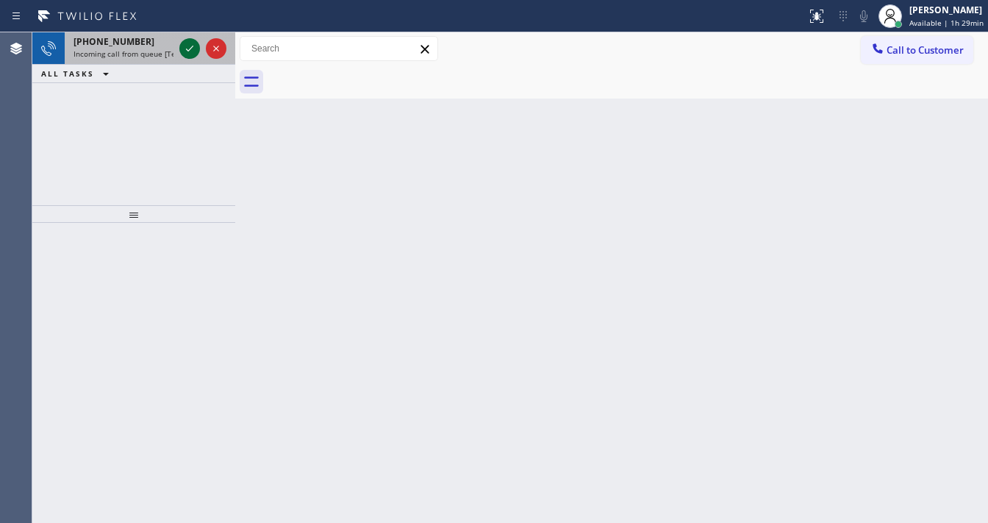
click at [188, 54] on icon at bounding box center [190, 49] width 18 height 18
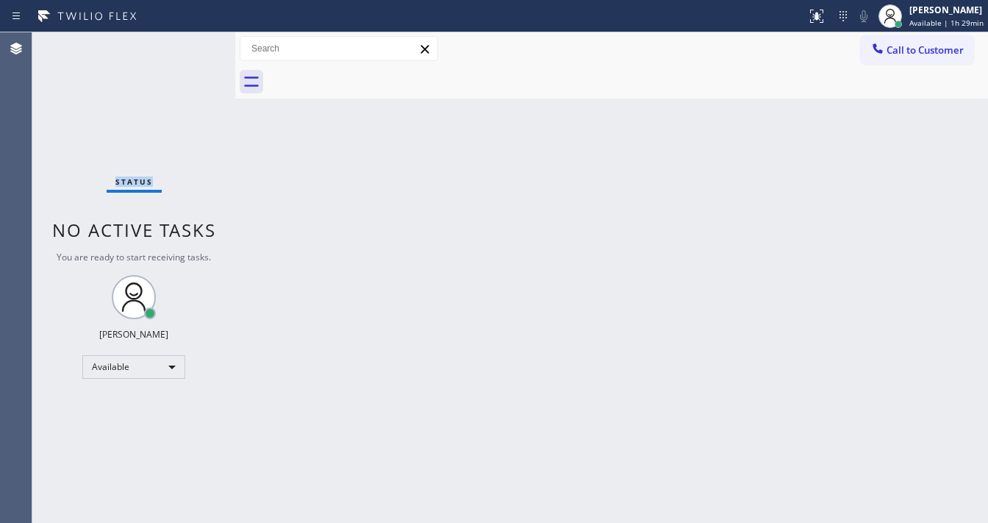
click at [185, 51] on div "Status No active tasks You are ready to start receiving tasks. [PERSON_NAME]" at bounding box center [133, 277] width 203 height 490
click at [818, 24] on button at bounding box center [816, 16] width 32 height 32
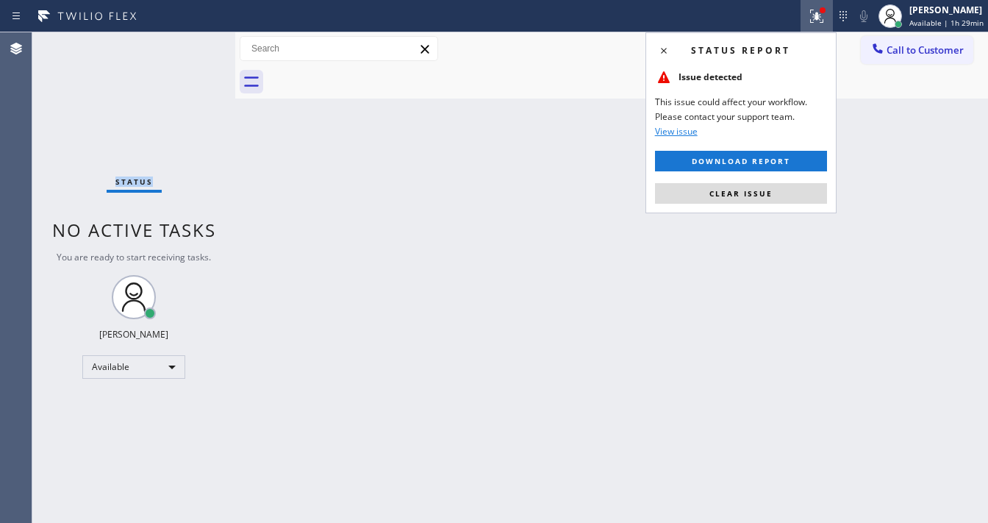
click at [758, 188] on span "Clear issue" at bounding box center [740, 193] width 63 height 10
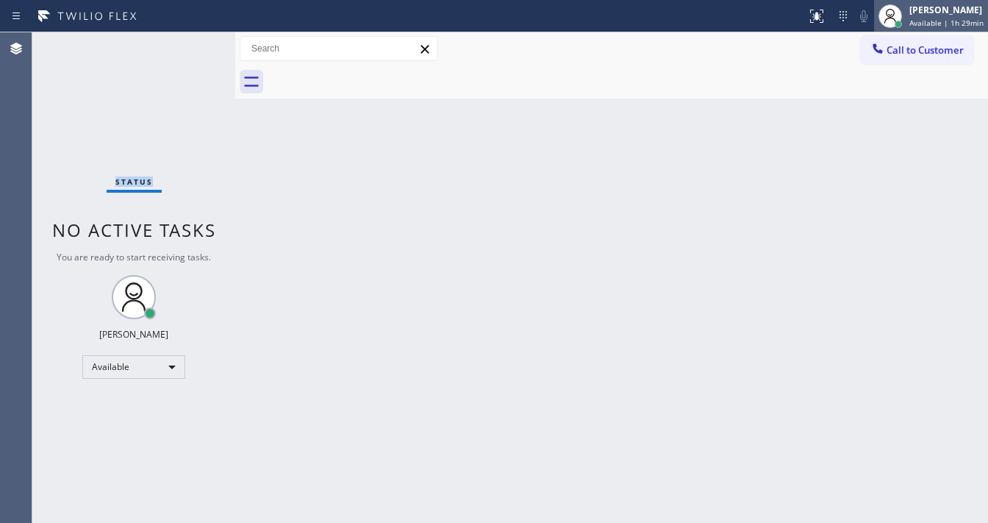
click at [917, 13] on div "[PERSON_NAME]" at bounding box center [946, 10] width 74 height 12
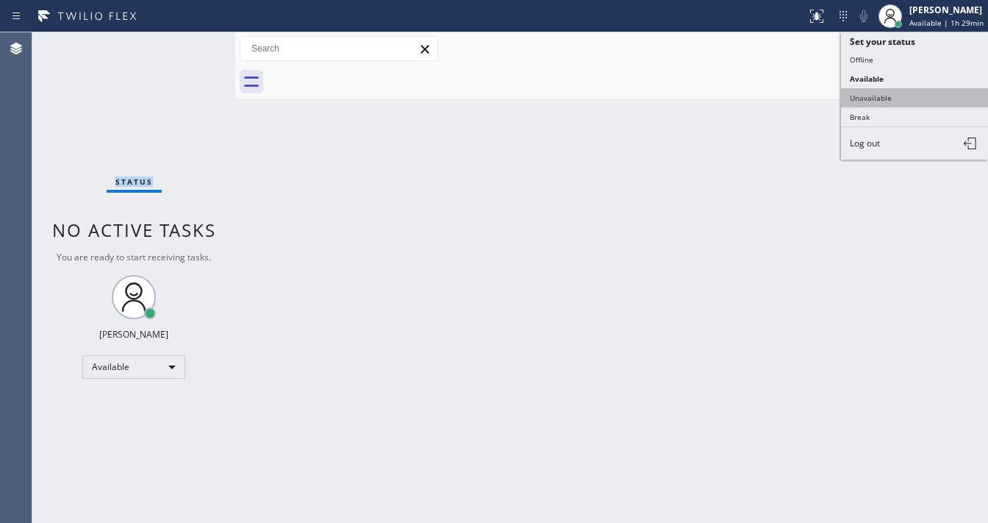
click at [873, 96] on button "Unavailable" at bounding box center [914, 97] width 147 height 19
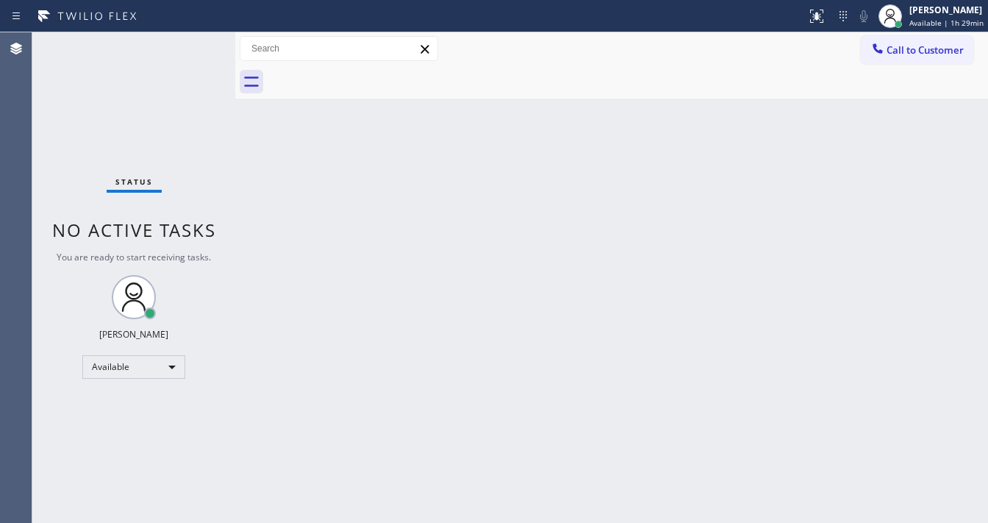
click at [574, 126] on div "Back to Dashboard Change Sender ID Customers Technicians Select a contact Outbo…" at bounding box center [611, 277] width 753 height 490
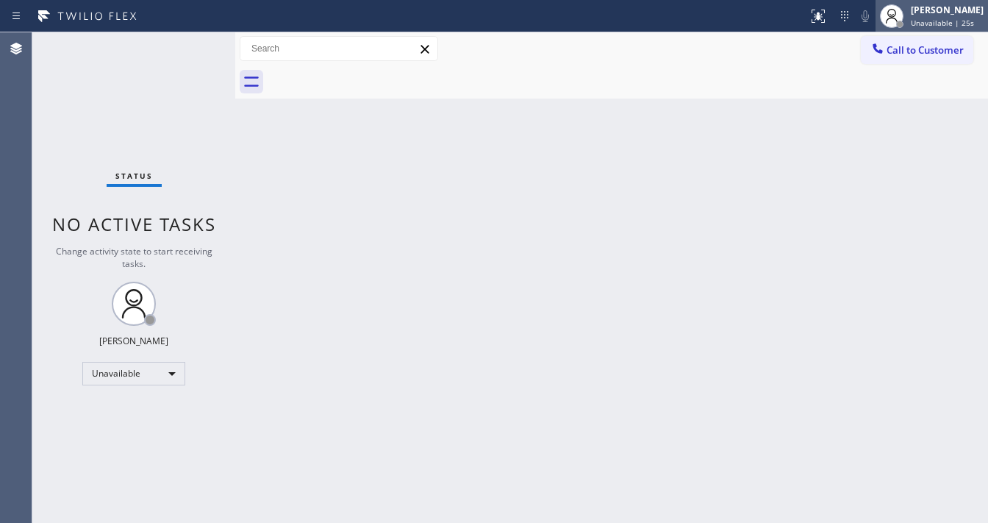
click at [949, 6] on div "[PERSON_NAME]" at bounding box center [947, 10] width 73 height 12
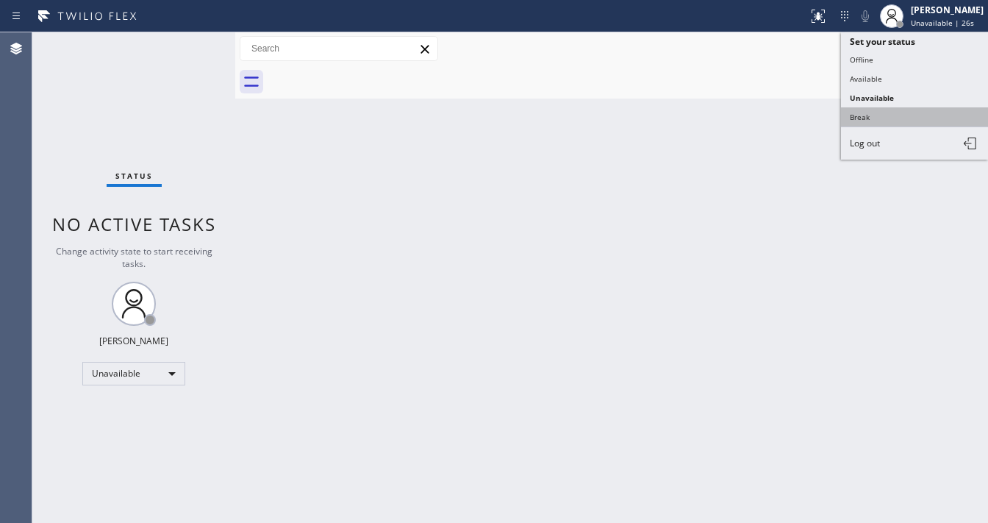
click at [880, 123] on button "Break" at bounding box center [914, 116] width 147 height 19
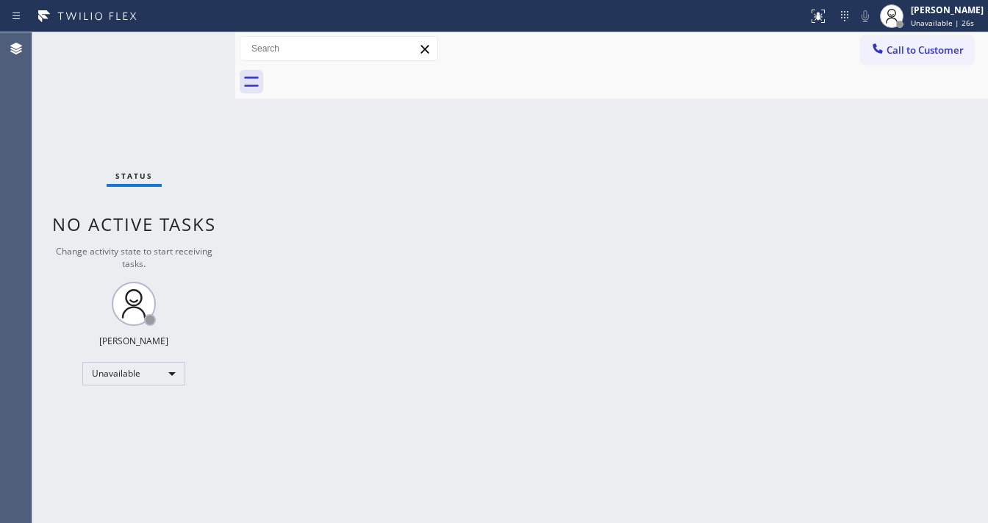
drag, startPoint x: 678, startPoint y: 182, endPoint x: 477, endPoint y: 399, distance: 295.9
click at [667, 189] on div "Back to Dashboard Change Sender ID Customers Technicians Select a contact Outbo…" at bounding box center [611, 277] width 753 height 490
drag, startPoint x: 56, startPoint y: 281, endPoint x: 54, endPoint y: 329, distance: 47.1
click at [49, 281] on div "Status No active tasks Change activity state to start receiving tasks. [PERSON_…" at bounding box center [133, 277] width 203 height 490
click at [115, 362] on div "Break" at bounding box center [133, 374] width 103 height 24
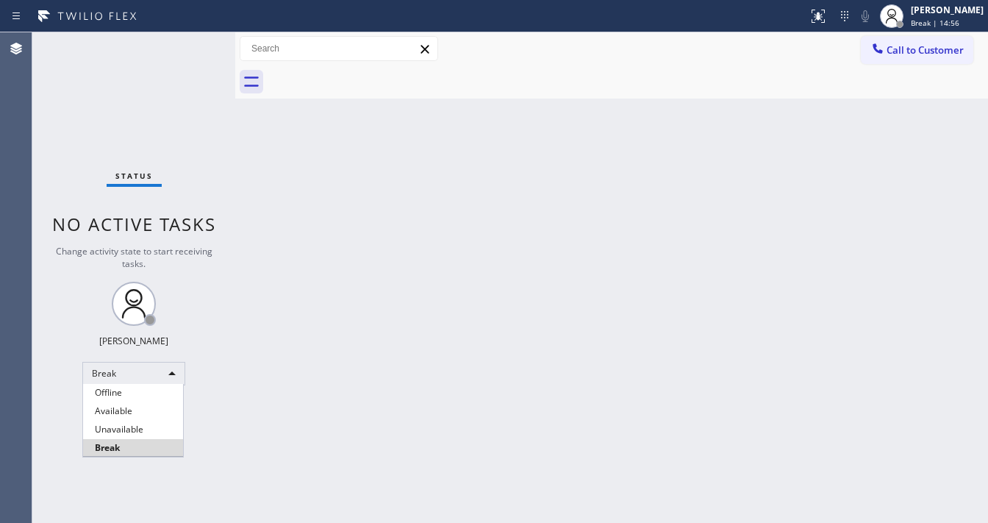
click at [134, 373] on div at bounding box center [494, 261] width 988 height 523
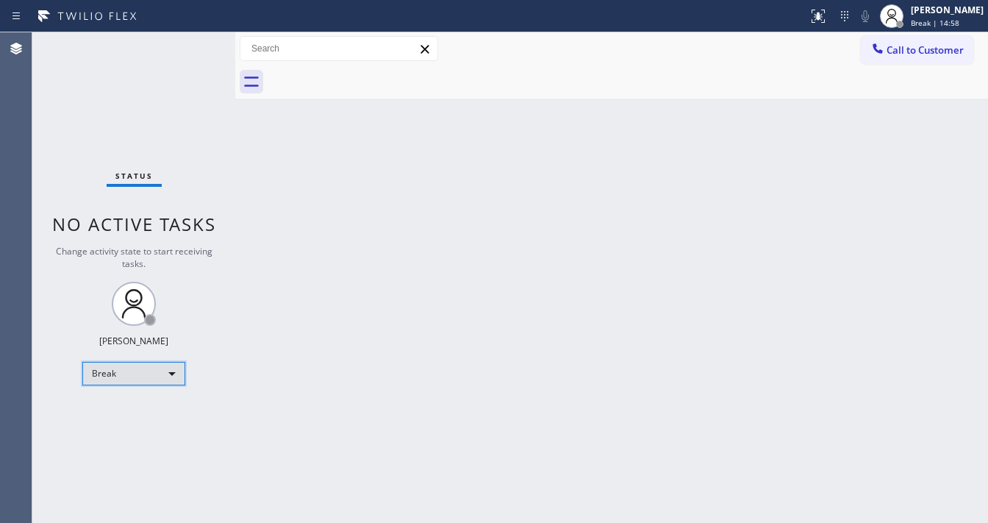
click at [136, 370] on div "Break" at bounding box center [133, 374] width 103 height 24
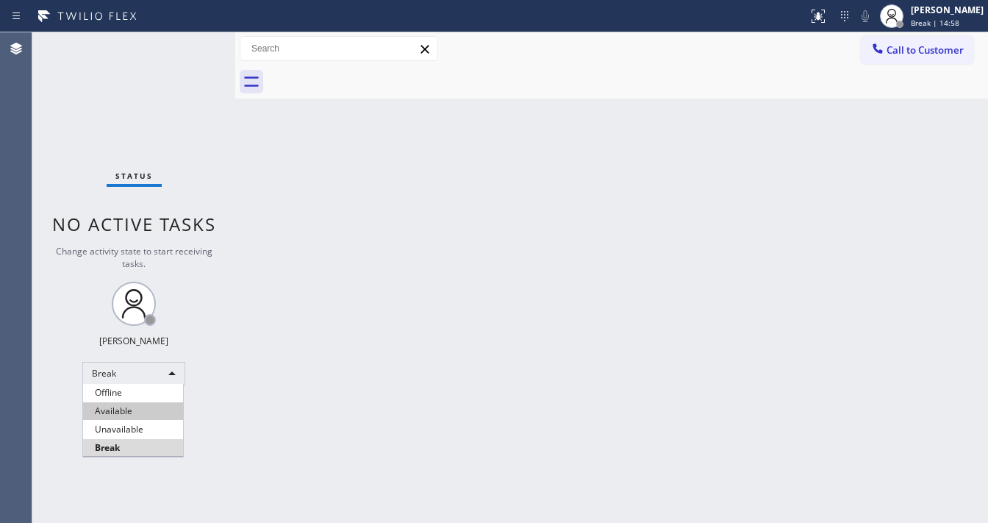
click at [132, 417] on li "Available" at bounding box center [133, 411] width 100 height 18
click at [508, 400] on div "Back to Dashboard Change Sender ID Customers Technicians Select a contact Outbo…" at bounding box center [611, 277] width 753 height 490
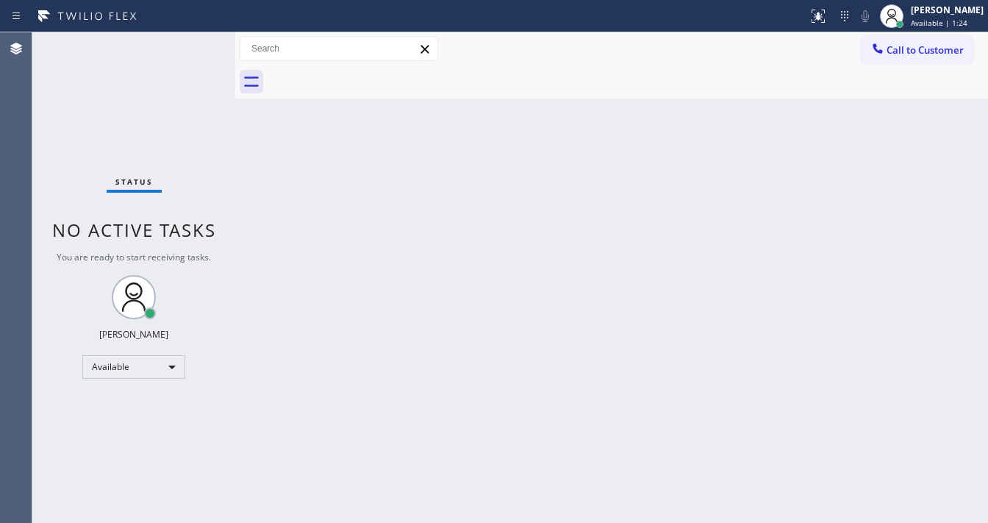
click at [65, 185] on div "Status No active tasks You are ready to start receiving tasks. [PERSON_NAME]" at bounding box center [133, 277] width 203 height 490
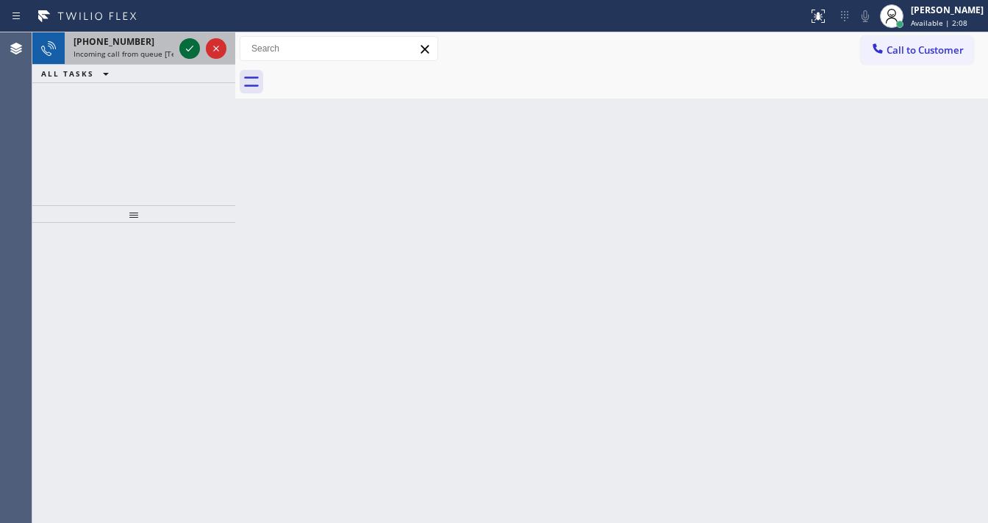
click at [183, 51] on icon at bounding box center [190, 49] width 18 height 18
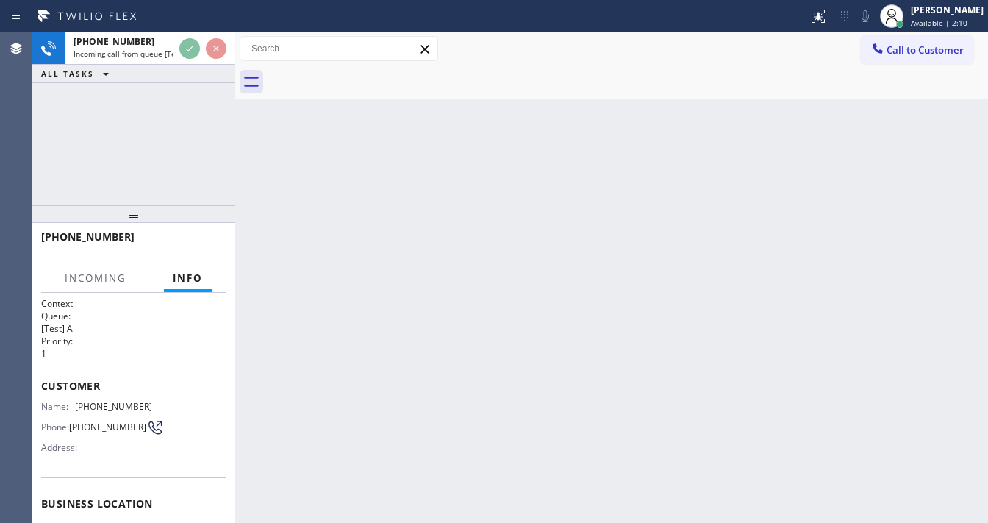
scroll to position [59, 0]
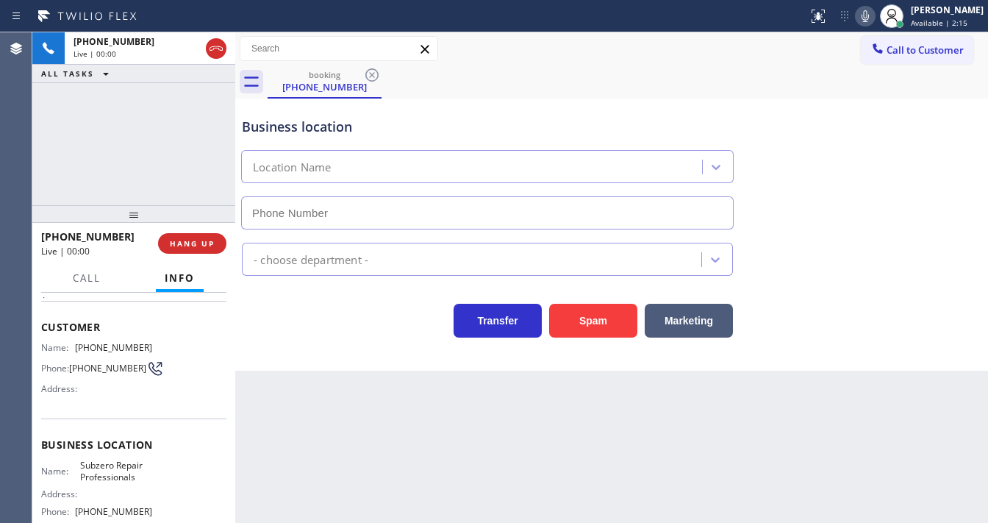
type input "[PHONE_NUMBER]"
click at [74, 165] on div "[PHONE_NUMBER] Live | 00:11 ALL TASKS ALL TASKS ACTIVE TASKS TASKS IN WRAP UP" at bounding box center [133, 118] width 203 height 173
click at [55, 365] on span "Phone:" at bounding box center [55, 367] width 28 height 11
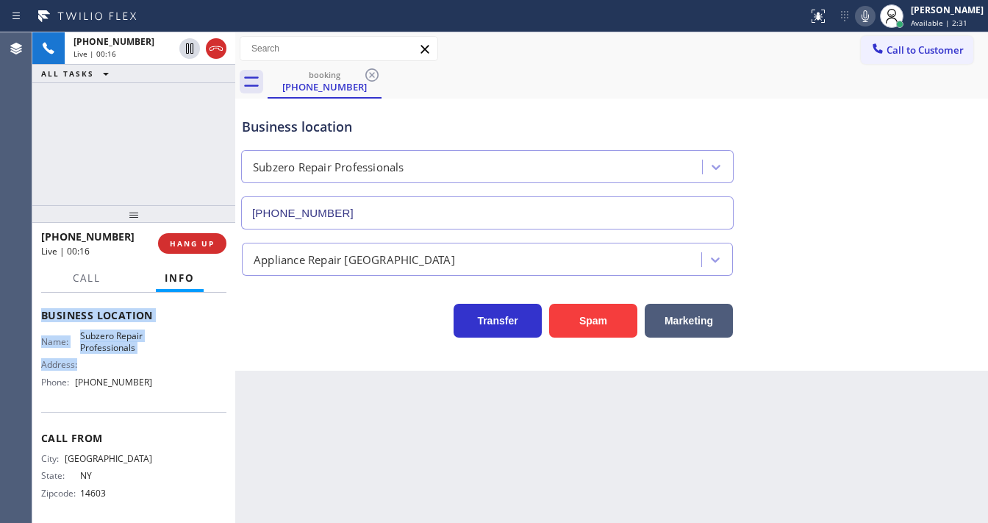
scroll to position [194, 0]
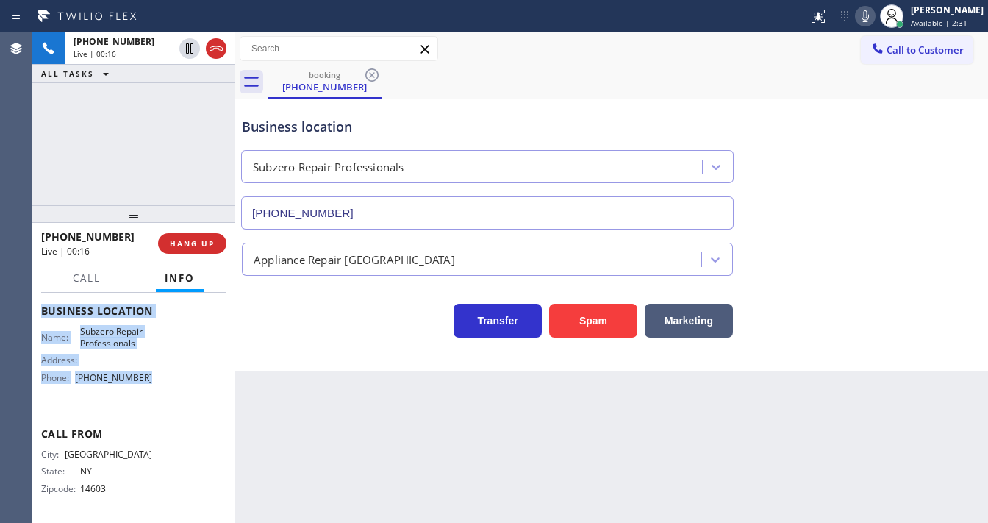
drag, startPoint x: 77, startPoint y: 367, endPoint x: 164, endPoint y: 376, distance: 87.1
click at [164, 376] on div "Context Queue: [Test] All Priority: 1 Customer Name: [PHONE_NUMBER] Phone: [PHO…" at bounding box center [133, 311] width 185 height 414
copy div "Customer Name: [PHONE_NUMBER] Phone: [PHONE_NUMBER] Address: Business location …"
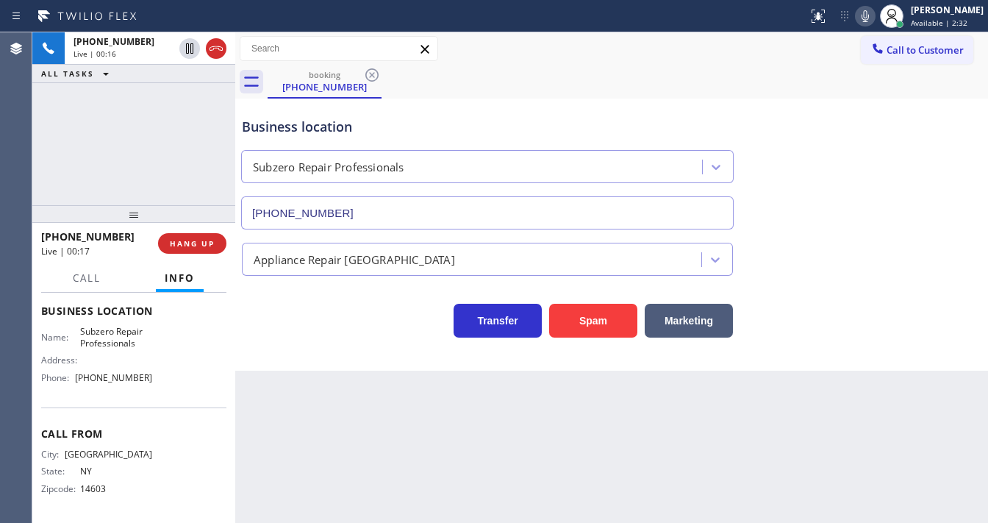
click at [146, 160] on div "[PHONE_NUMBER] Live | 00:16 ALL TASKS ALL TASKS ACTIVE TASKS TASKS IN WRAP UP" at bounding box center [133, 118] width 203 height 173
click at [118, 126] on div "[PHONE_NUMBER] Live | 00:39 ALL TASKS ALL TASKS ACTIVE TASKS TASKS IN WRAP UP" at bounding box center [133, 118] width 203 height 173
click at [135, 162] on div "[PHONE_NUMBER] Live | 00:52 ALL TASKS ALL TASKS ACTIVE TASKS TASKS IN WRAP UP" at bounding box center [133, 118] width 203 height 173
click at [171, 138] on div "[PHONE_NUMBER] Live | 01:04 ALL TASKS ALL TASKS ACTIVE TASKS TASKS IN WRAP UP" at bounding box center [133, 118] width 203 height 173
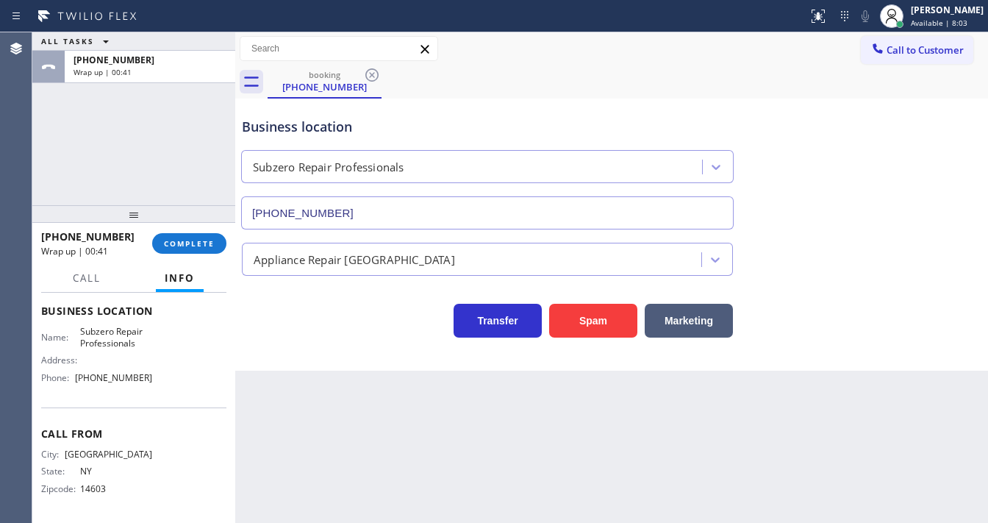
click at [208, 229] on div "[PHONE_NUMBER] Wrap up | 00:41 COMPLETE" at bounding box center [133, 243] width 185 height 38
click at [208, 238] on span "COMPLETE" at bounding box center [189, 243] width 51 height 10
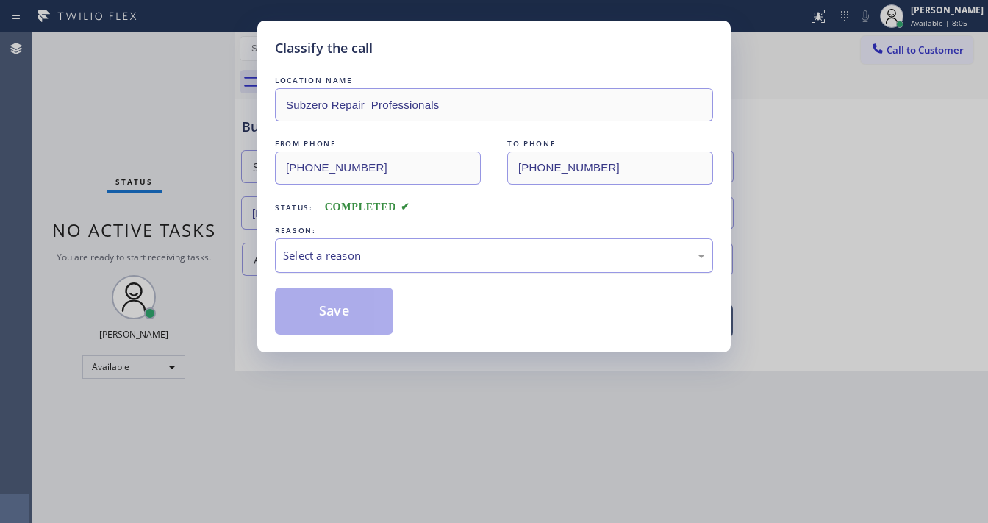
click at [318, 253] on div "Select a reason" at bounding box center [494, 255] width 422 height 17
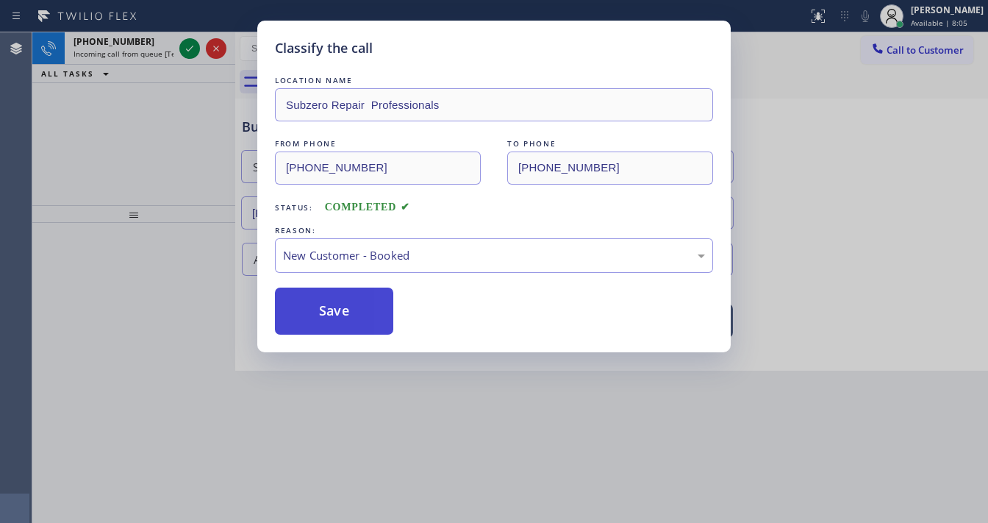
click at [322, 318] on button "Save" at bounding box center [334, 310] width 118 height 47
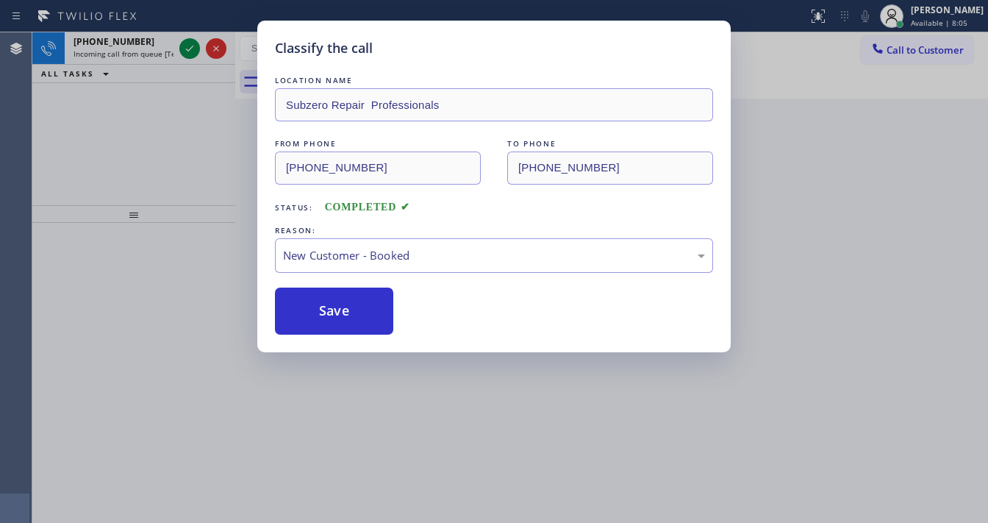
click at [138, 162] on div "Classify the call LOCATION NAME Subzero Repair Professionals FROM PHONE [PHONE_…" at bounding box center [494, 261] width 988 height 523
click at [190, 46] on div "Classify the call LOCATION NAME Subzero Repair Professionals FROM PHONE [PHONE_…" at bounding box center [494, 261] width 988 height 523
click at [190, 46] on div "Classify the call LOCATION NAME 5 Star Air Duct Cleaning FROM PHONE [PHONE_NUMB…" at bounding box center [509, 277] width 955 height 490
click at [190, 46] on icon at bounding box center [190, 49] width 18 height 18
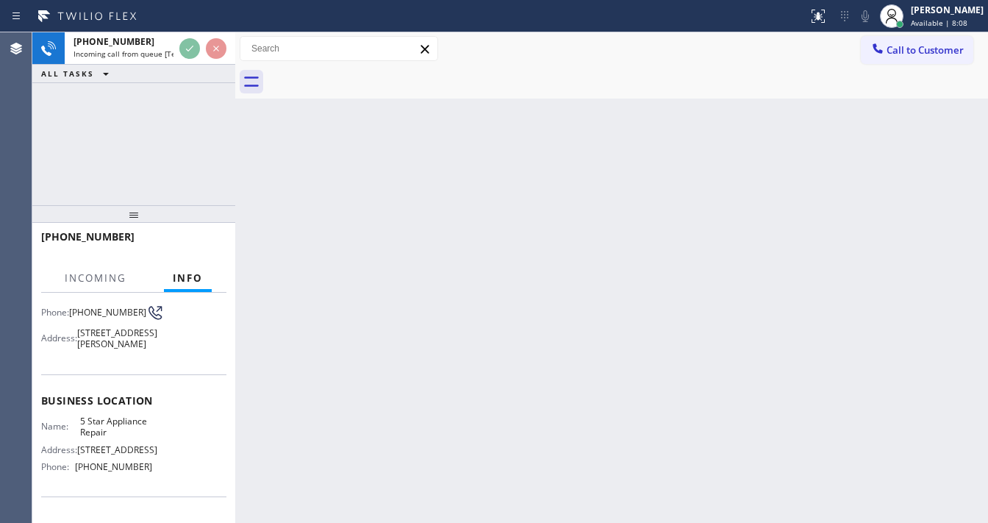
scroll to position [118, 0]
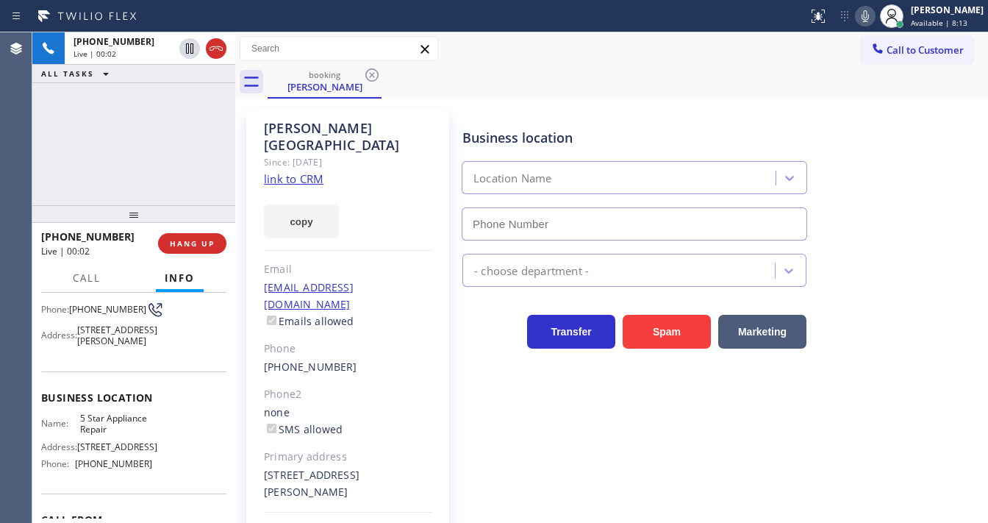
type input "[PHONE_NUMBER]"
click at [294, 171] on link "link to CRM" at bounding box center [294, 178] width 60 height 15
click at [176, 135] on div "[PHONE_NUMBER] Live | 02:29 ALL TASKS ALL TASKS ACTIVE TASKS TASKS IN WRAP UP" at bounding box center [133, 118] width 203 height 173
click at [576, 44] on div "Call to Customer Outbound call Location Modern Family Air Conditioning & Heatin…" at bounding box center [611, 49] width 753 height 26
click at [870, 21] on icon at bounding box center [865, 16] width 18 height 18
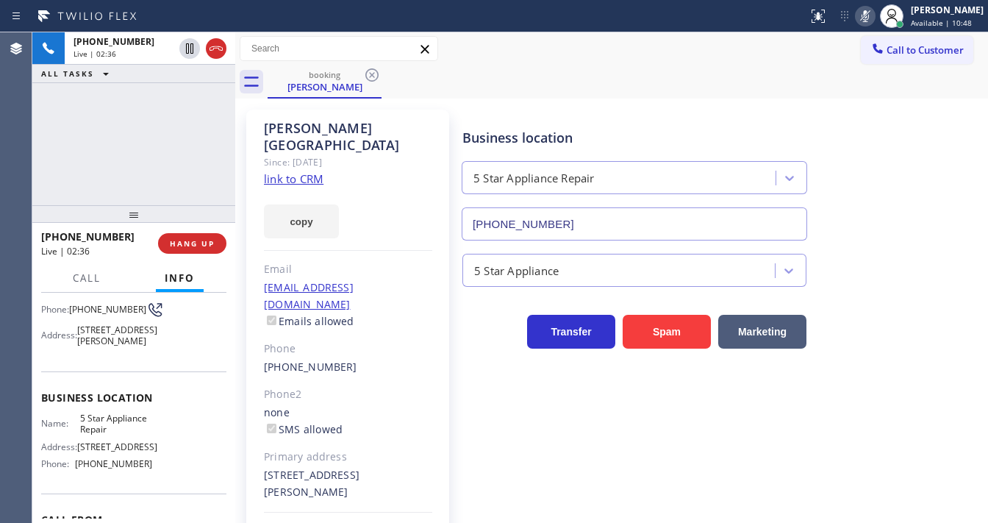
drag, startPoint x: 184, startPoint y: 114, endPoint x: 189, endPoint y: 73, distance: 40.7
click at [184, 112] on div "[PHONE_NUMBER] Live | 02:36 ALL TASKS ALL TASKS ACTIVE TASKS TASKS IN WRAP UP" at bounding box center [133, 118] width 203 height 173
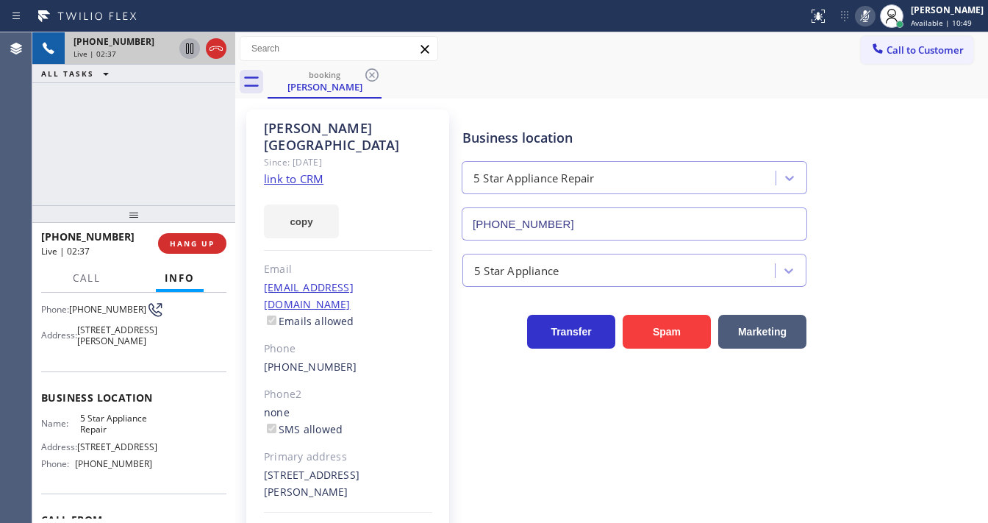
click at [192, 44] on icon at bounding box center [189, 48] width 7 height 10
click at [137, 162] on div "[PHONE_NUMBER] Live | 04:42 ALL TASKS ALL TASKS ACTIVE TASKS TASKS IN WRAP UP" at bounding box center [133, 118] width 203 height 173
click at [43, 165] on div "[PHONE_NUMBER] Live | 07:00 ALL TASKS ALL TASKS ACTIVE TASKS TASKS IN WRAP UP" at bounding box center [133, 118] width 203 height 173
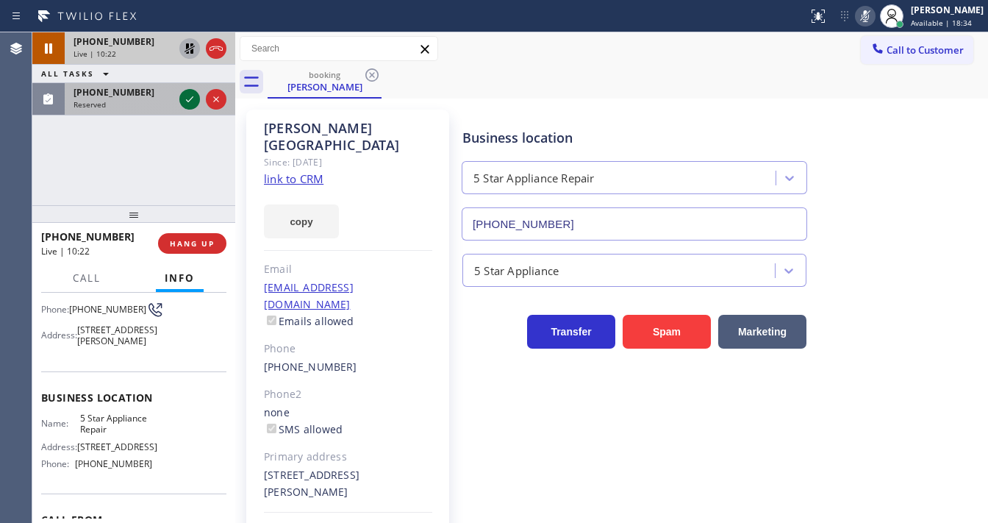
click at [195, 105] on icon at bounding box center [190, 99] width 18 height 18
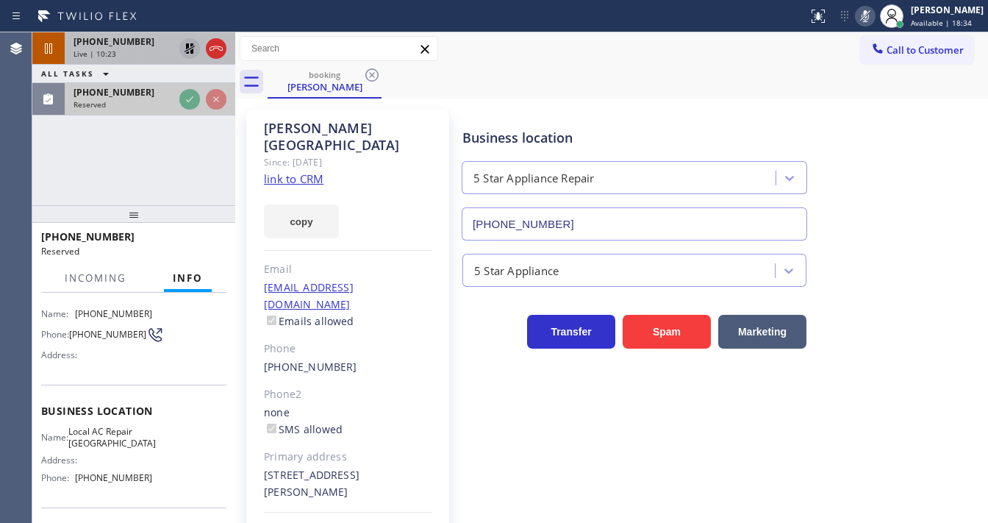
scroll to position [141, 0]
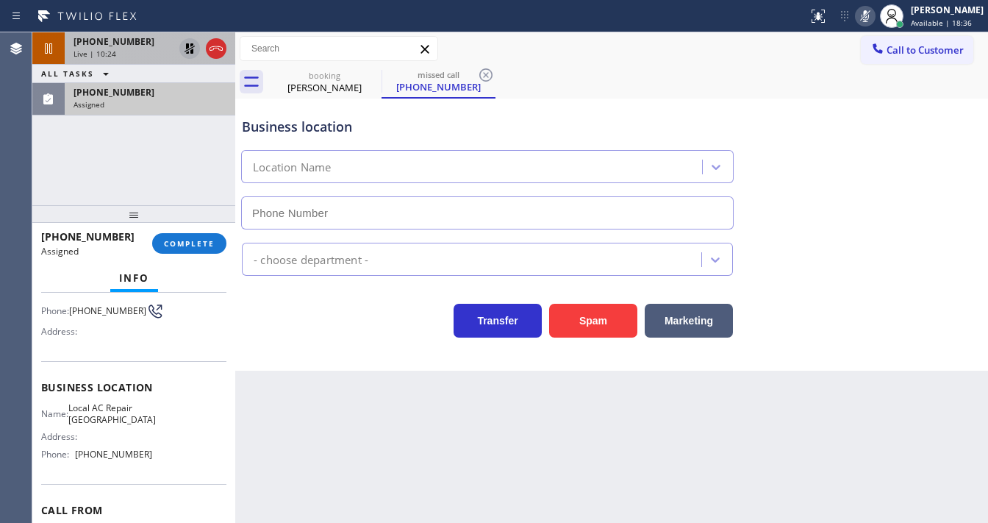
type input "[PHONE_NUMBER]"
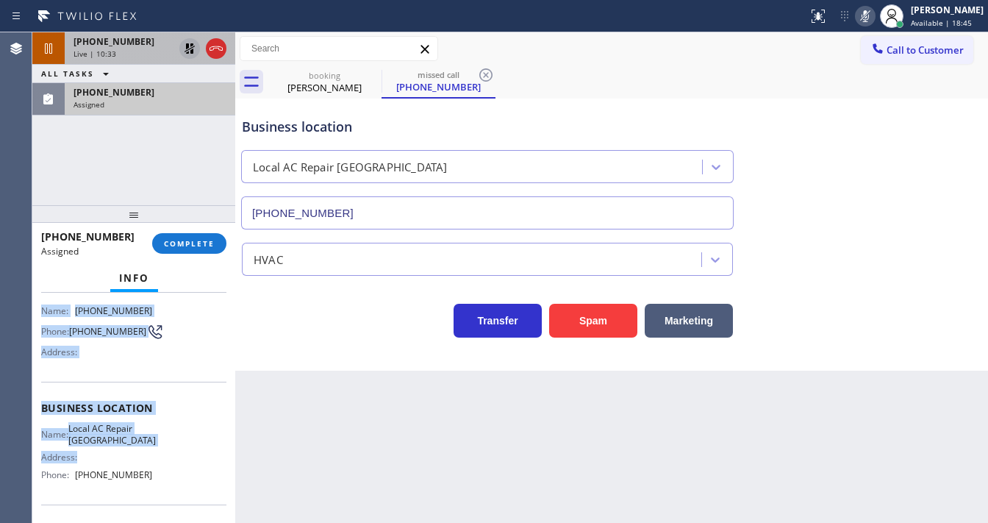
scroll to position [218, 0]
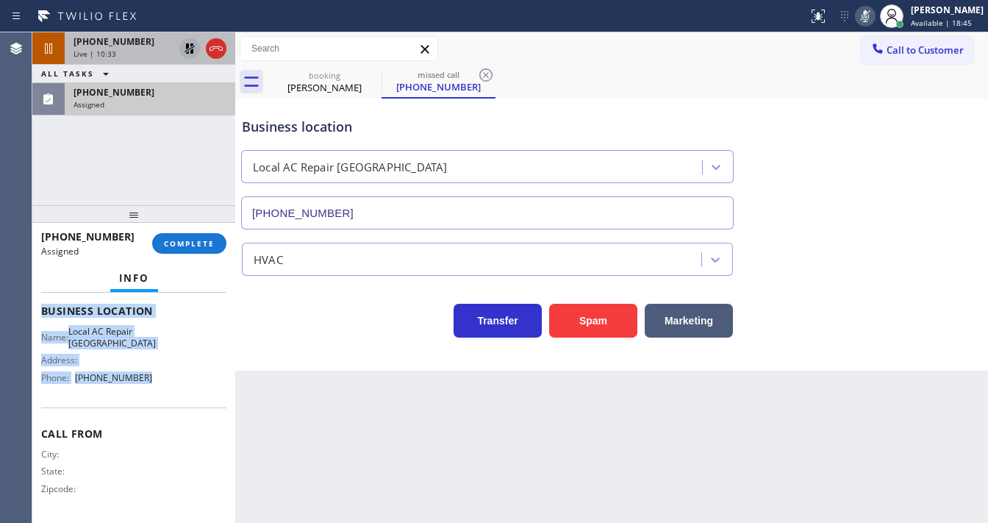
drag, startPoint x: 50, startPoint y: 338, endPoint x: 174, endPoint y: 379, distance: 130.8
click at [169, 387] on div "Context Queue: HVAC Priority: 0 Task Age: [DEMOGRAPHIC_DATA] minute(s) Customer…" at bounding box center [133, 407] width 203 height 230
copy div "Customer Name: [PHONE_NUMBER] Phone: [PHONE_NUMBER] Address: Business location …"
click at [186, 243] on span "COMPLETE" at bounding box center [189, 243] width 51 height 10
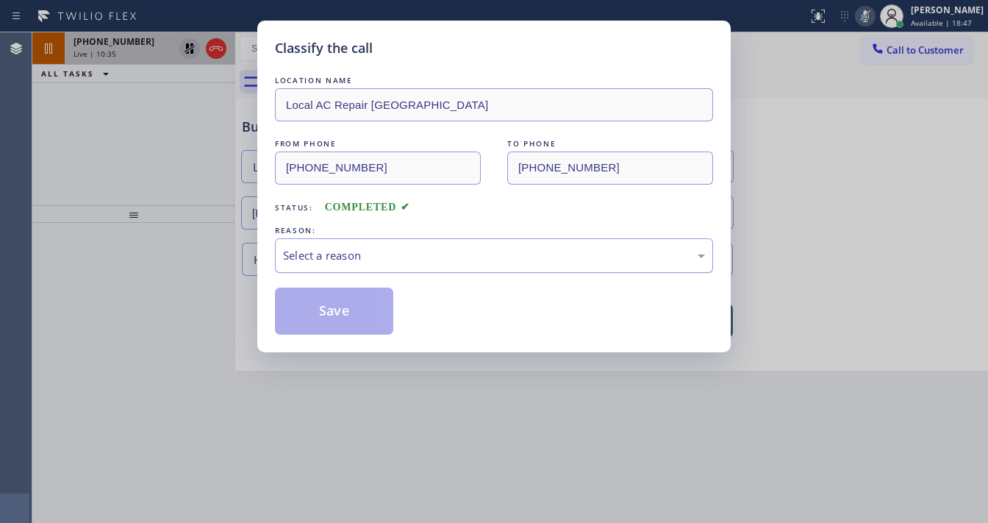
click at [364, 256] on div "Select a reason" at bounding box center [494, 255] width 422 height 17
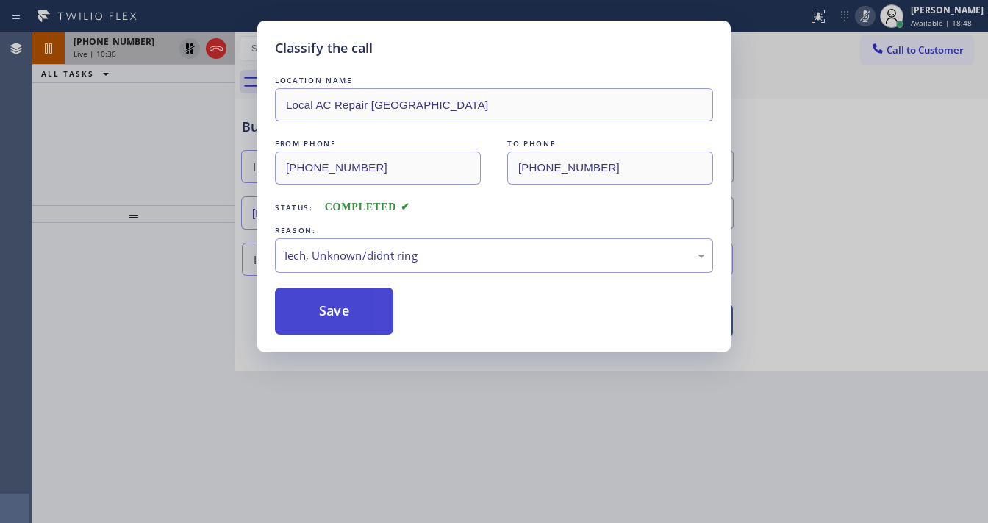
drag, startPoint x: 342, startPoint y: 315, endPoint x: 334, endPoint y: 312, distance: 7.9
click at [342, 314] on button "Save" at bounding box center [334, 310] width 118 height 47
click at [343, 314] on button "Save" at bounding box center [334, 310] width 118 height 47
type input "[PHONE_NUMBER]"
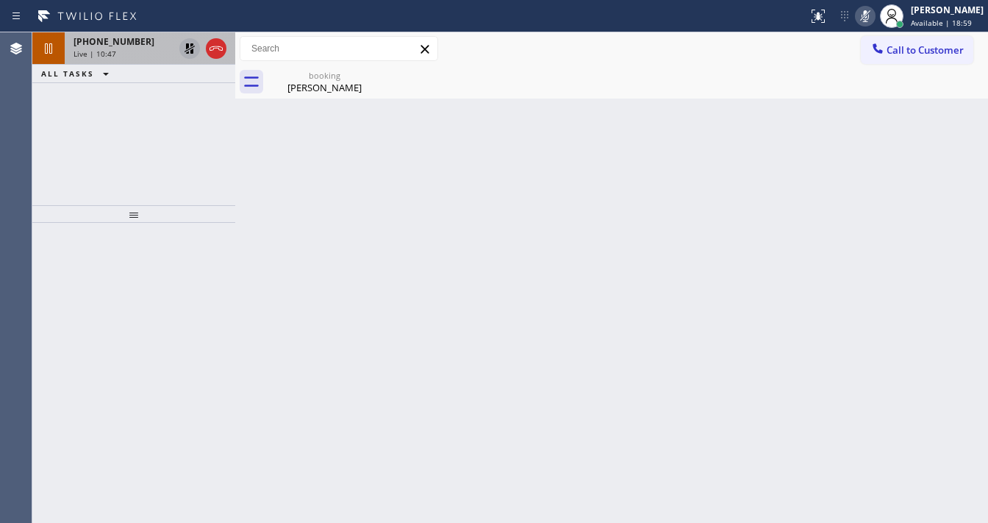
click at [71, 171] on div "[PHONE_NUMBER] Live | 10:47 ALL TASKS ALL TASKS ACTIVE TASKS TASKS IN WRAP UP" at bounding box center [133, 118] width 203 height 173
click at [185, 54] on icon at bounding box center [190, 49] width 18 height 18
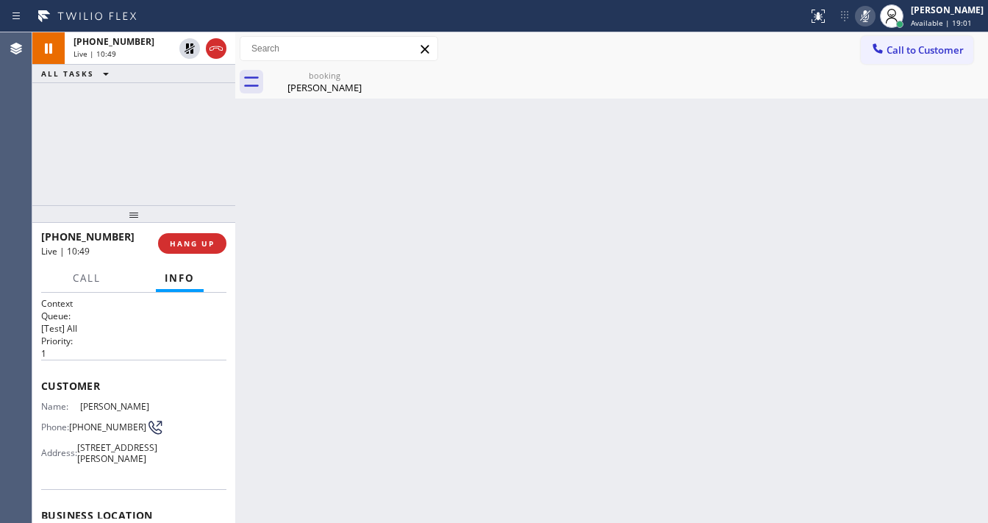
click at [868, 15] on icon at bounding box center [865, 16] width 18 height 18
click at [172, 128] on div "[PHONE_NUMBER] Live | 10:50 ALL TASKS ALL TASKS ACTIVE TASKS TASKS IN WRAP UP" at bounding box center [133, 118] width 203 height 173
click at [27, 162] on div "Agent Desktop" at bounding box center [16, 277] width 32 height 490
drag, startPoint x: 98, startPoint y: 445, endPoint x: 73, endPoint y: 431, distance: 28.6
click at [73, 431] on span "[PHONE_NUMBER]" at bounding box center [107, 426] width 77 height 11
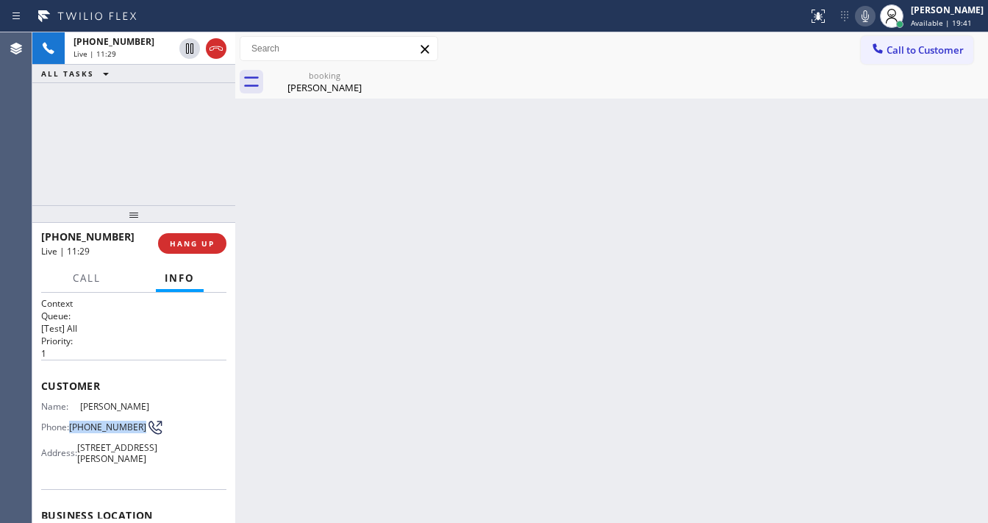
copy span "[PHONE_NUMBER]"
click at [111, 139] on div "[PHONE_NUMBER] Live | 11:34 ALL TASKS ALL TASKS ACTIVE TASKS TASKS IN WRAP UP" at bounding box center [133, 118] width 203 height 173
click at [305, 84] on div "[PERSON_NAME]" at bounding box center [324, 87] width 111 height 13
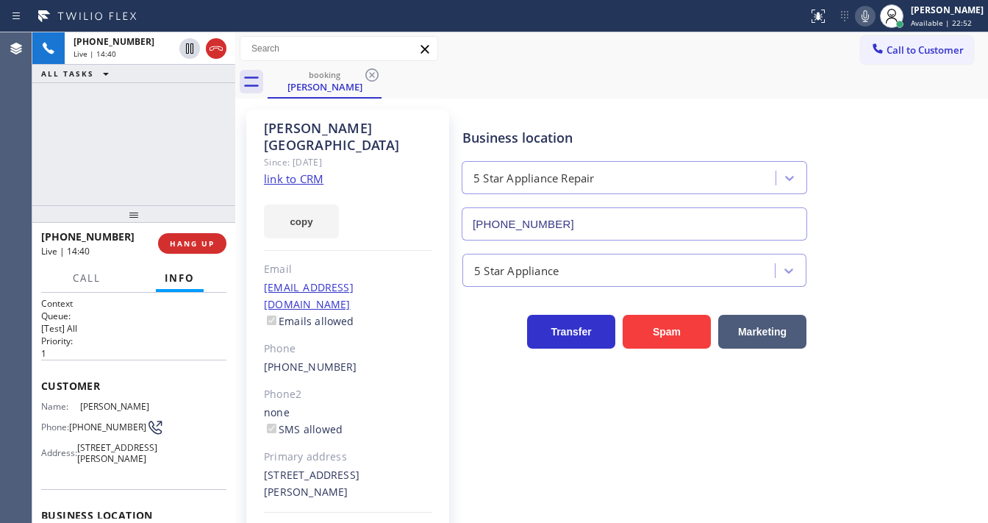
click at [137, 113] on div "[PHONE_NUMBER] Live | 14:40 ALL TASKS ALL TASKS ACTIVE TASKS TASKS IN WRAP UP" at bounding box center [133, 118] width 203 height 173
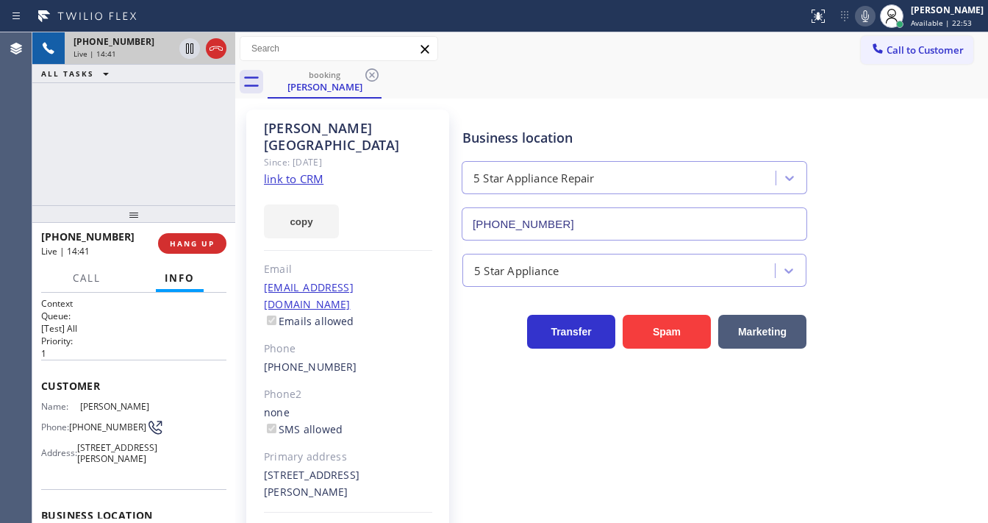
click at [130, 62] on div "[PHONE_NUMBER] Live | 14:41" at bounding box center [121, 48] width 112 height 32
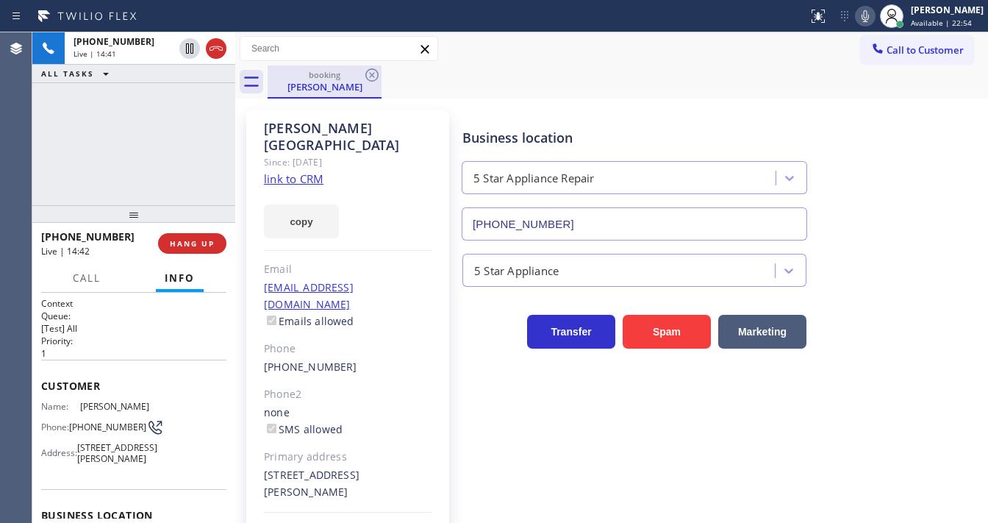
click at [310, 91] on div "[PERSON_NAME]" at bounding box center [324, 86] width 111 height 13
click at [175, 135] on div "[PHONE_NUMBER] Live | 14:43 ALL TASKS ALL TASKS ACTIVE TASKS TASKS IN WRAP UP" at bounding box center [133, 118] width 203 height 173
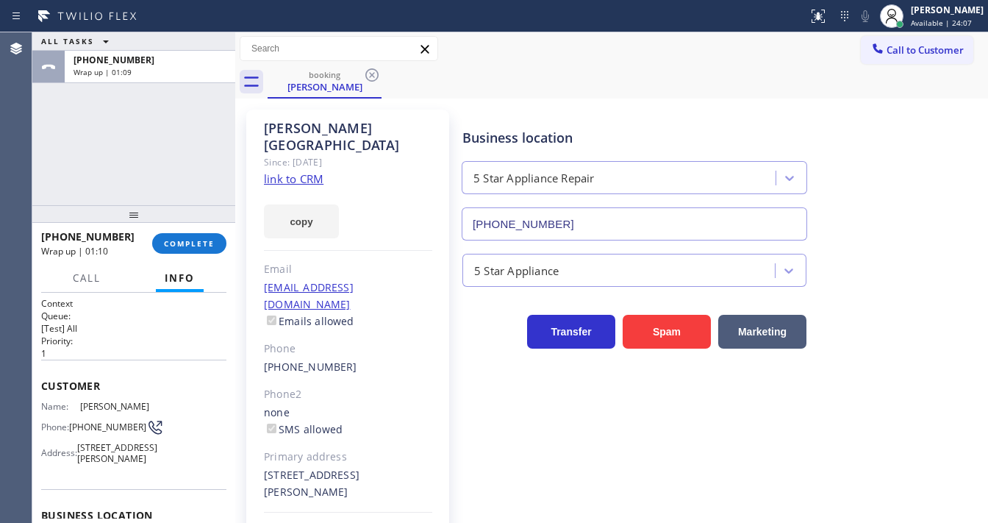
drag, startPoint x: 51, startPoint y: 151, endPoint x: 209, endPoint y: 217, distance: 170.6
click at [53, 151] on div "ALL TASKS ALL TASKS ACTIVE TASKS TASKS IN WRAP UP [PHONE_NUMBER] Wrap up | 01:09" at bounding box center [133, 118] width 203 height 173
click at [193, 244] on span "COMPLETE" at bounding box center [189, 243] width 51 height 10
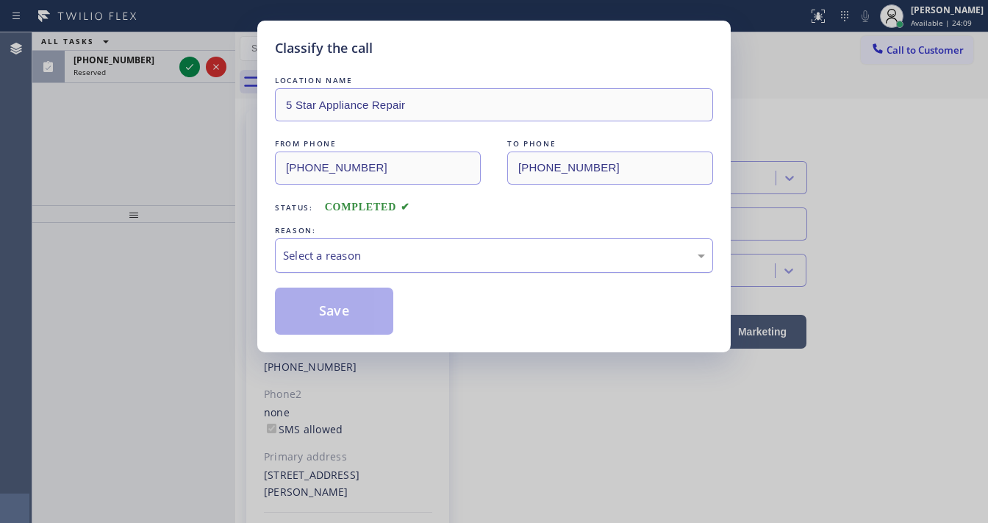
click at [362, 263] on div "Select a reason" at bounding box center [494, 255] width 438 height 35
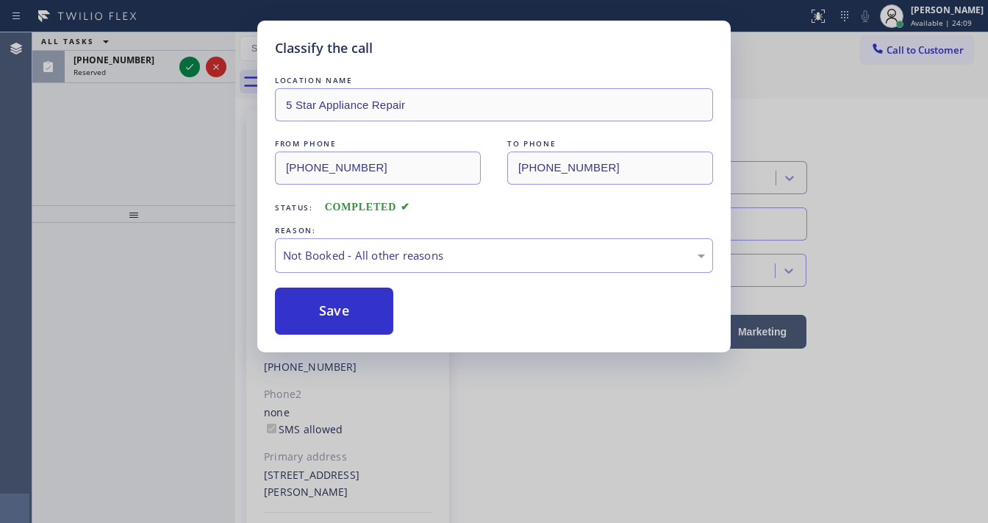
click at [341, 303] on button "Save" at bounding box center [334, 310] width 118 height 47
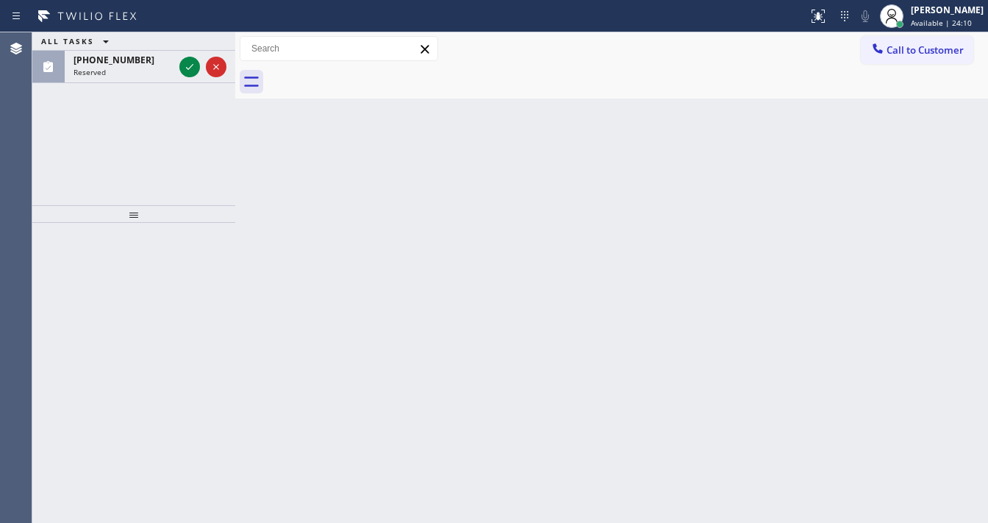
click at [66, 188] on div "ALL TASKS ALL TASKS ACTIVE TASKS TASKS IN WRAP UP [PHONE_NUMBER] Reserved" at bounding box center [133, 118] width 203 height 173
click at [188, 68] on icon at bounding box center [190, 67] width 18 height 18
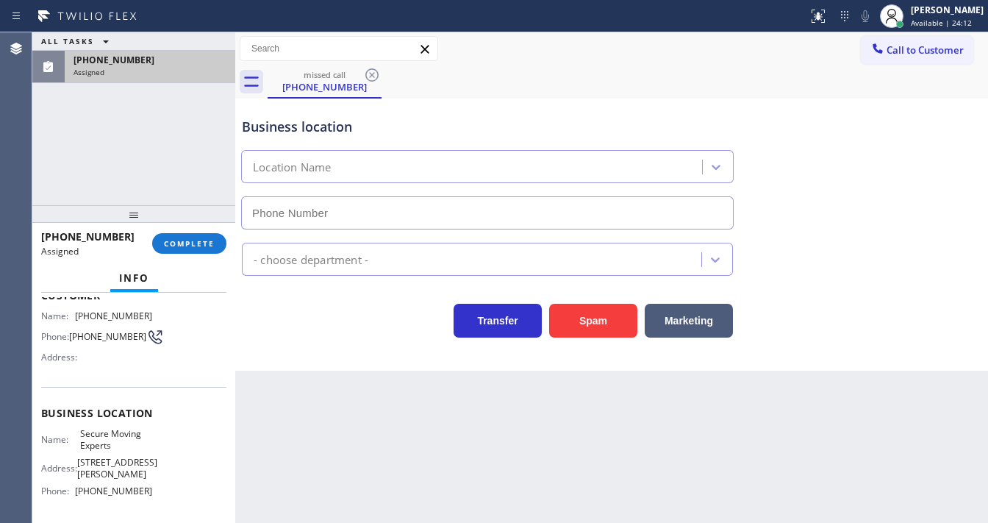
type input "[PHONE_NUMBER]"
drag, startPoint x: 202, startPoint y: 226, endPoint x: 194, endPoint y: 230, distance: 8.9
click at [203, 226] on div "[PHONE_NUMBER] Assigned COMPLETE" at bounding box center [133, 243] width 185 height 38
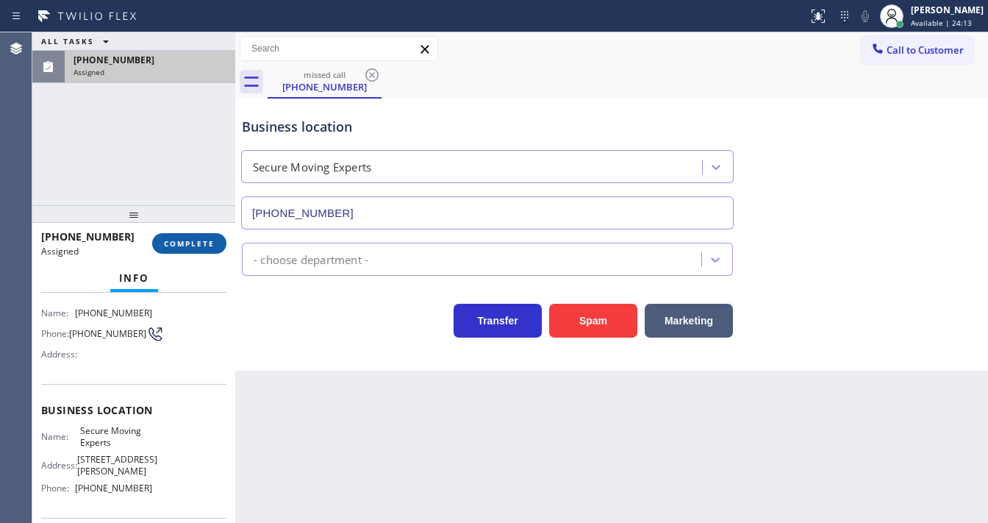
click at [188, 238] on button "COMPLETE" at bounding box center [189, 243] width 74 height 21
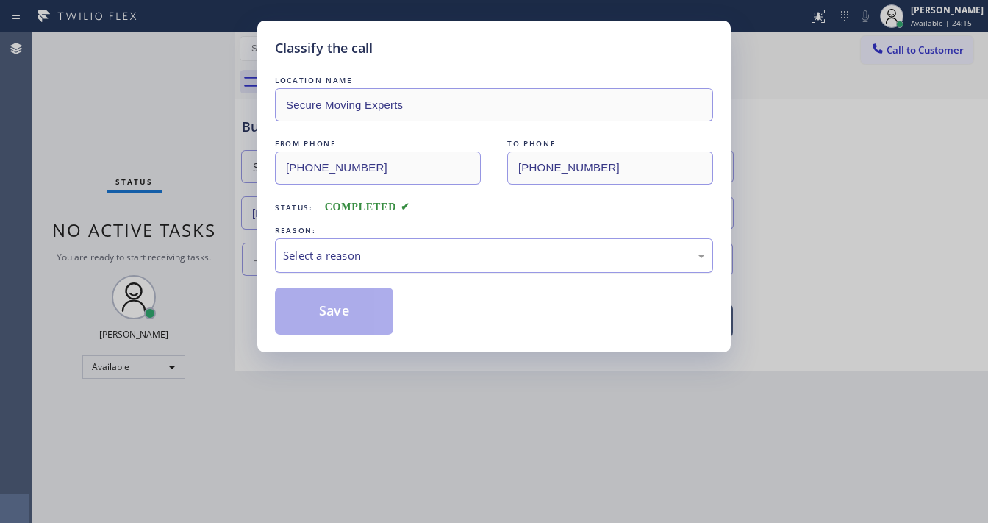
drag, startPoint x: 367, startPoint y: 248, endPoint x: 365, endPoint y: 268, distance: 19.3
click at [366, 248] on div "Select a reason" at bounding box center [494, 255] width 422 height 17
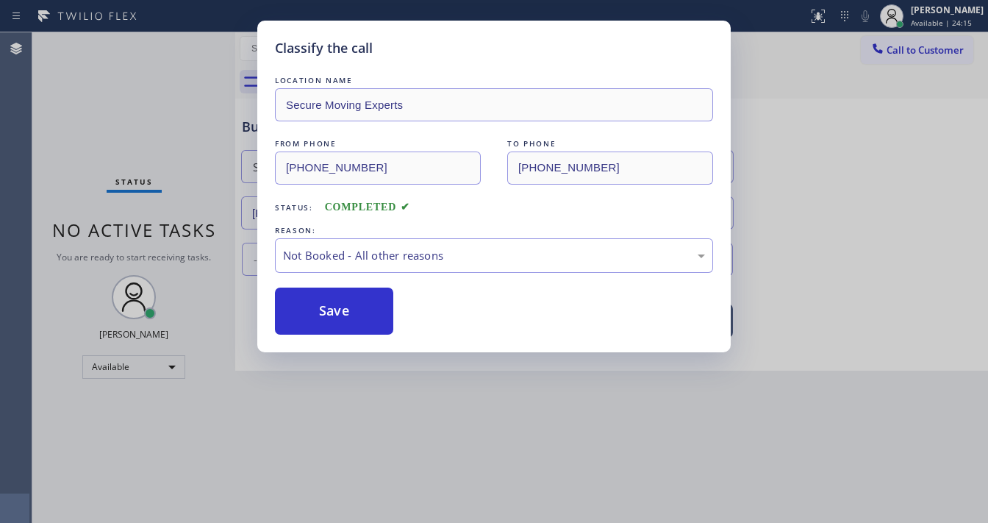
click at [343, 307] on button "Save" at bounding box center [334, 310] width 118 height 47
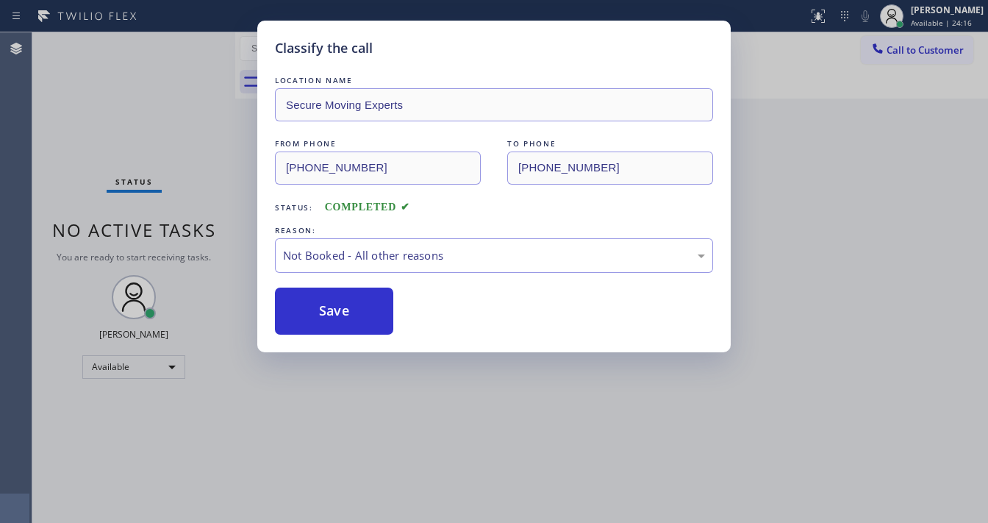
click at [343, 307] on button "Save" at bounding box center [334, 310] width 118 height 47
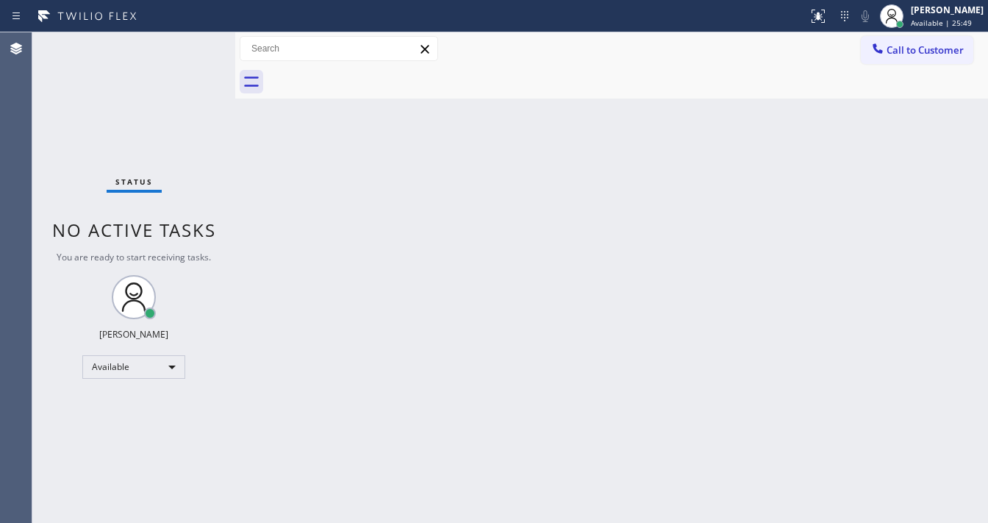
click at [39, 168] on div "Status No active tasks You are ready to start receiving tasks. [PERSON_NAME]" at bounding box center [133, 277] width 203 height 490
click at [181, 33] on div "Status No active tasks You are ready to start receiving tasks. [PERSON_NAME]" at bounding box center [133, 277] width 203 height 490
drag, startPoint x: 182, startPoint y: 43, endPoint x: 182, endPoint y: 35, distance: 8.1
click at [182, 40] on div "Status No active tasks You are ready to start receiving tasks. [PERSON_NAME]" at bounding box center [133, 277] width 203 height 490
click at [191, 44] on div "Status No active tasks You are ready to start receiving tasks. [PERSON_NAME]" at bounding box center [133, 277] width 203 height 490
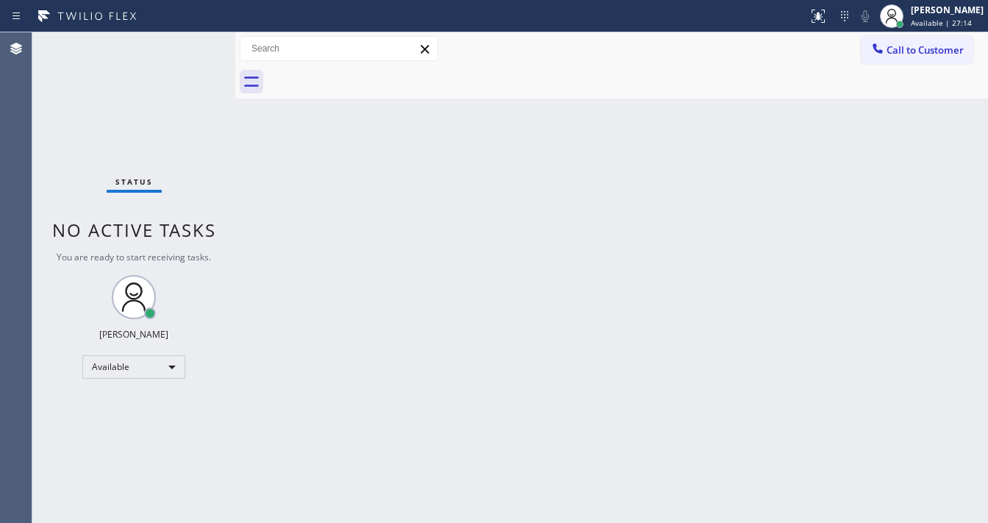
click at [191, 44] on div "Status No active tasks You are ready to start receiving tasks. [PERSON_NAME]" at bounding box center [133, 277] width 203 height 490
click at [191, 43] on div "Status No active tasks You are ready to start receiving tasks. [PERSON_NAME]" at bounding box center [133, 277] width 203 height 490
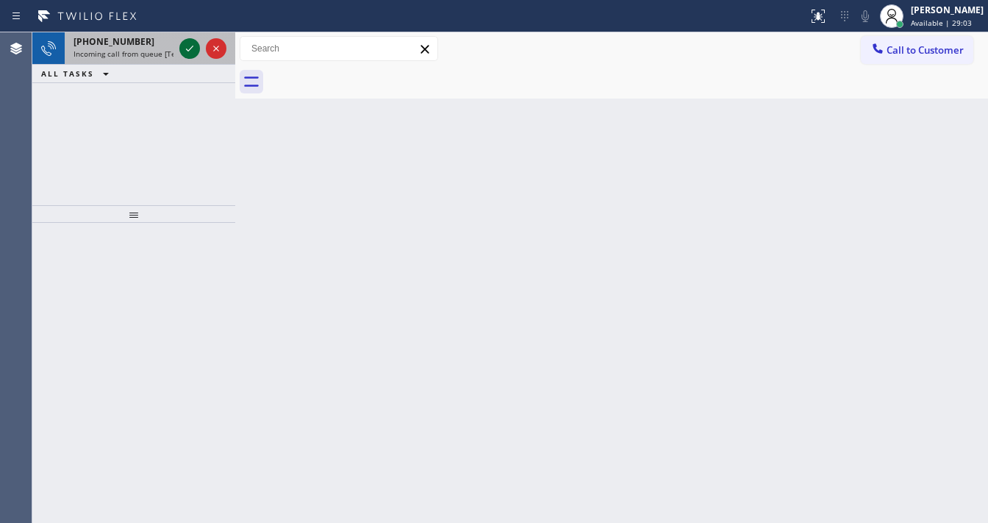
click at [190, 45] on icon at bounding box center [190, 49] width 18 height 18
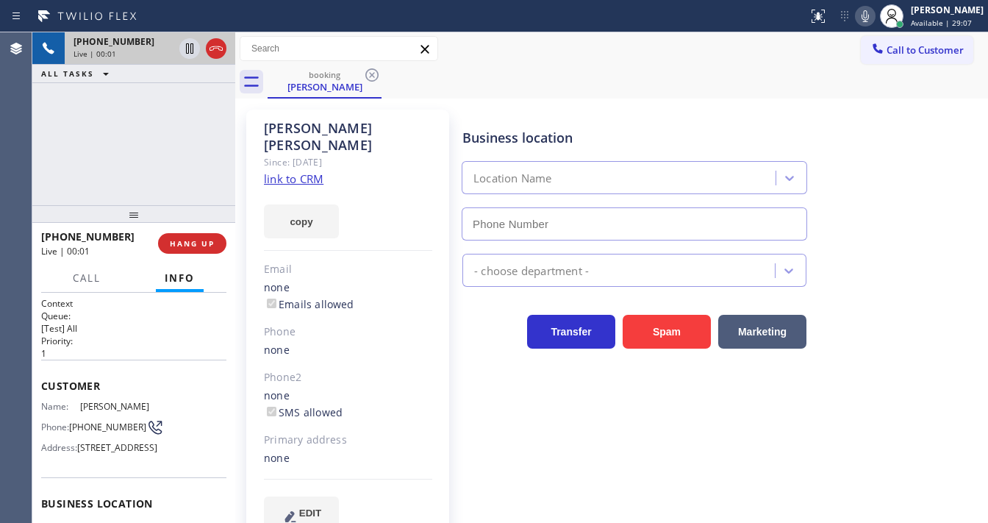
type input "[PHONE_NUMBER]"
click at [298, 171] on link "link to CRM" at bounding box center [294, 178] width 60 height 15
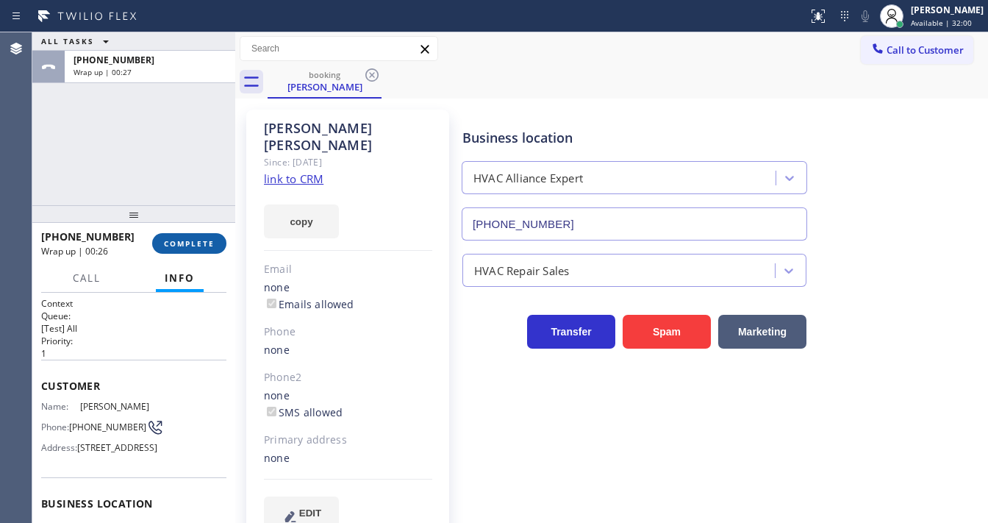
click at [194, 248] on button "COMPLETE" at bounding box center [189, 243] width 74 height 21
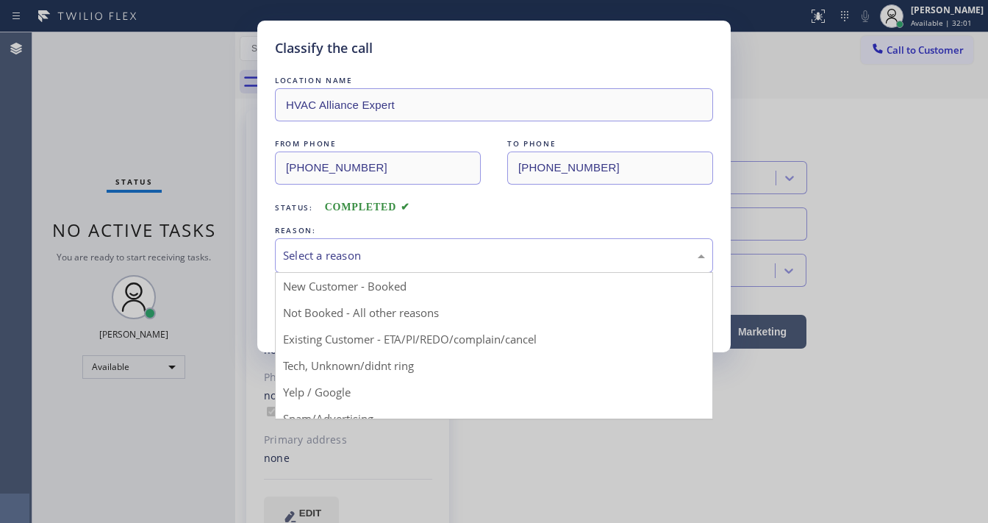
click at [356, 265] on div "Select a reason" at bounding box center [494, 255] width 438 height 35
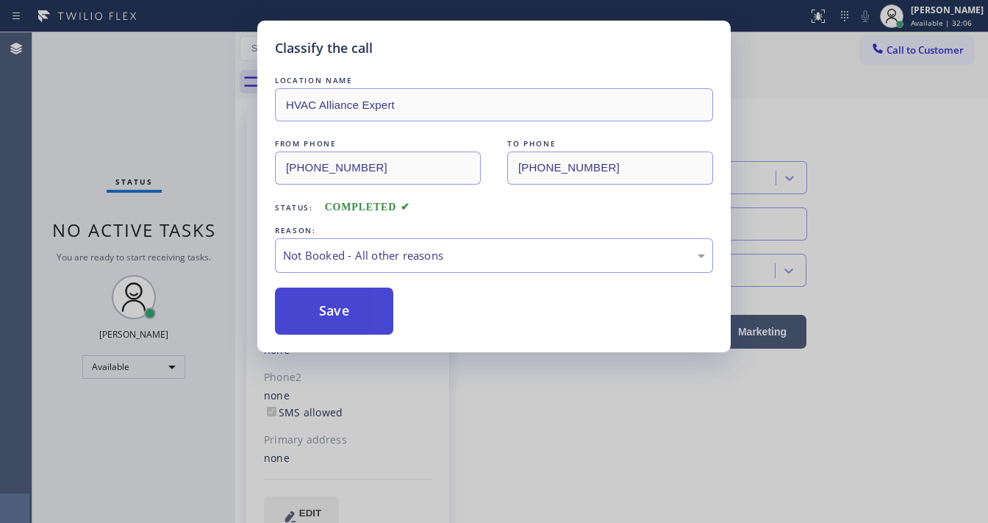
click at [344, 303] on button "Save" at bounding box center [334, 310] width 118 height 47
click at [345, 303] on button "Save" at bounding box center [334, 310] width 118 height 47
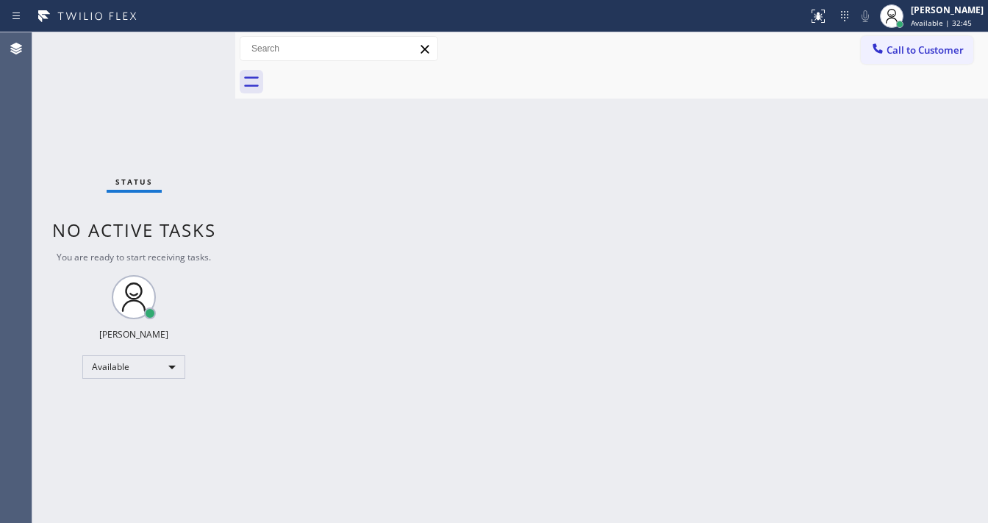
click at [195, 39] on div "Status No active tasks You are ready to start receiving tasks. [PERSON_NAME]" at bounding box center [133, 277] width 203 height 490
click at [195, 40] on div "Status No active tasks You are ready to start receiving tasks. [PERSON_NAME]" at bounding box center [133, 277] width 203 height 490
click at [188, 47] on div "Status No active tasks You are ready to start receiving tasks. [PERSON_NAME]" at bounding box center [133, 277] width 203 height 490
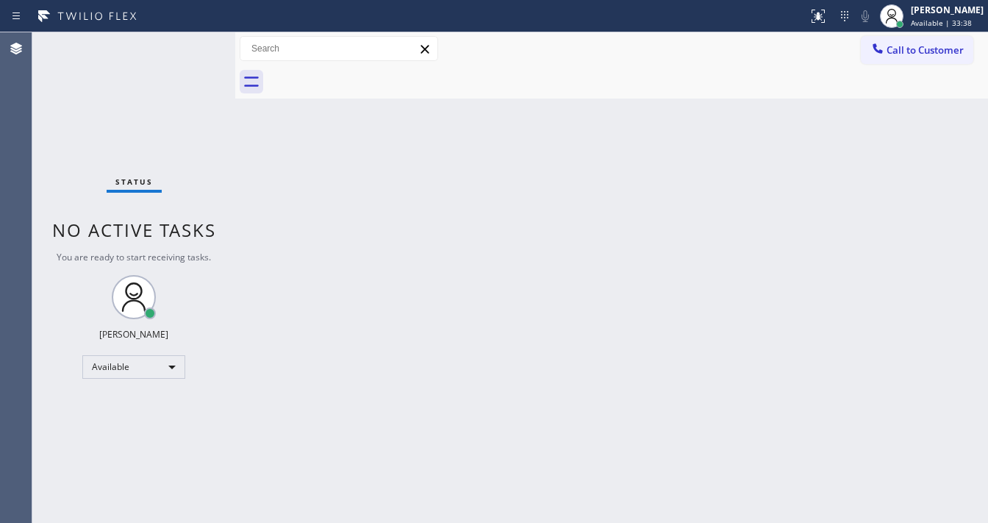
click at [188, 47] on div "Status No active tasks You are ready to start receiving tasks. [PERSON_NAME]" at bounding box center [133, 277] width 203 height 490
click at [194, 41] on div "Status No active tasks You are ready to start receiving tasks. [PERSON_NAME]" at bounding box center [133, 277] width 203 height 490
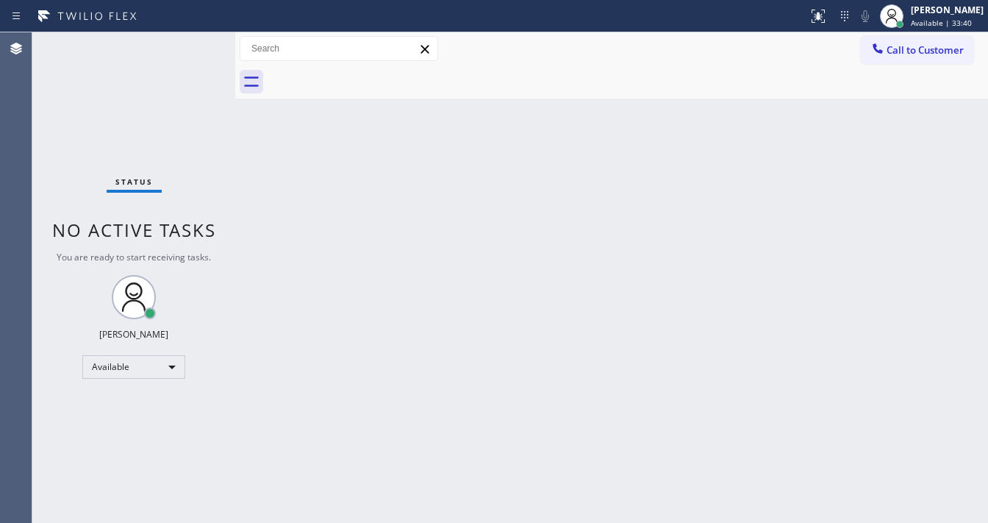
click at [194, 41] on div "Status No active tasks You are ready to start receiving tasks. [PERSON_NAME]" at bounding box center [133, 277] width 203 height 490
click at [194, 52] on div "Status No active tasks You are ready to start receiving tasks. [PERSON_NAME]" at bounding box center [133, 277] width 203 height 490
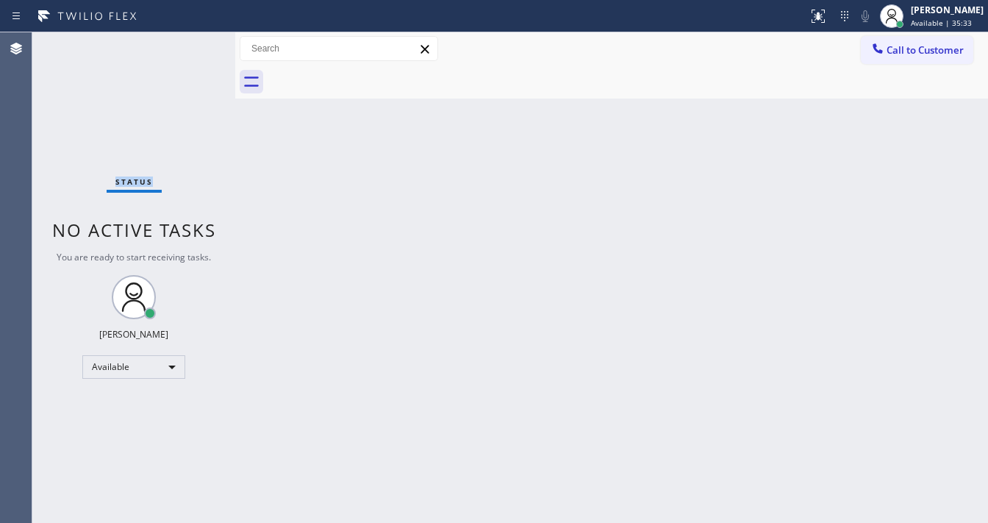
click at [197, 53] on div "Status No active tasks You are ready to start receiving tasks. [PERSON_NAME]" at bounding box center [133, 277] width 203 height 490
click at [193, 42] on div "Status No active tasks You are ready to start receiving tasks. [PERSON_NAME]" at bounding box center [133, 277] width 203 height 490
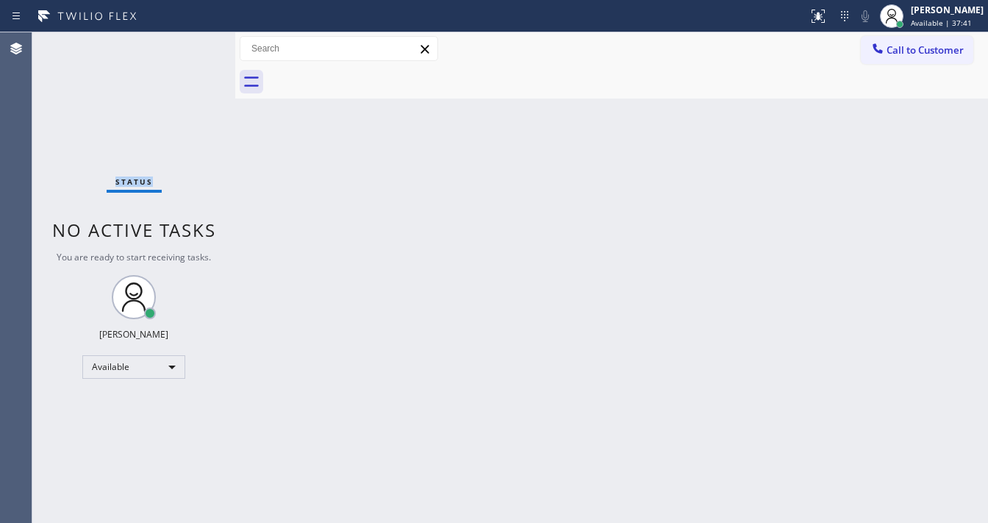
click at [193, 42] on div "Status No active tasks You are ready to start receiving tasks. [PERSON_NAME]" at bounding box center [133, 277] width 203 height 490
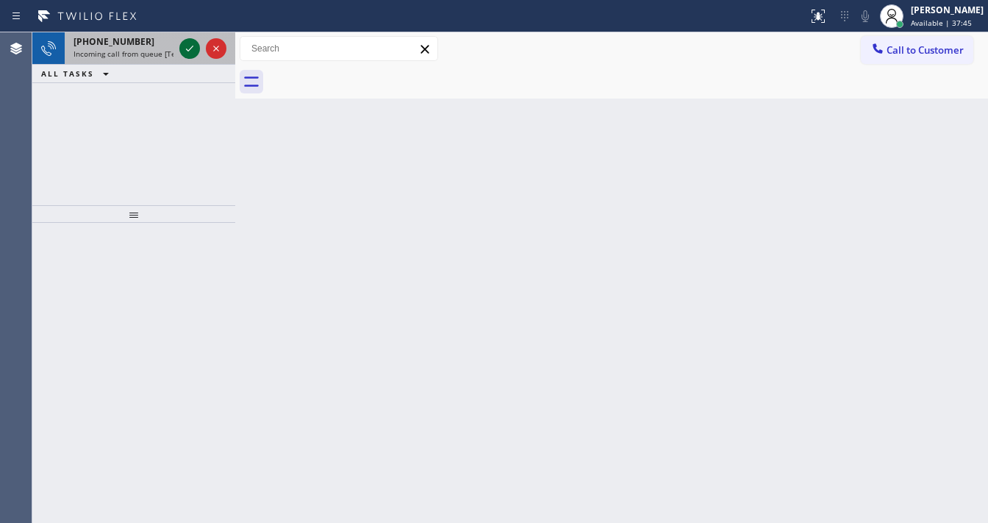
click at [193, 42] on icon at bounding box center [190, 49] width 18 height 18
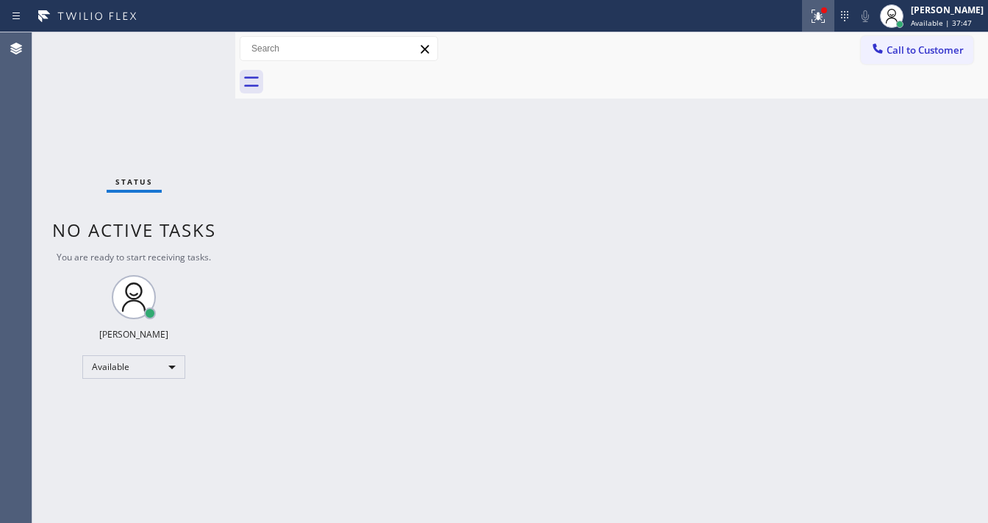
click at [820, 18] on div at bounding box center [818, 16] width 32 height 18
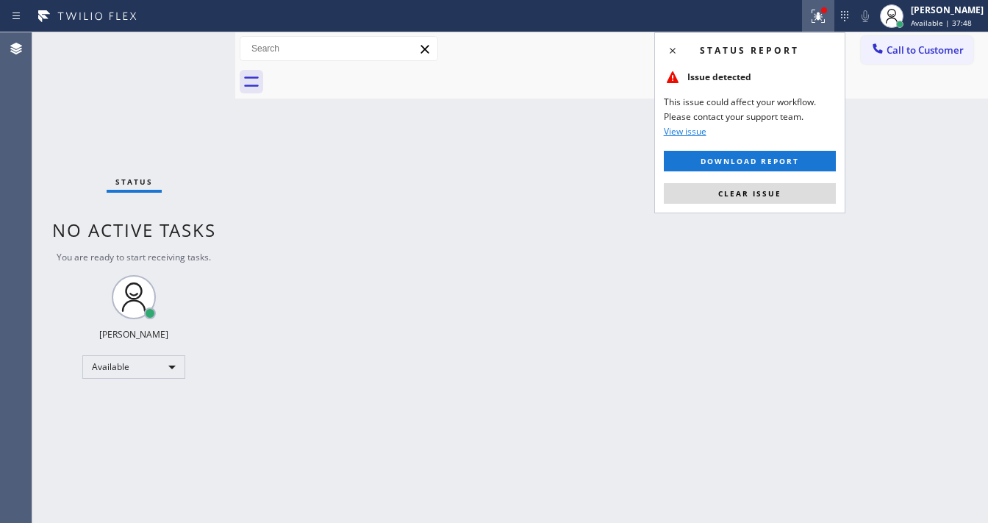
drag, startPoint x: 772, startPoint y: 194, endPoint x: 351, endPoint y: 126, distance: 425.9
click at [772, 193] on span "Clear issue" at bounding box center [749, 193] width 63 height 10
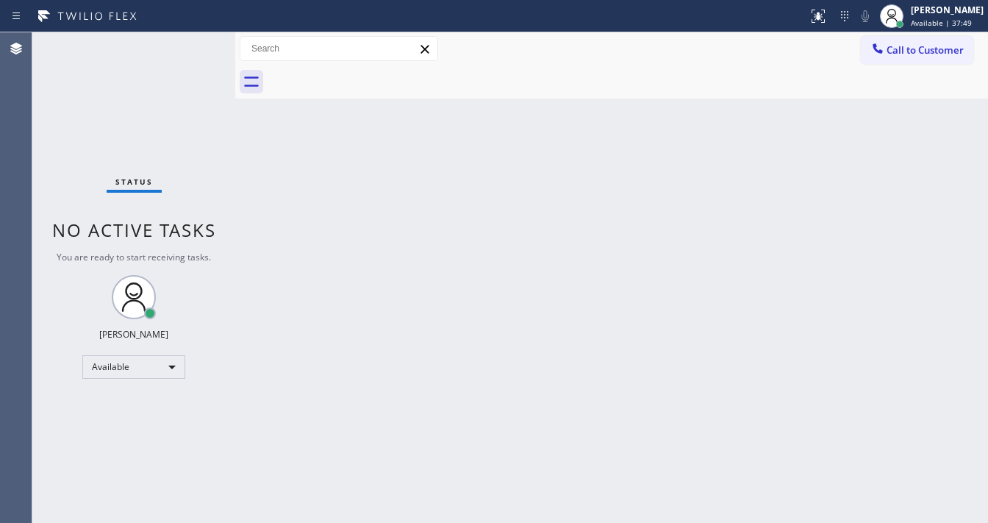
click at [197, 51] on div "Status No active tasks You are ready to start receiving tasks. [PERSON_NAME]" at bounding box center [133, 277] width 203 height 490
click at [194, 49] on div "Status No active tasks You are ready to start receiving tasks. [PERSON_NAME]" at bounding box center [133, 277] width 203 height 490
click at [194, 48] on div "Status No active tasks You are ready to start receiving tasks. [PERSON_NAME]" at bounding box center [133, 277] width 203 height 490
click at [197, 43] on div "Status No active tasks You are ready to start receiving tasks. [PERSON_NAME]" at bounding box center [133, 277] width 203 height 490
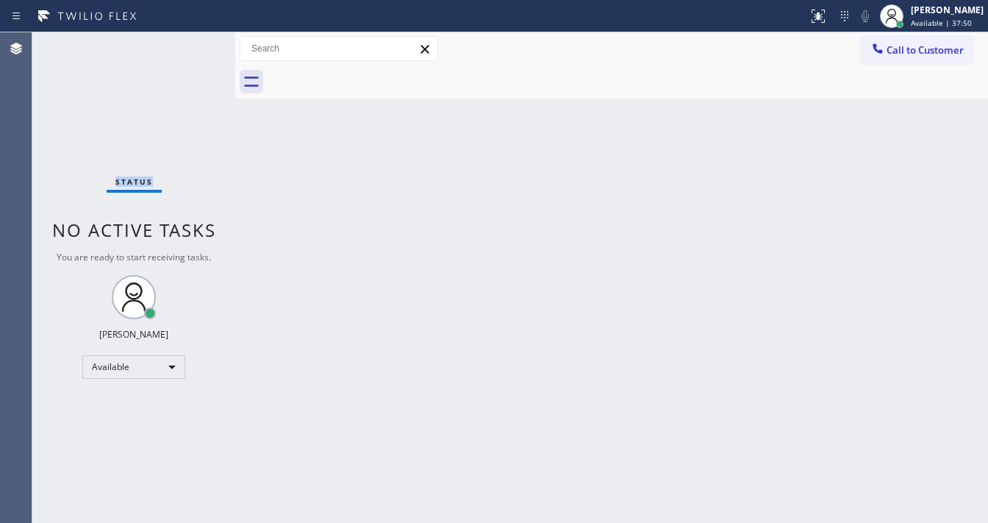
click at [197, 43] on div "Status No active tasks You are ready to start receiving tasks. [PERSON_NAME]" at bounding box center [133, 277] width 203 height 490
click at [200, 43] on div "Status No active tasks You are ready to start receiving tasks. [PERSON_NAME]" at bounding box center [133, 277] width 203 height 490
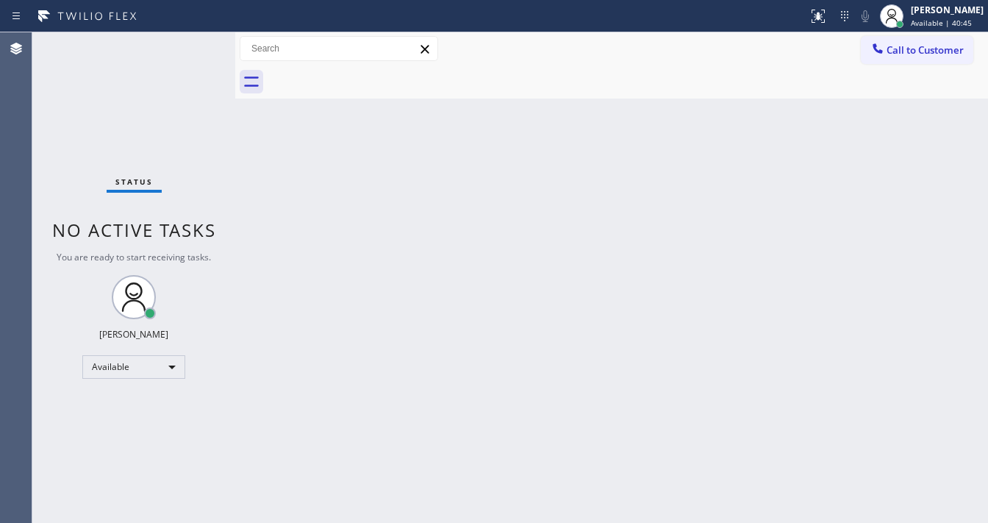
click at [200, 43] on div "Status No active tasks You are ready to start receiving tasks. [PERSON_NAME]" at bounding box center [133, 277] width 203 height 490
click at [198, 42] on div "Status No active tasks You are ready to start receiving tasks. [PERSON_NAME]" at bounding box center [133, 277] width 203 height 490
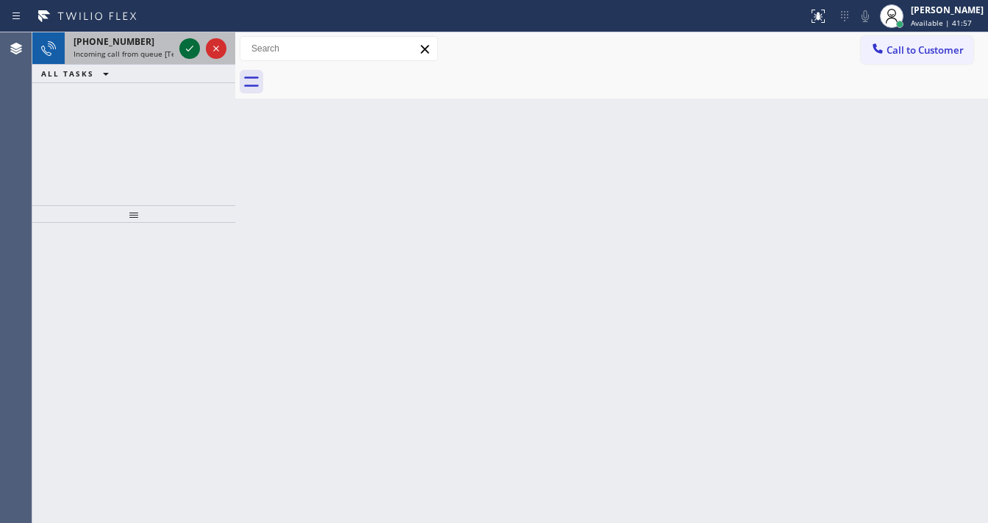
click at [198, 42] on icon at bounding box center [190, 49] width 18 height 18
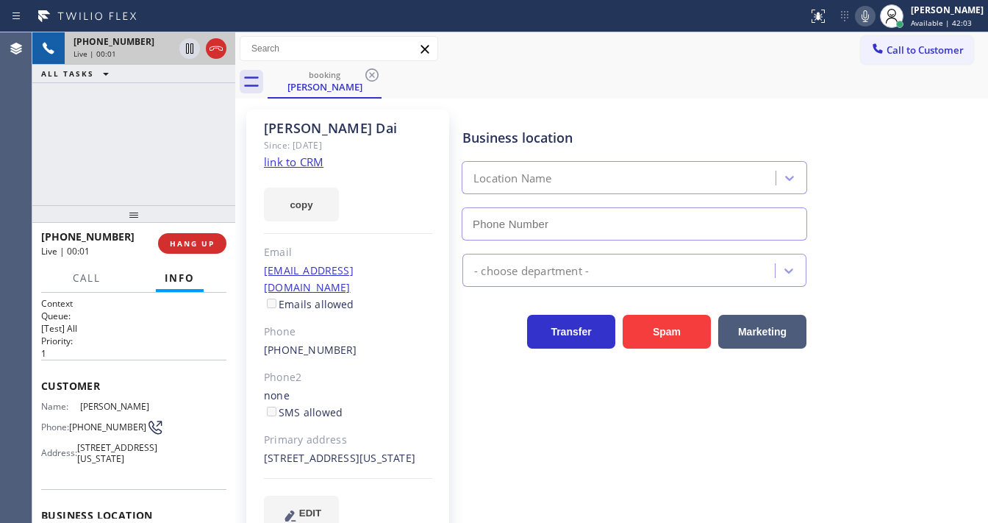
type input "[PHONE_NUMBER]"
click at [305, 161] on link "link to CRM" at bounding box center [294, 161] width 60 height 15
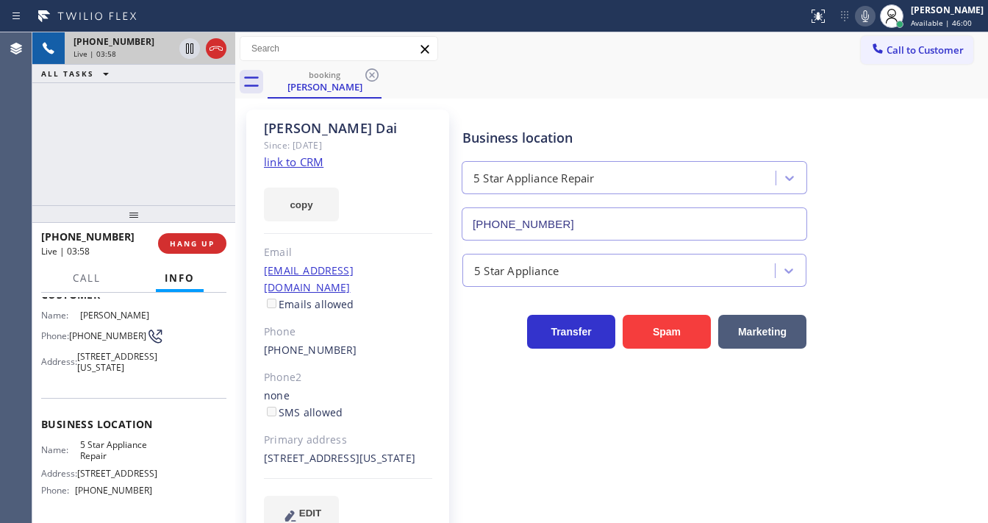
scroll to position [176, 0]
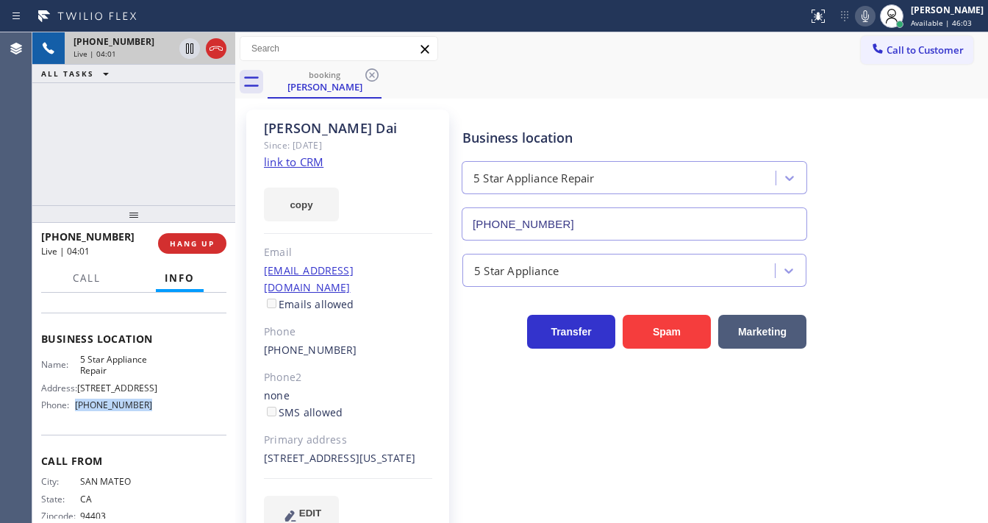
drag, startPoint x: 142, startPoint y: 431, endPoint x: 77, endPoint y: 434, distance: 64.7
click at [77, 410] on span "[PHONE_NUMBER]" at bounding box center [113, 404] width 77 height 11
copy span "[PHONE_NUMBER]"
click at [85, 410] on span "[PHONE_NUMBER]" at bounding box center [113, 404] width 77 height 11
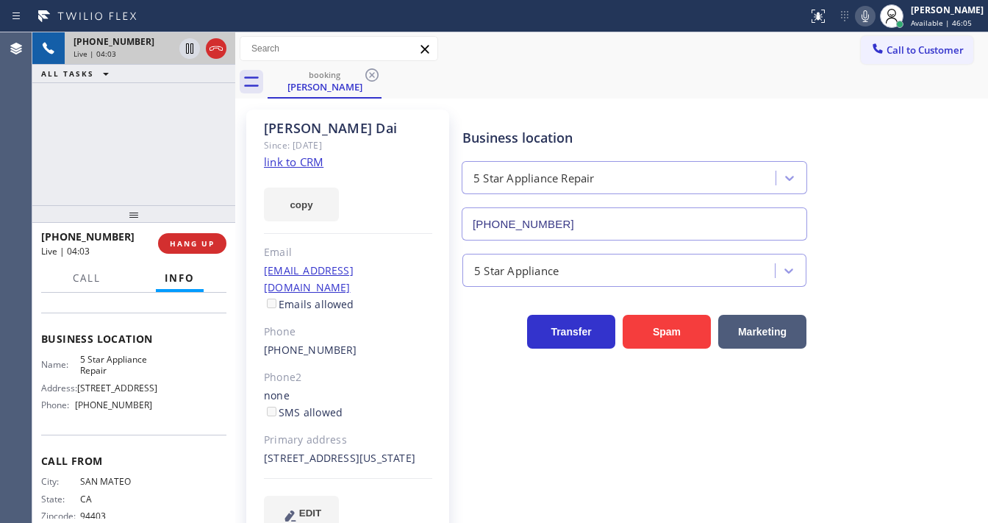
click at [75, 410] on span "Phone:" at bounding box center [58, 404] width 34 height 11
drag, startPoint x: 76, startPoint y: 428, endPoint x: 159, endPoint y: 436, distance: 83.4
click at [159, 417] on div "Name: 5 Star Appliance Repair Address: [STREET_ADDRESS] Phone: [PHONE_NUMBER]" at bounding box center [133, 384] width 185 height 63
copy div "[PHONE_NUMBER]"
click at [159, 168] on div "[PHONE_NUMBER] Live | 04:13 ALL TASKS ALL TASKS ACTIVE TASKS TASKS IN WRAP UP" at bounding box center [133, 118] width 203 height 173
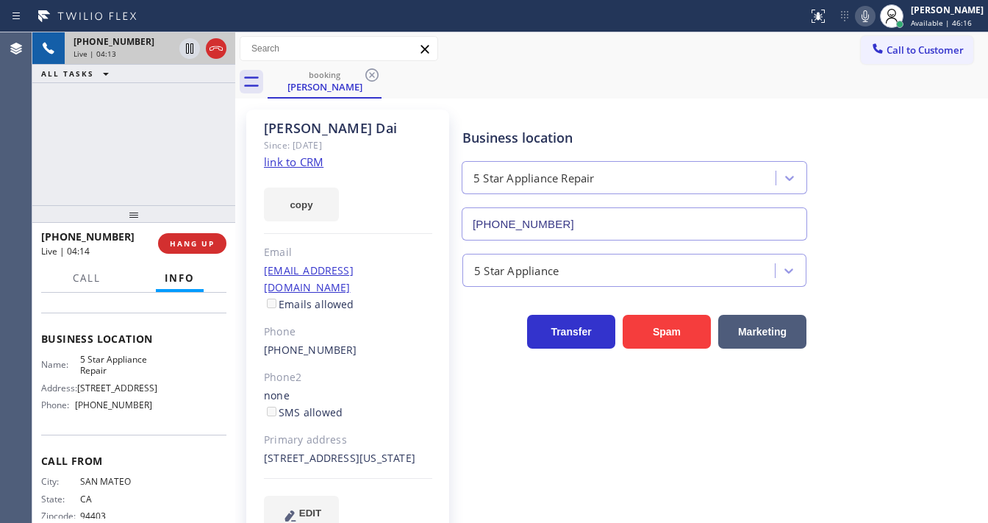
click at [97, 410] on span "[PHONE_NUMBER]" at bounding box center [113, 404] width 77 height 11
copy span "[PHONE_NUMBER]"
click at [201, 247] on span "HANG UP" at bounding box center [192, 243] width 45 height 10
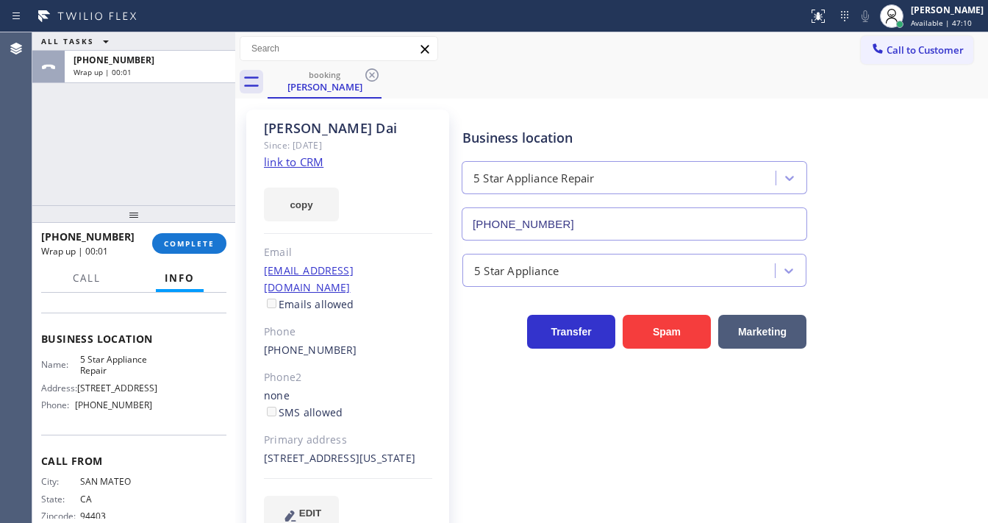
click at [204, 254] on div "[PHONE_NUMBER] Wrap up | 00:01 COMPLETE" at bounding box center [133, 243] width 185 height 38
click at [218, 248] on button "COMPLETE" at bounding box center [189, 243] width 74 height 21
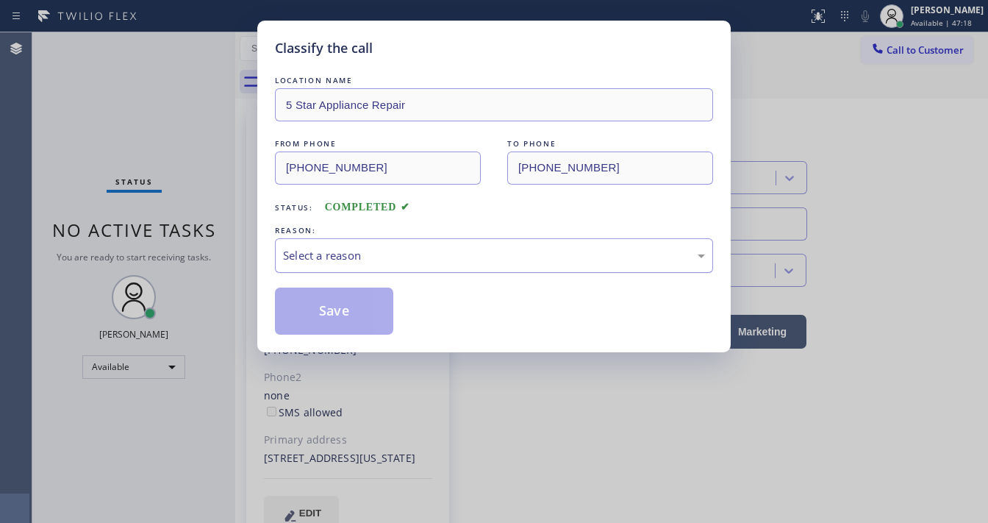
click at [317, 263] on div "Select a reason" at bounding box center [494, 255] width 438 height 35
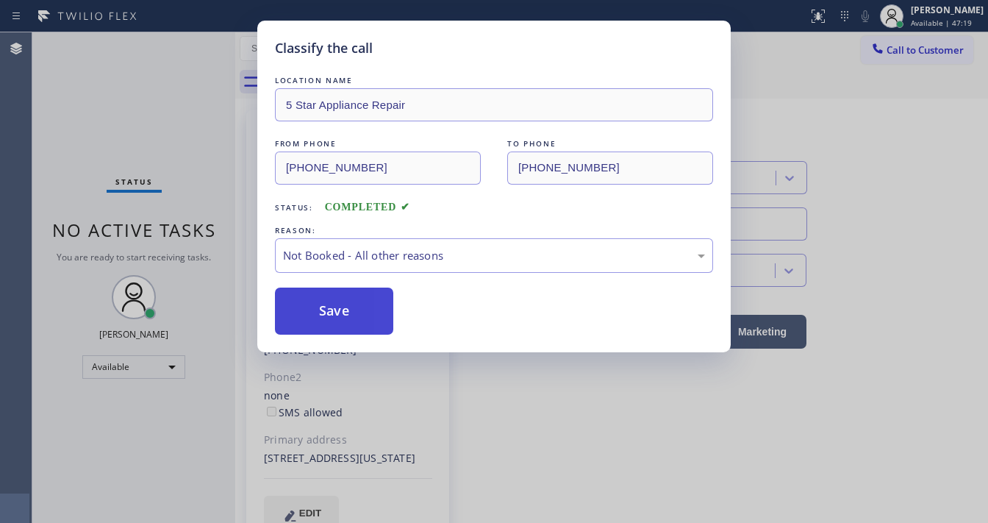
click at [323, 312] on button "Save" at bounding box center [334, 310] width 118 height 47
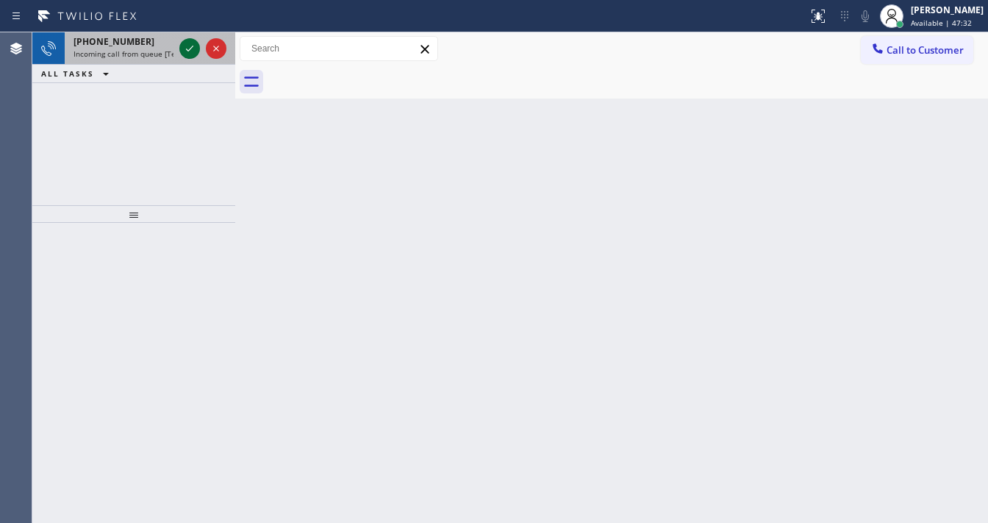
click at [184, 49] on icon at bounding box center [190, 49] width 18 height 18
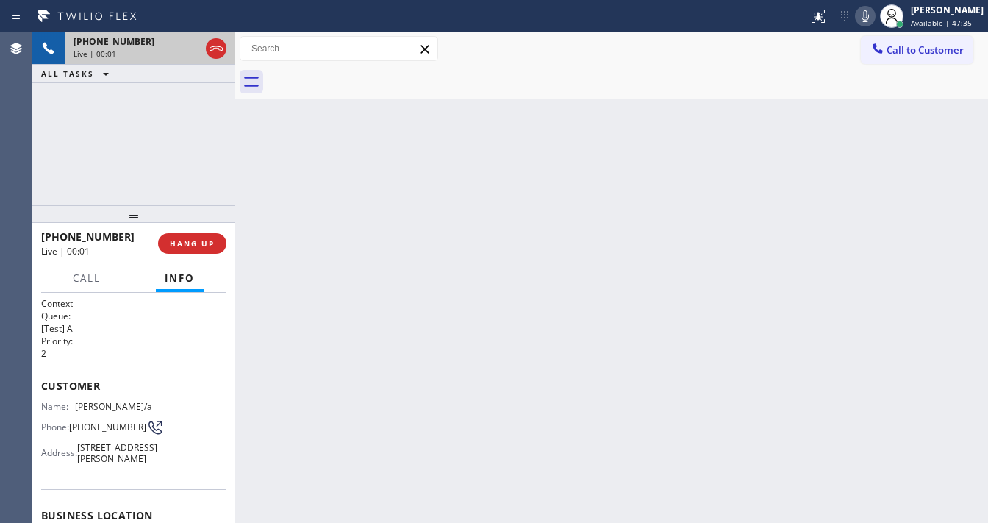
scroll to position [118, 0]
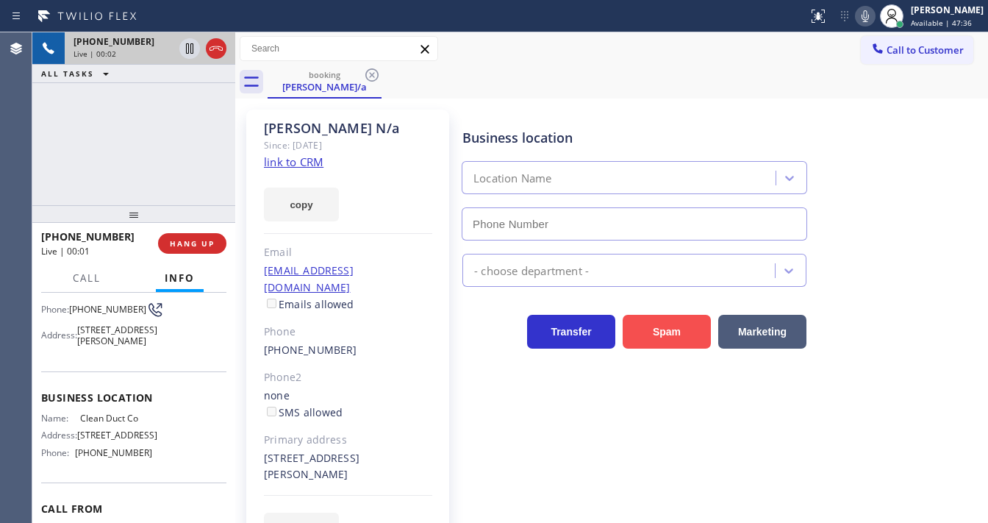
click at [642, 326] on button "Spam" at bounding box center [666, 332] width 88 height 34
type input "[PHONE_NUMBER]"
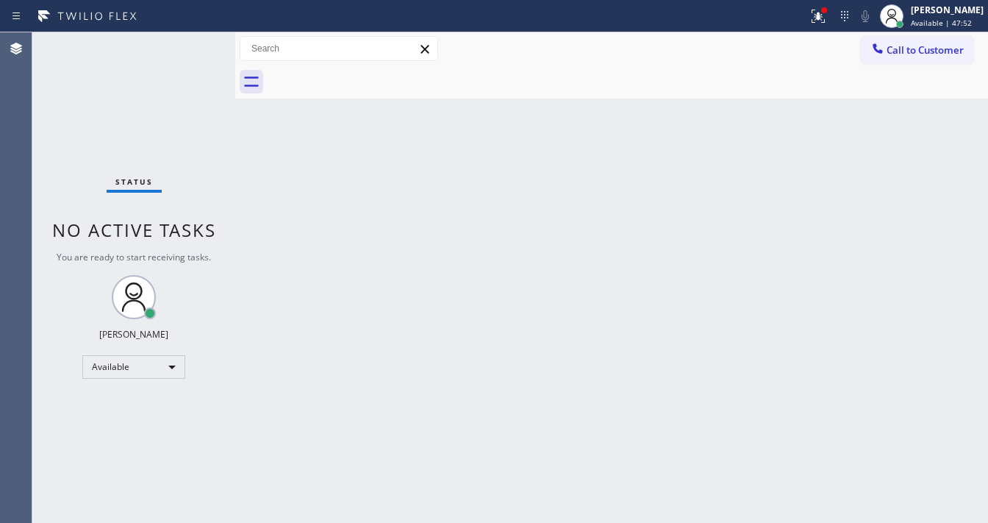
click at [162, 46] on div "Status No active tasks You are ready to start receiving tasks. [PERSON_NAME]" at bounding box center [133, 277] width 203 height 490
click at [162, 47] on div "Status No active tasks You are ready to start receiving tasks. [PERSON_NAME]" at bounding box center [133, 277] width 203 height 490
click at [184, 45] on div "Status No active tasks You are ready to start receiving tasks. [PERSON_NAME]" at bounding box center [133, 277] width 203 height 490
click at [194, 45] on div "Status No active tasks You are ready to start receiving tasks. [PERSON_NAME]" at bounding box center [133, 277] width 203 height 490
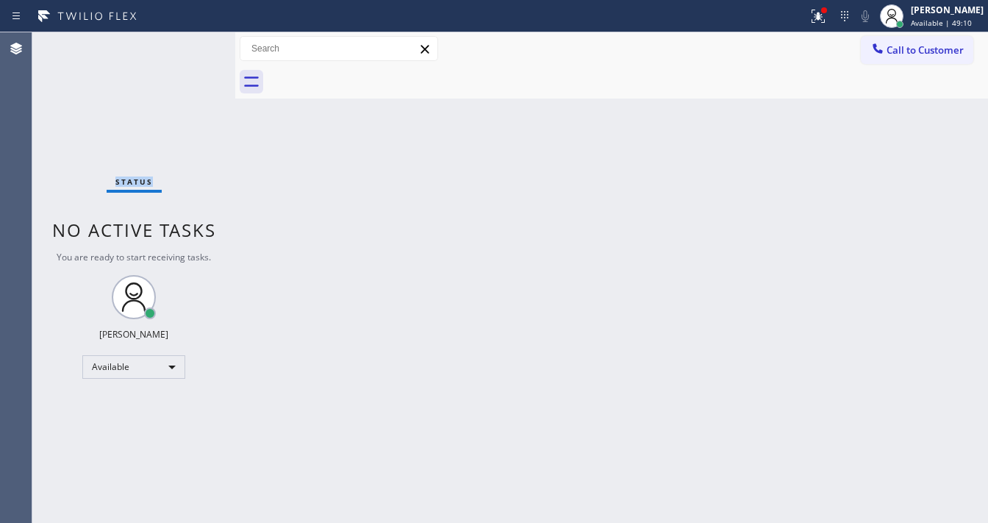
click at [194, 45] on div "Status No active tasks You are ready to start receiving tasks. [PERSON_NAME]" at bounding box center [133, 277] width 203 height 490
click at [198, 38] on div "Status No active tasks You are ready to start receiving tasks. [PERSON_NAME]" at bounding box center [133, 277] width 203 height 490
click at [193, 40] on div "Status No active tasks You are ready to start receiving tasks. [PERSON_NAME]" at bounding box center [133, 277] width 203 height 490
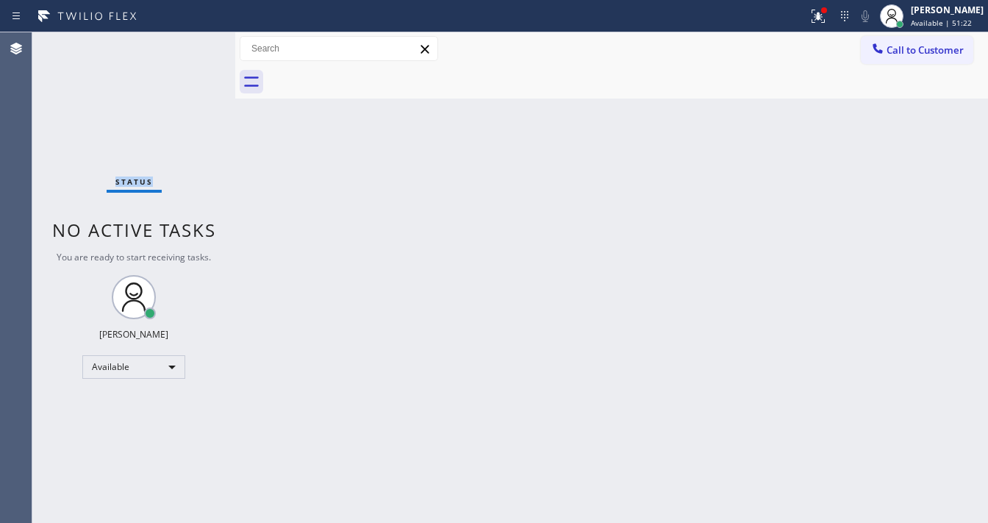
click at [193, 40] on div "Status No active tasks You are ready to start receiving tasks. [PERSON_NAME]" at bounding box center [133, 277] width 203 height 490
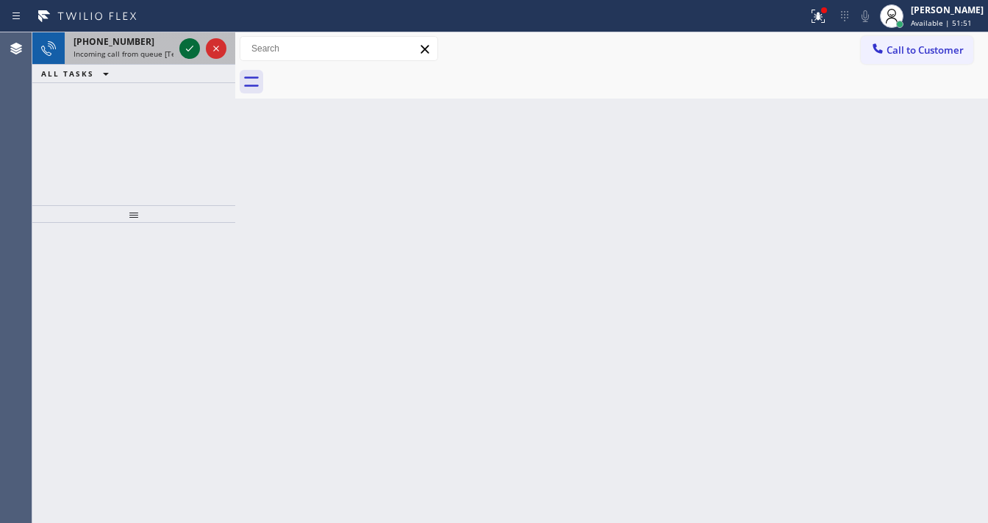
click at [190, 40] on icon at bounding box center [190, 49] width 18 height 18
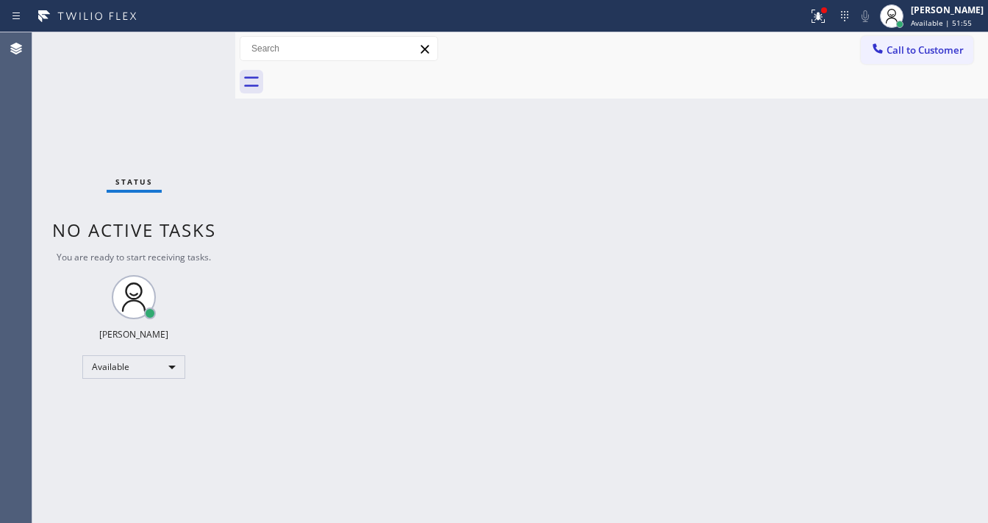
drag, startPoint x: 829, startPoint y: 18, endPoint x: 808, endPoint y: 134, distance: 118.1
click at [820, 17] on icon at bounding box center [815, 15] width 9 height 10
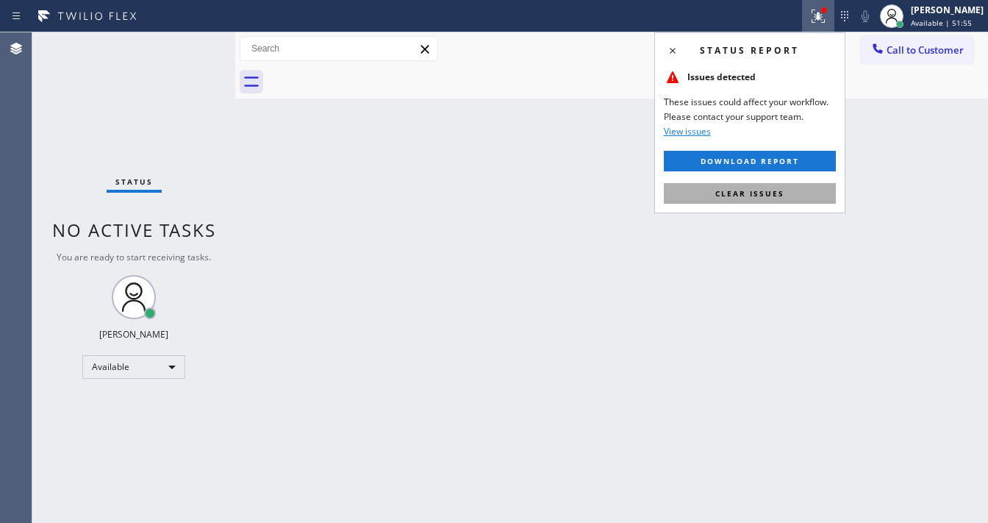
drag, startPoint x: 766, startPoint y: 197, endPoint x: 764, endPoint y: 188, distance: 8.9
click at [766, 197] on span "Clear issues" at bounding box center [749, 193] width 69 height 10
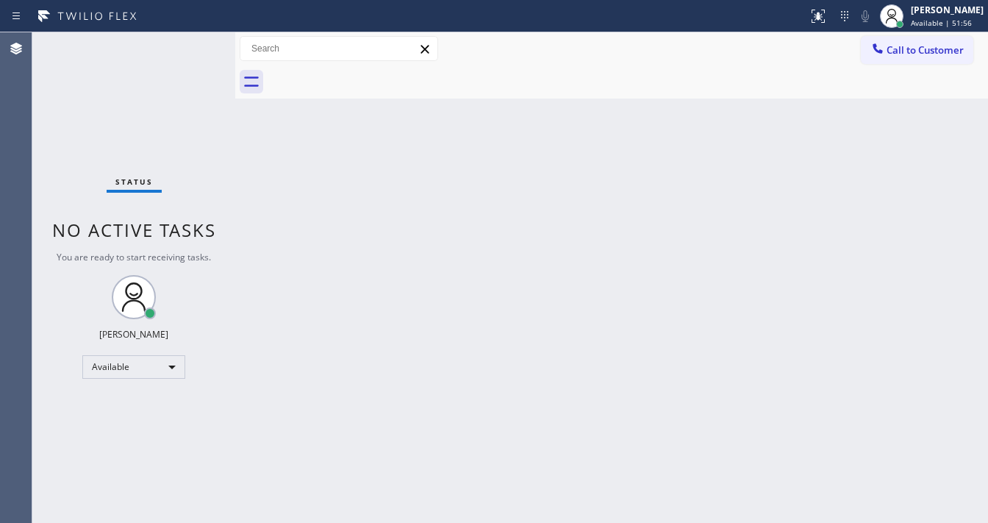
click at [764, 188] on div "Back to Dashboard Change Sender ID Customers Technicians Select a contact Outbo…" at bounding box center [611, 277] width 753 height 490
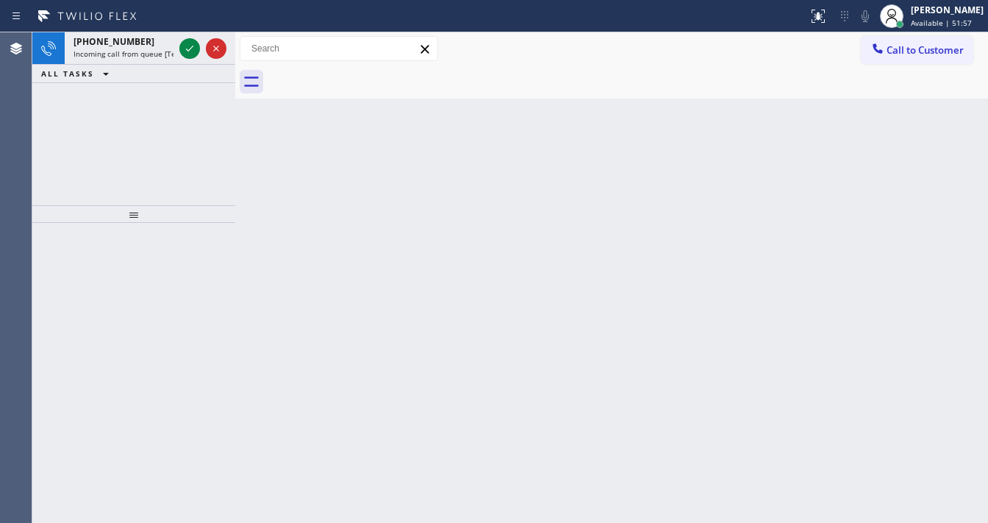
click at [189, 40] on icon at bounding box center [190, 49] width 18 height 18
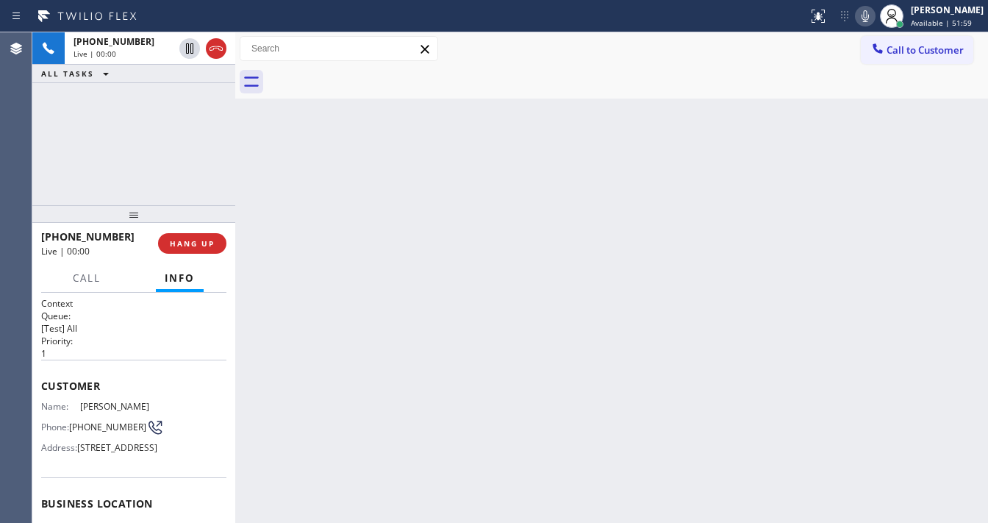
scroll to position [118, 0]
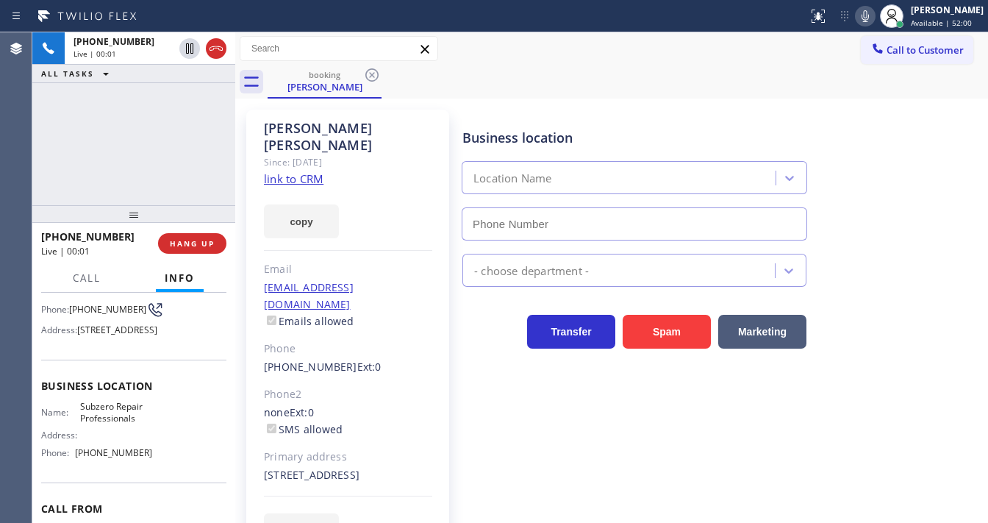
type input "[PHONE_NUMBER]"
click at [320, 171] on link "link to CRM" at bounding box center [294, 178] width 60 height 15
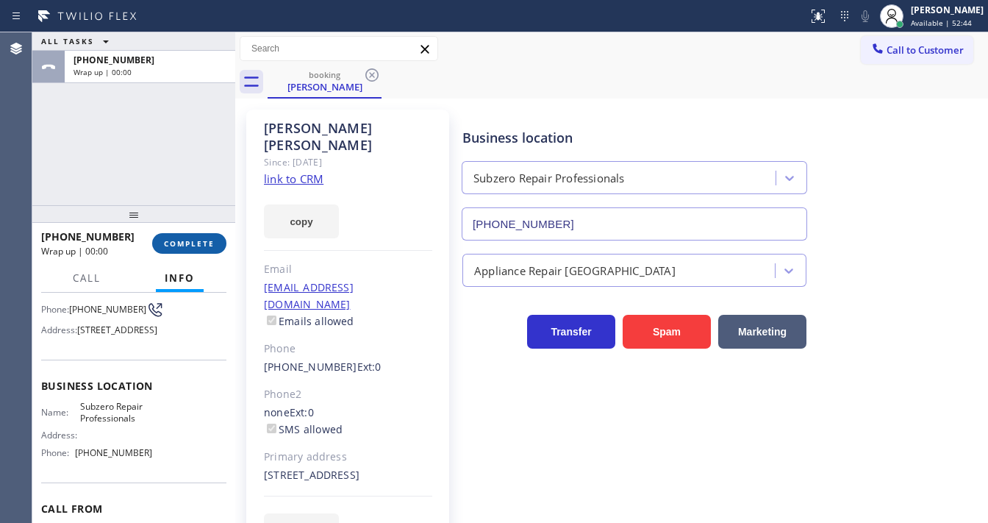
click at [196, 238] on span "COMPLETE" at bounding box center [189, 243] width 51 height 10
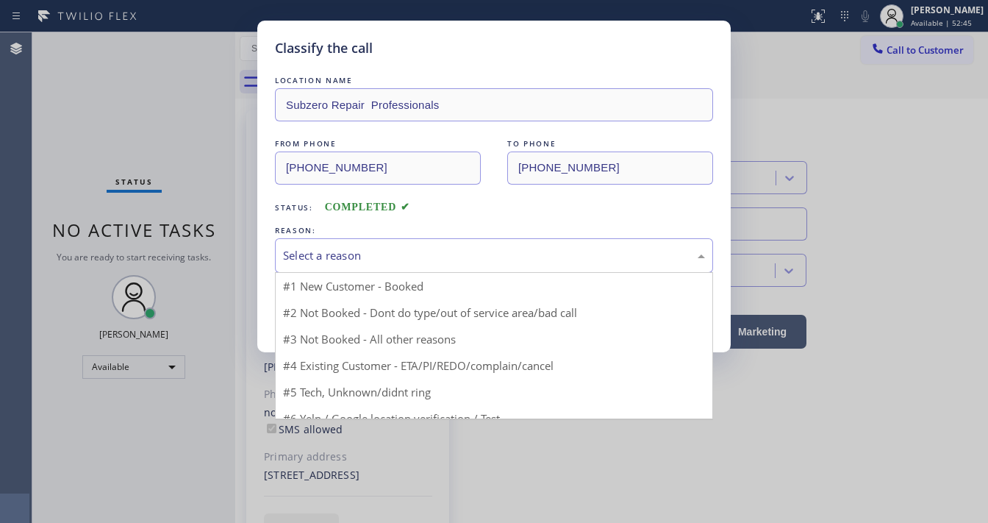
drag, startPoint x: 341, startPoint y: 263, endPoint x: 358, endPoint y: 367, distance: 105.7
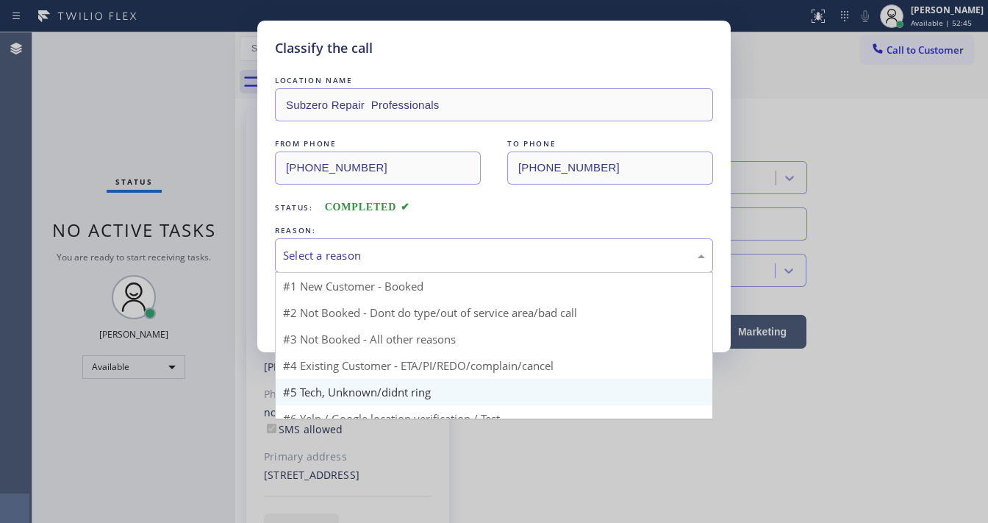
click at [342, 265] on div "Select a reason" at bounding box center [494, 255] width 438 height 35
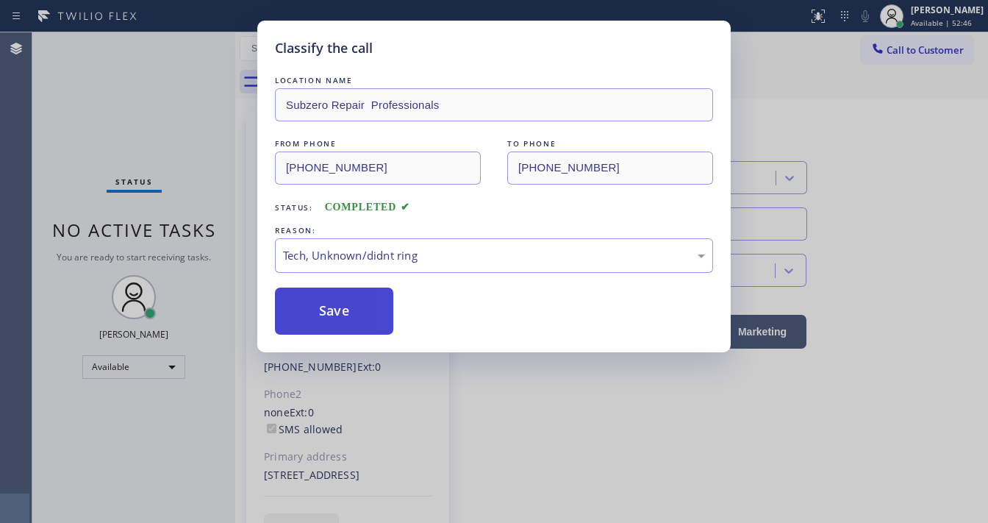
click at [347, 312] on button "Save" at bounding box center [334, 310] width 118 height 47
drag, startPoint x: 347, startPoint y: 312, endPoint x: 249, endPoint y: 99, distance: 233.8
click at [345, 311] on button "Save" at bounding box center [334, 310] width 118 height 47
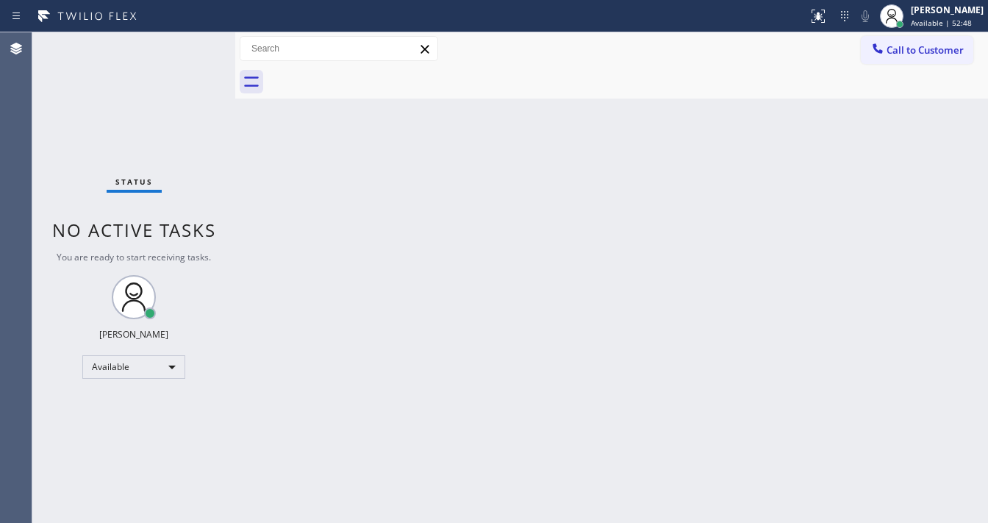
click at [198, 41] on div "Status No active tasks You are ready to start receiving tasks. [PERSON_NAME]" at bounding box center [133, 277] width 203 height 490
click at [195, 41] on div "Status No active tasks You are ready to start receiving tasks. [PERSON_NAME]" at bounding box center [133, 277] width 203 height 490
click at [195, 40] on div "Status No active tasks You are ready to start receiving tasks. [PERSON_NAME]" at bounding box center [133, 277] width 203 height 490
click at [188, 40] on div "Status No active tasks You are ready to start receiving tasks. [PERSON_NAME]" at bounding box center [133, 277] width 203 height 490
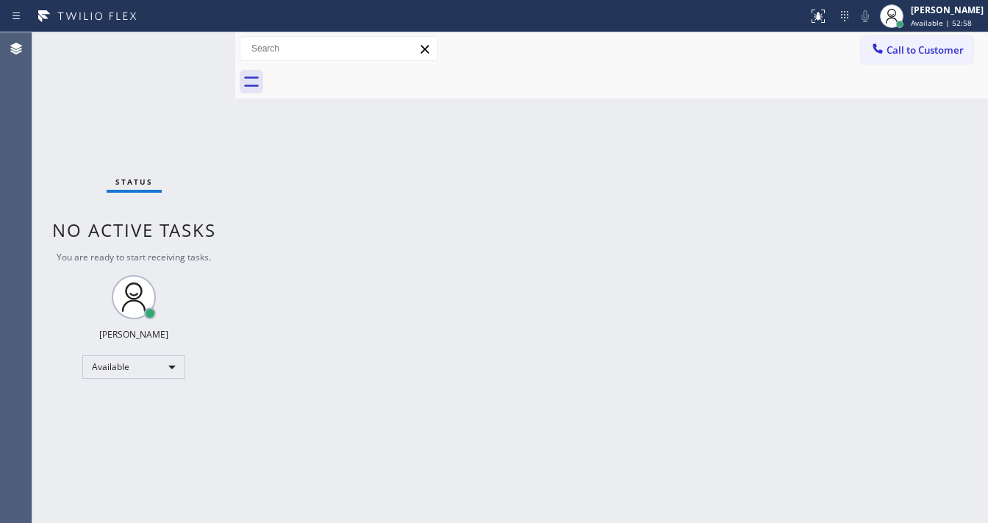
click at [188, 40] on div "Status No active tasks You are ready to start receiving tasks. [PERSON_NAME]" at bounding box center [133, 277] width 203 height 490
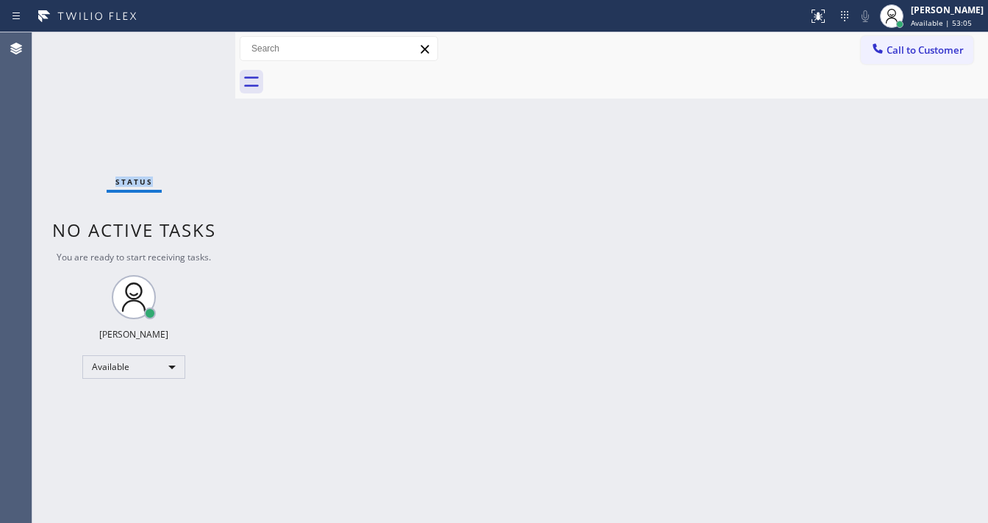
click at [188, 40] on div "Status No active tasks You are ready to start receiving tasks. [PERSON_NAME]" at bounding box center [133, 277] width 203 height 490
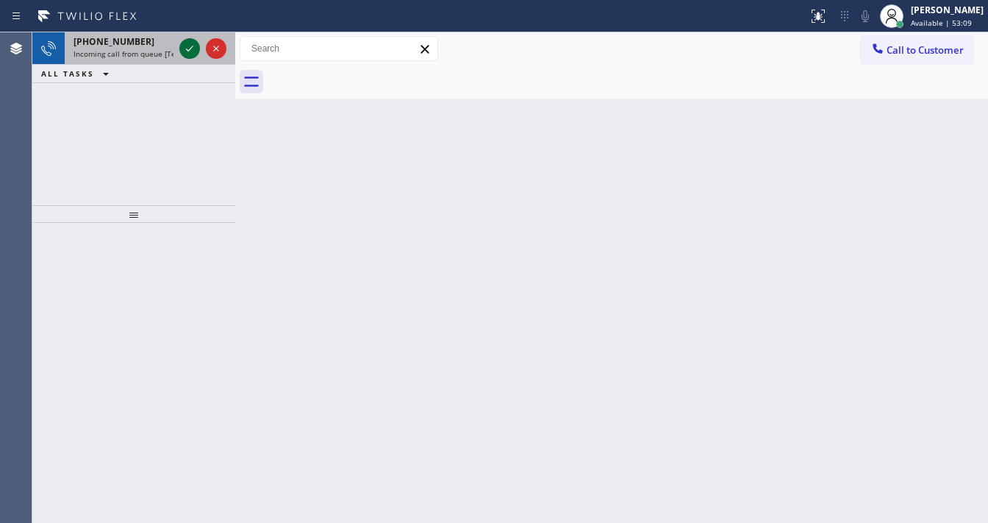
click at [188, 40] on icon at bounding box center [190, 49] width 18 height 18
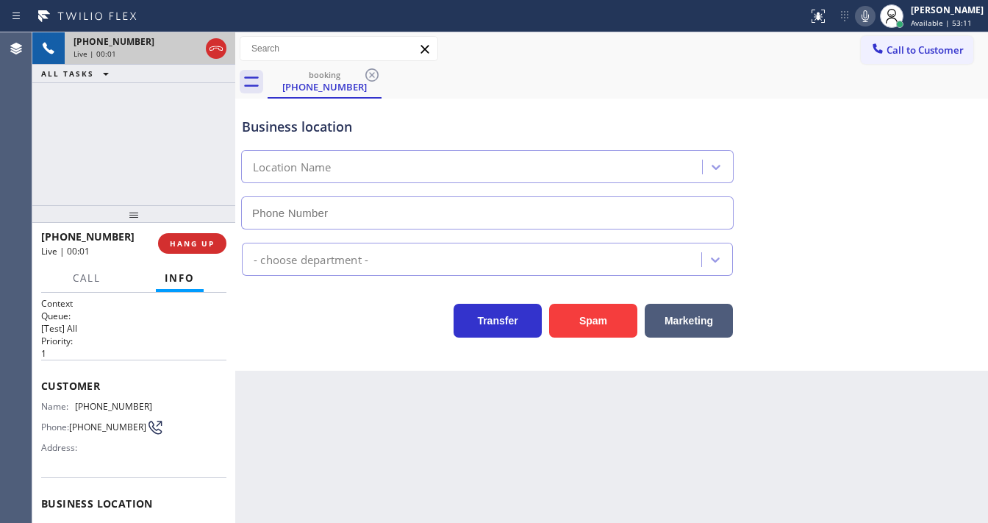
type input "[PHONE_NUMBER]"
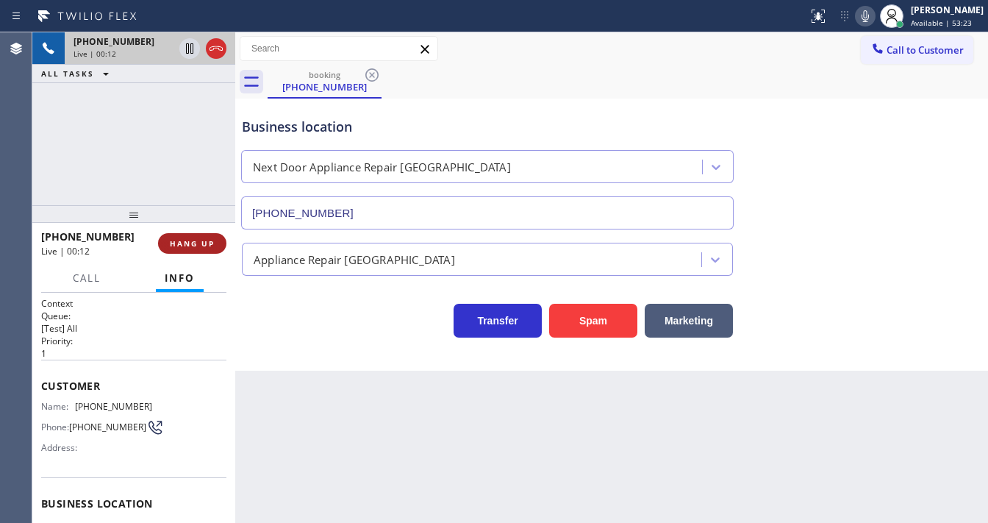
click at [214, 243] on span "HANG UP" at bounding box center [192, 243] width 45 height 10
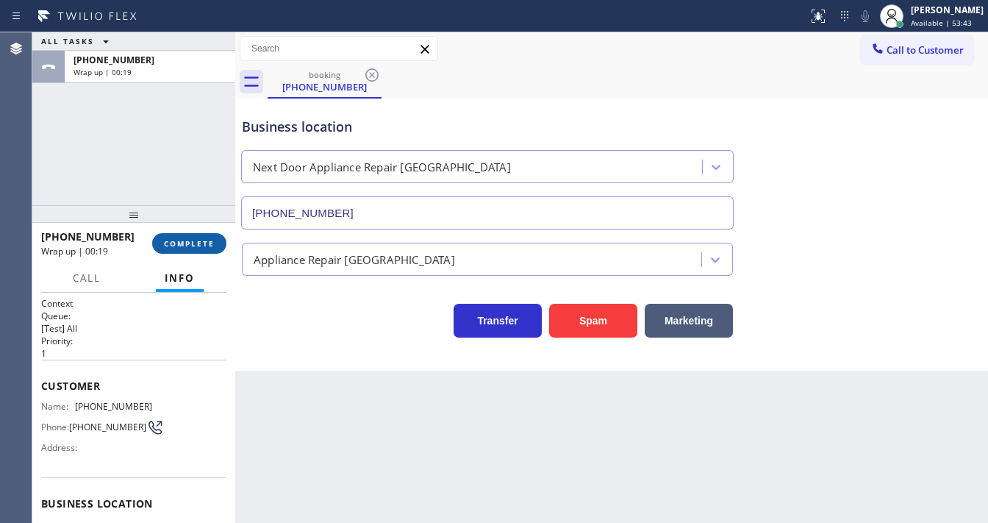
click at [212, 246] on span "COMPLETE" at bounding box center [189, 243] width 51 height 10
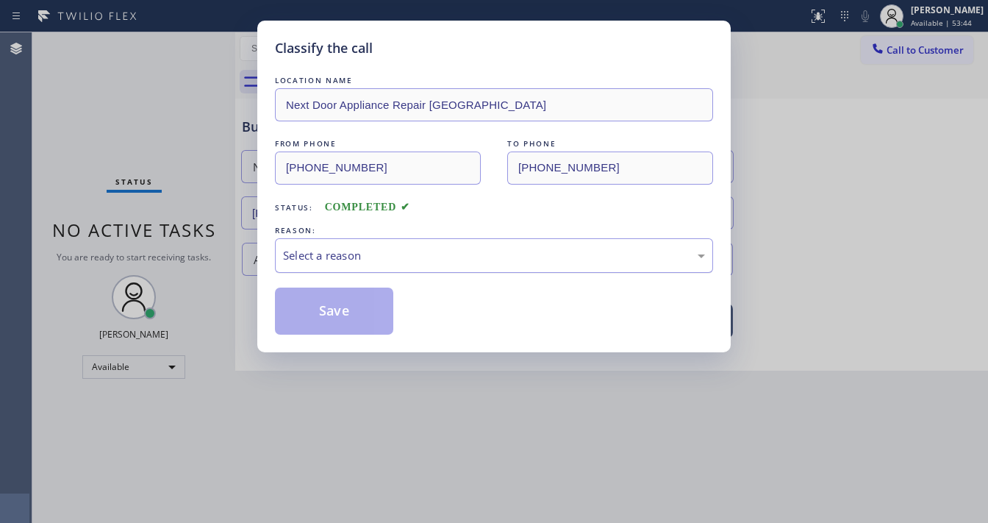
click at [335, 259] on div "Select a reason" at bounding box center [494, 255] width 422 height 17
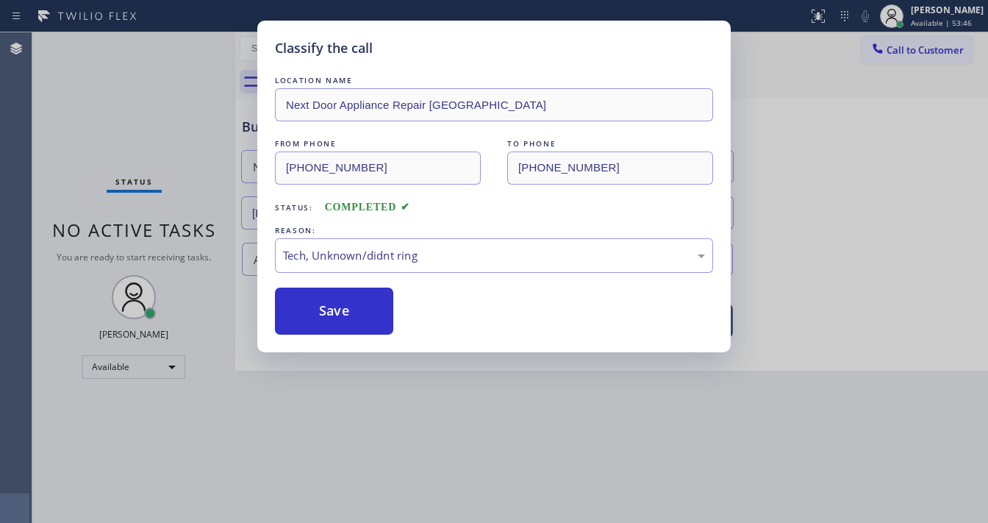
click at [329, 306] on button "Save" at bounding box center [334, 310] width 118 height 47
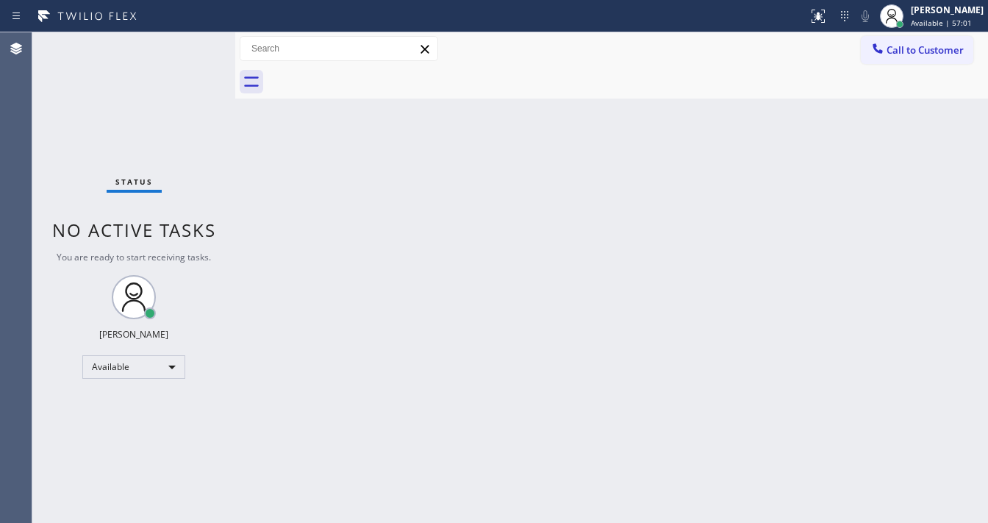
click at [200, 51] on div "Status No active tasks You are ready to start receiving tasks. [PERSON_NAME]" at bounding box center [133, 277] width 203 height 490
click at [190, 41] on div "Status No active tasks You are ready to start receiving tasks. [PERSON_NAME]" at bounding box center [133, 277] width 203 height 490
click at [190, 44] on div "Status No active tasks You are ready to start receiving tasks. [PERSON_NAME]" at bounding box center [133, 277] width 203 height 490
click at [188, 46] on div "Status No active tasks You are ready to start receiving tasks. [PERSON_NAME]" at bounding box center [133, 277] width 203 height 490
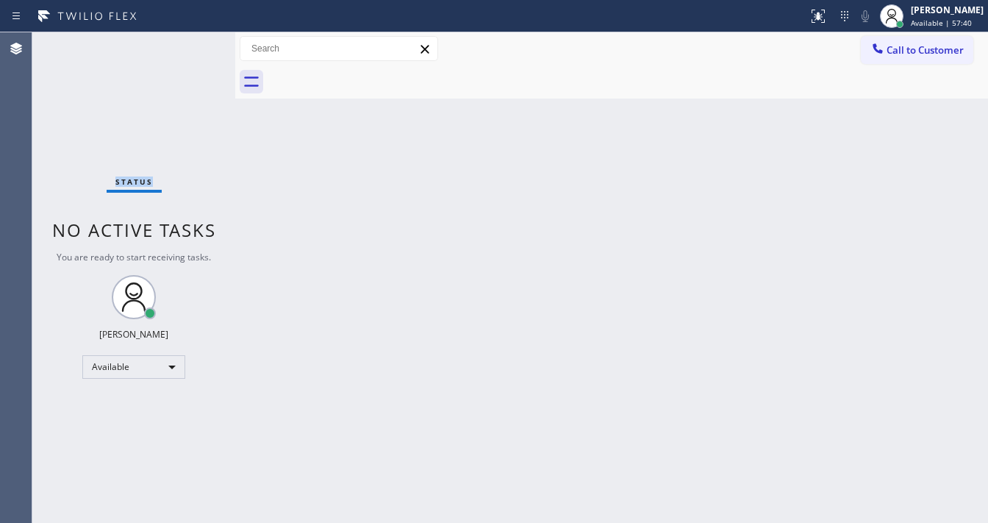
click at [188, 46] on div "Status No active tasks You are ready to start receiving tasks. [PERSON_NAME]" at bounding box center [133, 277] width 203 height 490
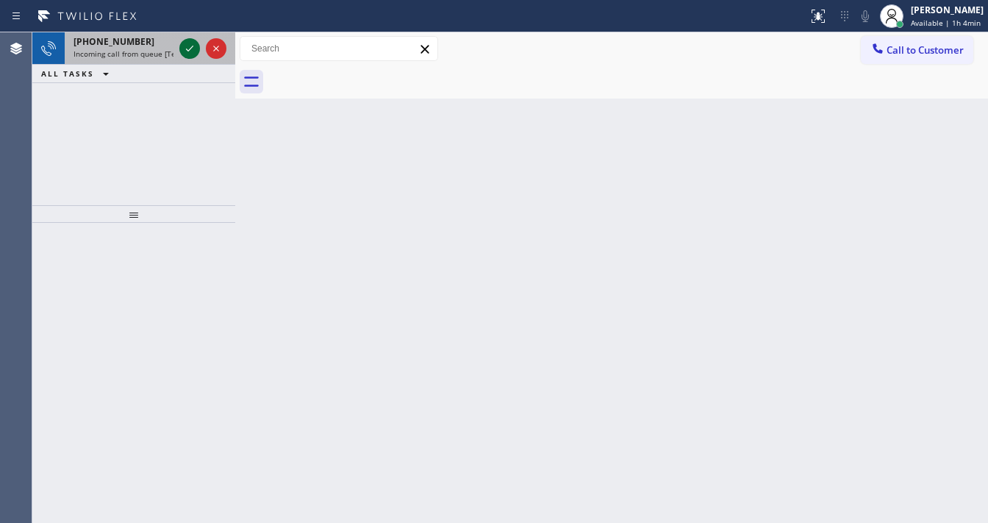
click at [191, 47] on icon at bounding box center [190, 49] width 18 height 18
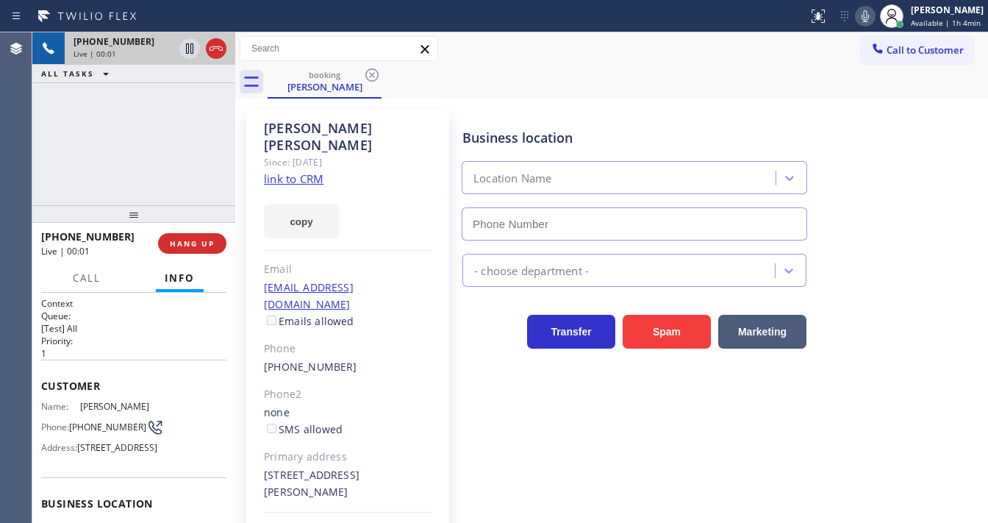
type input "[PHONE_NUMBER]"
click at [315, 171] on link "link to CRM" at bounding box center [294, 178] width 60 height 15
click at [171, 135] on div "[PHONE_NUMBER] Live | 02:50 ALL TASKS ALL TASKS ACTIVE TASKS TASKS IN WRAP UP" at bounding box center [133, 118] width 203 height 173
click at [162, 165] on div "[PHONE_NUMBER] Live | 02:53 ALL TASKS ALL TASKS ACTIVE TASKS TASKS IN WRAP UP" at bounding box center [133, 118] width 203 height 173
click at [54, 165] on div "[PHONE_NUMBER] Live | 02:55 ALL TASKS ALL TASKS ACTIVE TASKS TASKS IN WRAP UP" at bounding box center [133, 118] width 203 height 173
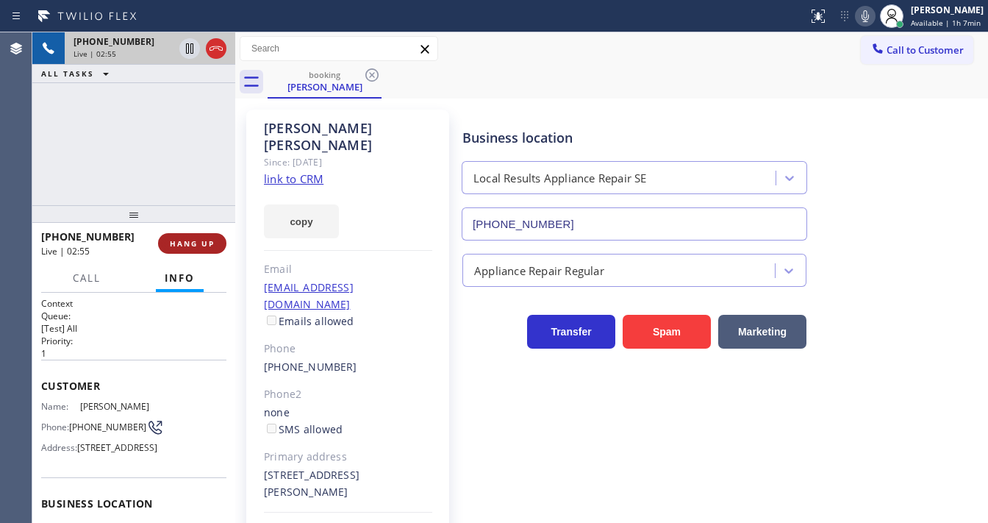
click at [205, 245] on span "HANG UP" at bounding box center [192, 243] width 45 height 10
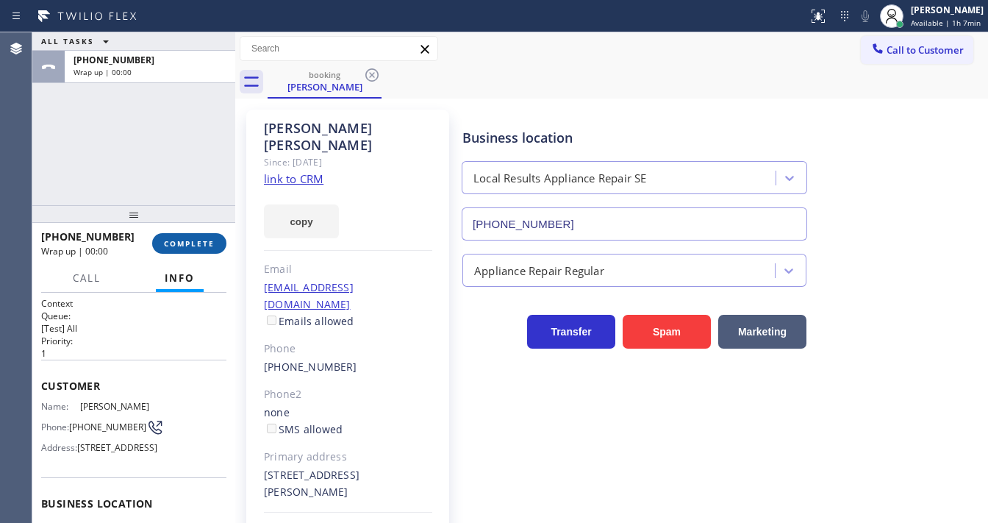
click at [204, 245] on span "COMPLETE" at bounding box center [189, 243] width 51 height 10
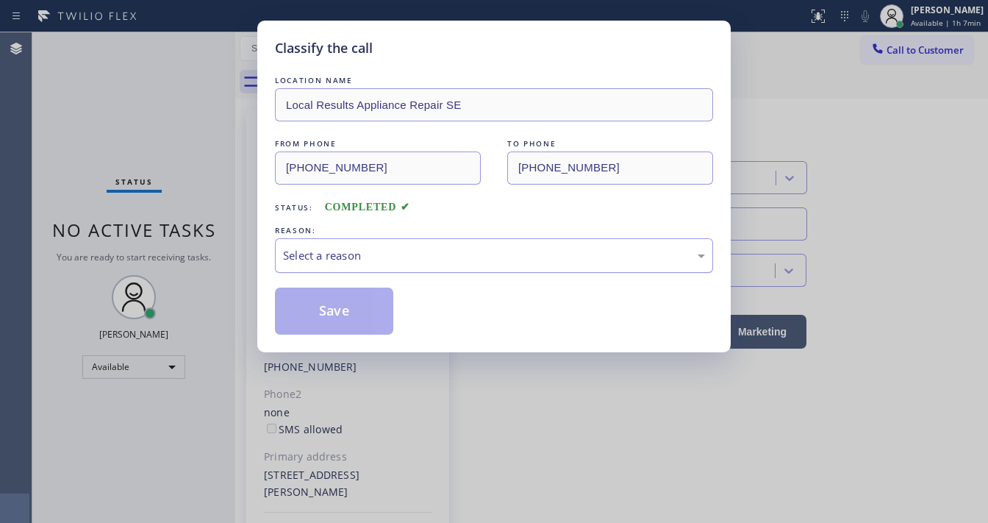
click at [326, 254] on div "Select a reason" at bounding box center [494, 255] width 422 height 17
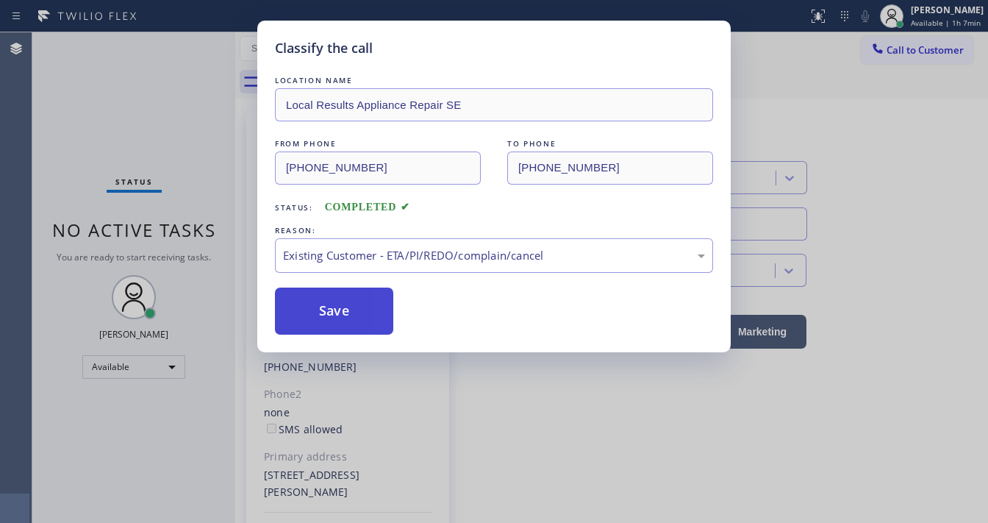
click at [338, 313] on button "Save" at bounding box center [334, 310] width 118 height 47
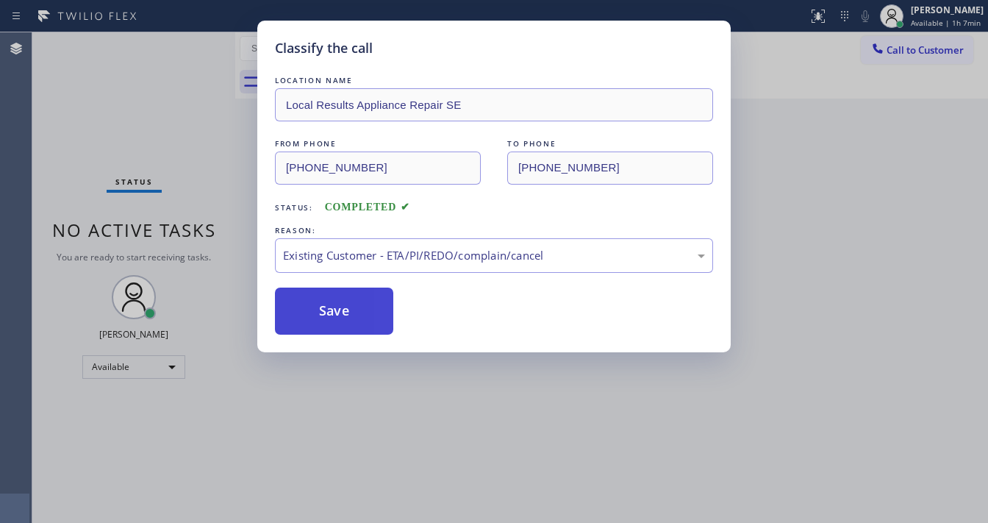
click at [338, 313] on button "Save" at bounding box center [334, 310] width 118 height 47
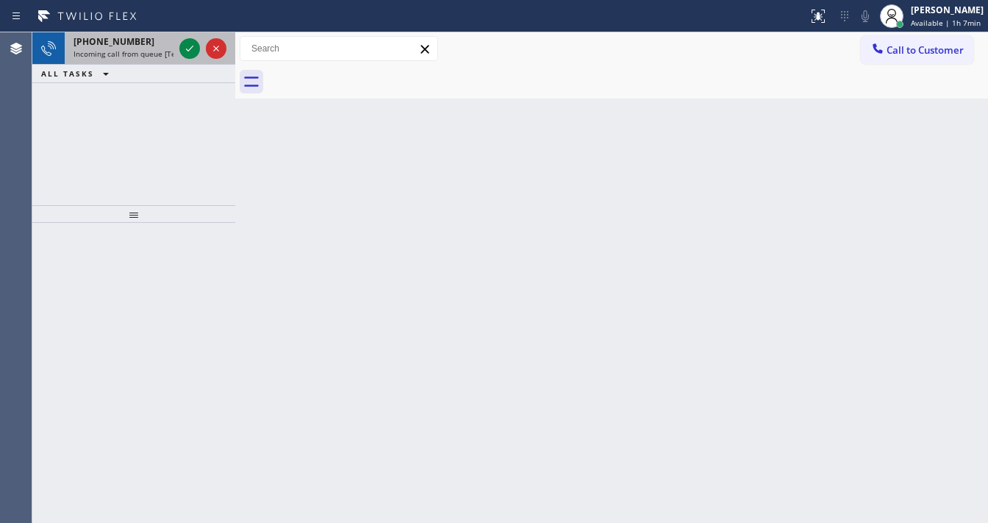
click at [104, 44] on span "[PHONE_NUMBER]" at bounding box center [113, 41] width 81 height 12
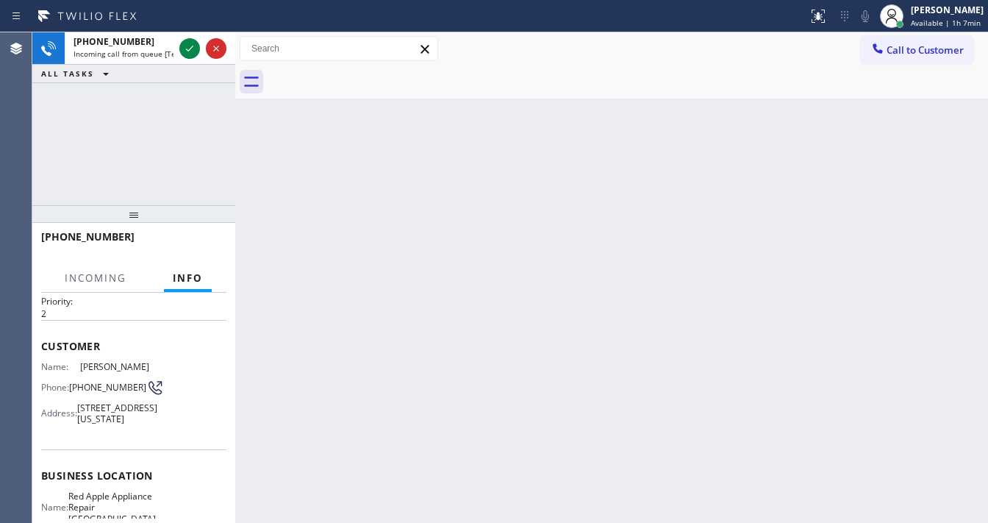
scroll to position [59, 0]
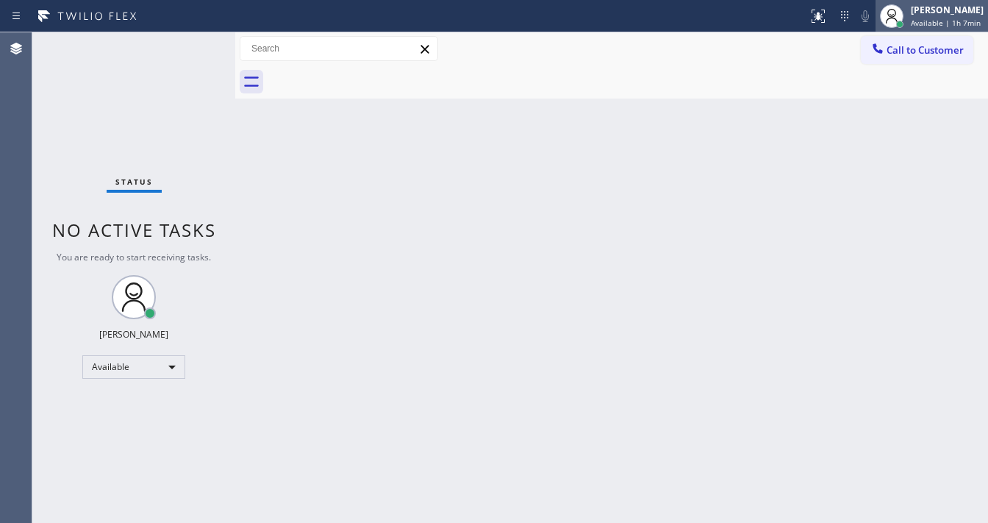
click at [903, 16] on div at bounding box center [892, 16] width 24 height 24
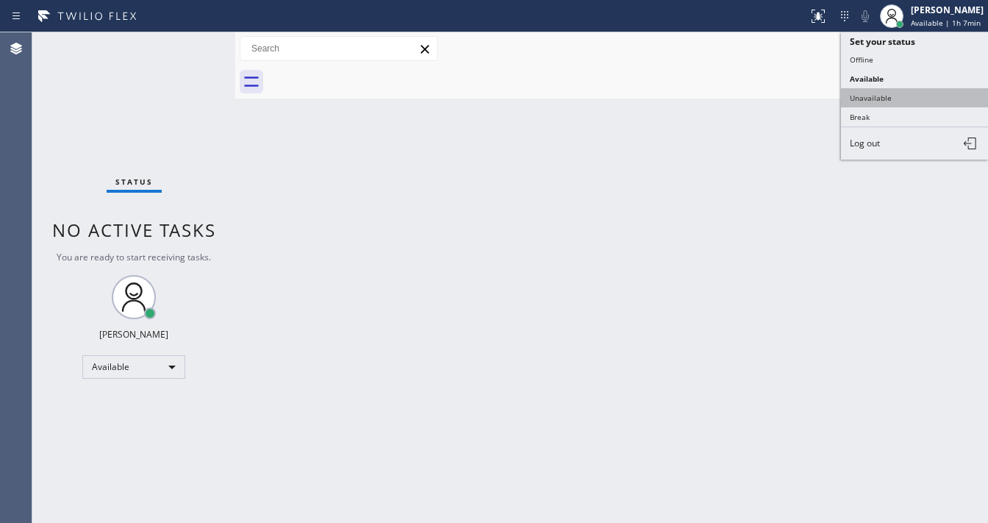
click at [879, 94] on button "Unavailable" at bounding box center [914, 97] width 147 height 19
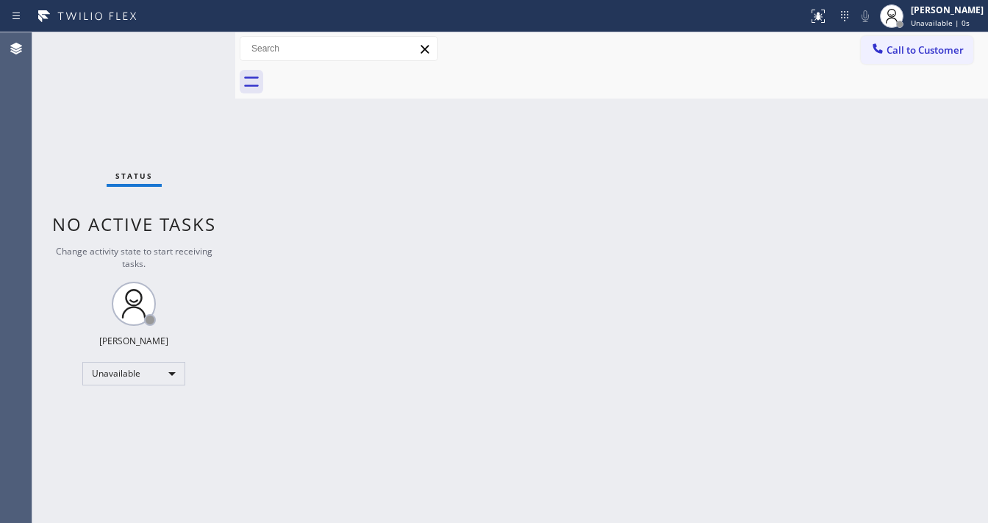
click at [570, 181] on div "Back to Dashboard Change Sender ID Customers Technicians Select a contact Outbo…" at bounding box center [611, 277] width 753 height 490
click at [123, 367] on div "Status No active tasks Change activity state to start receiving tasks. [PERSON_…" at bounding box center [133, 277] width 203 height 490
click at [115, 382] on div "Unavailable" at bounding box center [133, 374] width 103 height 24
click at [109, 409] on li "Available" at bounding box center [133, 411] width 100 height 18
click at [149, 285] on div "Status No active tasks Change activity state to start receiving tasks. [PERSON_…" at bounding box center [133, 277] width 203 height 490
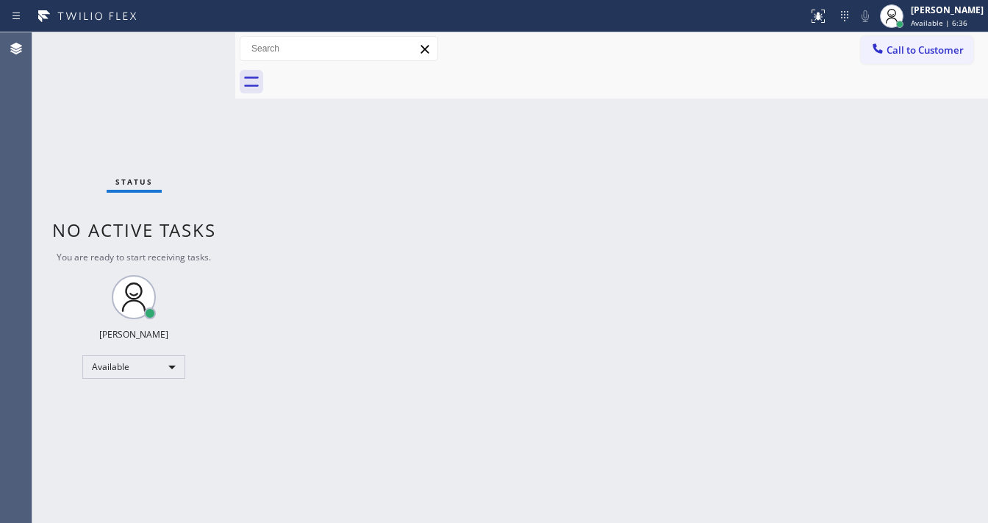
click at [193, 50] on div "Status No active tasks You are ready to start receiving tasks. [PERSON_NAME]" at bounding box center [133, 277] width 203 height 490
click at [191, 50] on div "Status No active tasks You are ready to start receiving tasks. [PERSON_NAME]" at bounding box center [133, 277] width 203 height 490
click at [189, 47] on div "Status No active tasks You are ready to start receiving tasks. [PERSON_NAME]" at bounding box center [133, 277] width 203 height 490
click at [189, 46] on div "Status No active tasks You are ready to start receiving tasks. [PERSON_NAME]" at bounding box center [133, 277] width 203 height 490
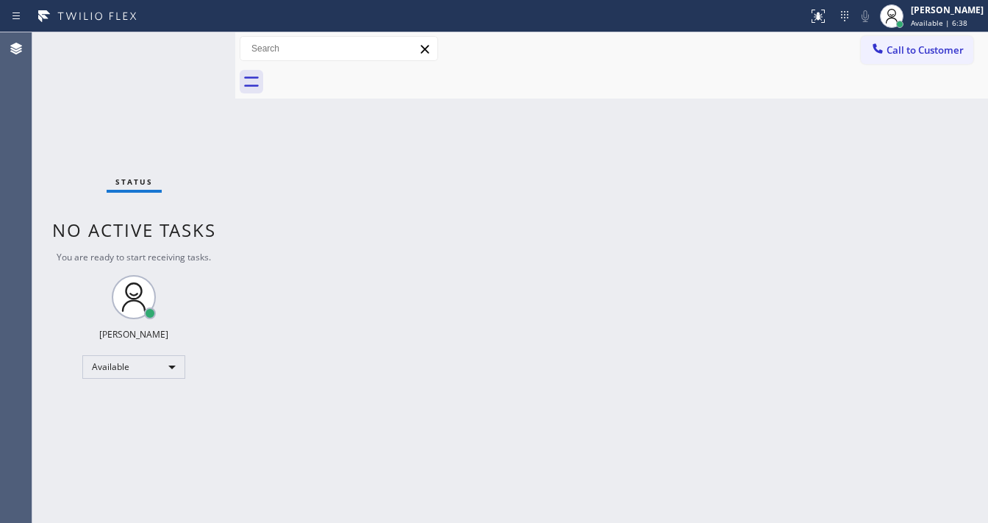
click at [192, 47] on div "Status No active tasks You are ready to start receiving tasks. [PERSON_NAME]" at bounding box center [133, 277] width 203 height 490
click at [635, 232] on div "Back to Dashboard Change Sender ID Customers Technicians Select a contact Outbo…" at bounding box center [611, 277] width 753 height 490
click at [335, 227] on div "Back to Dashboard Change Sender ID Customers Technicians Select a contact Outbo…" at bounding box center [611, 277] width 753 height 490
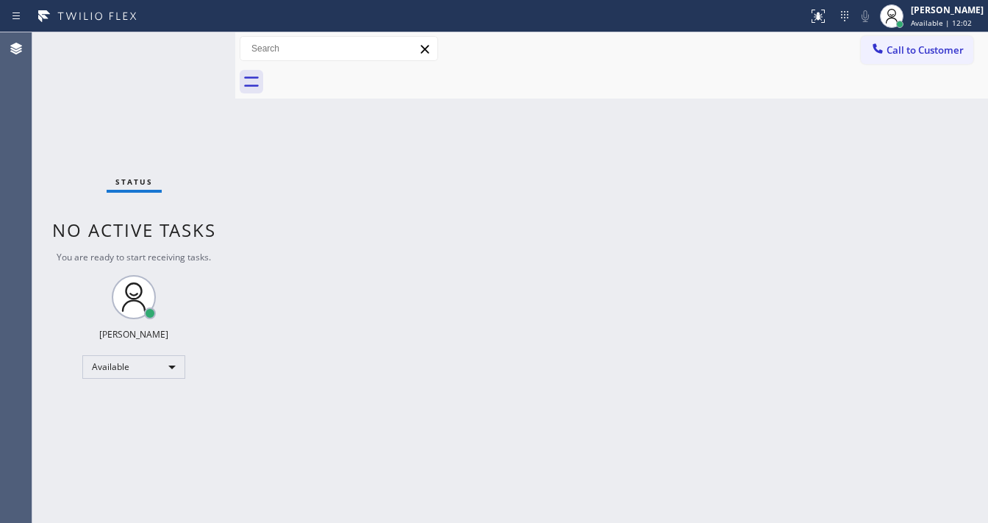
click at [335, 227] on div "Back to Dashboard Change Sender ID Customers Technicians Select a contact Outbo…" at bounding box center [611, 277] width 753 height 490
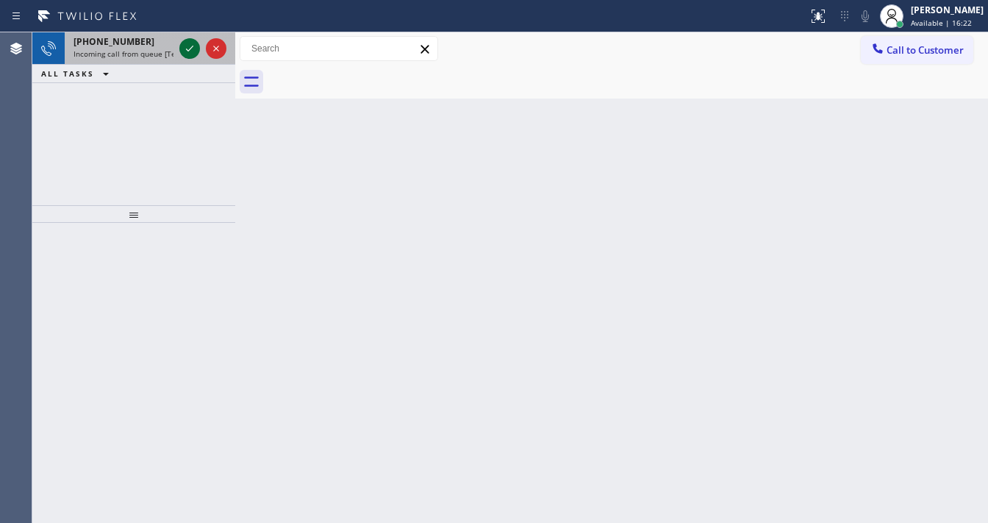
click at [184, 44] on icon at bounding box center [190, 49] width 18 height 18
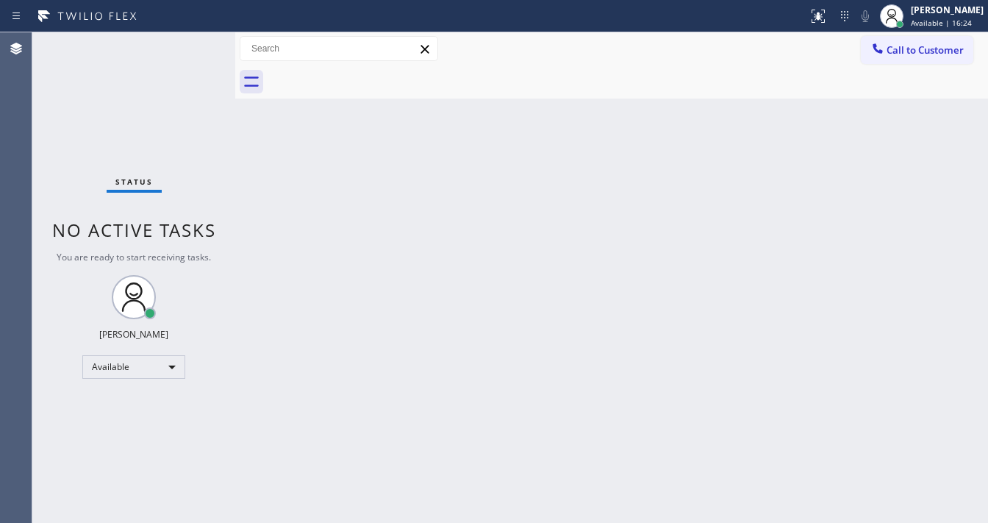
click at [185, 44] on div "Status No active tasks You are ready to start receiving tasks. [PERSON_NAME]" at bounding box center [133, 277] width 203 height 490
click at [822, 12] on icon at bounding box center [818, 14] width 9 height 5
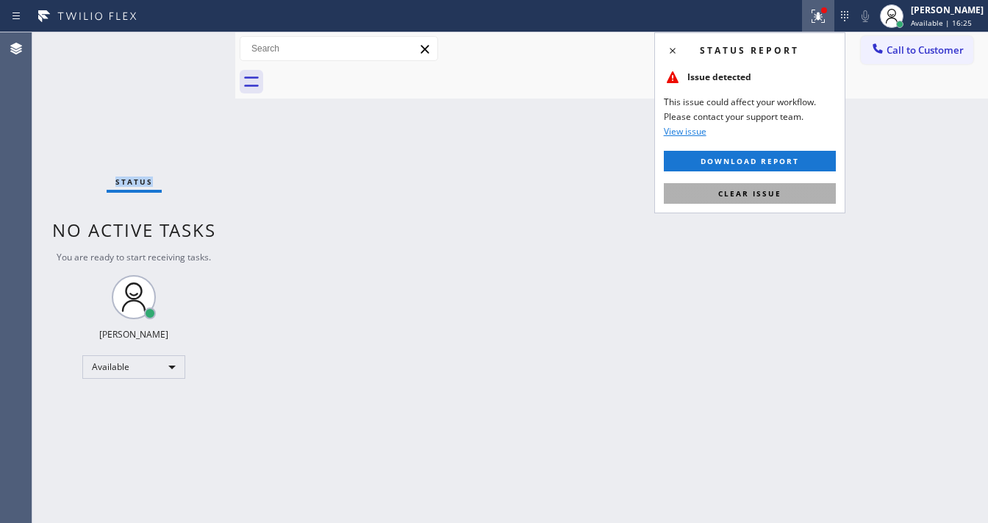
click at [756, 192] on span "Clear issue" at bounding box center [749, 193] width 63 height 10
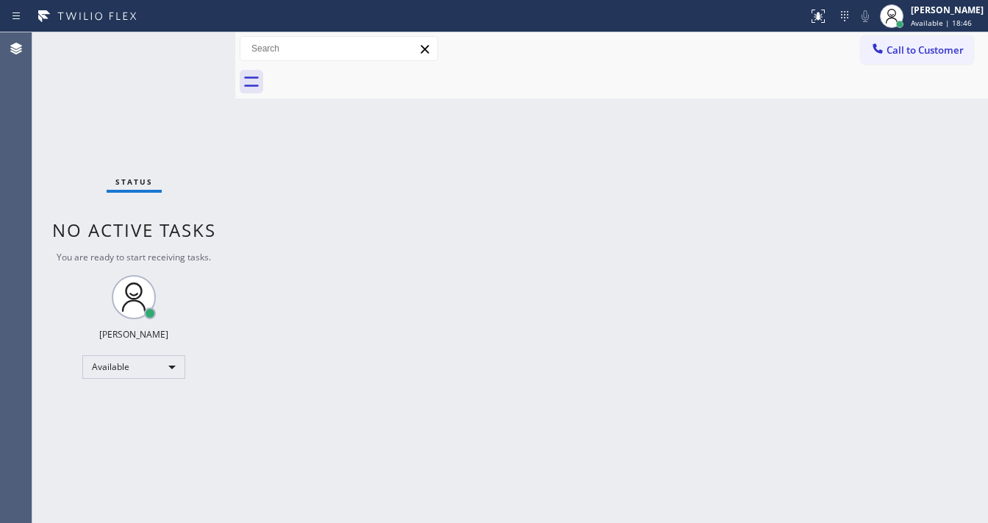
click at [132, 50] on div "Status No active tasks You are ready to start receiving tasks. [PERSON_NAME]" at bounding box center [133, 277] width 203 height 490
click at [942, 18] on span "Available | 22:12" at bounding box center [941, 23] width 61 height 10
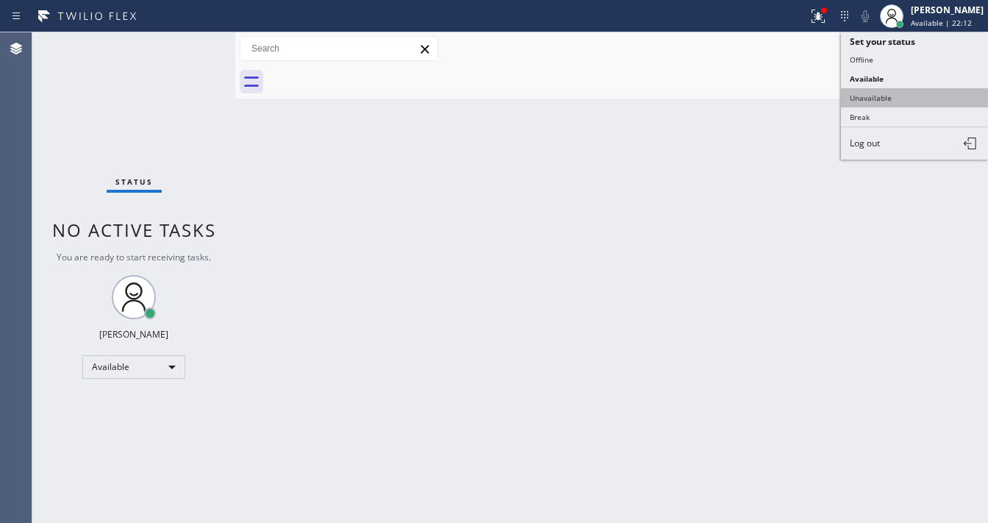
click at [887, 95] on button "Unavailable" at bounding box center [914, 97] width 147 height 19
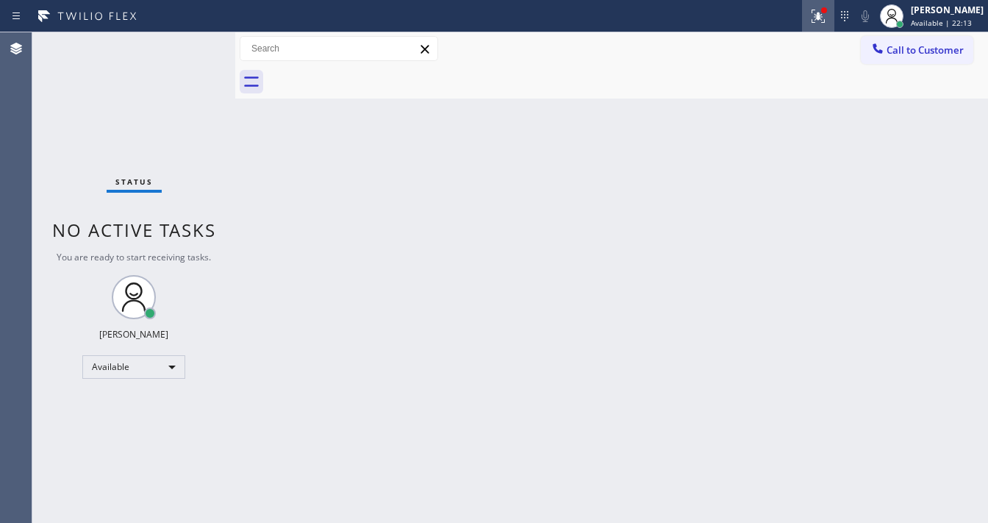
click at [820, 18] on icon at bounding box center [815, 15] width 9 height 10
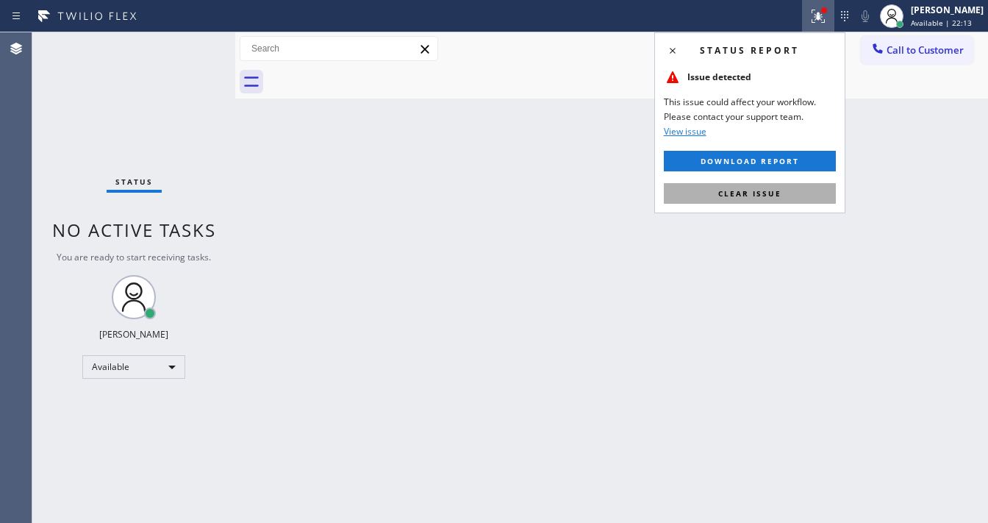
click at [788, 188] on button "Clear issue" at bounding box center [750, 193] width 172 height 21
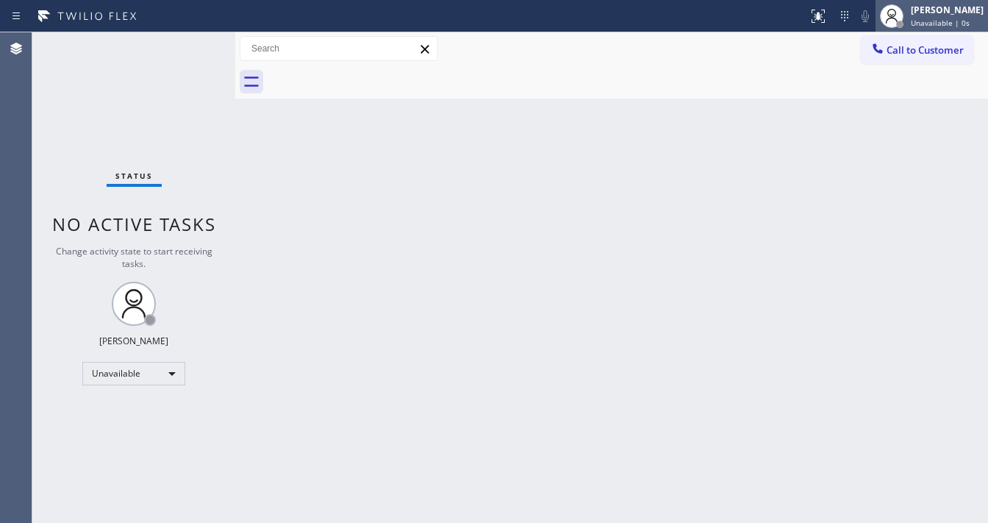
click at [922, 15] on div "[PERSON_NAME]" at bounding box center [947, 10] width 73 height 12
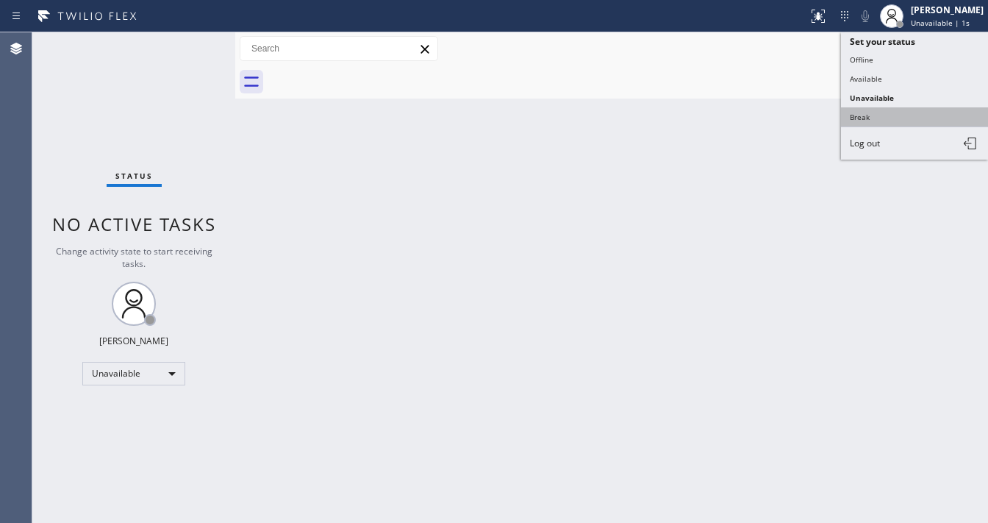
click at [873, 116] on button "Break" at bounding box center [914, 116] width 147 height 19
click at [600, 218] on div "Back to Dashboard Change Sender ID Customers Technicians Select a contact Outbo…" at bounding box center [611, 277] width 753 height 490
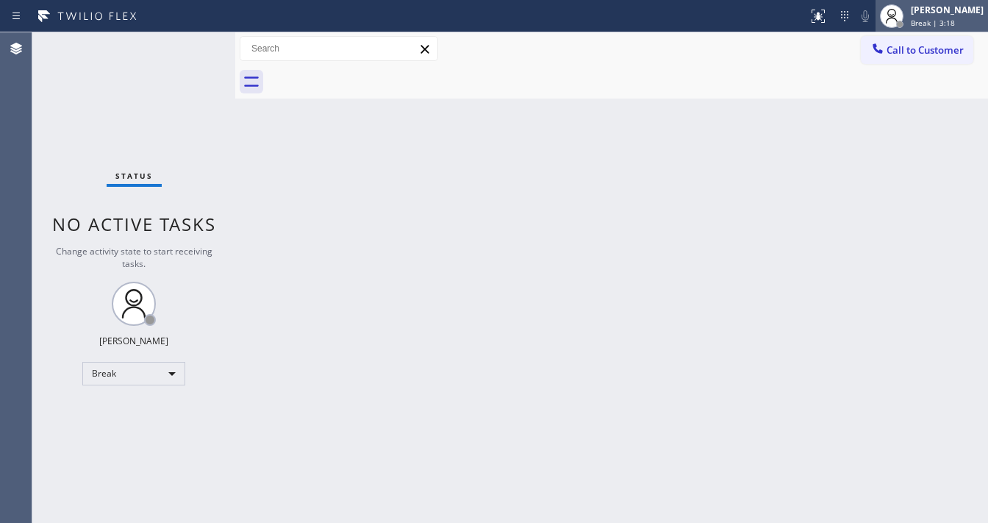
click at [961, 10] on div "[PERSON_NAME]" at bounding box center [947, 10] width 73 height 12
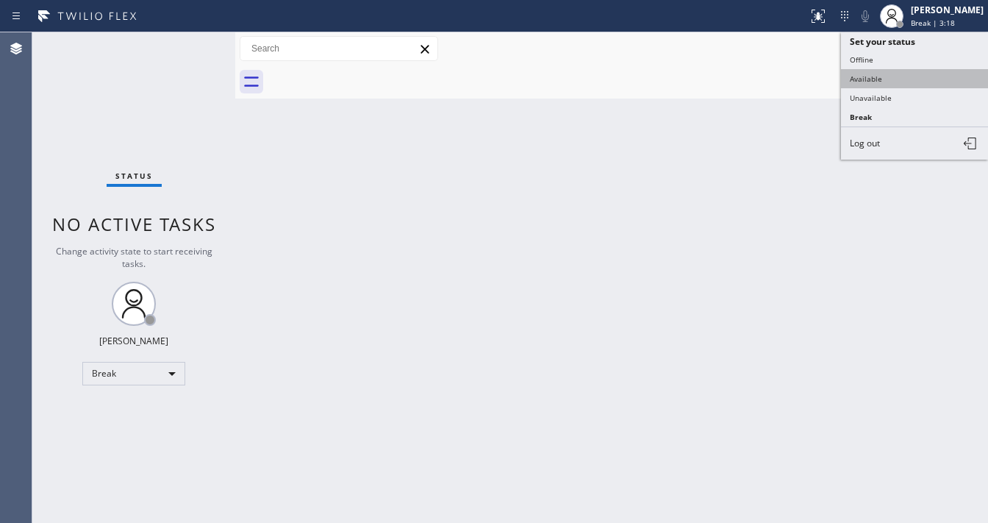
click at [889, 81] on button "Available" at bounding box center [914, 78] width 147 height 19
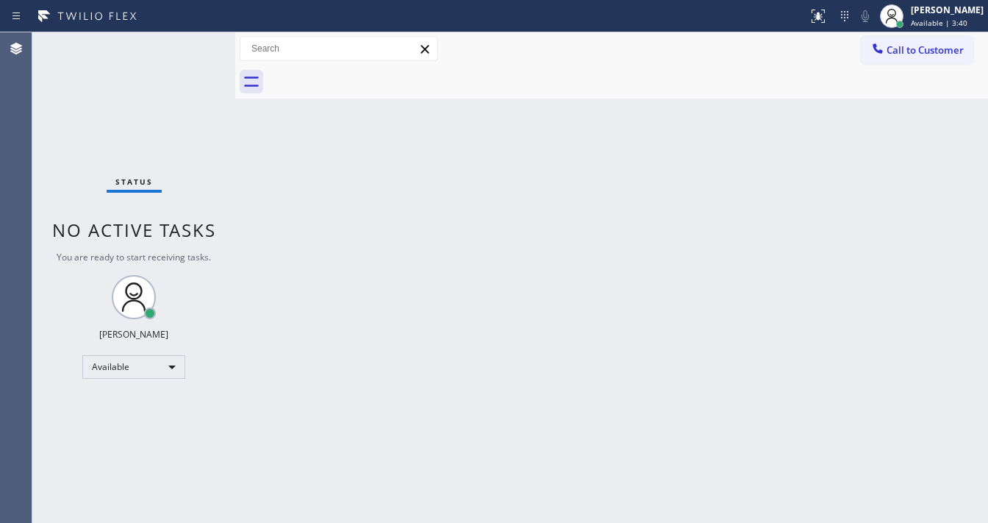
click at [205, 55] on div "Status No active tasks You are ready to start receiving tasks. [PERSON_NAME]" at bounding box center [133, 277] width 203 height 490
click at [199, 54] on div "Status No active tasks You are ready to start receiving tasks. [PERSON_NAME]" at bounding box center [133, 277] width 203 height 490
click at [198, 54] on div "Status No active tasks You are ready to start receiving tasks. [PERSON_NAME]" at bounding box center [133, 277] width 203 height 490
click at [193, 47] on div "Status No active tasks You are ready to start receiving tasks. [PERSON_NAME]" at bounding box center [133, 277] width 203 height 490
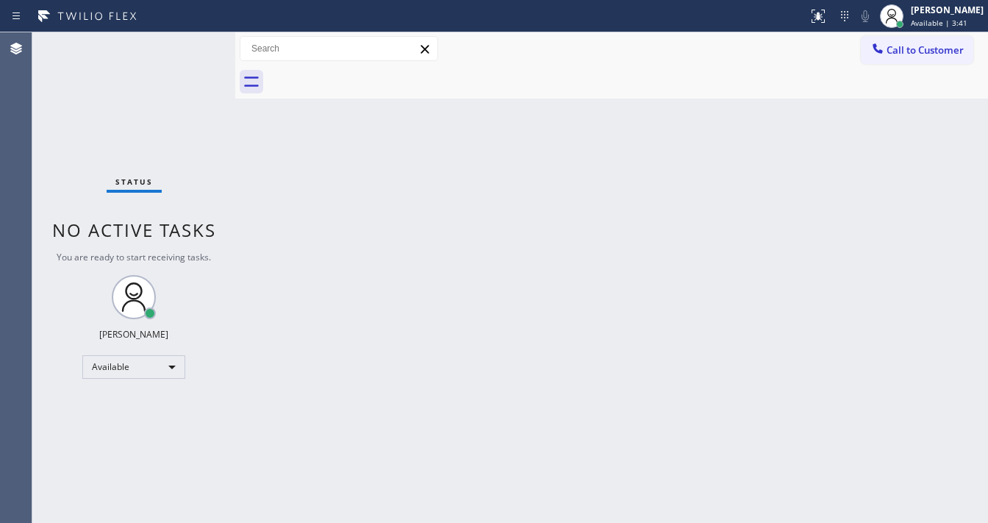
click at [193, 47] on div "Status No active tasks You are ready to start receiving tasks. [PERSON_NAME]" at bounding box center [133, 277] width 203 height 490
click at [190, 40] on div "Status No active tasks You are ready to start receiving tasks. [PERSON_NAME]" at bounding box center [133, 277] width 203 height 490
click at [786, 193] on div "Back to Dashboard Change Sender ID Customers Technicians Select a contact Outbo…" at bounding box center [611, 277] width 753 height 490
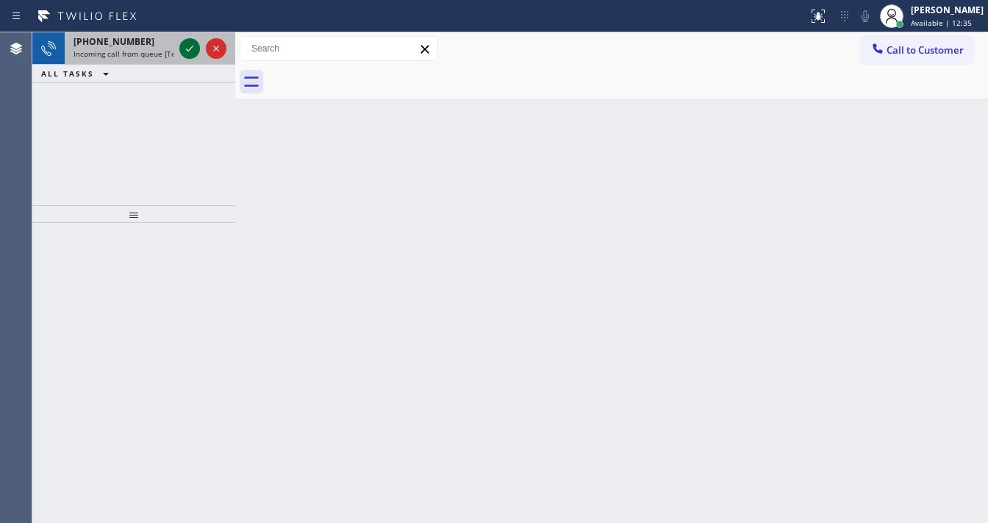
drag, startPoint x: 203, startPoint y: 49, endPoint x: 183, endPoint y: 50, distance: 19.9
click at [183, 50] on icon at bounding box center [190, 49] width 18 height 18
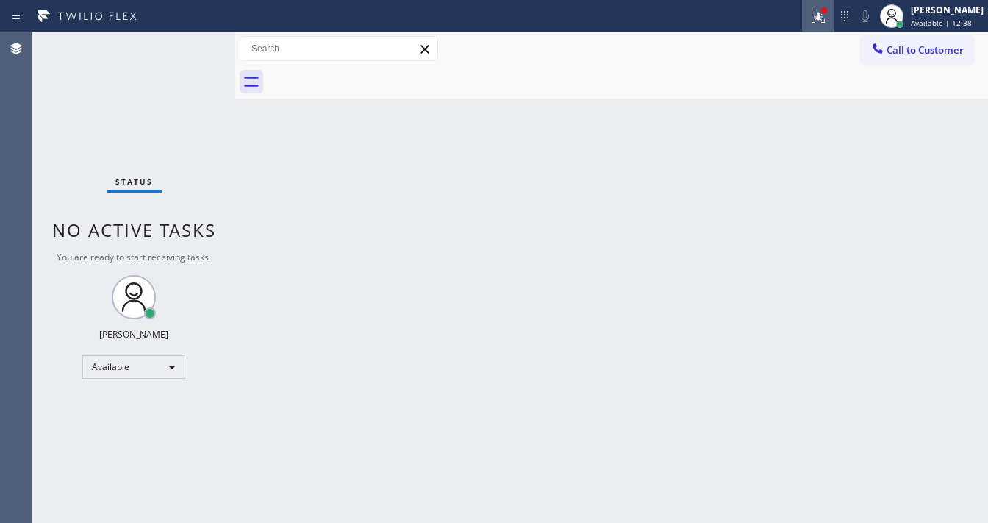
click at [818, 17] on div at bounding box center [818, 16] width 32 height 18
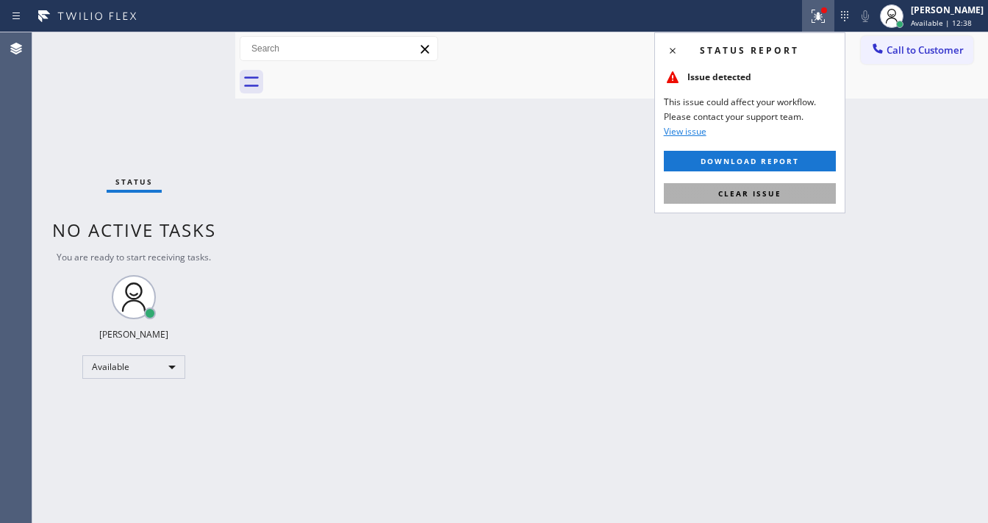
click at [764, 201] on button "Clear issue" at bounding box center [750, 193] width 172 height 21
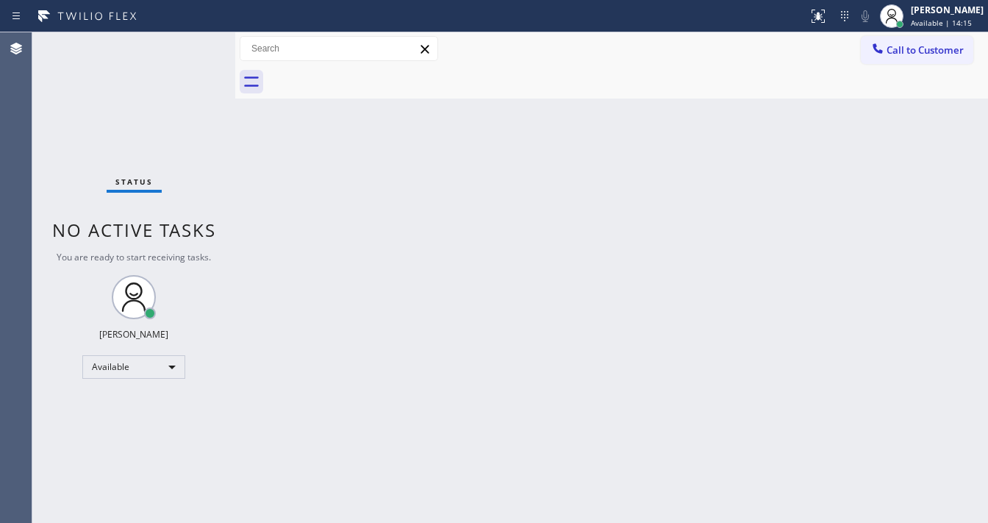
drag, startPoint x: 920, startPoint y: 17, endPoint x: 902, endPoint y: 79, distance: 64.2
click at [920, 18] on div "[PERSON_NAME] Available | 14:15" at bounding box center [948, 16] width 80 height 26
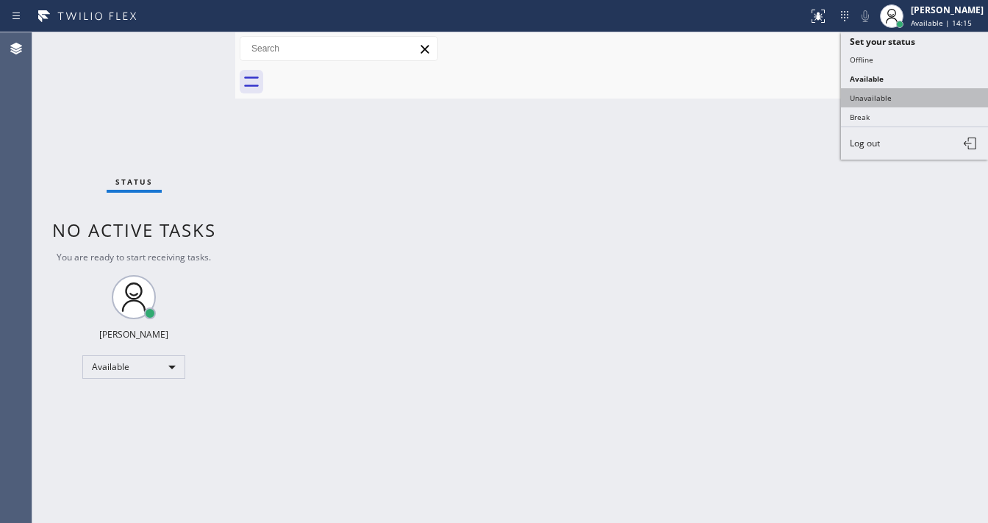
click at [885, 96] on button "Unavailable" at bounding box center [914, 97] width 147 height 19
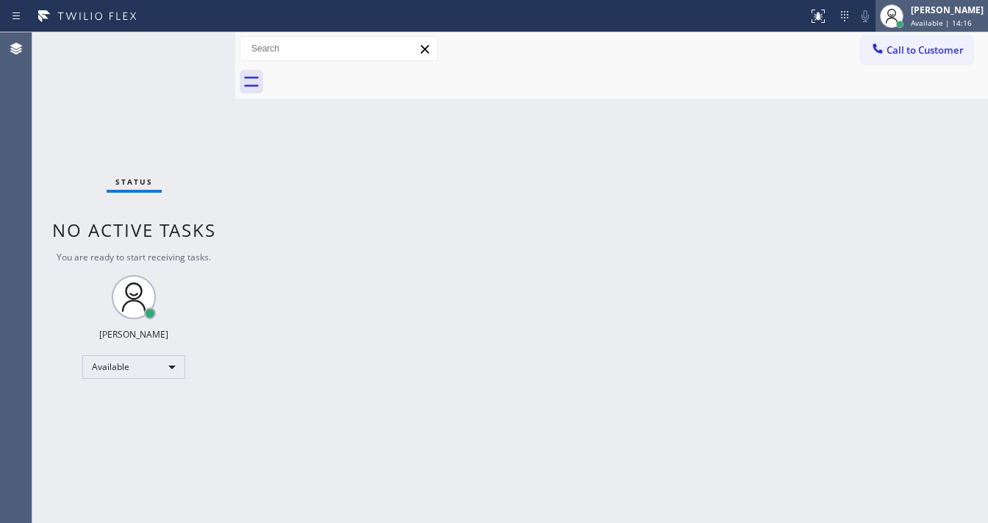
click at [928, 23] on span "Available | 14:16" at bounding box center [941, 23] width 61 height 10
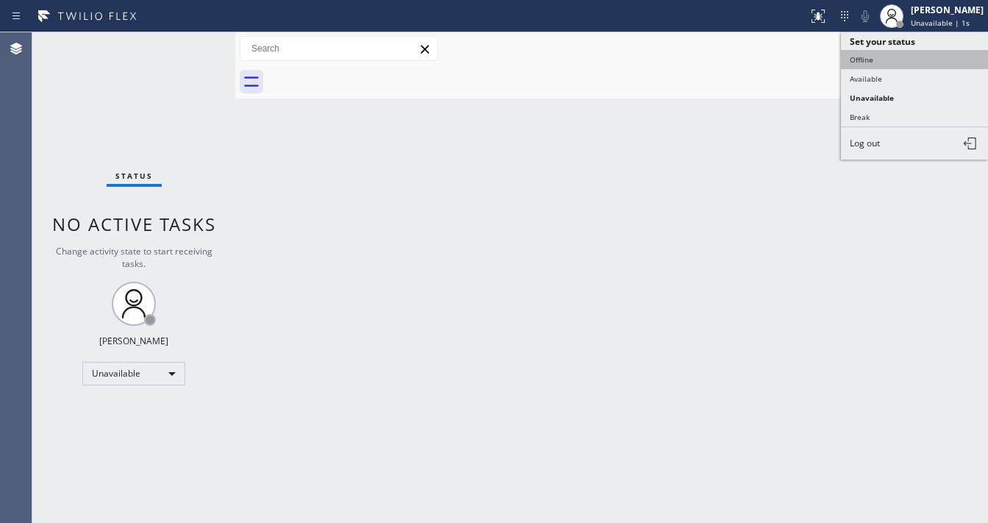
click at [900, 61] on button "Offline" at bounding box center [914, 59] width 147 height 19
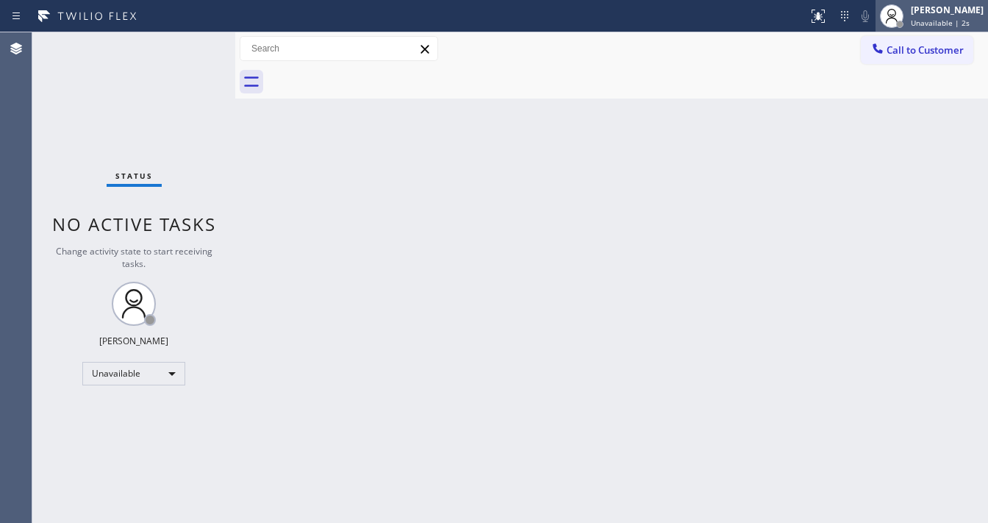
click at [931, 13] on div "[PERSON_NAME]" at bounding box center [947, 10] width 73 height 12
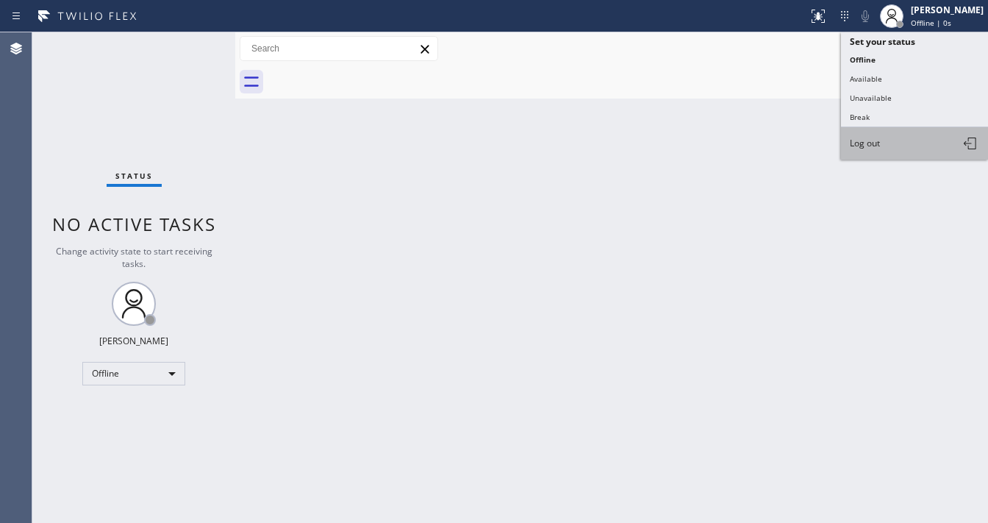
click at [894, 131] on button "Log out" at bounding box center [914, 143] width 147 height 32
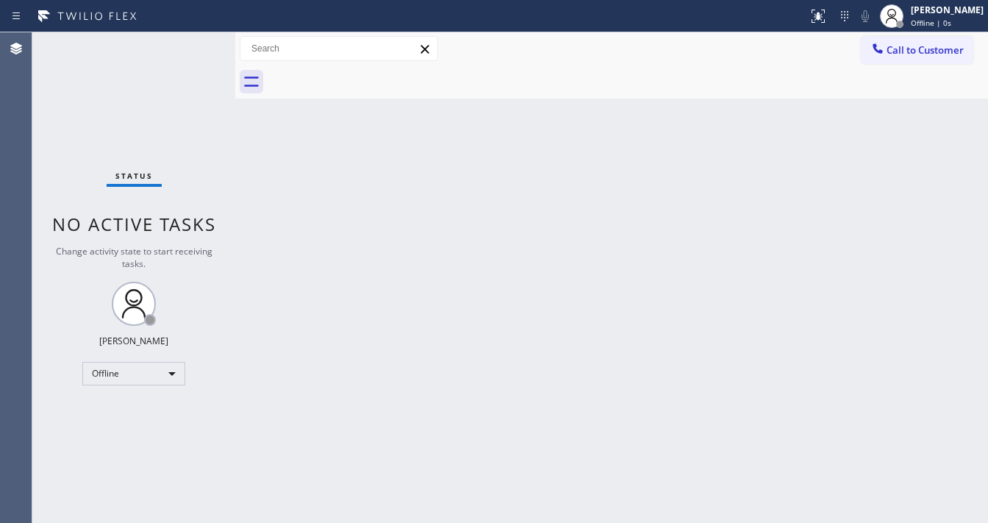
click at [586, 270] on div "Back to Dashboard Change Sender ID Customers Technicians Select a contact Outbo…" at bounding box center [611, 277] width 753 height 490
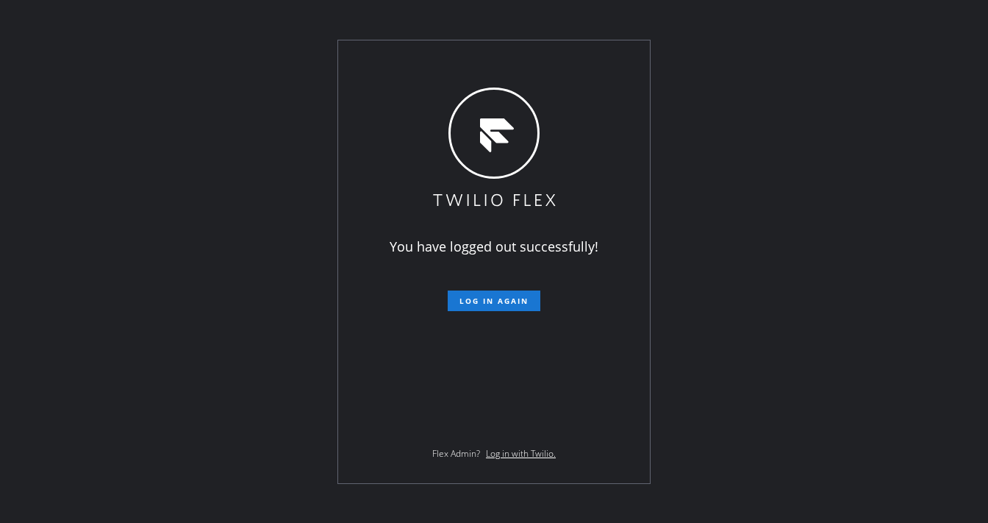
click at [597, 20] on div "You have logged out successfully! Log in again Flex Admin? Log in with Twilio." at bounding box center [494, 261] width 988 height 523
click at [782, 333] on div "You have logged out successfully! Log in again Flex Admin? Log in with Twilio." at bounding box center [494, 261] width 988 height 523
